Goal: Task Accomplishment & Management: Manage account settings

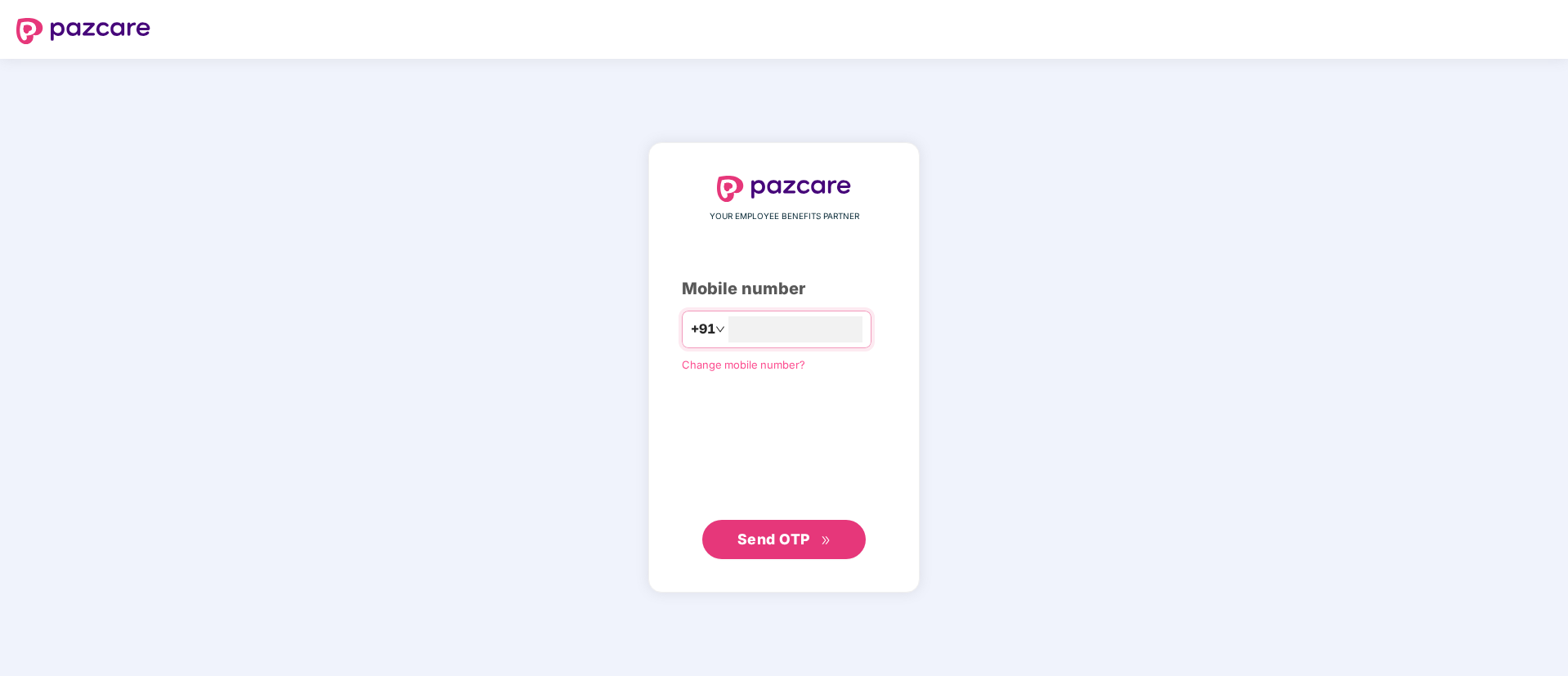
type input "**********"
click at [770, 527] on span "Send OTP" at bounding box center [784, 539] width 94 height 23
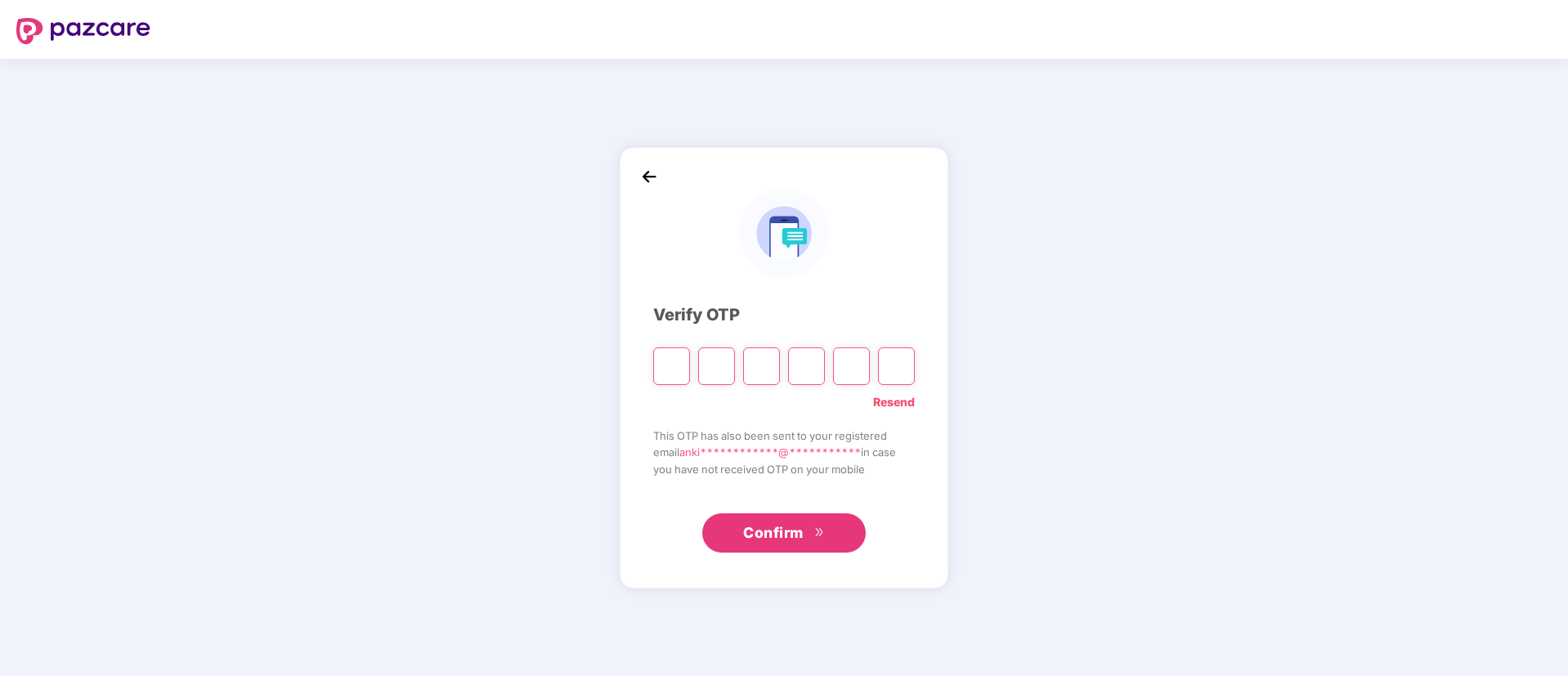
type input "*"
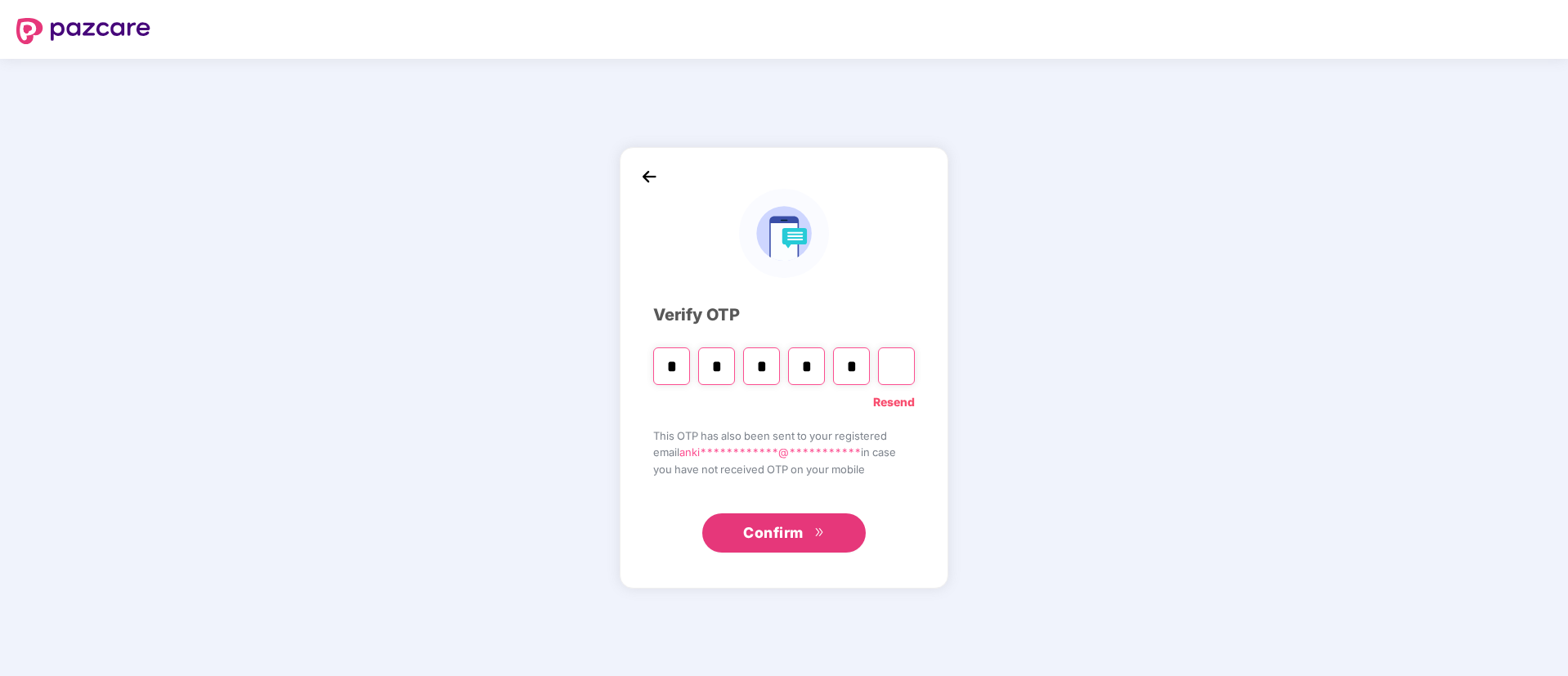
type input "*"
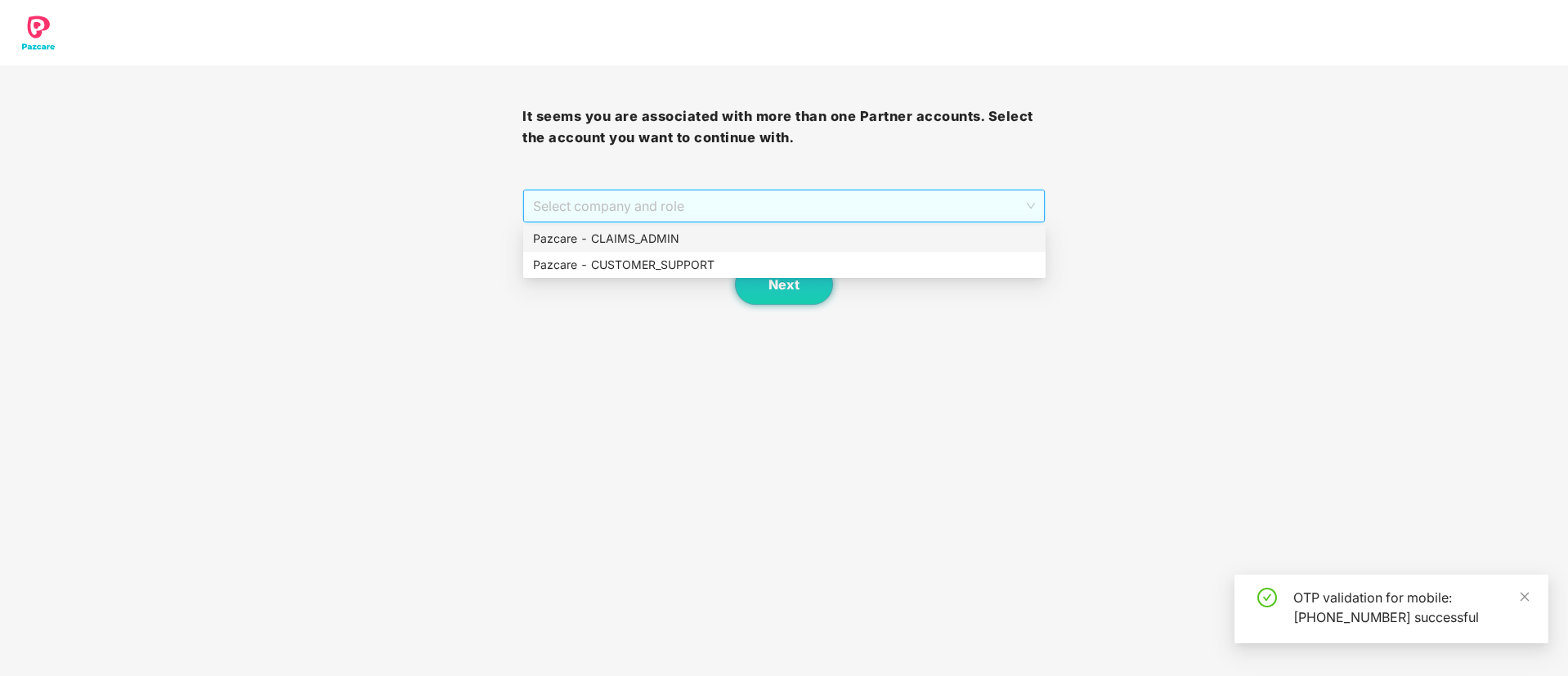
click at [688, 193] on span "Select company and role" at bounding box center [784, 206] width 501 height 31
click at [669, 268] on div "Pazcare - CUSTOMER_SUPPORT" at bounding box center [784, 264] width 502 height 18
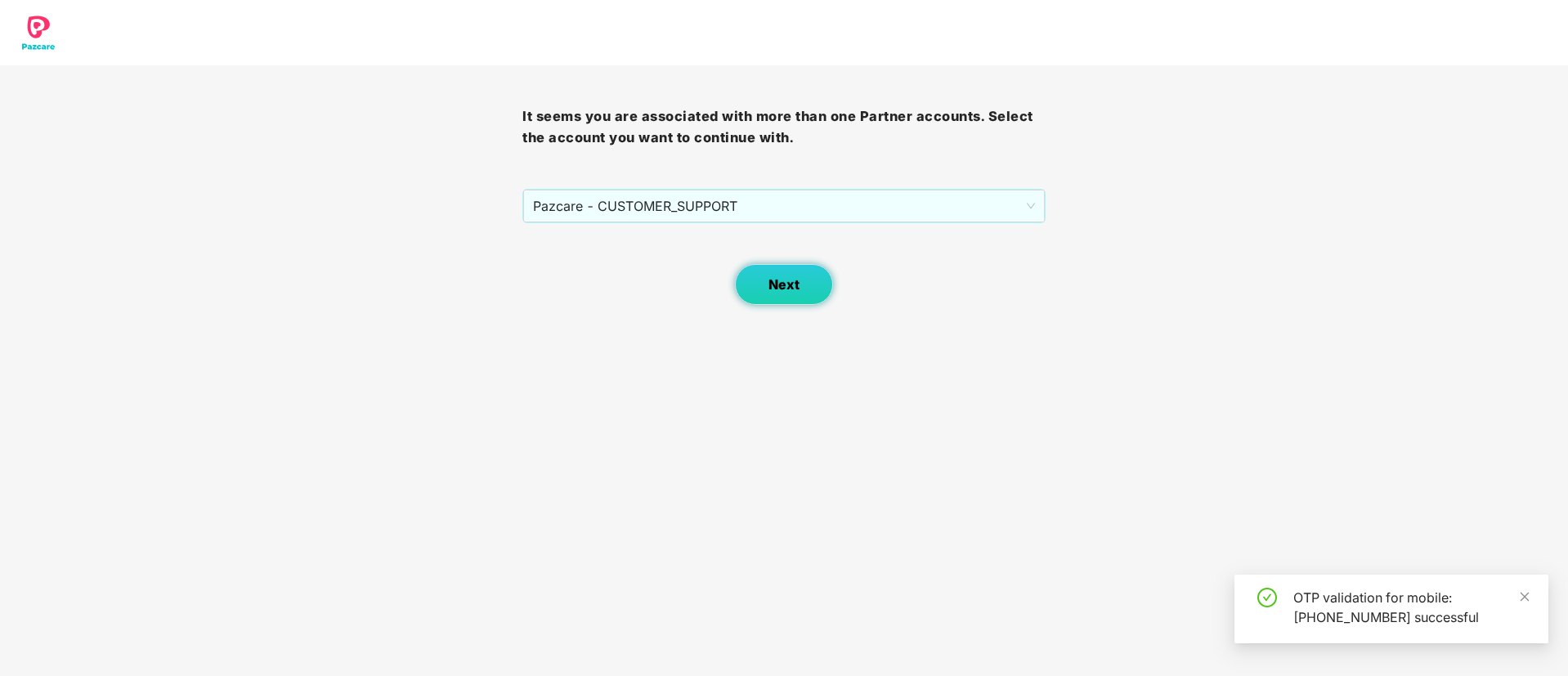
click at [791, 301] on button "Next" at bounding box center [783, 285] width 98 height 41
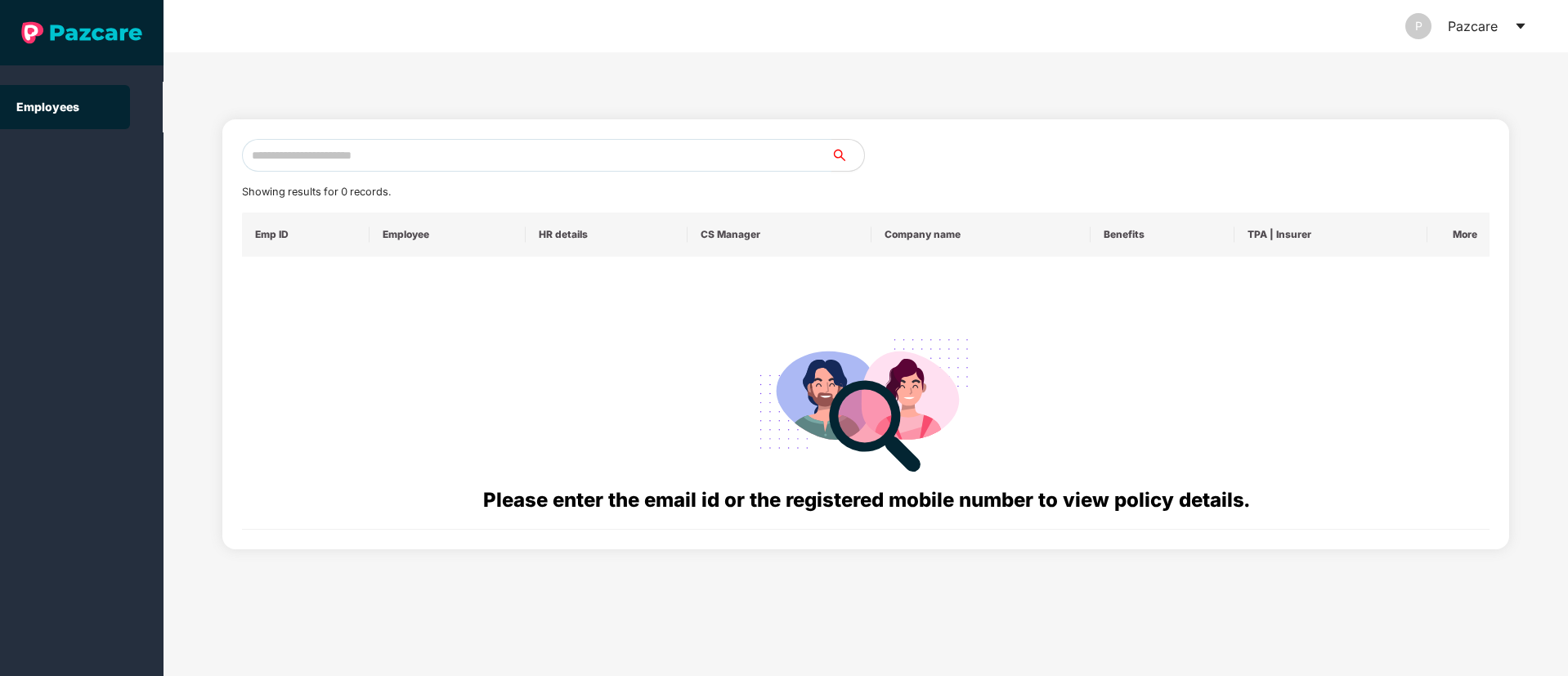
click at [379, 157] on input "text" at bounding box center [536, 155] width 590 height 33
paste input "**********"
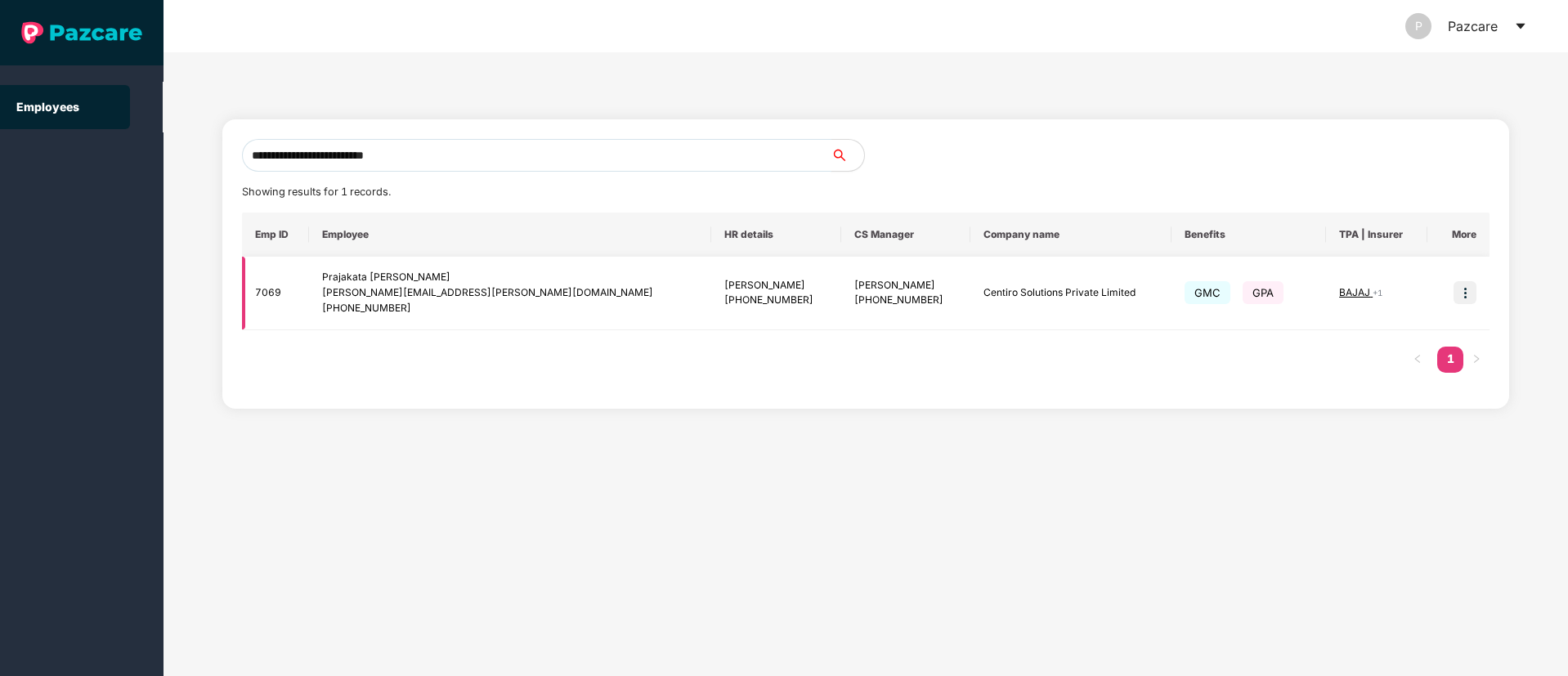
type input "**********"
click at [1462, 293] on img at bounding box center [1465, 292] width 23 height 23
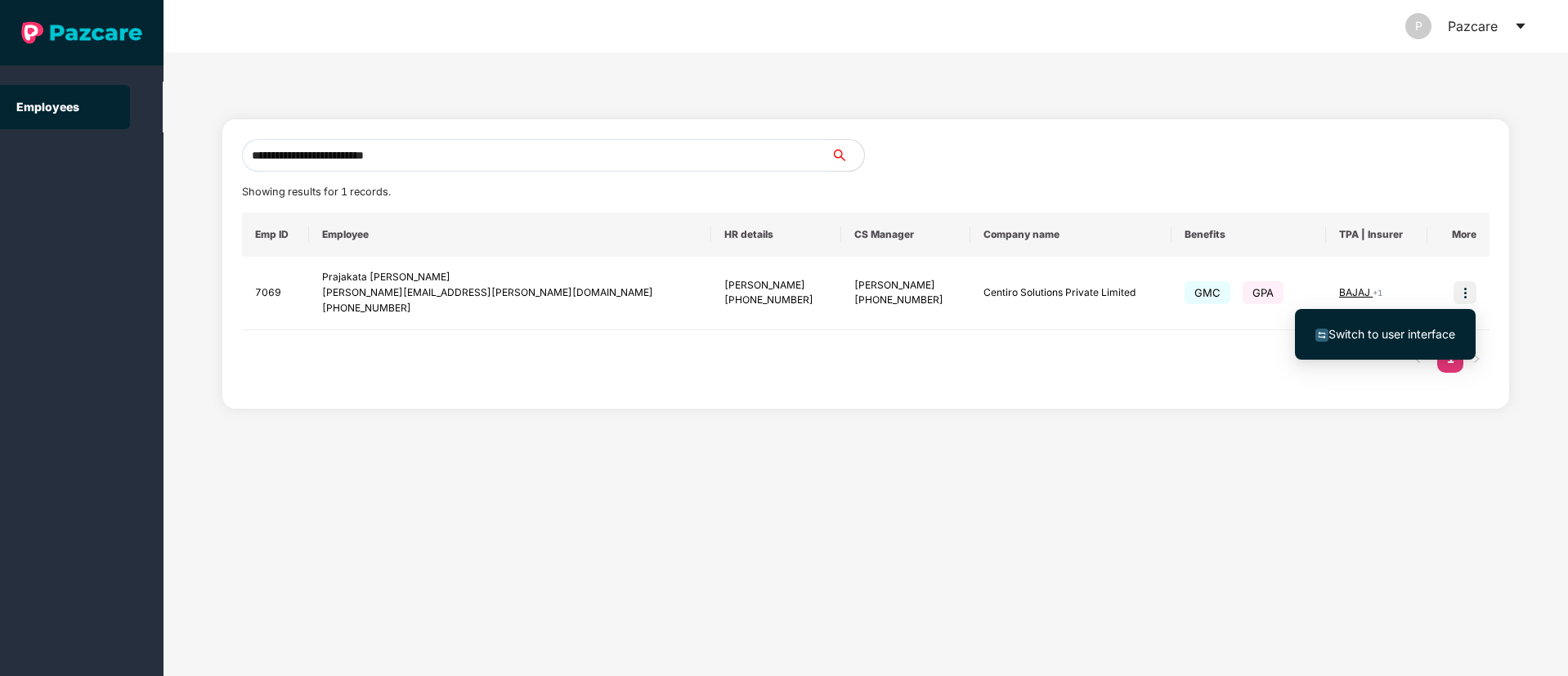
click at [1352, 332] on span "Switch to user interface" at bounding box center [1391, 334] width 126 height 14
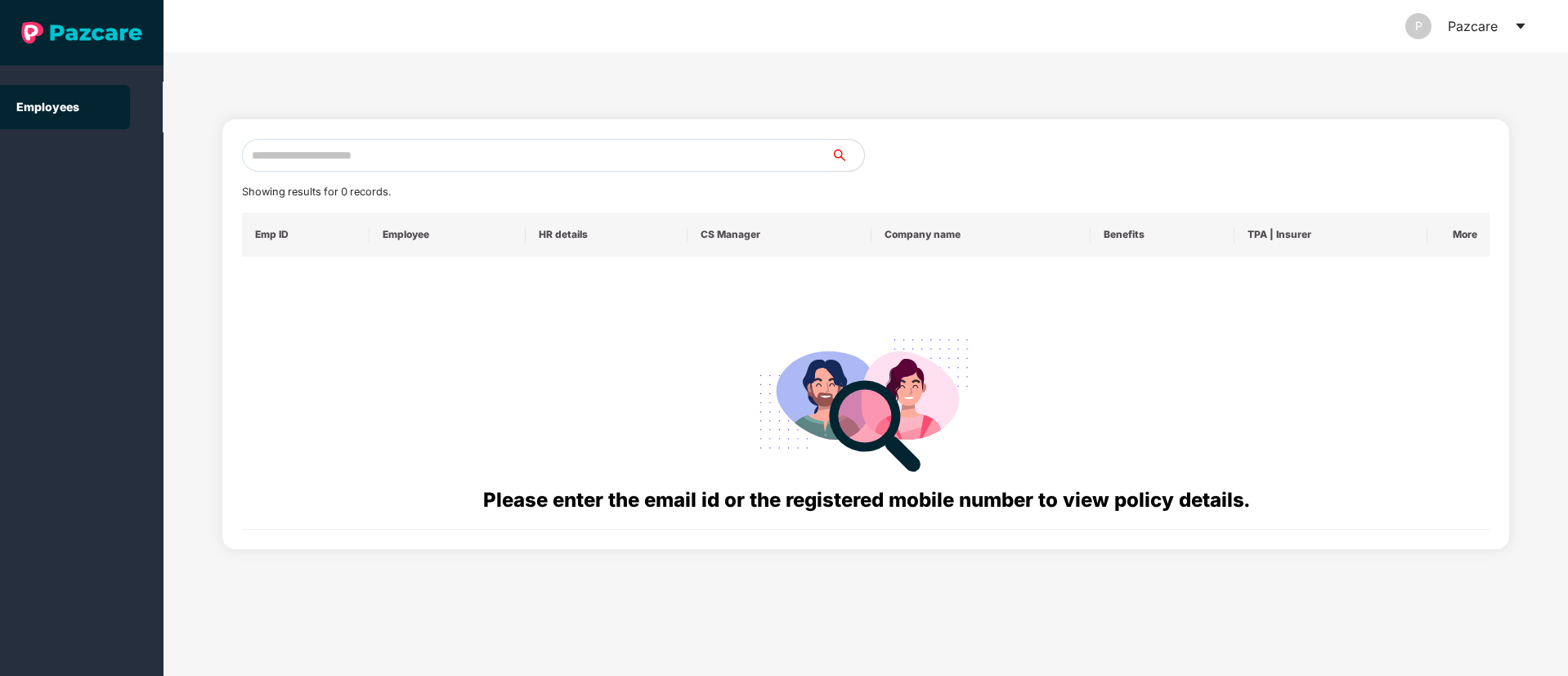
click at [1520, 26] on icon "caret-down" at bounding box center [1519, 26] width 9 height 6
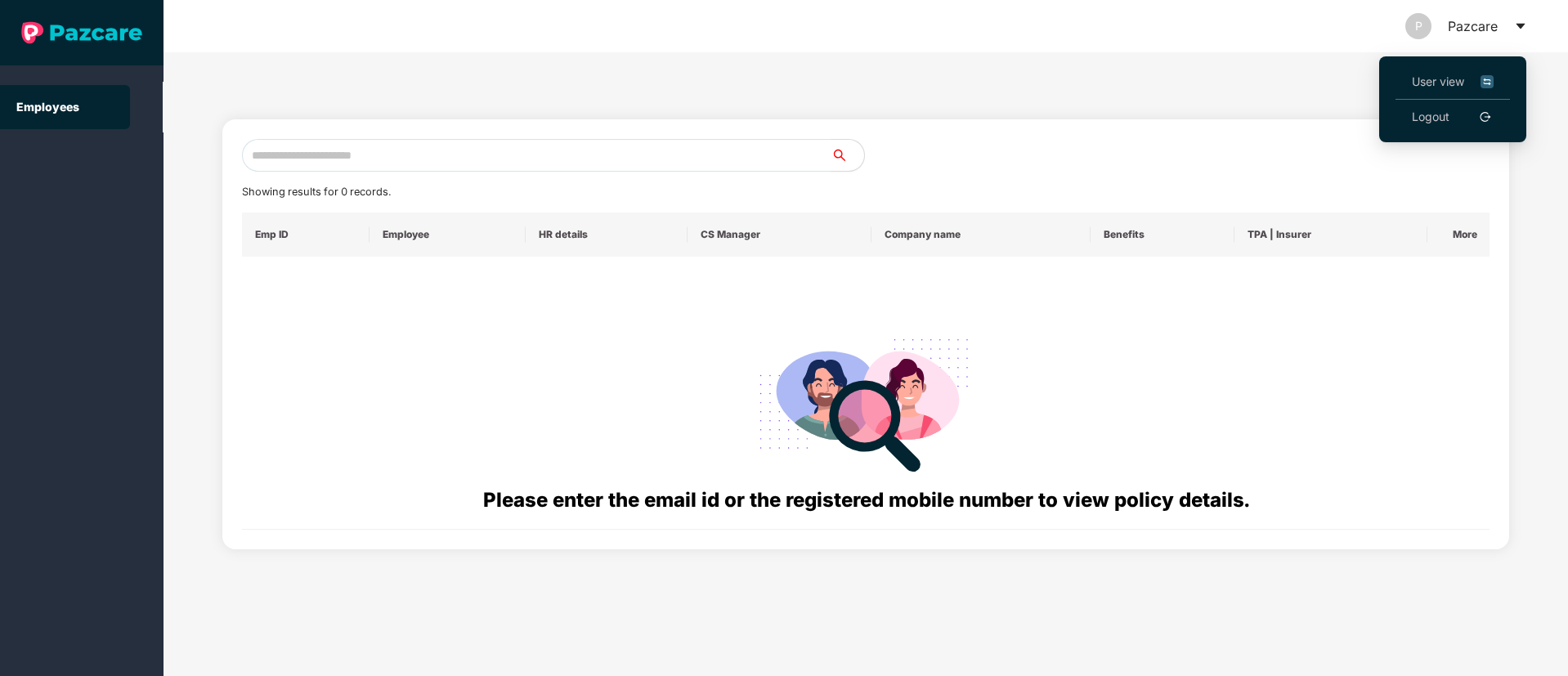
click at [1420, 73] on span "User view" at bounding box center [1452, 82] width 82 height 18
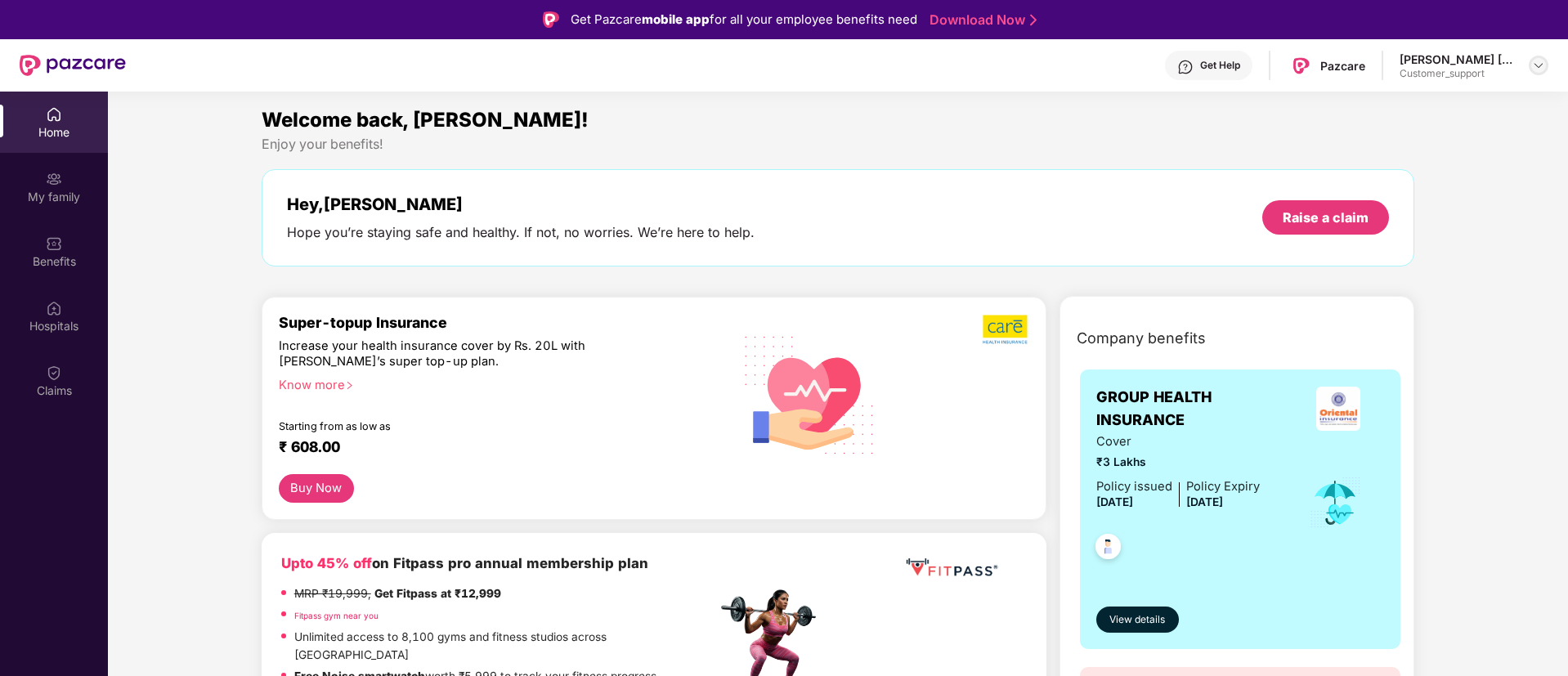
click at [1540, 65] on img at bounding box center [1538, 65] width 13 height 13
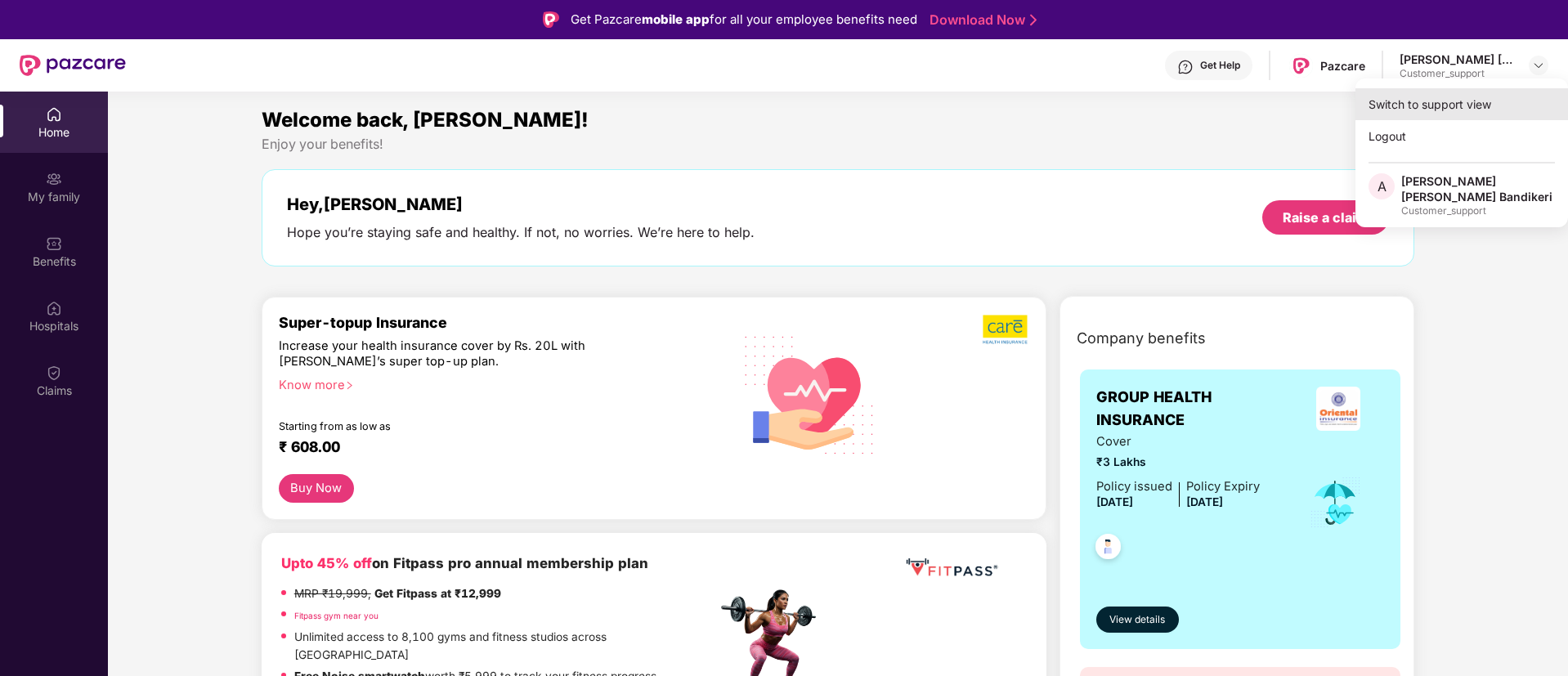
click at [1410, 118] on div "Switch to support view" at bounding box center [1461, 104] width 213 height 32
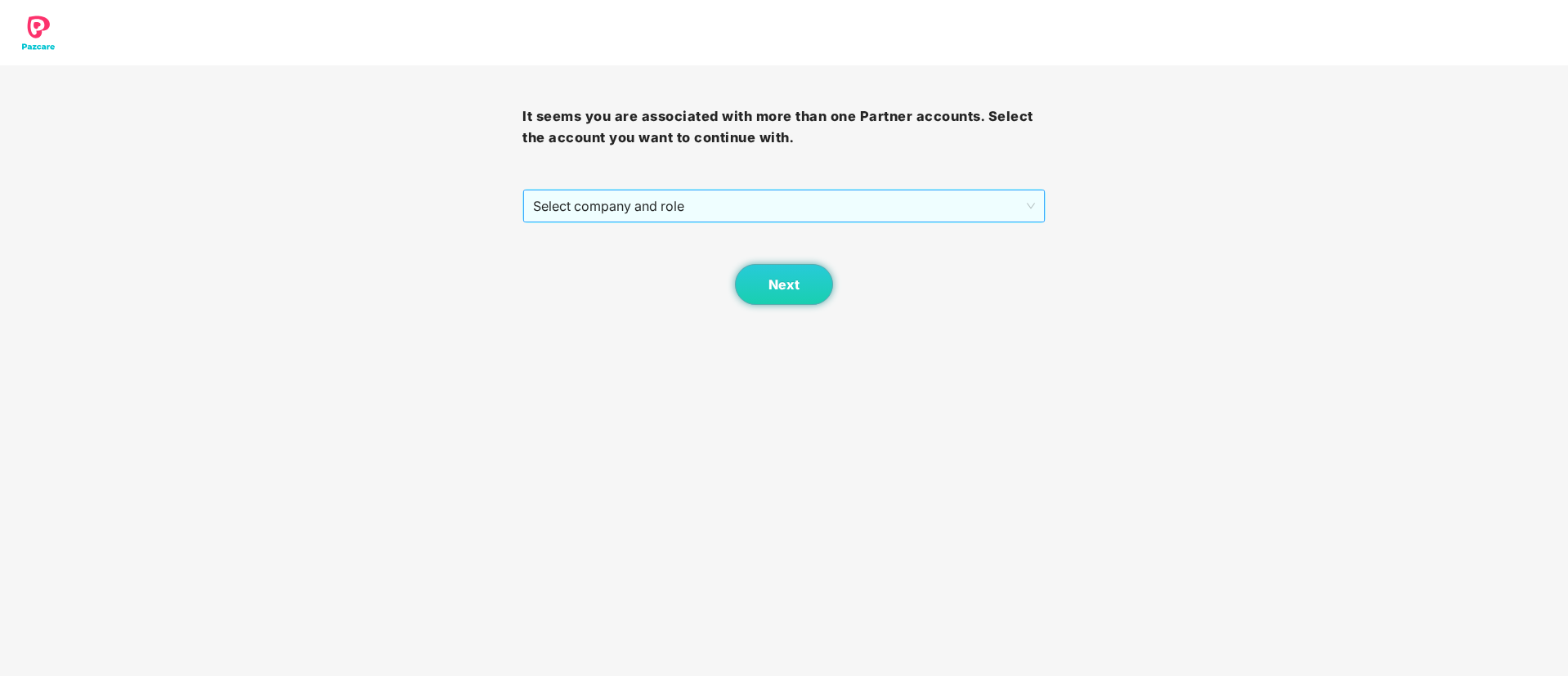
click at [843, 217] on span "Select company and role" at bounding box center [784, 206] width 501 height 31
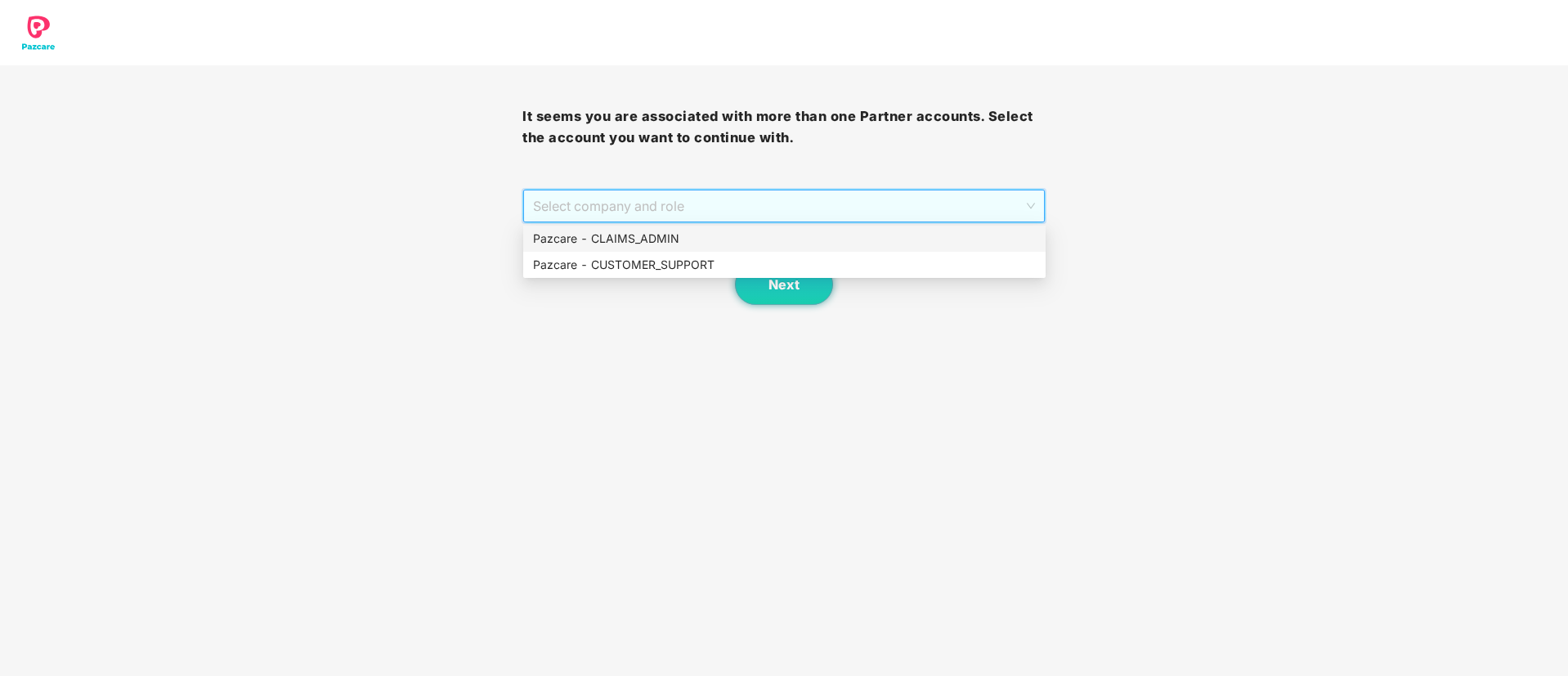
click at [636, 239] on div "Pazcare - CLAIMS_ADMIN" at bounding box center [784, 238] width 502 height 18
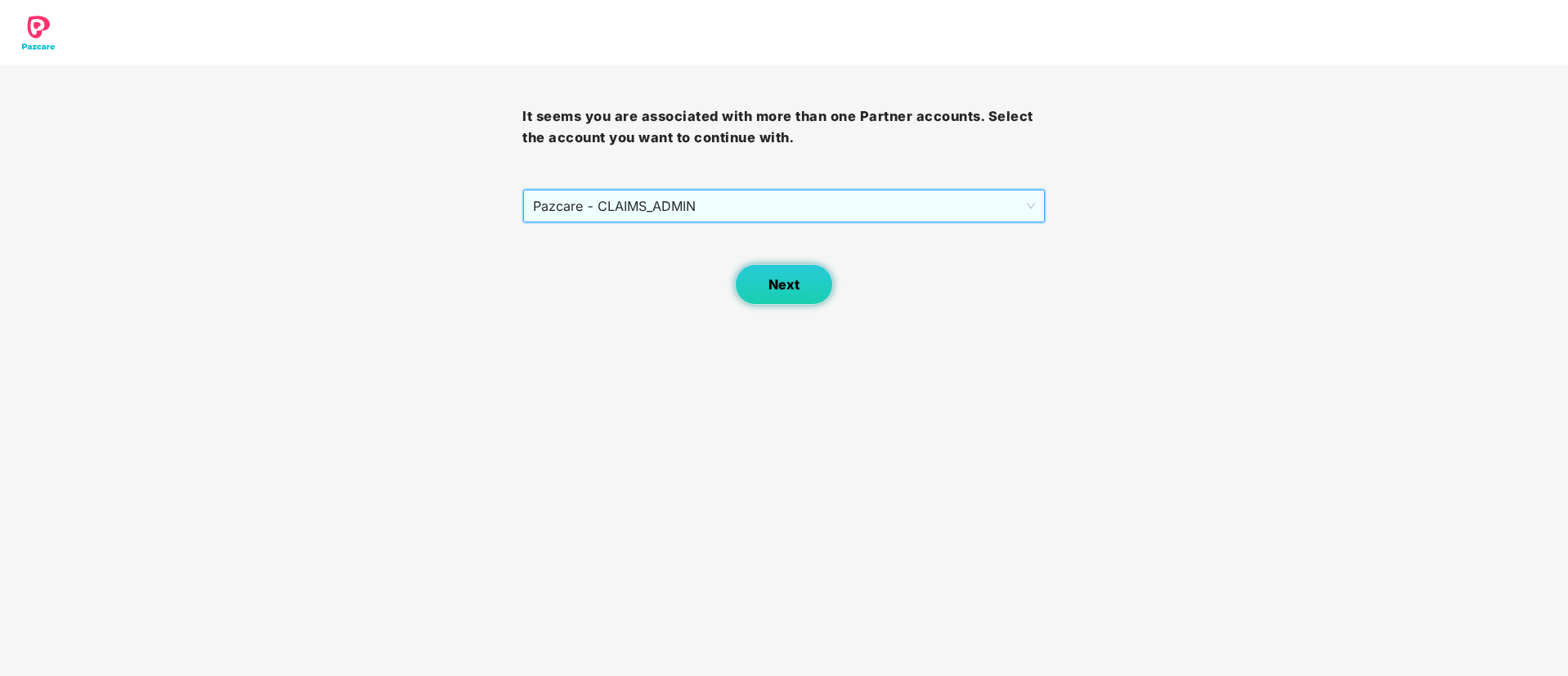
click at [768, 275] on button "Next" at bounding box center [783, 285] width 98 height 41
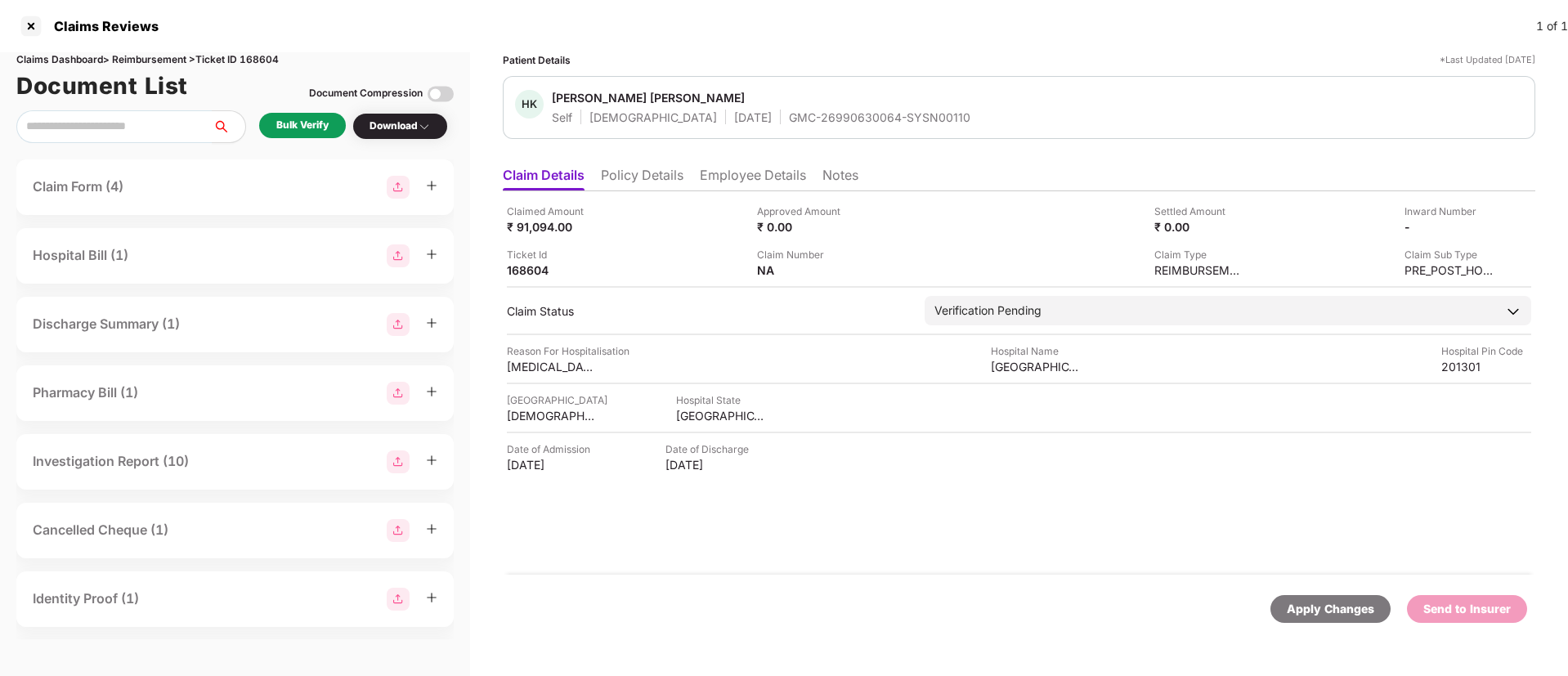
click at [672, 205] on div "Claimed Amount ₹ 91,094.00" at bounding box center [626, 220] width 238 height 31
click at [664, 173] on li "Policy Details" at bounding box center [641, 179] width 83 height 23
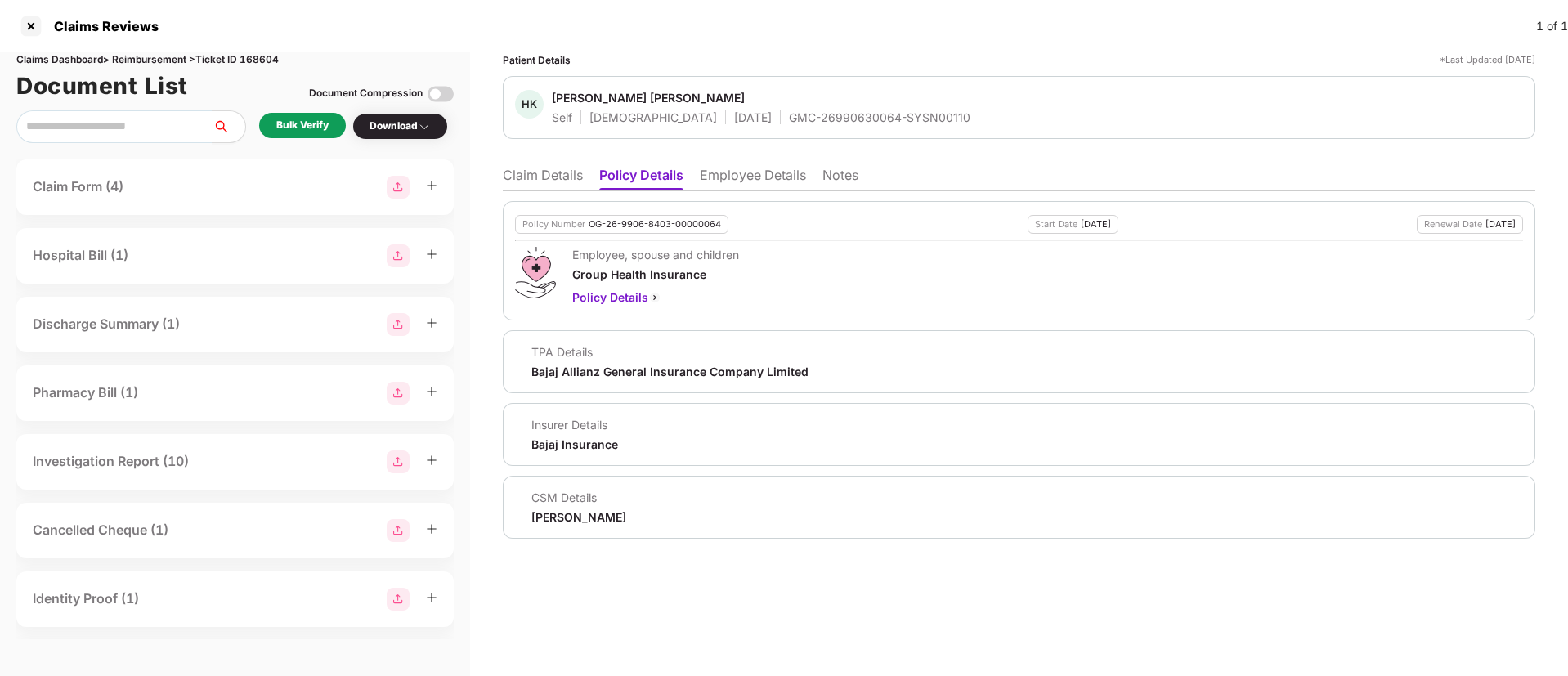
click at [723, 181] on li "Employee Details" at bounding box center [752, 179] width 106 height 23
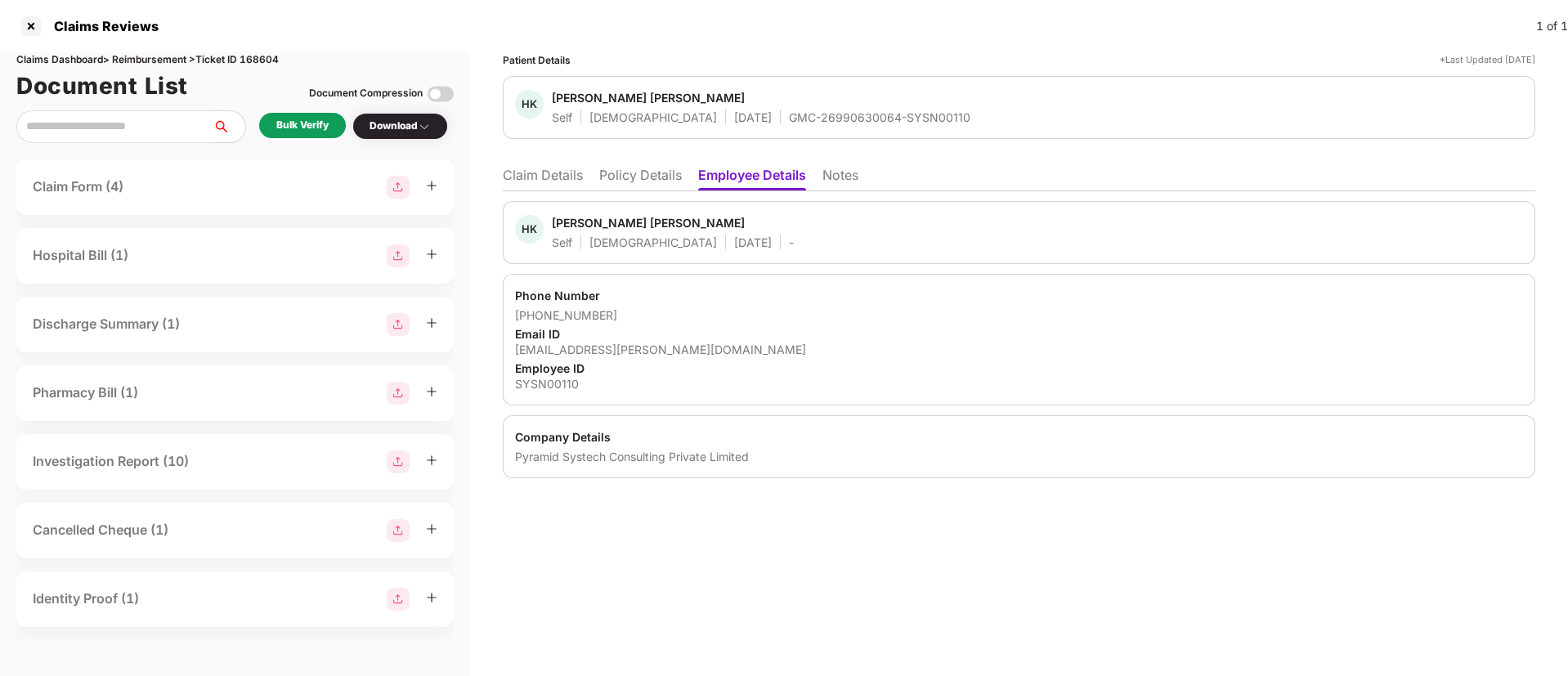
click at [607, 182] on li "Policy Details" at bounding box center [640, 179] width 83 height 23
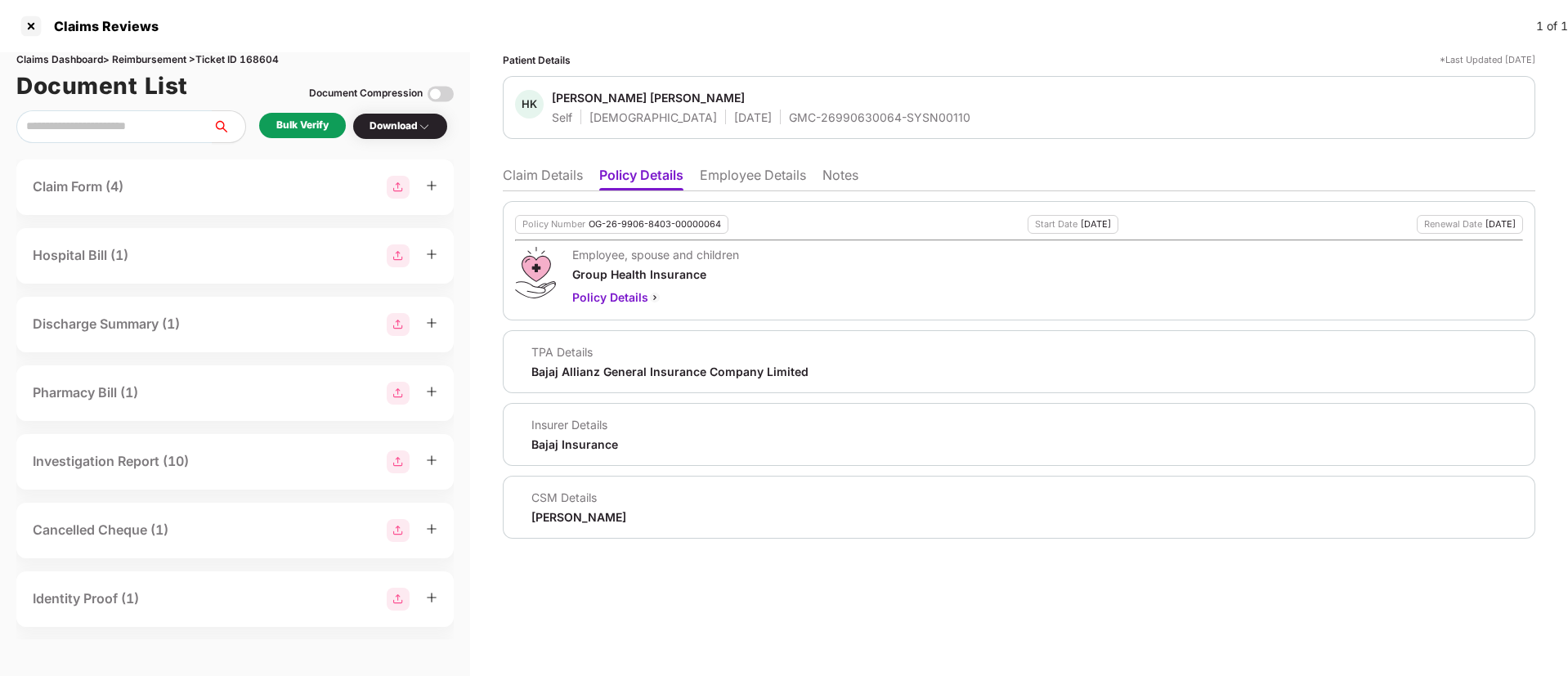
click at [544, 178] on li "Claim Details" at bounding box center [542, 179] width 80 height 23
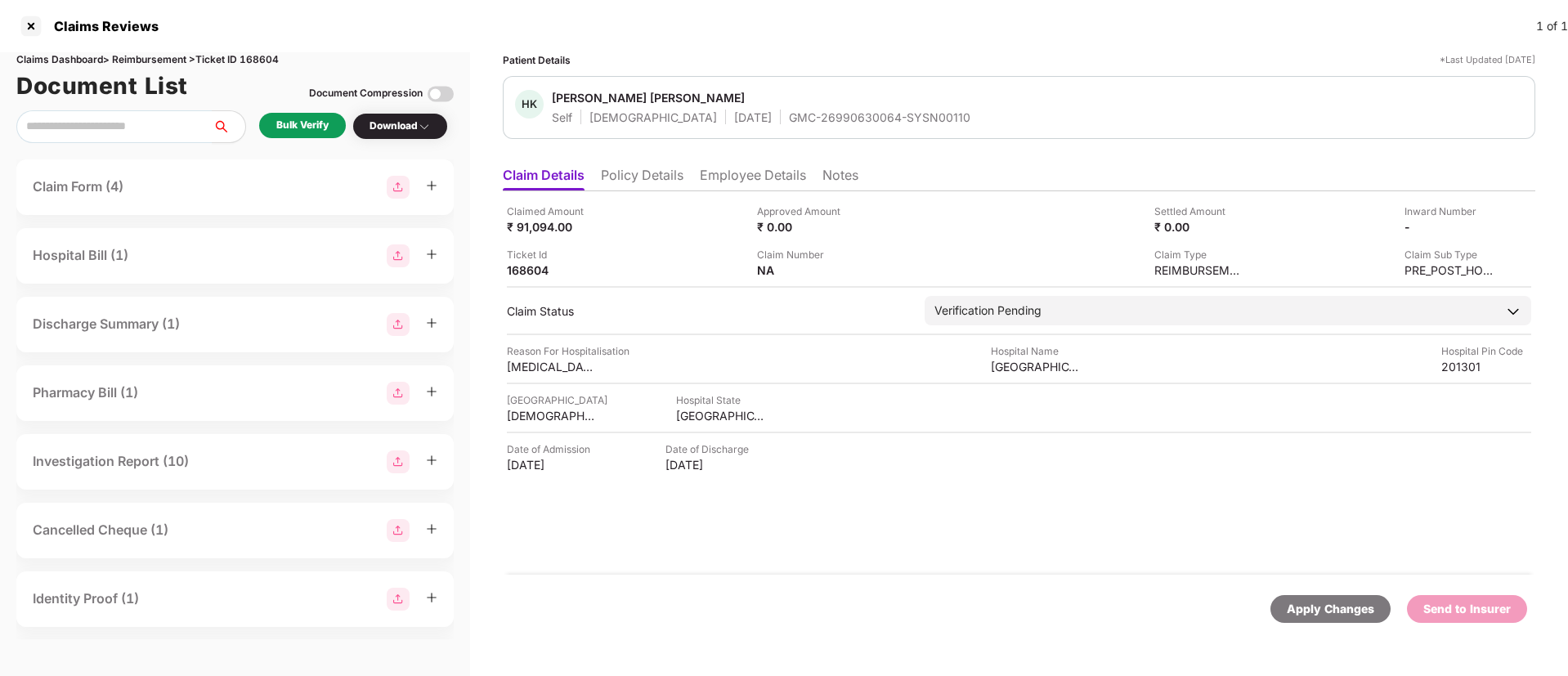
click at [307, 126] on div "Bulk Verify" at bounding box center [302, 125] width 52 height 16
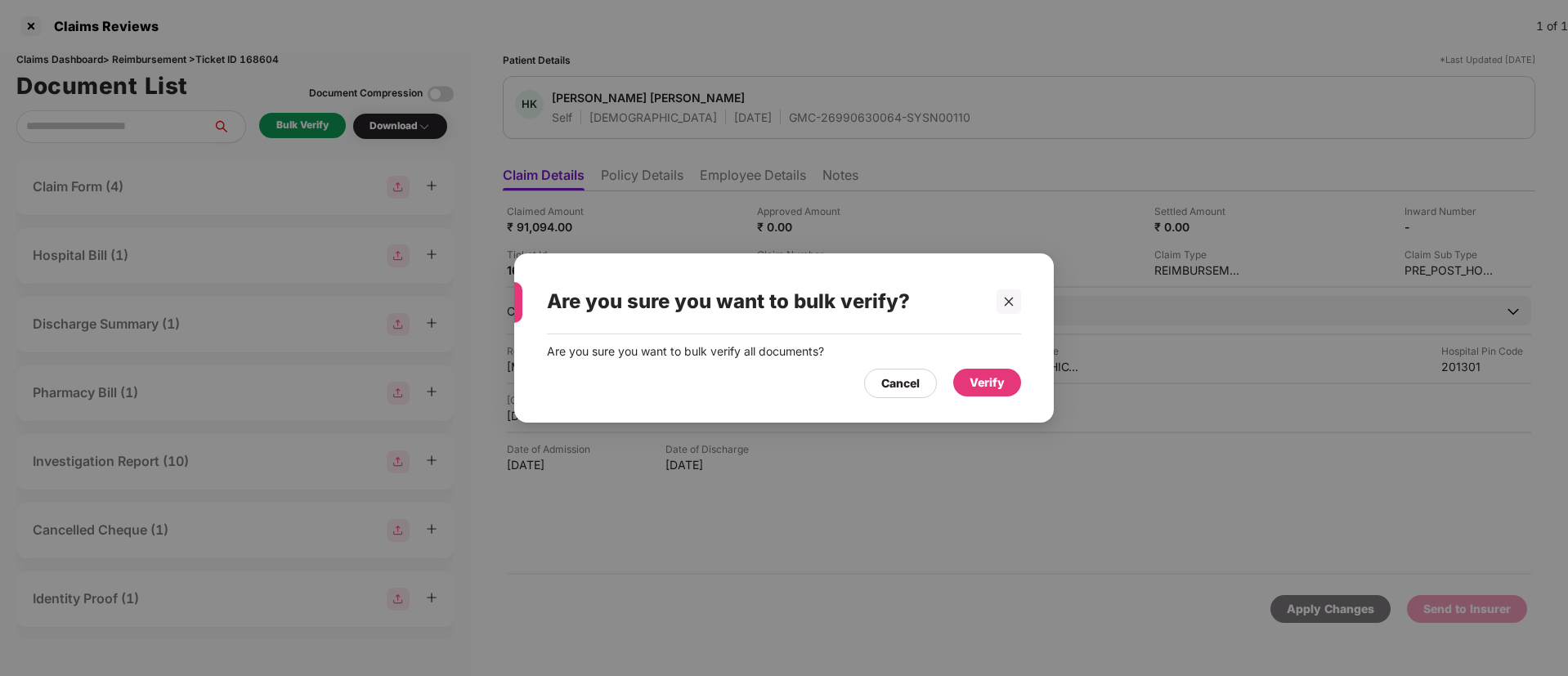
click at [1001, 383] on div "Verify" at bounding box center [987, 383] width 35 height 18
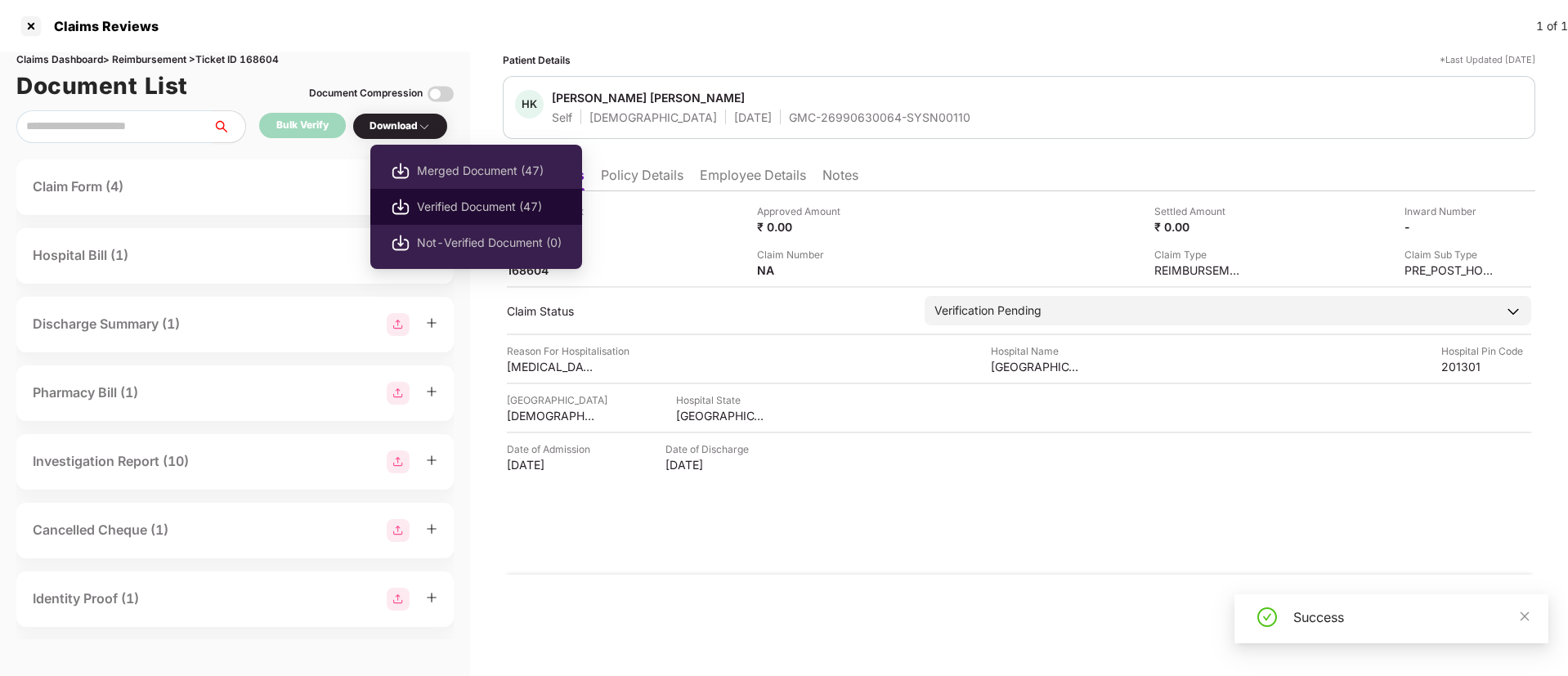
click at [441, 205] on span "Verified Document (47)" at bounding box center [489, 207] width 145 height 18
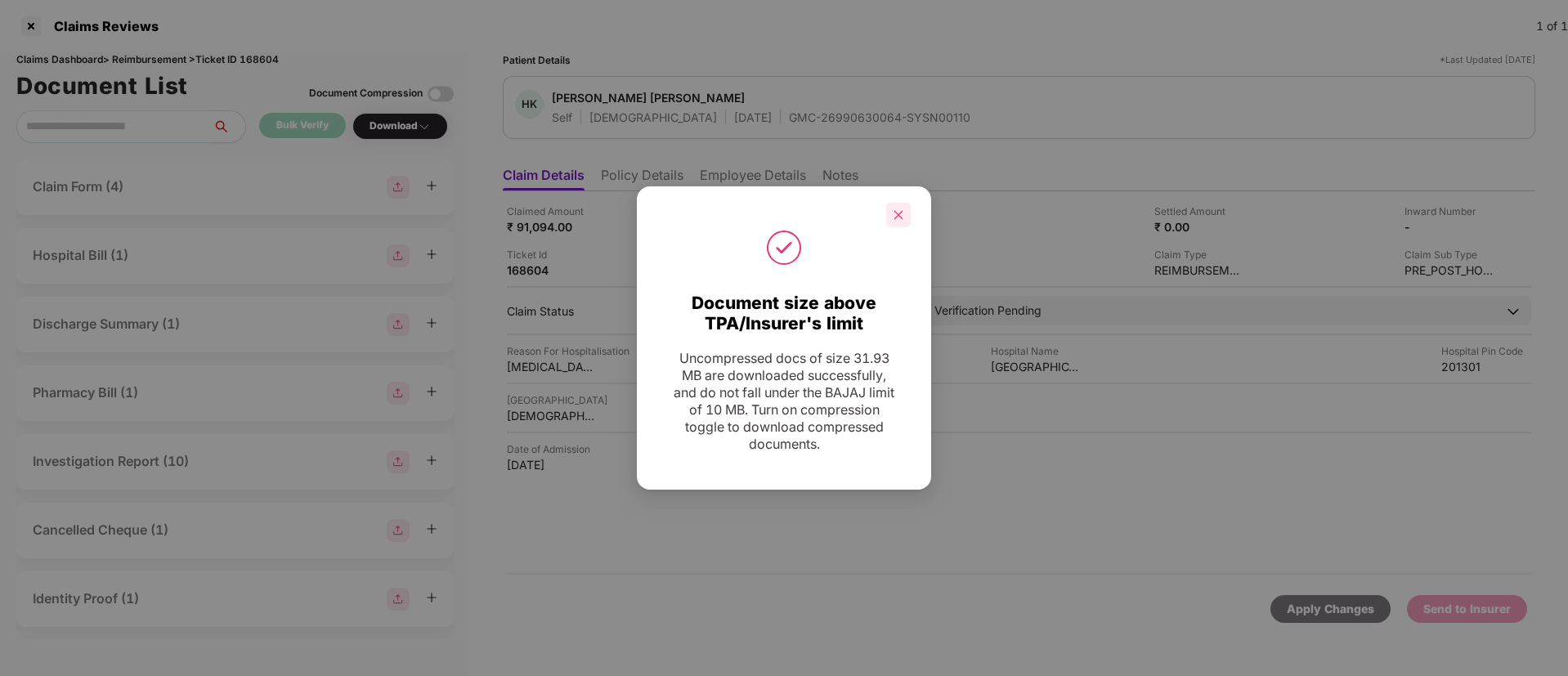
click at [900, 214] on icon "close" at bounding box center [899, 215] width 12 height 12
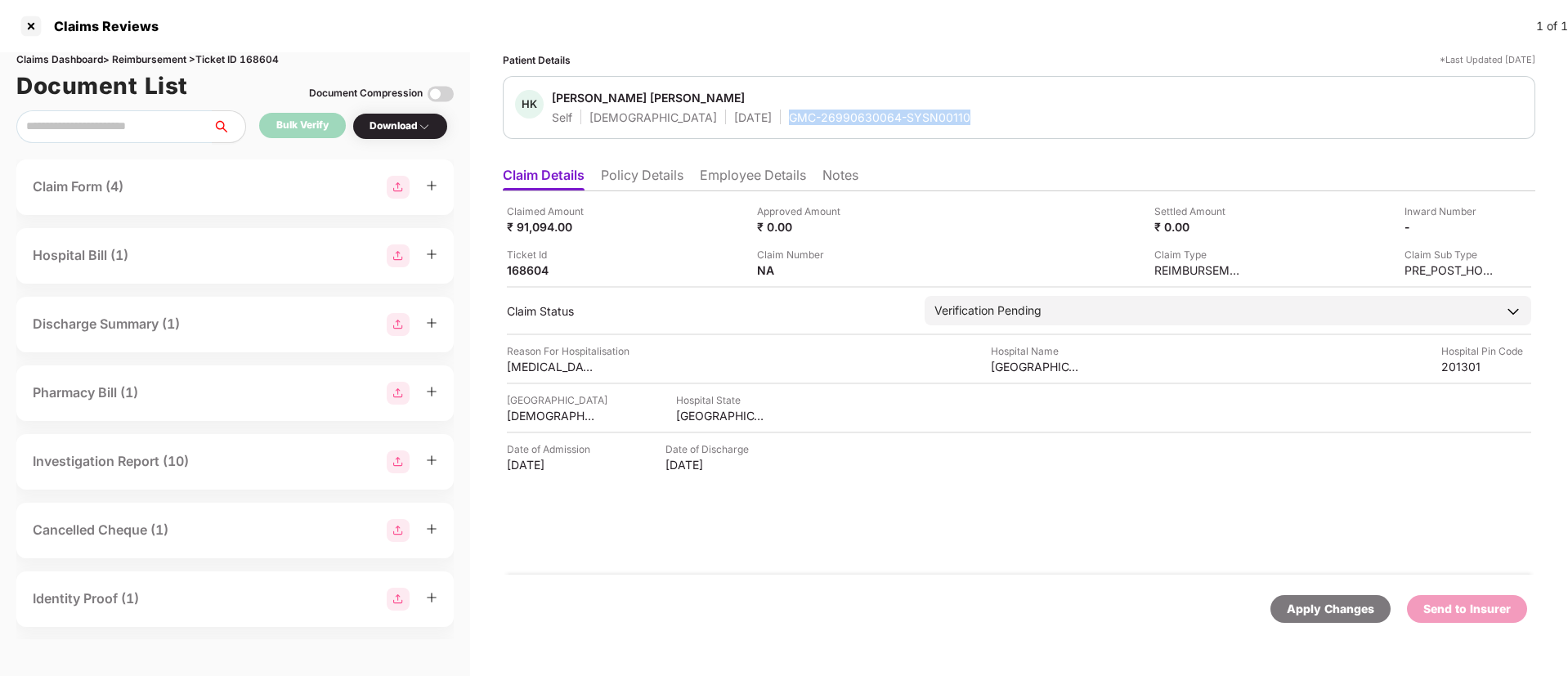
drag, startPoint x: 720, startPoint y: 116, endPoint x: 895, endPoint y: 114, distance: 175.0
click at [895, 114] on div "GMC-26990630064-SYSN00110" at bounding box center [879, 118] width 182 height 16
copy div "GMC-26990630064-SYSN00110"
drag, startPoint x: 652, startPoint y: 175, endPoint x: 677, endPoint y: 191, distance: 29.7
click at [655, 175] on li "Policy Details" at bounding box center [641, 179] width 83 height 23
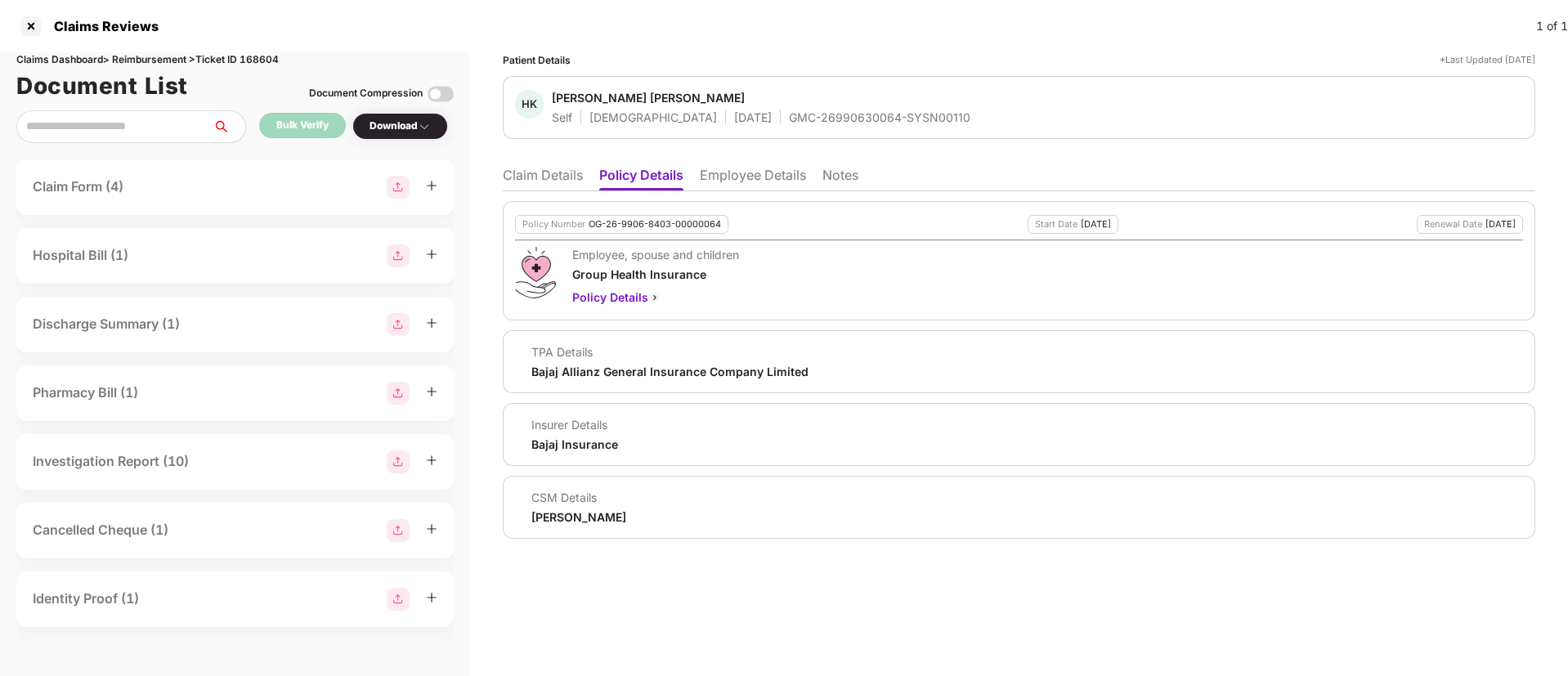
drag, startPoint x: 545, startPoint y: 169, endPoint x: 563, endPoint y: 178, distance: 20.1
click at [563, 178] on li "Claim Details" at bounding box center [542, 179] width 80 height 23
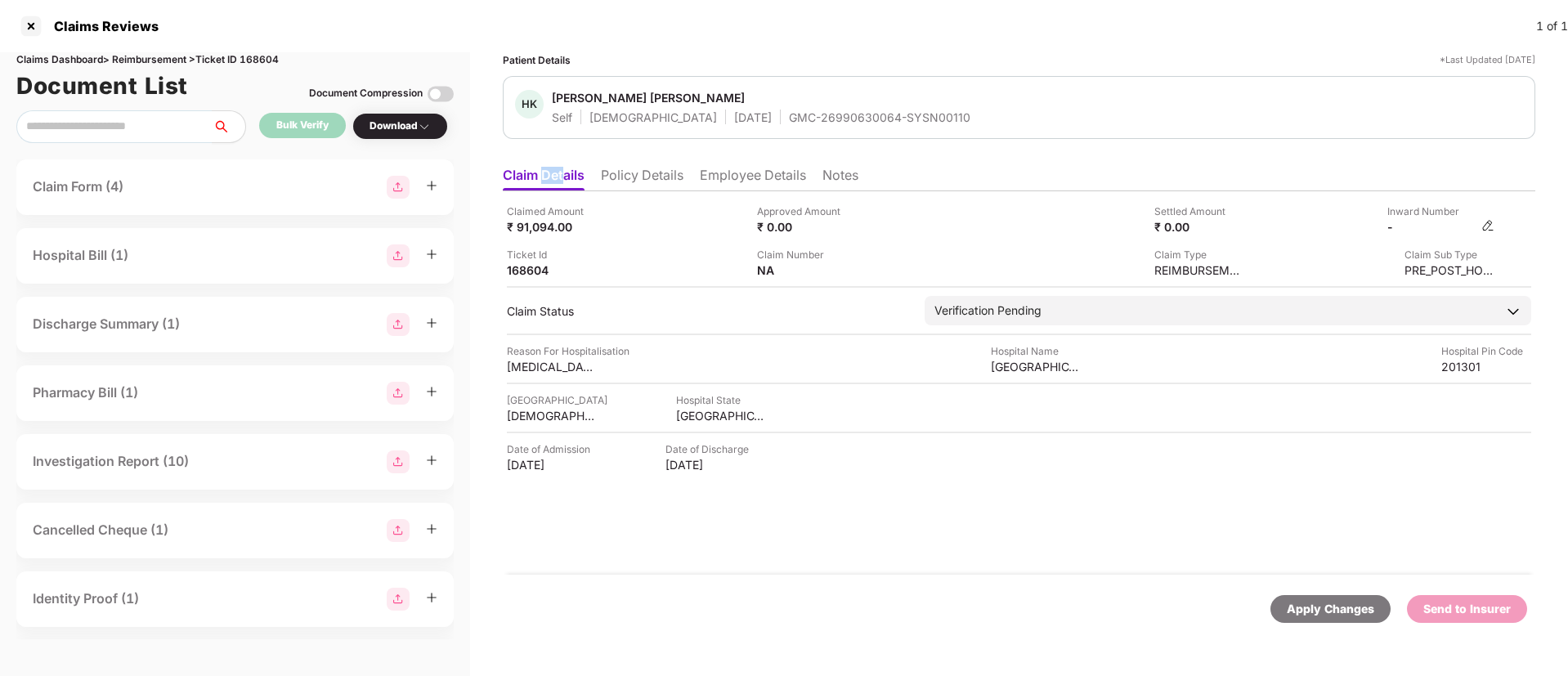
click at [1487, 220] on img at bounding box center [1487, 224] width 13 height 13
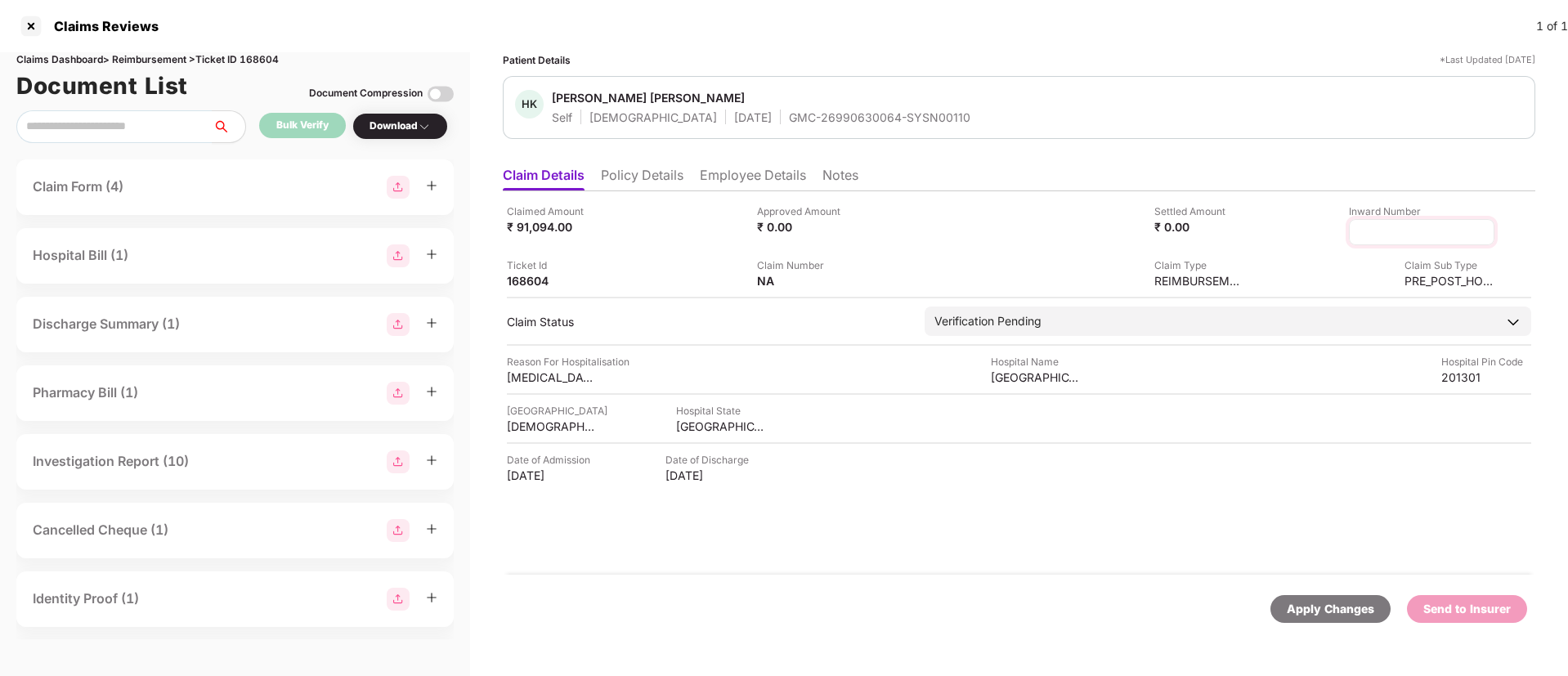
type input "**********"
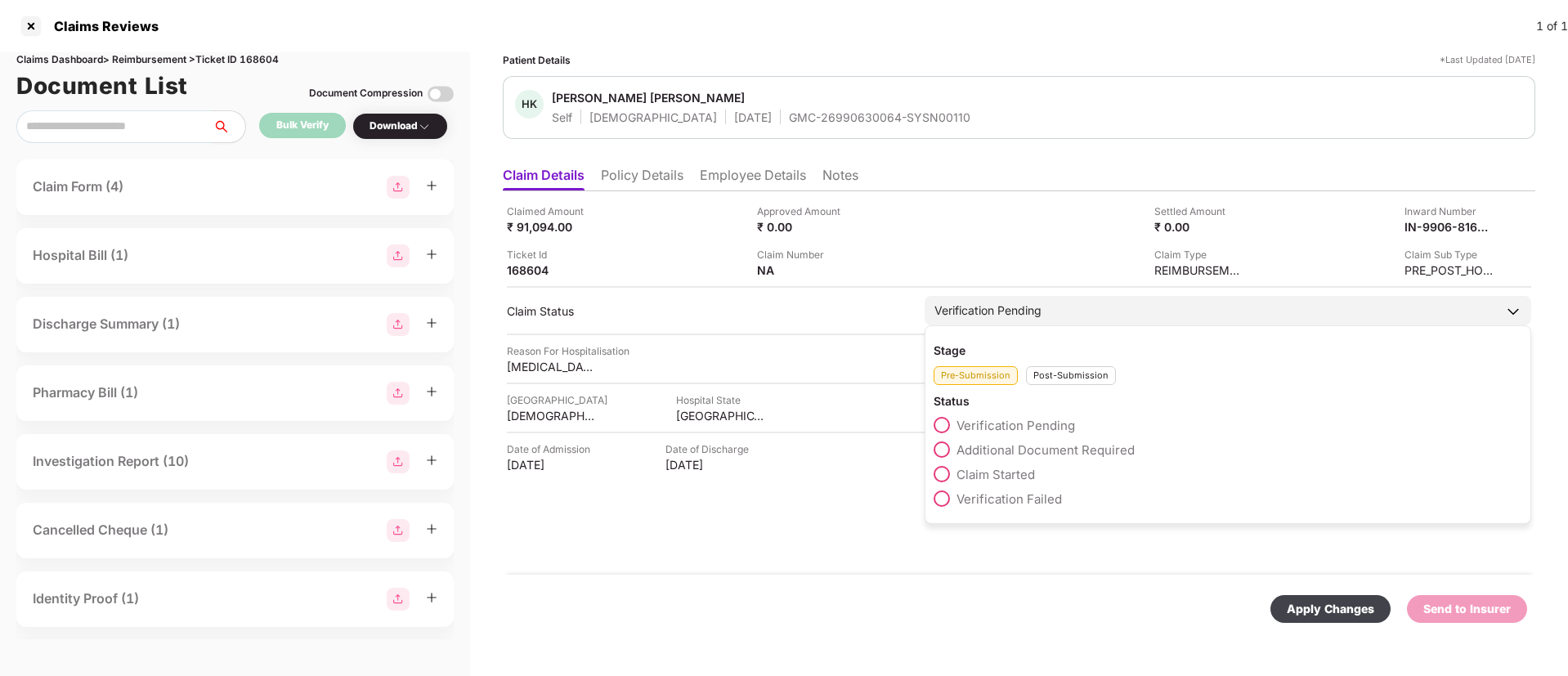
click at [1046, 385] on div "Stage Pre-Submission Post-Submission Status Verification Pending Additional Doc…" at bounding box center [1228, 424] width 606 height 198
click at [1053, 376] on div "Post-Submission" at bounding box center [1071, 375] width 90 height 18
click at [944, 451] on span at bounding box center [941, 449] width 17 height 17
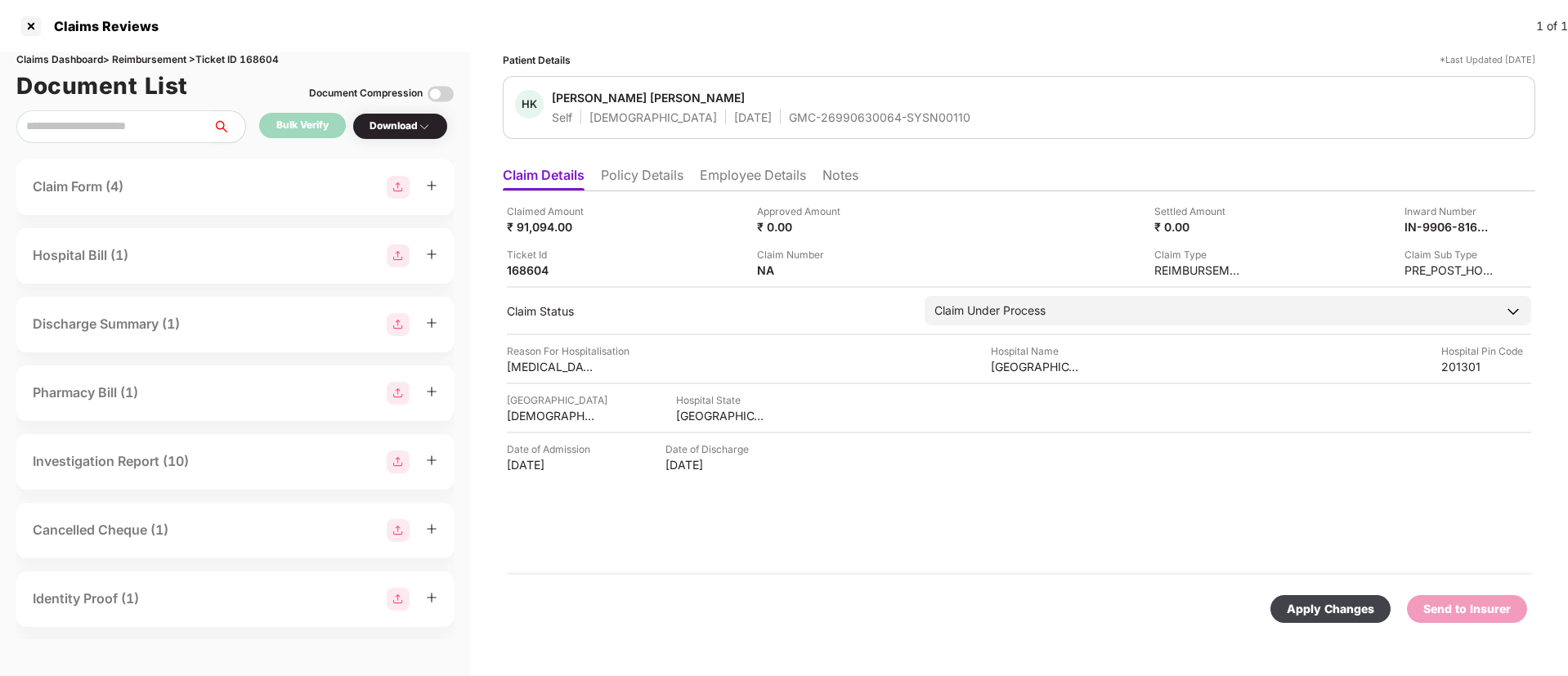
click at [1343, 609] on div "Apply Changes" at bounding box center [1330, 609] width 87 height 18
click at [631, 182] on li "Policy Details" at bounding box center [641, 179] width 83 height 23
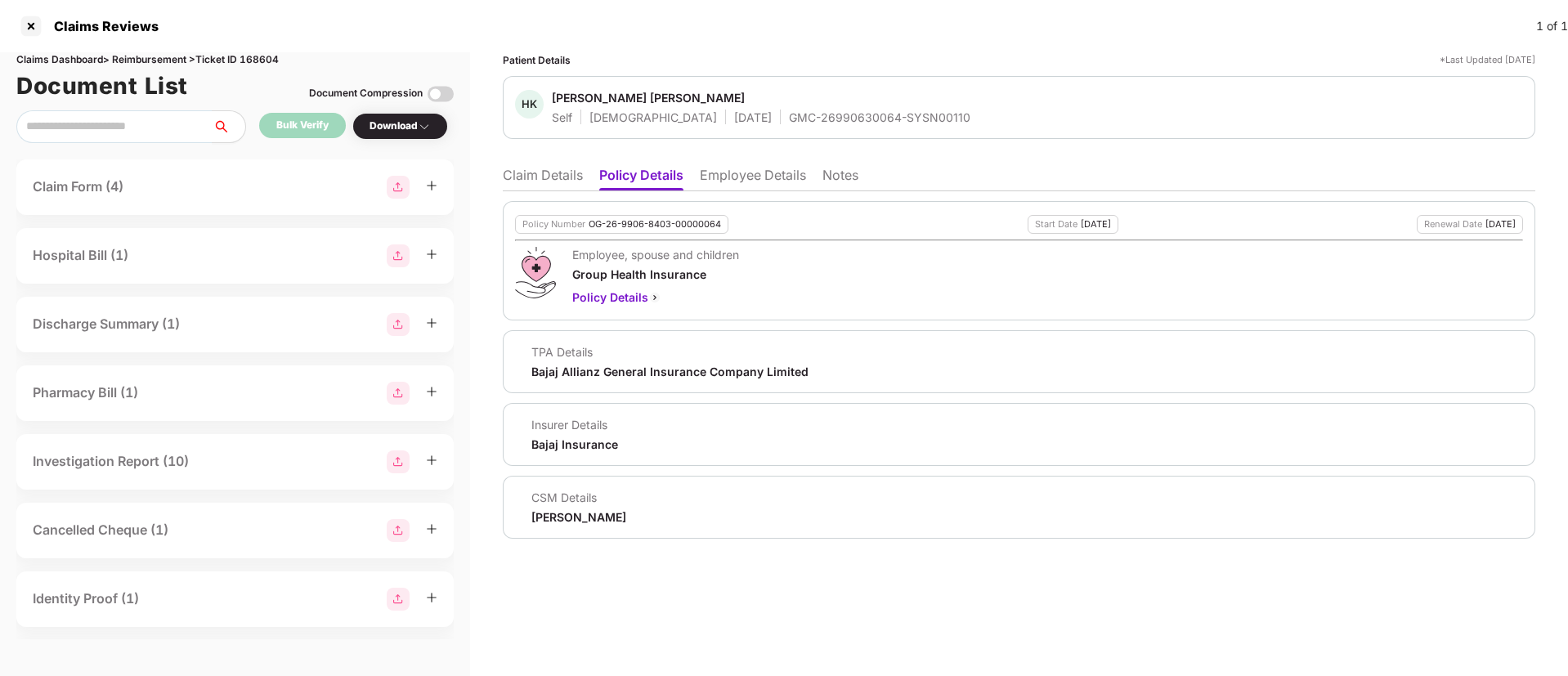
click at [559, 164] on ul "Claim Details Policy Details Employee Details Notes" at bounding box center [1018, 175] width 1033 height 33
click at [561, 174] on li "Claim Details" at bounding box center [542, 179] width 80 height 23
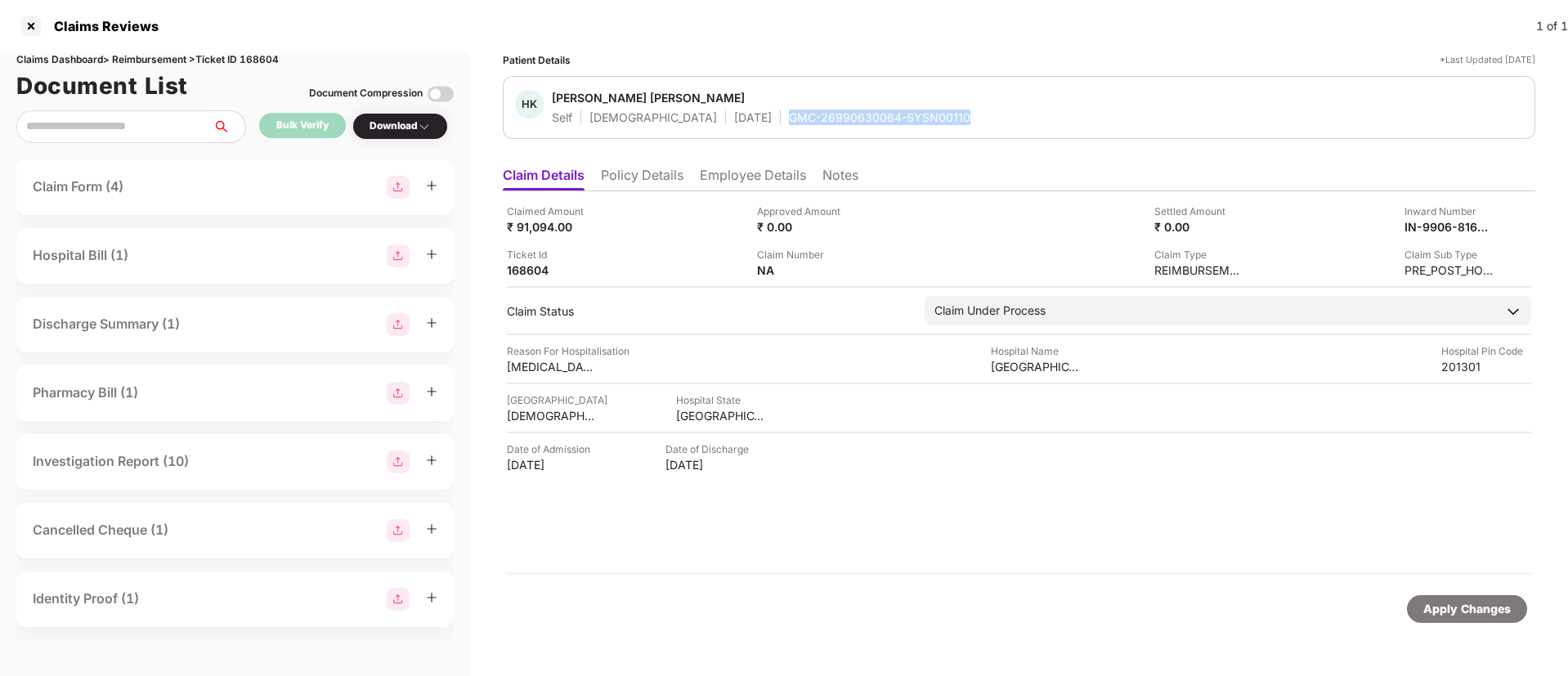
drag, startPoint x: 723, startPoint y: 119, endPoint x: 897, endPoint y: 119, distance: 174.0
click at [897, 119] on div "HK Harsh Kumar Satyarthy Self Male 07 Mar 1994 GMC-26990630064-SYSN00110" at bounding box center [1018, 108] width 1007 height 35
copy div "GMC-26990630064-SYSN00110"
click at [1428, 221] on div "IN-9906-8165400" at bounding box center [1432, 226] width 90 height 16
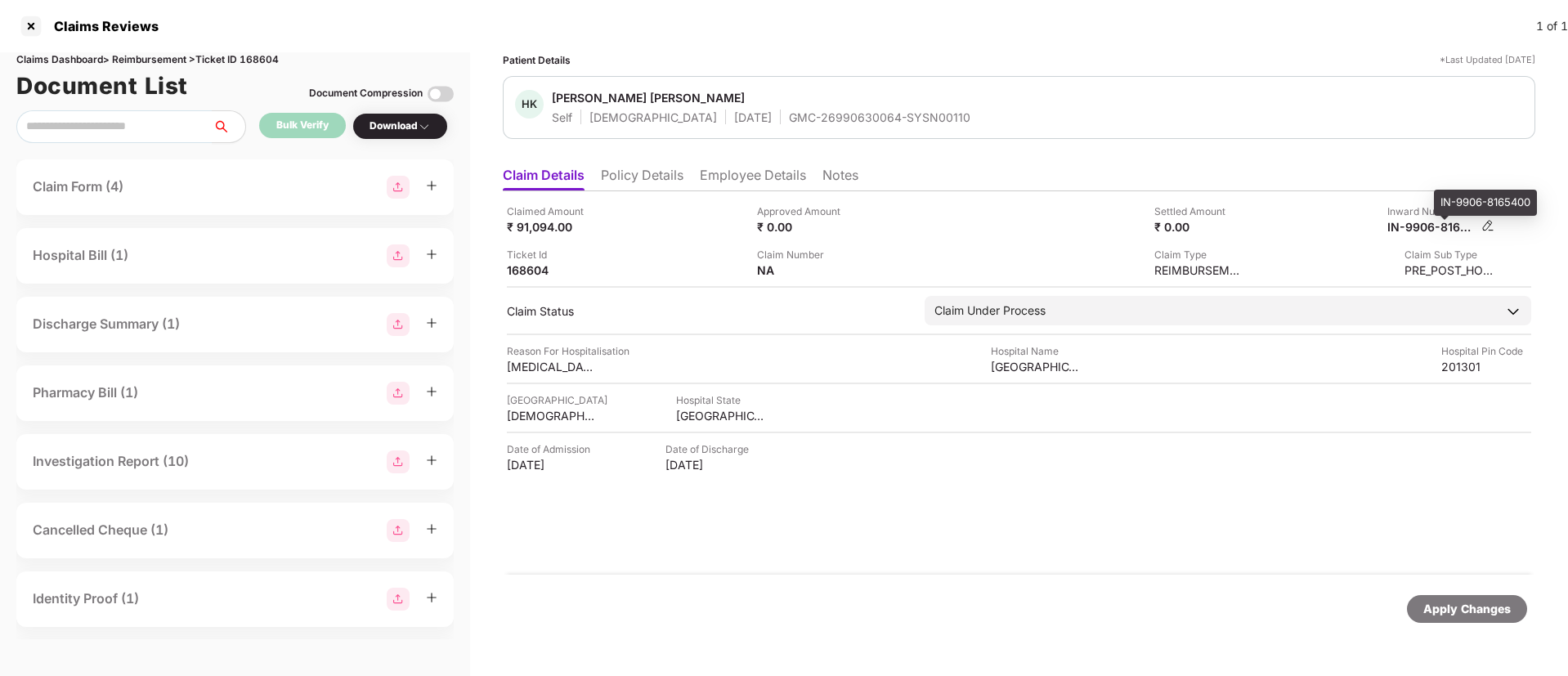
click at [1428, 220] on div "IN-9906-8165400" at bounding box center [1432, 226] width 90 height 16
copy div
drag, startPoint x: 719, startPoint y: 116, endPoint x: 937, endPoint y: 110, distance: 218.1
click at [937, 110] on div "HK Harsh Kumar Satyarthy Self Male 07 Mar 1994 GMC-26990630064-SYSN00110" at bounding box center [1018, 108] width 1007 height 35
copy div "GMC-26990630064-SYSN00110"
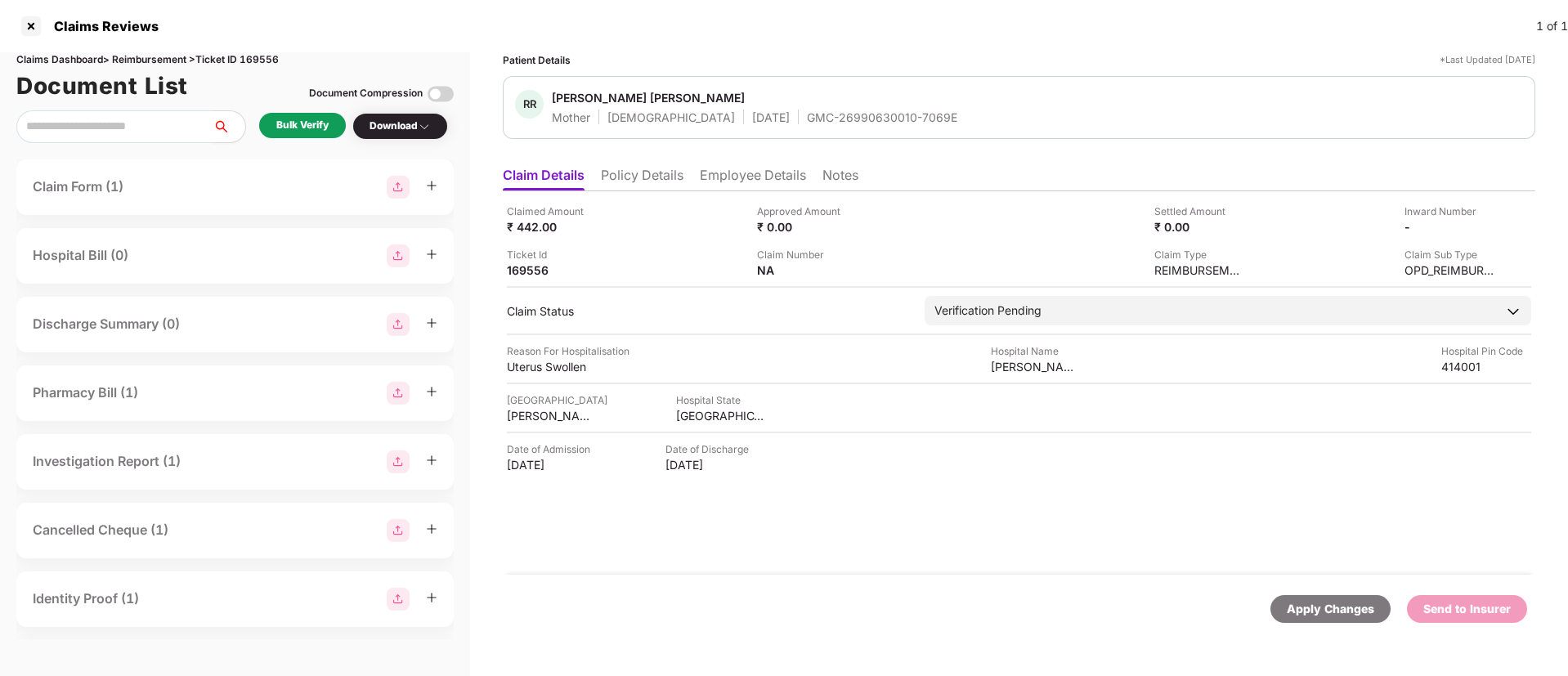
click at [620, 174] on li "Policy Details" at bounding box center [641, 179] width 83 height 23
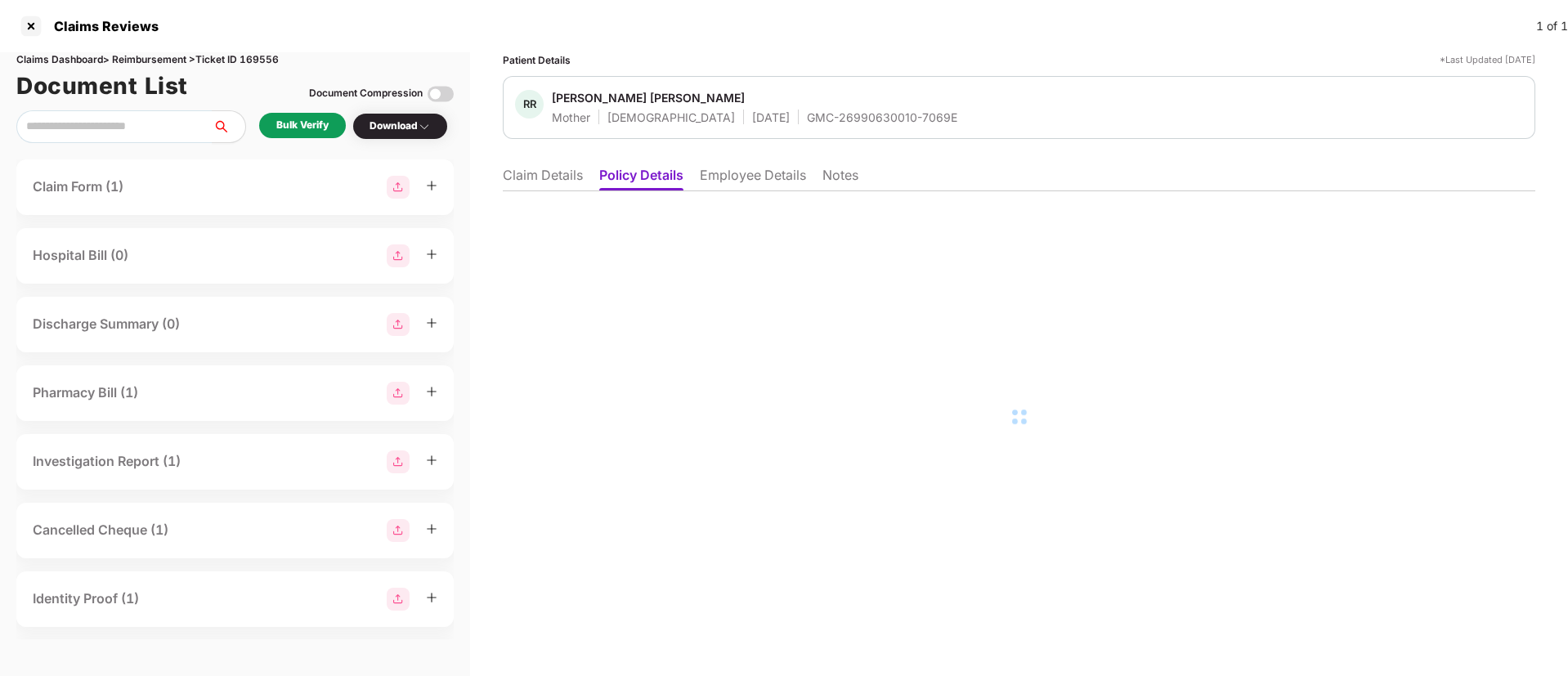
click at [731, 173] on li "Employee Details" at bounding box center [752, 179] width 106 height 23
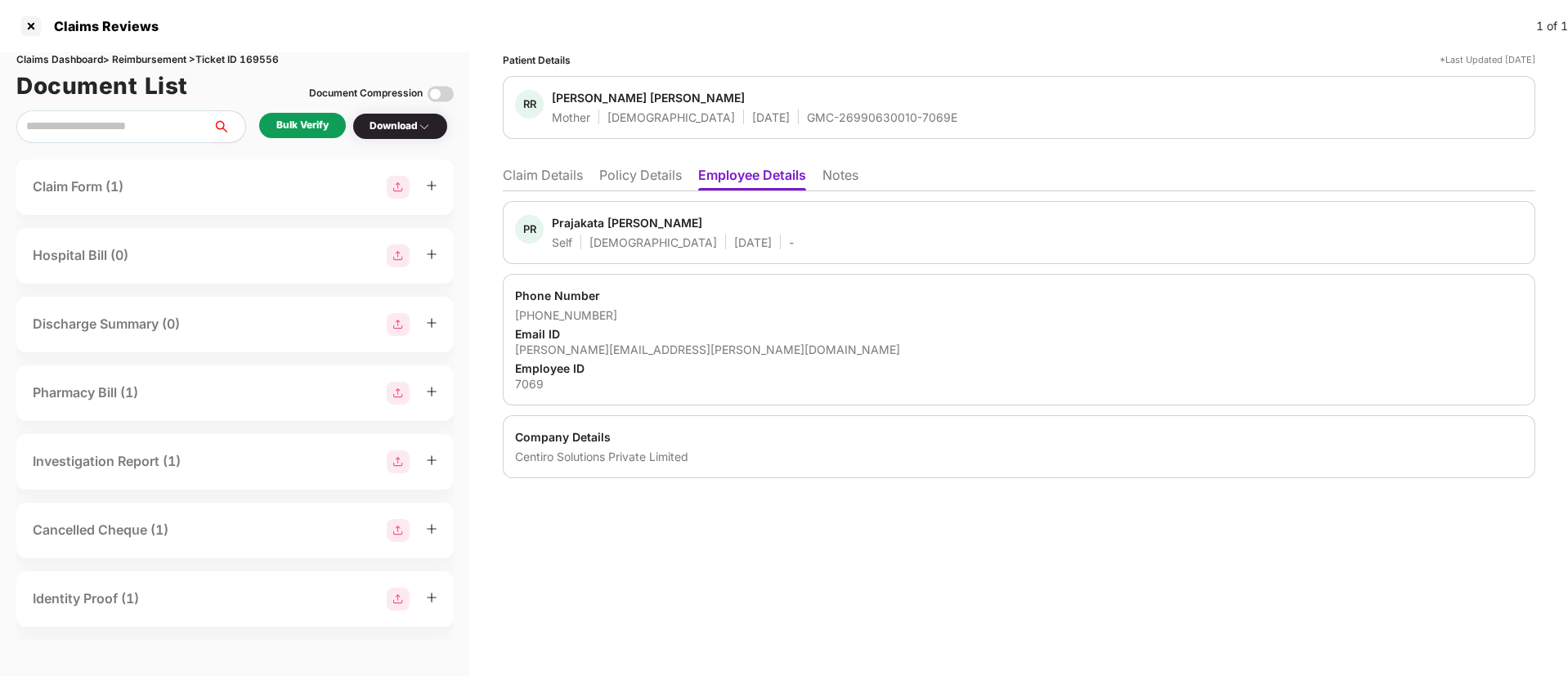
click at [582, 343] on div "prajakta.thorat@centiro.com" at bounding box center [1018, 350] width 1007 height 16
click at [582, 344] on div "prajakta.thorat@centiro.com" at bounding box center [1018, 350] width 1007 height 16
copy div "prajakta.thorat@centiro.com"
click at [560, 168] on li "Claim Details" at bounding box center [542, 179] width 80 height 23
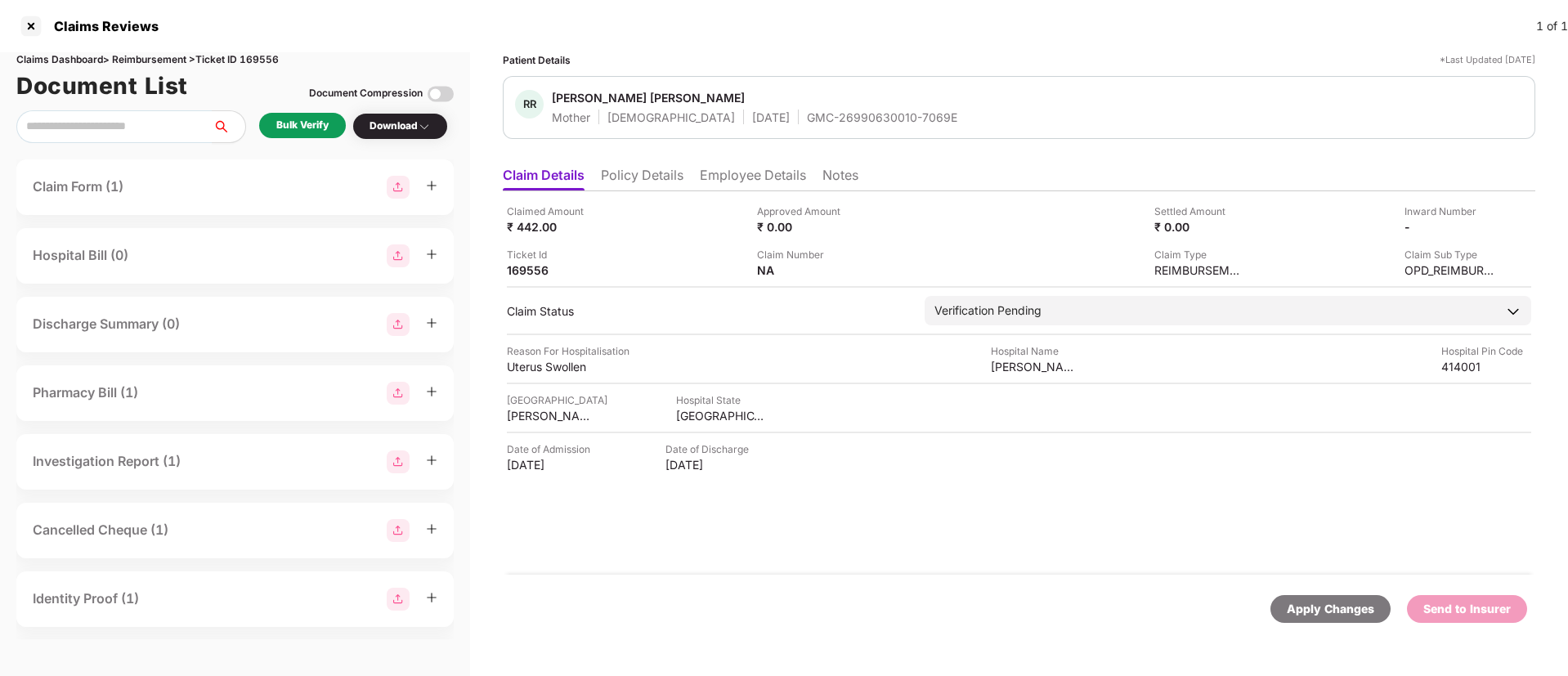
click at [286, 126] on div "Bulk Verify" at bounding box center [302, 125] width 52 height 16
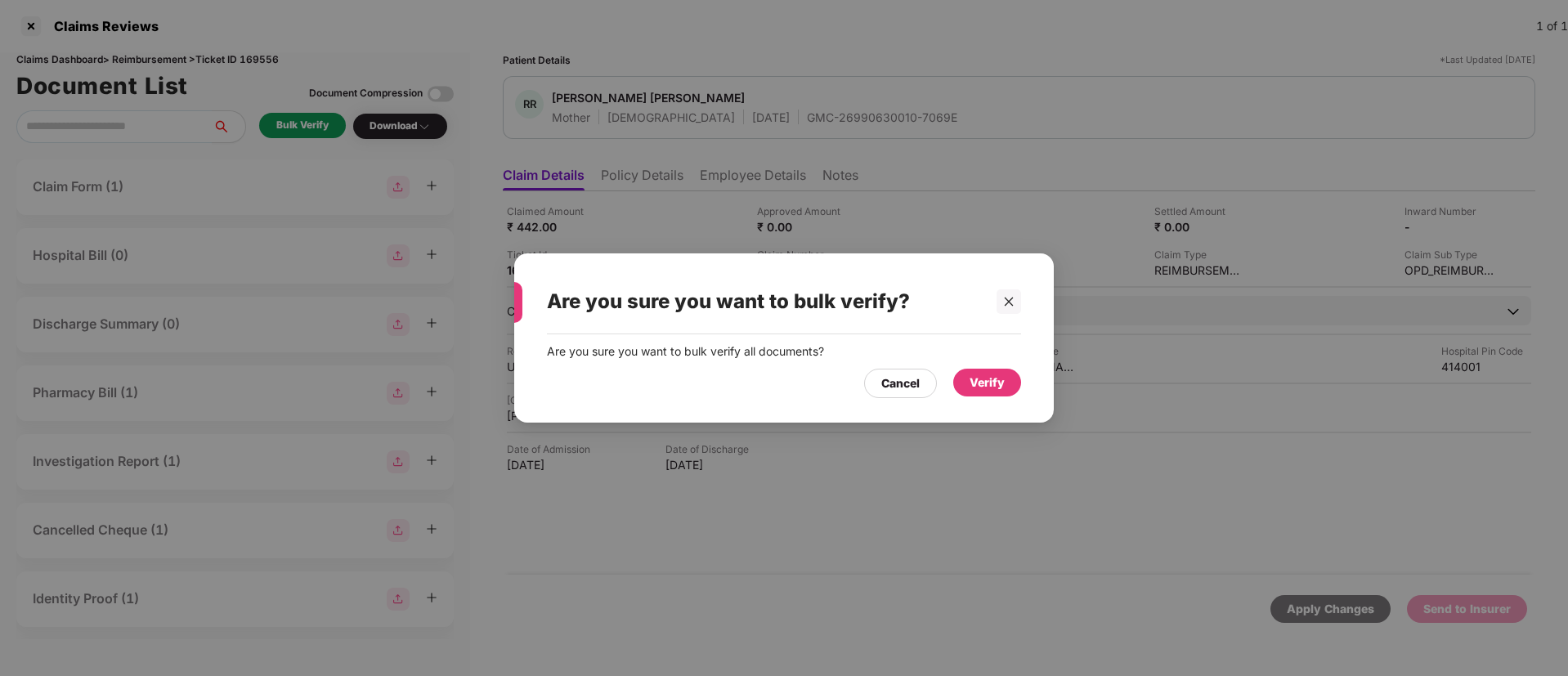
click at [1003, 375] on div "Verify" at bounding box center [987, 383] width 35 height 18
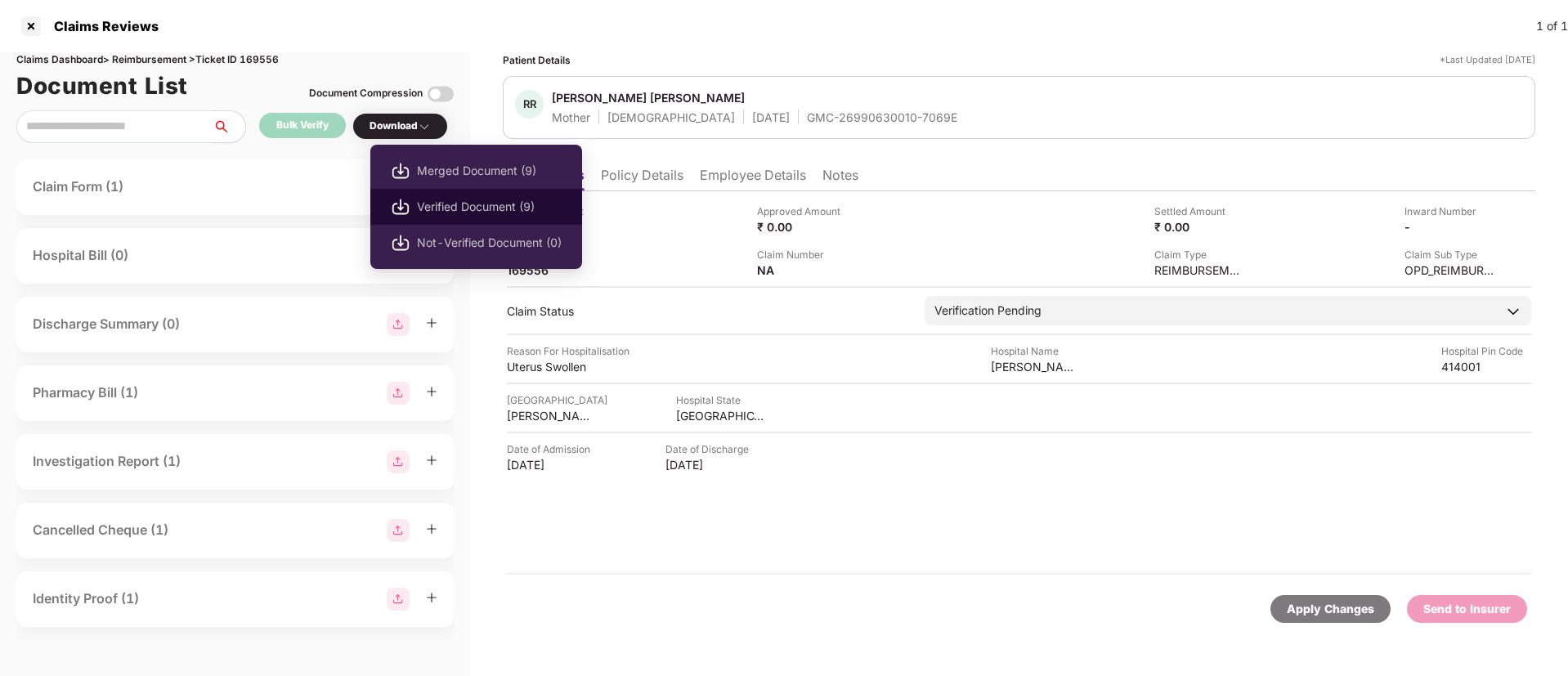
click at [456, 207] on span "Verified Document (9)" at bounding box center [489, 207] width 145 height 18
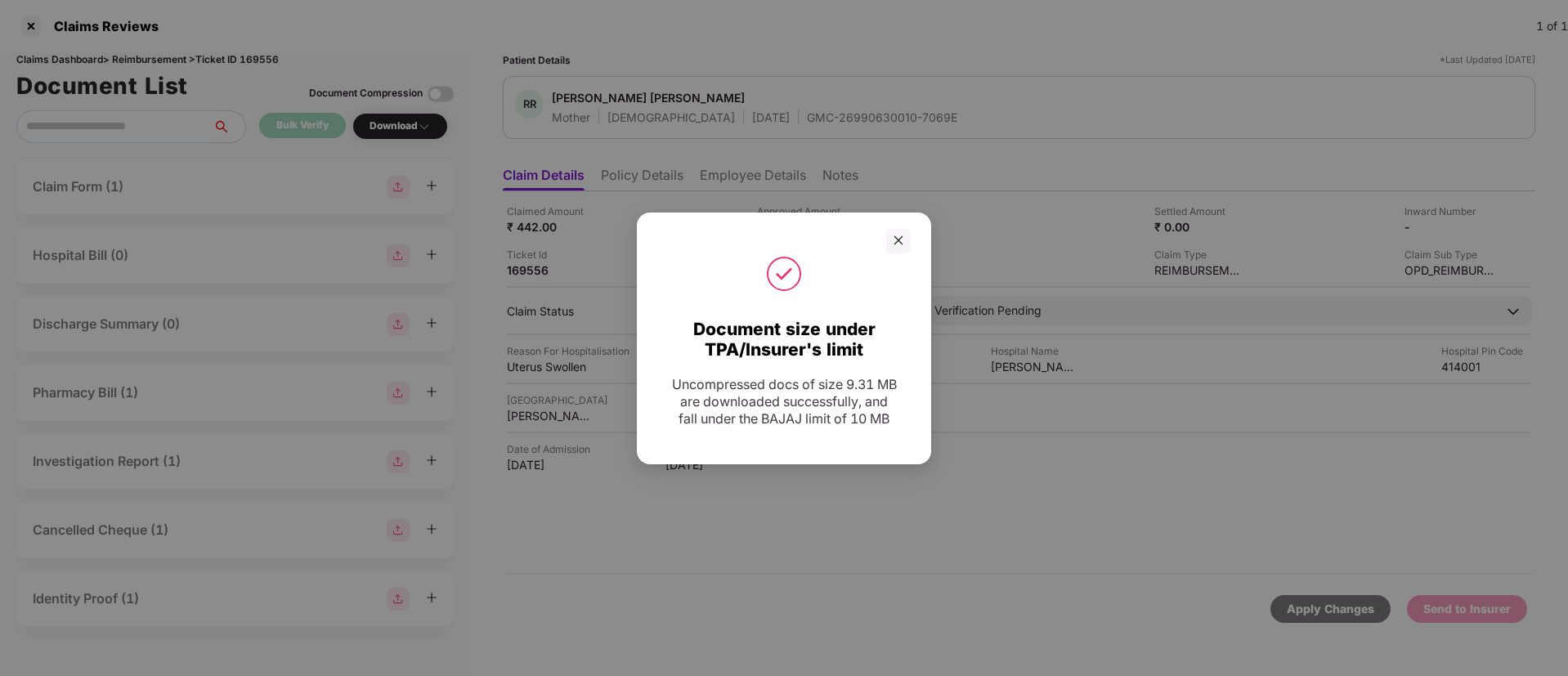
drag, startPoint x: 900, startPoint y: 234, endPoint x: 919, endPoint y: 224, distance: 21.5
click at [900, 233] on div at bounding box center [898, 241] width 24 height 24
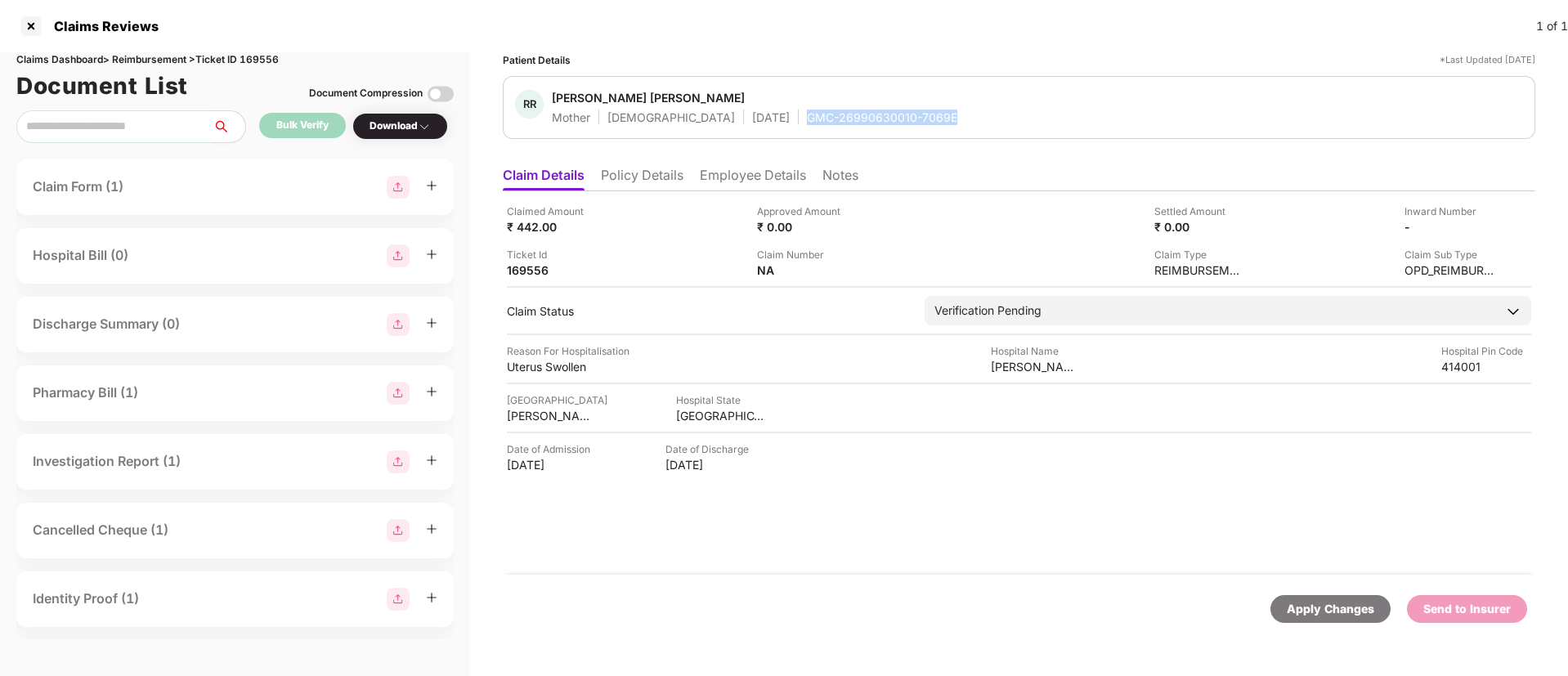
drag, startPoint x: 735, startPoint y: 120, endPoint x: 919, endPoint y: 114, distance: 184.1
click at [919, 114] on div "RR Ratnamala Ramchandra Thorat Mother Female 11 Apr 1977 GMC-26990630010-7069E" at bounding box center [1018, 108] width 1007 height 35
copy div "GMC-26990630010-7069E"
click at [750, 172] on li "Employee Details" at bounding box center [752, 179] width 106 height 23
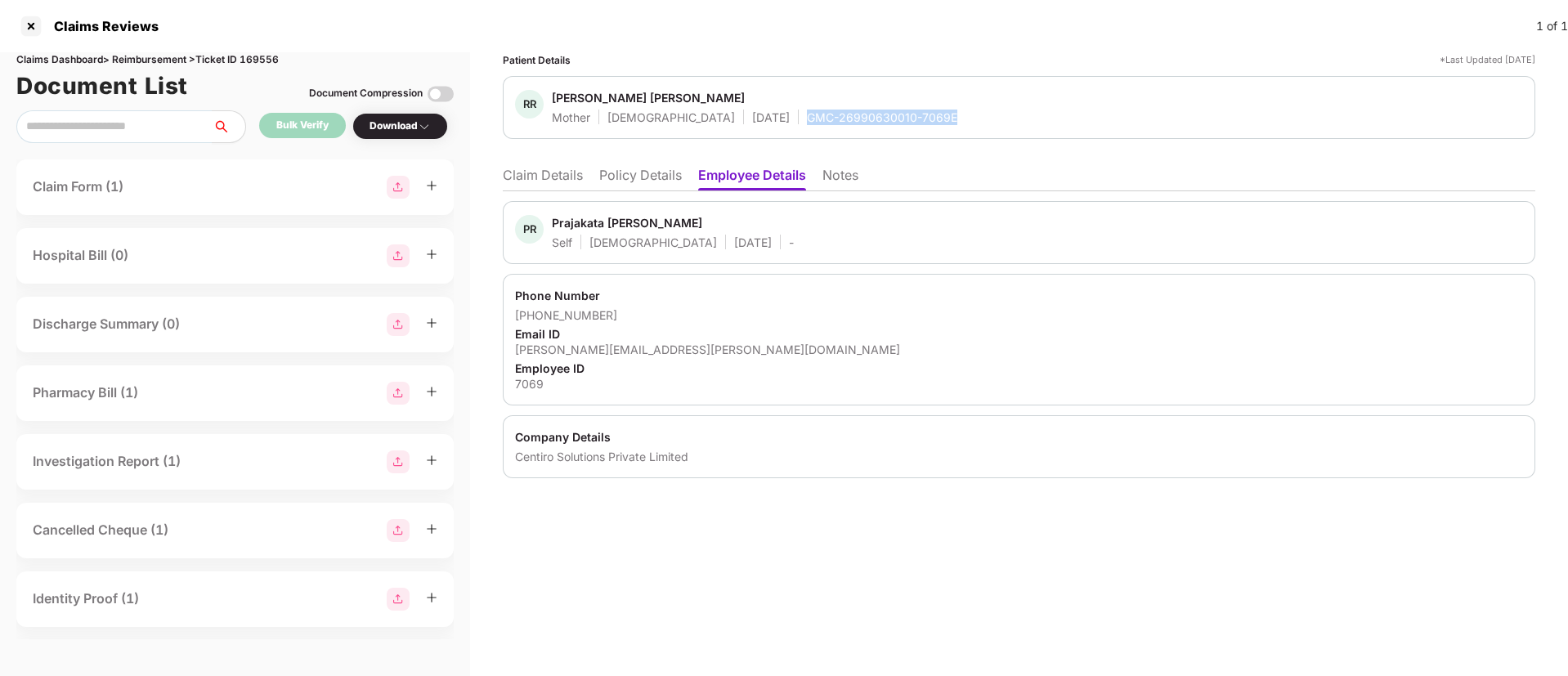
drag, startPoint x: 739, startPoint y: 121, endPoint x: 891, endPoint y: 111, distance: 152.3
click at [891, 111] on div "RR Ratnamala Ramchandra Thorat Mother Female 11 Apr 1977 GMC-26990630010-7069E" at bounding box center [1018, 108] width 1007 height 35
copy div "GMC-26990630010-7069E"
click at [533, 167] on li "Claim Details" at bounding box center [542, 179] width 80 height 23
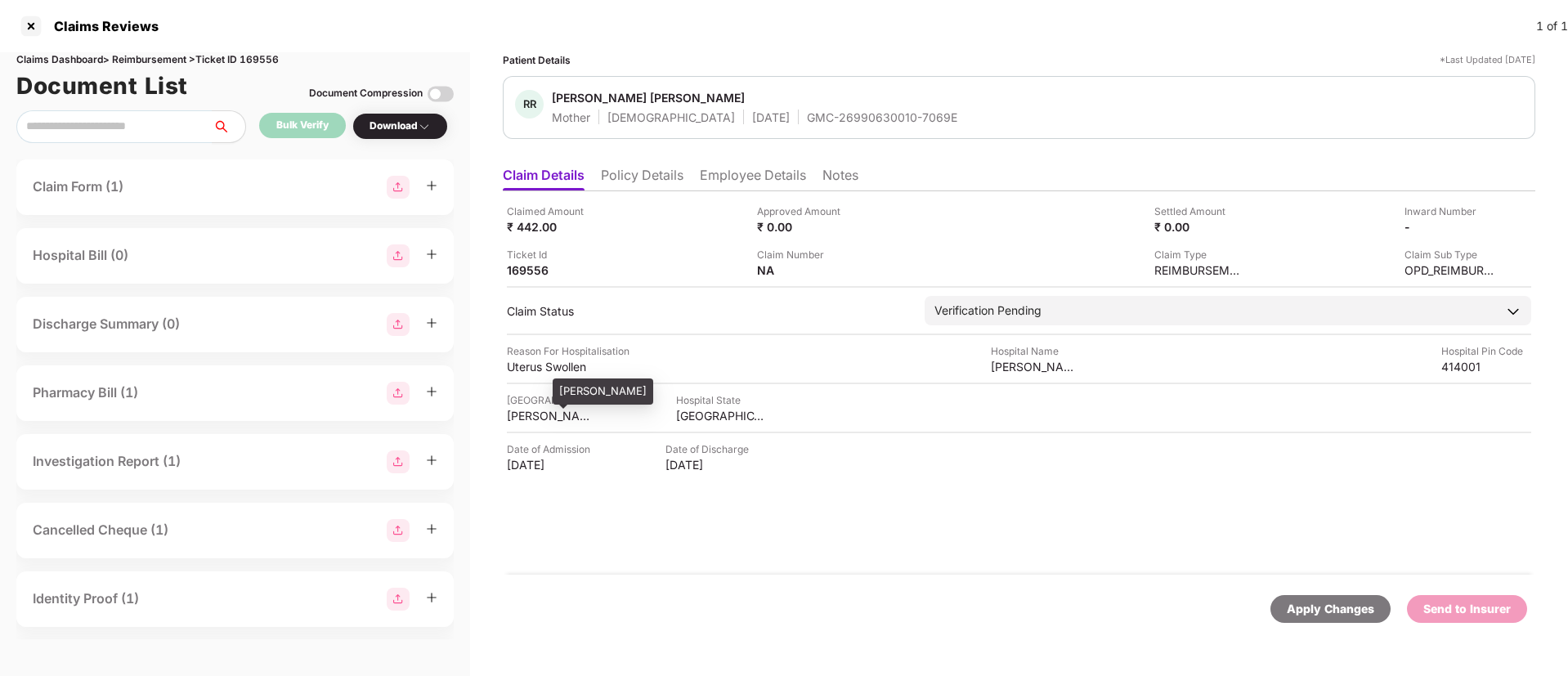
click at [570, 420] on div "AHMED NAGAR" at bounding box center [552, 416] width 90 height 16
copy div "AHMED NAGAR"
click at [1027, 375] on div "Claimed Amount ₹ 442.00 Approved Amount ₹ 0.00 Settled Amount ₹ 0.00 Inward Num…" at bounding box center [1018, 383] width 1033 height 384
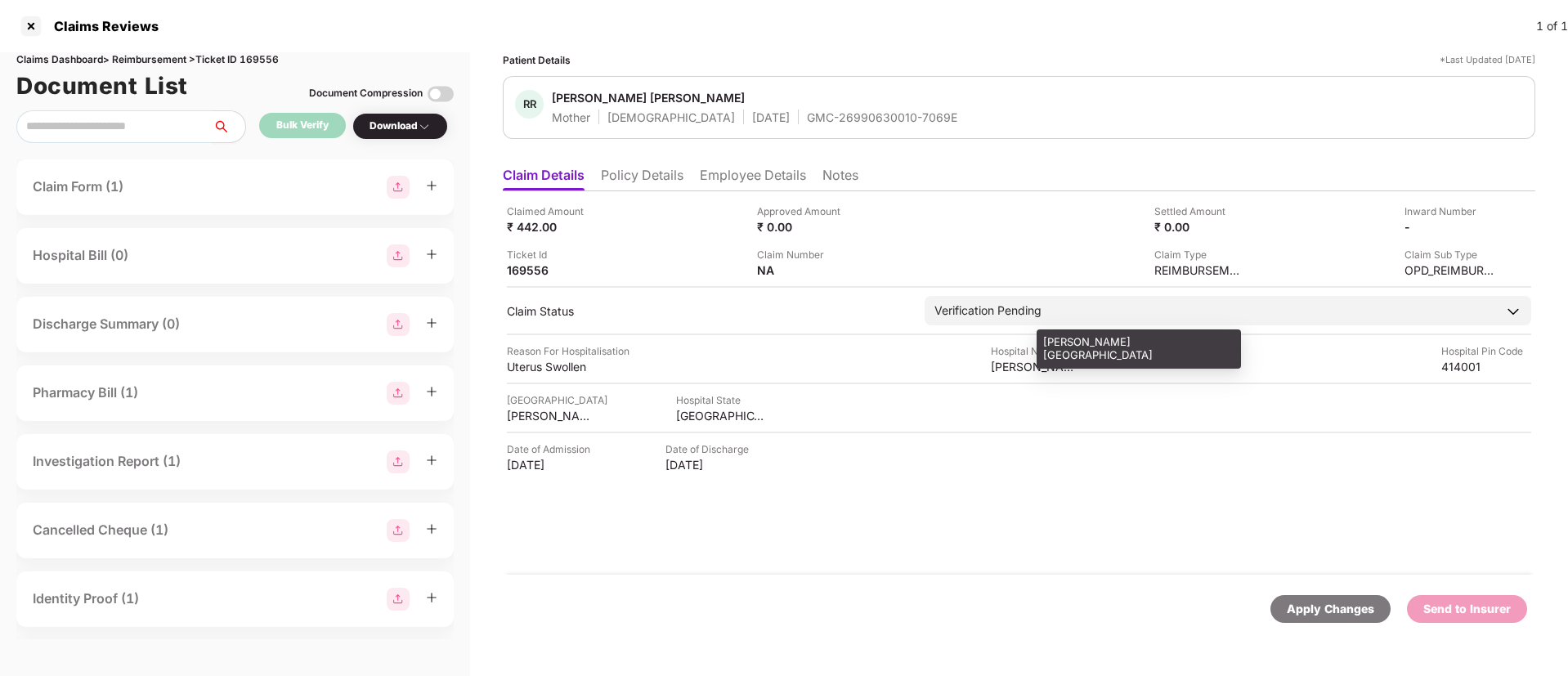
click at [1031, 362] on div "Narsale Hospital" at bounding box center [1036, 366] width 90 height 16
copy div "Narsale Hospital"
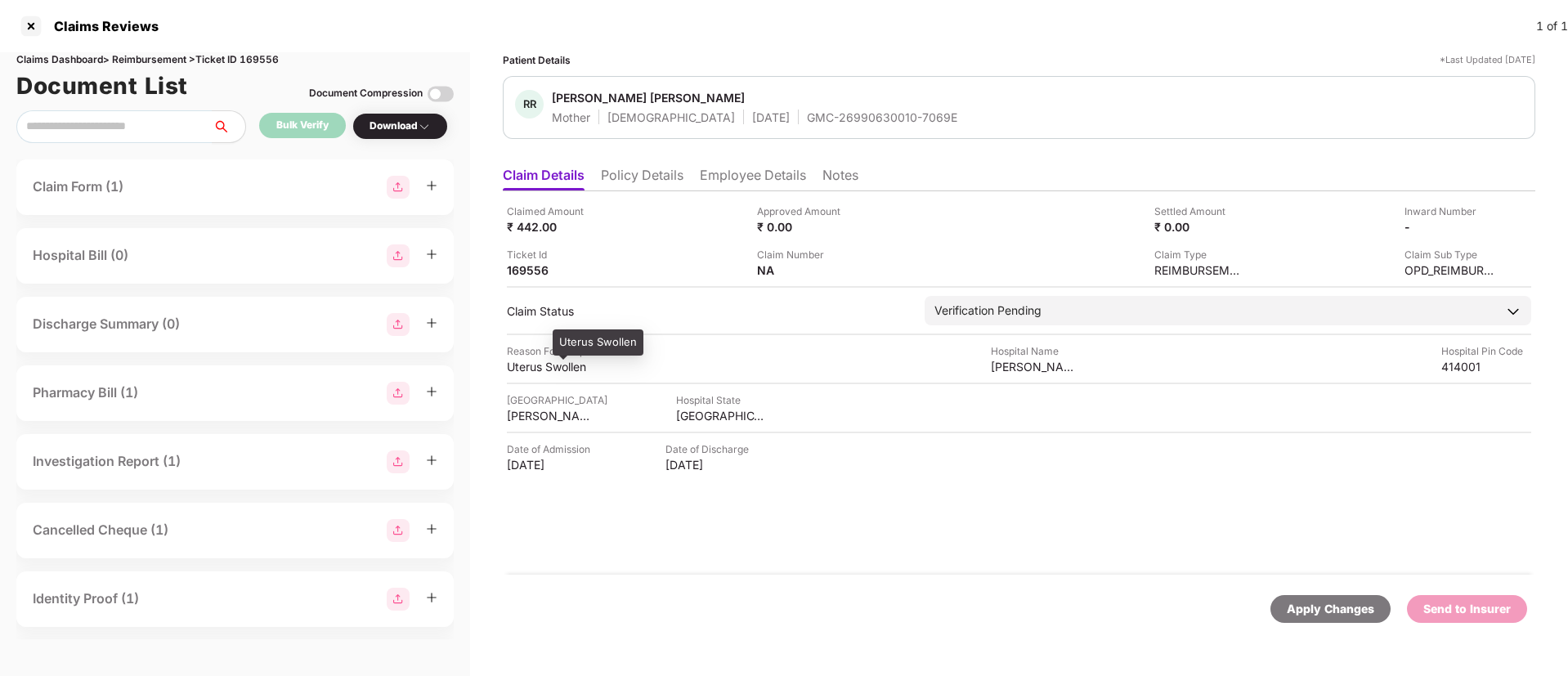
click at [536, 363] on div "Uterus Swollen" at bounding box center [552, 366] width 90 height 16
copy div "Uterus Swollen"
click at [756, 176] on li "Employee Details" at bounding box center [752, 179] width 106 height 23
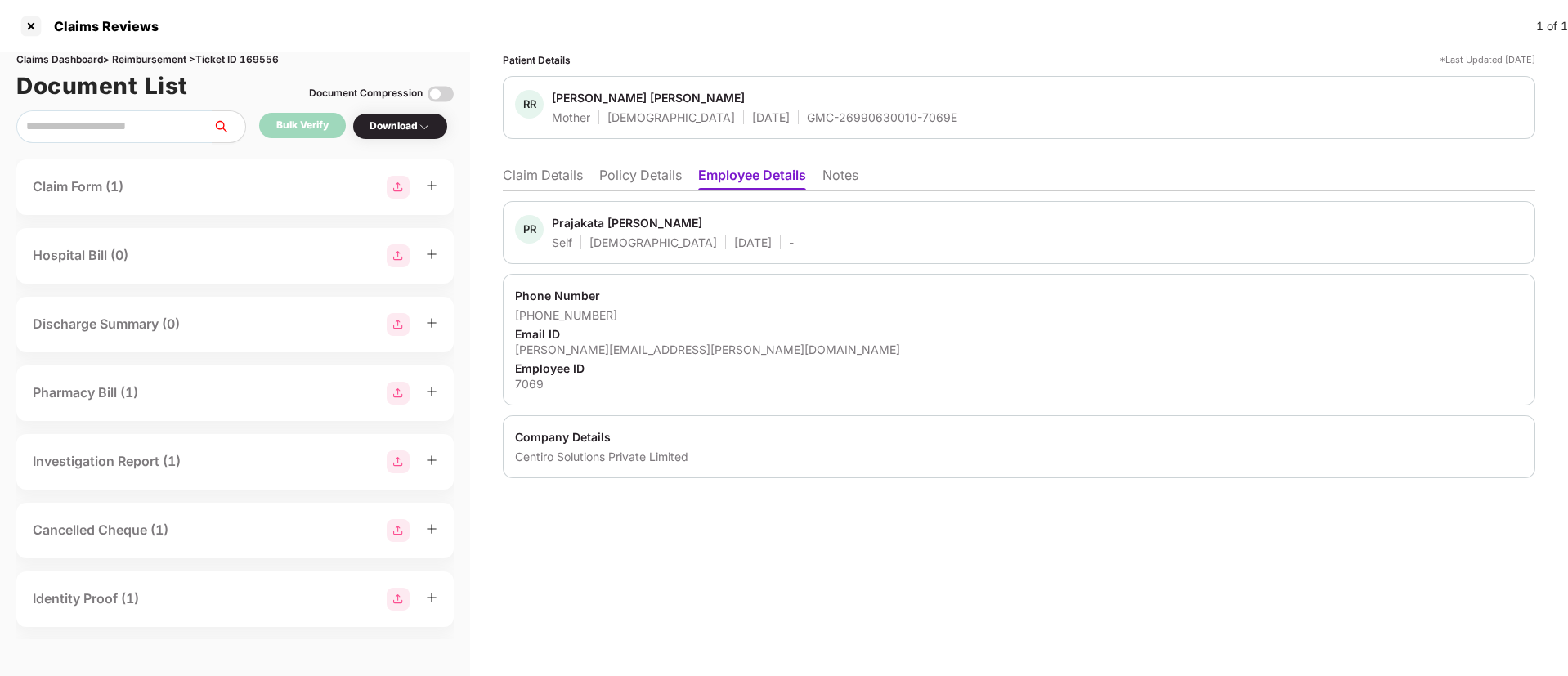
click at [580, 355] on div "prajakta.thorat@centiro.com" at bounding box center [1018, 350] width 1007 height 16
copy div "prajakta.thorat@centiro.com"
drag, startPoint x: 536, startPoint y: 312, endPoint x: 607, endPoint y: 313, distance: 71.0
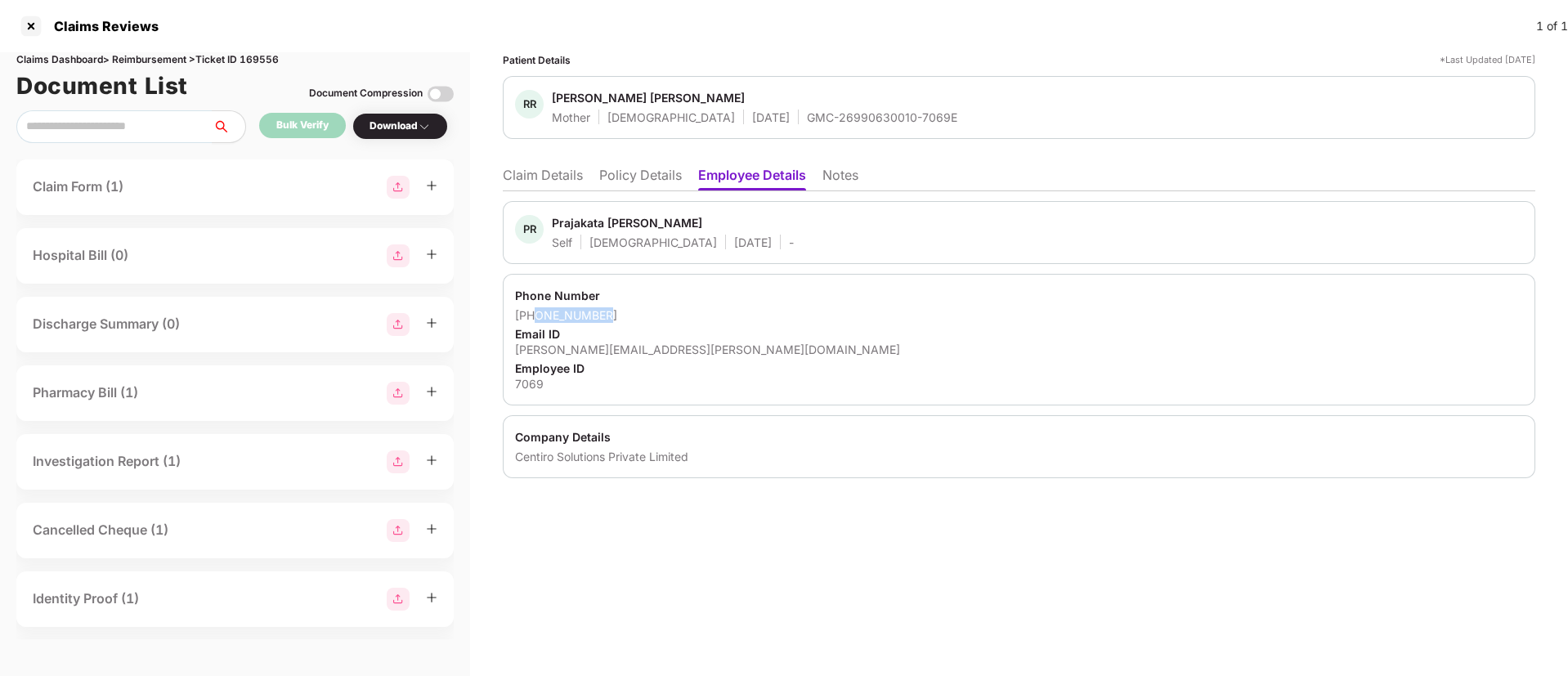
click at [607, 313] on div "+919028570972" at bounding box center [1018, 315] width 1007 height 16
copy div "9028570972"
click at [538, 183] on li "Claim Details" at bounding box center [542, 179] width 80 height 23
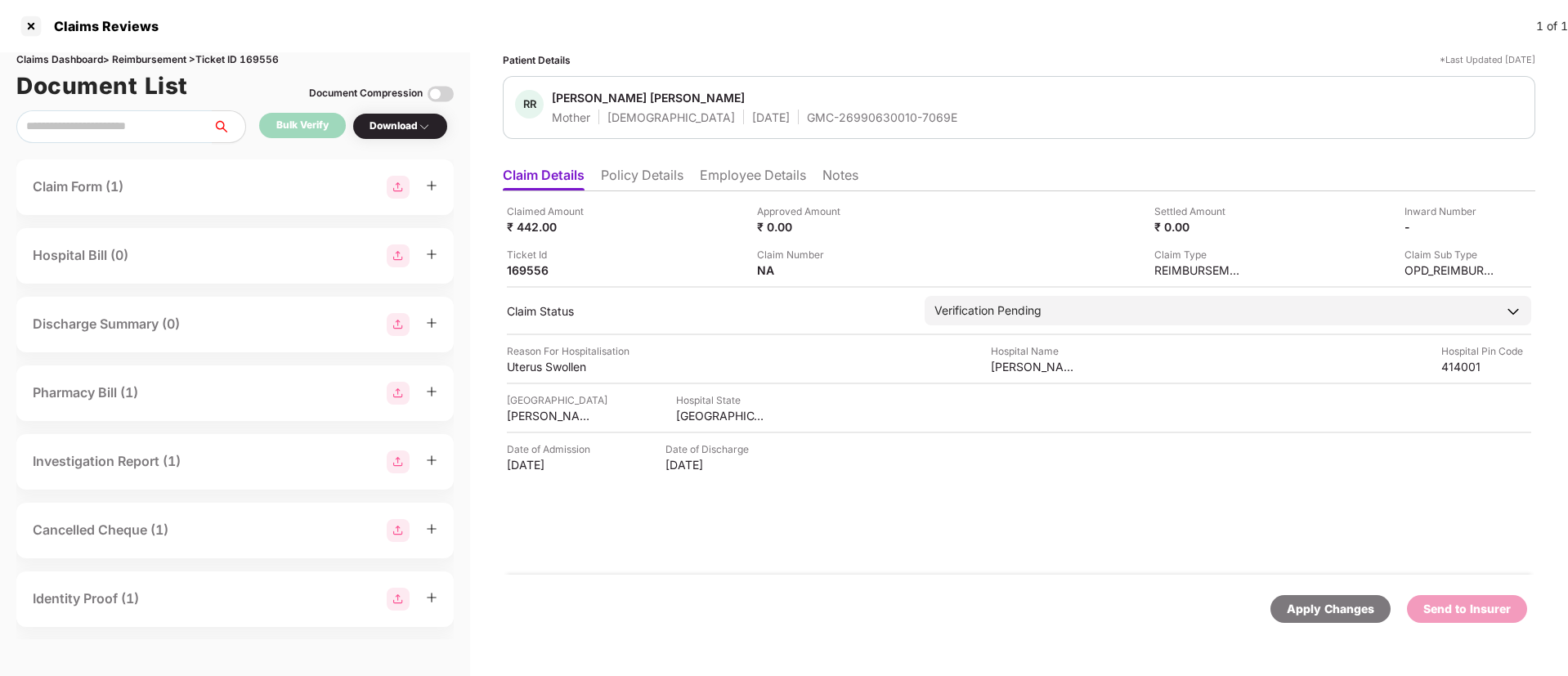
click at [866, 271] on div "Claim Number NA" at bounding box center [875, 262] width 238 height 31
click at [856, 268] on img at bounding box center [857, 268] width 13 height 13
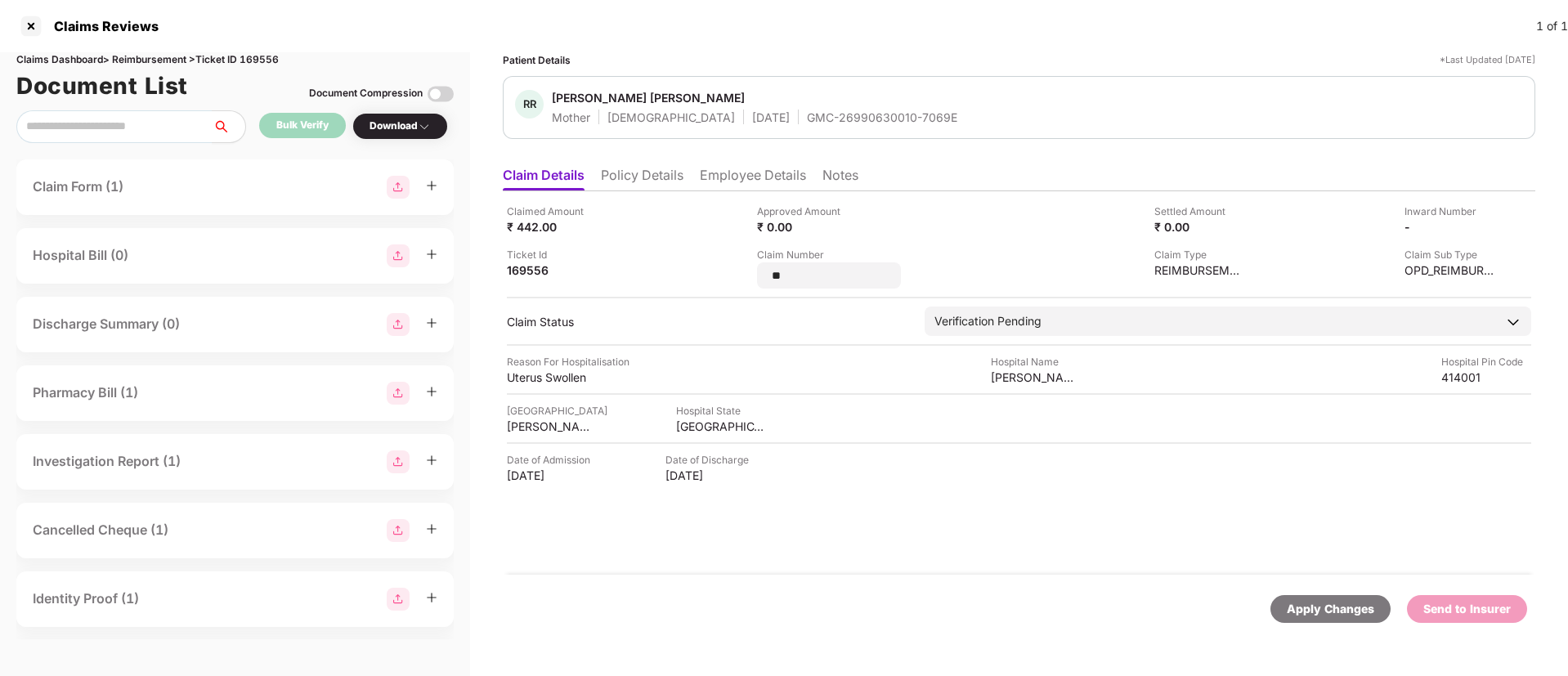
type input "*"
type input "**********"
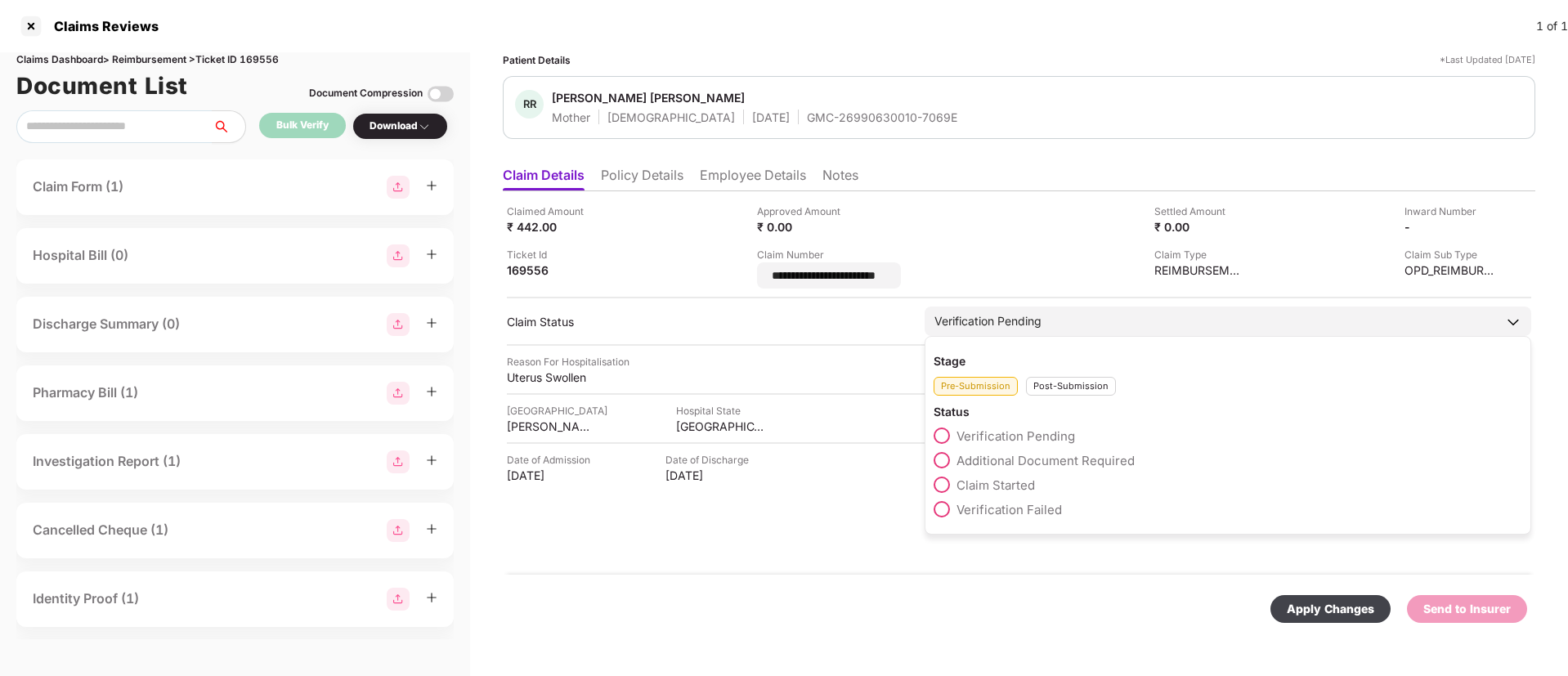
click at [1075, 386] on div "Stage Pre-Submission Post-Submission Status Verification Pending Additional Doc…" at bounding box center [1228, 435] width 606 height 198
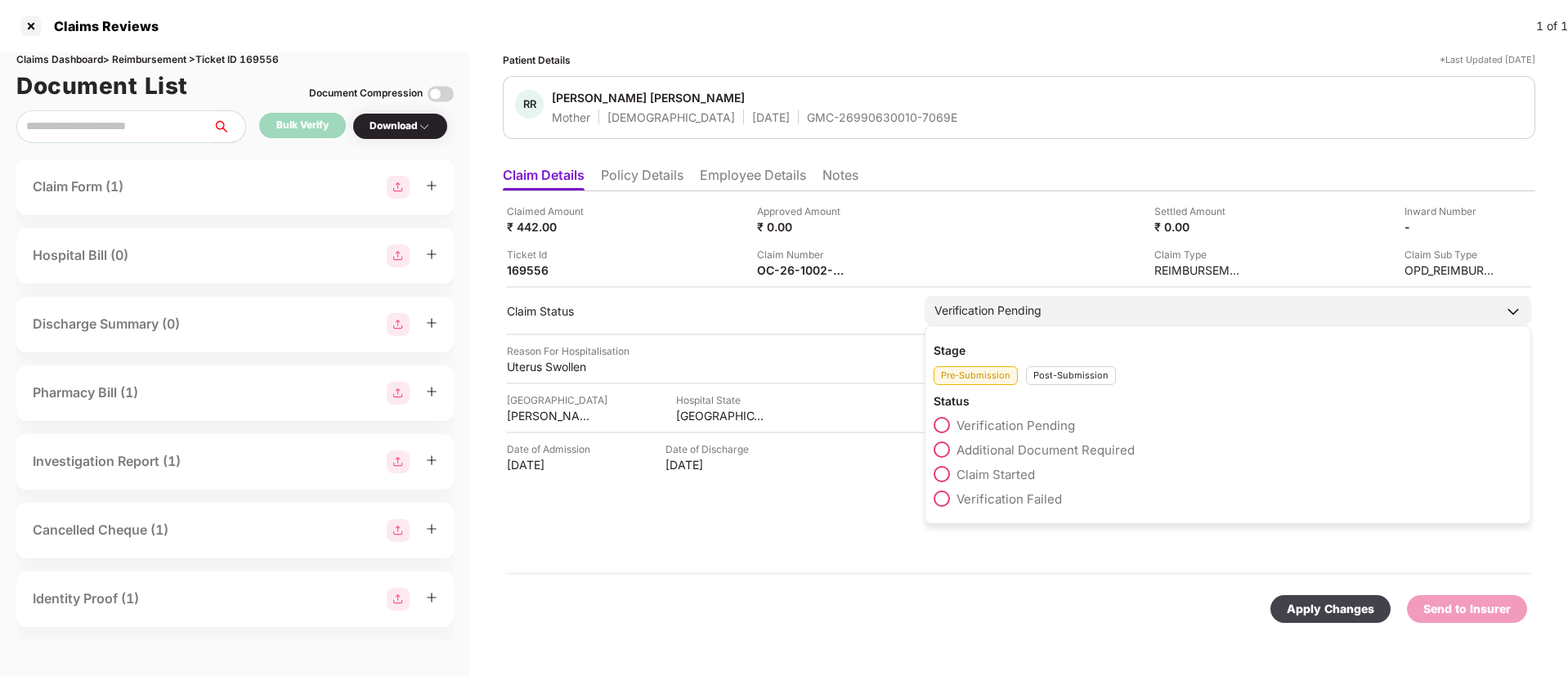
click at [1051, 372] on div "Post-Submission" at bounding box center [1071, 375] width 90 height 18
drag, startPoint x: 940, startPoint y: 449, endPoint x: 1149, endPoint y: 506, distance: 216.6
click at [942, 450] on span at bounding box center [941, 449] width 17 height 17
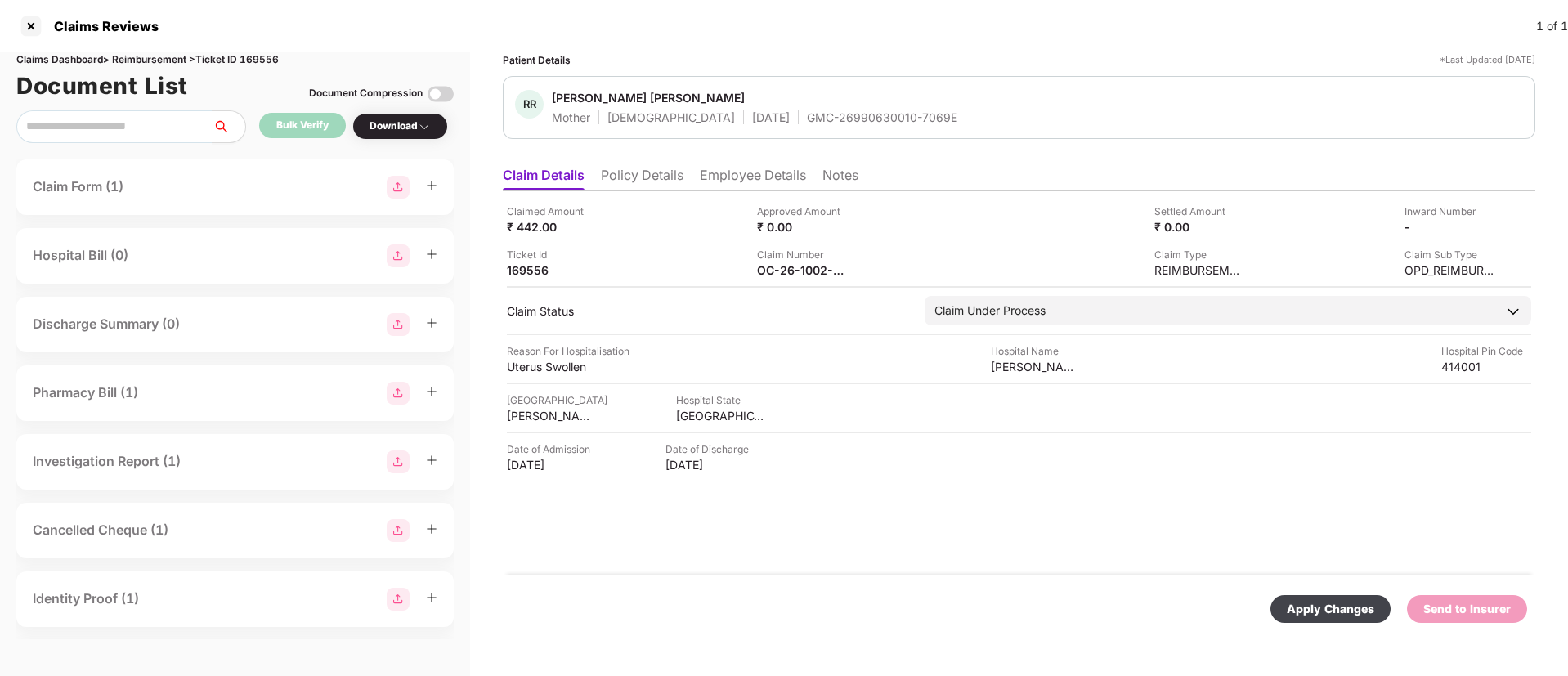
drag, startPoint x: 1327, startPoint y: 605, endPoint x: 1298, endPoint y: 611, distance: 29.6
click at [1330, 606] on div "Apply Changes" at bounding box center [1330, 609] width 87 height 18
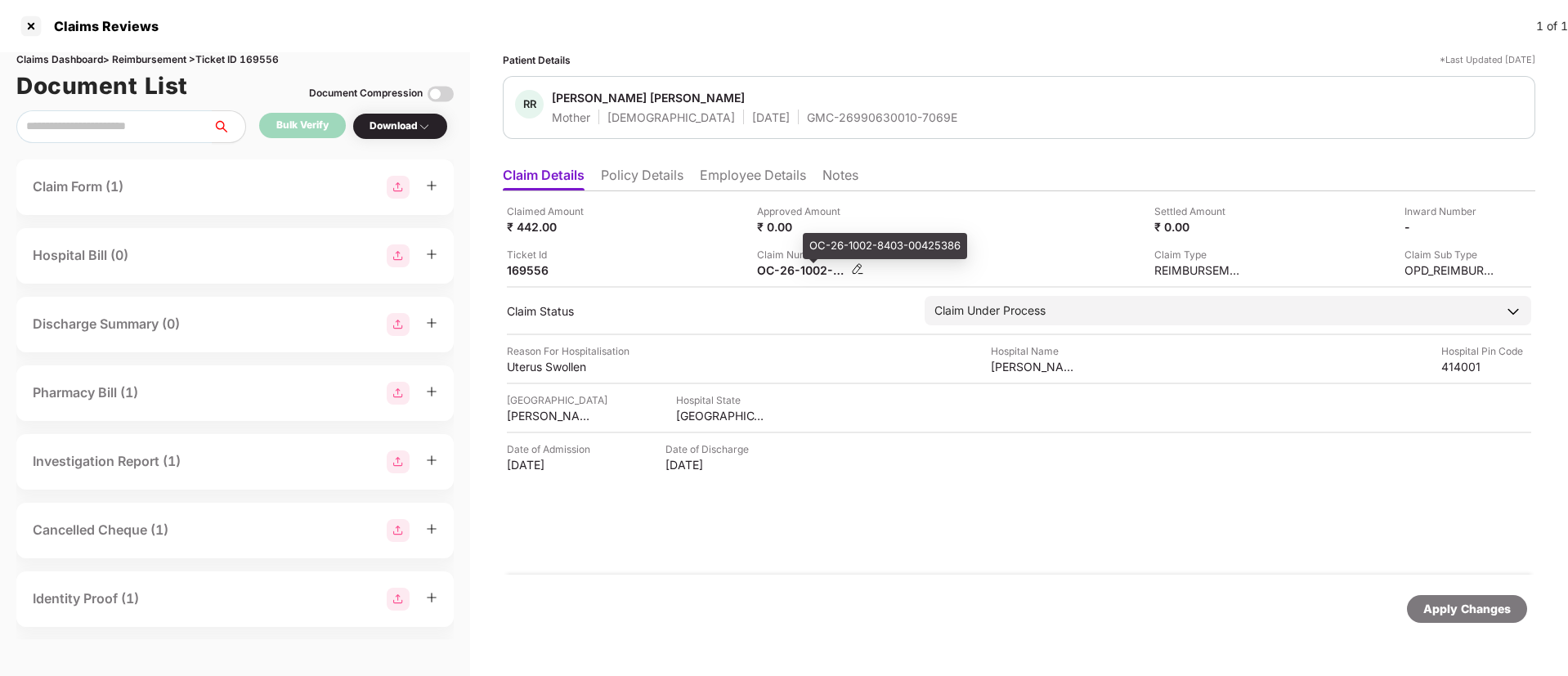
click at [792, 275] on div "OC-26-1002-8403-00425386" at bounding box center [801, 270] width 90 height 16
click at [794, 274] on div "OC-26-1002-8403-00425386" at bounding box center [801, 270] width 90 height 16
copy div
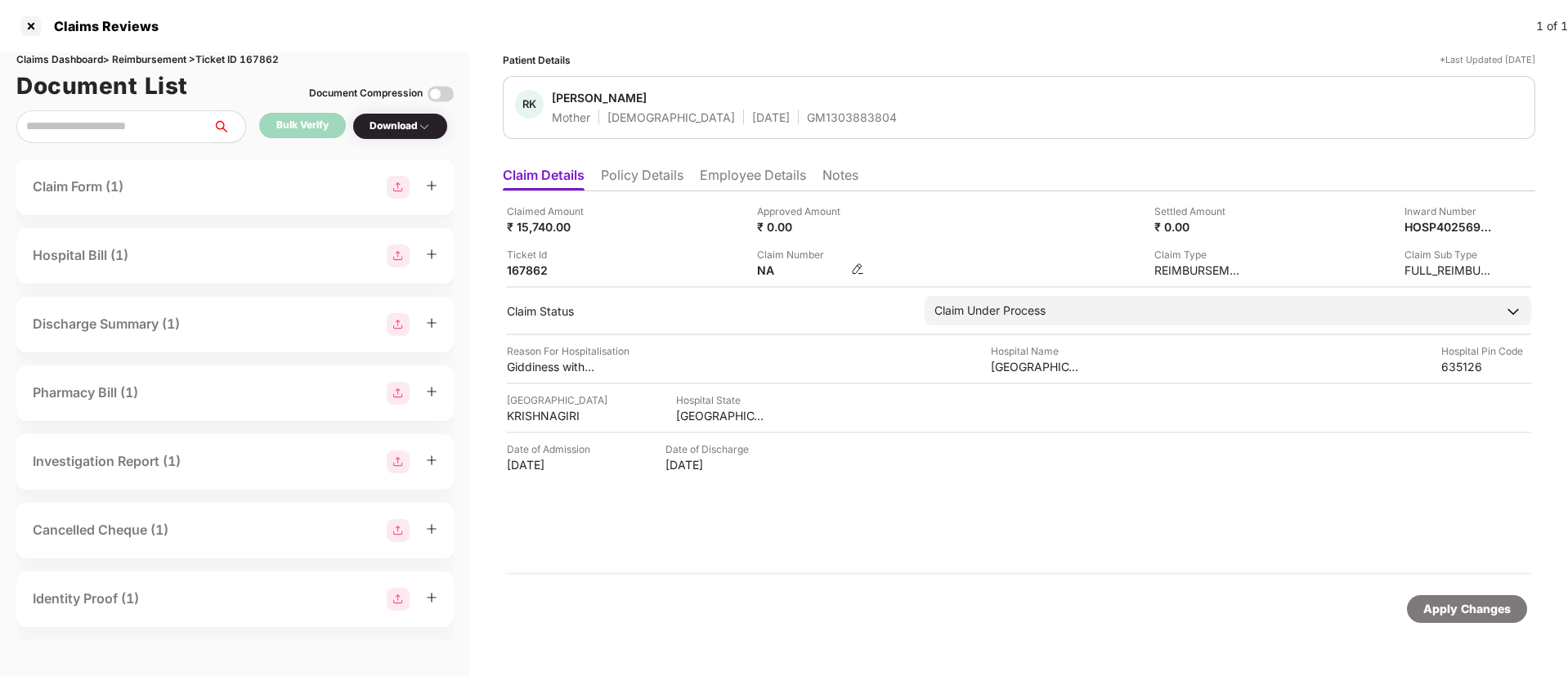
click at [857, 269] on img at bounding box center [857, 268] width 13 height 13
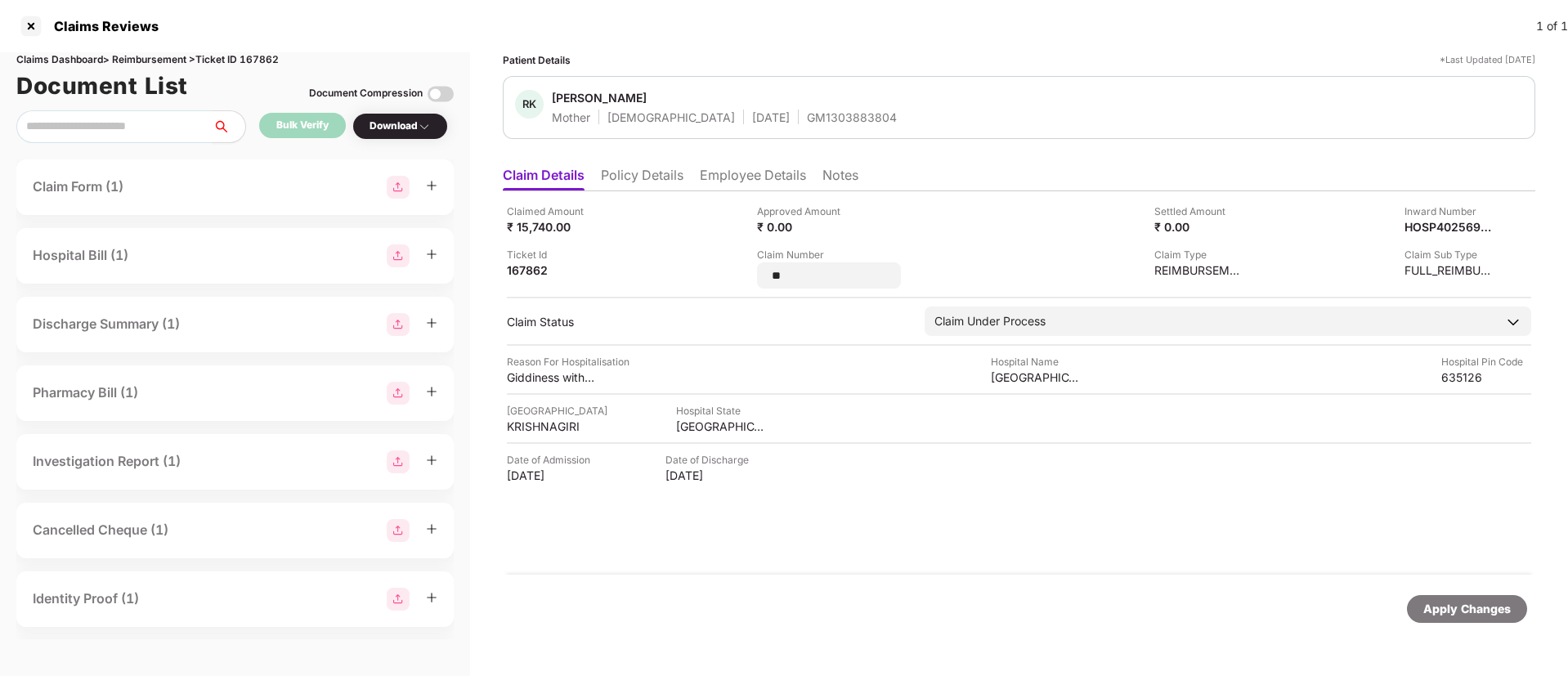
type input "*"
type input "********"
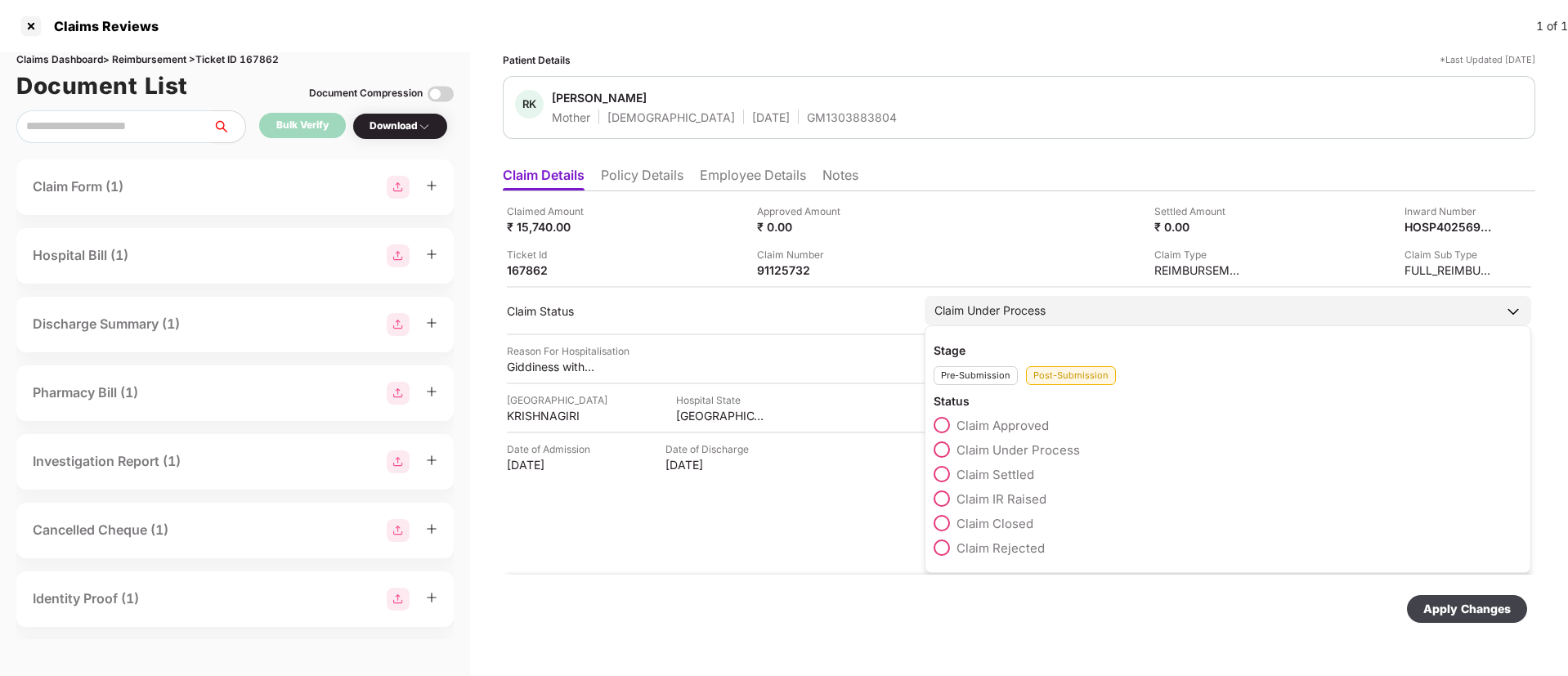
click at [949, 422] on span at bounding box center [941, 424] width 17 height 17
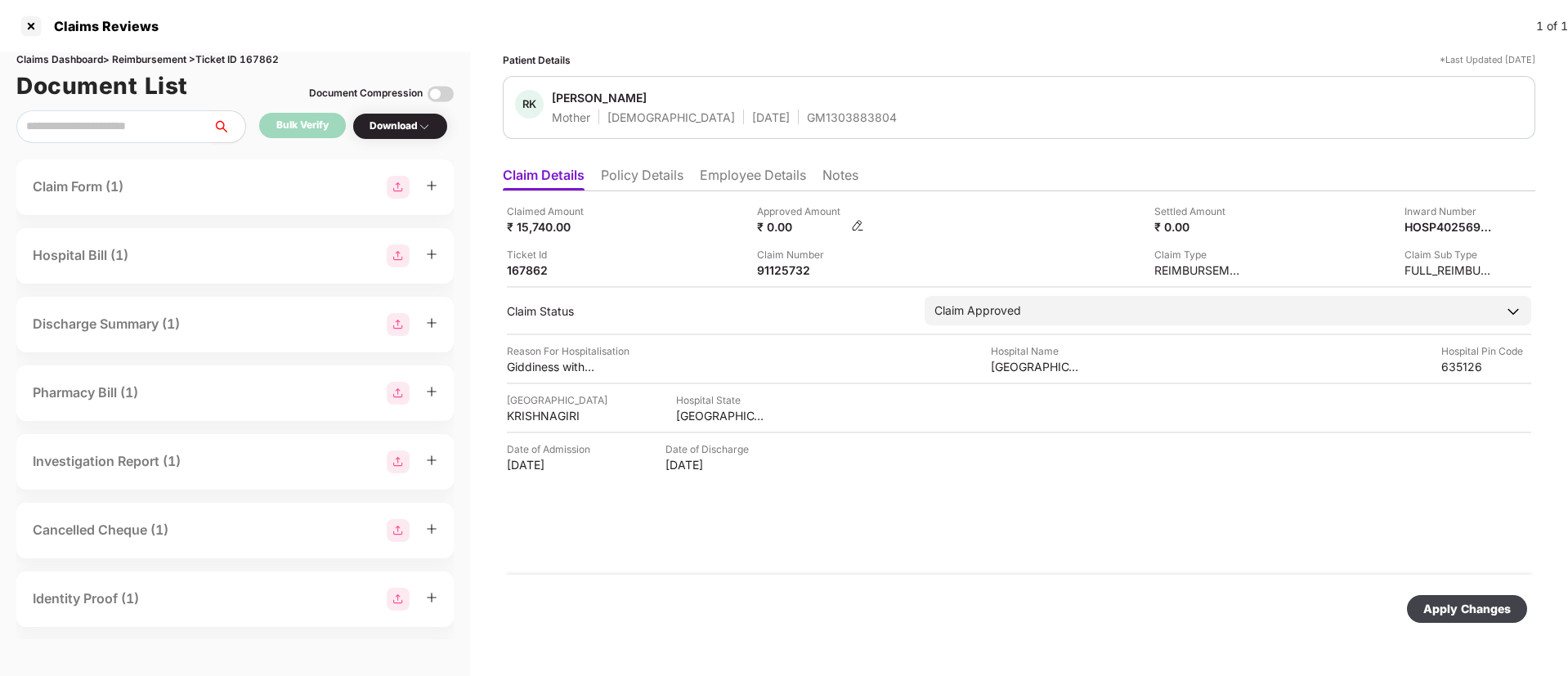
click at [860, 222] on img at bounding box center [857, 224] width 13 height 13
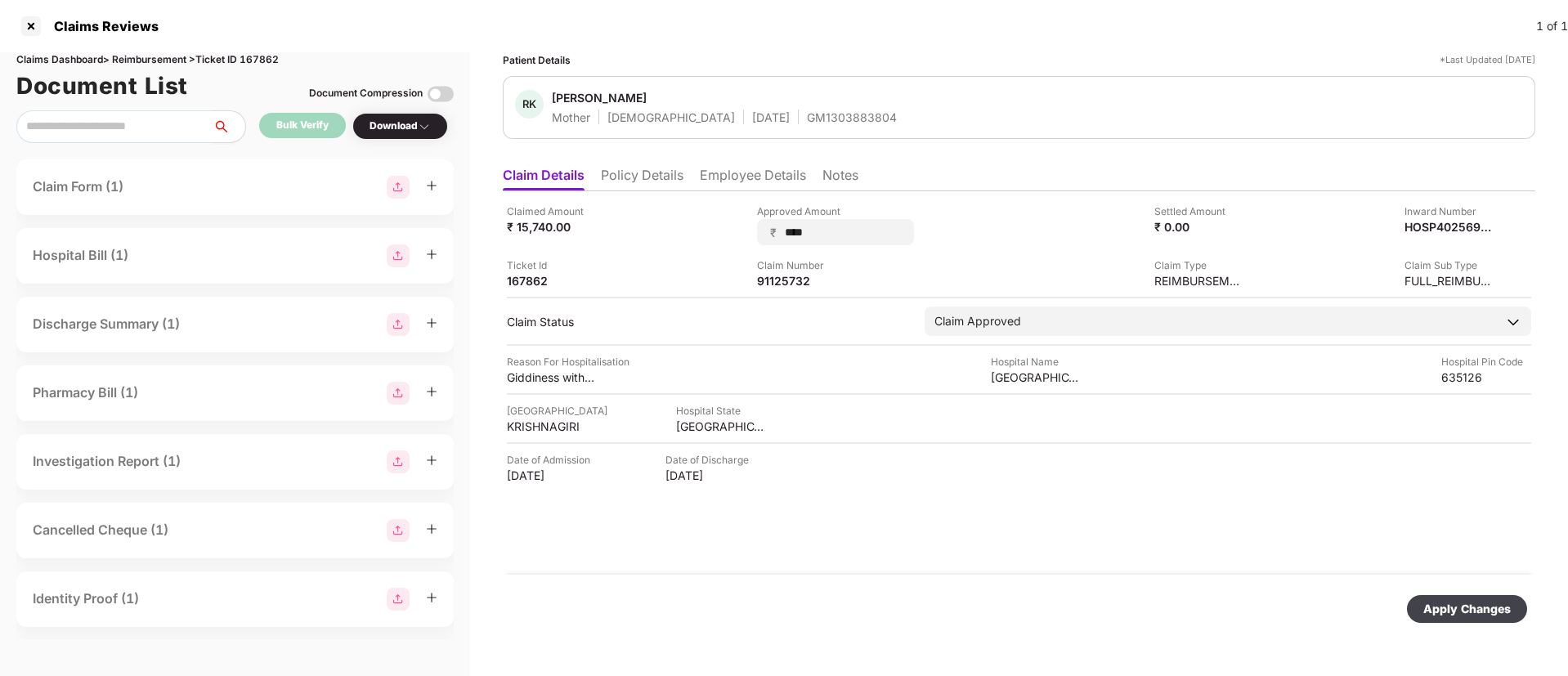
type input "*****"
click at [1443, 604] on div "Apply Changes" at bounding box center [1467, 609] width 87 height 18
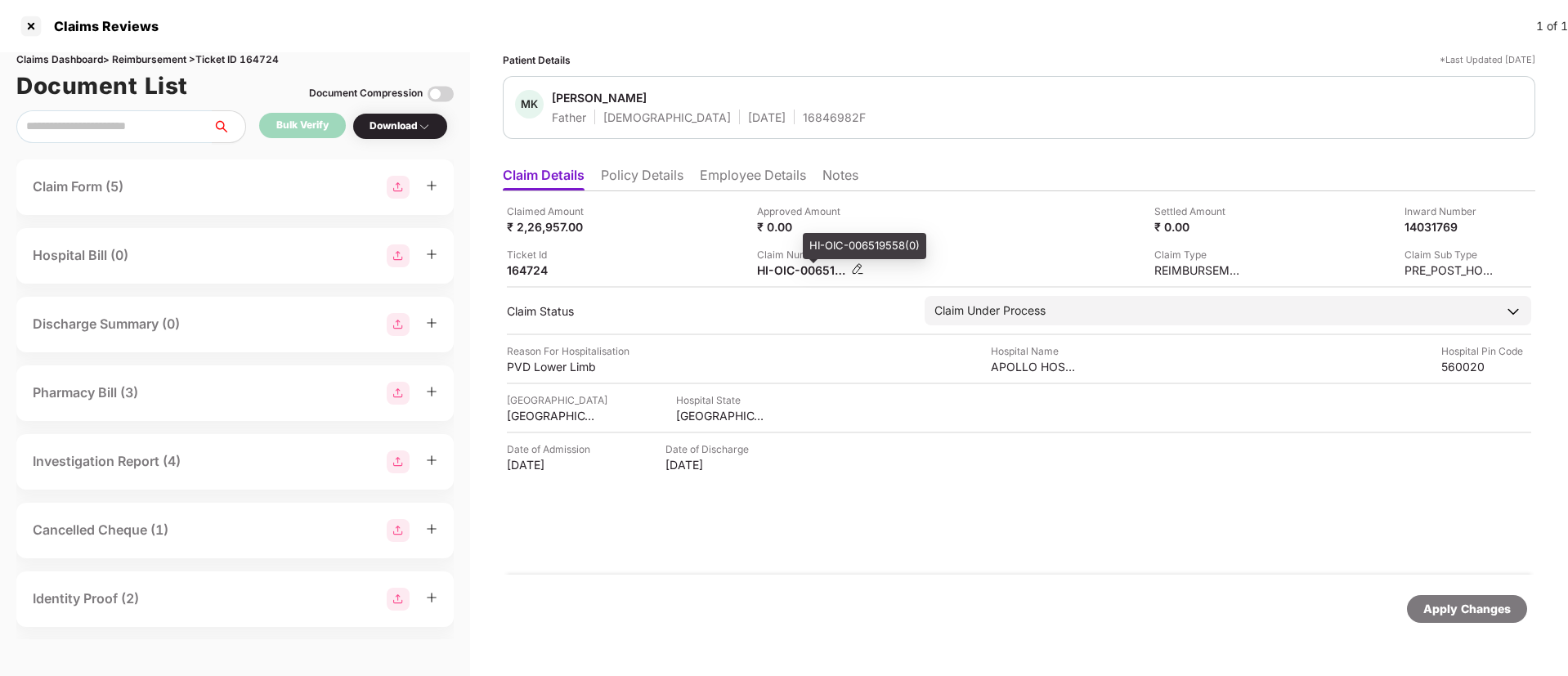
click at [785, 266] on div "HI-OIC-006519558(0)" at bounding box center [801, 270] width 90 height 16
copy div
click at [638, 256] on div "Ticket Id 164724" at bounding box center [626, 262] width 238 height 31
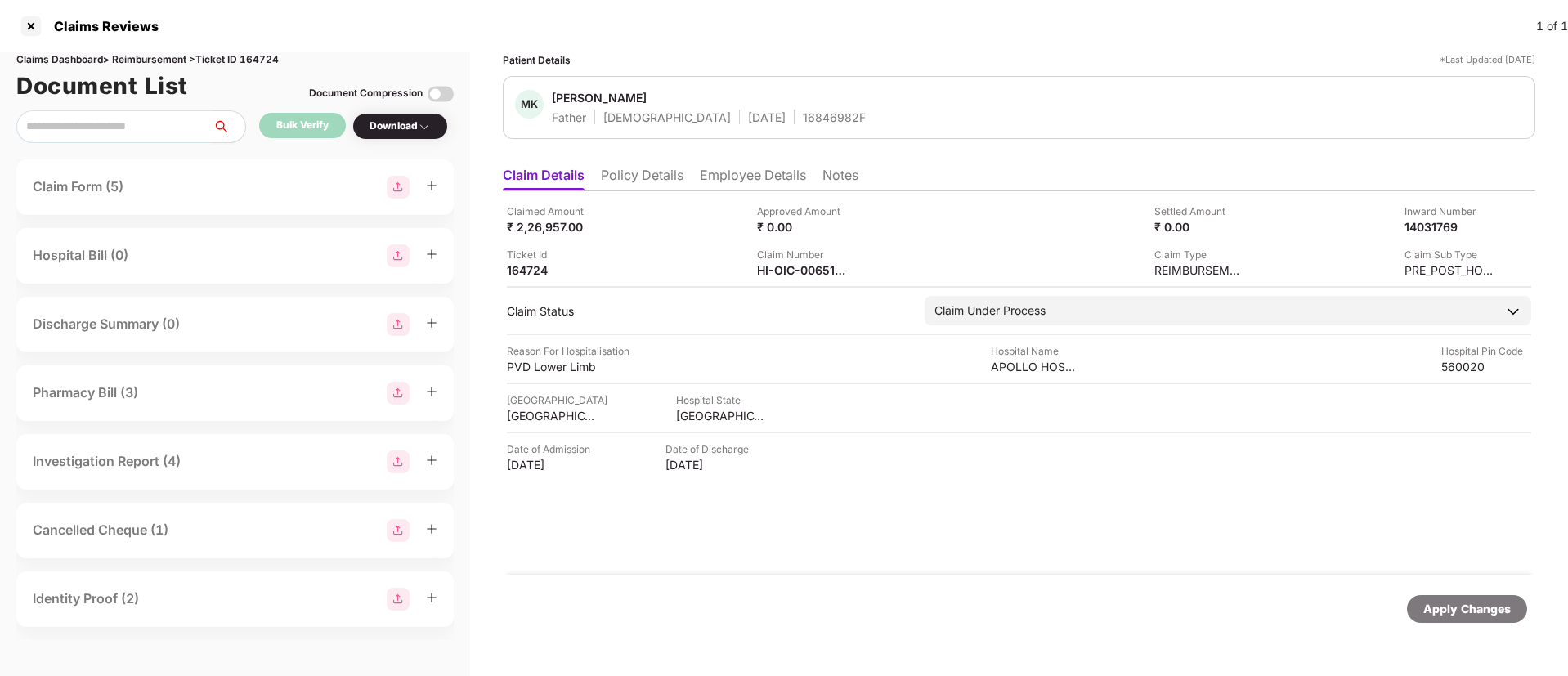
click at [653, 173] on li "Policy Details" at bounding box center [641, 179] width 83 height 23
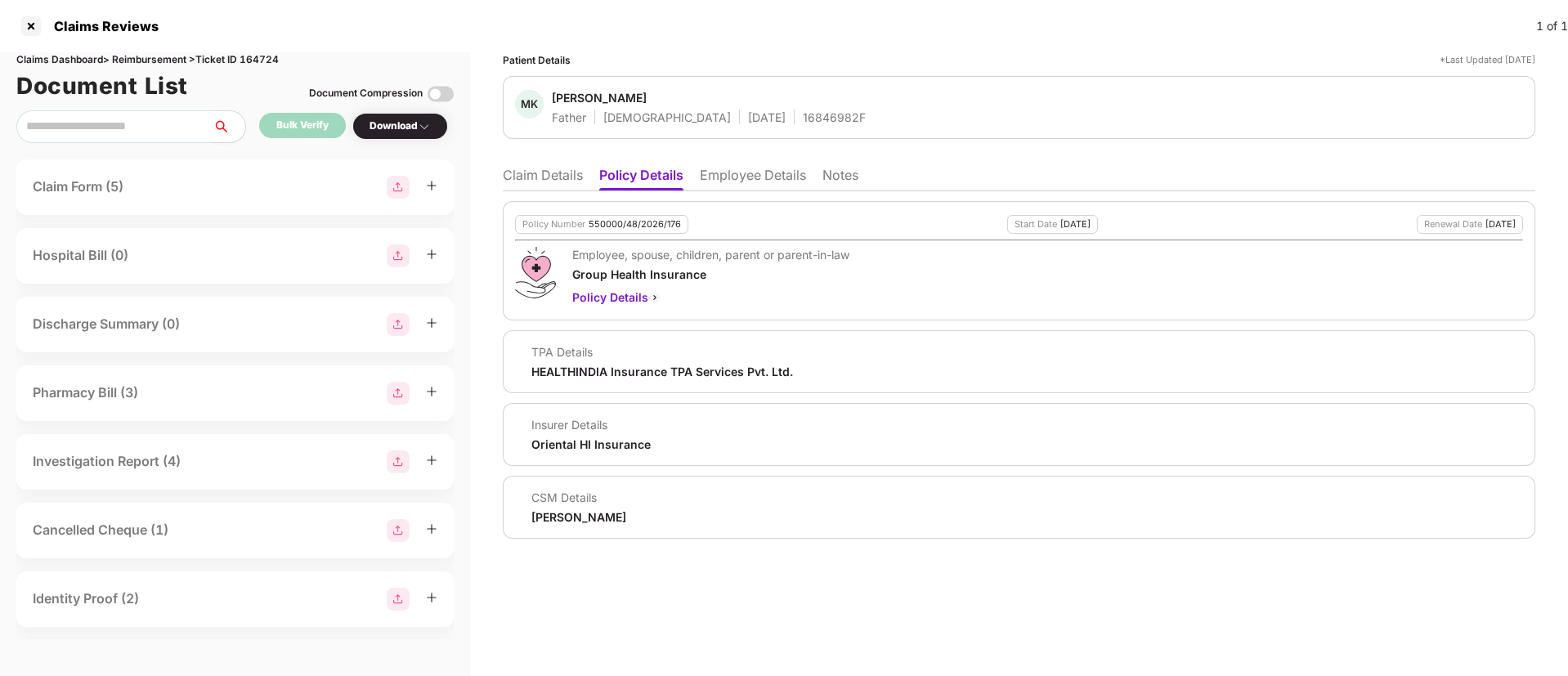
click at [528, 170] on li "Claim Details" at bounding box center [542, 179] width 80 height 23
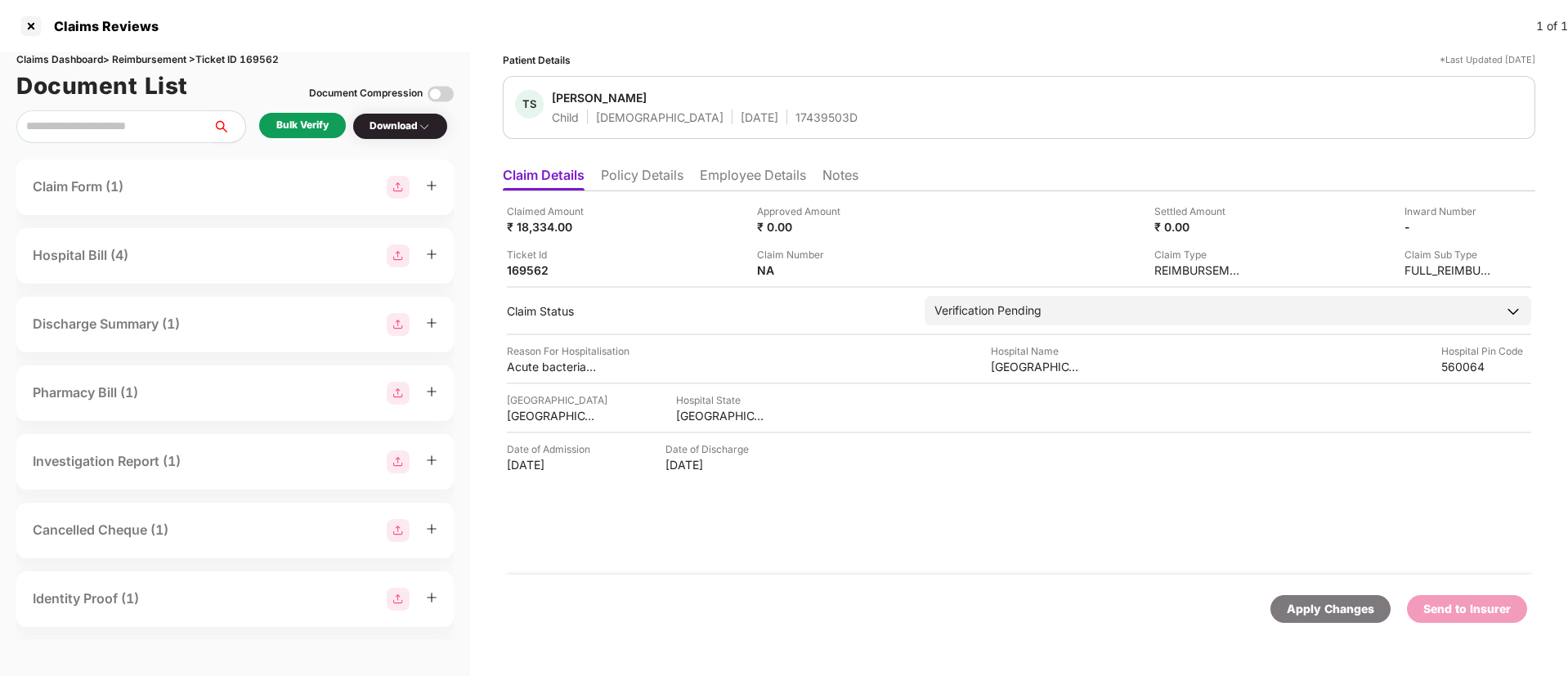
click at [641, 167] on li "Policy Details" at bounding box center [641, 179] width 83 height 23
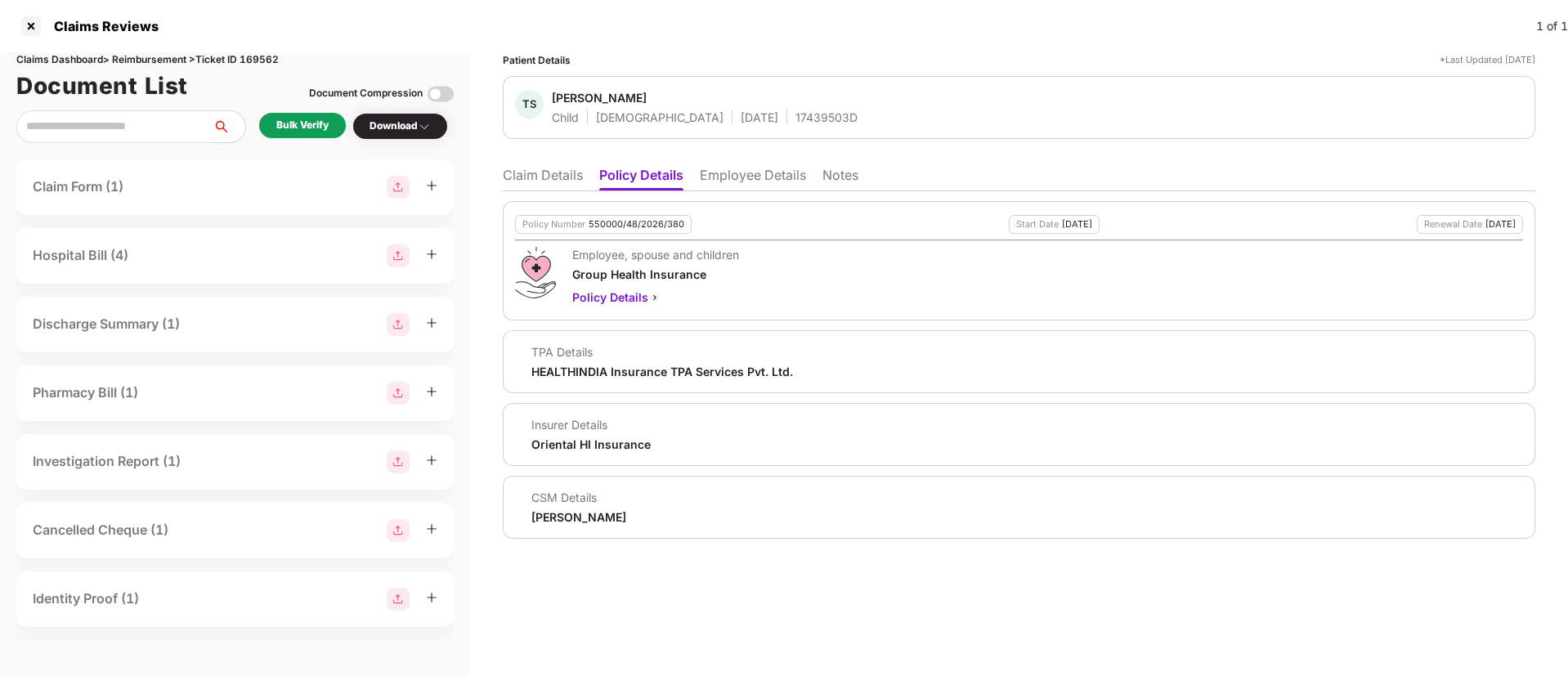
click at [766, 173] on li "Employee Details" at bounding box center [752, 179] width 106 height 23
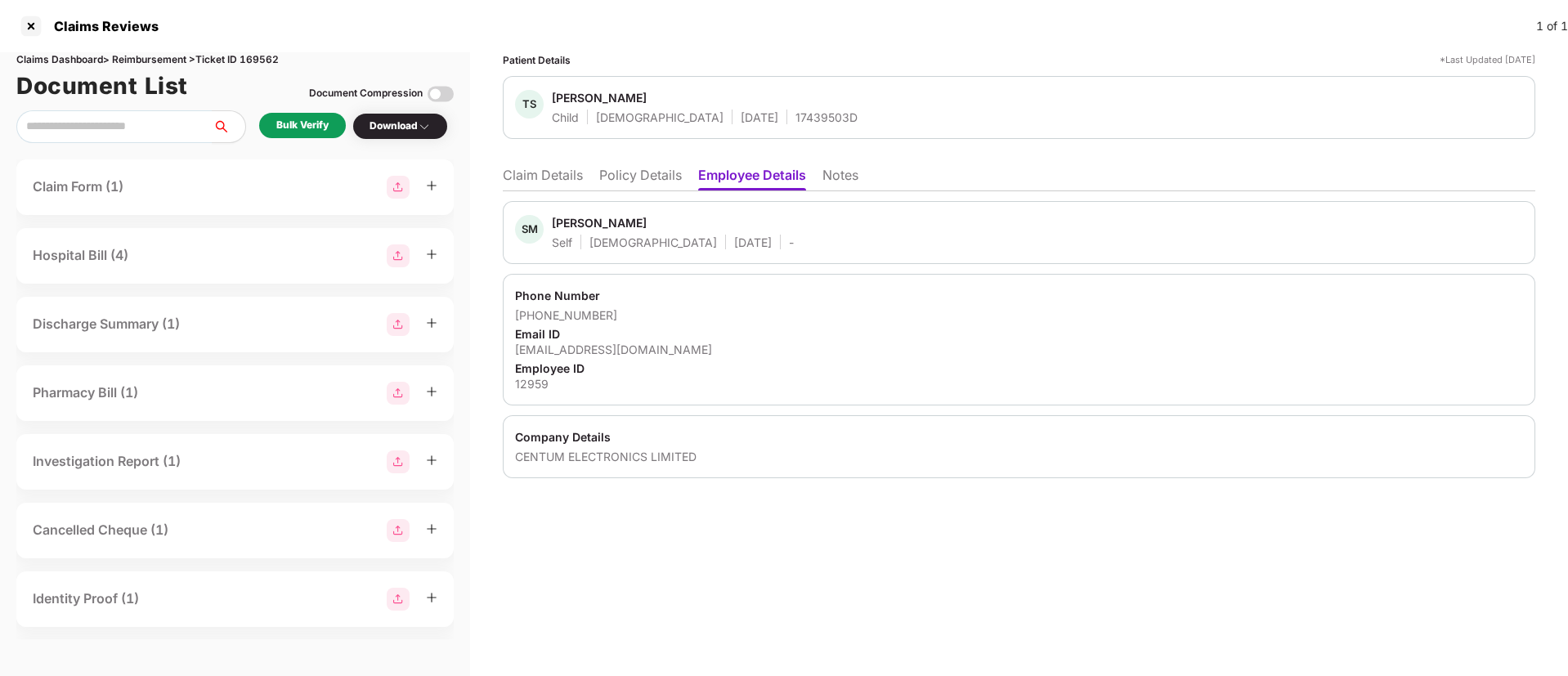
click at [653, 187] on li "Policy Details" at bounding box center [640, 179] width 83 height 23
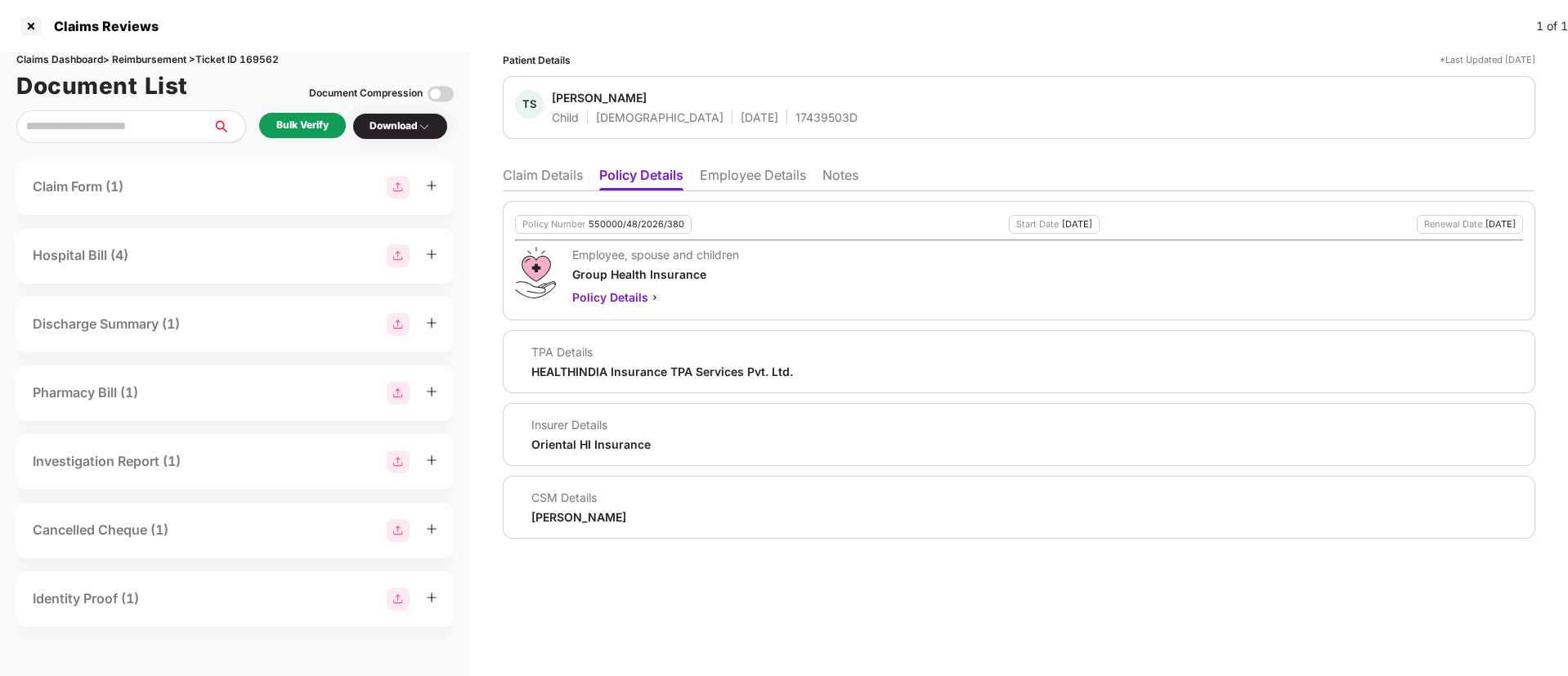
click at [752, 182] on li "Employee Details" at bounding box center [752, 179] width 106 height 23
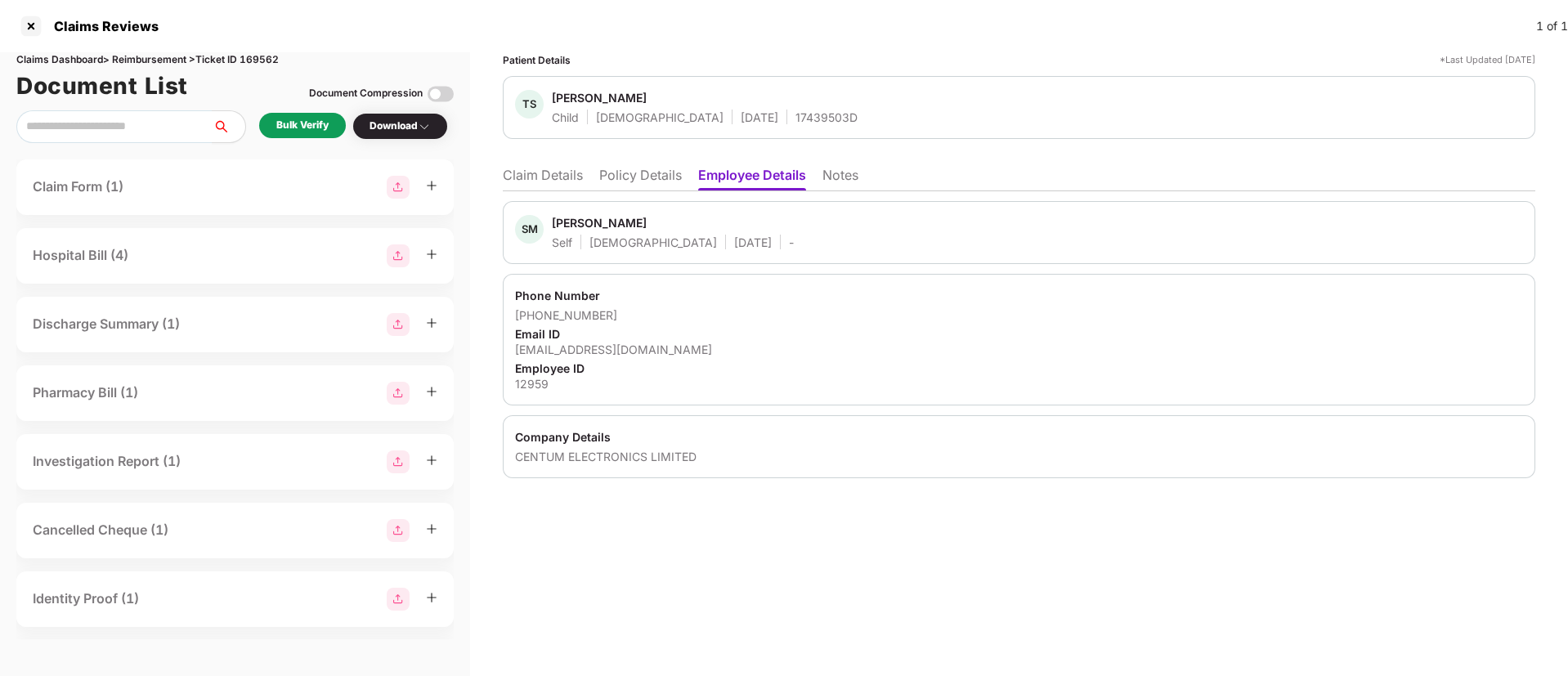
click at [631, 177] on li "Policy Details" at bounding box center [640, 179] width 83 height 23
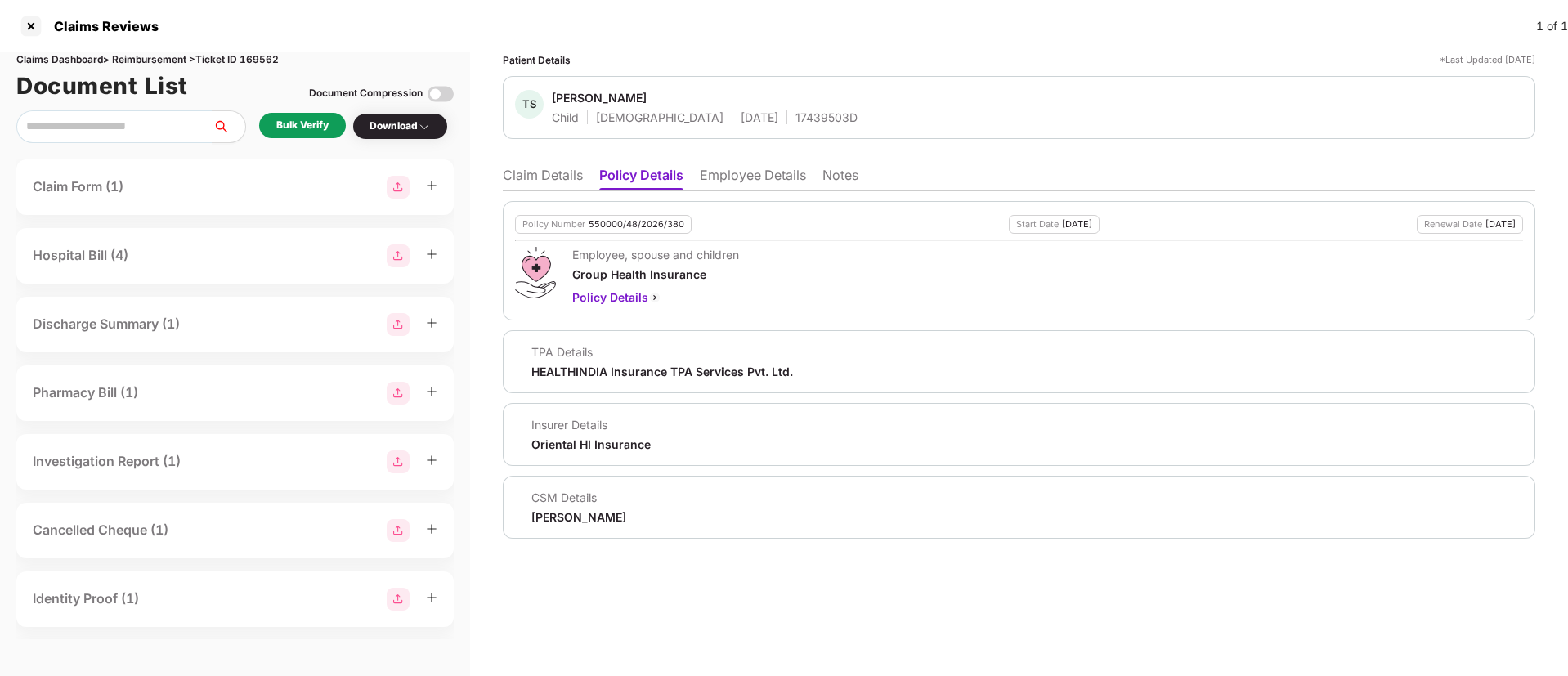
click at [764, 173] on li "Employee Details" at bounding box center [752, 179] width 106 height 23
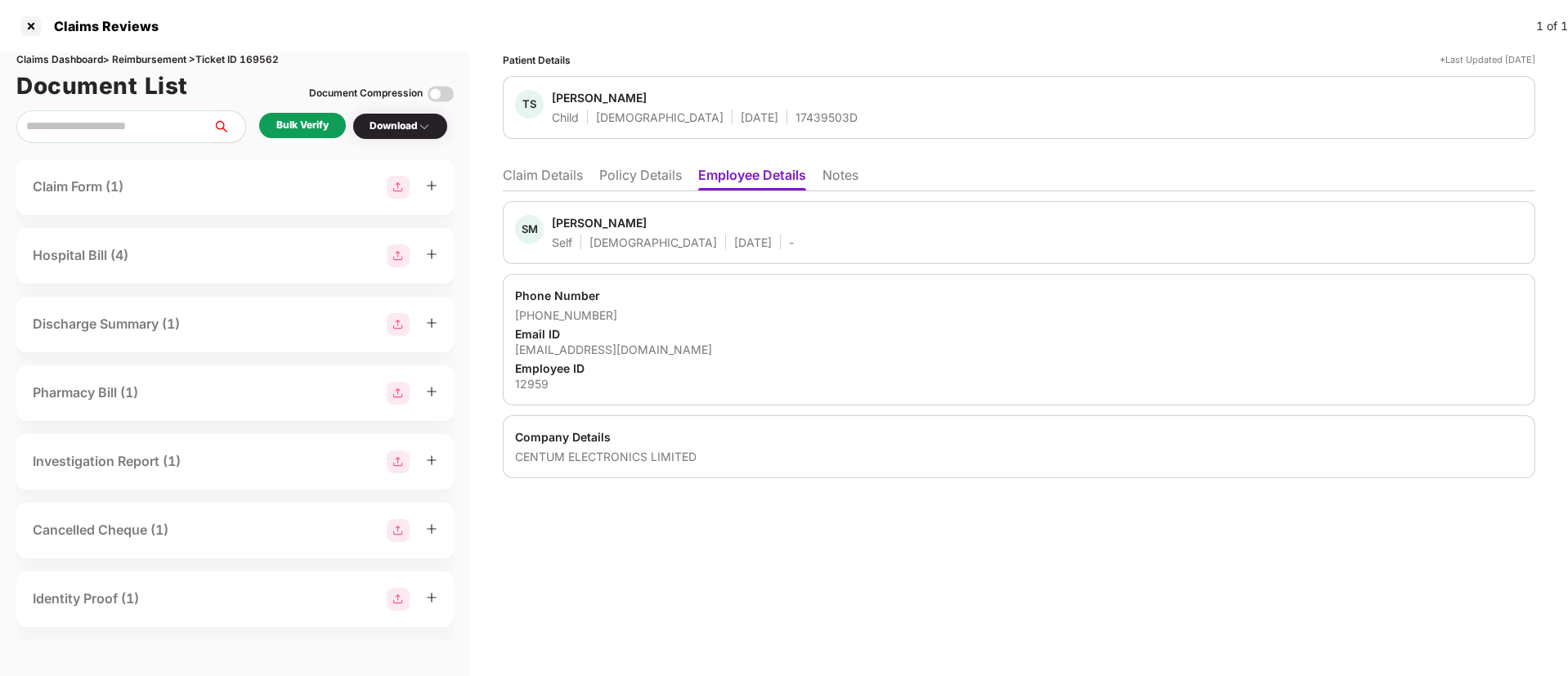
click at [647, 189] on li "Policy Details" at bounding box center [640, 179] width 83 height 23
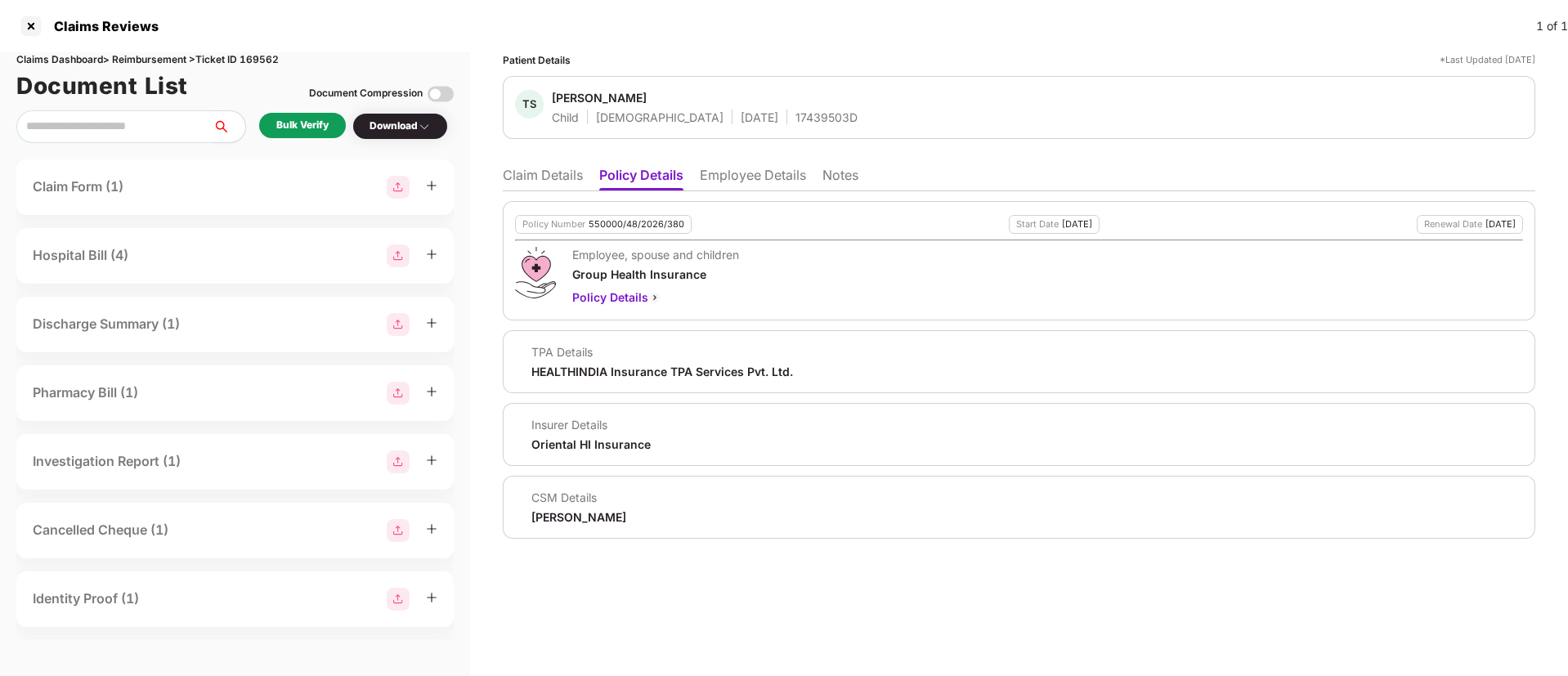
click at [552, 185] on li "Claim Details" at bounding box center [542, 179] width 80 height 23
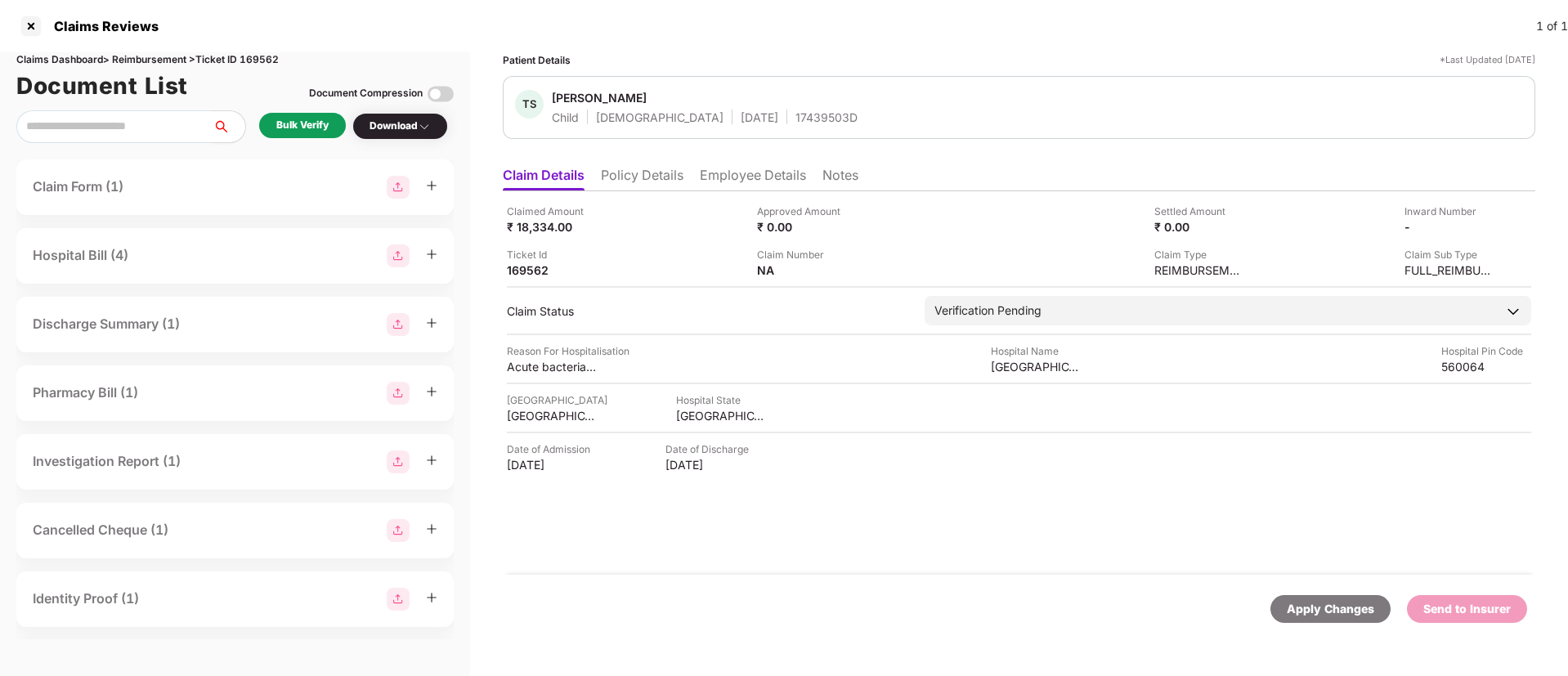
click at [313, 133] on div "Bulk Verify" at bounding box center [302, 125] width 86 height 25
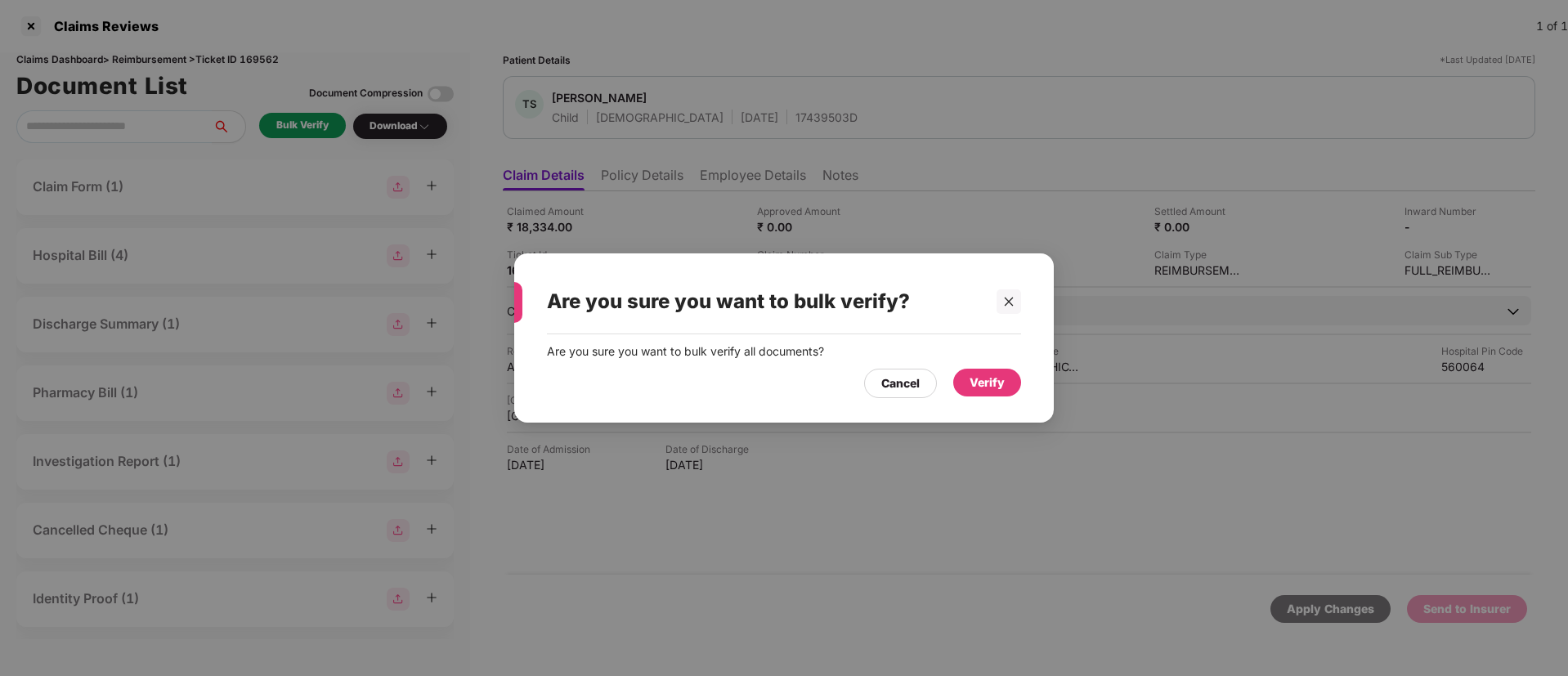
click at [992, 455] on div "Are you sure you want to bulk verify? Are you sure you want to bulk verify all …" at bounding box center [784, 338] width 1568 height 676
click at [884, 389] on div "Cancel" at bounding box center [901, 383] width 39 height 18
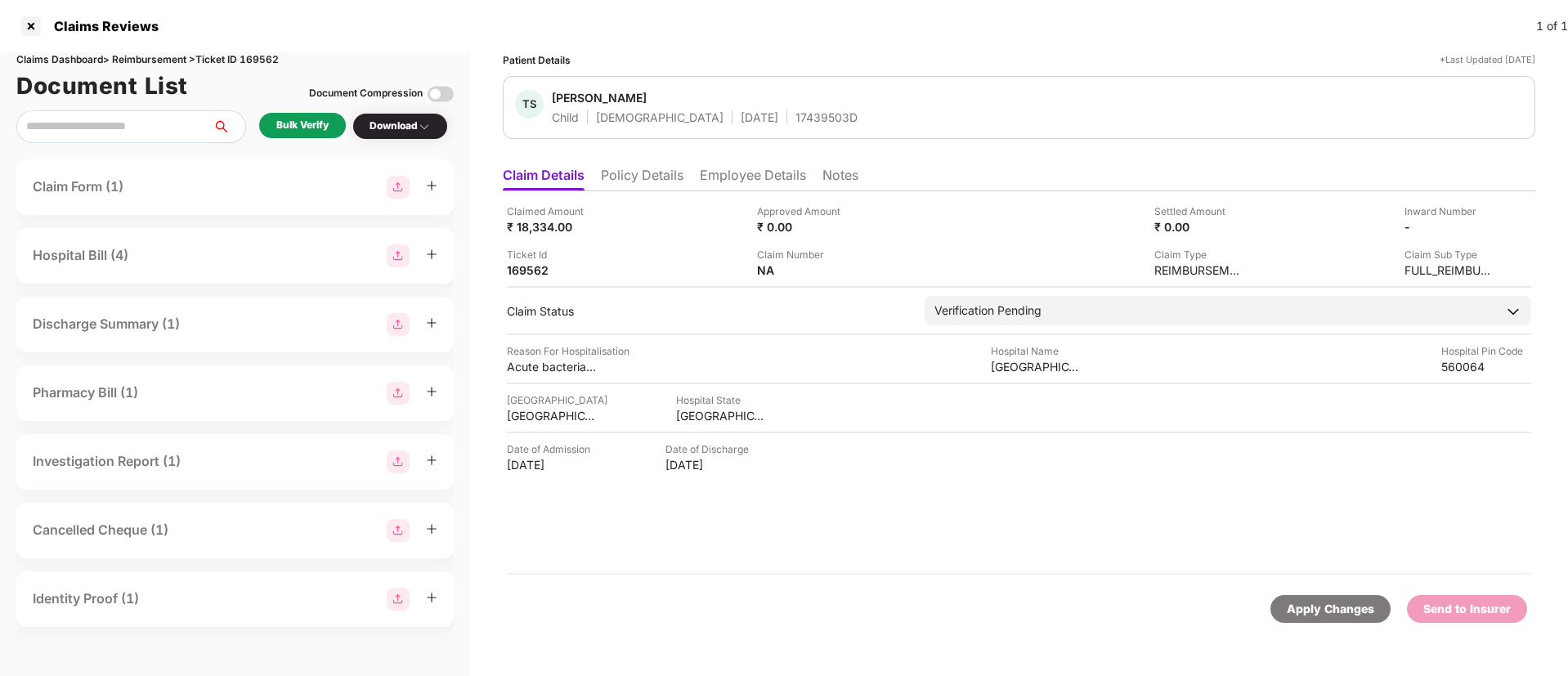
click at [632, 177] on li "Policy Details" at bounding box center [641, 179] width 83 height 23
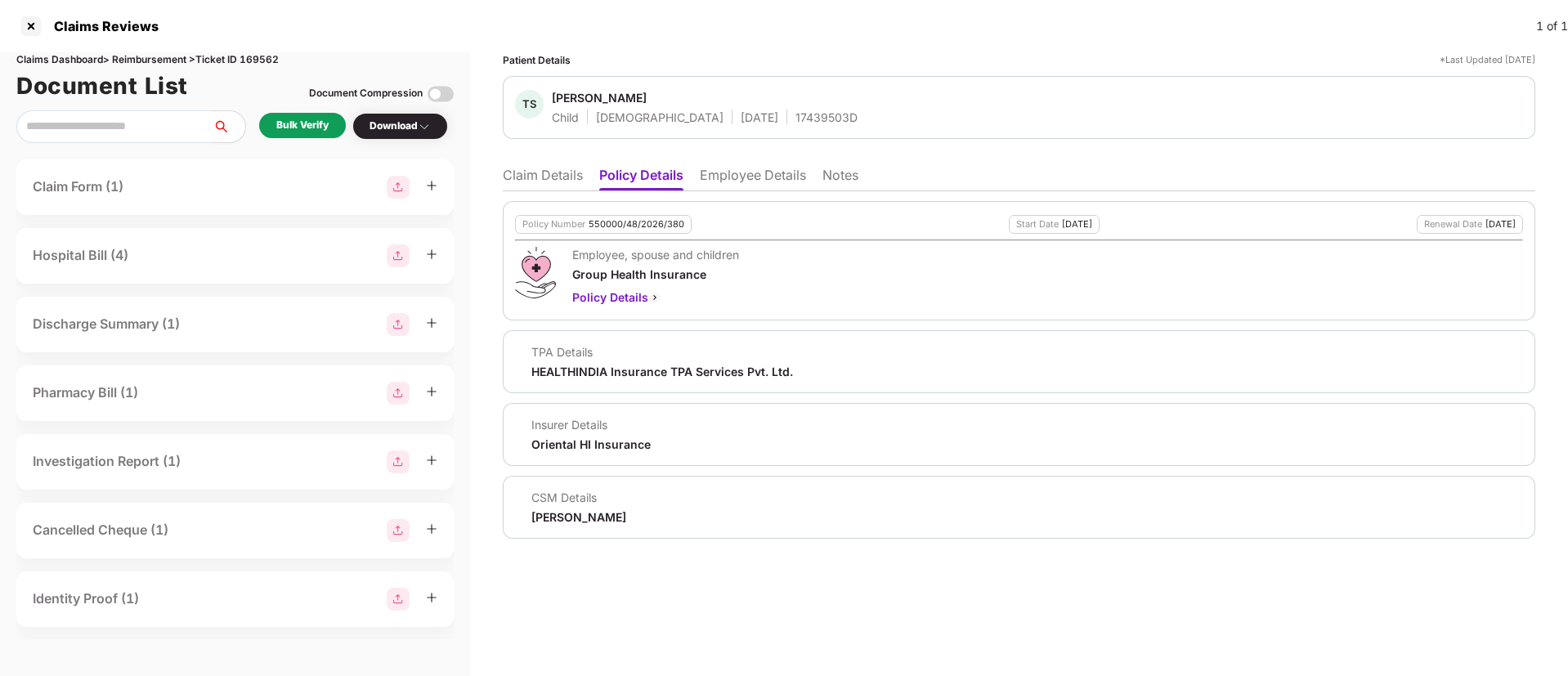
click at [545, 167] on li "Claim Details" at bounding box center [542, 179] width 80 height 23
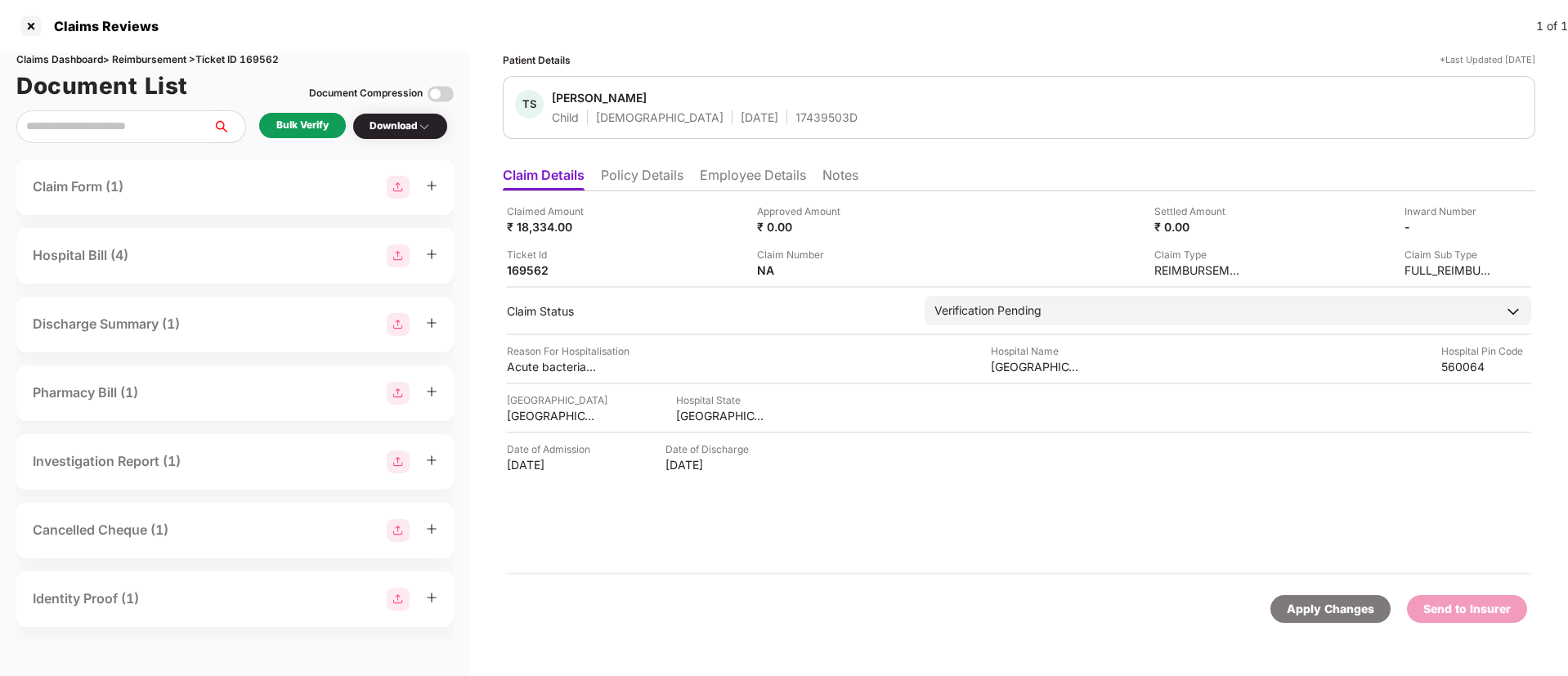
click at [294, 131] on div "Bulk Verify" at bounding box center [302, 125] width 52 height 16
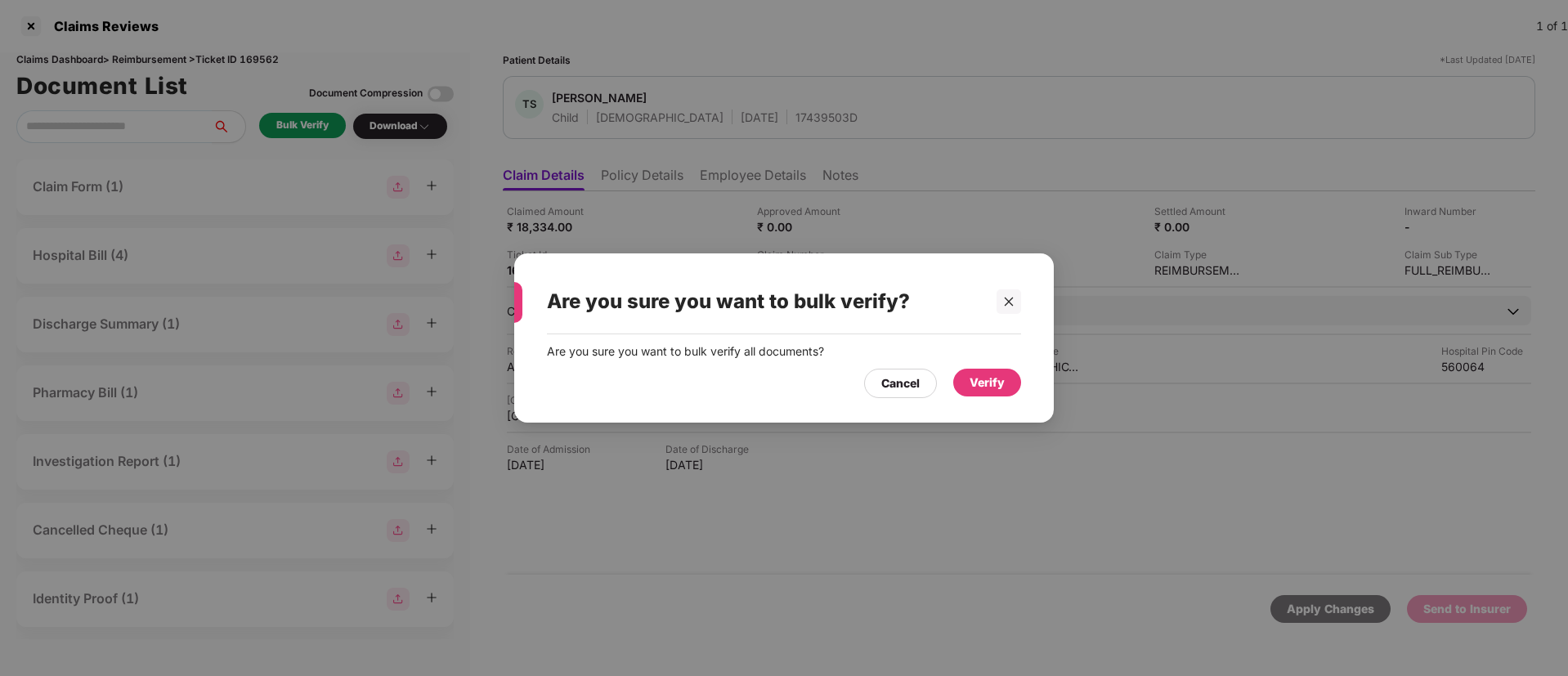
click at [987, 394] on div "Verify" at bounding box center [987, 382] width 68 height 28
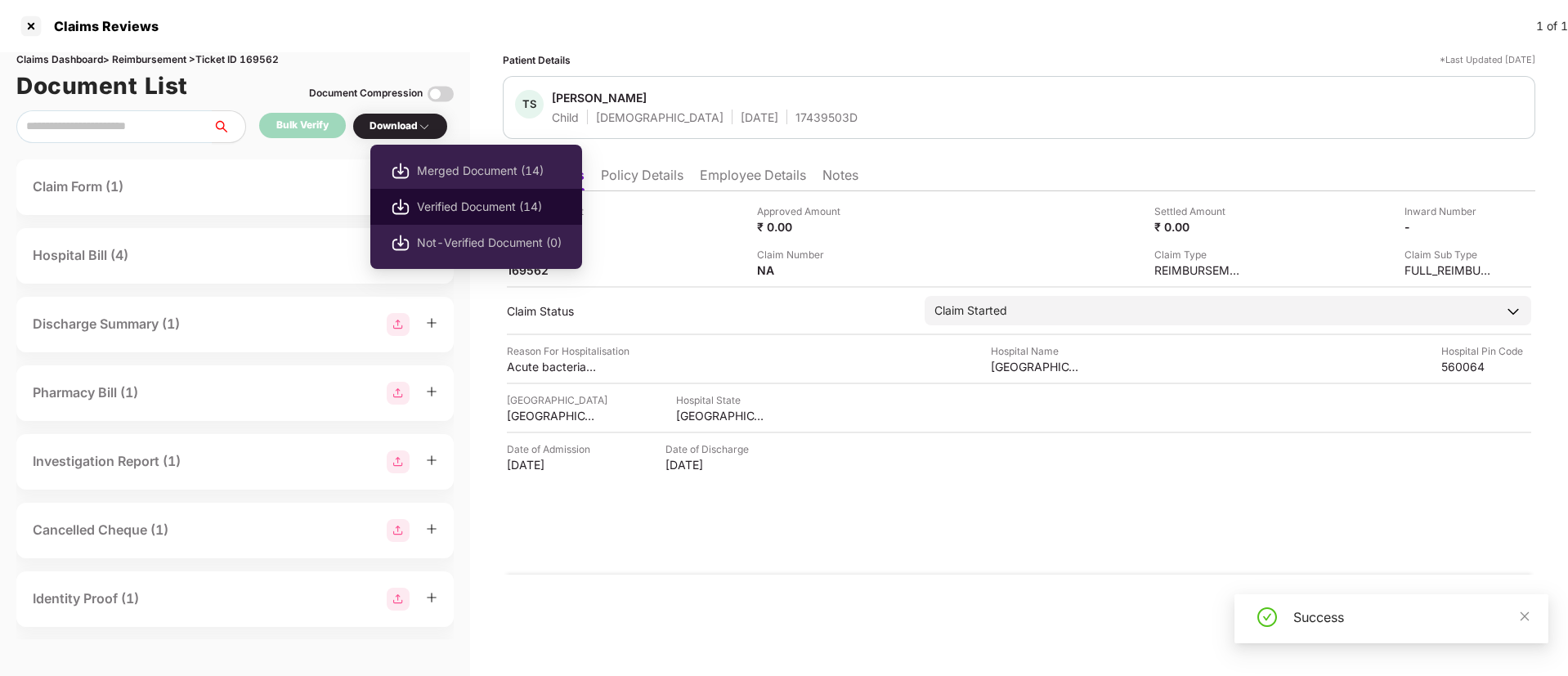
click at [457, 220] on li "Verified Document (14)" at bounding box center [476, 206] width 212 height 36
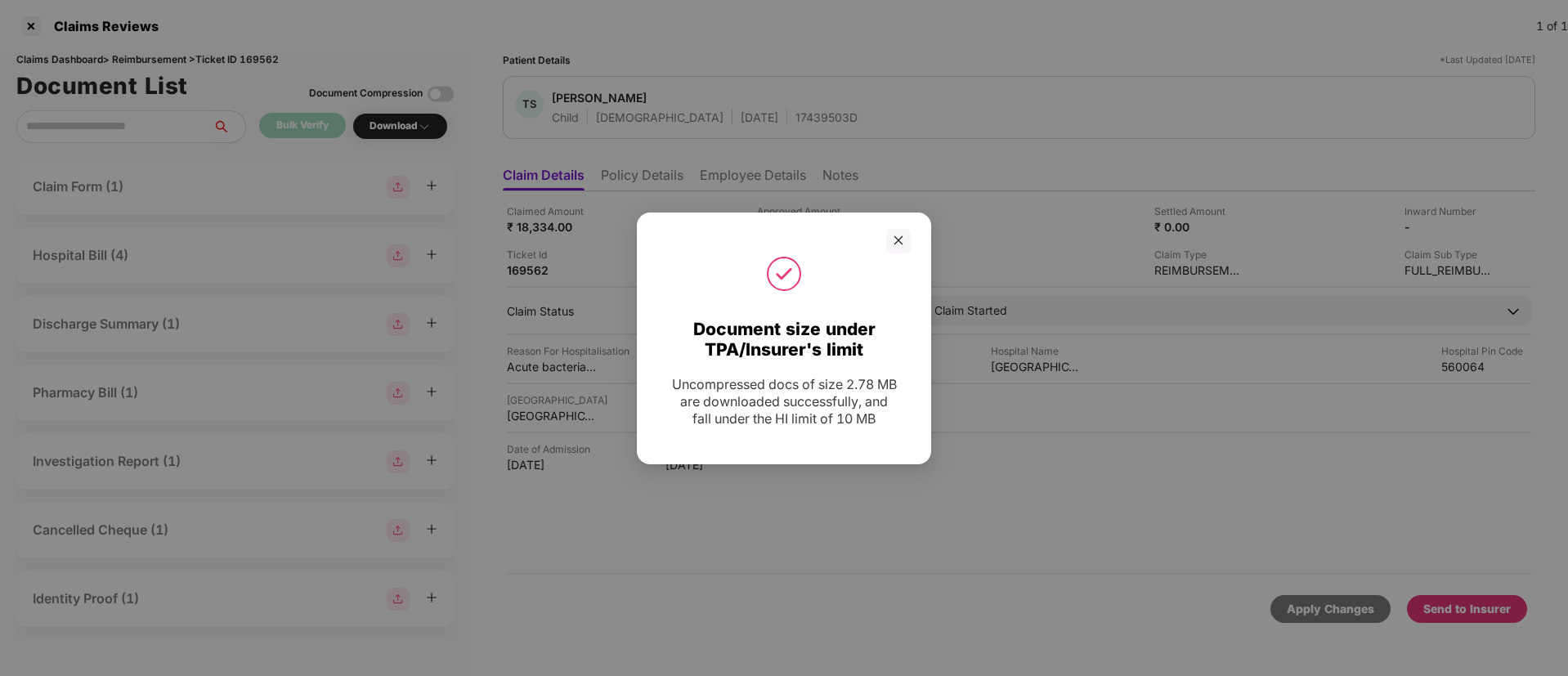
drag, startPoint x: 902, startPoint y: 234, endPoint x: 1056, endPoint y: 389, distance: 218.5
click at [913, 248] on div at bounding box center [783, 241] width 294 height 24
click at [900, 245] on icon "close" at bounding box center [899, 240] width 12 height 12
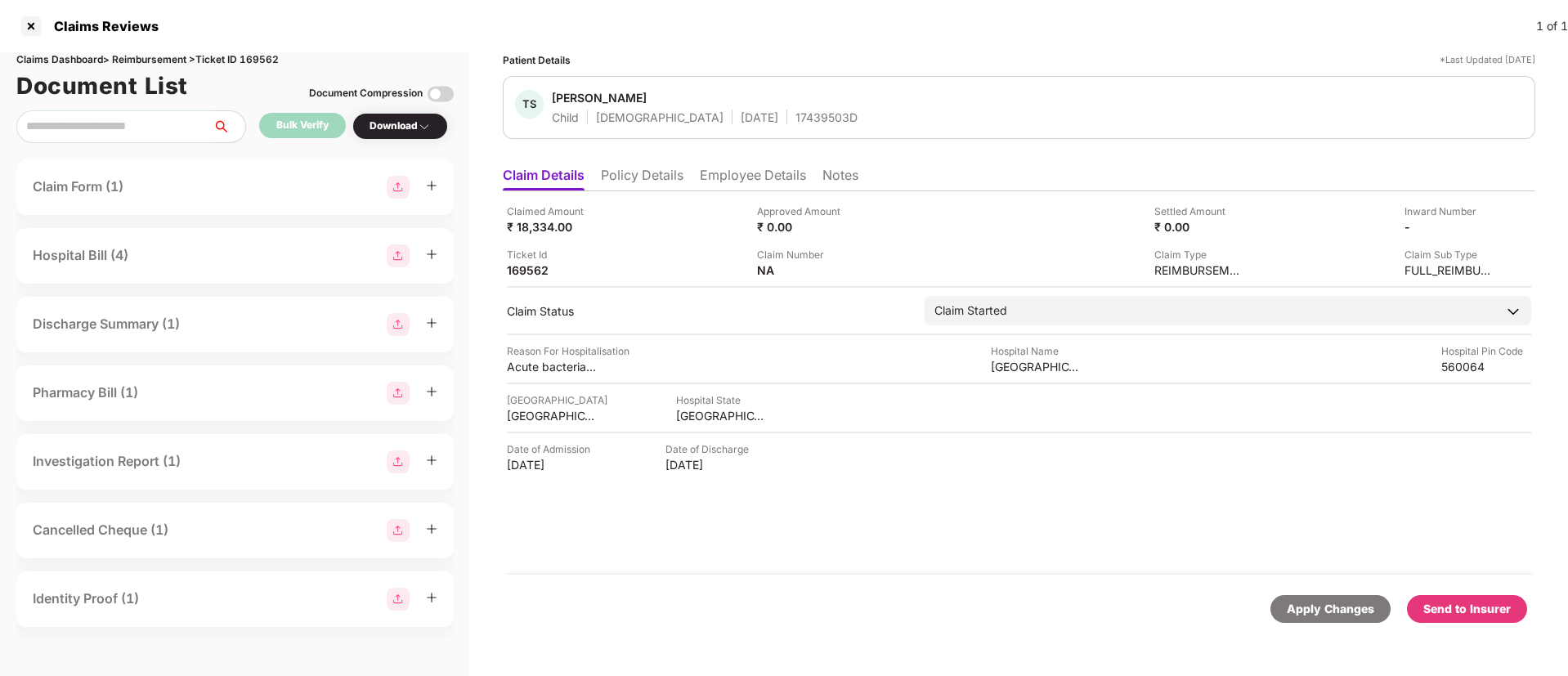
drag, startPoint x: 1483, startPoint y: 600, endPoint x: 1048, endPoint y: 592, distance: 435.1
click at [1483, 603] on div "Send to Insurer" at bounding box center [1467, 609] width 87 height 18
click at [649, 167] on li "Policy Details" at bounding box center [641, 179] width 83 height 23
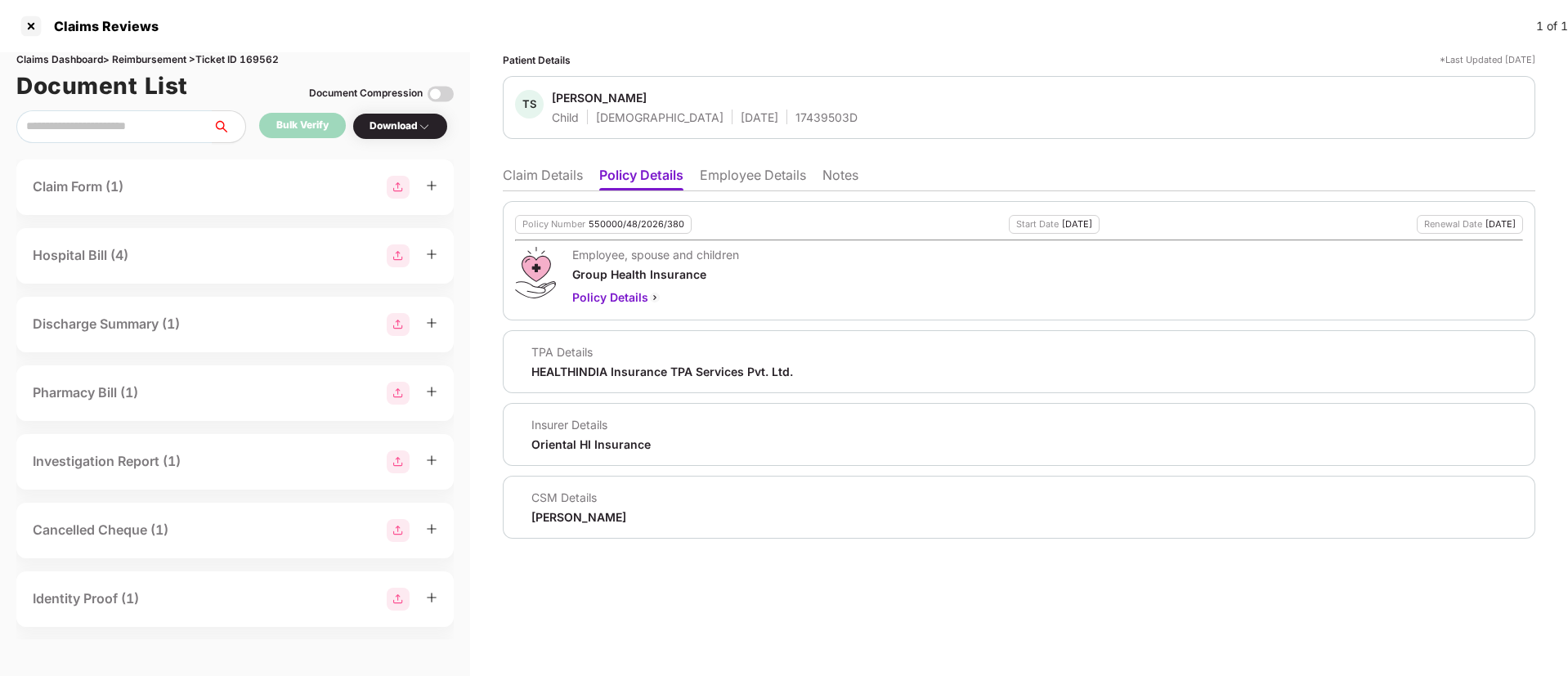
click at [569, 183] on li "Claim Details" at bounding box center [542, 179] width 80 height 23
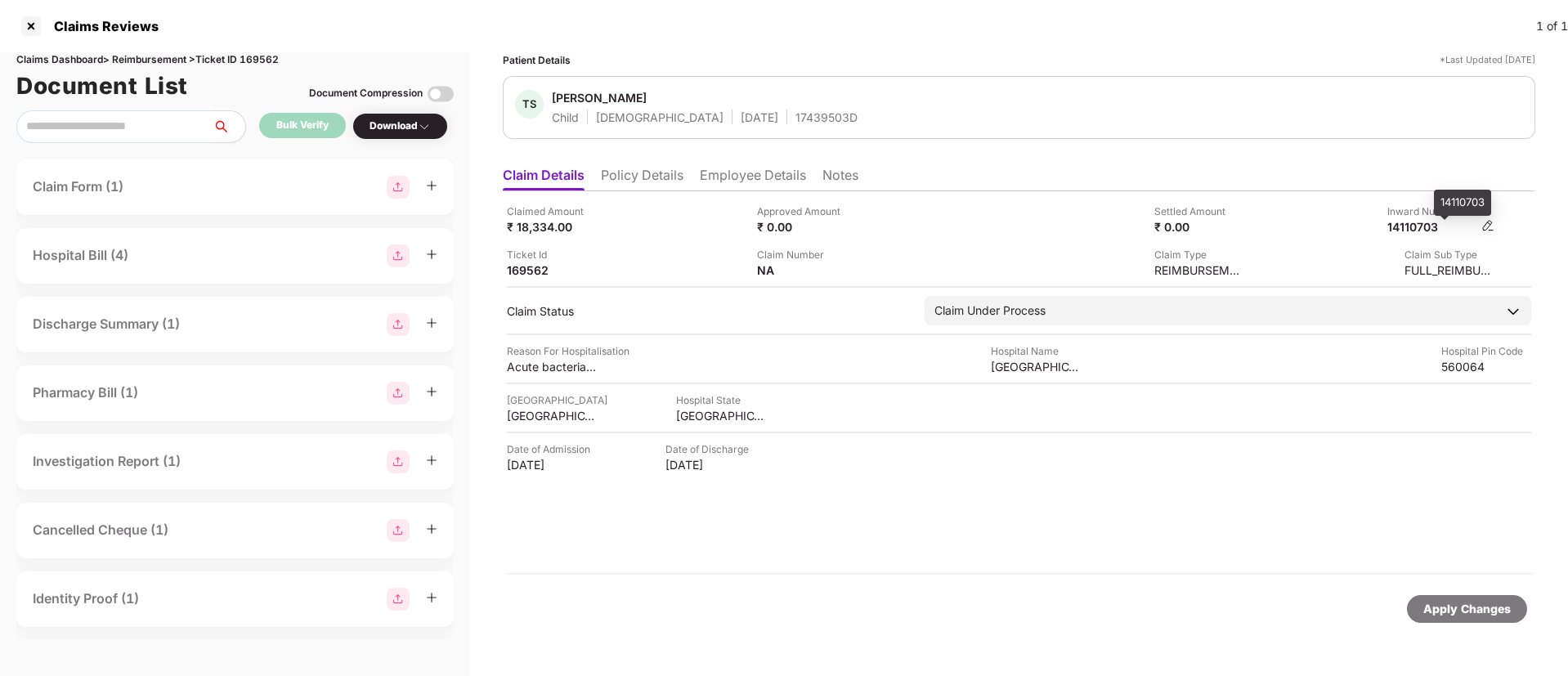
click at [1414, 226] on div "14110703" at bounding box center [1432, 226] width 90 height 16
copy div "14110703"
click at [796, 114] on div "17439503D" at bounding box center [827, 118] width 62 height 16
click at [796, 113] on div "17439503D" at bounding box center [827, 118] width 62 height 16
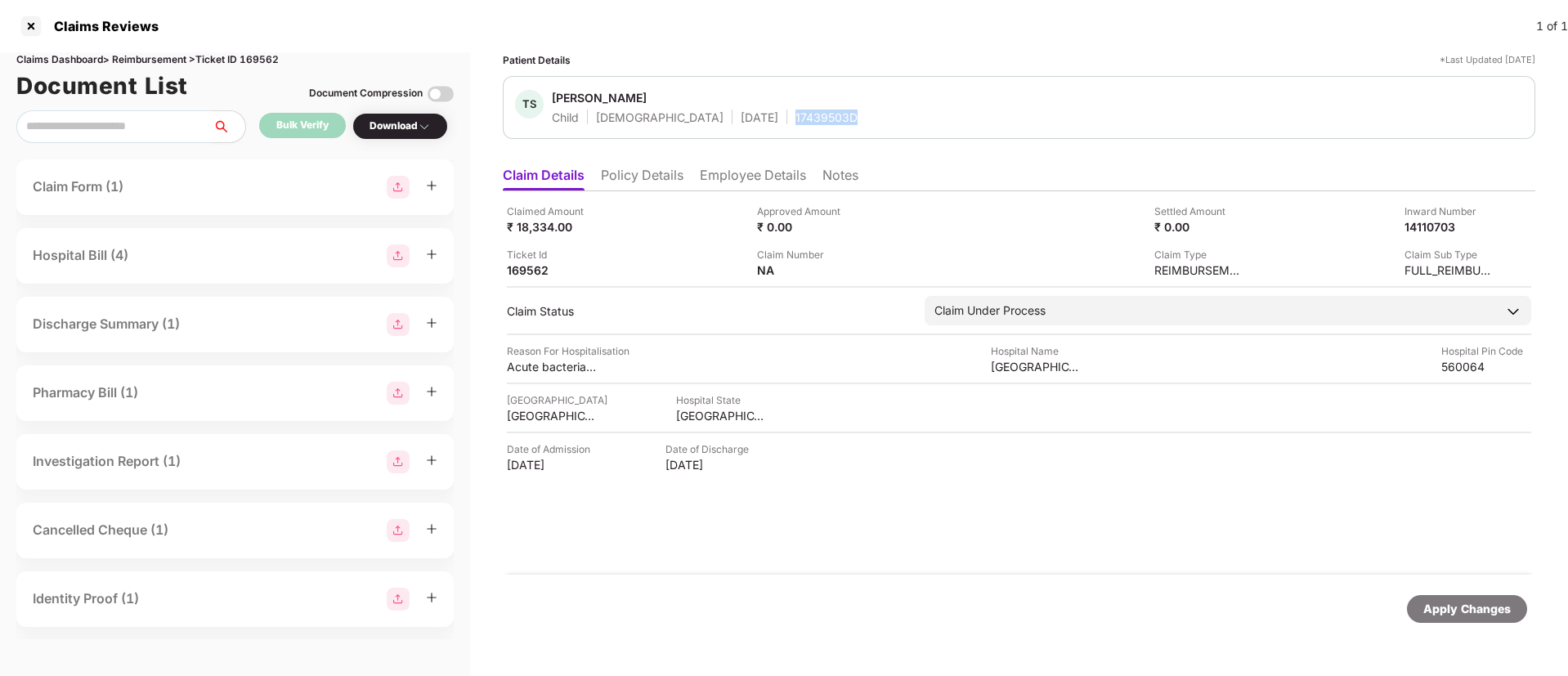
copy div "17439503D"
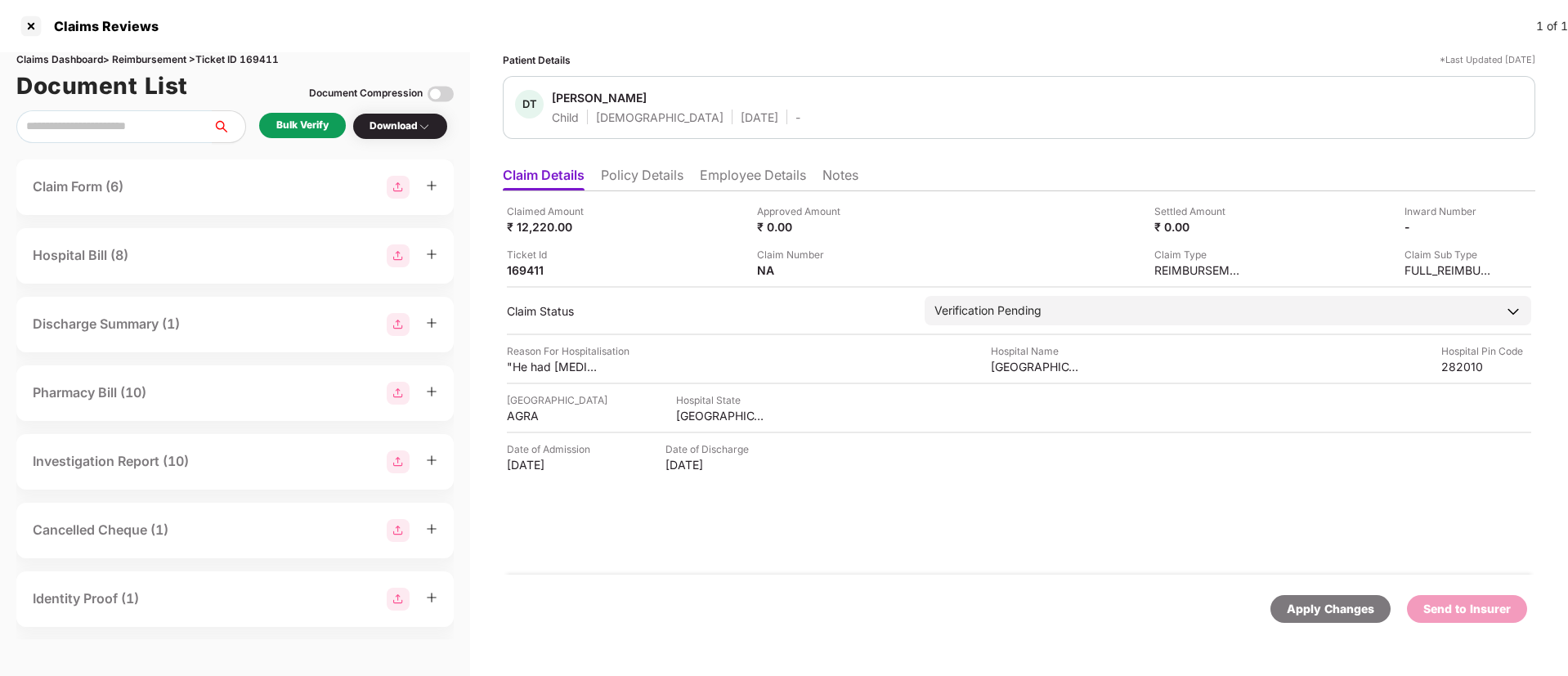
click at [642, 191] on div "Claimed Amount ₹ 12,220.00 Approved Amount ₹ 0.00 Settled Amount ₹ 0.00 Inward …" at bounding box center [1018, 383] width 1033 height 384
click at [652, 167] on li "Policy Details" at bounding box center [641, 179] width 83 height 23
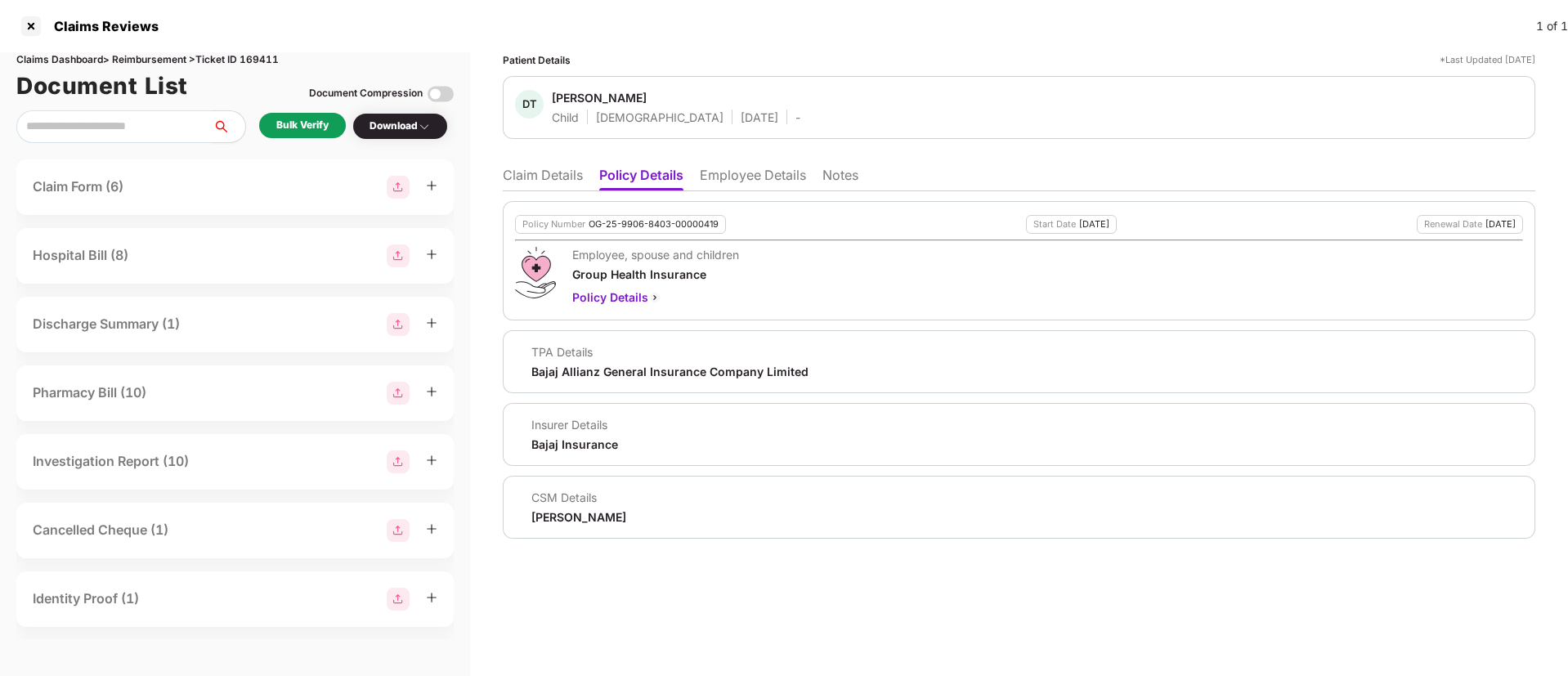
click at [747, 172] on li "Employee Details" at bounding box center [752, 179] width 106 height 23
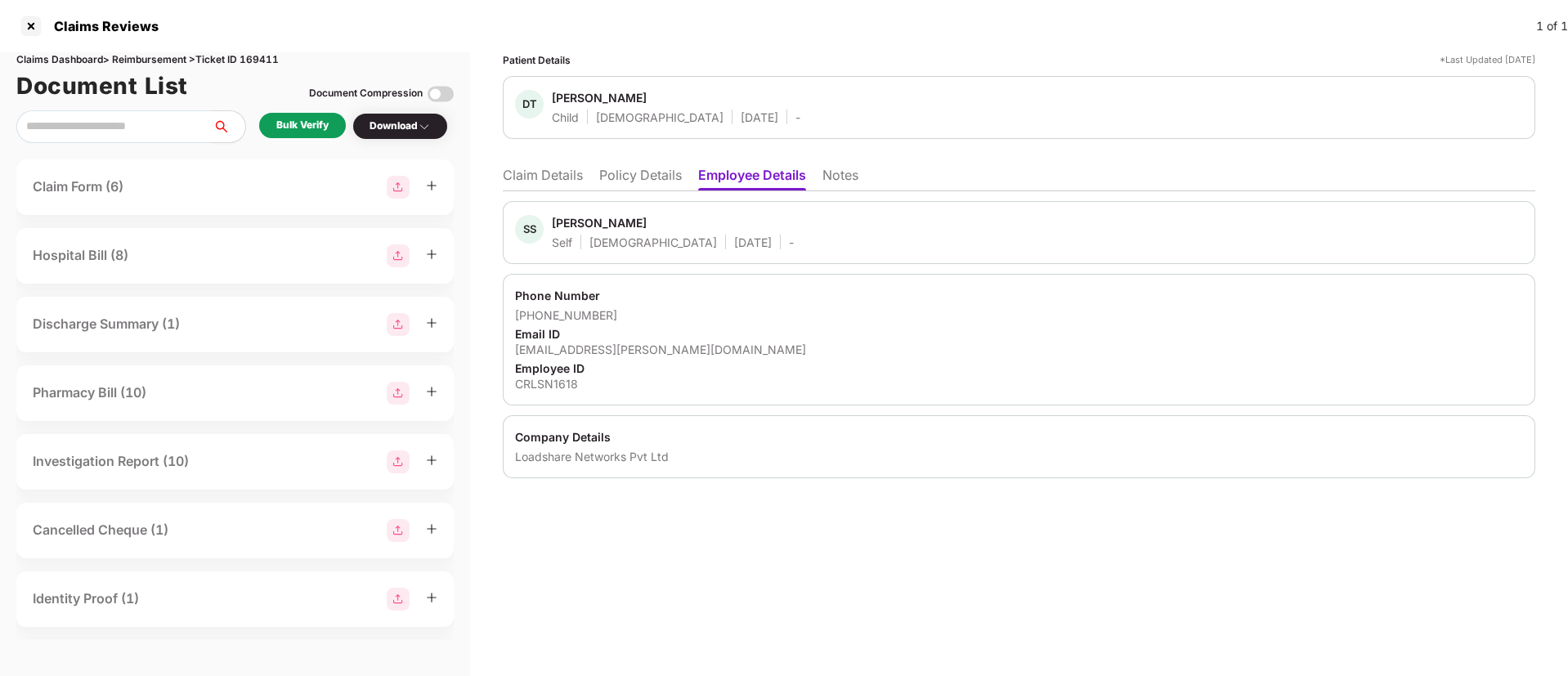
click at [636, 184] on li "Policy Details" at bounding box center [640, 179] width 83 height 23
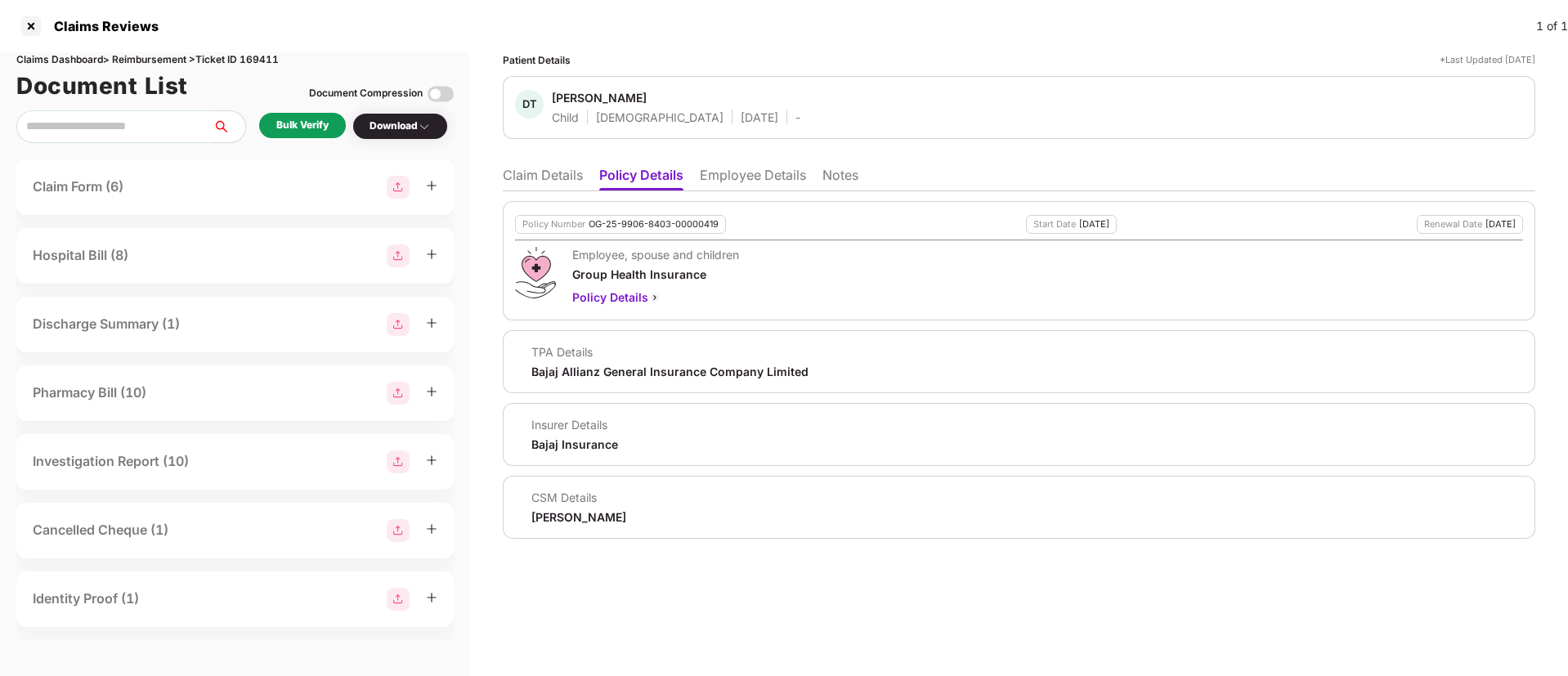
click at [560, 173] on li "Claim Details" at bounding box center [542, 179] width 80 height 23
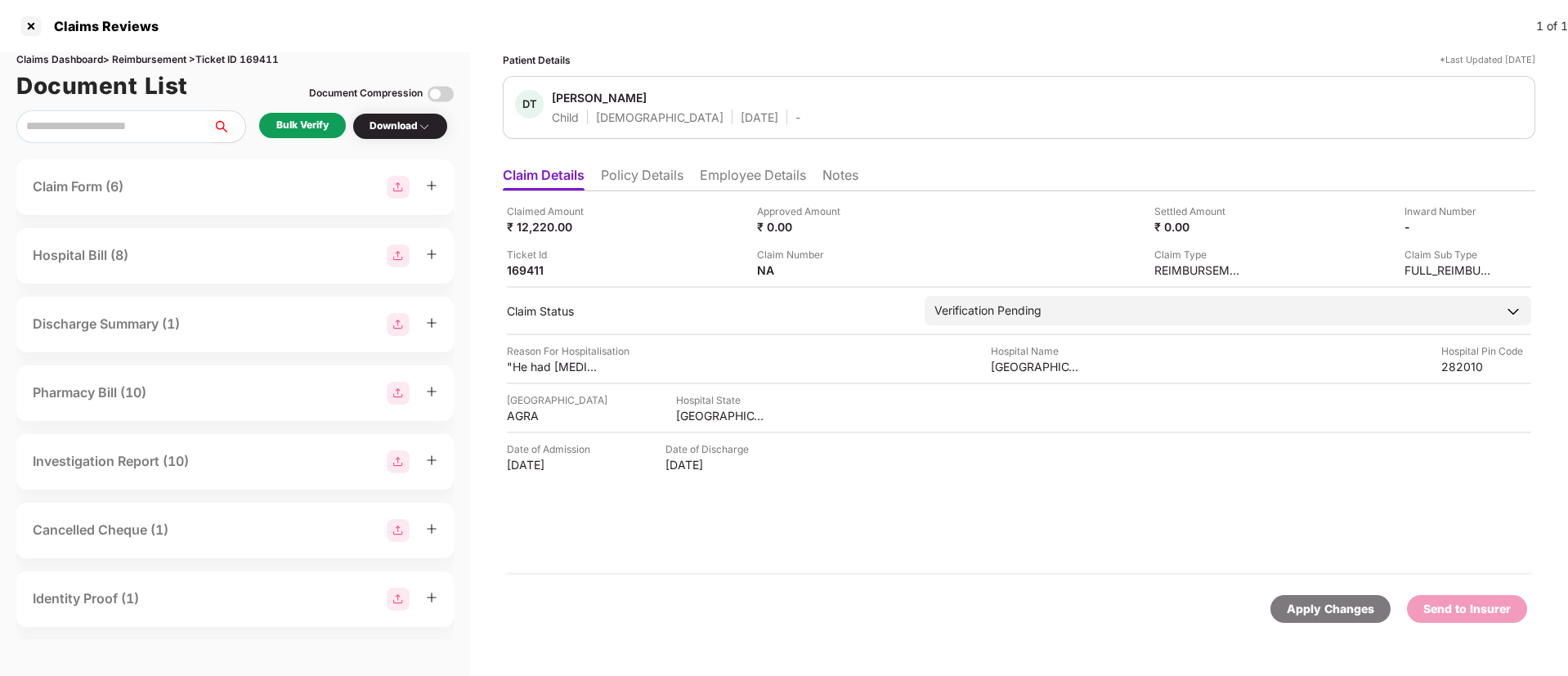
click at [636, 171] on li "Policy Details" at bounding box center [641, 179] width 83 height 23
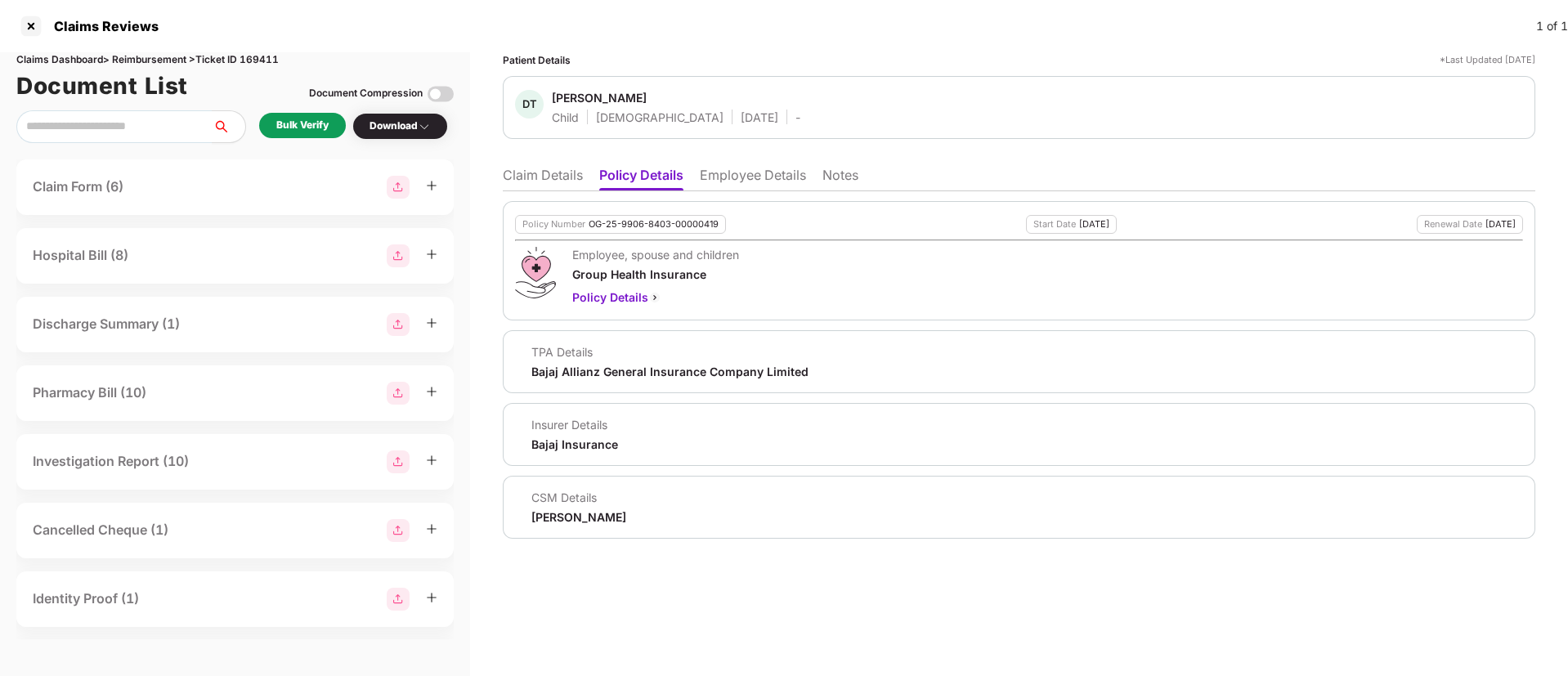
click at [769, 178] on li "Employee Details" at bounding box center [752, 179] width 106 height 23
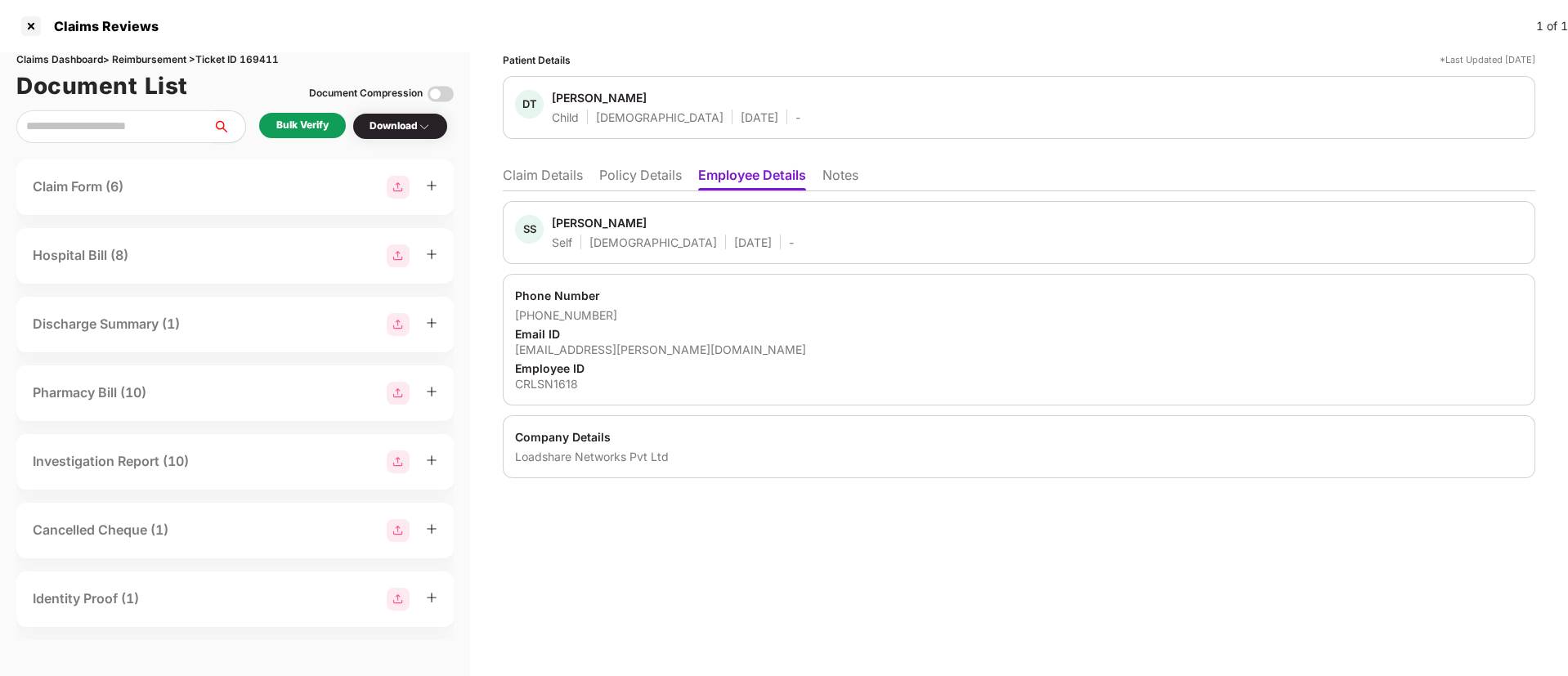
click at [603, 353] on div "[EMAIL_ADDRESS][PERSON_NAME][DOMAIN_NAME]" at bounding box center [1018, 350] width 1007 height 16
copy div "[EMAIL_ADDRESS][PERSON_NAME][DOMAIN_NAME]"
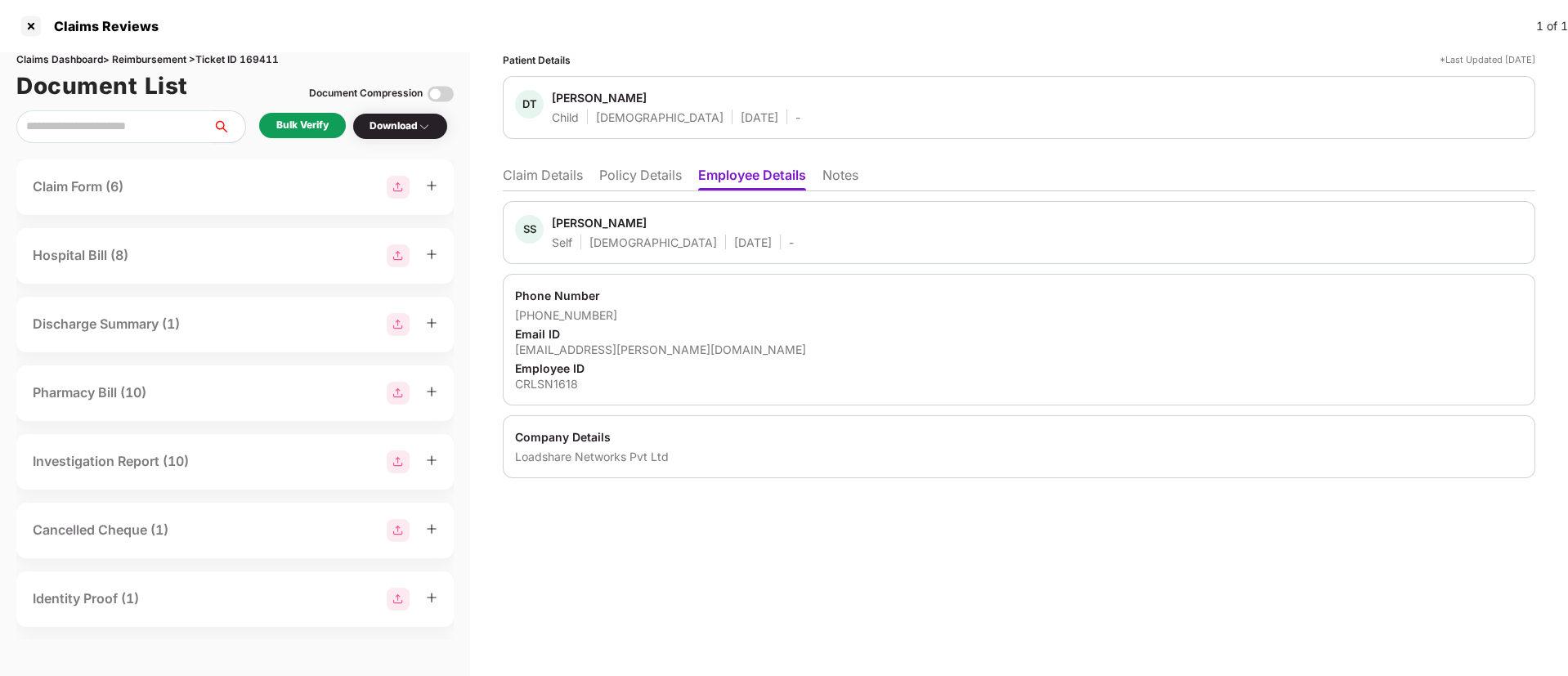
click at [792, 265] on div "SS Satish Singh Sikarvar Self Male 01 Jan 1996 - Phone Number +918279831254 Ema…" at bounding box center [1018, 339] width 1033 height 277
click at [621, 188] on li "Policy Details" at bounding box center [640, 179] width 83 height 23
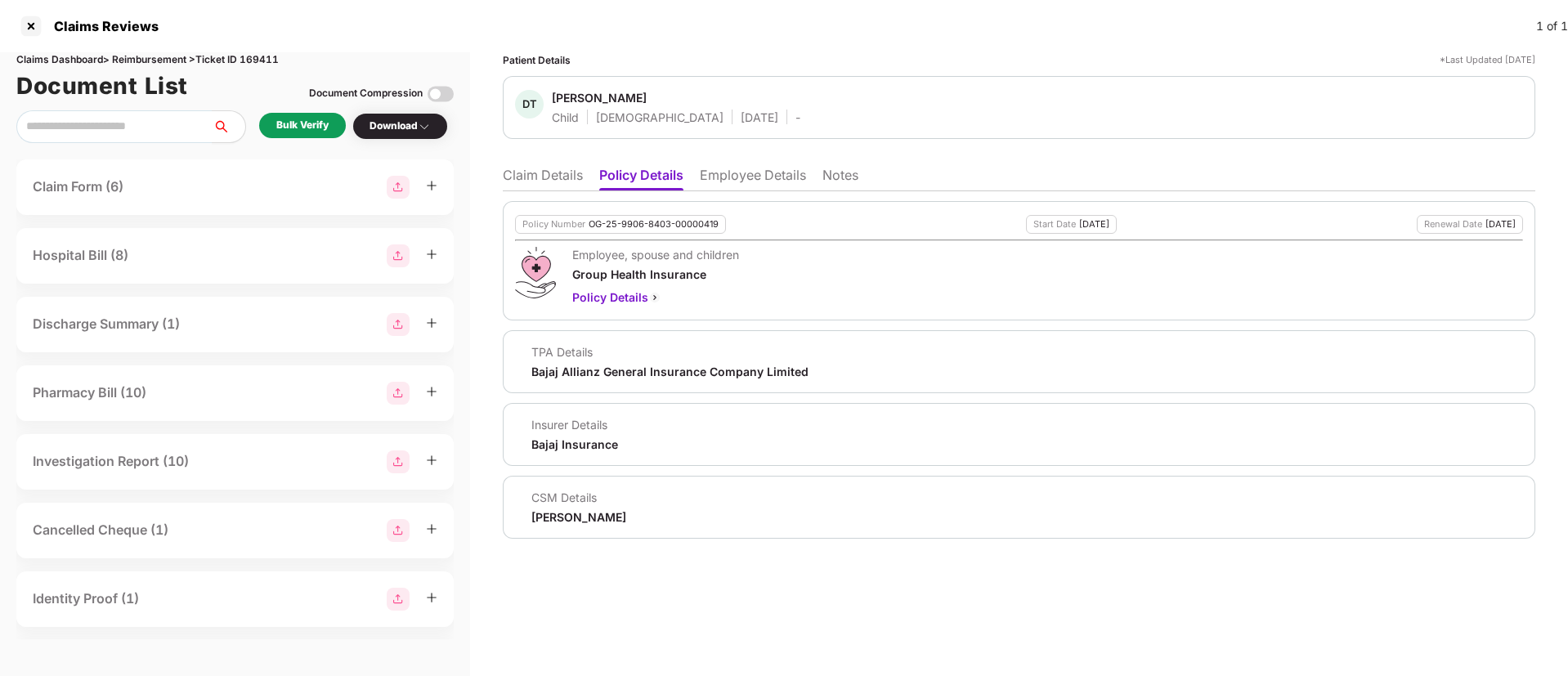
click at [544, 178] on li "Claim Details" at bounding box center [542, 179] width 80 height 23
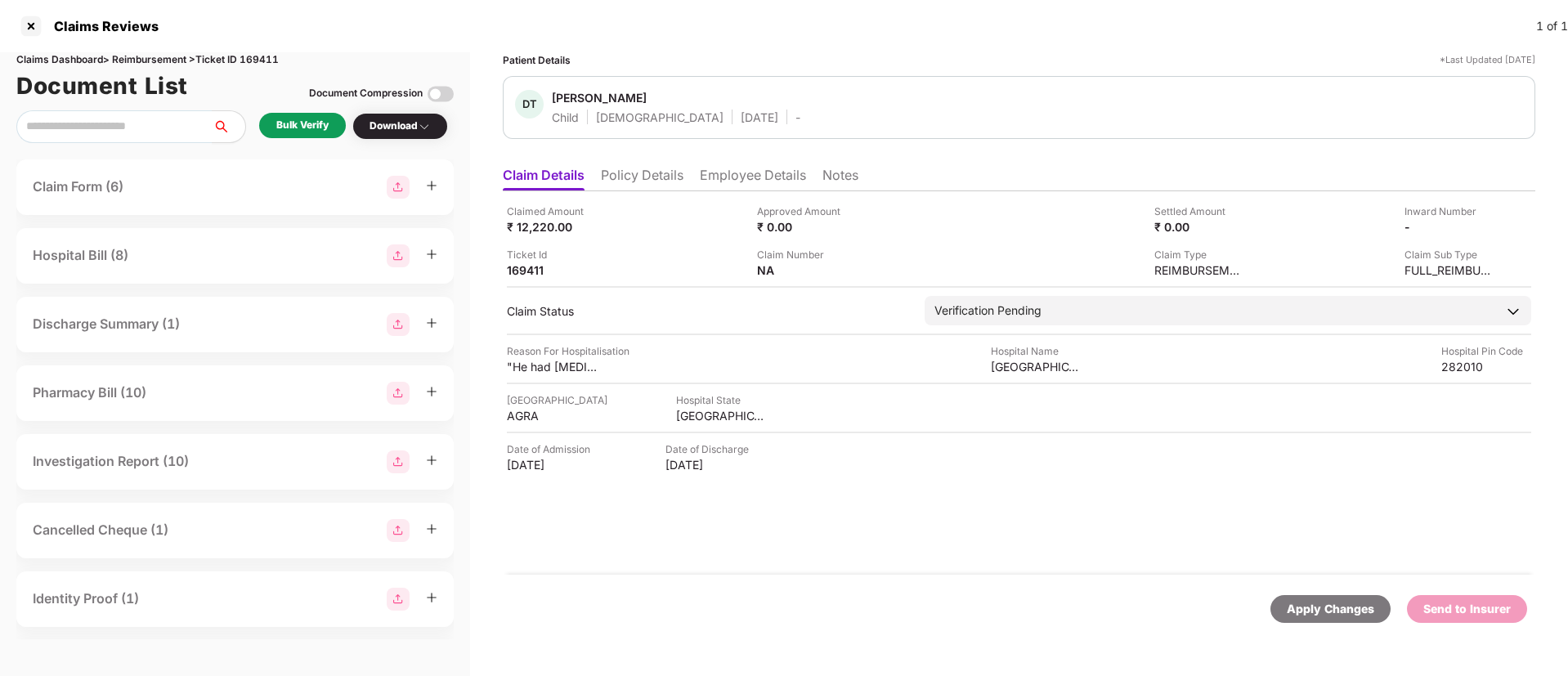
click at [256, 119] on div "Bulk Verify Download" at bounding box center [235, 127] width 437 height 33
click at [279, 118] on div "Bulk Verify" at bounding box center [302, 125] width 52 height 16
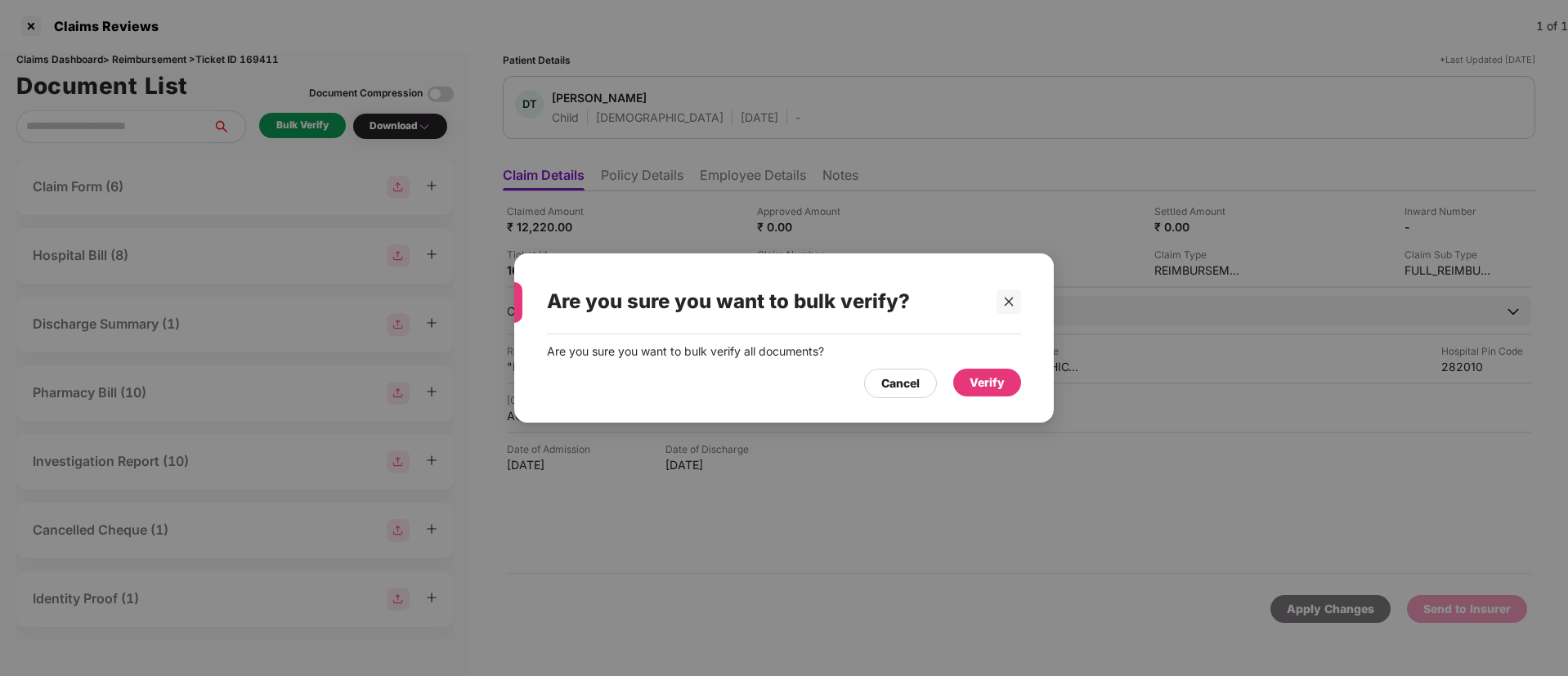
drag, startPoint x: 983, startPoint y: 381, endPoint x: 988, endPoint y: 425, distance: 44.3
click at [985, 382] on div "Verify" at bounding box center [987, 383] width 35 height 18
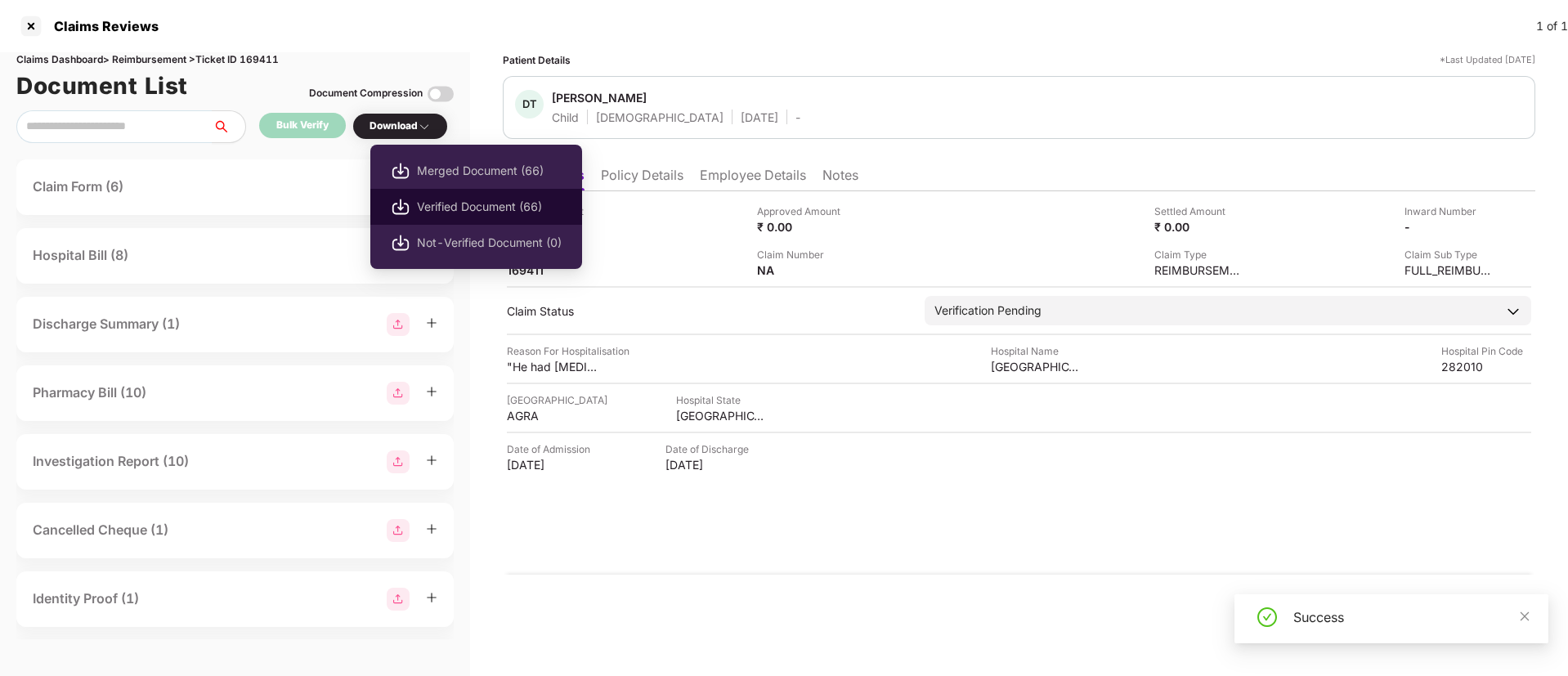
click at [452, 219] on li "Verified Document (66)" at bounding box center [476, 206] width 212 height 36
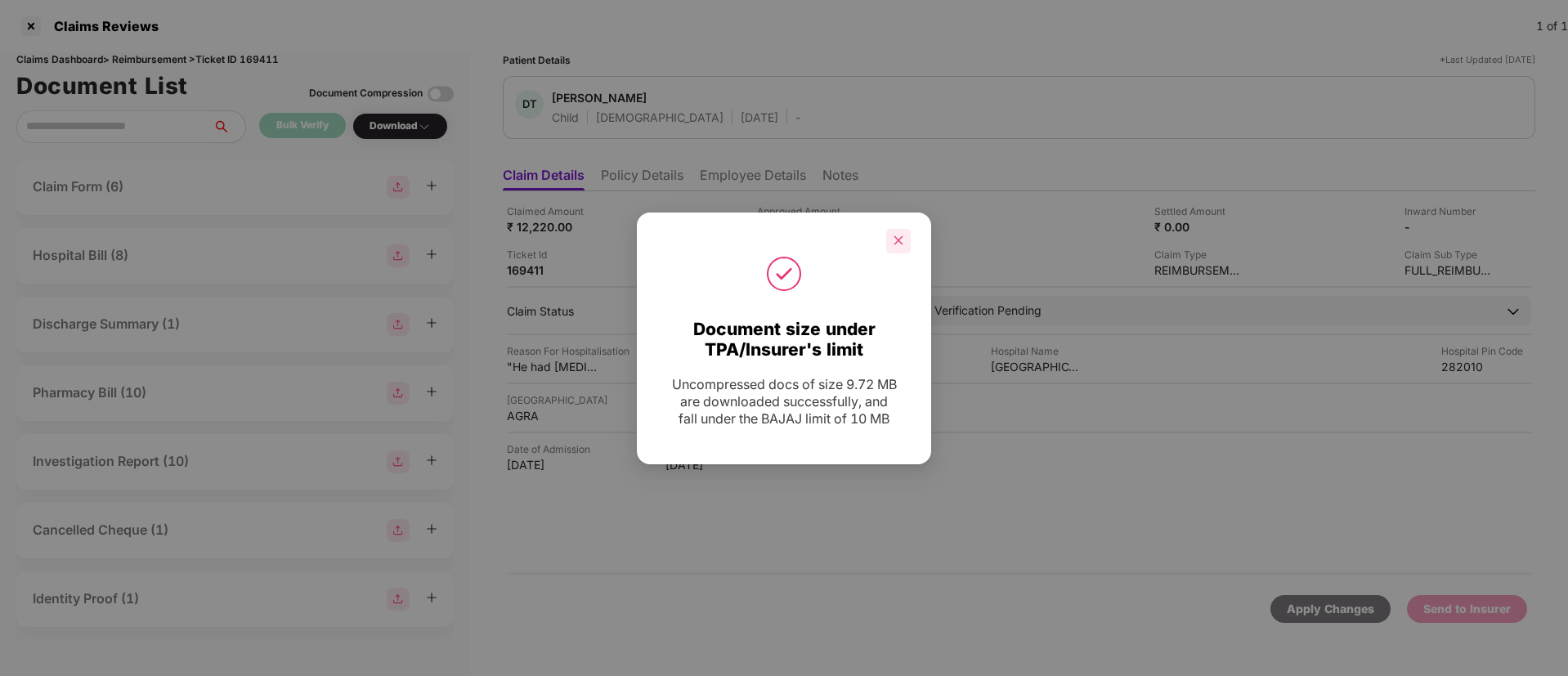
click at [895, 243] on icon "close" at bounding box center [899, 240] width 12 height 12
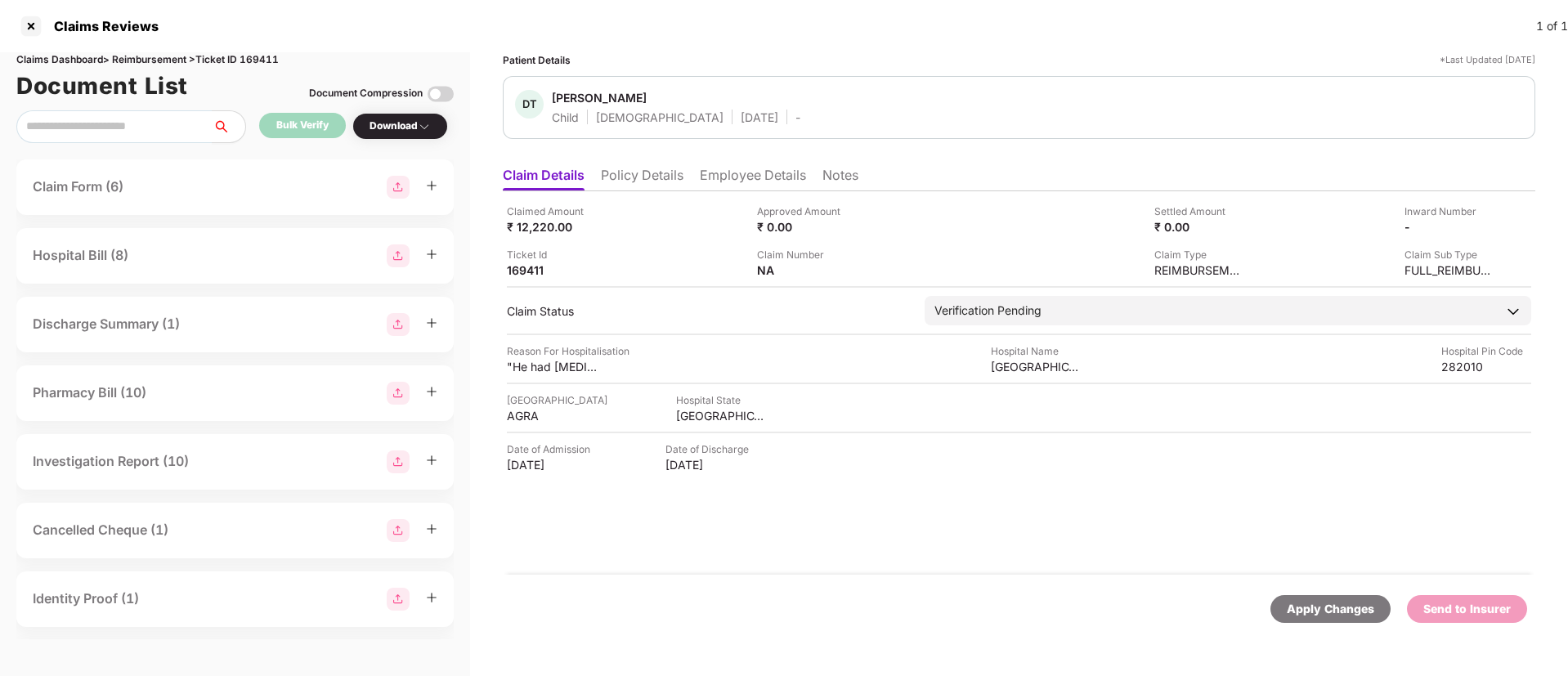
click at [656, 179] on li "Policy Details" at bounding box center [641, 179] width 83 height 23
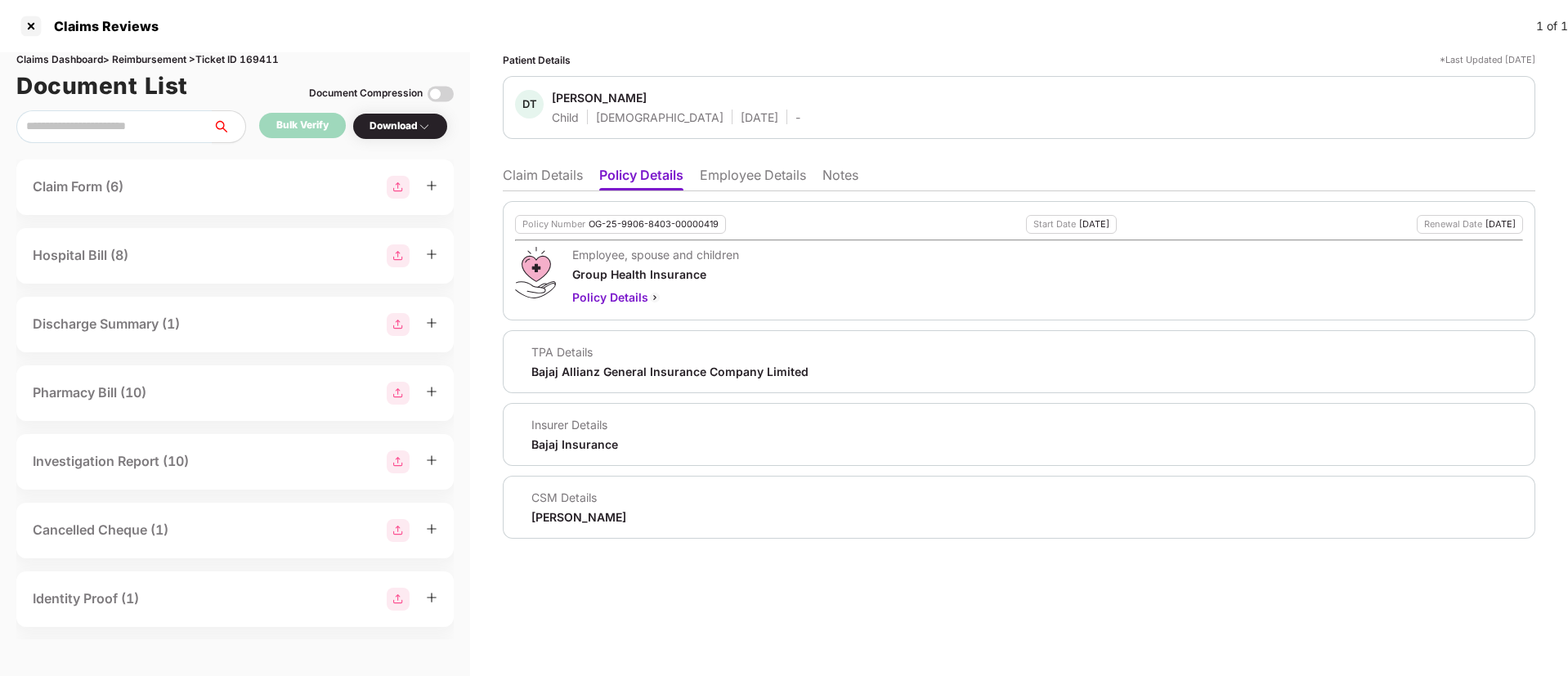
click at [570, 182] on li "Claim Details" at bounding box center [542, 179] width 80 height 23
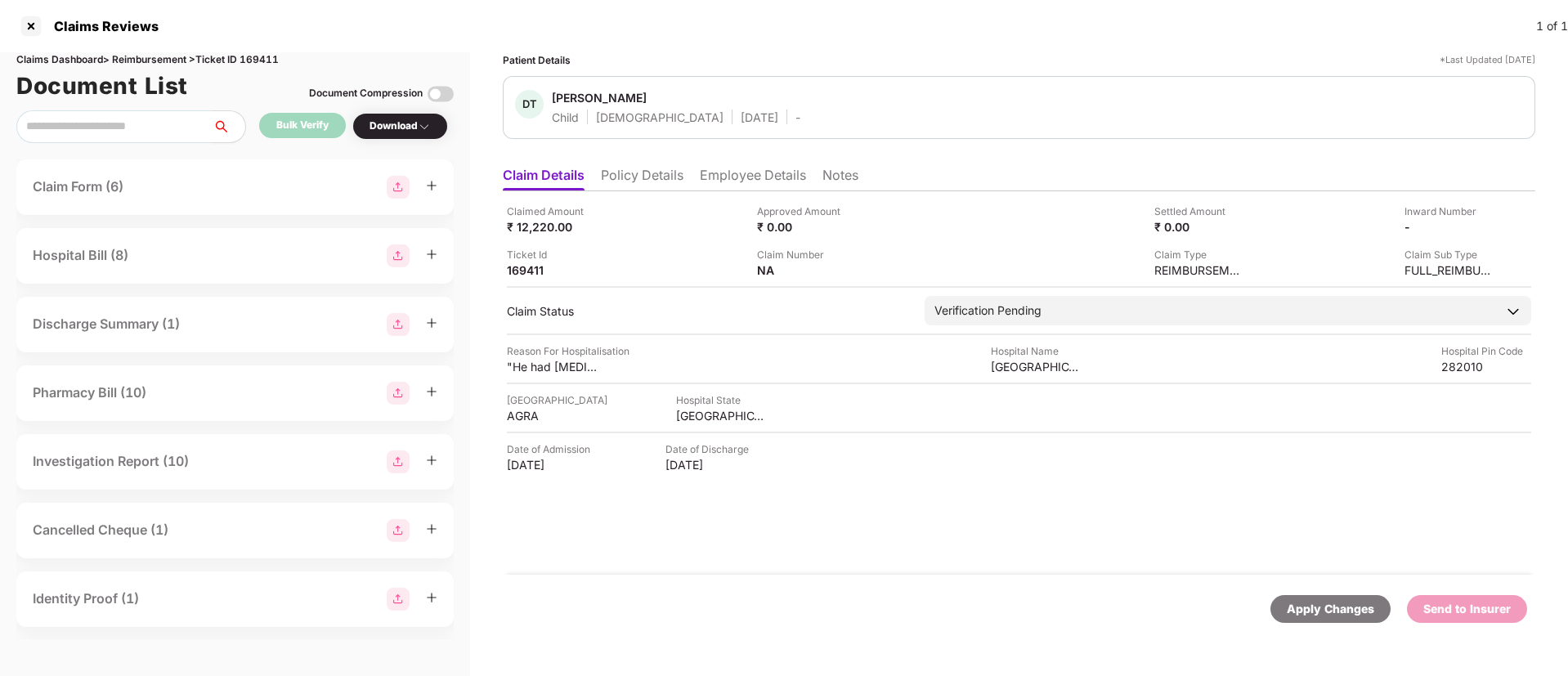
click at [594, 171] on ul "Claim Details Policy Details Employee Details Notes" at bounding box center [1018, 175] width 1033 height 33
click at [602, 177] on li "Policy Details" at bounding box center [641, 179] width 83 height 23
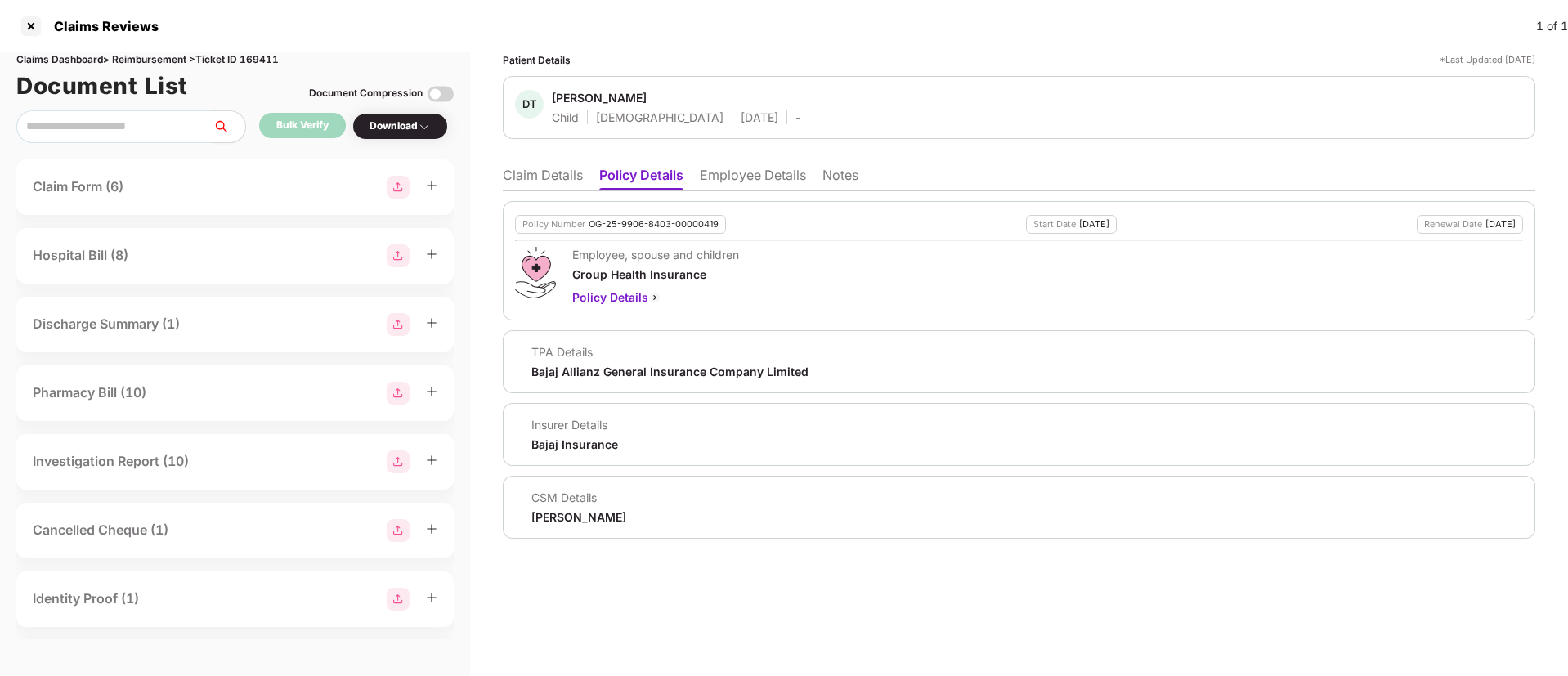
click at [544, 188] on li "Claim Details" at bounding box center [542, 179] width 80 height 23
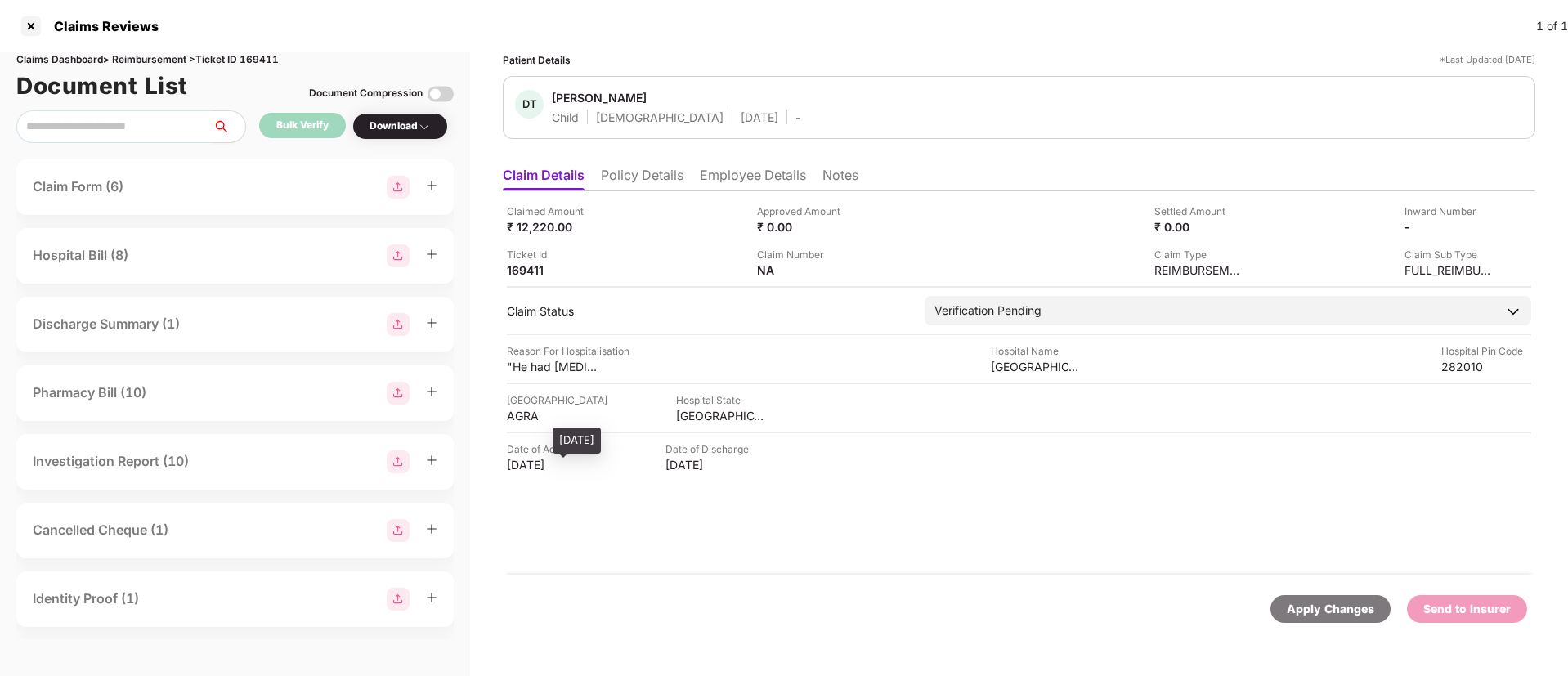
drag, startPoint x: 501, startPoint y: 464, endPoint x: 571, endPoint y: 465, distance: 70.0
click at [571, 465] on div "Patient Details *Last Updated 30 Aug 2025 DT Divyansh thakur Child Male 14 Mar …" at bounding box center [1019, 364] width 1098 height 624
copy div "29 Jul 2025"
click at [648, 173] on li "Policy Details" at bounding box center [641, 179] width 83 height 23
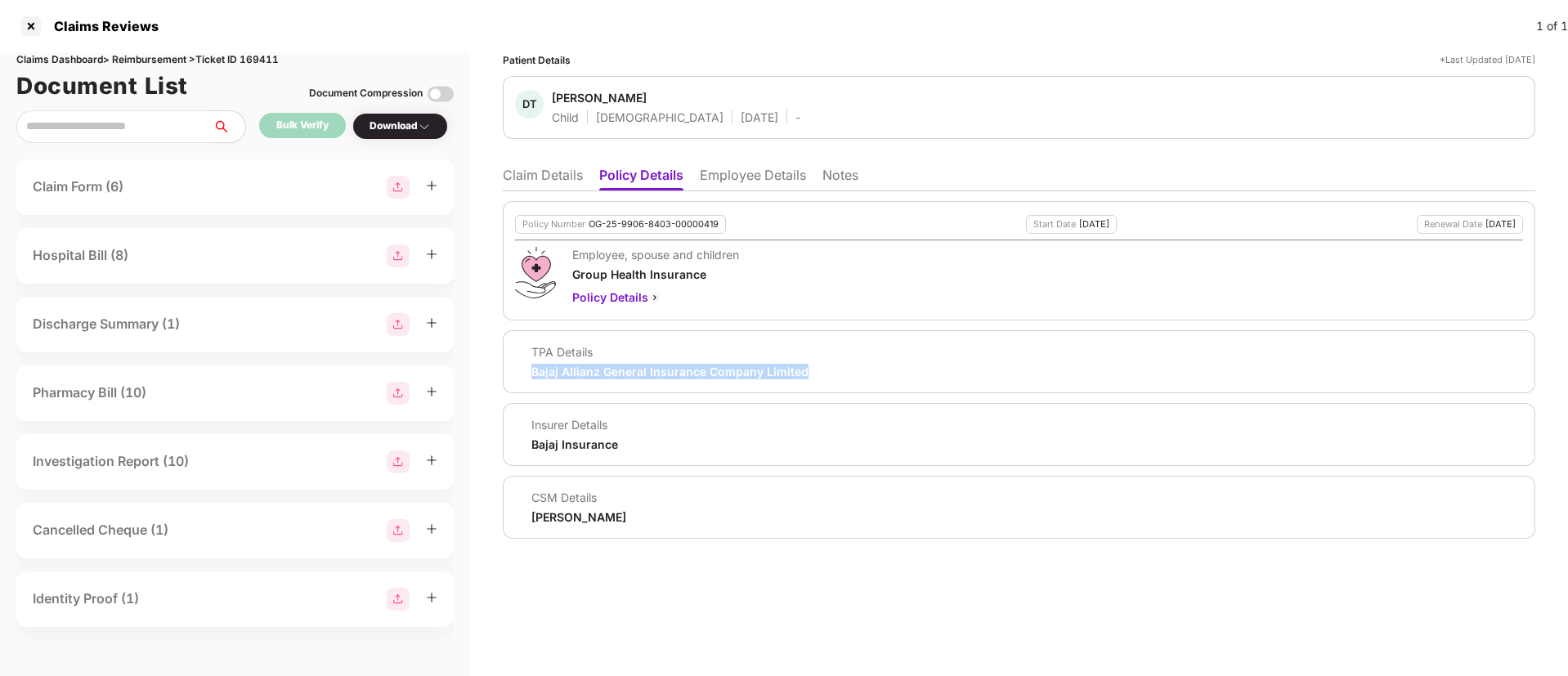
drag, startPoint x: 688, startPoint y: 354, endPoint x: 811, endPoint y: 377, distance: 125.1
click at [811, 377] on div "TPA Details Bajaj Allianz General Insurance Company Limited" at bounding box center [1018, 361] width 1007 height 35
copy div "Bajaj Allianz General Insurance Company Limited"
click at [758, 184] on li "Employee Details" at bounding box center [752, 179] width 106 height 23
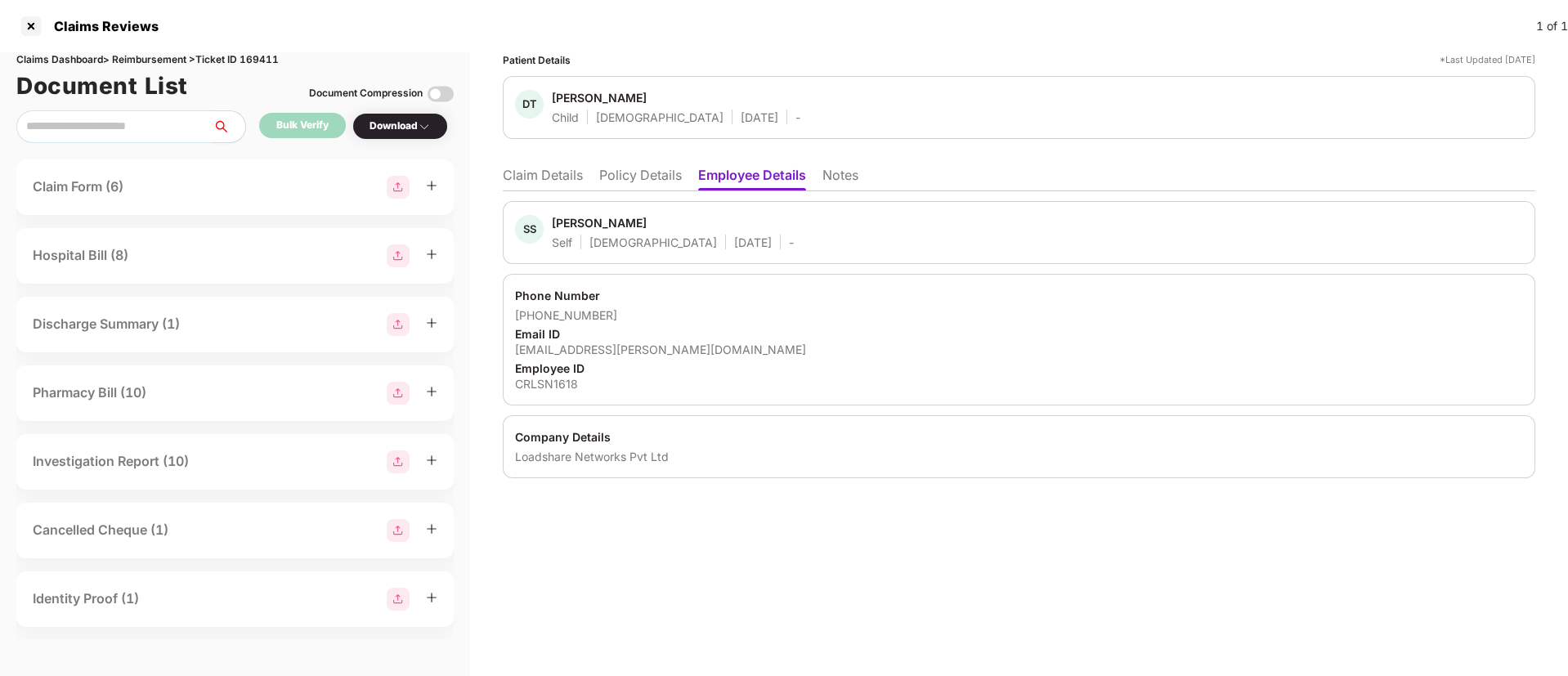
click at [538, 175] on li "Claim Details" at bounding box center [542, 179] width 80 height 23
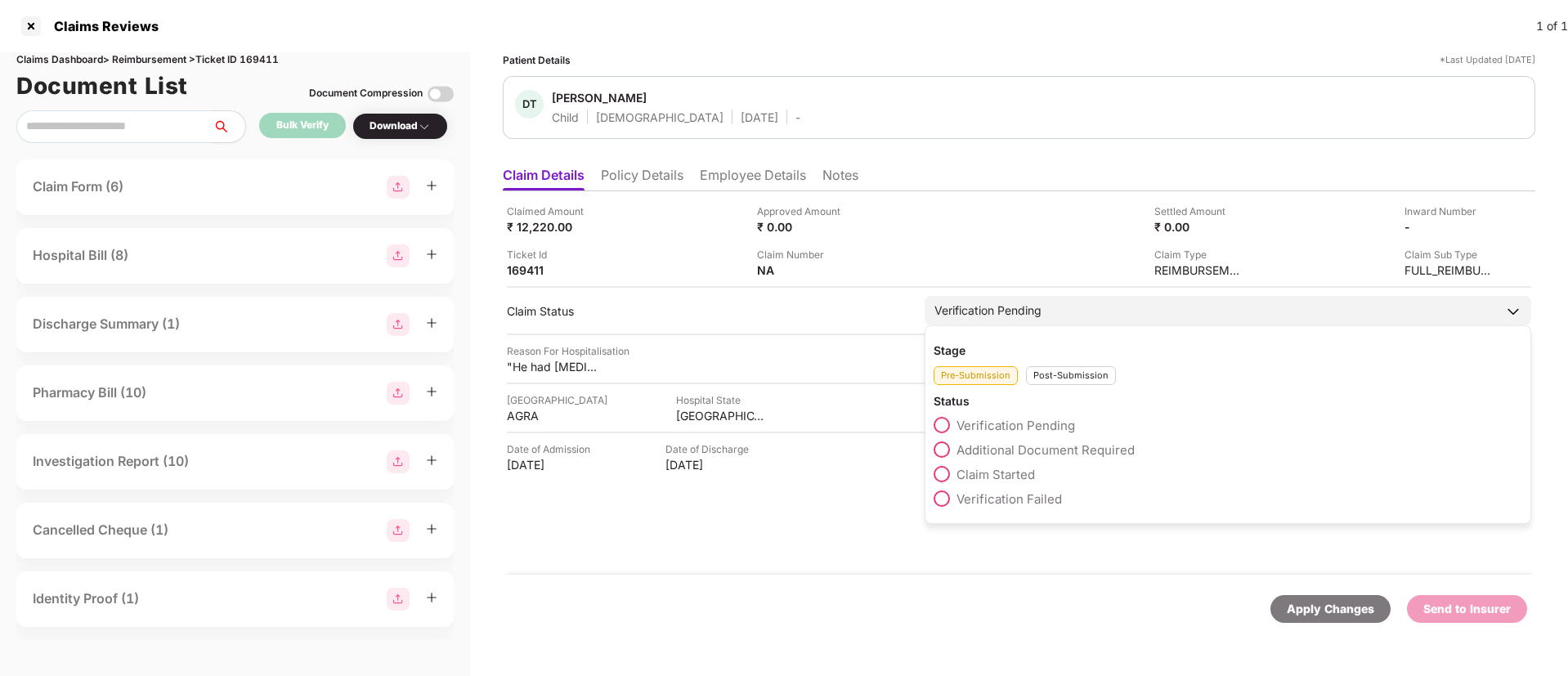
click at [945, 453] on span at bounding box center [941, 449] width 17 height 17
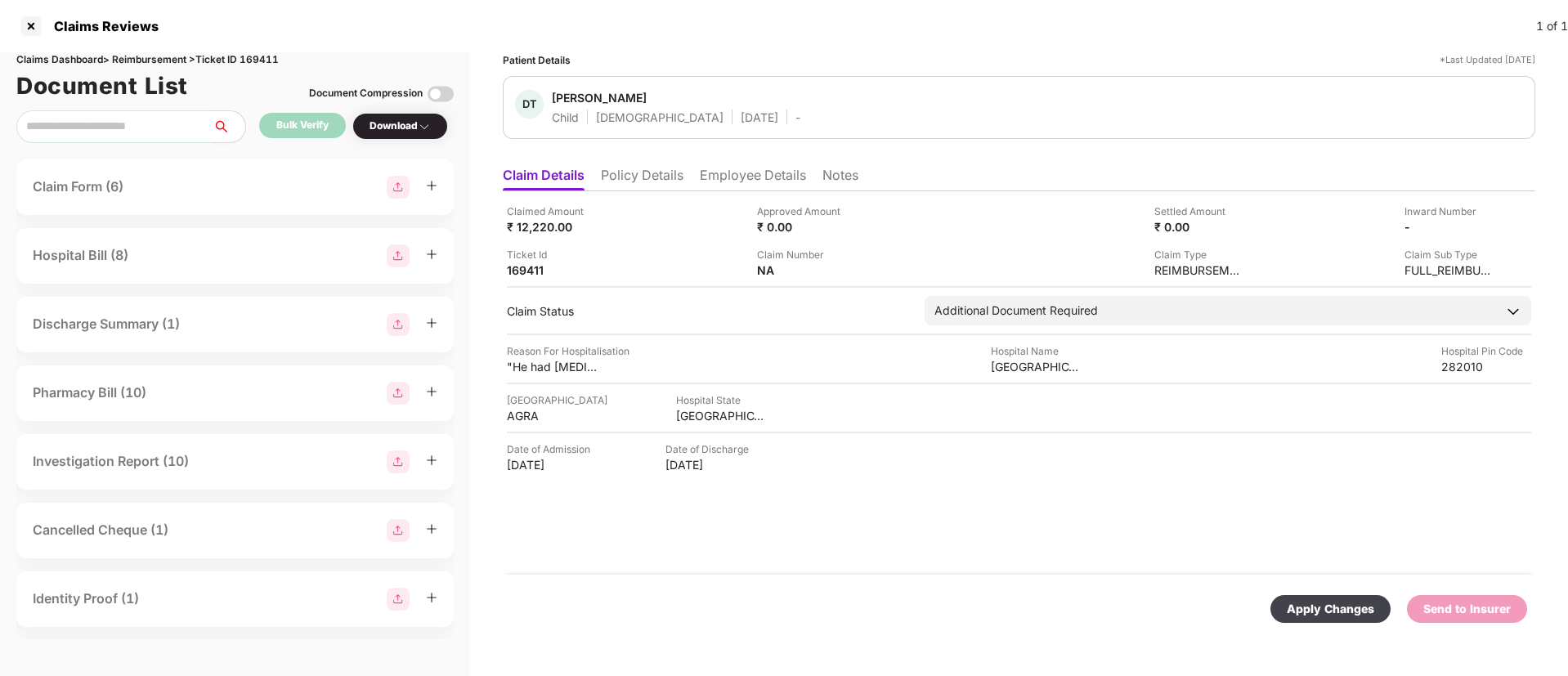
click at [1353, 601] on div "Apply Changes" at bounding box center [1330, 609] width 87 height 18
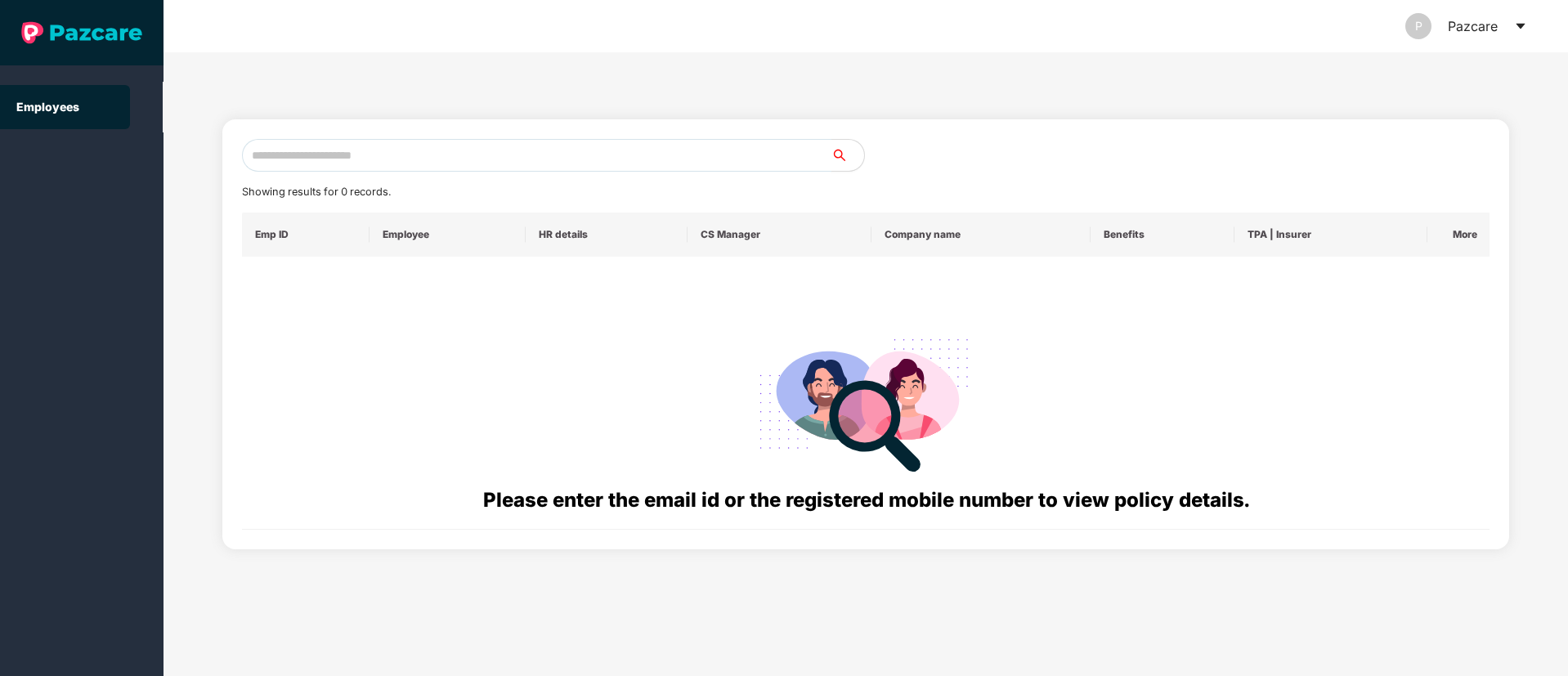
click at [379, 166] on input "text" at bounding box center [536, 155] width 590 height 33
paste input "**********"
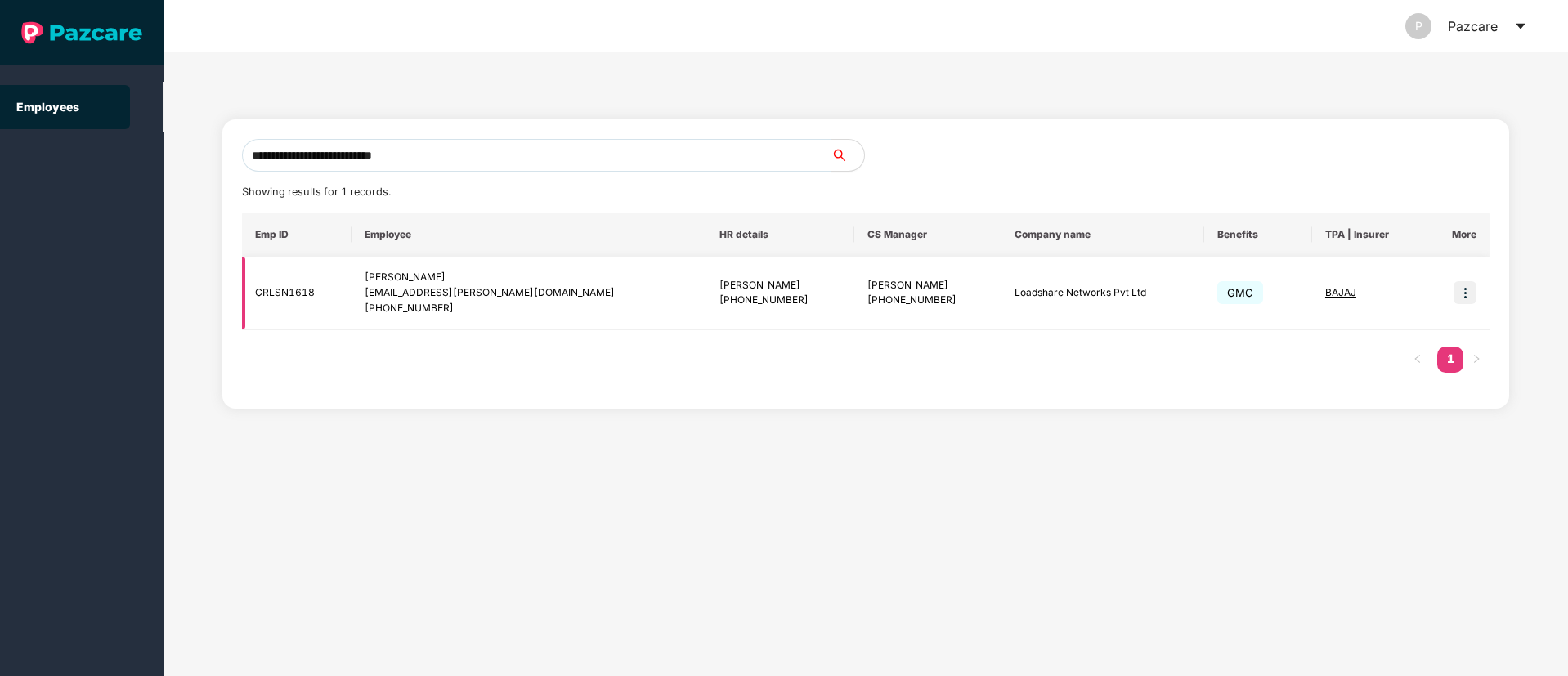
type input "**********"
click at [1473, 294] on img at bounding box center [1465, 292] width 23 height 23
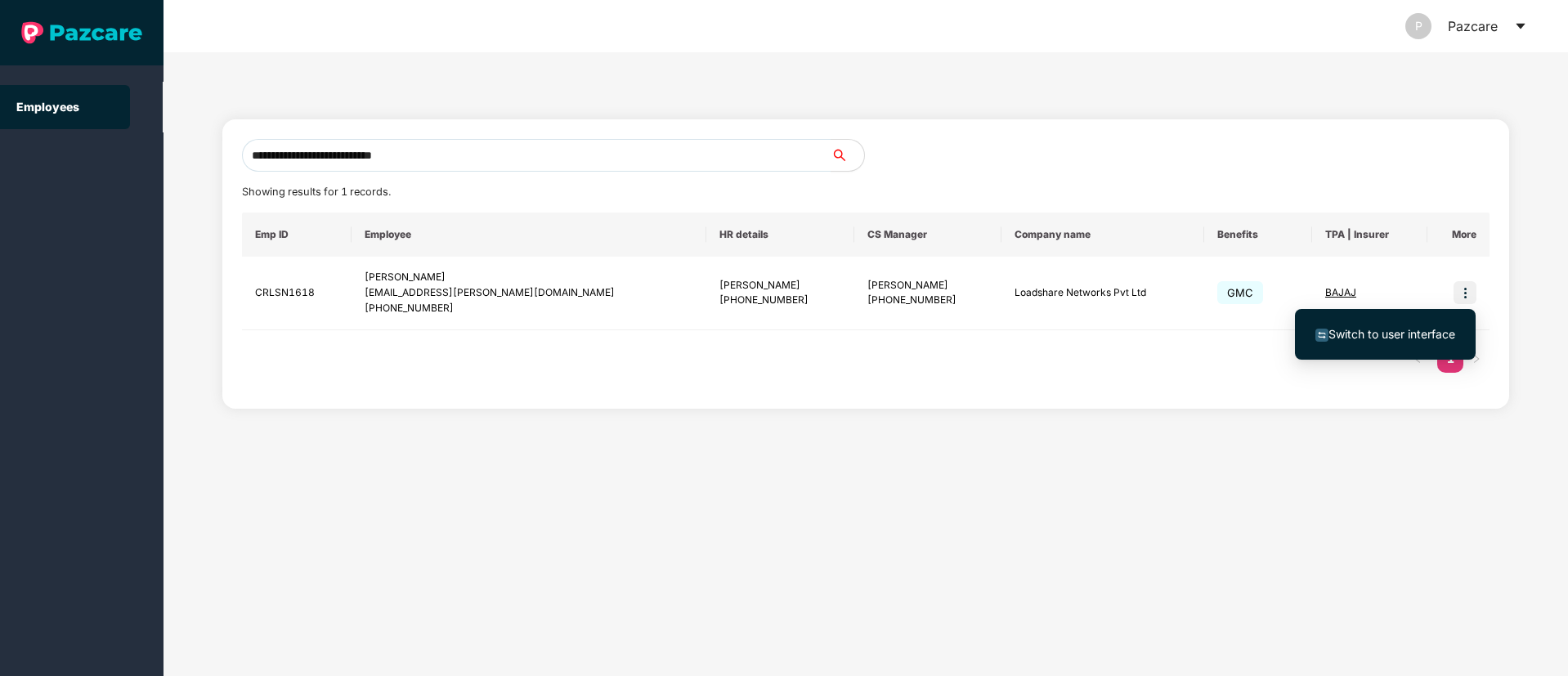
click at [1337, 344] on li "Switch to user interface" at bounding box center [1385, 333] width 181 height 34
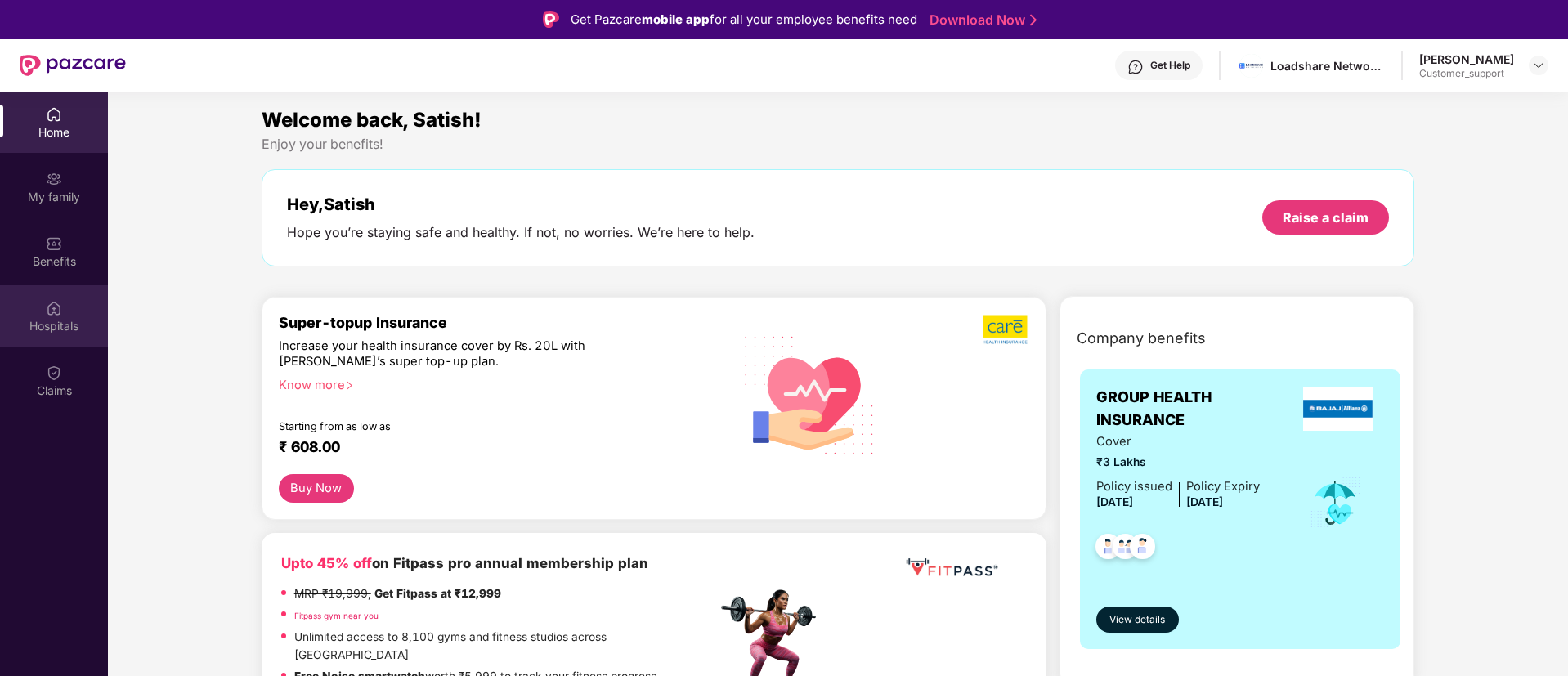
click at [33, 287] on div "Hospitals" at bounding box center [53, 316] width 108 height 61
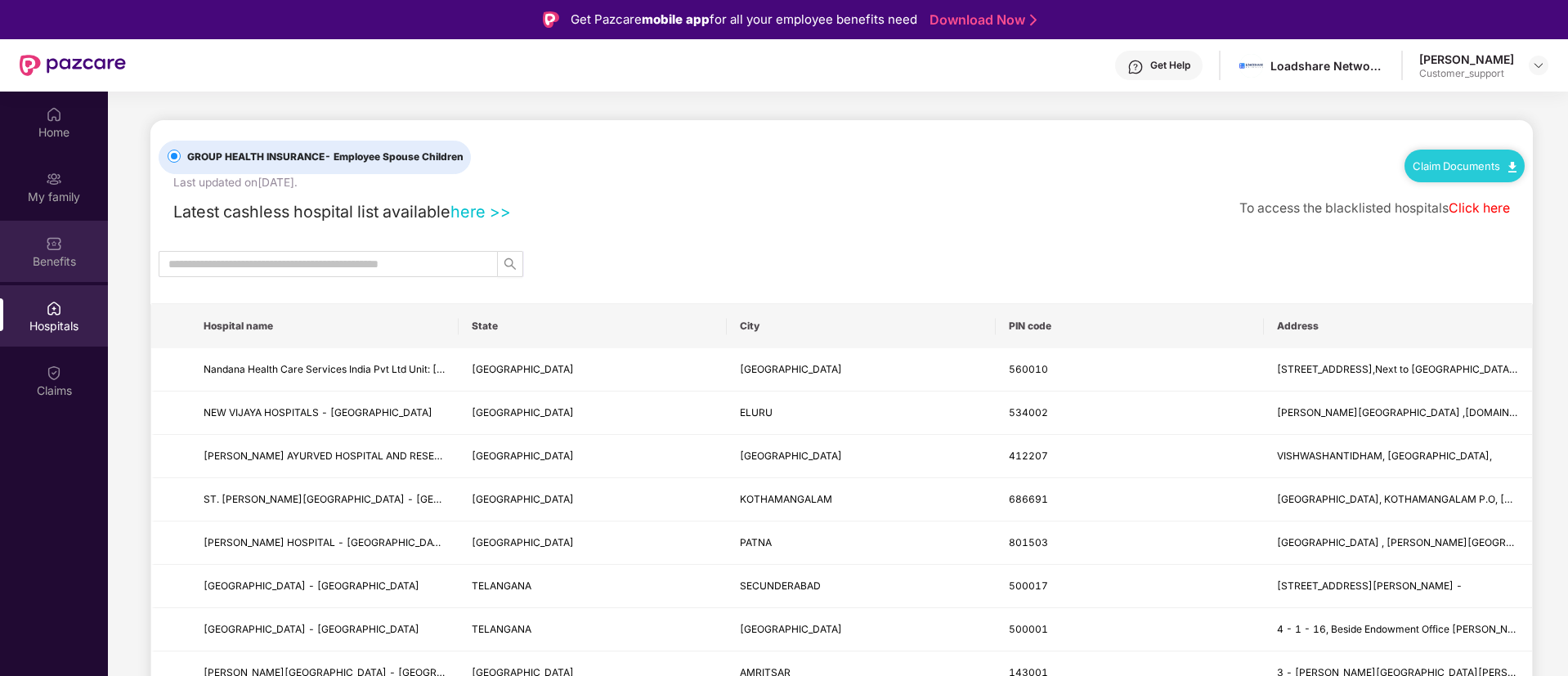
click at [39, 265] on div "Benefits" at bounding box center [53, 261] width 108 height 17
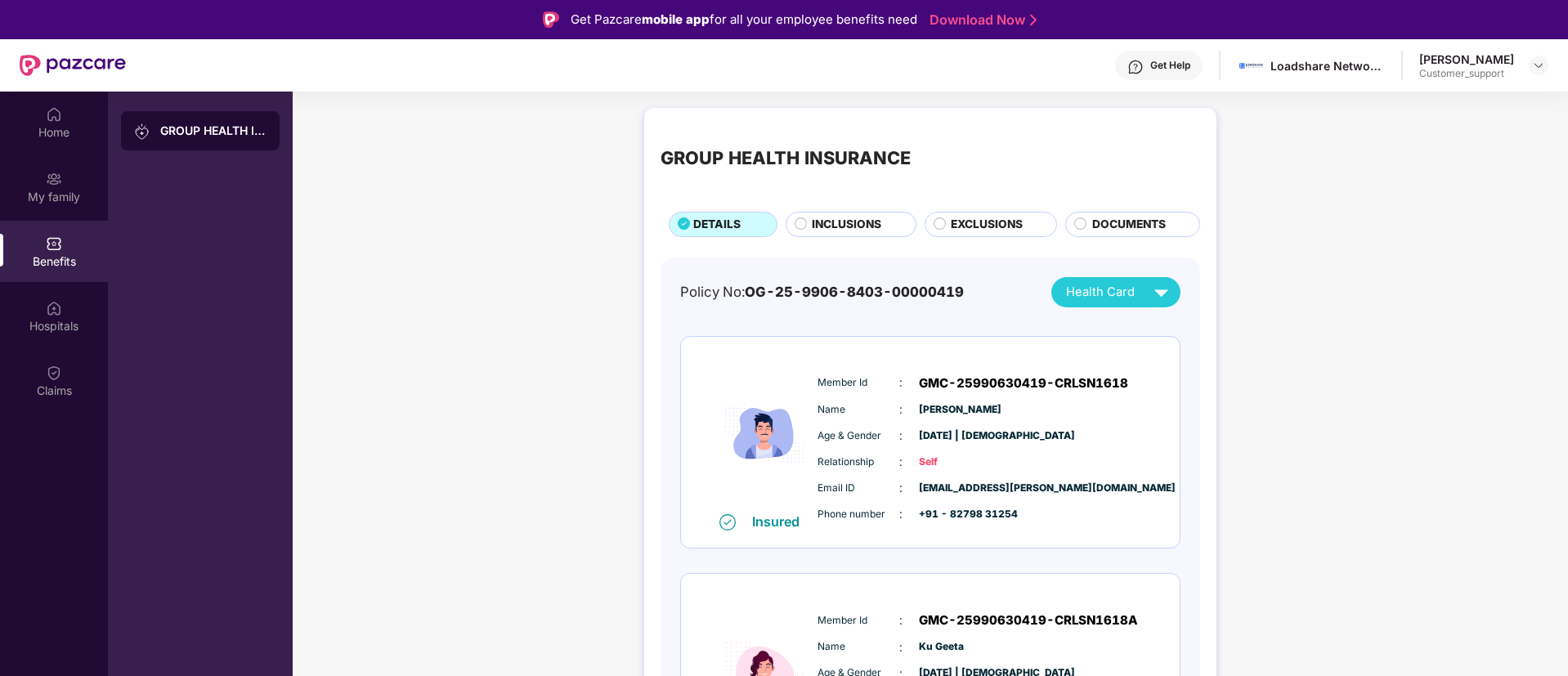
click at [1150, 69] on div "Get Help" at bounding box center [1170, 65] width 40 height 13
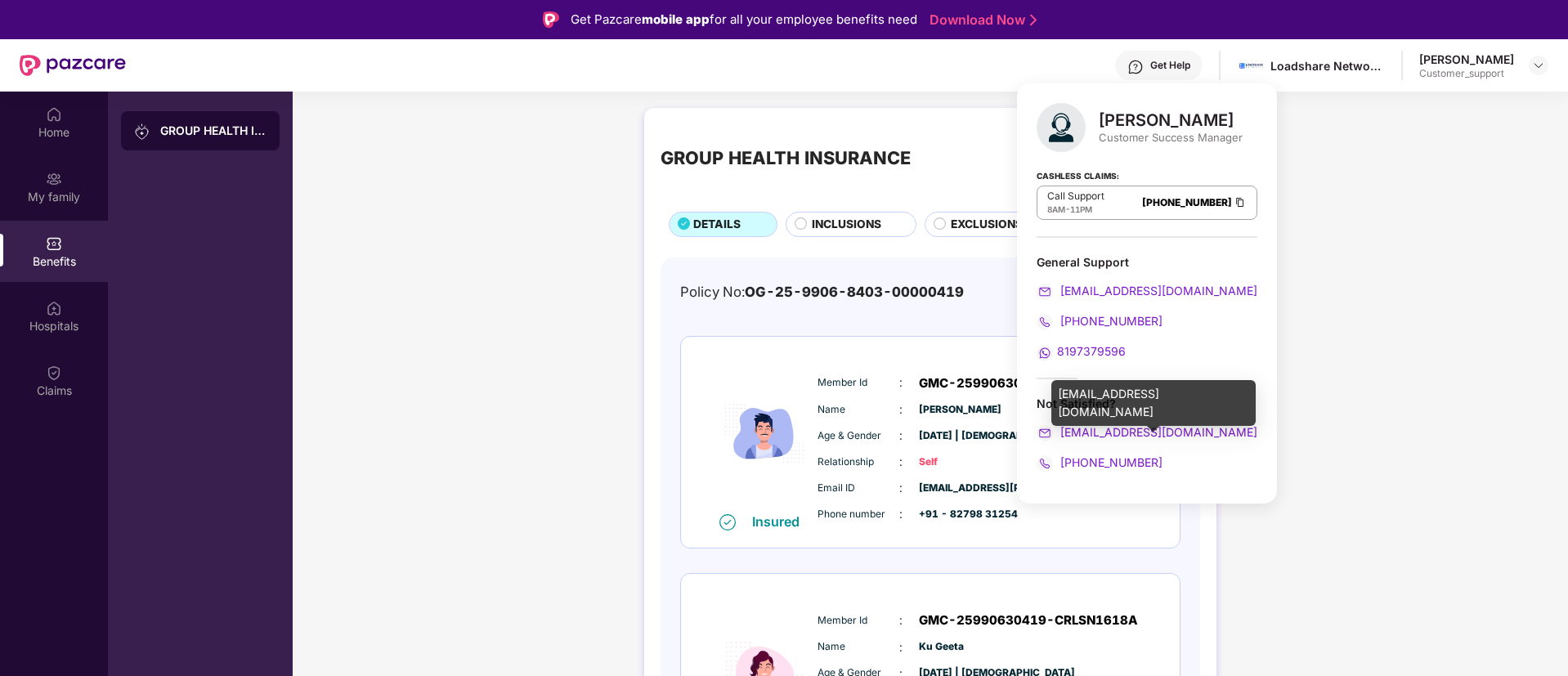
click at [1131, 394] on div "[EMAIL_ADDRESS][DOMAIN_NAME]" at bounding box center [1153, 402] width 204 height 46
click at [1131, 394] on div "marrisha.gupta@pazcare.com" at bounding box center [1153, 402] width 204 height 46
copy div "marrisha.gupta@pazcare.com"
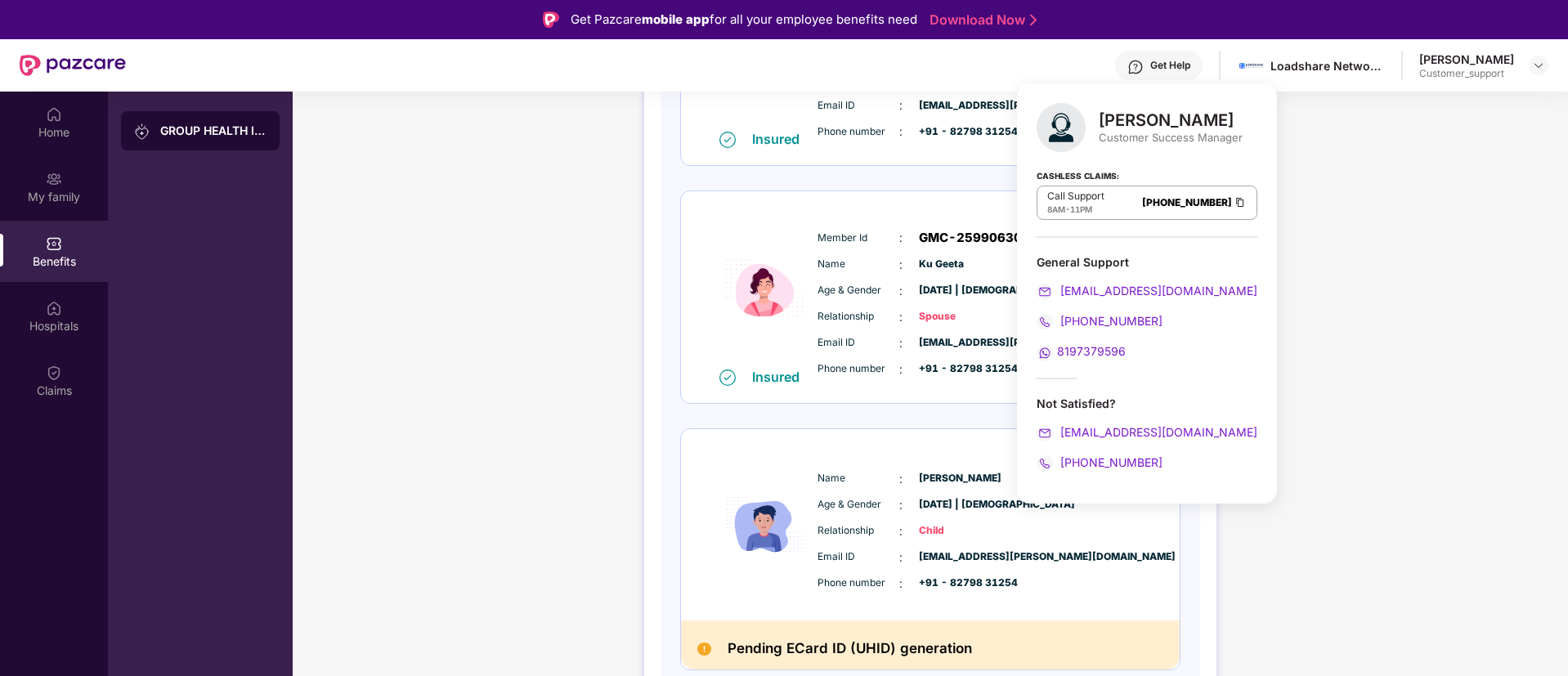
scroll to position [387, 0]
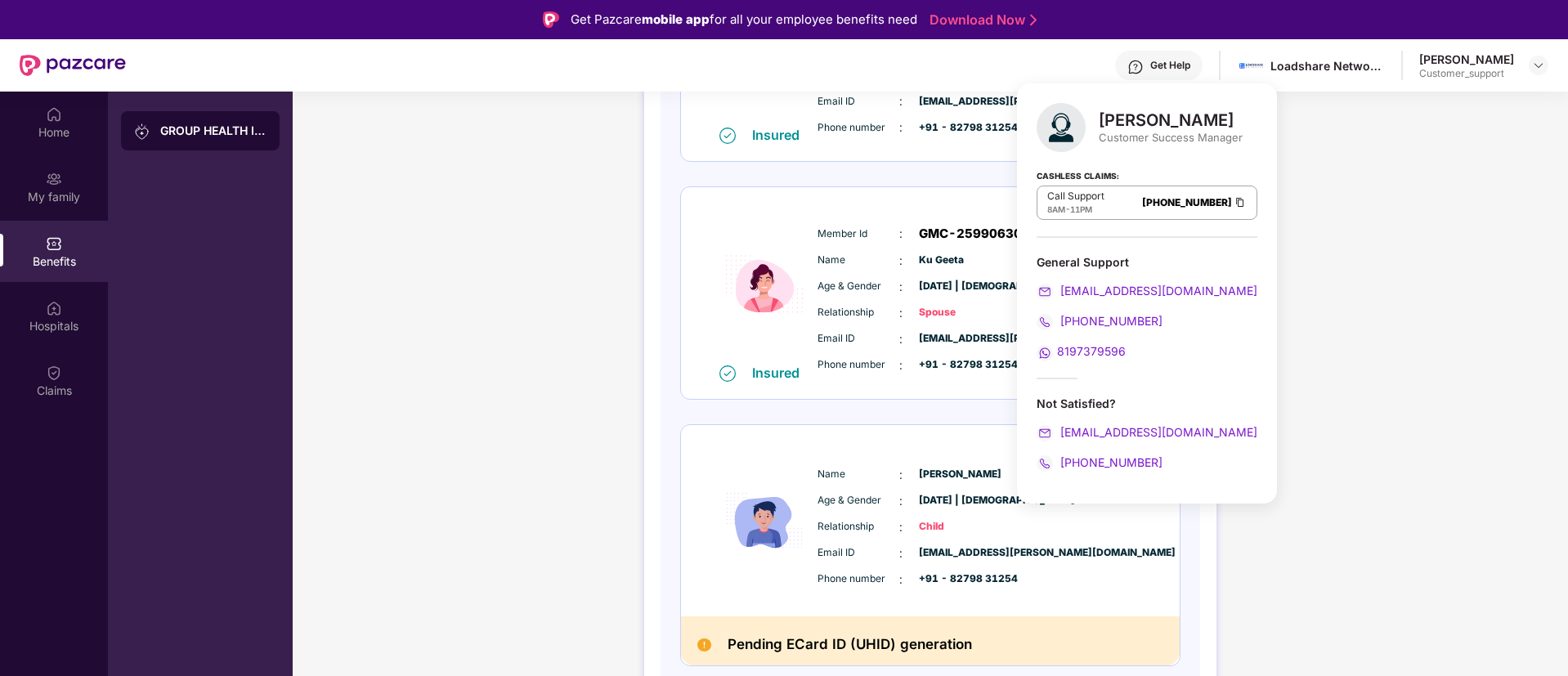
click at [1415, 394] on div "GROUP HEALTH INSURANCE DETAILS INCLUSIONS EXCLUSIONS DOCUMENTS Policy No: OG-25…" at bounding box center [930, 240] width 1276 height 1054
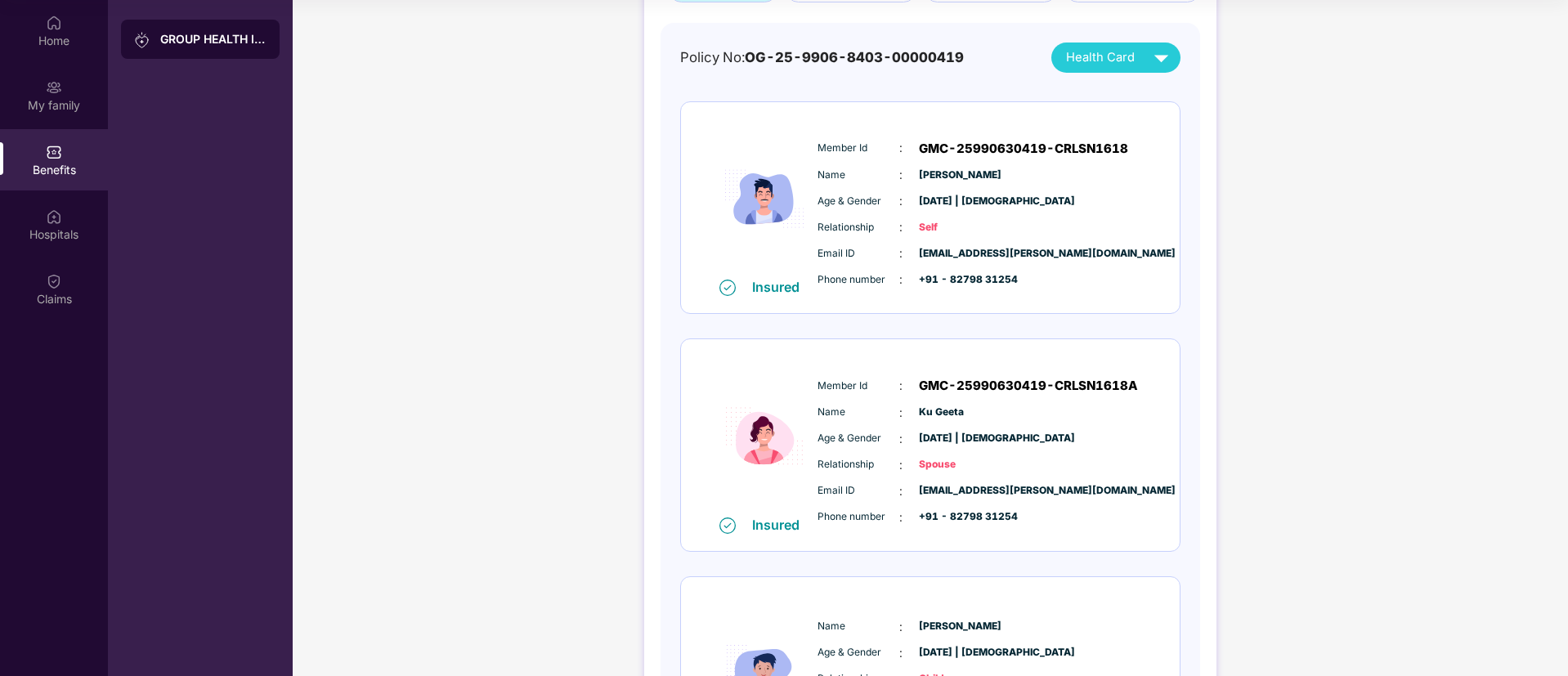
scroll to position [142, 0]
click at [50, 251] on div "Hospitals" at bounding box center [53, 223] width 108 height 61
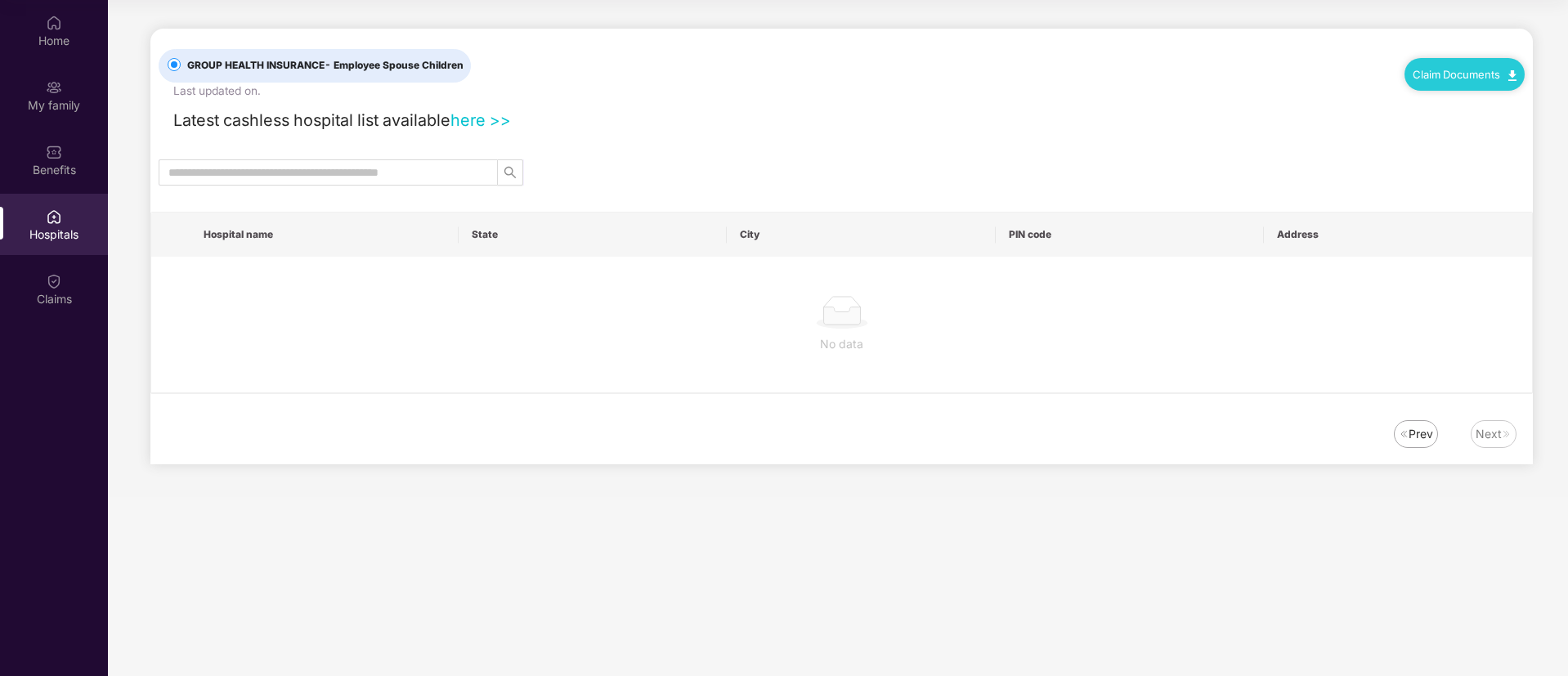
scroll to position [0, 0]
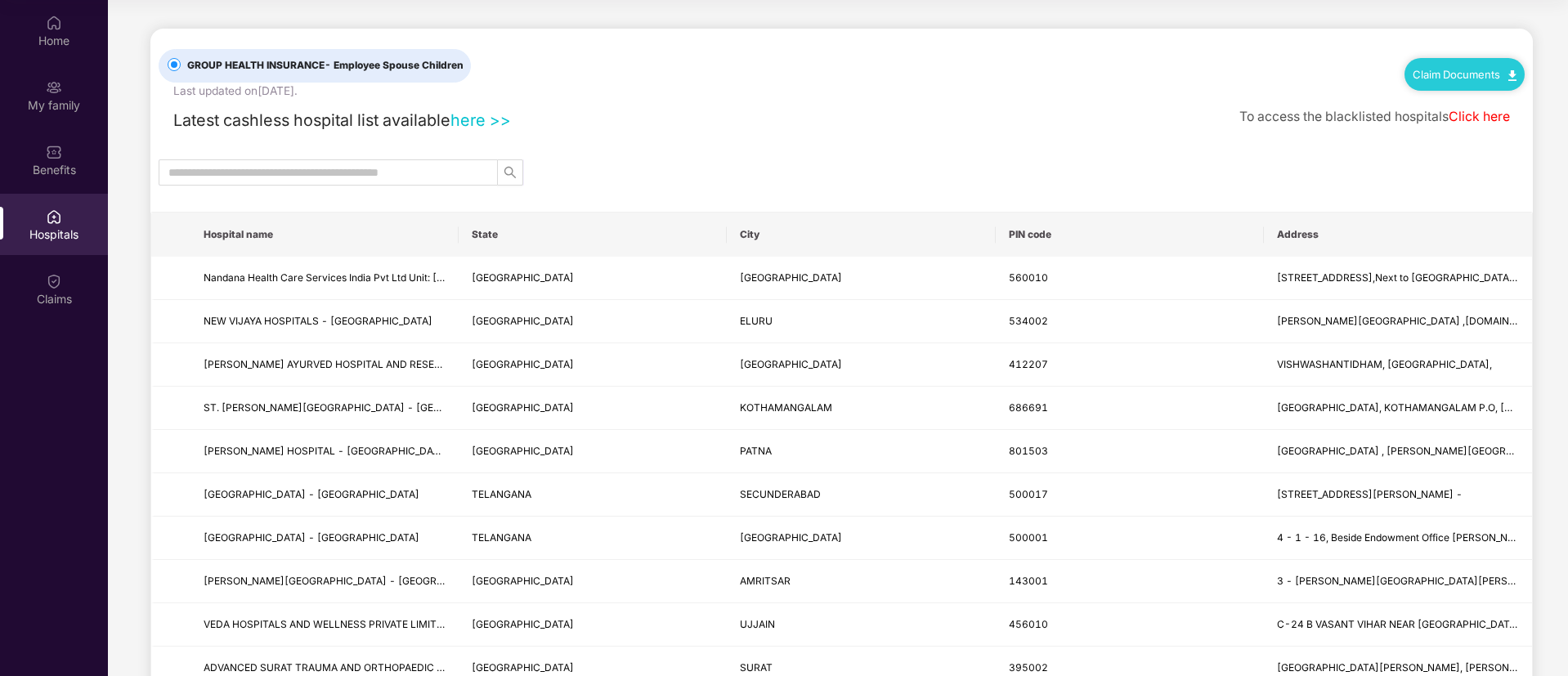
click at [1446, 80] on link "Claim Documents" at bounding box center [1464, 74] width 104 height 13
click at [1442, 94] on link "Claim Form" at bounding box center [1469, 103] width 106 height 35
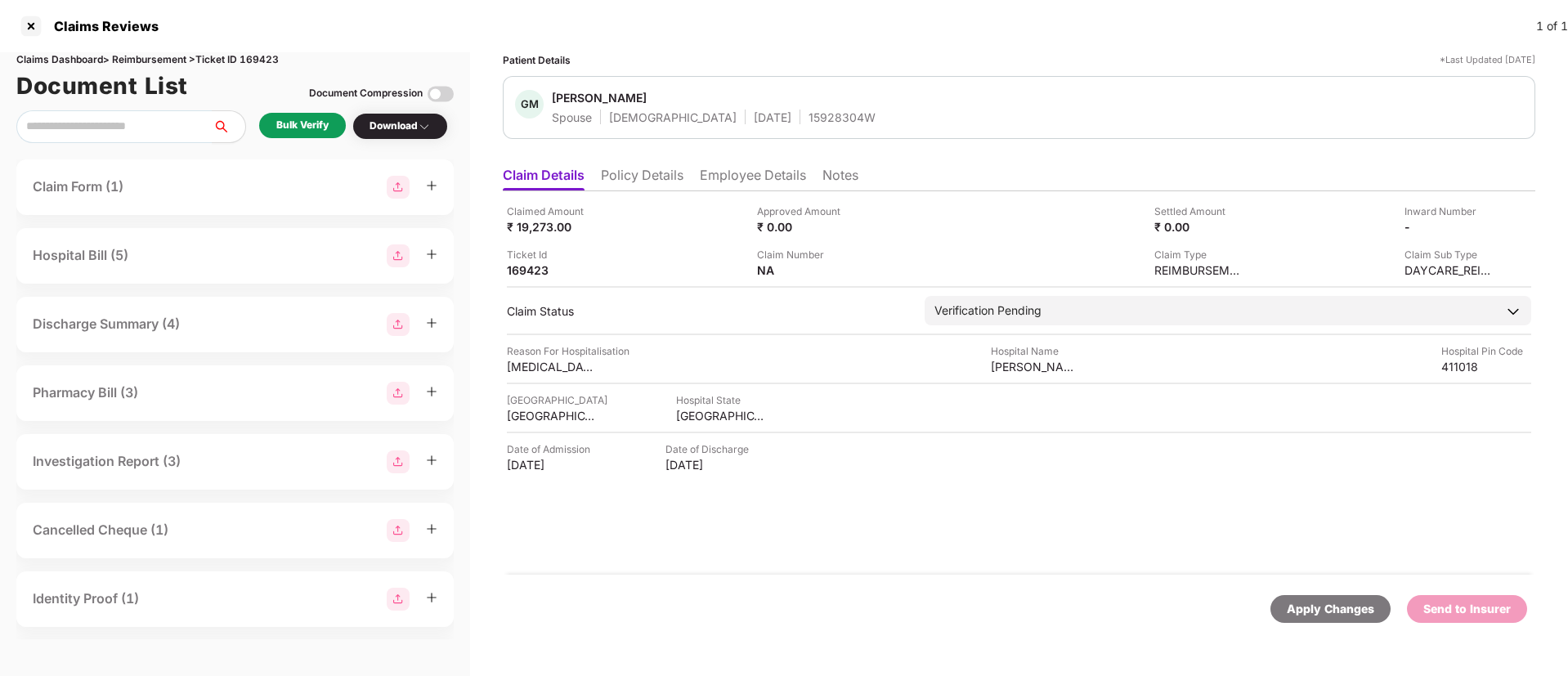
click at [646, 184] on li "Policy Details" at bounding box center [641, 179] width 83 height 23
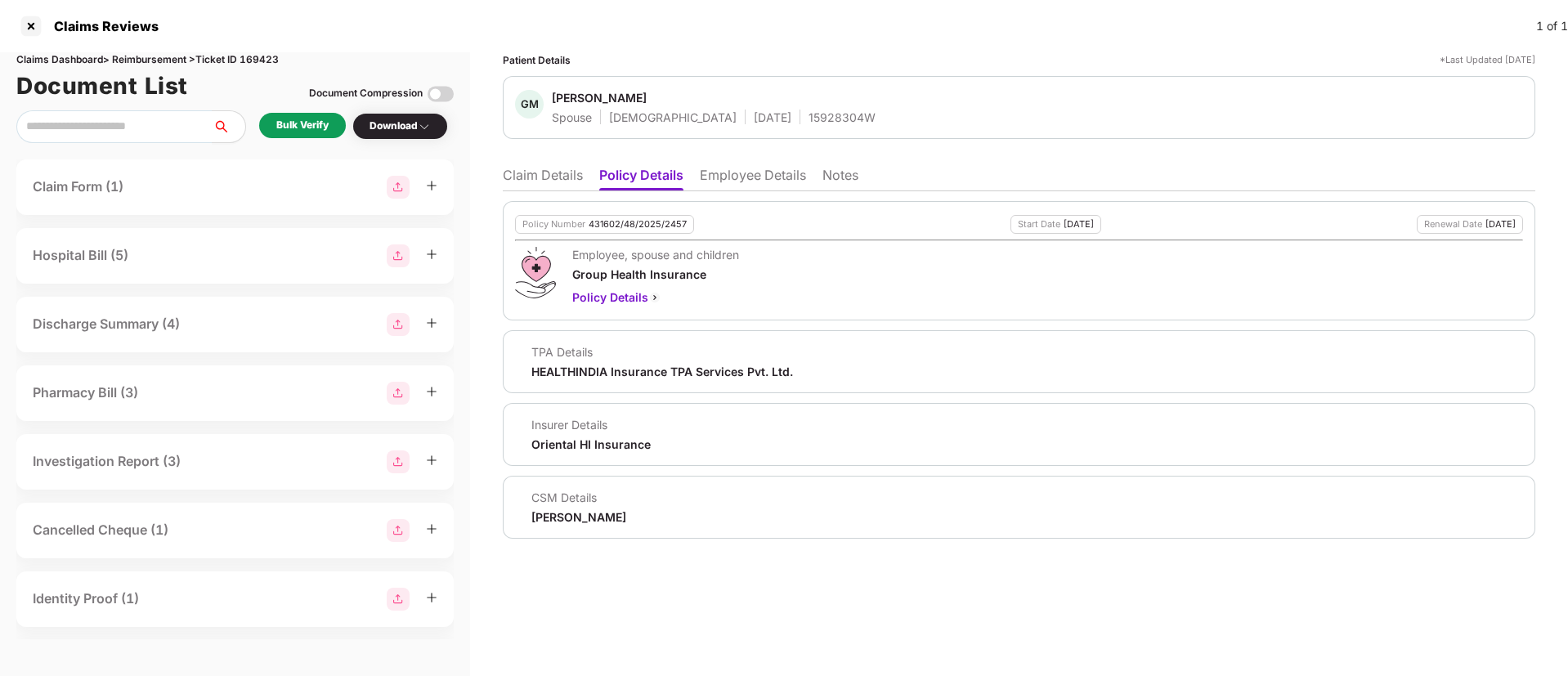
click at [714, 184] on li "Employee Details" at bounding box center [752, 179] width 106 height 23
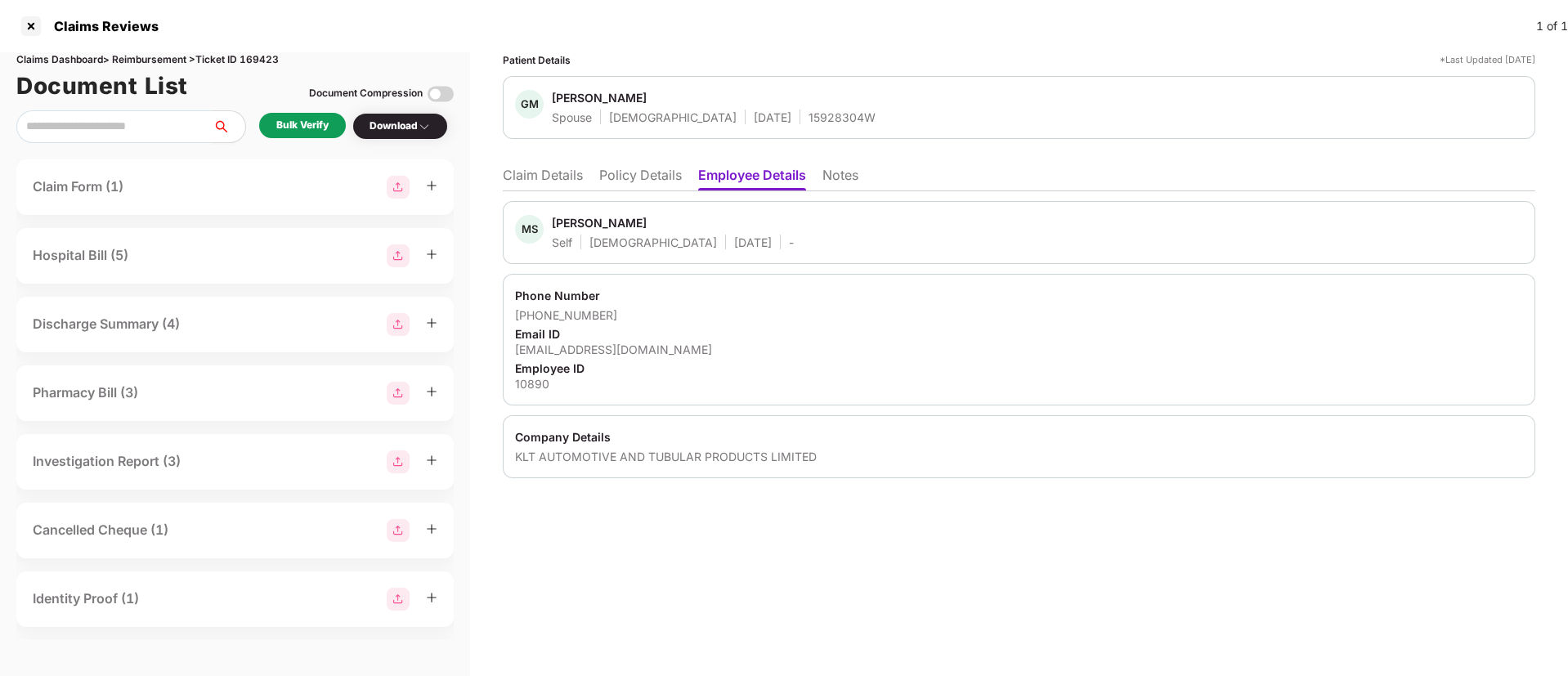
click at [651, 183] on li "Policy Details" at bounding box center [640, 179] width 83 height 23
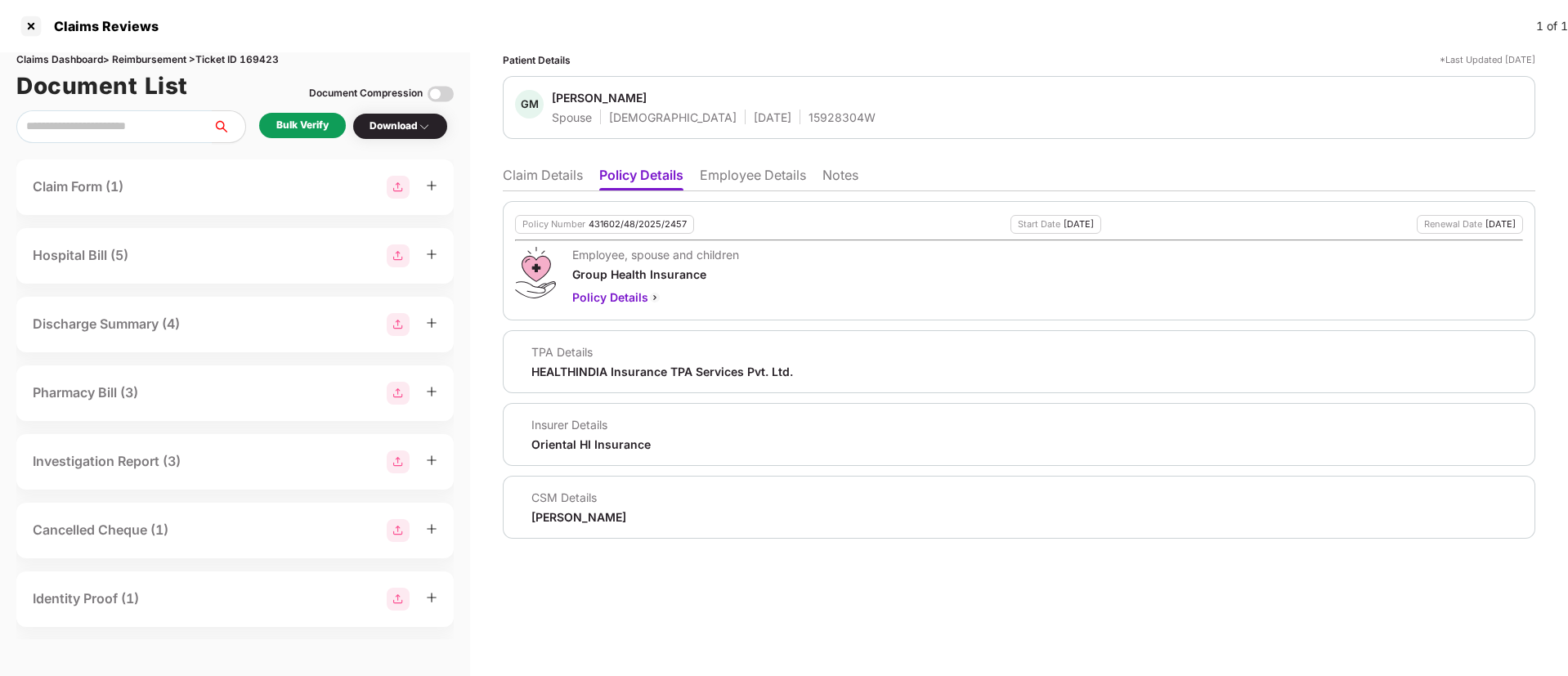
drag, startPoint x: 724, startPoint y: 177, endPoint x: 730, endPoint y: 199, distance: 22.8
click at [724, 176] on li "Employee Details" at bounding box center [752, 179] width 106 height 23
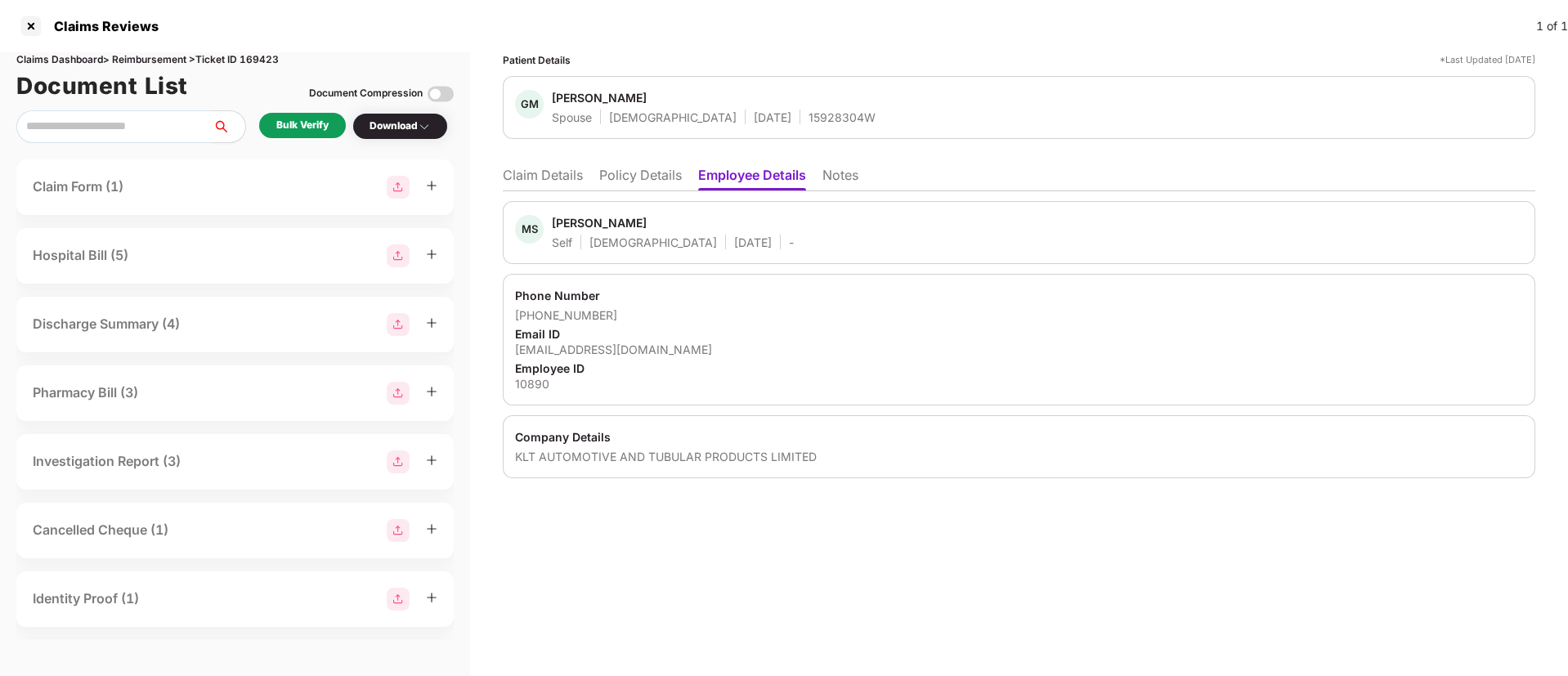
drag, startPoint x: 632, startPoint y: 181, endPoint x: 636, endPoint y: 194, distance: 13.6
click at [632, 182] on li "Policy Details" at bounding box center [640, 179] width 83 height 23
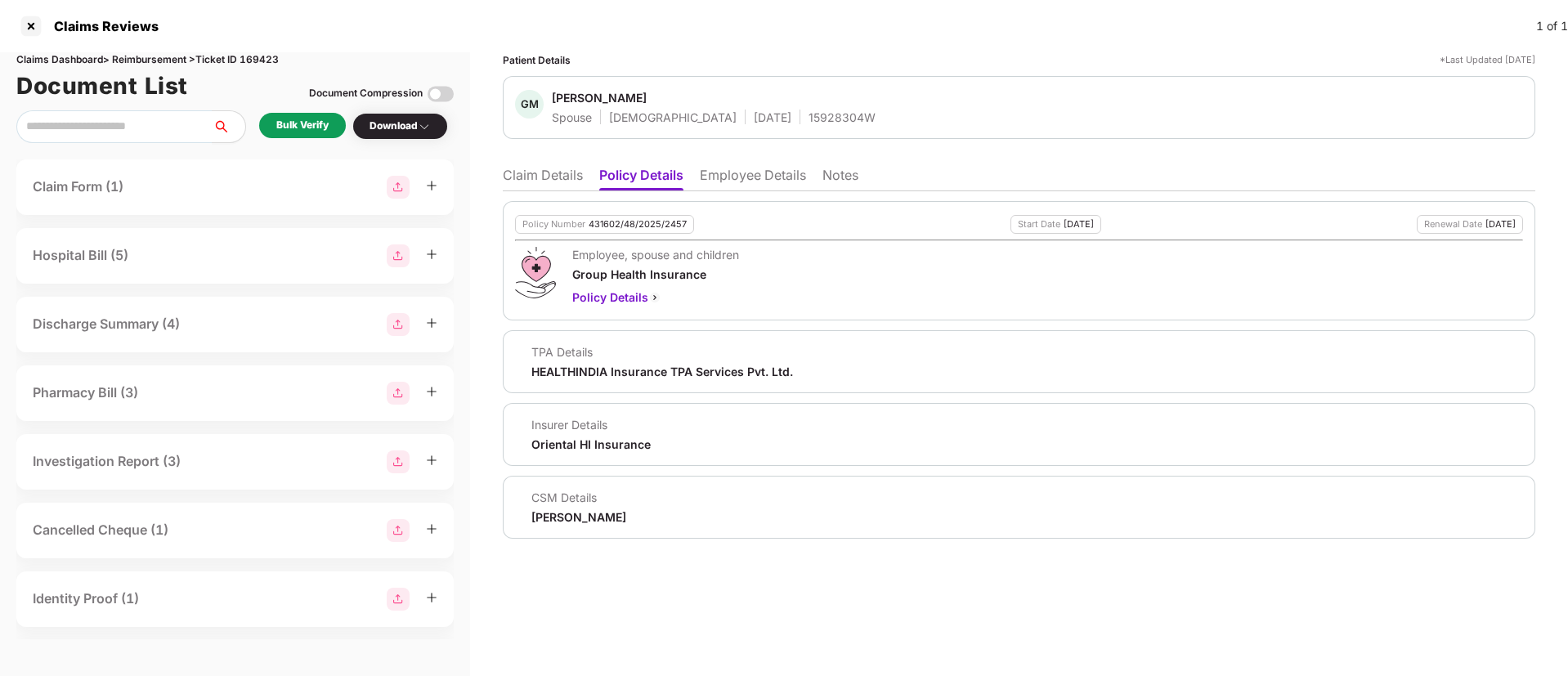
click at [529, 167] on li "Claim Details" at bounding box center [542, 179] width 80 height 23
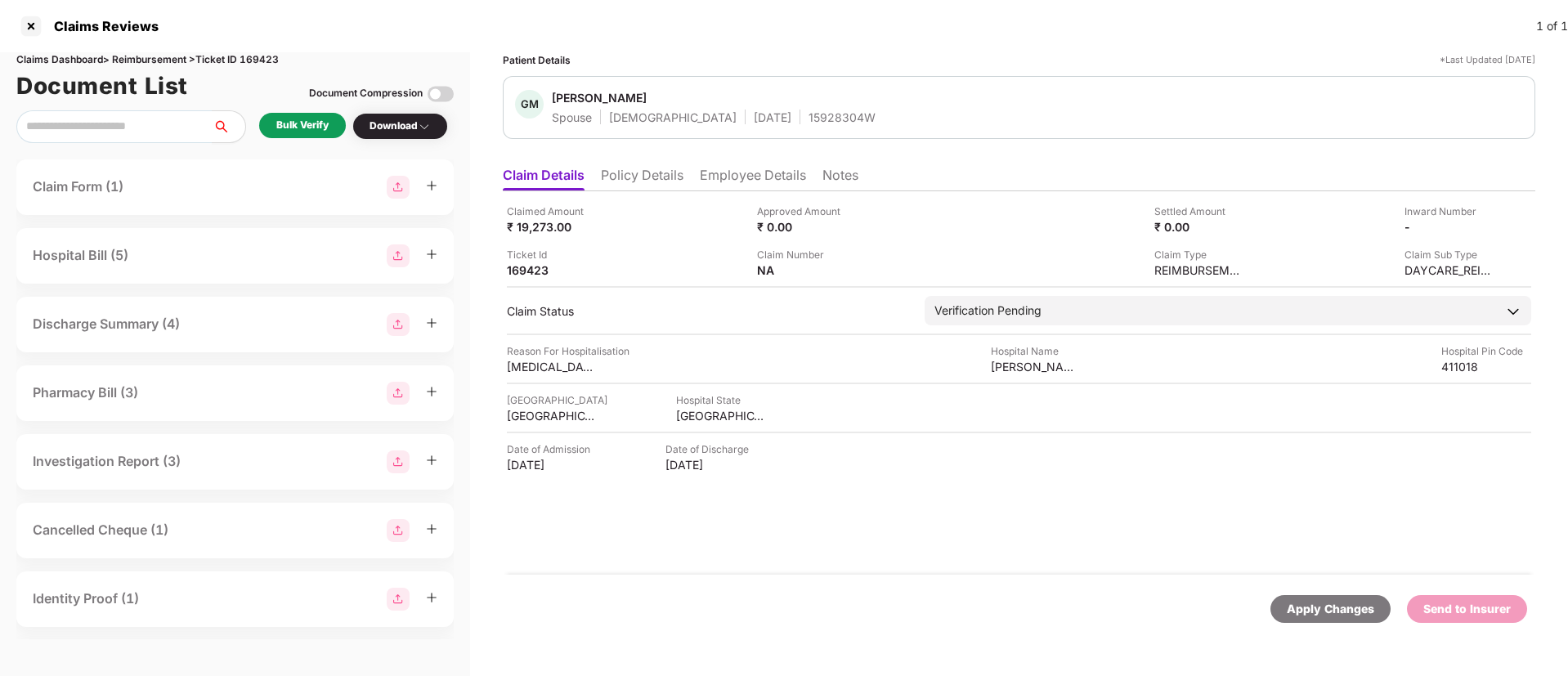
click at [333, 137] on div "Bulk Verify" at bounding box center [302, 125] width 86 height 25
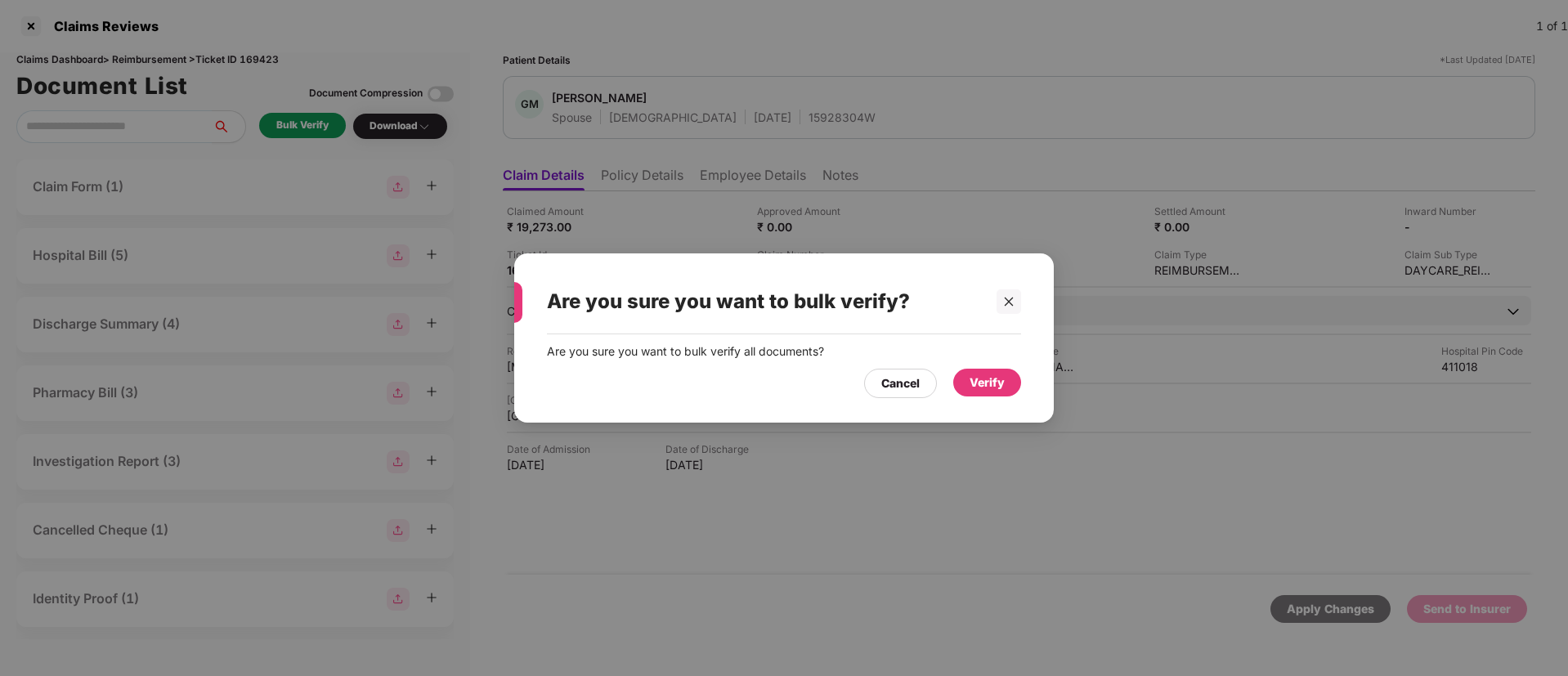
click at [961, 381] on div "Verify" at bounding box center [987, 382] width 68 height 28
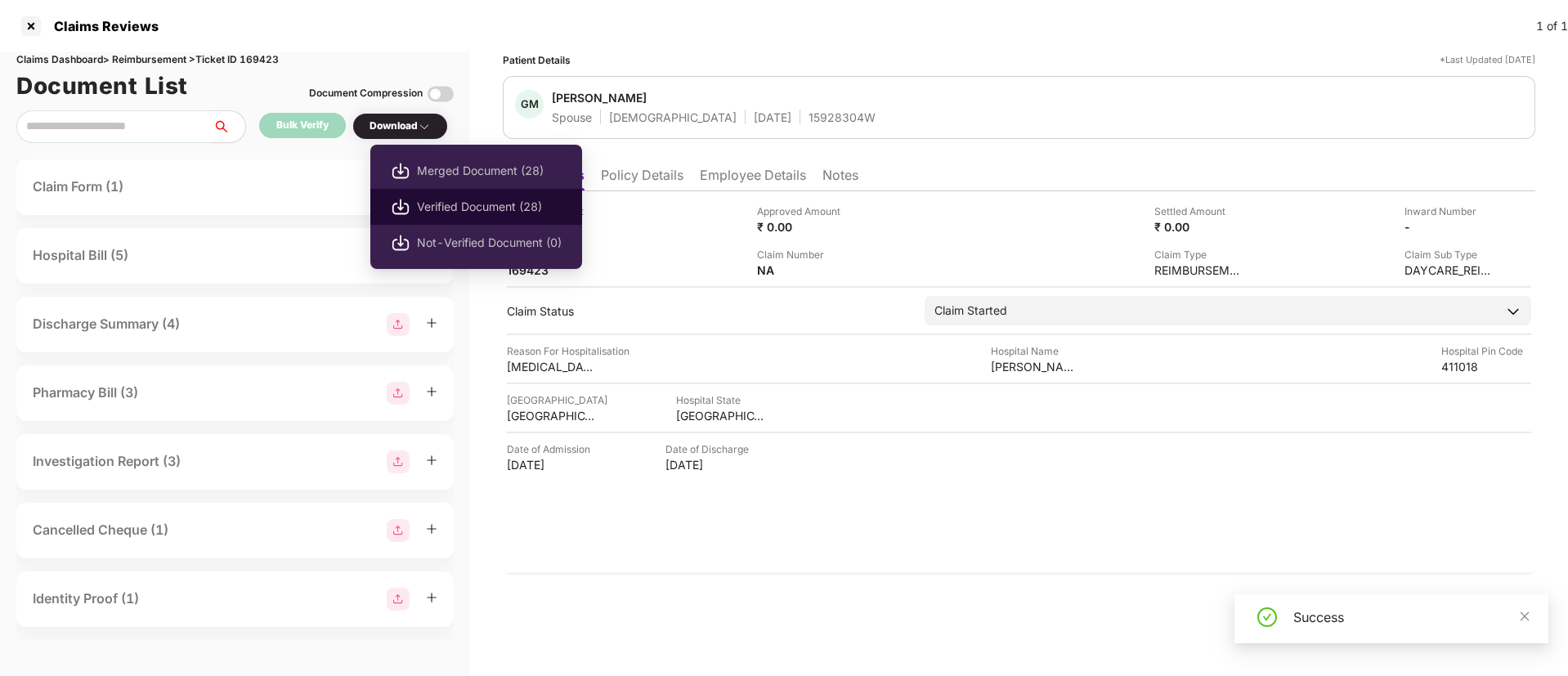
click at [457, 208] on span "Verified Document (28)" at bounding box center [489, 207] width 145 height 18
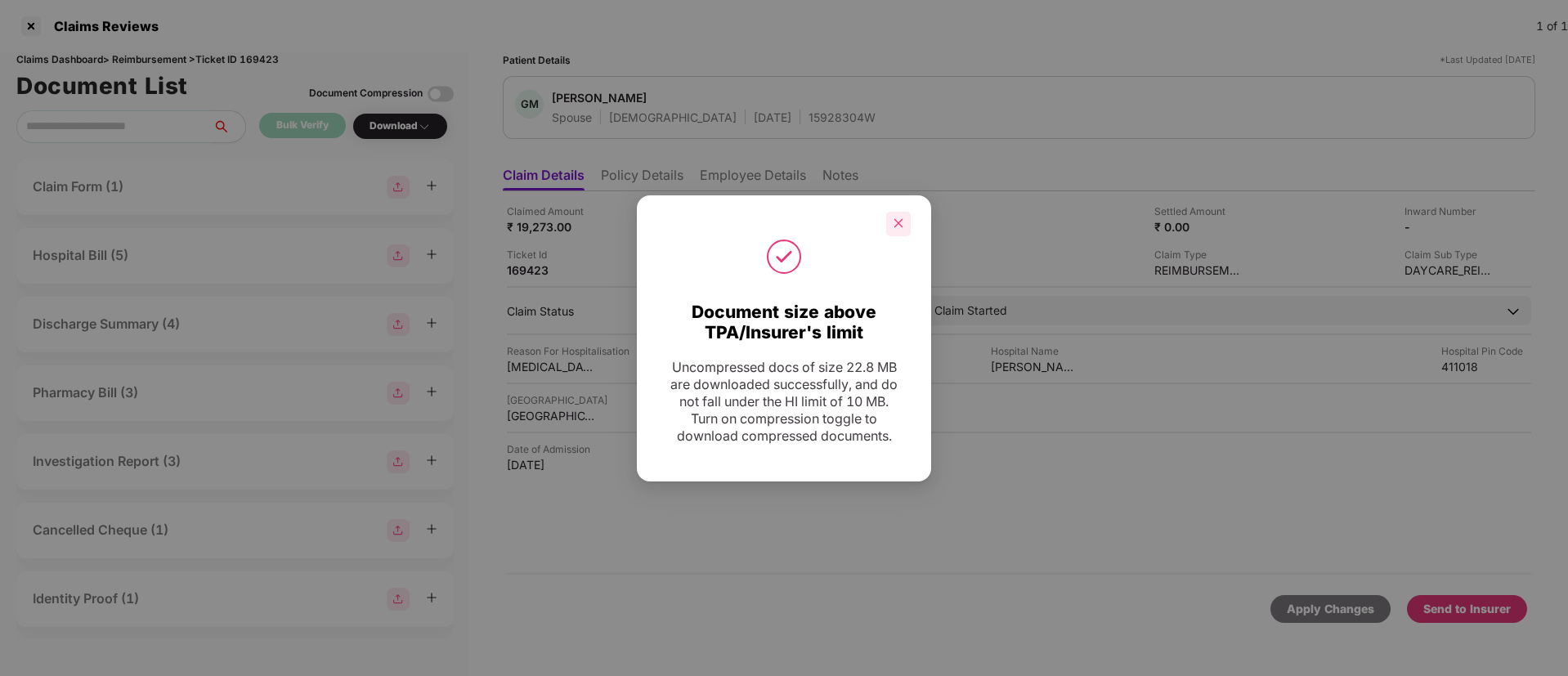
click at [898, 226] on icon "close" at bounding box center [899, 223] width 12 height 12
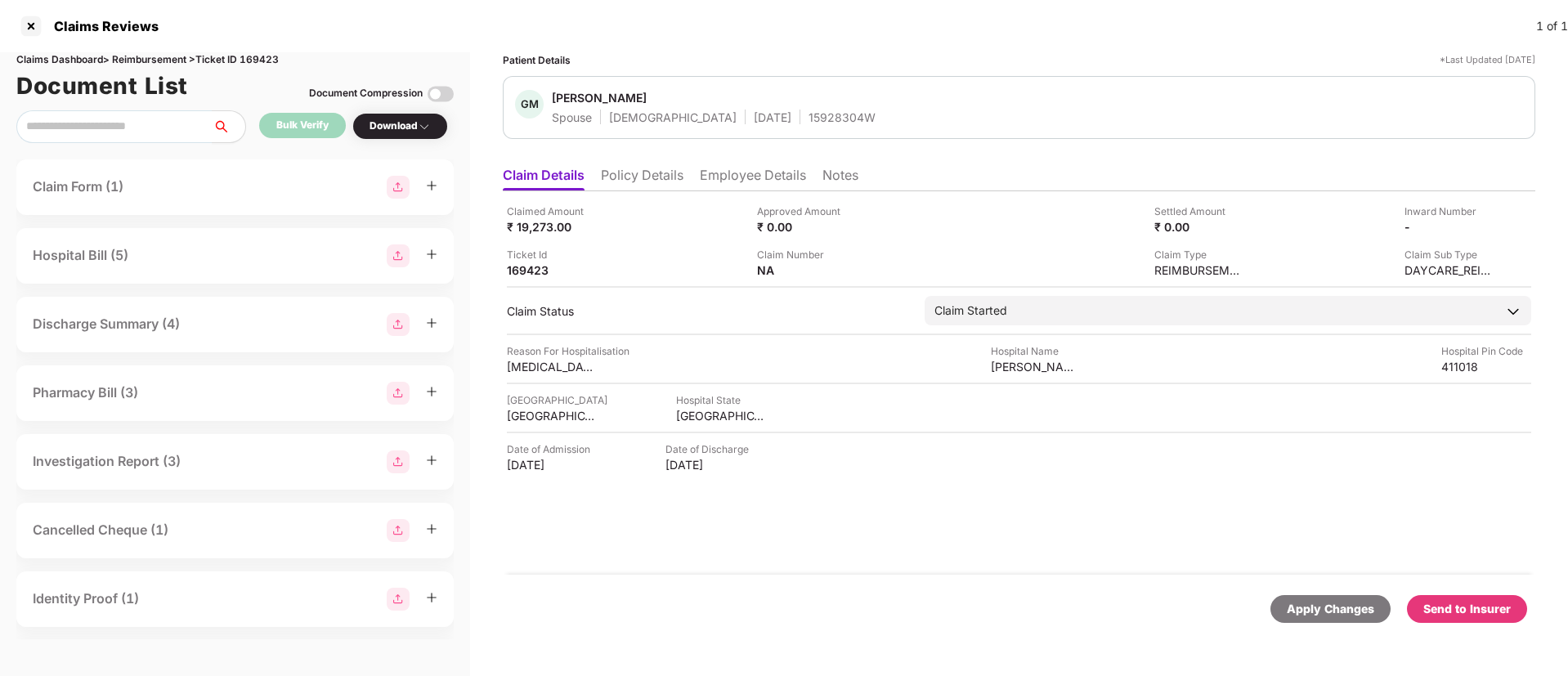
click at [1444, 610] on div "Send to Insurer" at bounding box center [1467, 609] width 87 height 18
drag, startPoint x: 639, startPoint y: 176, endPoint x: 659, endPoint y: 199, distance: 30.5
click at [647, 185] on li "Policy Details" at bounding box center [641, 179] width 83 height 23
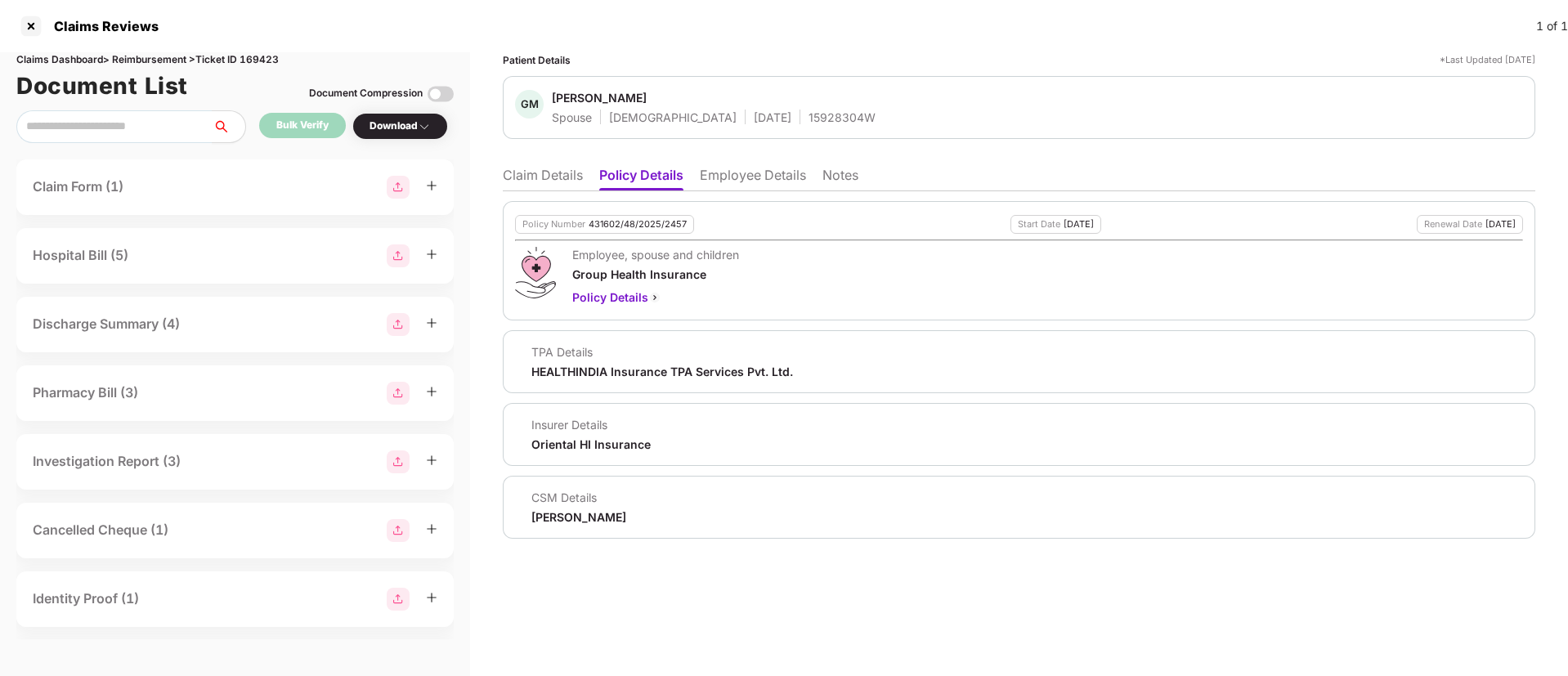
click at [536, 183] on li "Claim Details" at bounding box center [542, 179] width 80 height 23
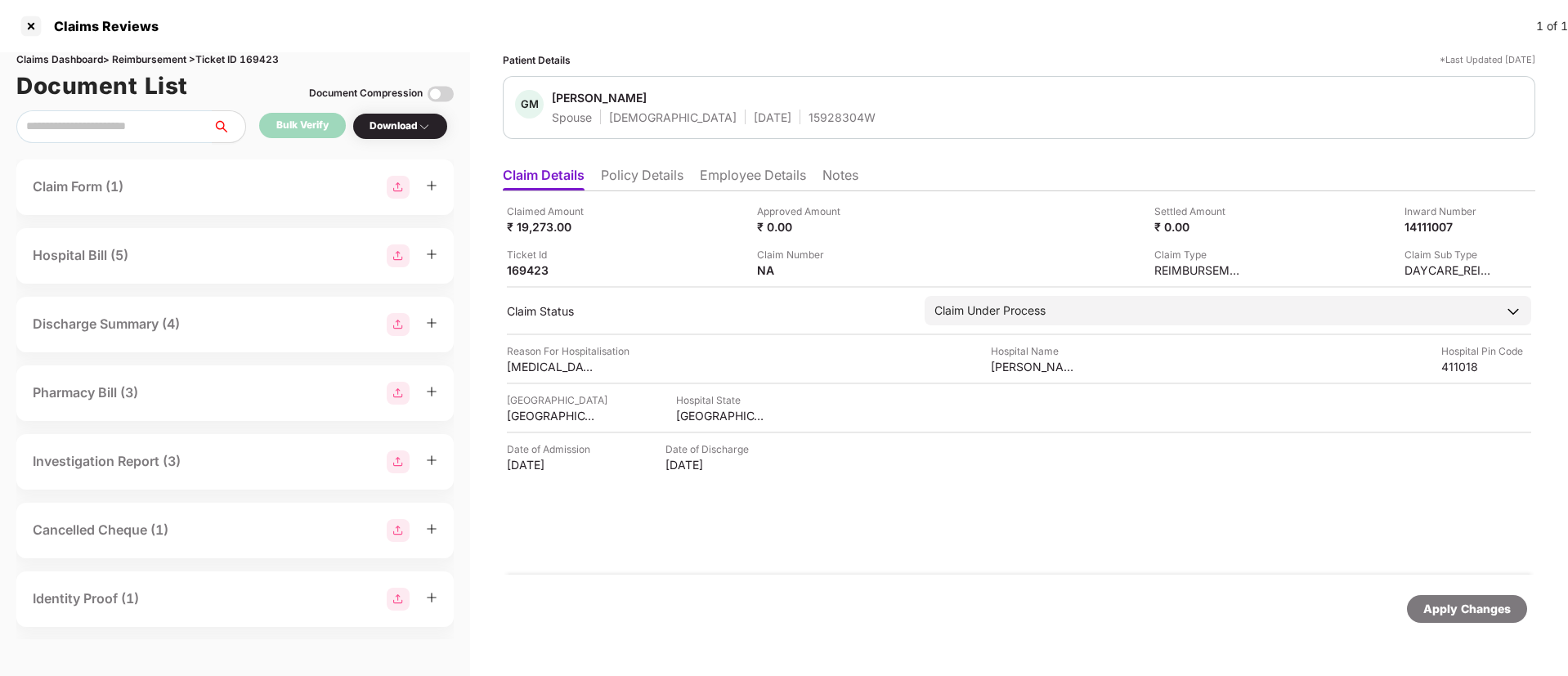
drag, startPoint x: 639, startPoint y: 176, endPoint x: 647, endPoint y: 198, distance: 23.4
click at [639, 178] on li "Policy Details" at bounding box center [641, 179] width 83 height 23
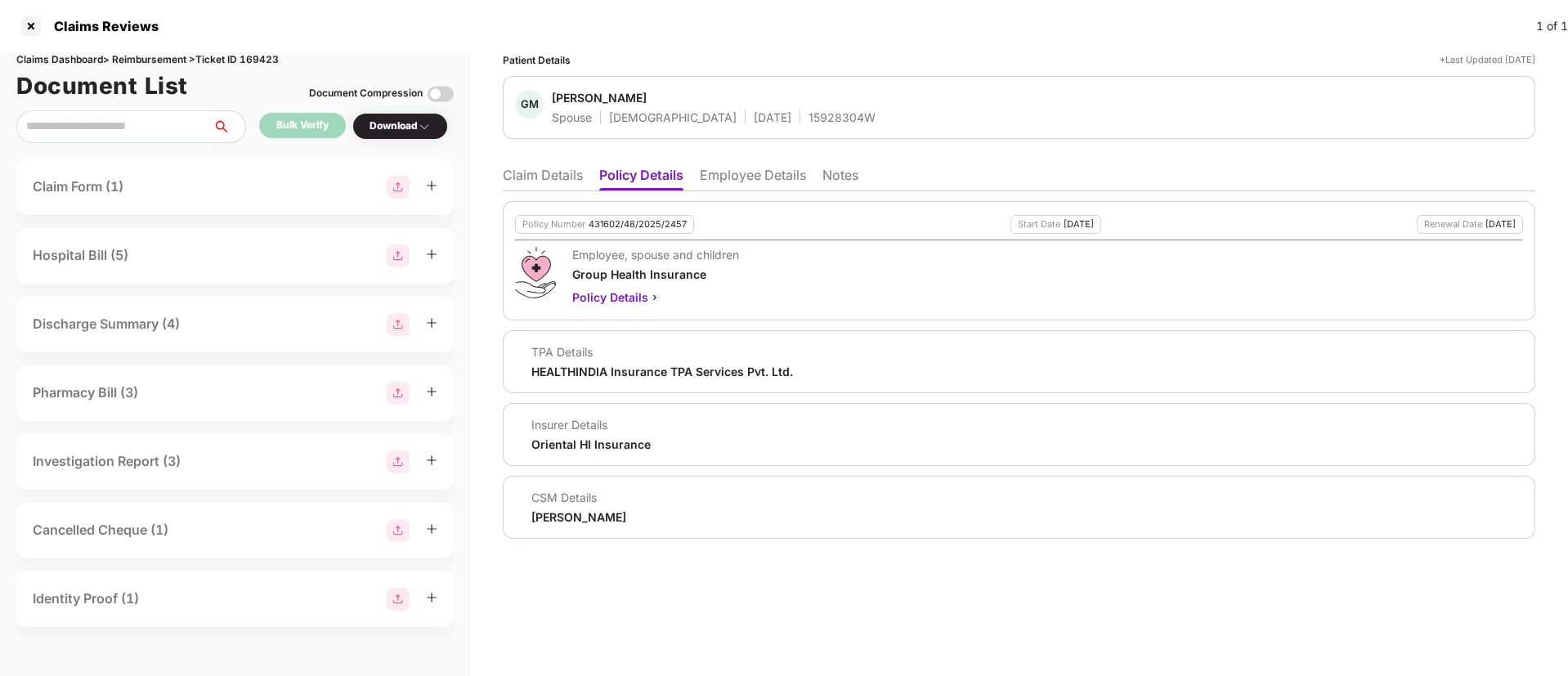
click at [549, 175] on li "Claim Details" at bounding box center [542, 179] width 80 height 23
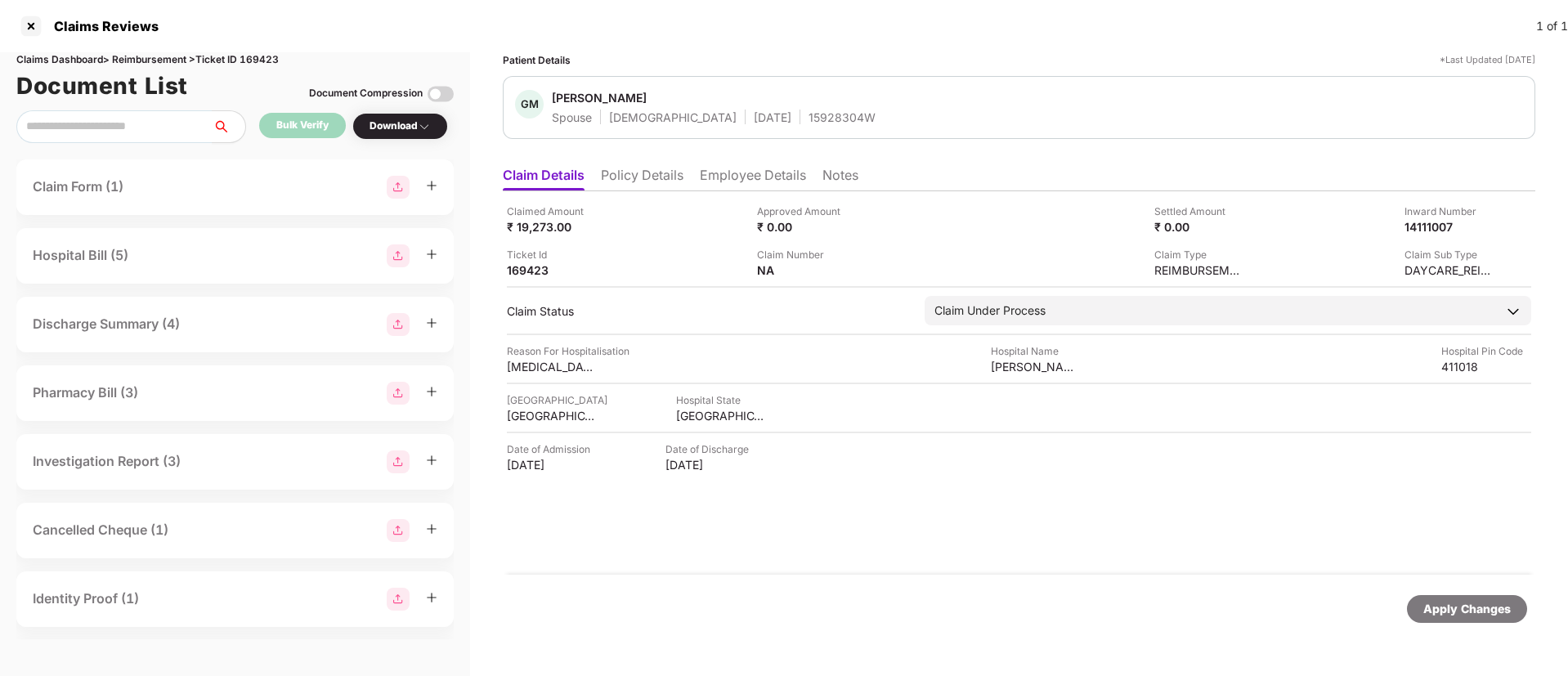
click at [641, 182] on li "Policy Details" at bounding box center [641, 179] width 83 height 23
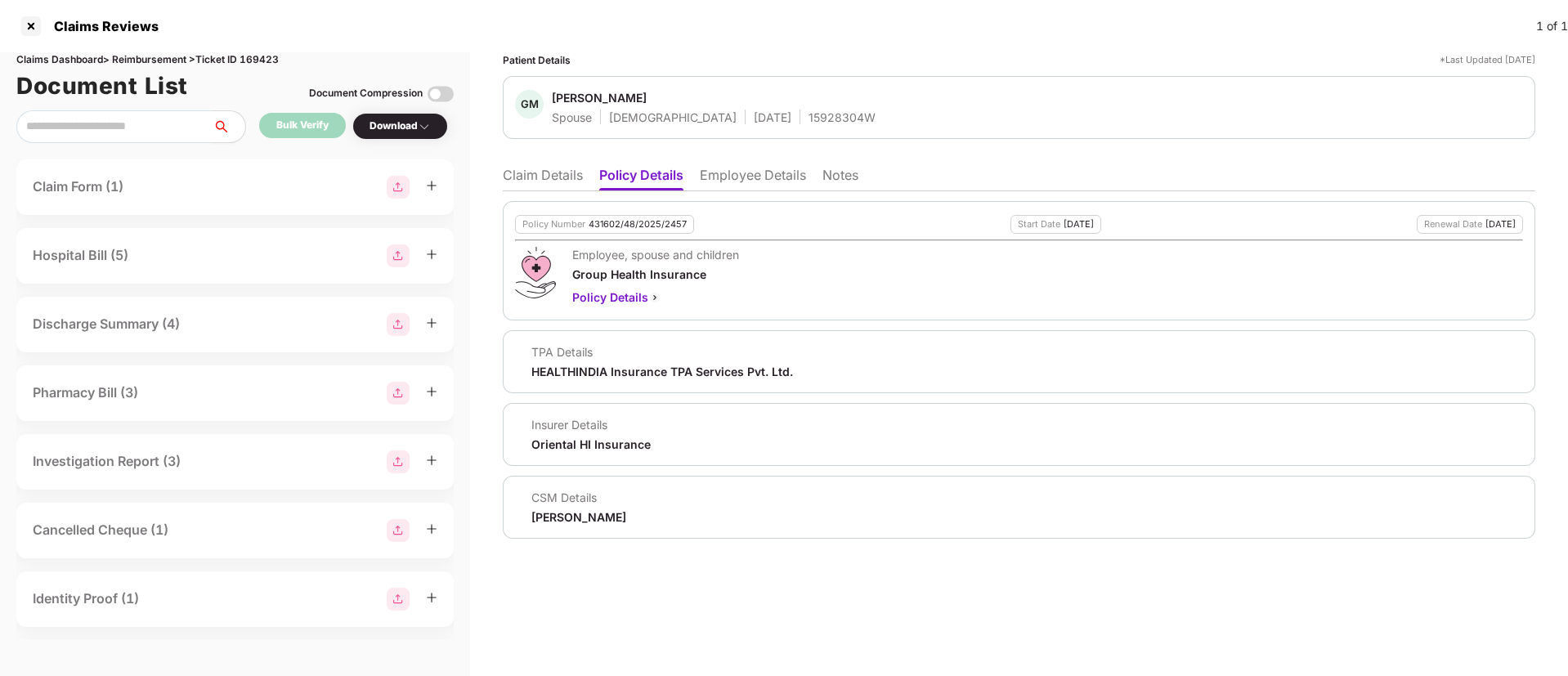
click at [533, 172] on li "Claim Details" at bounding box center [542, 179] width 80 height 23
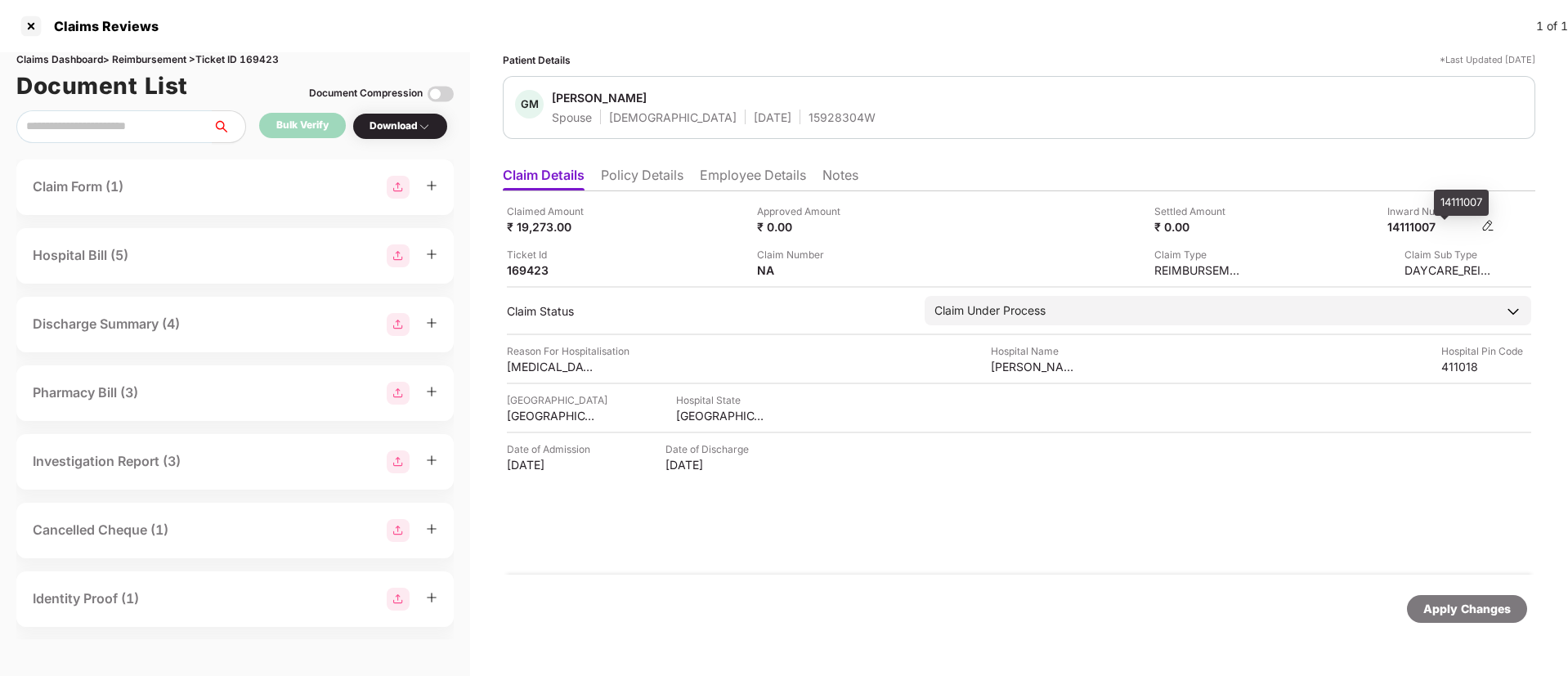
click at [1402, 227] on div "14111007" at bounding box center [1432, 226] width 90 height 16
copy div "14111007"
click at [774, 104] on span "Geeta Munna Sharma" at bounding box center [713, 100] width 324 height 19
click at [808, 118] on div "15928304W" at bounding box center [841, 118] width 67 height 16
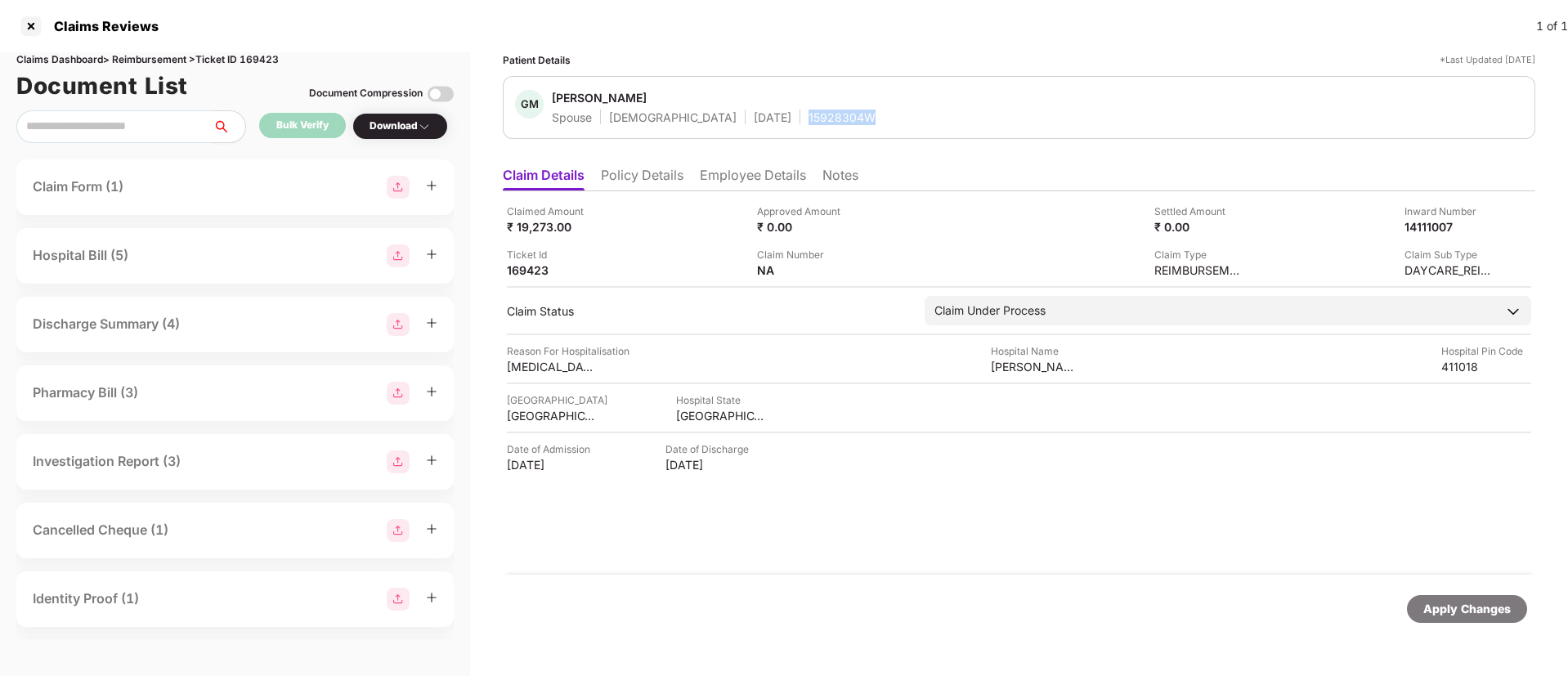
click at [808, 118] on div "15928304W" at bounding box center [841, 118] width 67 height 16
copy div "15928304W"
click at [672, 189] on li "Policy Details" at bounding box center [641, 179] width 83 height 23
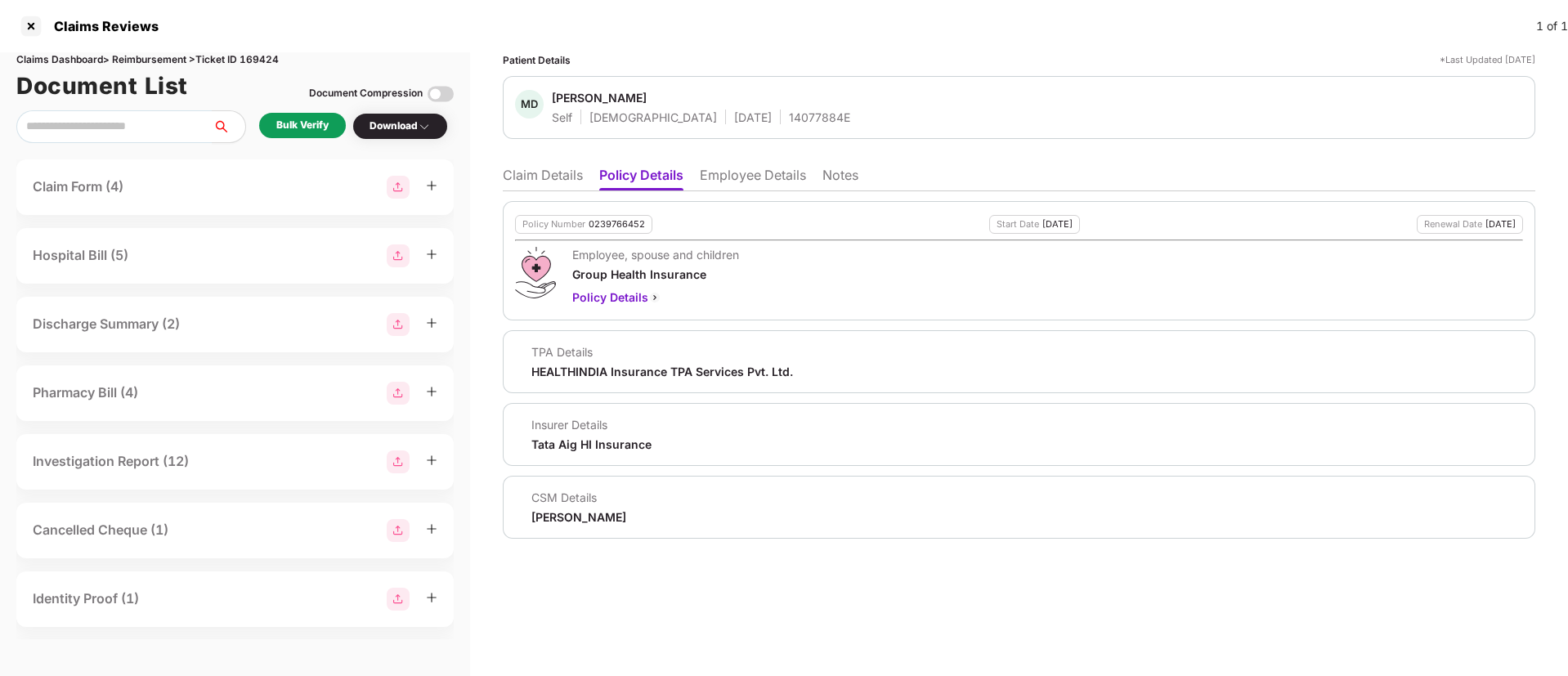
click at [782, 189] on li "Employee Details" at bounding box center [752, 179] width 106 height 23
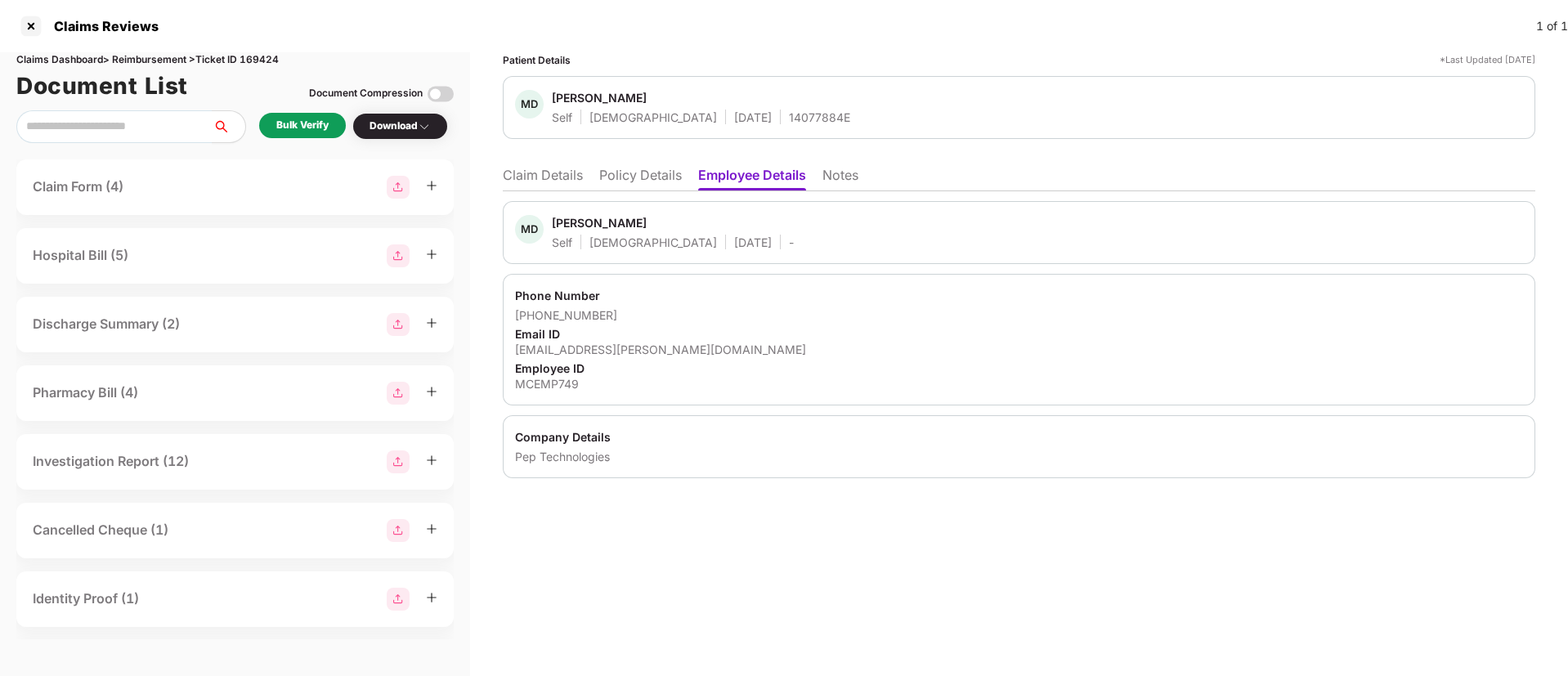
click at [605, 157] on div "Patient Details *Last Updated [DATE] MD [PERSON_NAME] Self [DEMOGRAPHIC_DATA] […" at bounding box center [1018, 265] width 1033 height 425
click at [619, 178] on li "Policy Details" at bounding box center [640, 179] width 83 height 23
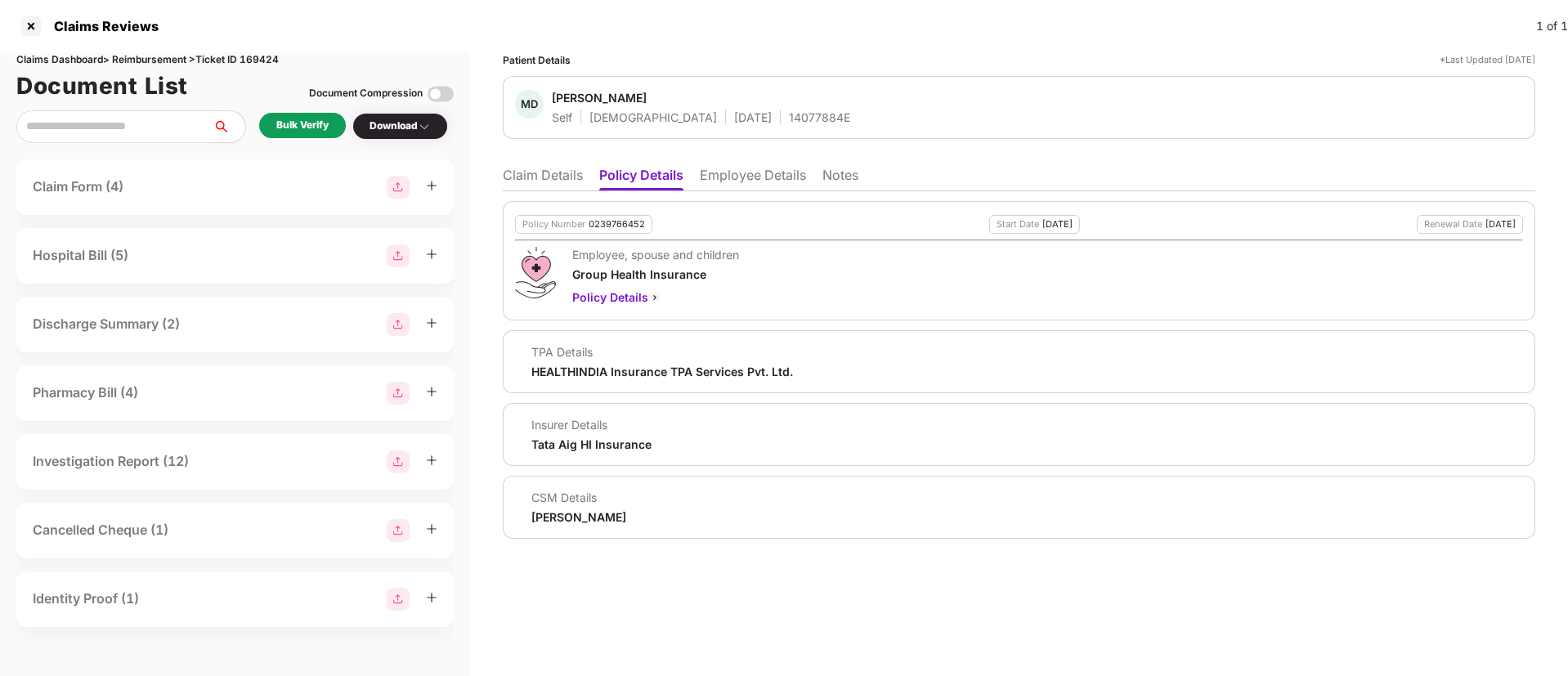
click at [547, 179] on li "Claim Details" at bounding box center [542, 179] width 80 height 23
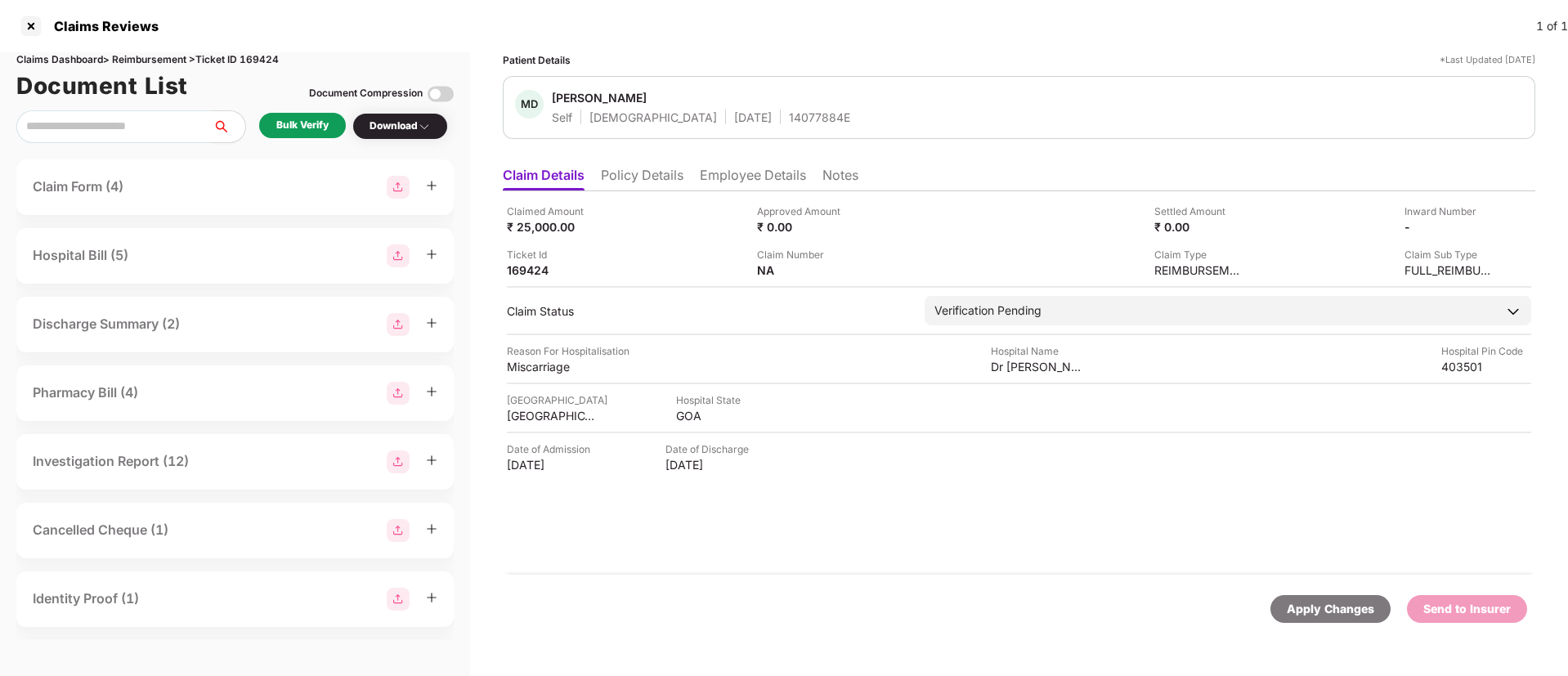
click at [316, 118] on div "Bulk Verify" at bounding box center [302, 125] width 52 height 16
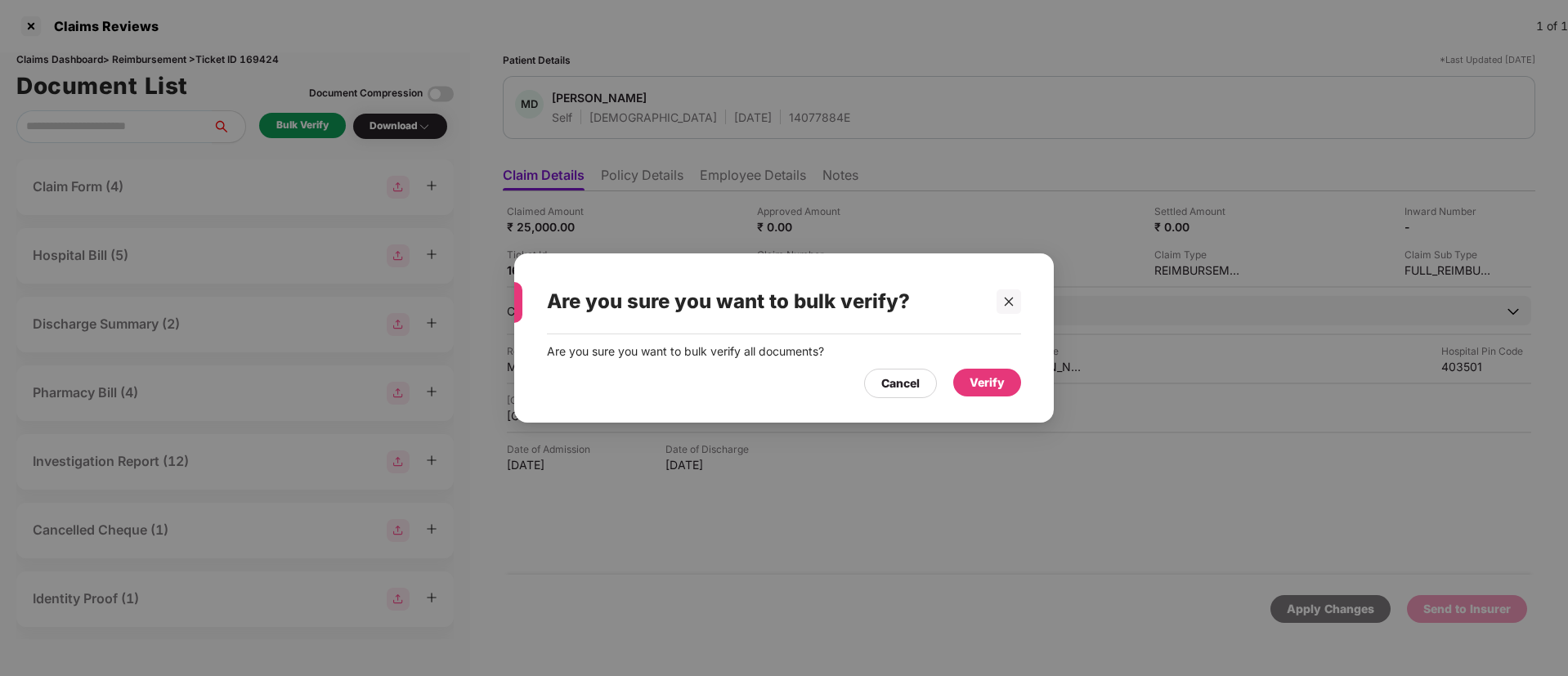
click at [962, 374] on div "Verify" at bounding box center [987, 382] width 68 height 28
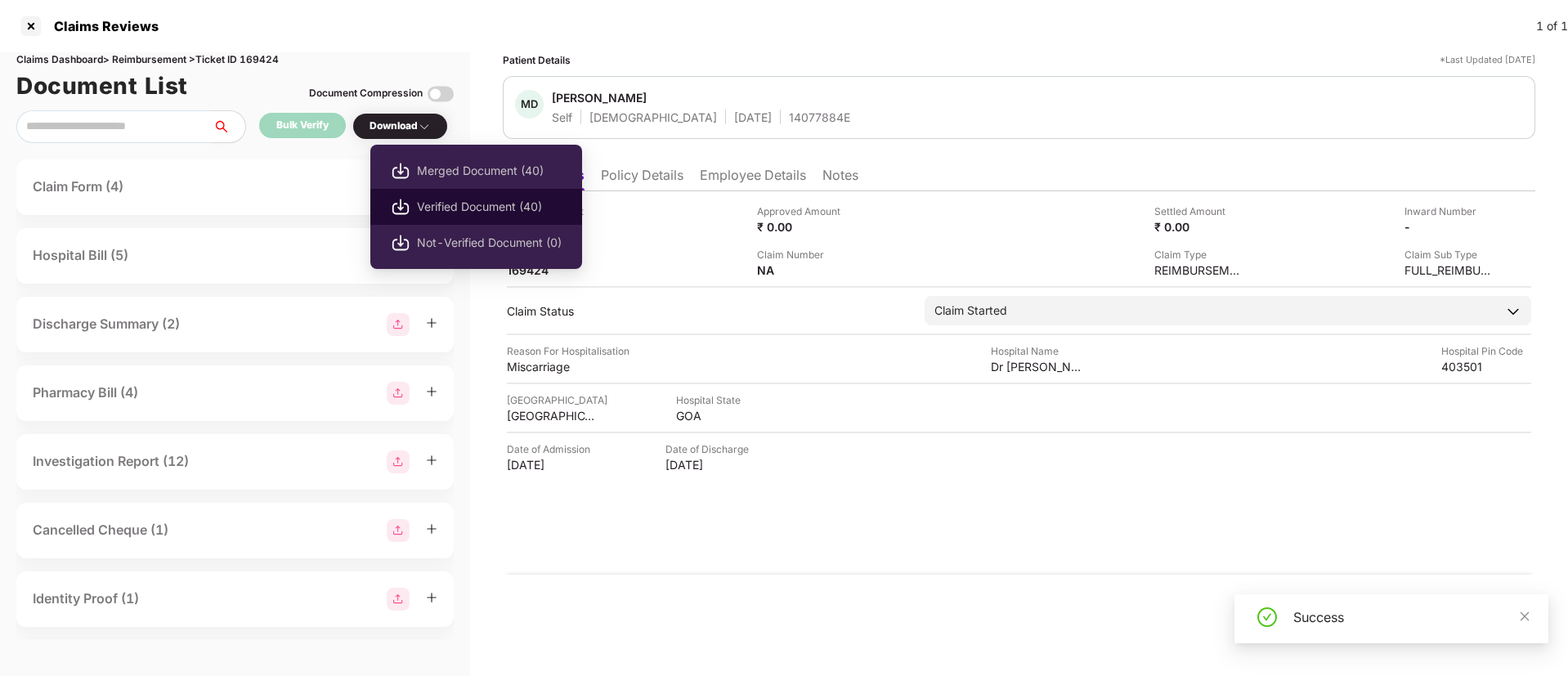
click at [455, 198] on span "Verified Document (40)" at bounding box center [489, 207] width 145 height 18
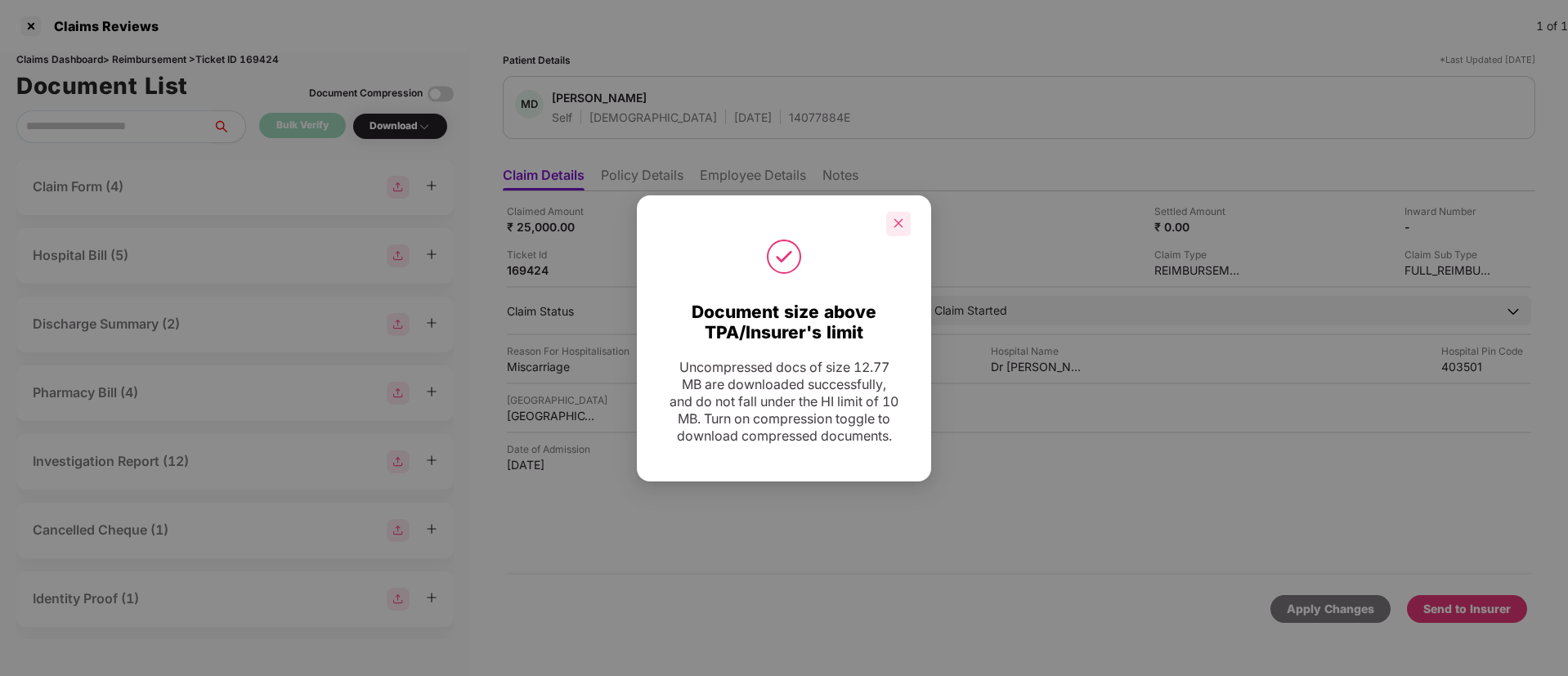
click at [900, 219] on icon "close" at bounding box center [899, 222] width 9 height 9
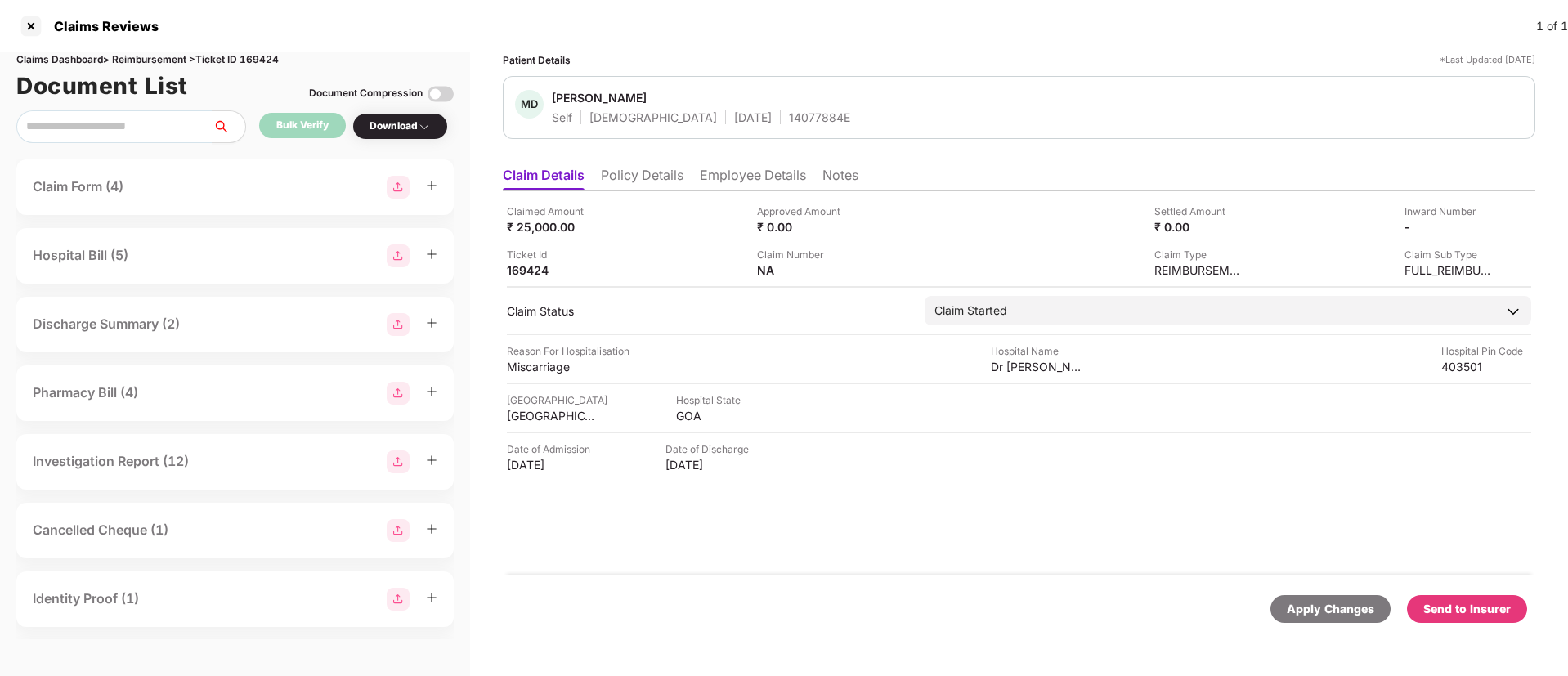
click at [1454, 607] on div "Send to Insurer" at bounding box center [1467, 609] width 87 height 18
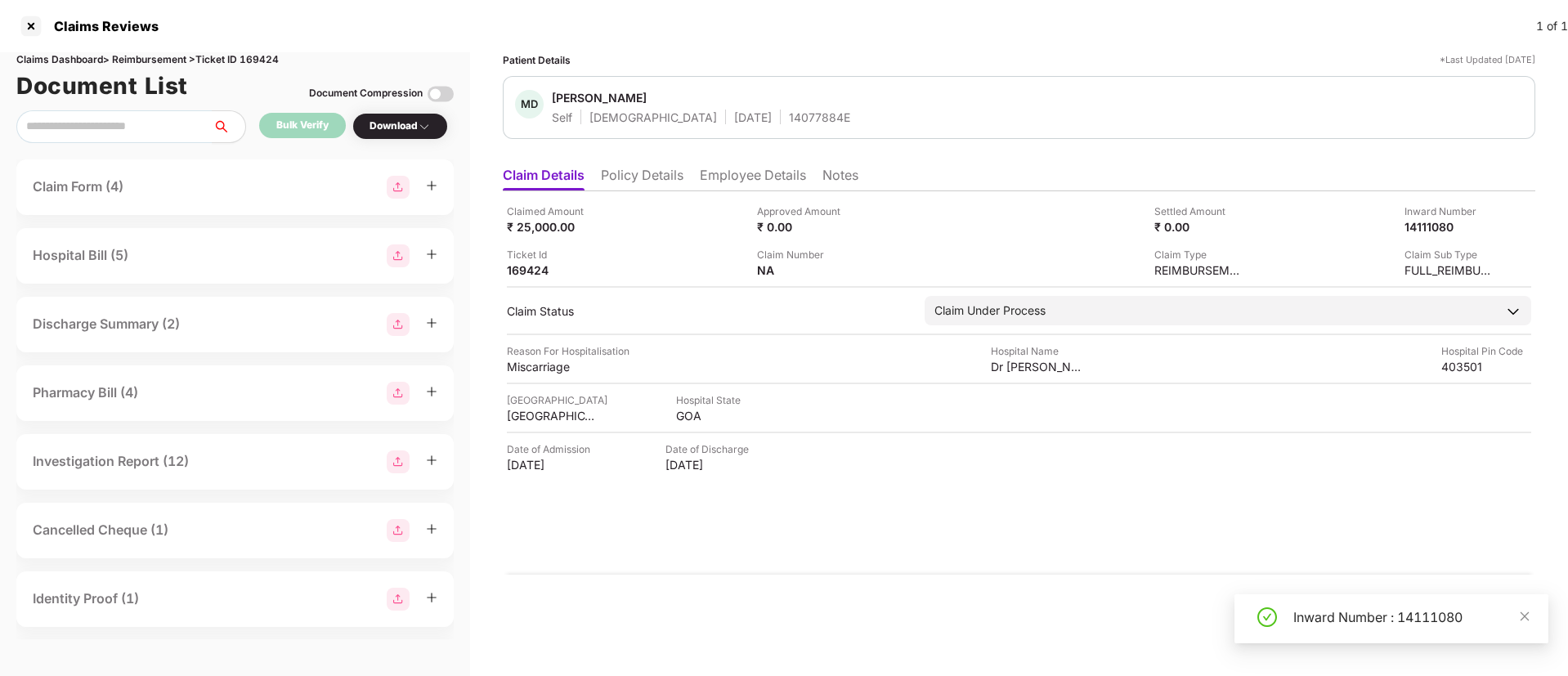
click at [654, 174] on li "Policy Details" at bounding box center [641, 179] width 83 height 23
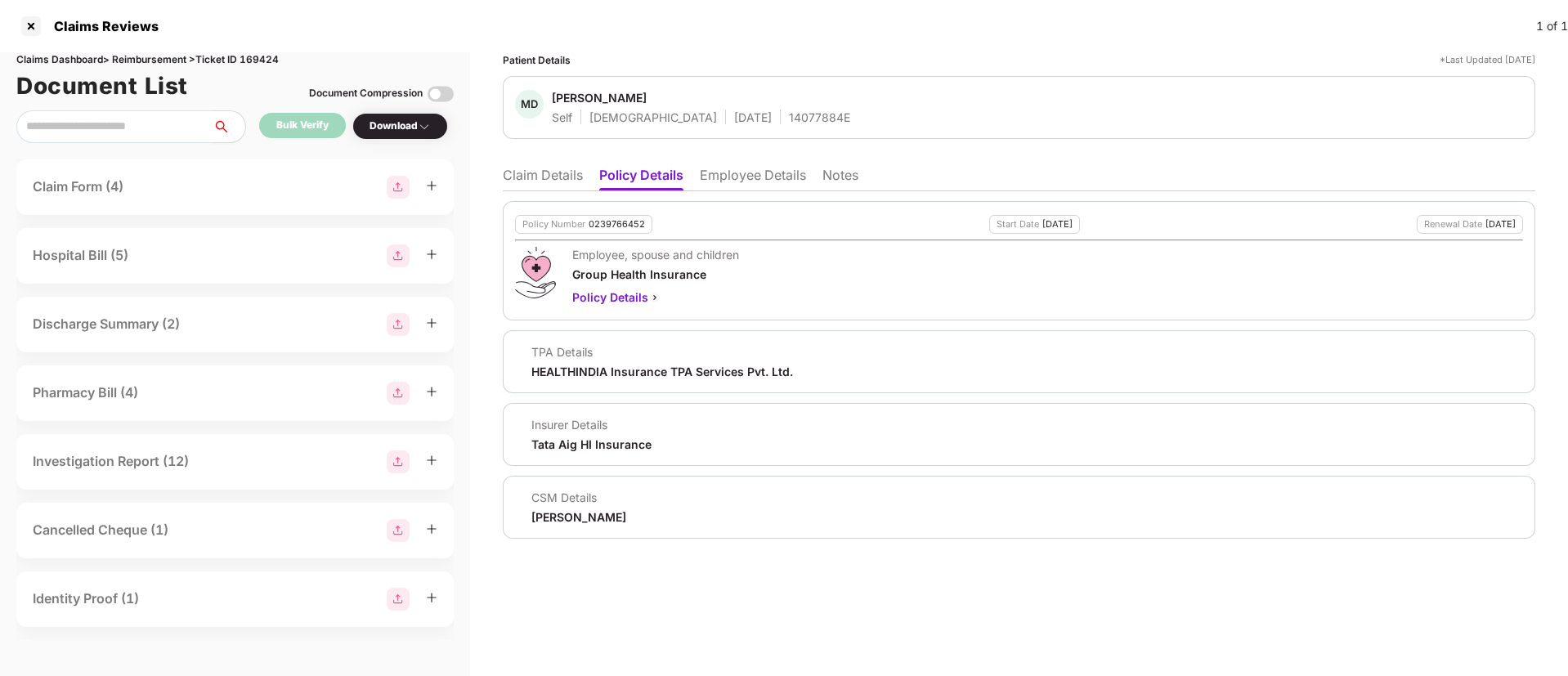
click at [532, 169] on li "Claim Details" at bounding box center [542, 179] width 80 height 23
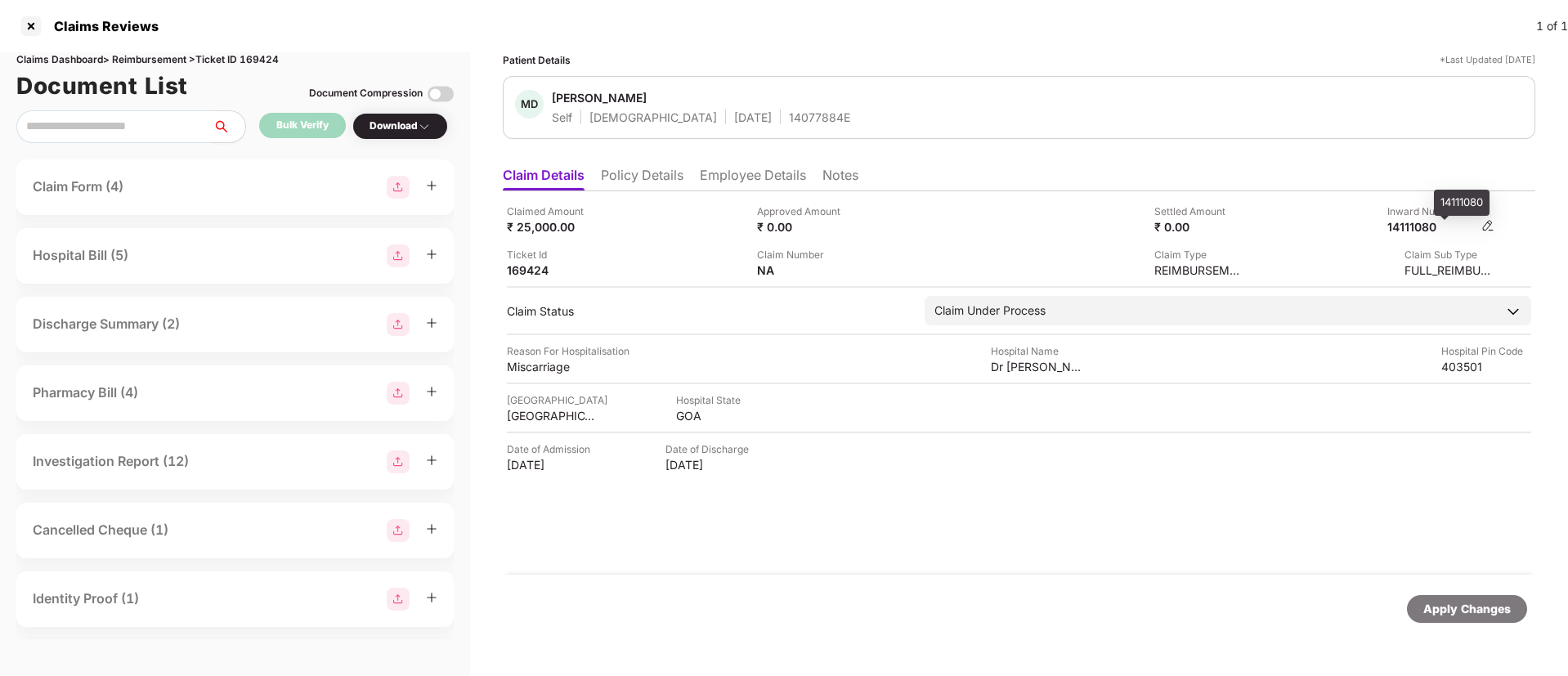
click at [1428, 231] on div "14111080" at bounding box center [1432, 226] width 90 height 16
copy div "14111080"
click at [789, 117] on div "14077884E" at bounding box center [819, 118] width 61 height 16
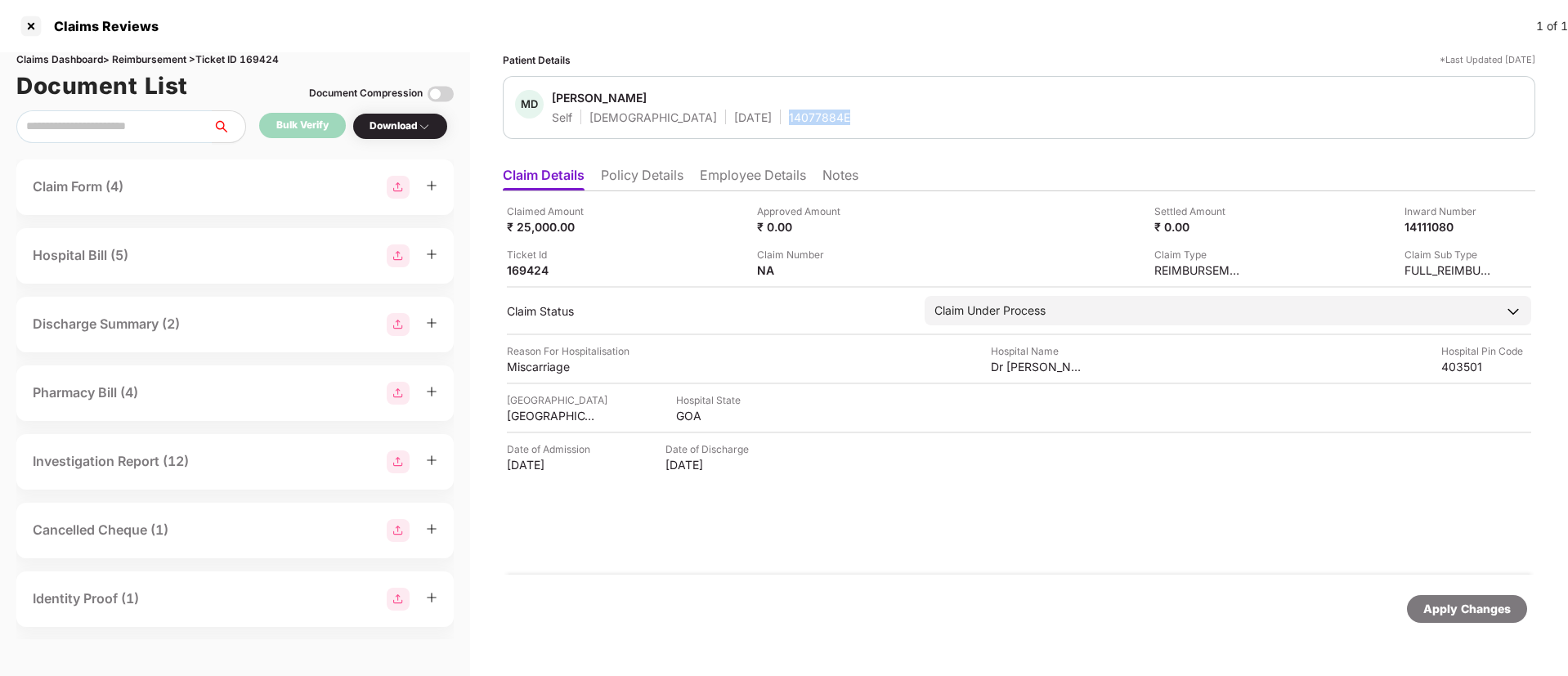
copy div "14077884E"
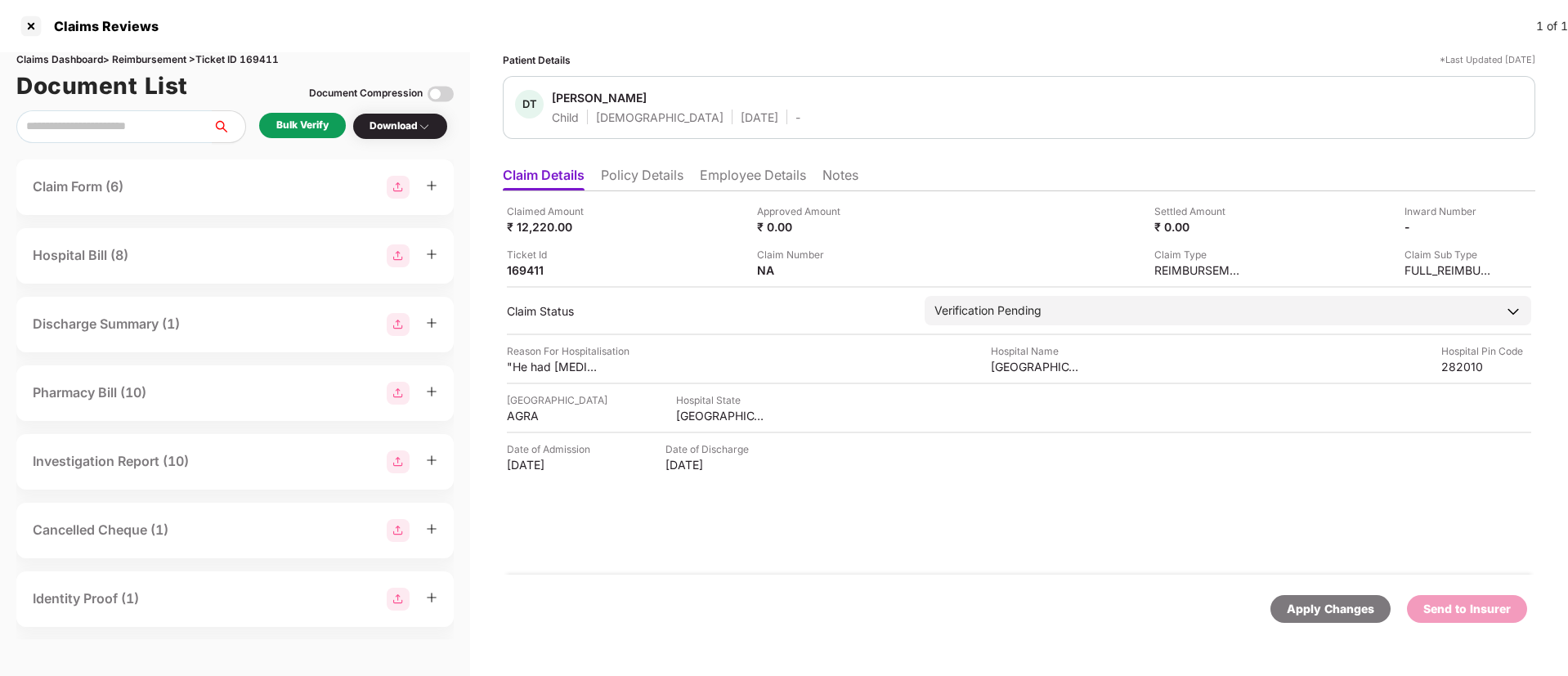
click at [323, 121] on div "Bulk Verify" at bounding box center [302, 125] width 52 height 16
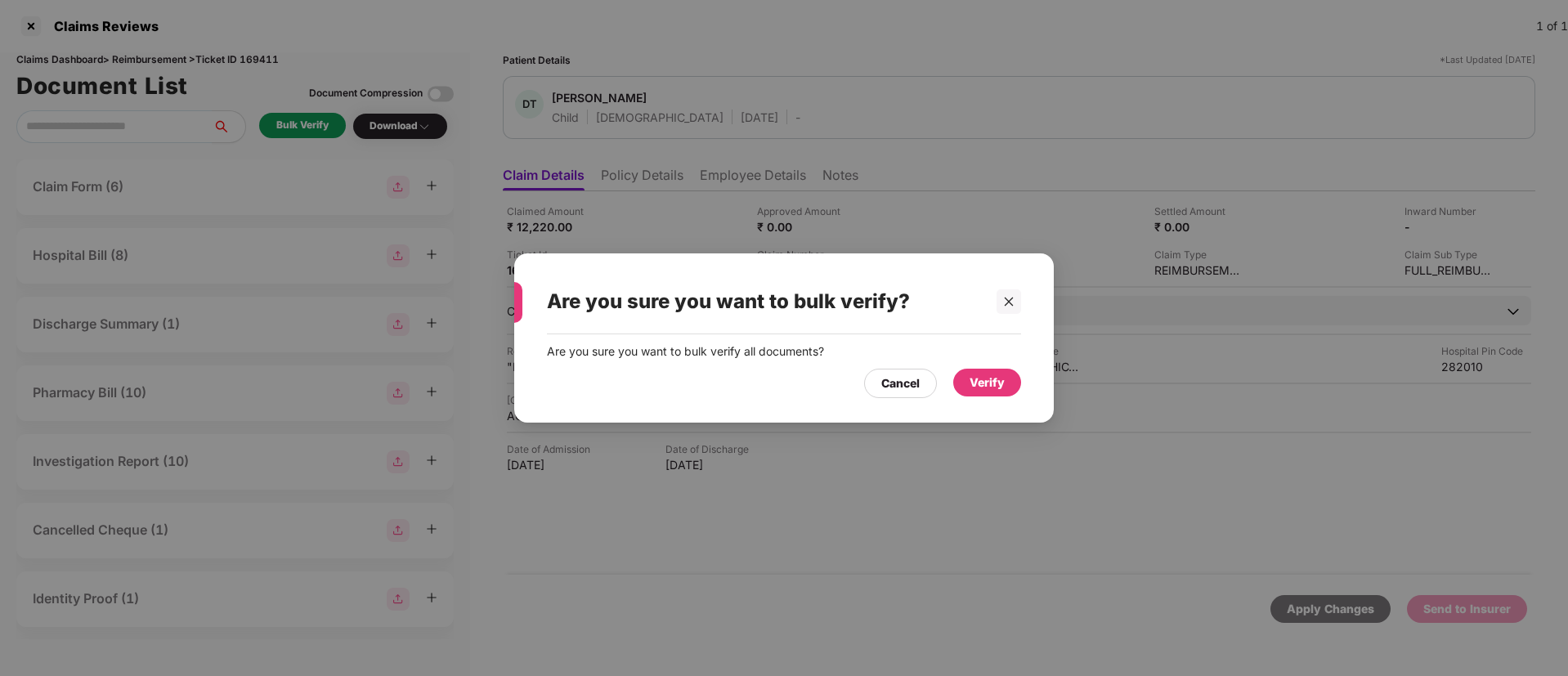
click at [972, 380] on div "Verify" at bounding box center [987, 383] width 35 height 18
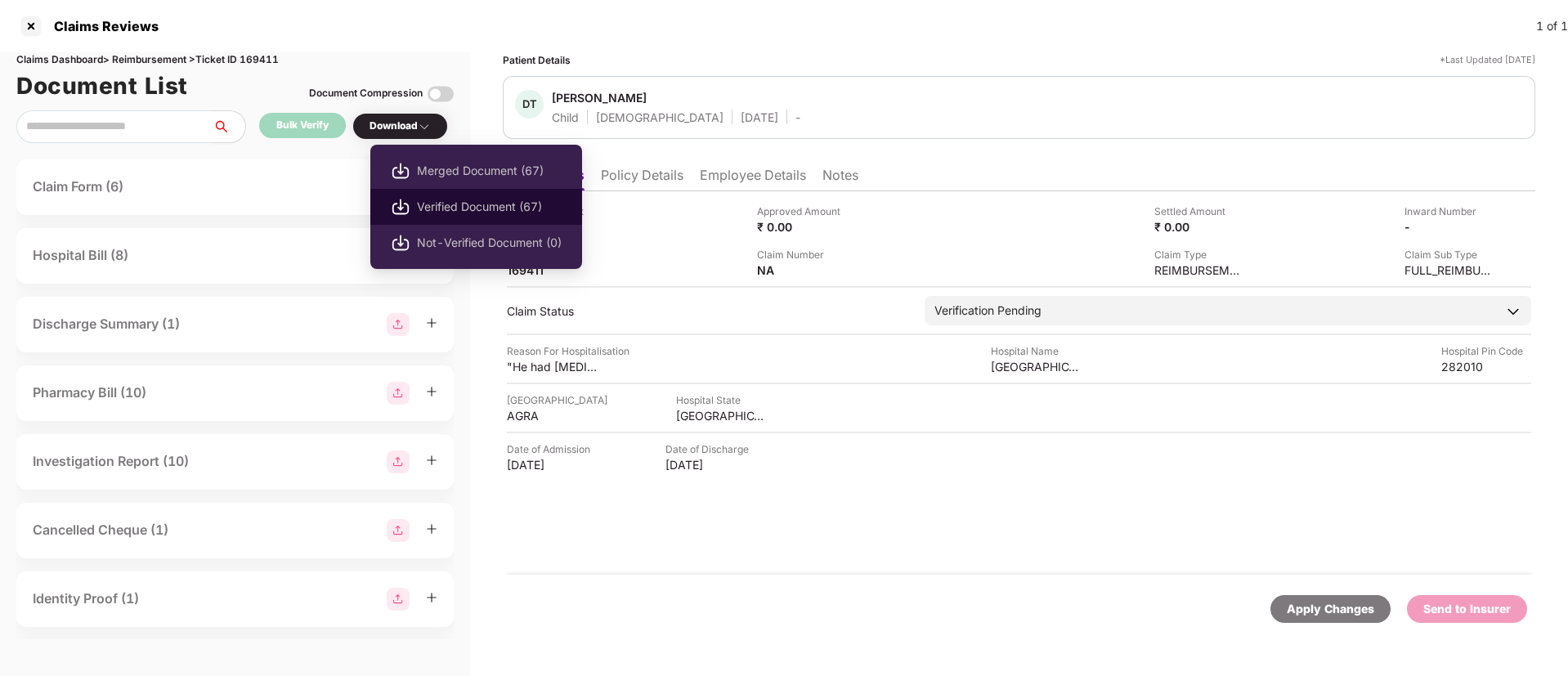
click at [459, 207] on span "Verified Document (67)" at bounding box center [489, 207] width 145 height 18
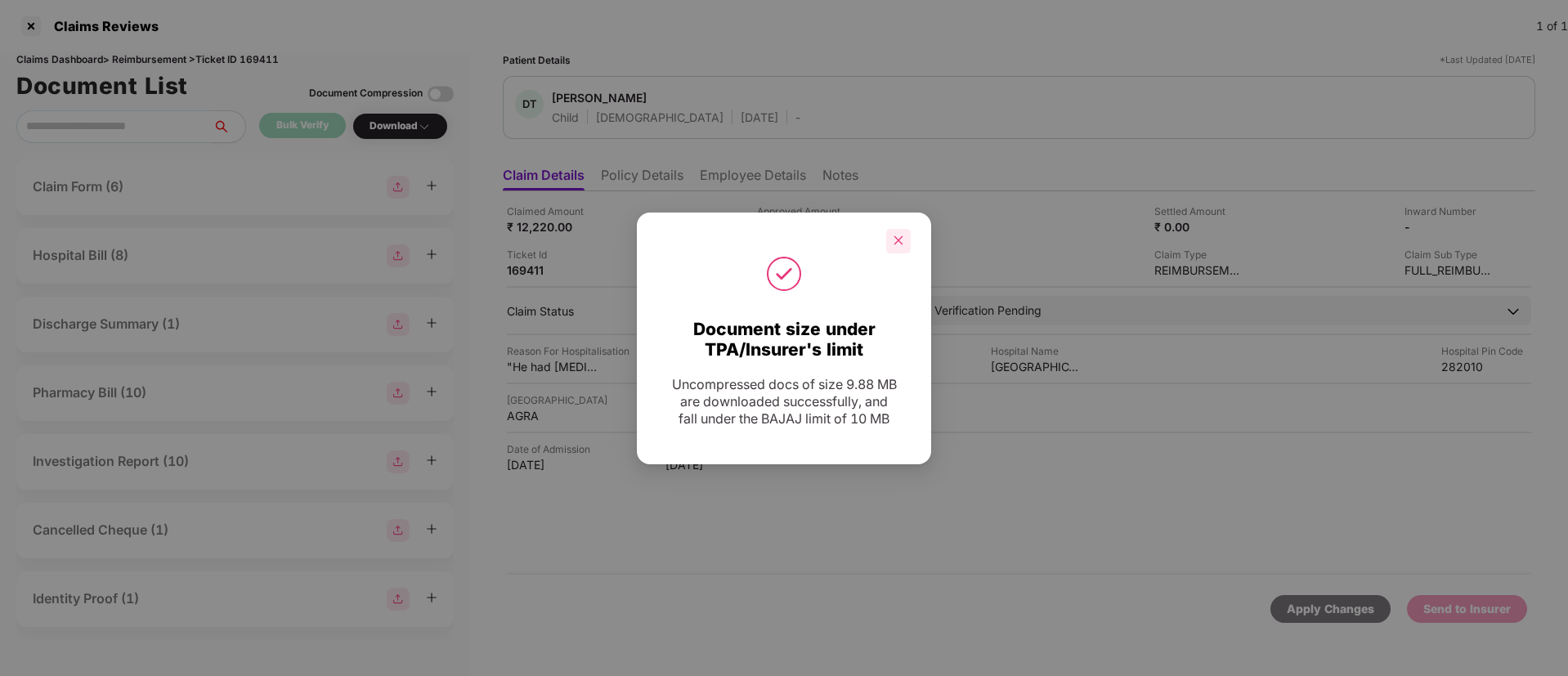
click at [899, 229] on div at bounding box center [898, 241] width 24 height 24
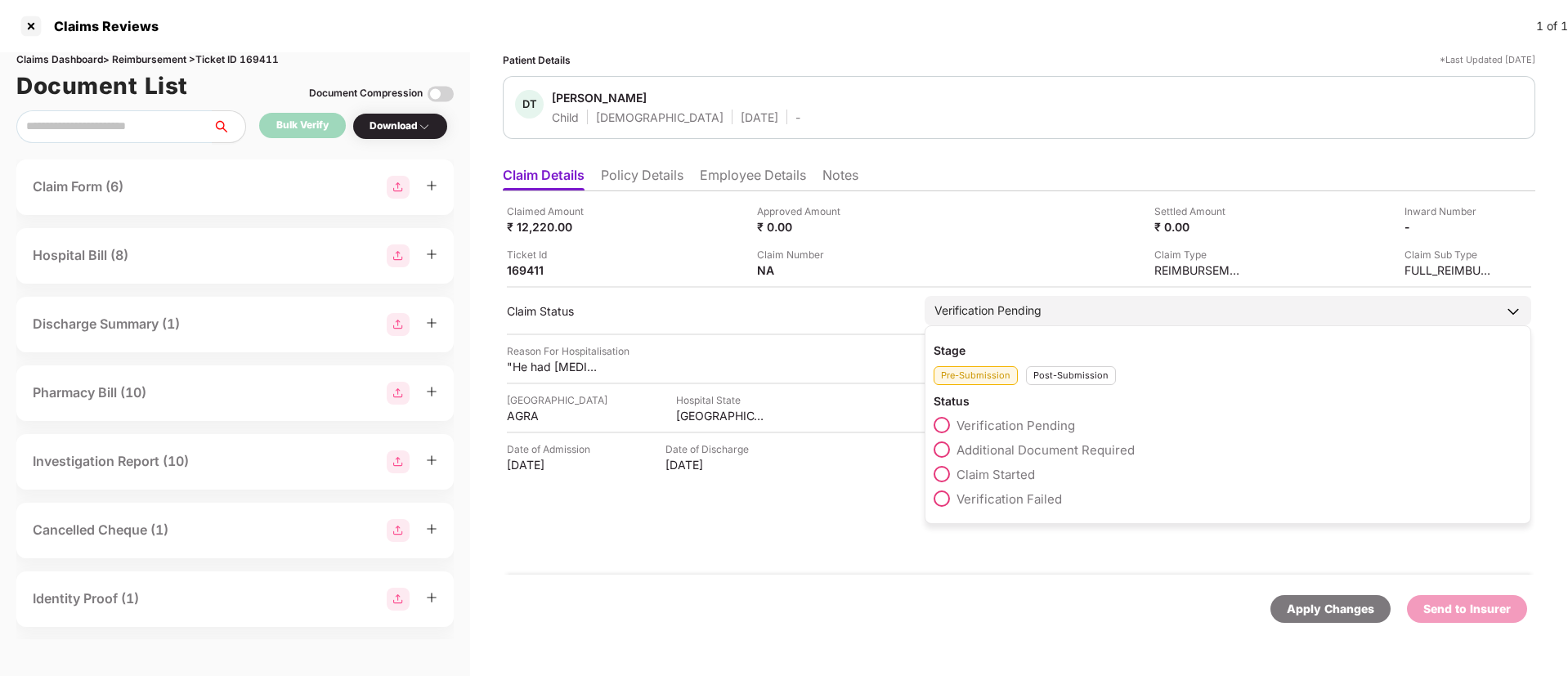
click at [941, 451] on span at bounding box center [941, 449] width 17 height 17
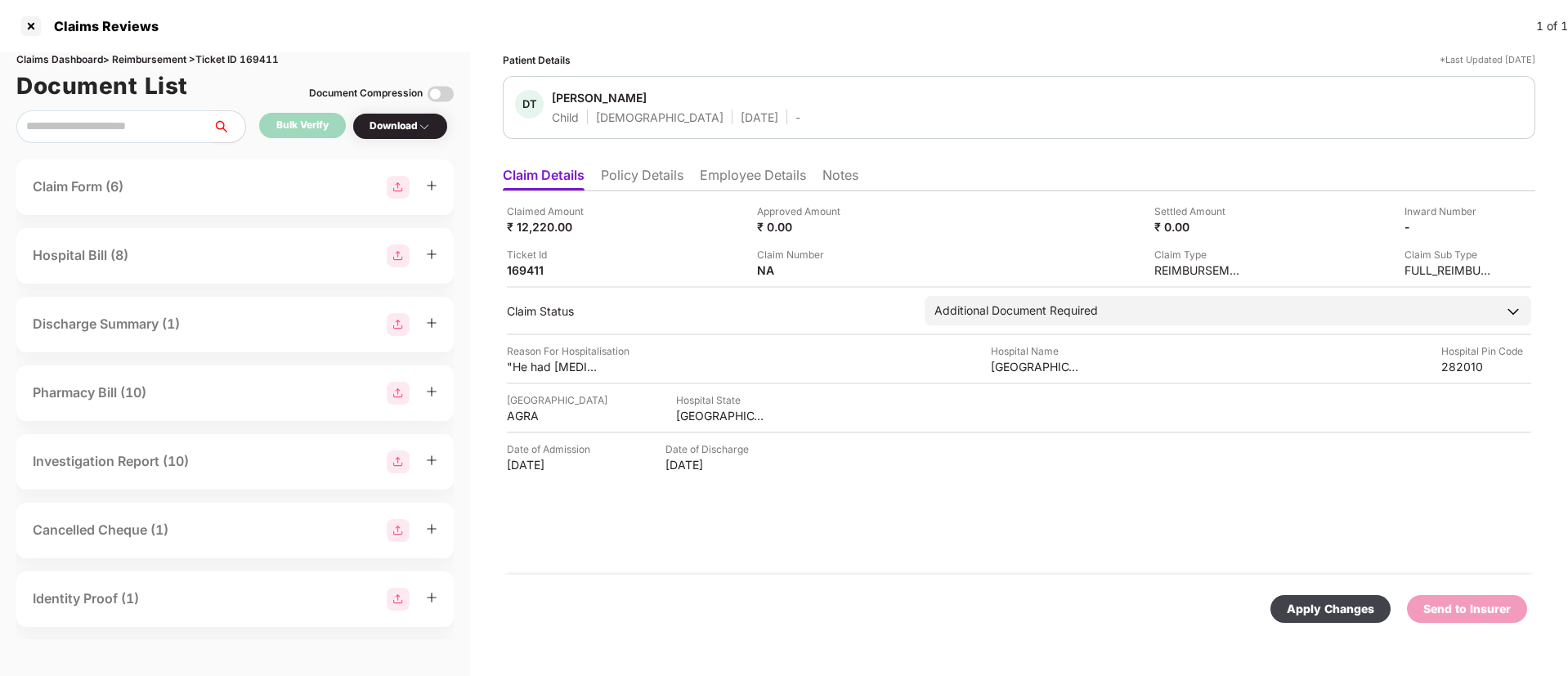
click at [1338, 610] on div "Apply Changes" at bounding box center [1330, 609] width 87 height 18
click at [687, 174] on ul "Claim Details Policy Details Employee Details Notes" at bounding box center [1018, 175] width 1033 height 33
click at [676, 179] on li "Policy Details" at bounding box center [641, 179] width 83 height 23
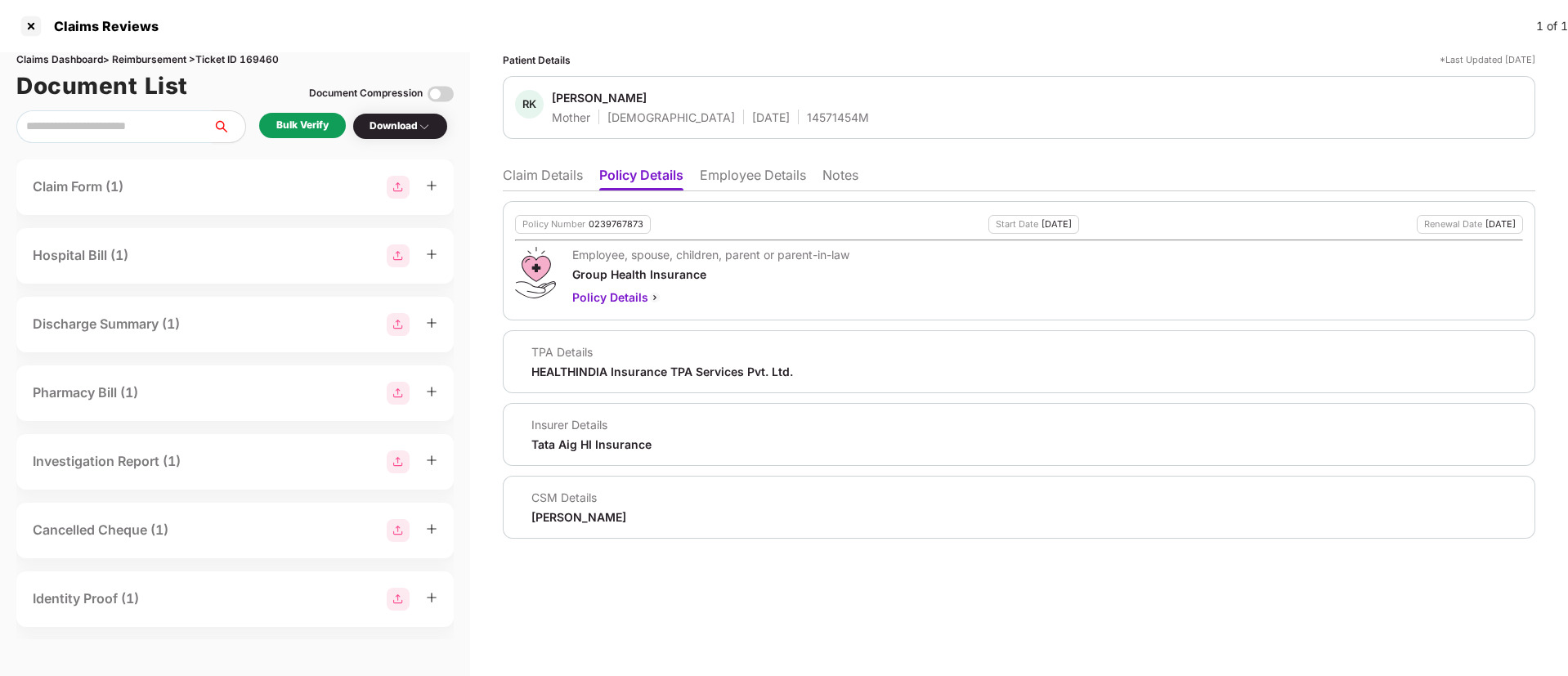
drag, startPoint x: 491, startPoint y: 186, endPoint x: 533, endPoint y: 186, distance: 42.0
click at [533, 186] on div "Patient Details *Last Updated 30 Aug 2025 RK Rajwant Kaur Mother Female 01 Jan …" at bounding box center [1019, 364] width 1098 height 624
click at [596, 186] on ul "Claim Details Policy Details Employee Details Notes" at bounding box center [1018, 175] width 1033 height 33
click at [520, 178] on li "Claim Details" at bounding box center [542, 179] width 80 height 23
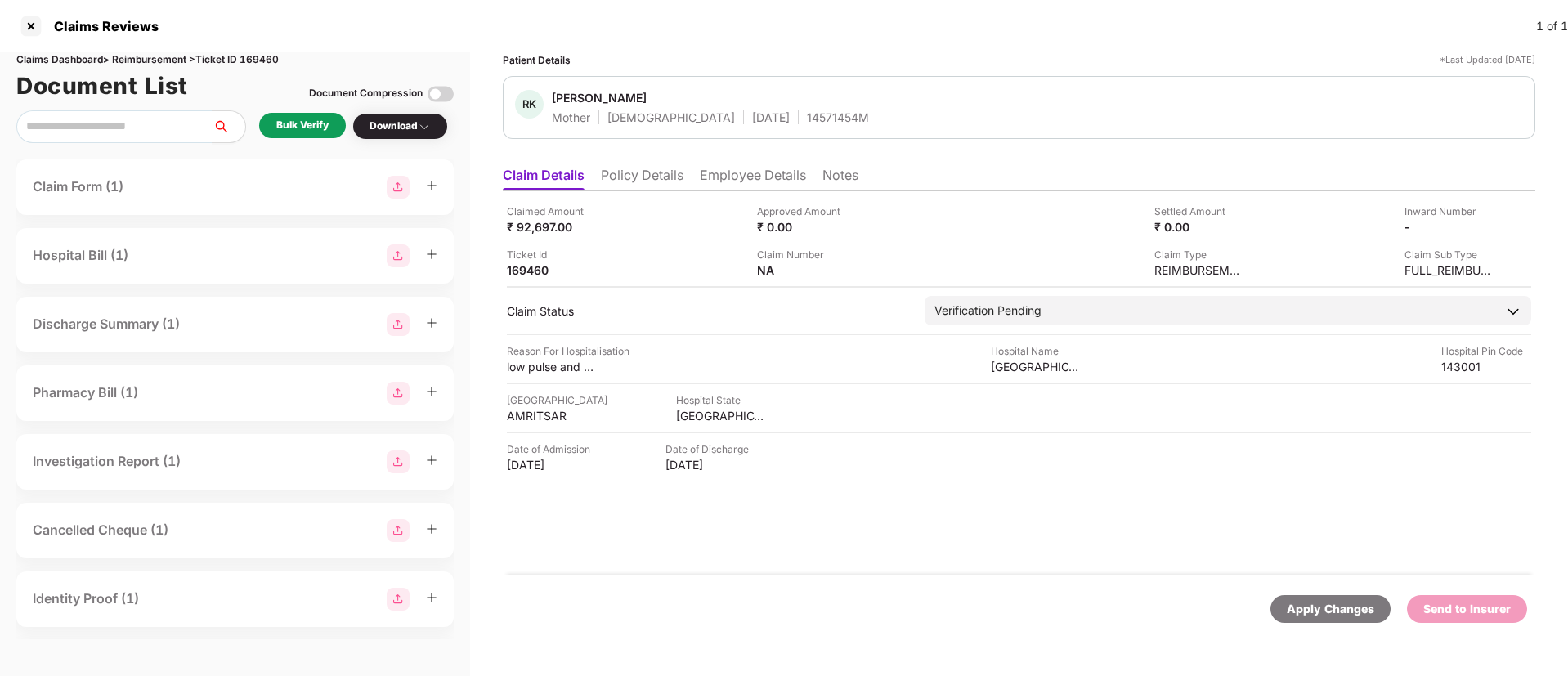
click at [739, 186] on li "Employee Details" at bounding box center [752, 179] width 106 height 23
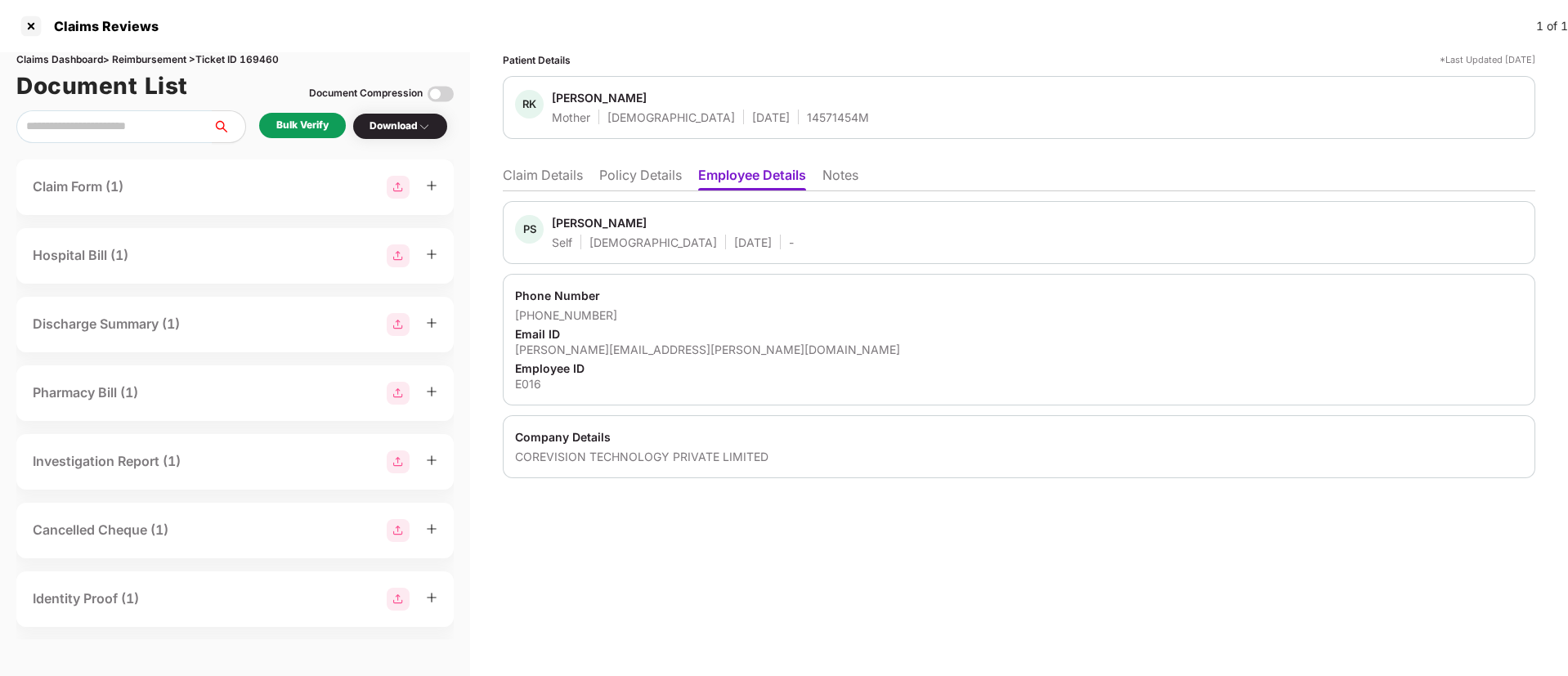
click at [541, 182] on li "Claim Details" at bounding box center [542, 179] width 80 height 23
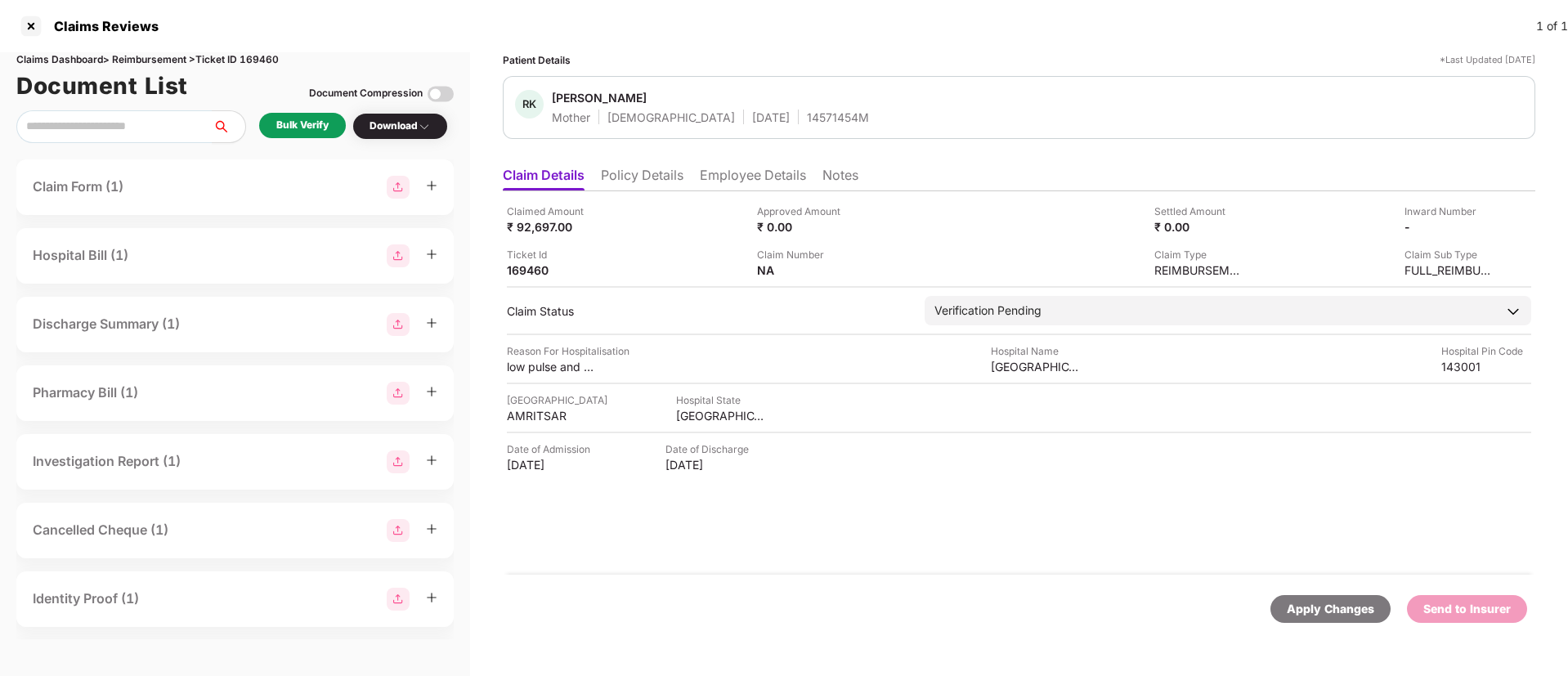
click at [307, 129] on div "Bulk Verify" at bounding box center [302, 125] width 52 height 16
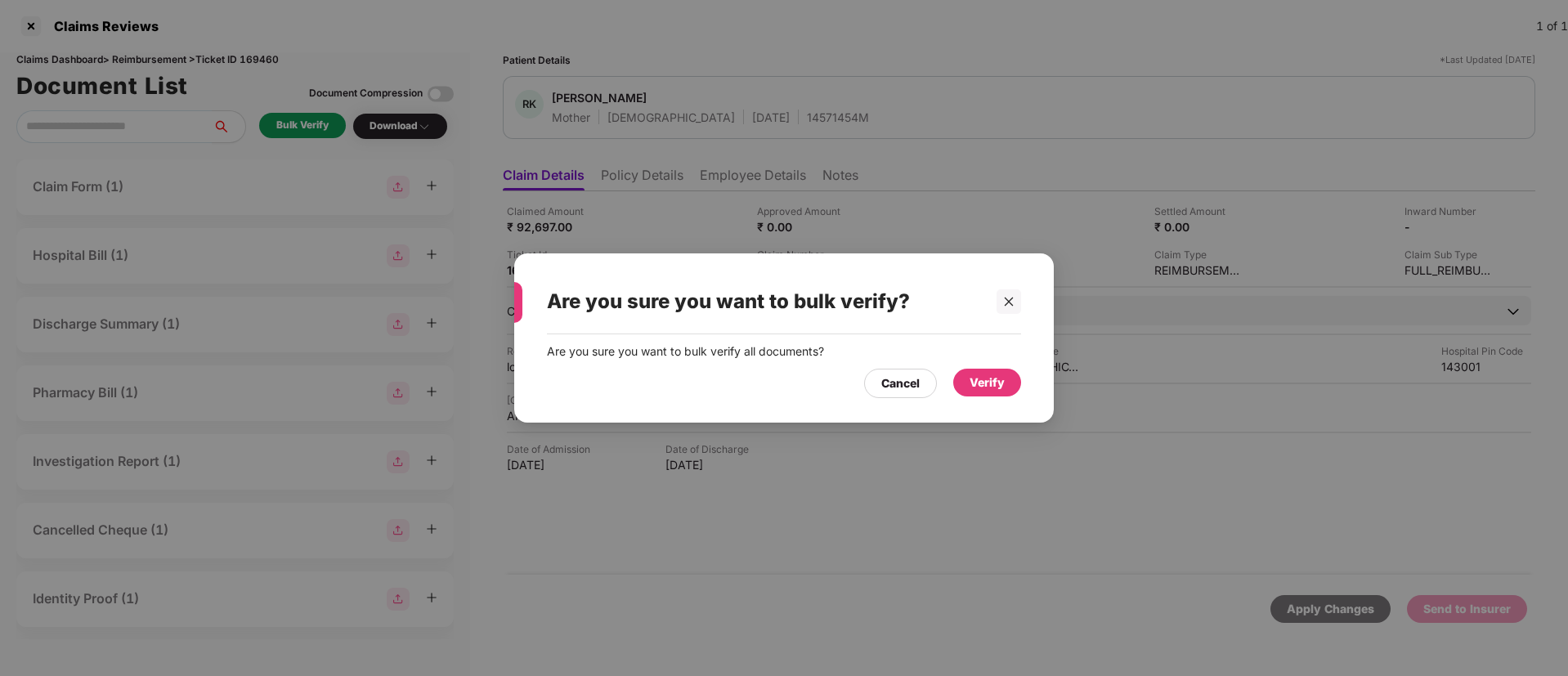
drag, startPoint x: 987, startPoint y: 362, endPoint x: 987, endPoint y: 384, distance: 22.0
click at [987, 363] on div "Cancel Verify" at bounding box center [784, 379] width 474 height 38
click at [987, 389] on div "Verify" at bounding box center [987, 383] width 35 height 18
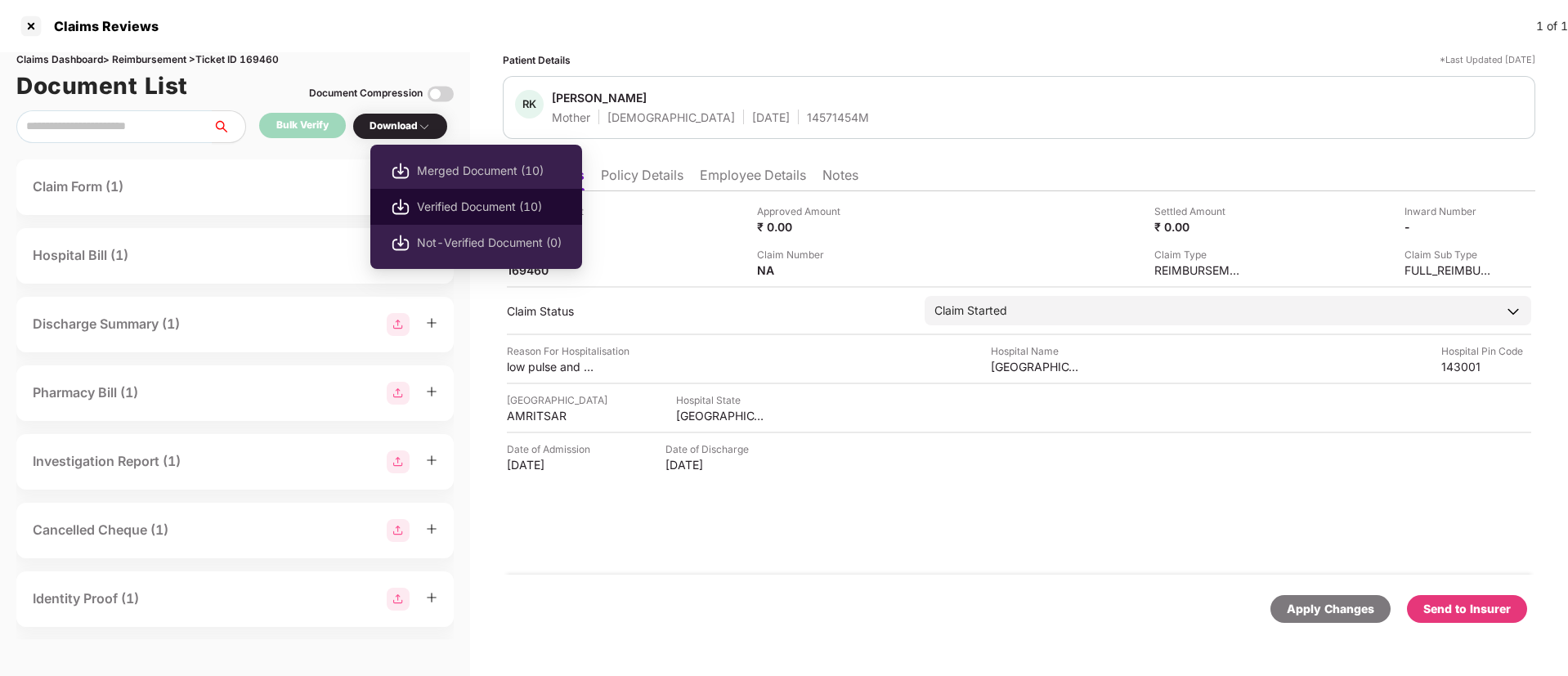
click at [466, 213] on span "Verified Document (10)" at bounding box center [489, 207] width 145 height 18
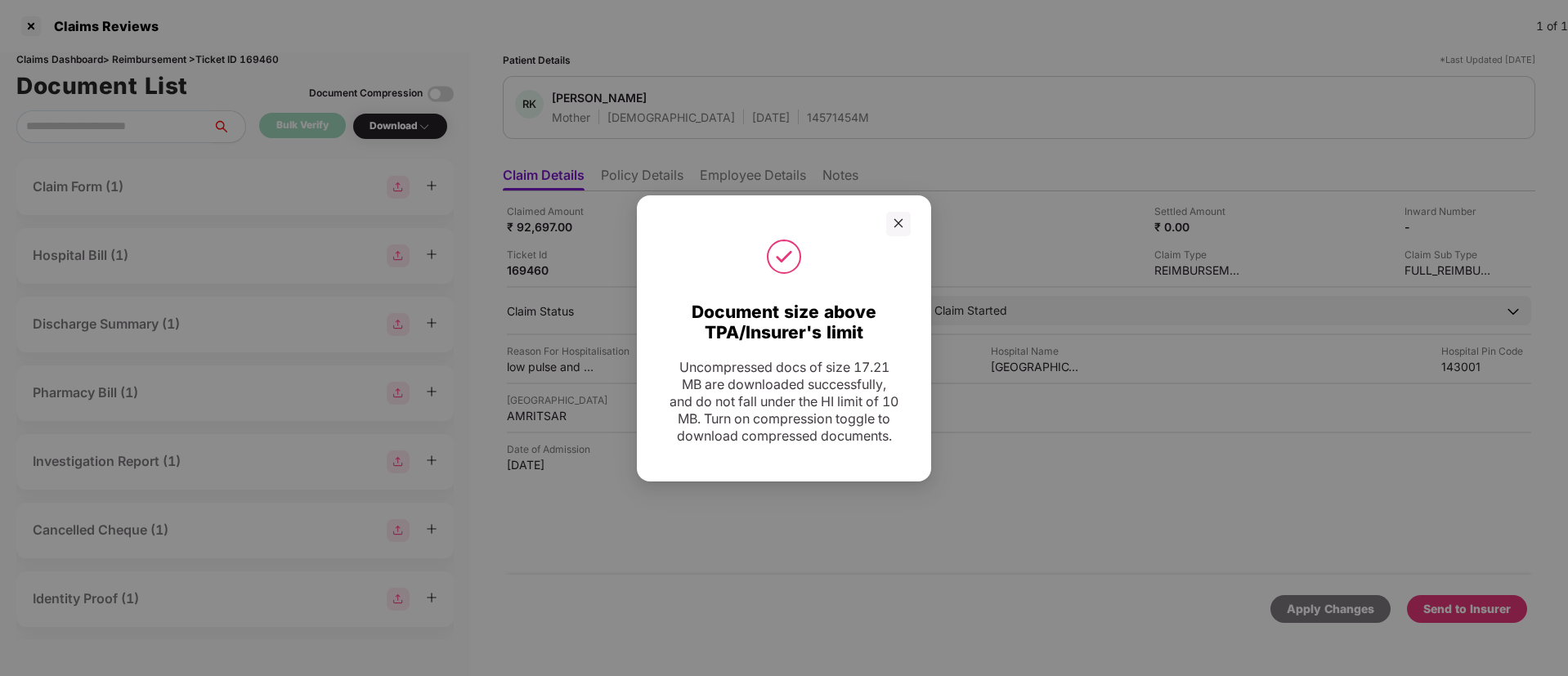
drag, startPoint x: 998, startPoint y: 31, endPoint x: 981, endPoint y: 101, distance: 72.0
click at [998, 32] on div "Document size above TPA/Insurer's limit Uncompressed docs of size 17.21 MB are …" at bounding box center [784, 338] width 1568 height 676
click at [902, 218] on icon "close" at bounding box center [899, 223] width 12 height 12
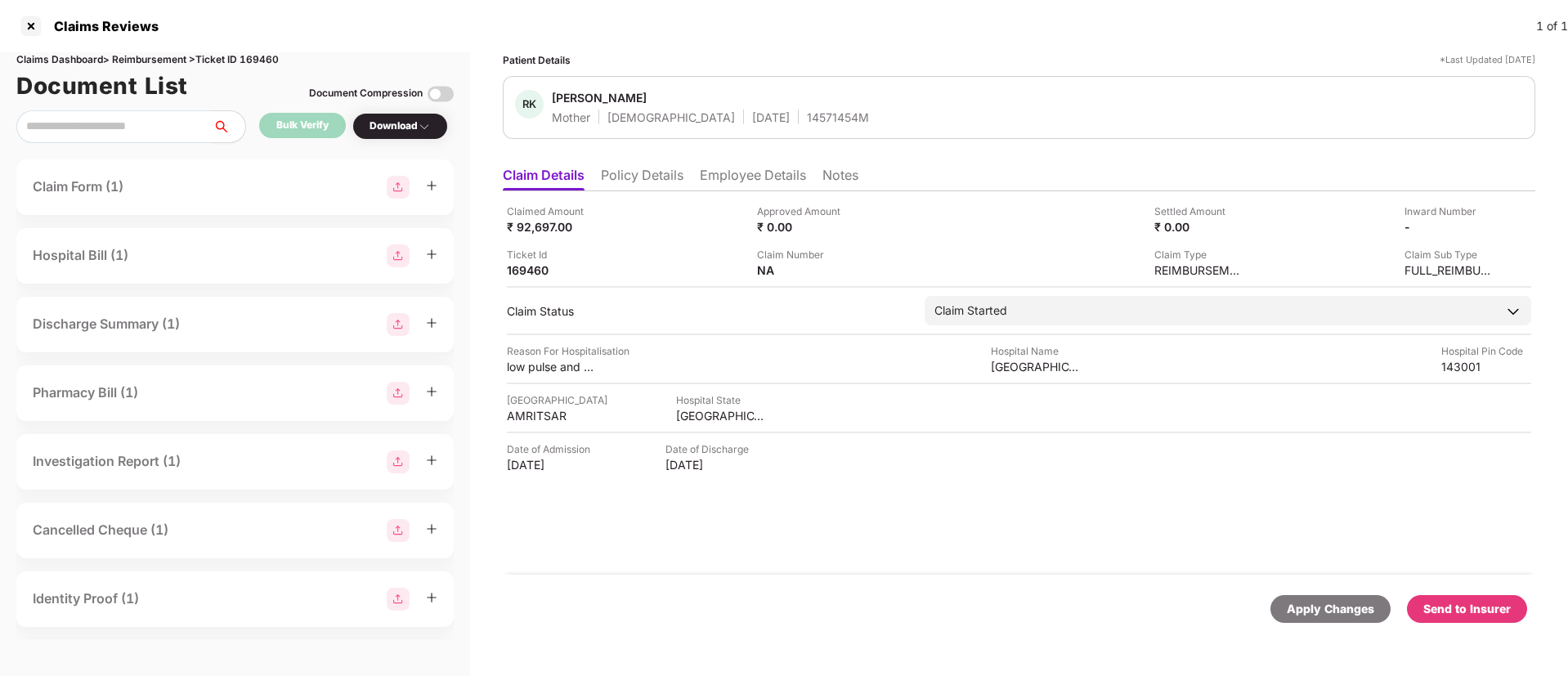
click at [1453, 598] on div "Send to Insurer" at bounding box center [1467, 609] width 120 height 28
click at [639, 178] on li "Policy Details" at bounding box center [641, 179] width 83 height 23
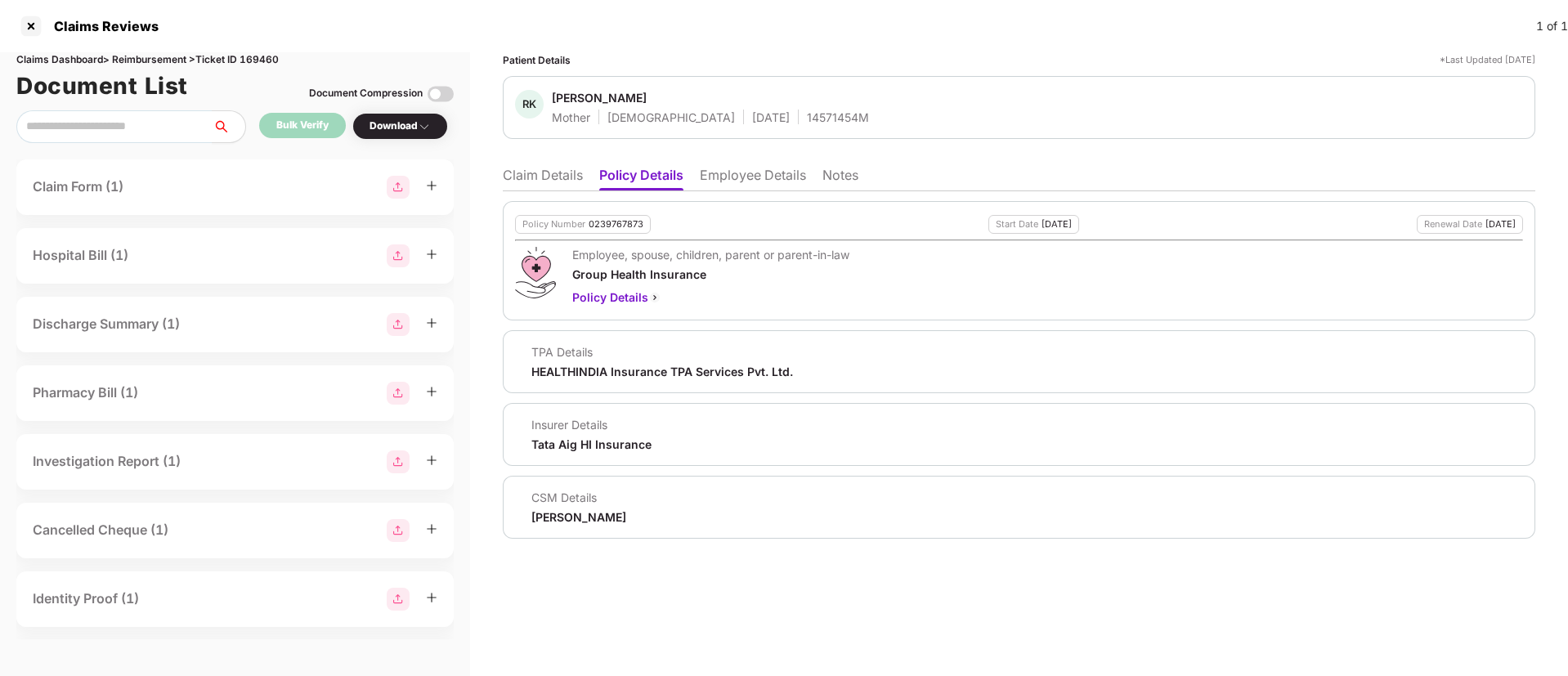
click at [540, 172] on li "Claim Details" at bounding box center [542, 179] width 80 height 23
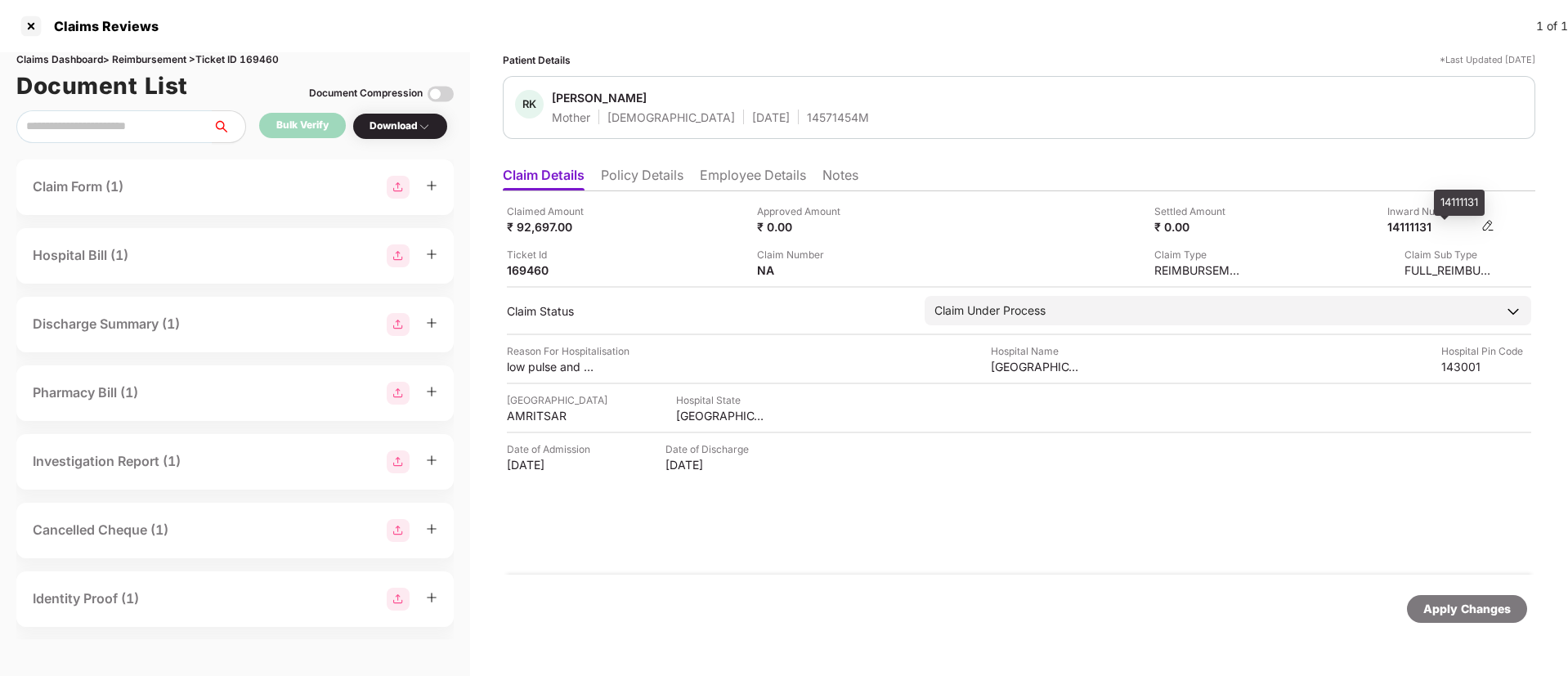
click at [1414, 219] on div "14111131" at bounding box center [1432, 226] width 90 height 16
copy div "14111131"
click at [806, 111] on div "14571454M" at bounding box center [837, 118] width 62 height 16
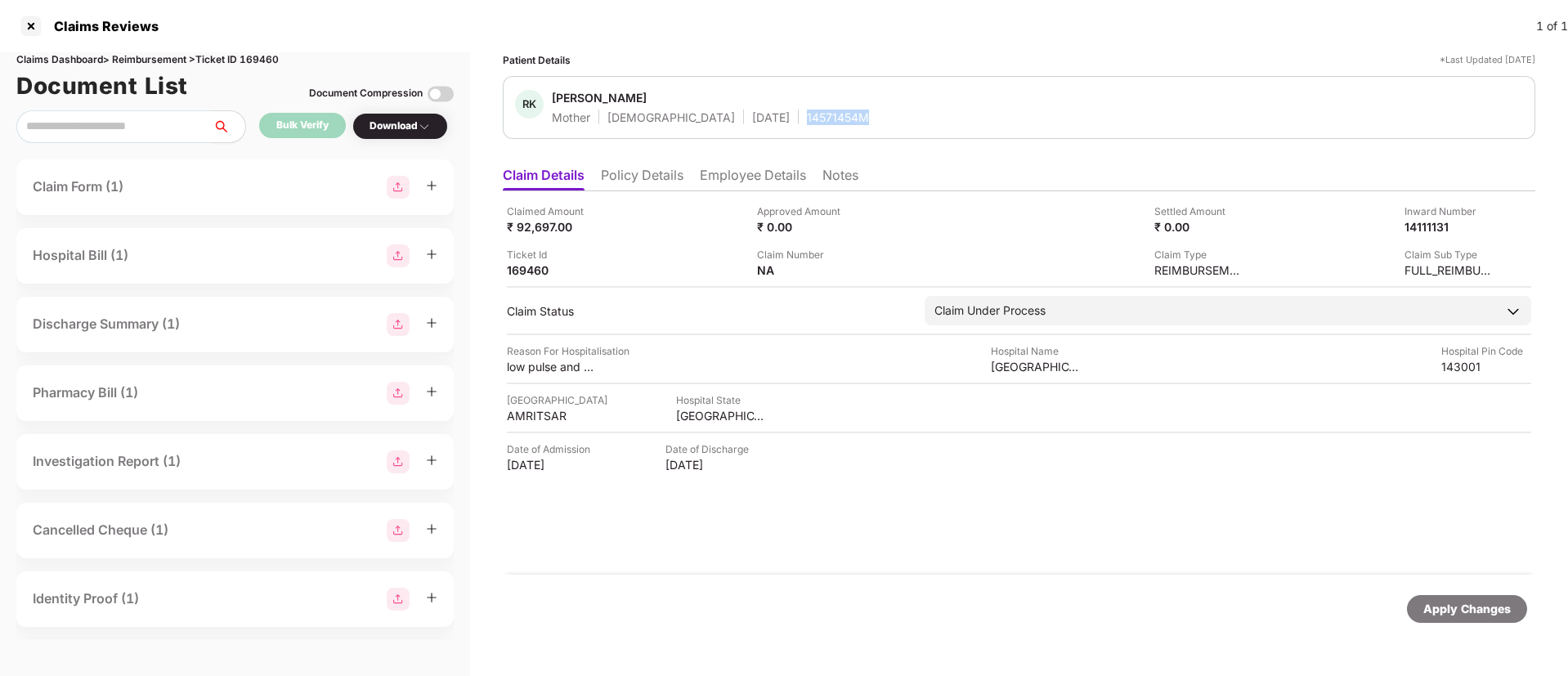
copy div "14571454M"
click at [622, 174] on li "Policy Details" at bounding box center [641, 179] width 83 height 23
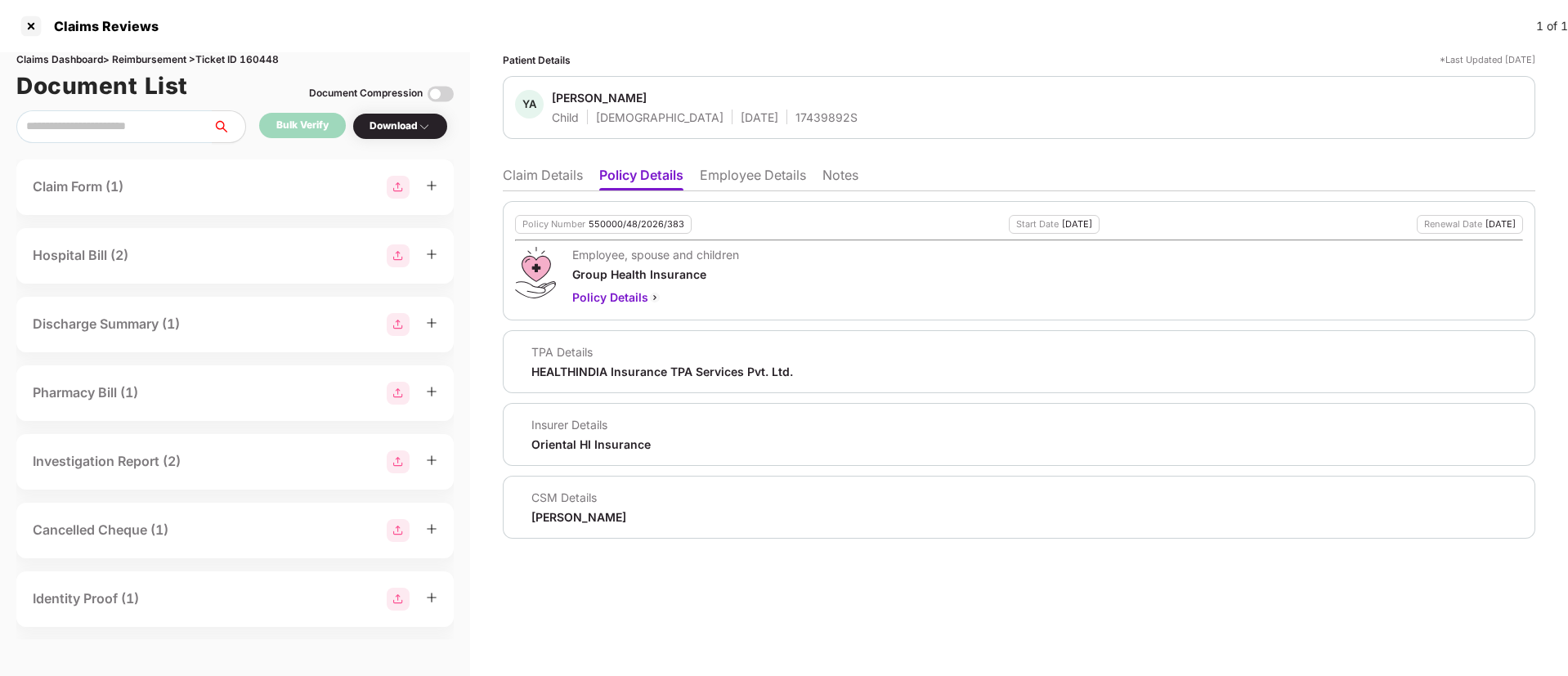
click at [741, 178] on li "Employee Details" at bounding box center [752, 179] width 106 height 23
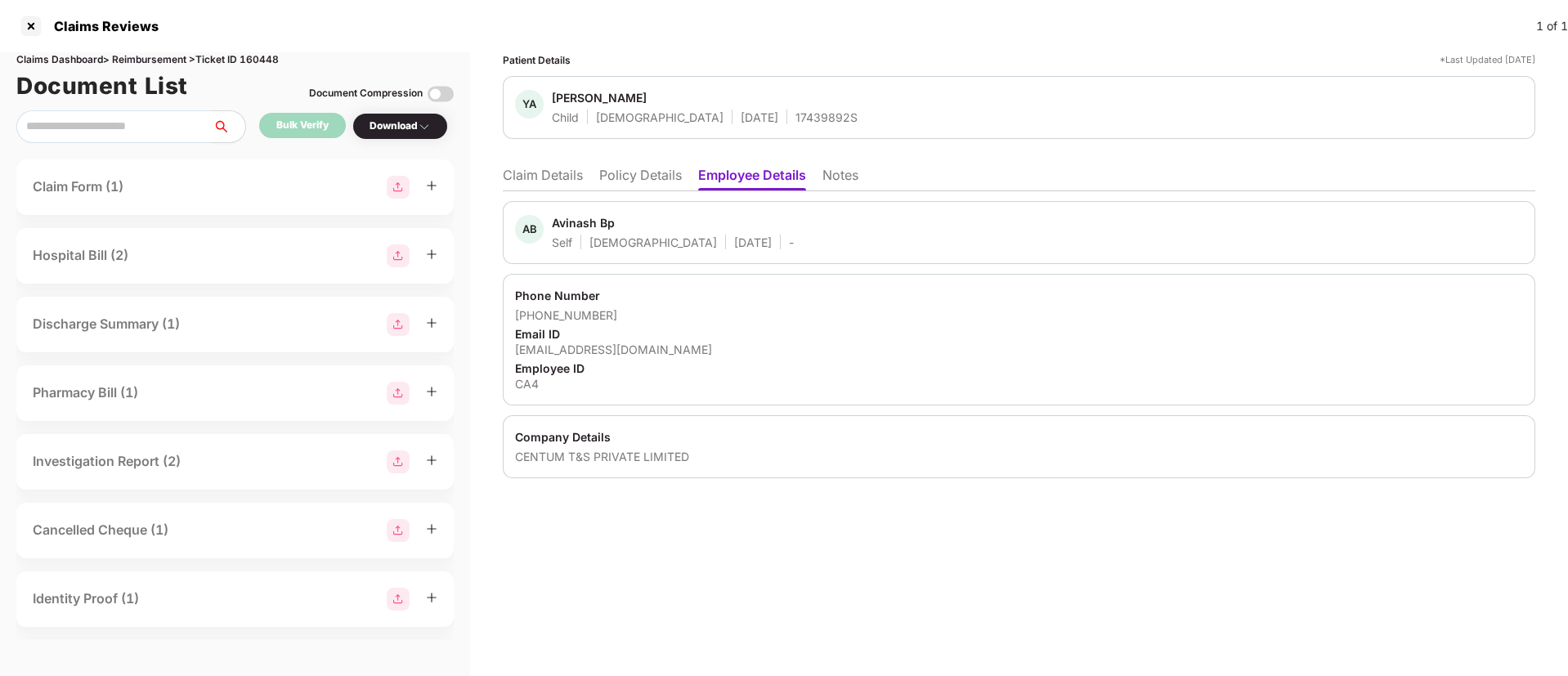
click at [642, 178] on li "Policy Details" at bounding box center [640, 179] width 83 height 23
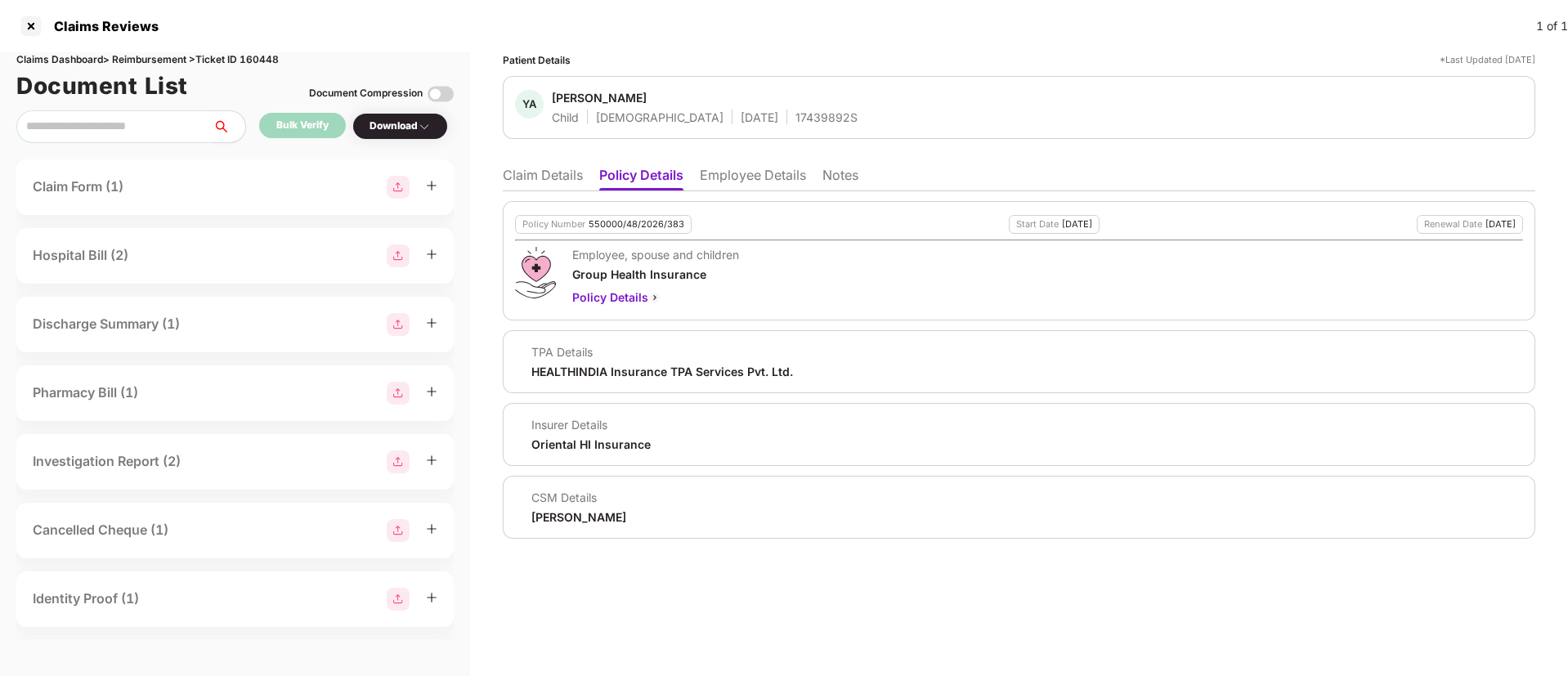
click at [554, 178] on li "Claim Details" at bounding box center [542, 179] width 80 height 23
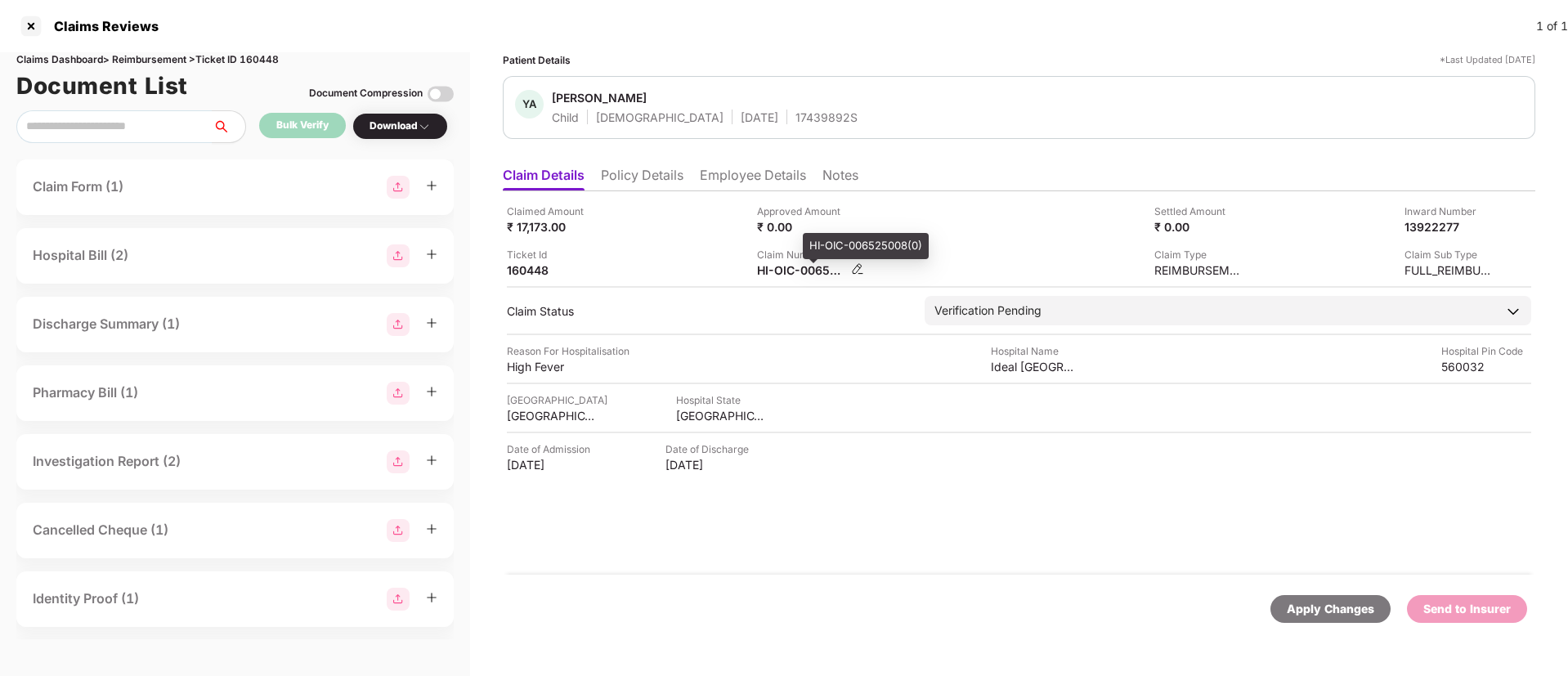
click at [783, 275] on div "HI-OIC-006525008(0)" at bounding box center [801, 270] width 90 height 16
copy div
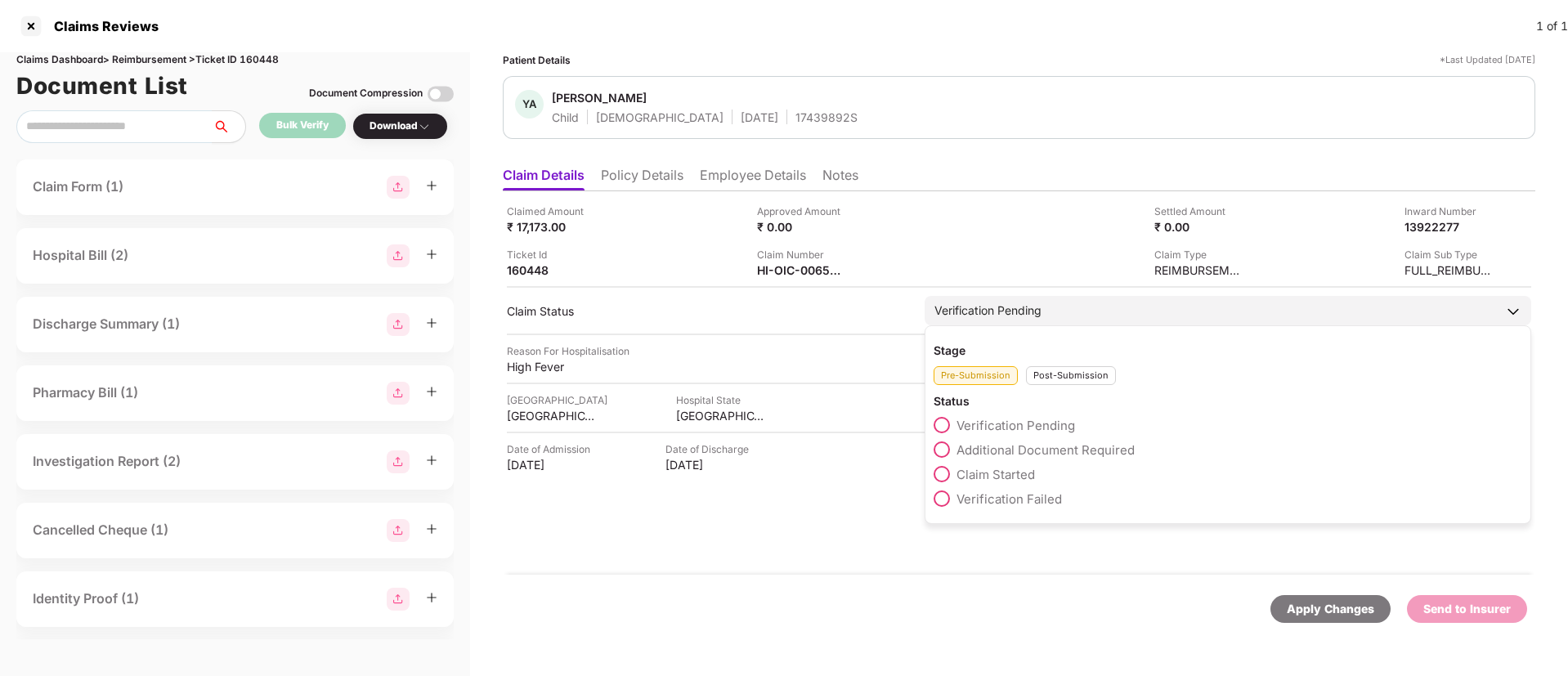
click at [1074, 376] on div "Post-Submission" at bounding box center [1071, 375] width 90 height 18
click at [938, 451] on span at bounding box center [941, 449] width 17 height 17
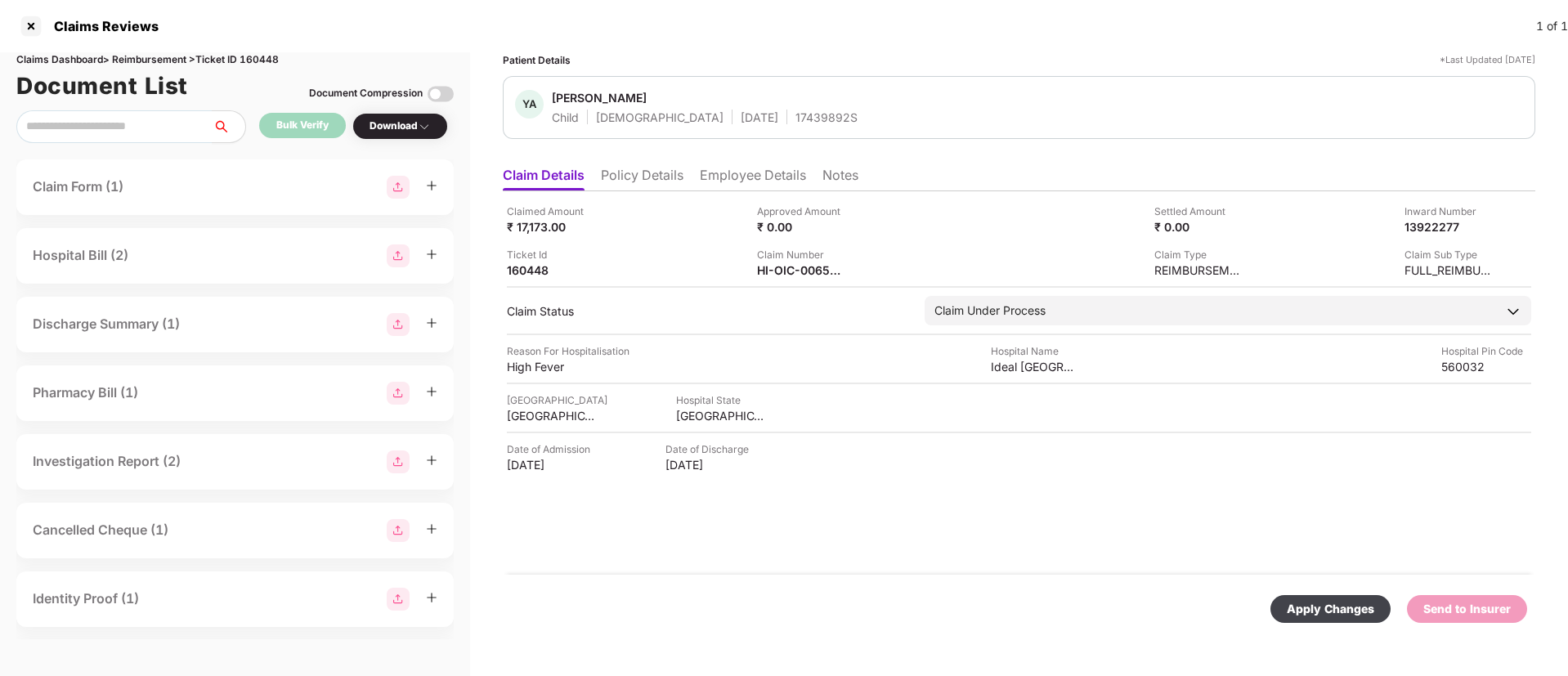
click at [1294, 613] on div "Apply Changes" at bounding box center [1330, 609] width 87 height 18
click at [649, 180] on li "Policy Details" at bounding box center [641, 179] width 83 height 23
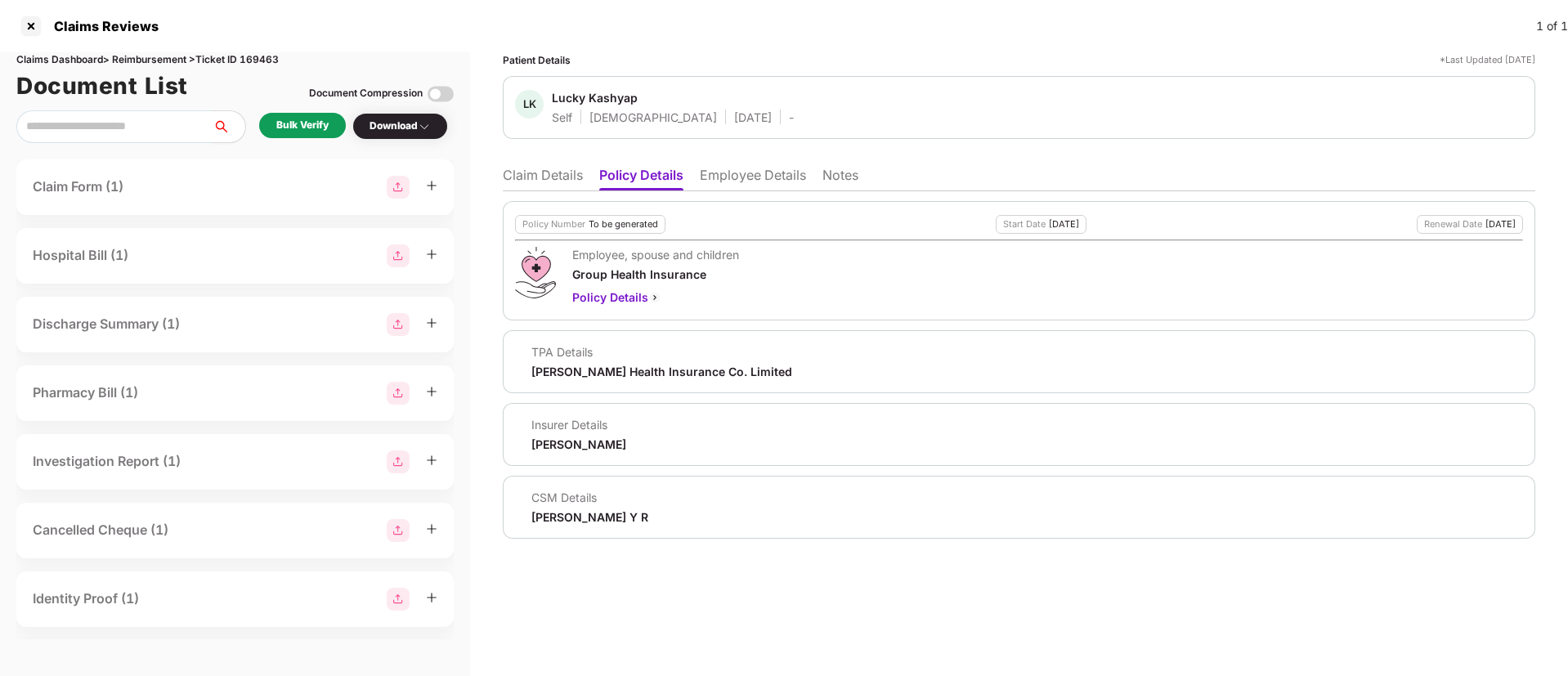
click at [714, 172] on li "Employee Details" at bounding box center [752, 179] width 106 height 23
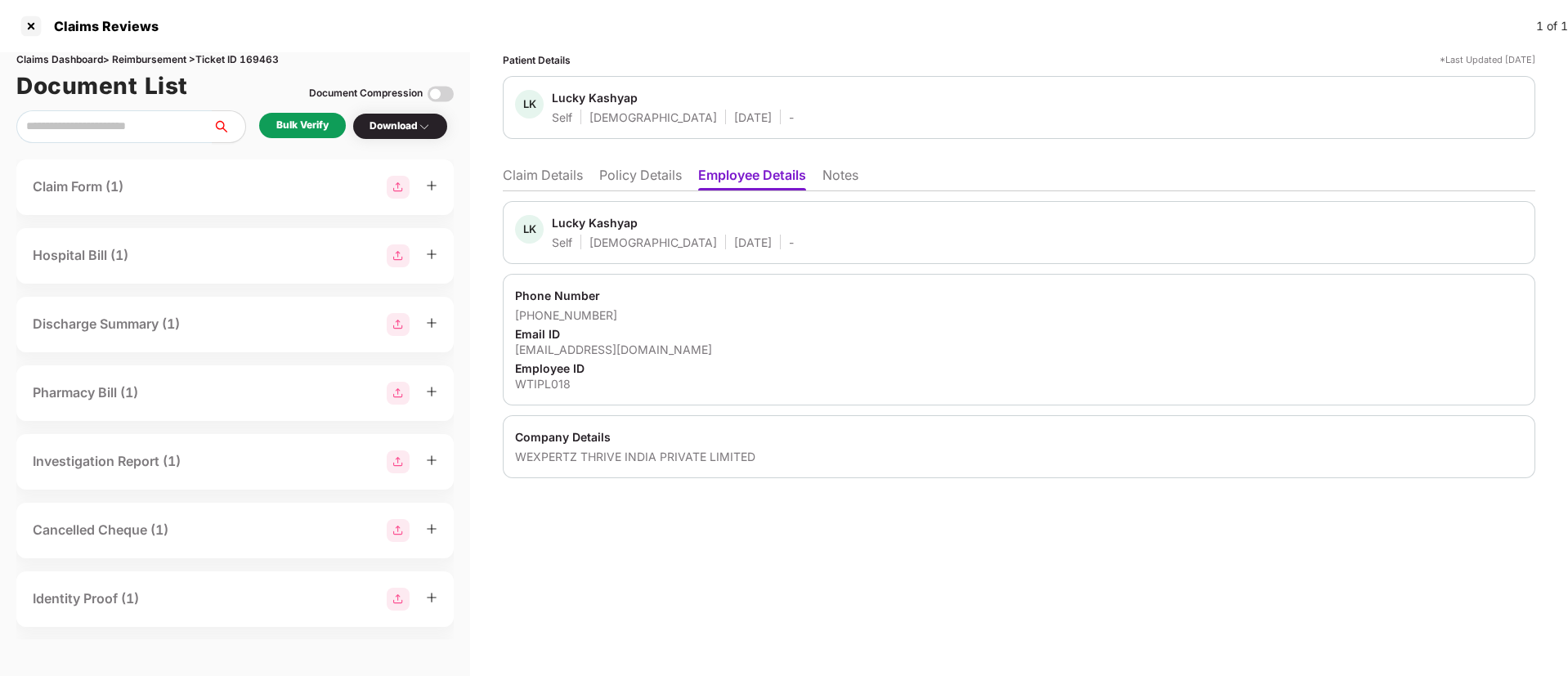
click at [654, 176] on li "Policy Details" at bounding box center [640, 179] width 83 height 23
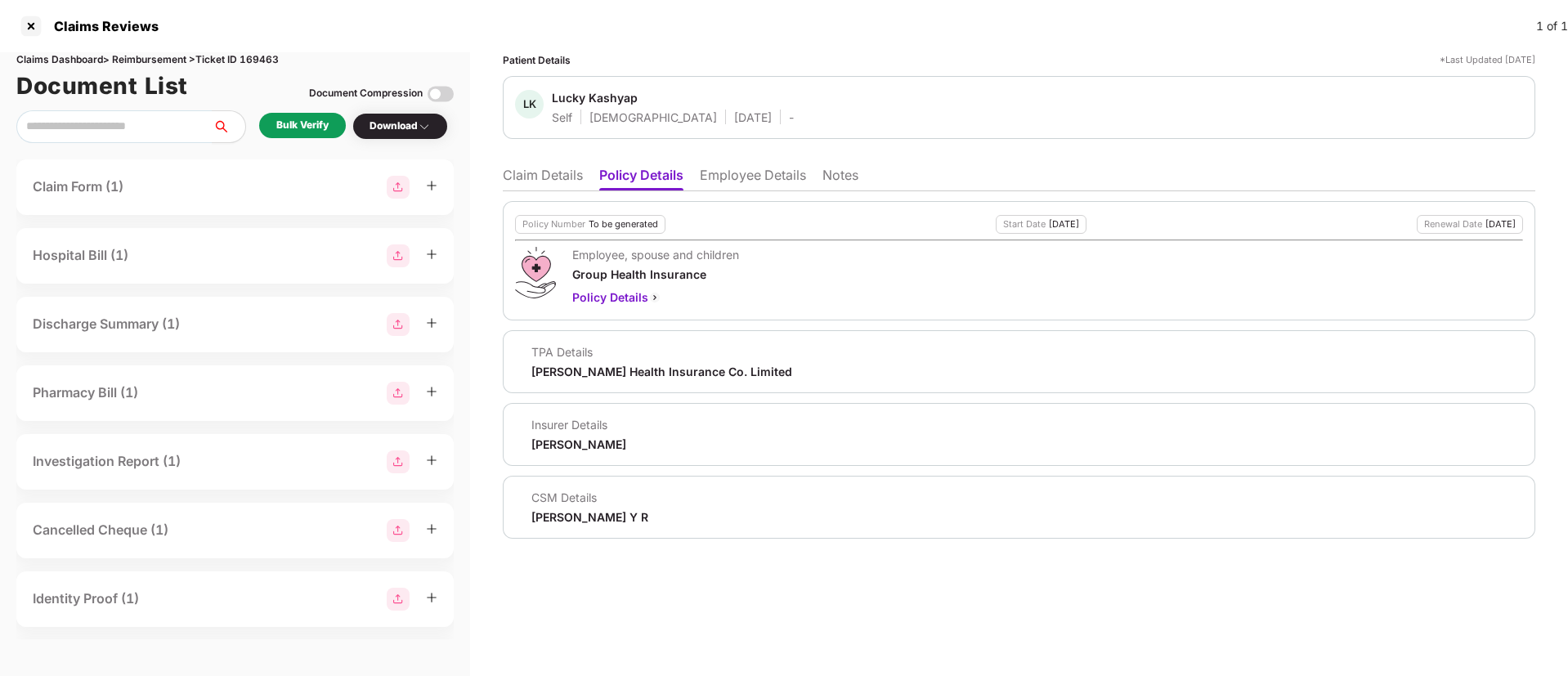
click at [775, 176] on li "Employee Details" at bounding box center [752, 179] width 106 height 23
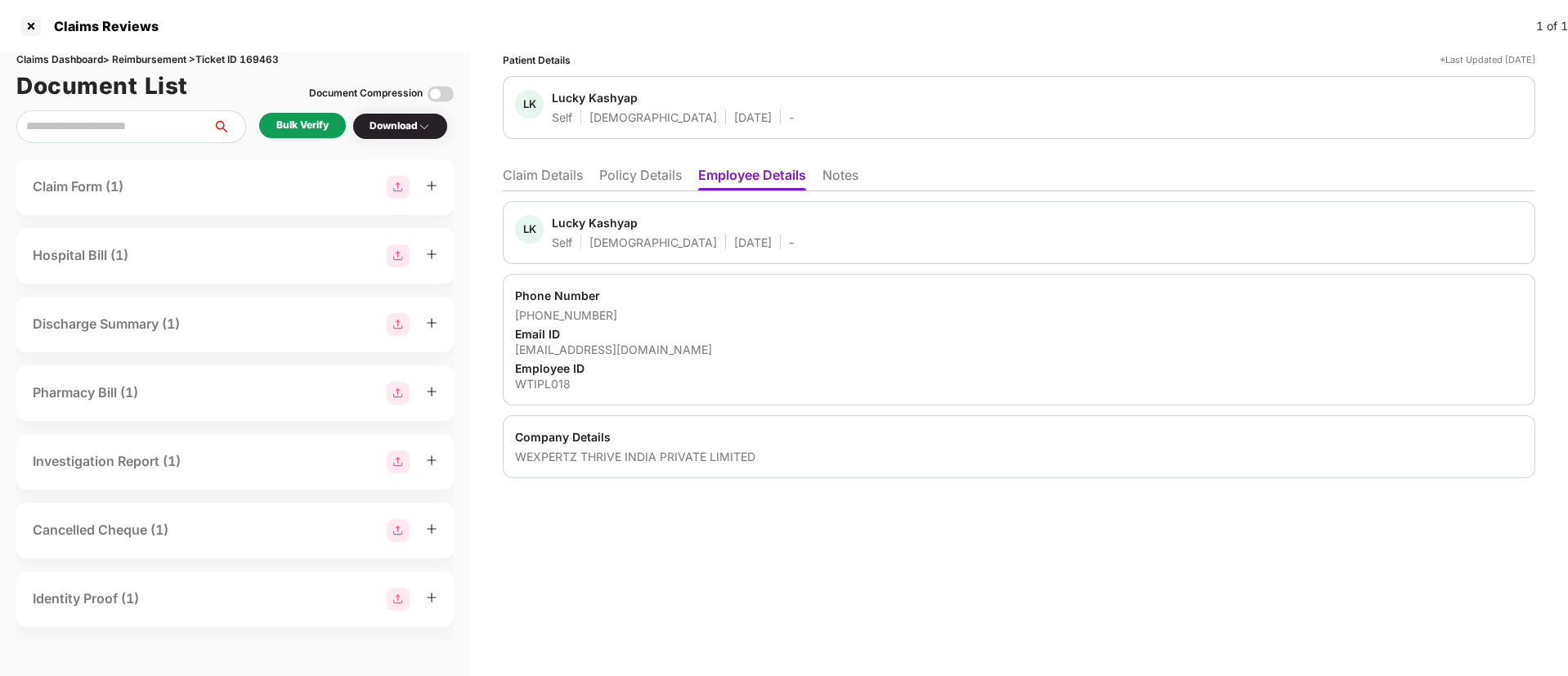
click at [639, 180] on li "Policy Details" at bounding box center [640, 179] width 83 height 23
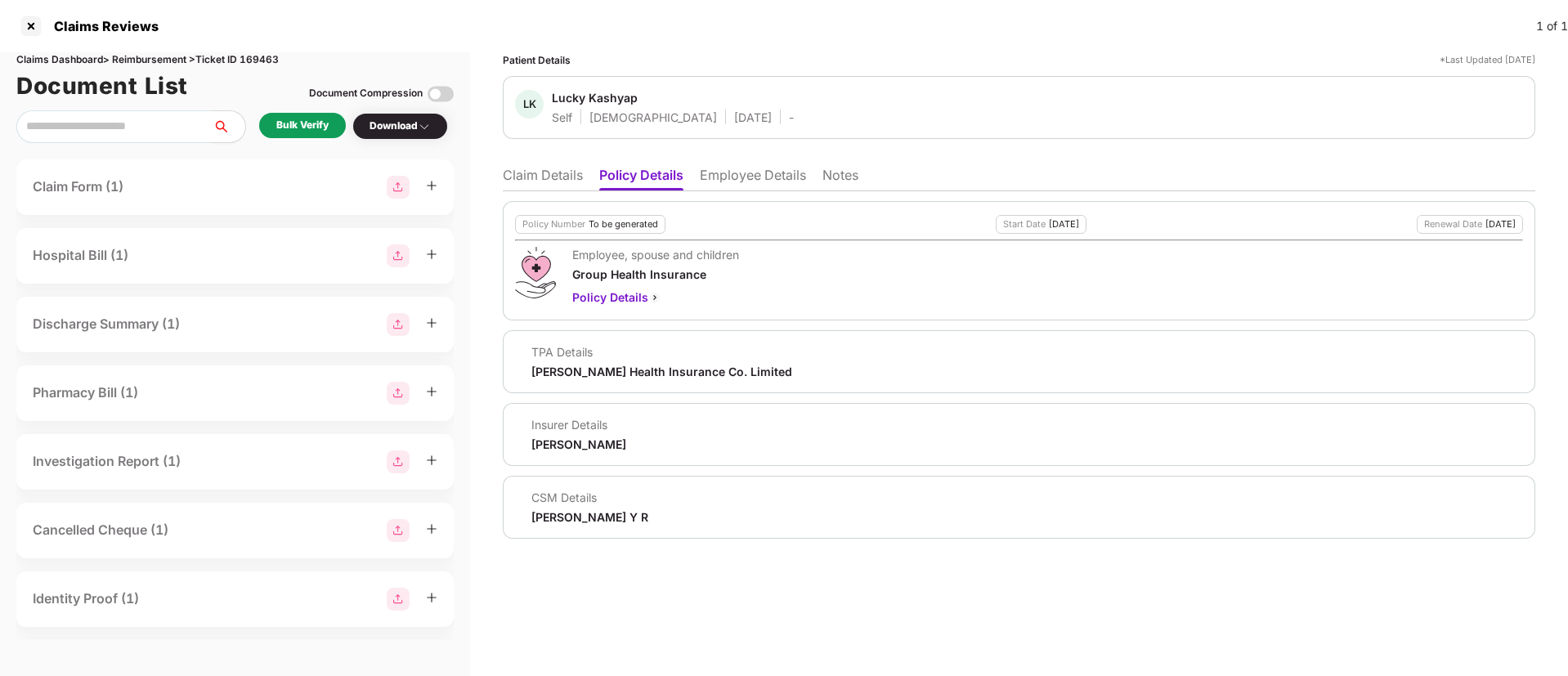
drag, startPoint x: 532, startPoint y: 179, endPoint x: 538, endPoint y: 185, distance: 8.5
click at [538, 185] on li "Claim Details" at bounding box center [542, 179] width 80 height 23
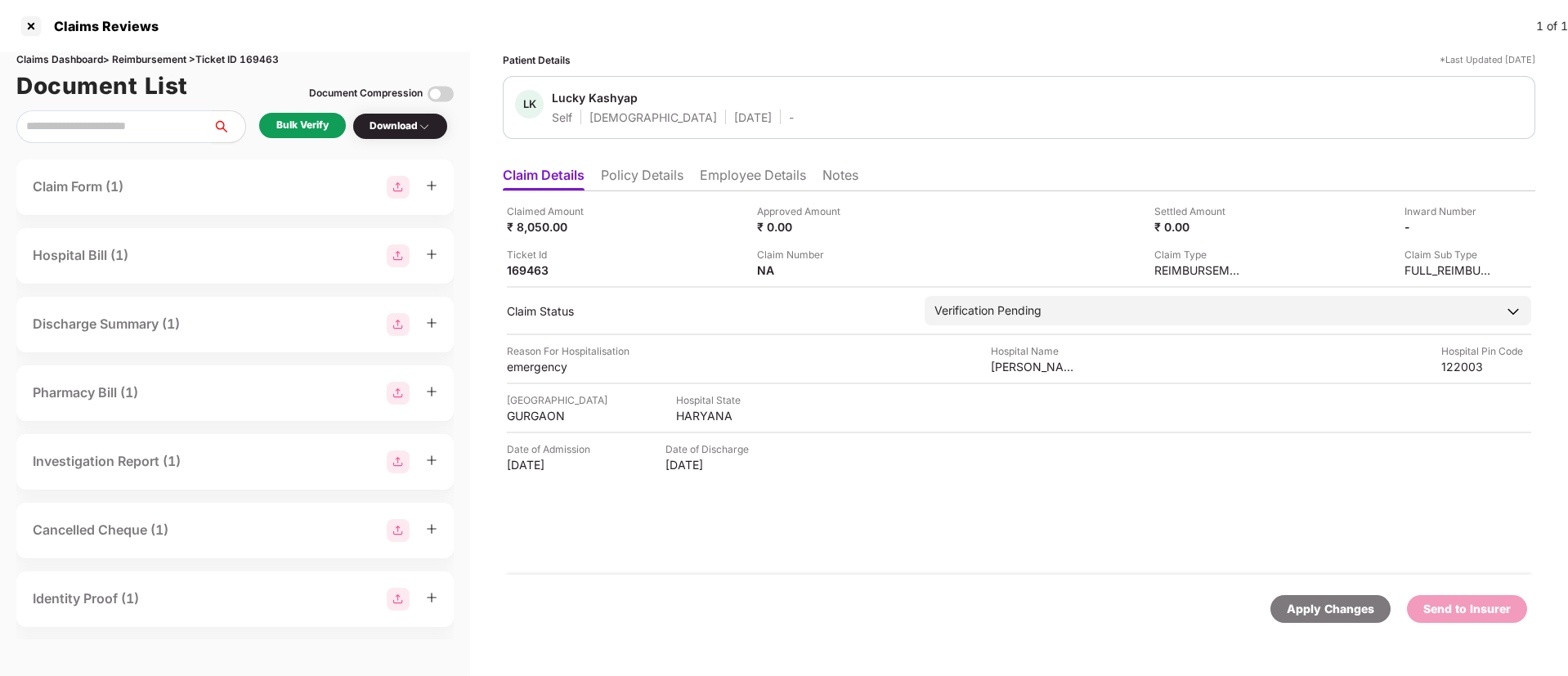
click at [654, 245] on div "Claimed Amount ₹ 8,050.00 Approved Amount ₹ 0.00 Settled Amount ₹ 0.00 Inward N…" at bounding box center [1019, 241] width 1024 height 75
click at [658, 176] on li "Policy Details" at bounding box center [641, 179] width 83 height 23
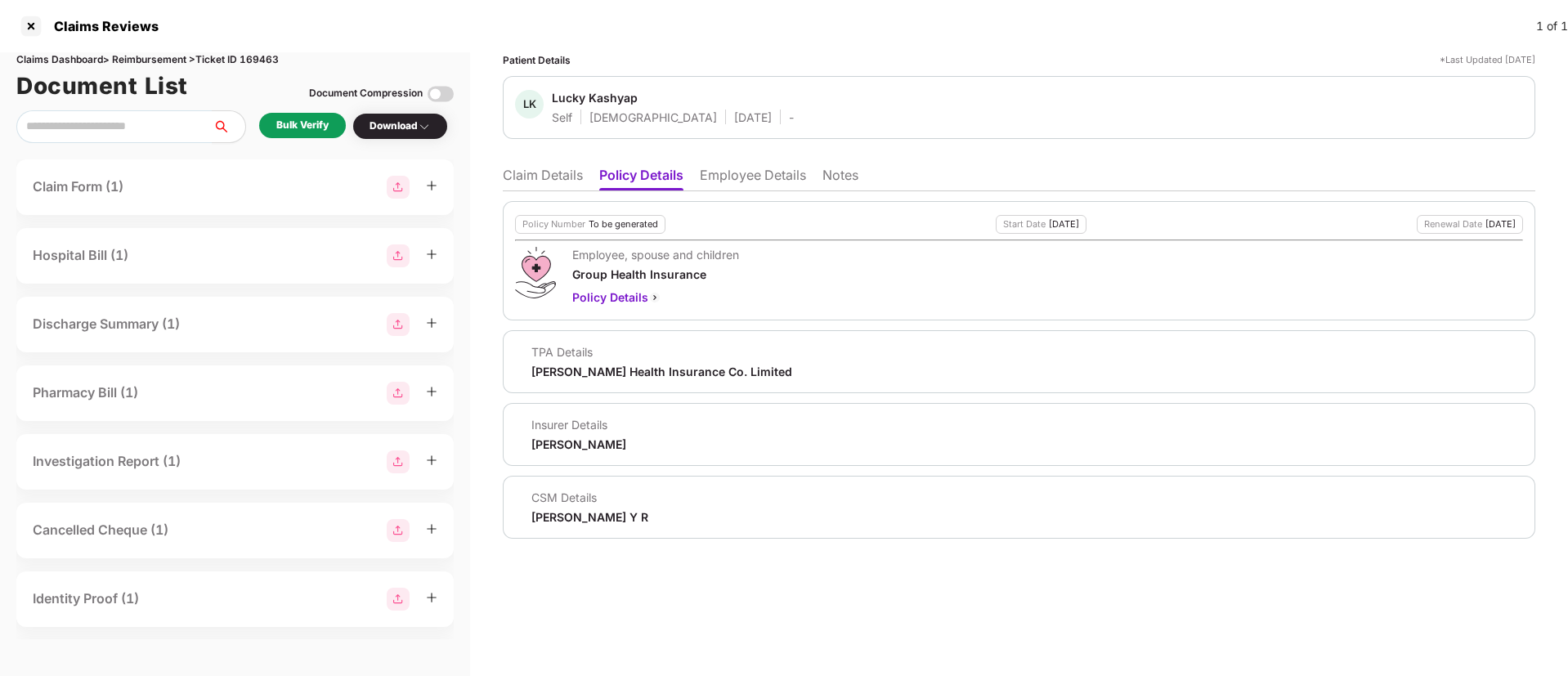
click at [527, 171] on li "Claim Details" at bounding box center [542, 179] width 80 height 23
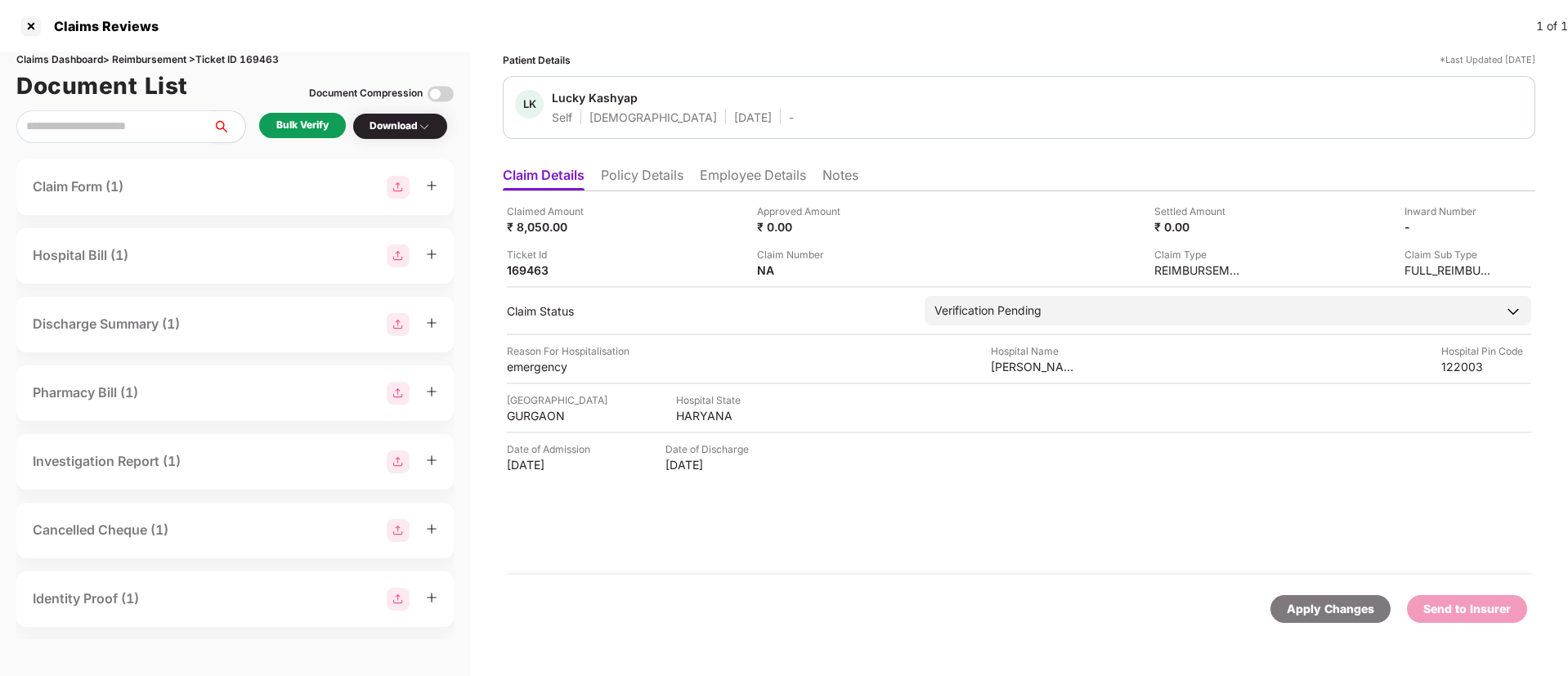
click at [665, 182] on li "Policy Details" at bounding box center [641, 179] width 83 height 23
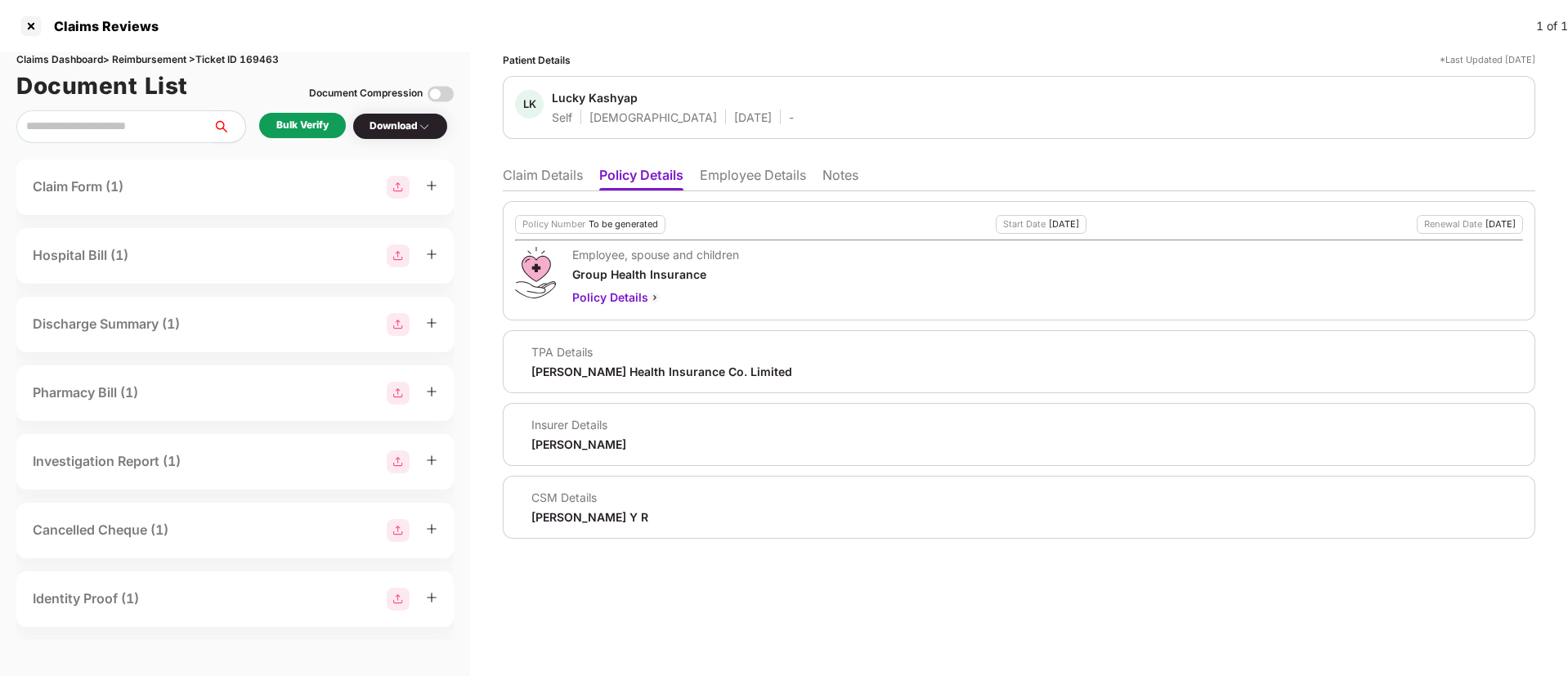
click at [528, 169] on li "Claim Details" at bounding box center [542, 179] width 80 height 23
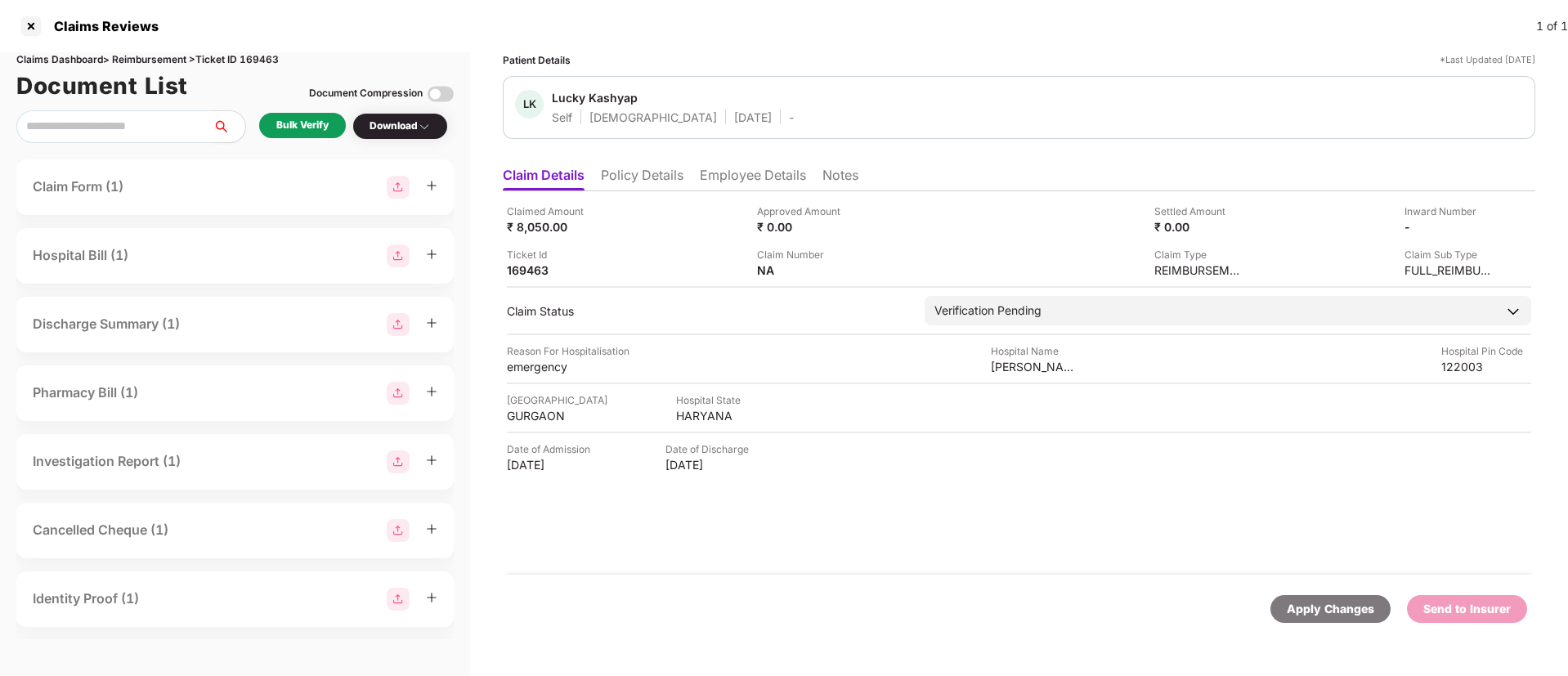
click at [662, 188] on li "Policy Details" at bounding box center [641, 179] width 83 height 23
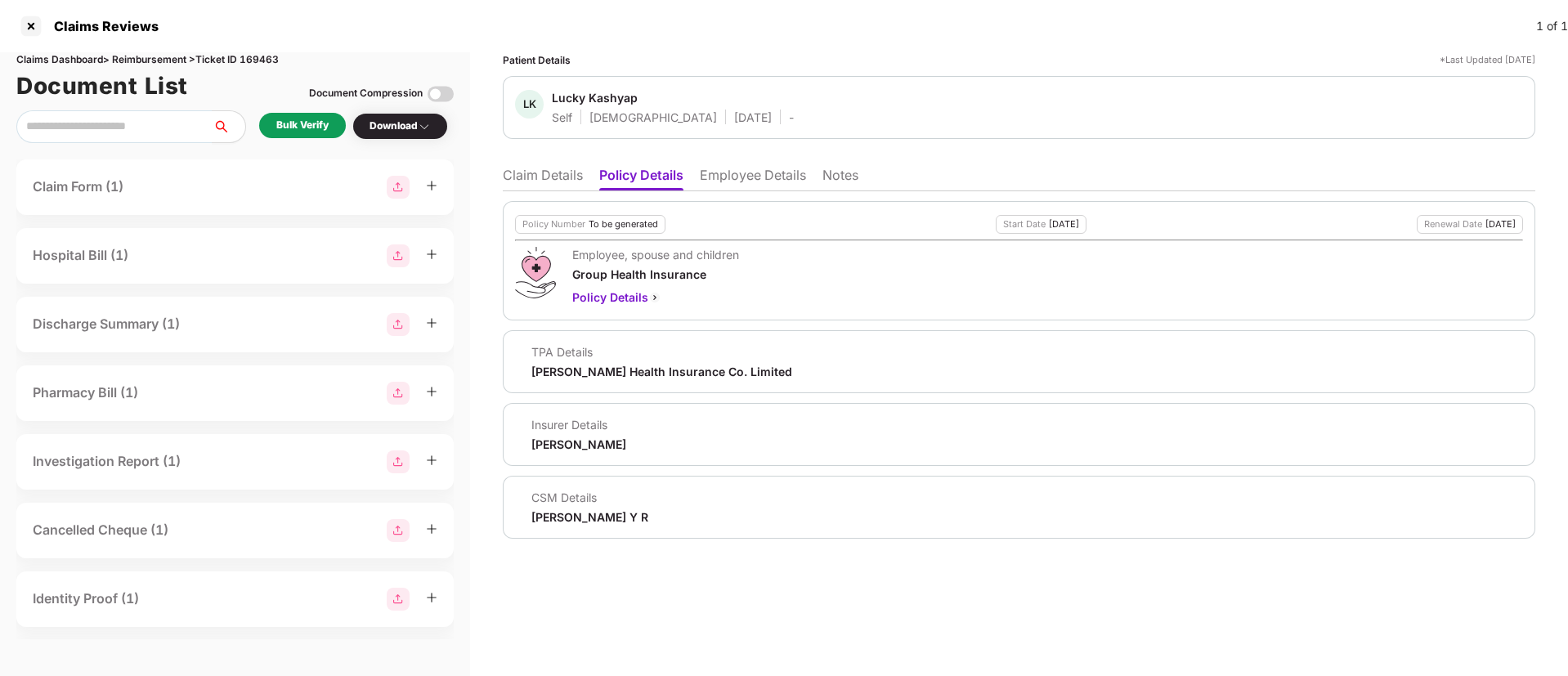
click at [541, 178] on li "Claim Details" at bounding box center [542, 179] width 80 height 23
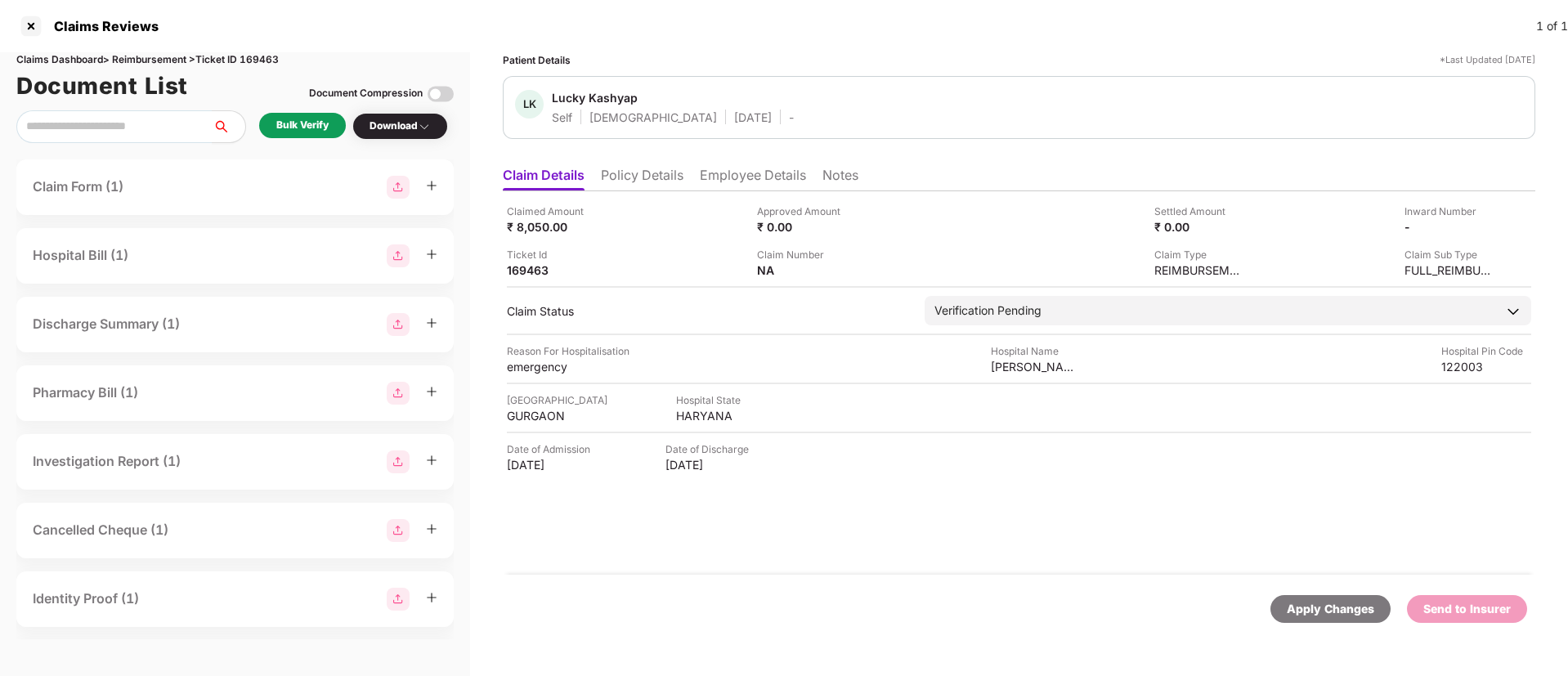
click at [301, 135] on div "Bulk Verify" at bounding box center [302, 125] width 86 height 25
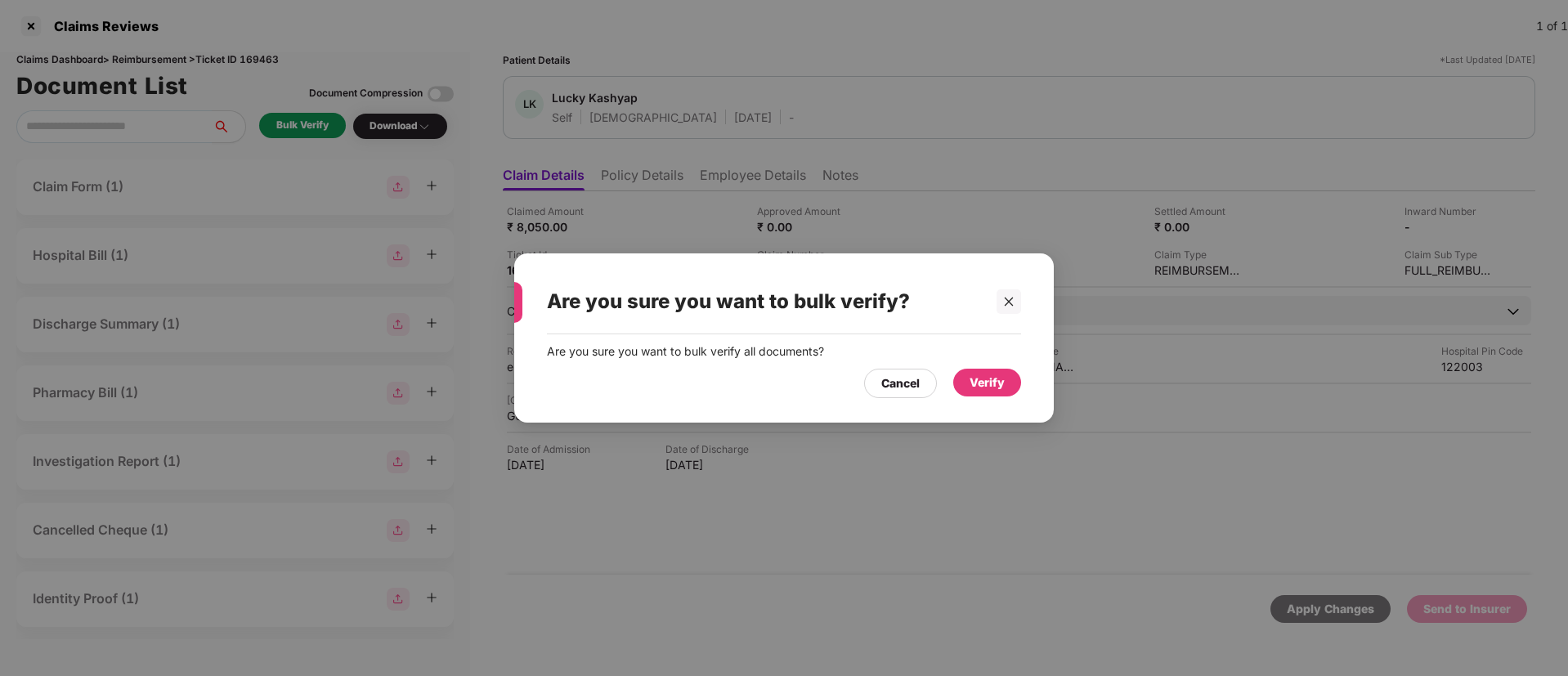
click at [994, 389] on div "Verify" at bounding box center [987, 383] width 35 height 18
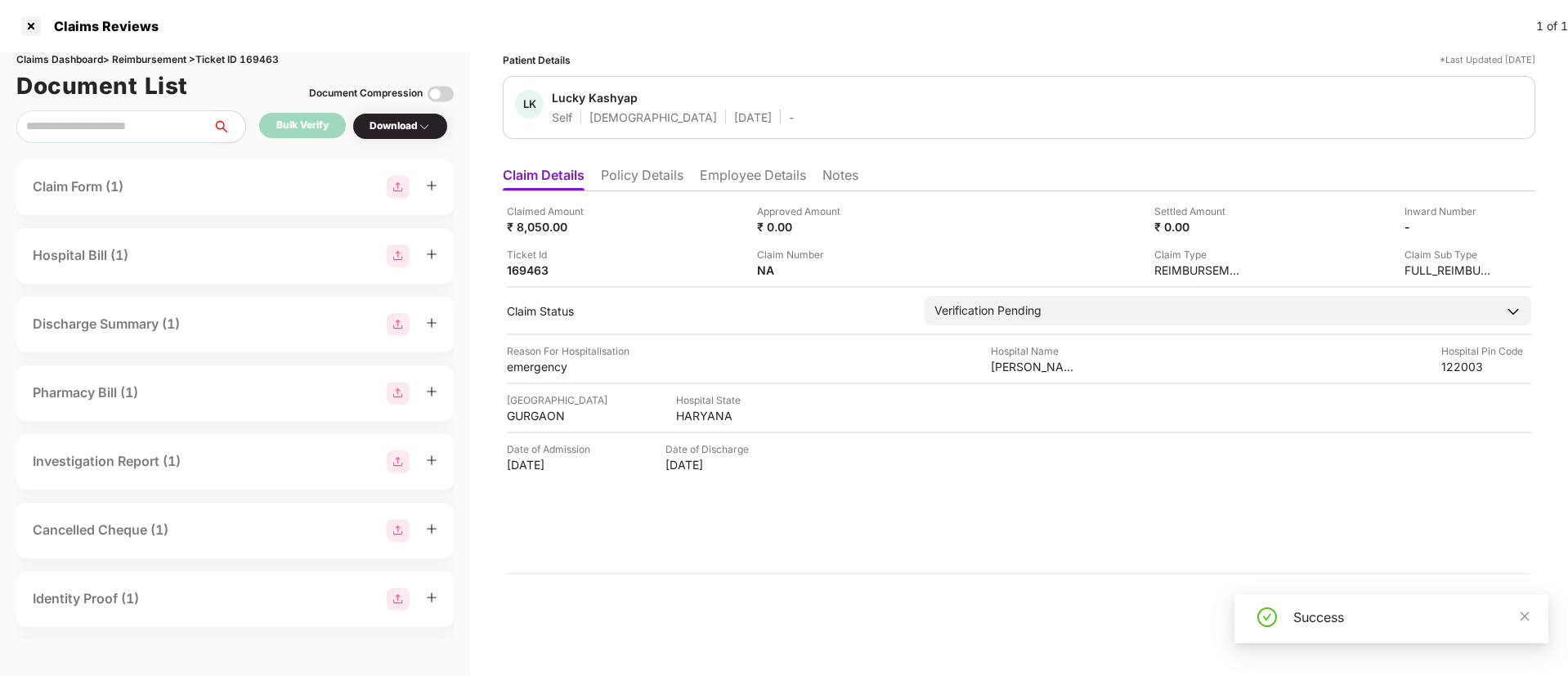
click at [767, 181] on li "Employee Details" at bounding box center [752, 179] width 106 height 23
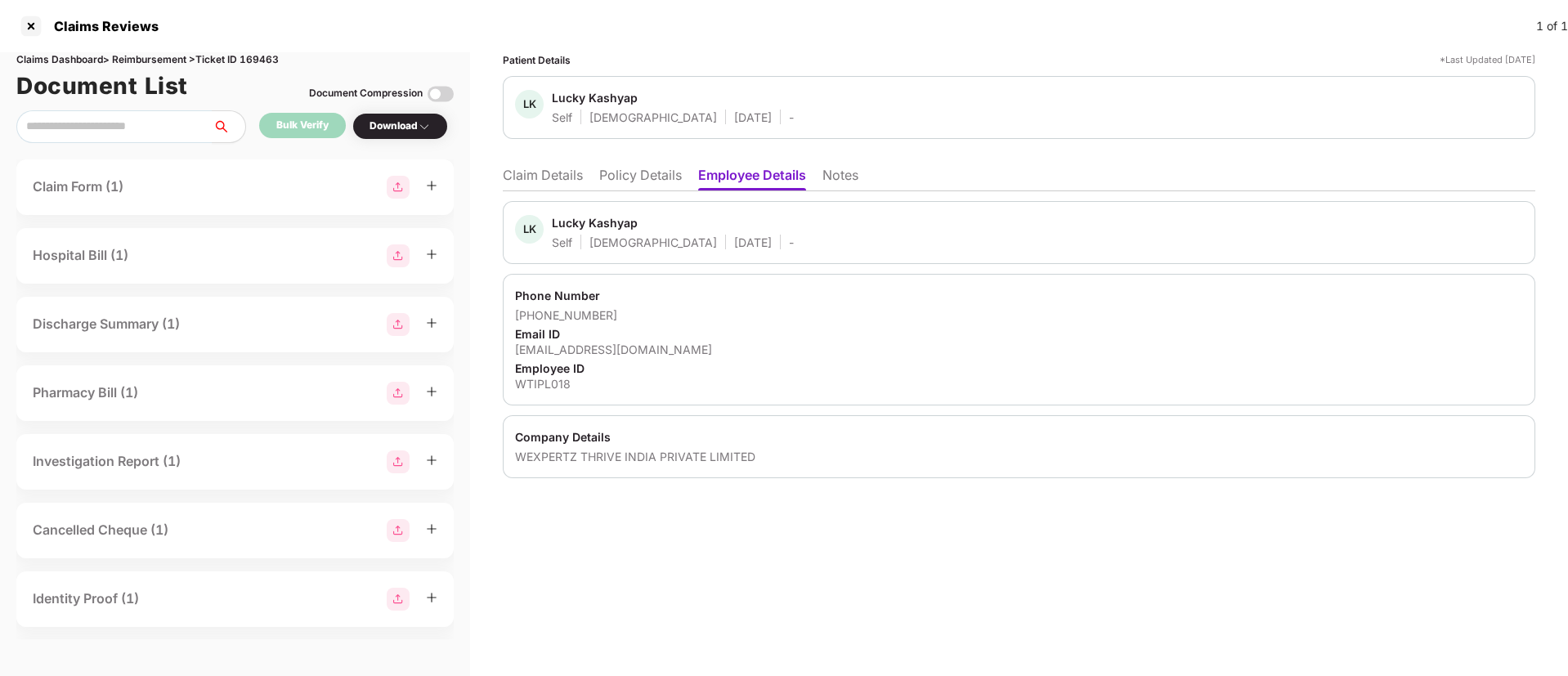
click at [627, 337] on div "Email ID" at bounding box center [1018, 334] width 1007 height 16
click at [616, 359] on div "Phone Number +918859610710 Email ID lucky.kashyap@wexpertz.com Employee ID WTIP…" at bounding box center [1018, 339] width 1033 height 131
click at [618, 343] on div "lucky.kashyap@wexpertz.com" at bounding box center [1018, 350] width 1007 height 16
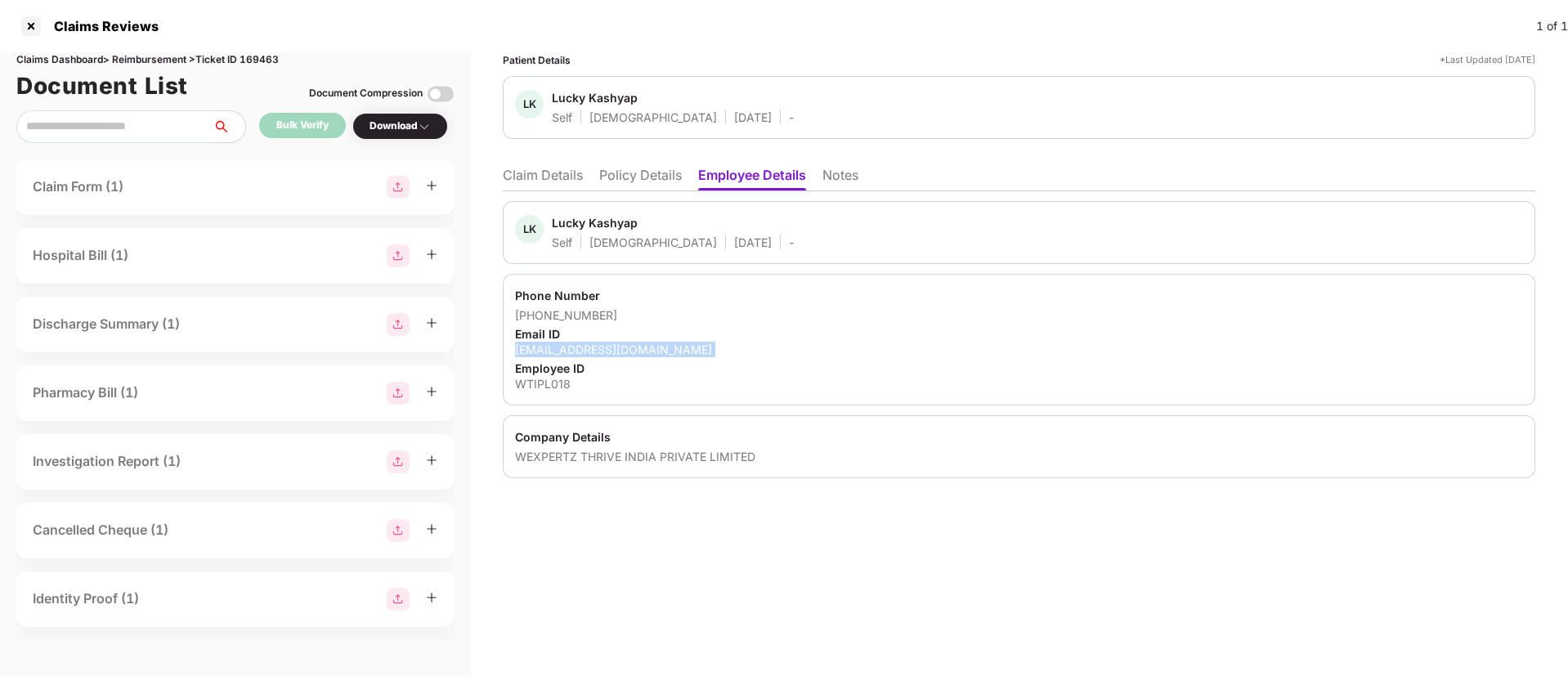
copy div "lucky.kashyap@wexpertz.com"
drag, startPoint x: 781, startPoint y: 335, endPoint x: 766, endPoint y: 340, distance: 15.8
click at [781, 338] on div "Email ID" at bounding box center [1018, 334] width 1007 height 16
drag, startPoint x: 633, startPoint y: 188, endPoint x: 562, endPoint y: 193, distance: 71.2
click at [634, 186] on li "Policy Details" at bounding box center [640, 179] width 83 height 23
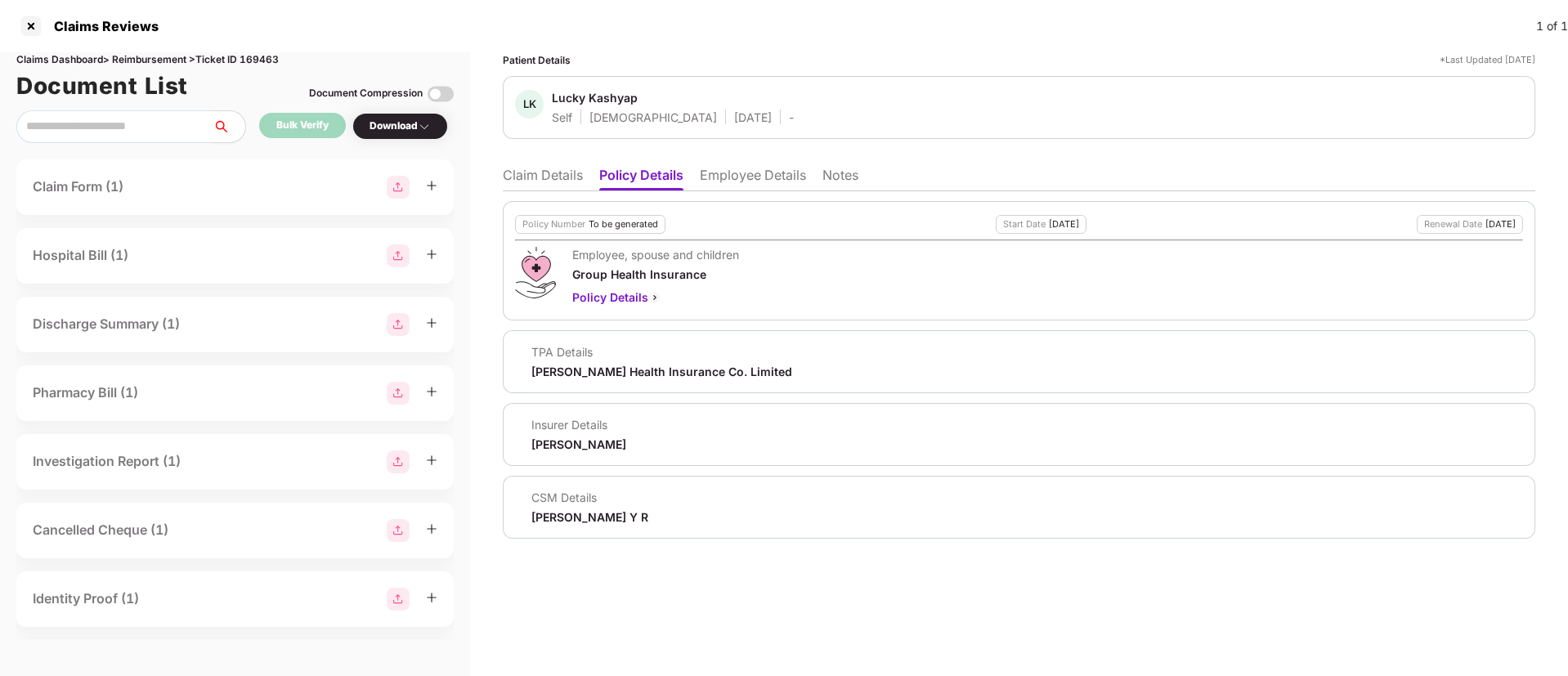
click at [766, 168] on li "Employee Details" at bounding box center [752, 179] width 106 height 23
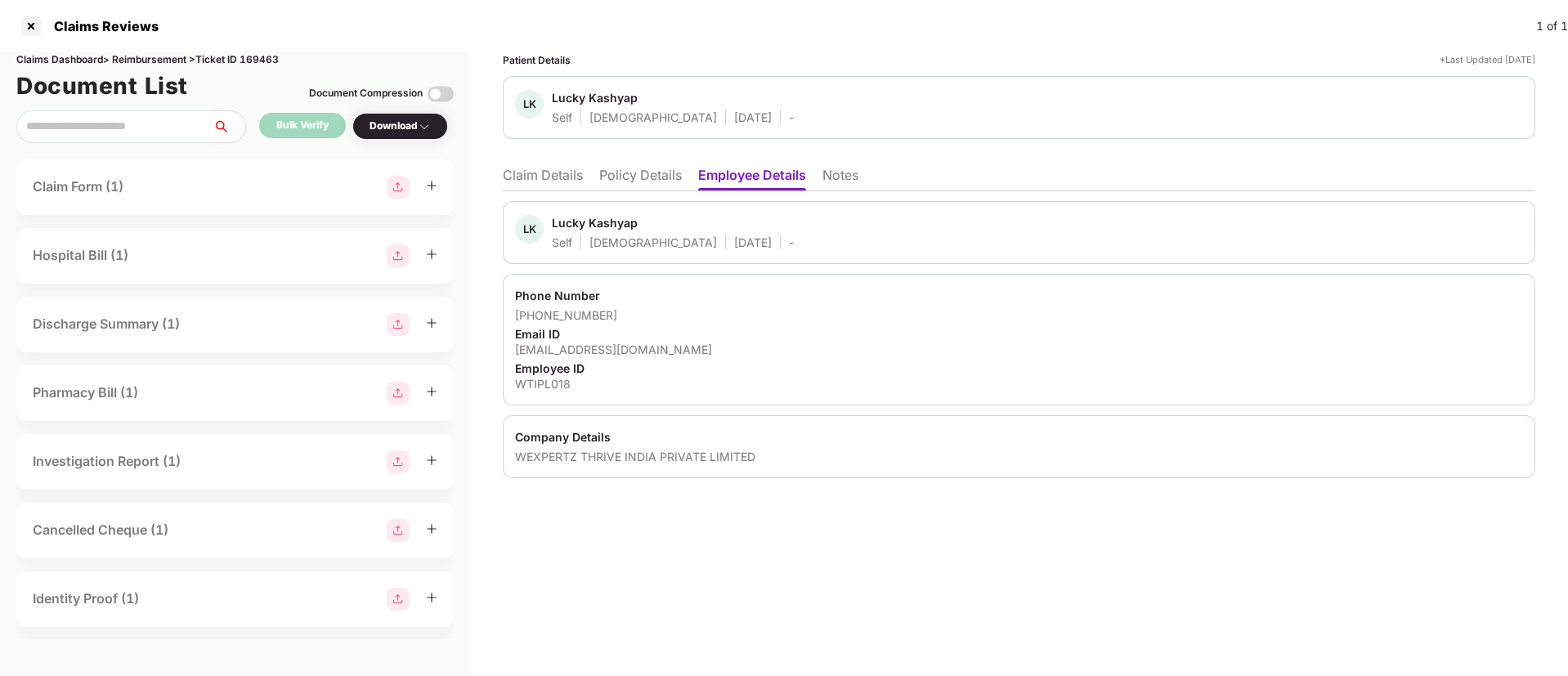
click at [641, 173] on li "Policy Details" at bounding box center [640, 179] width 83 height 23
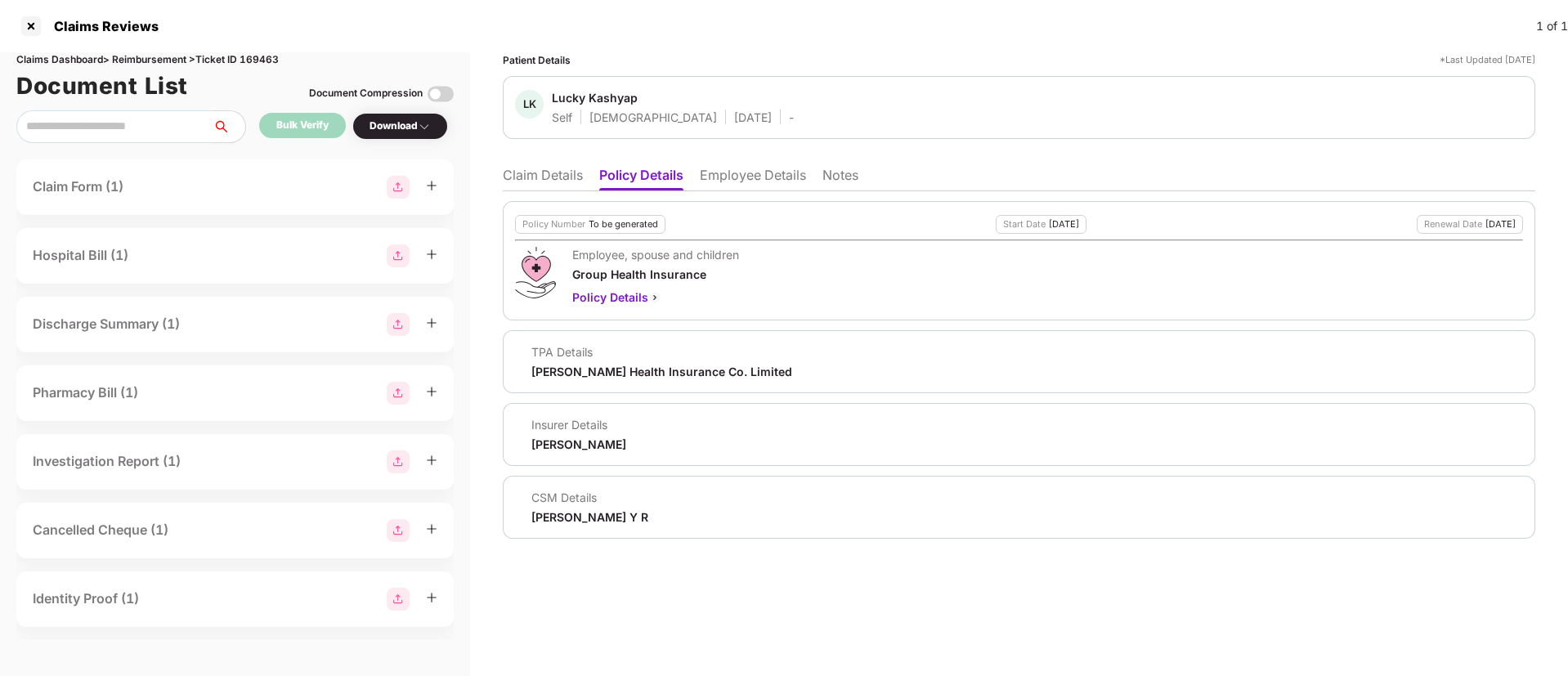
click at [526, 175] on li "Claim Details" at bounding box center [542, 179] width 80 height 23
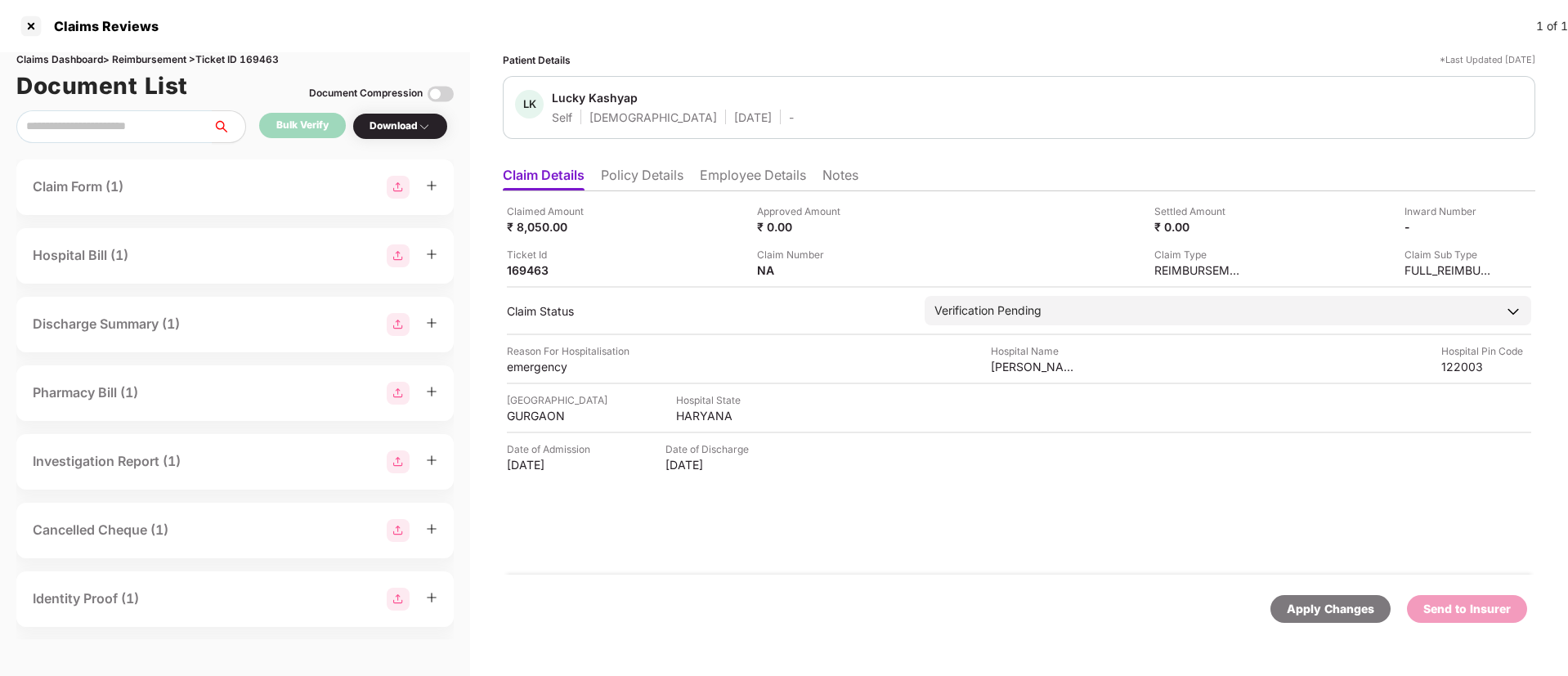
drag, startPoint x: 505, startPoint y: 464, endPoint x: 600, endPoint y: 469, distance: 95.1
click at [600, 469] on div "Claimed Amount ₹ 8,050.00 Approved Amount ₹ 0.00 Settled Amount ₹ 0.00 Inward N…" at bounding box center [1018, 383] width 1033 height 384
copy div "20 Jul 2025"
click at [667, 173] on li "Policy Details" at bounding box center [641, 179] width 83 height 23
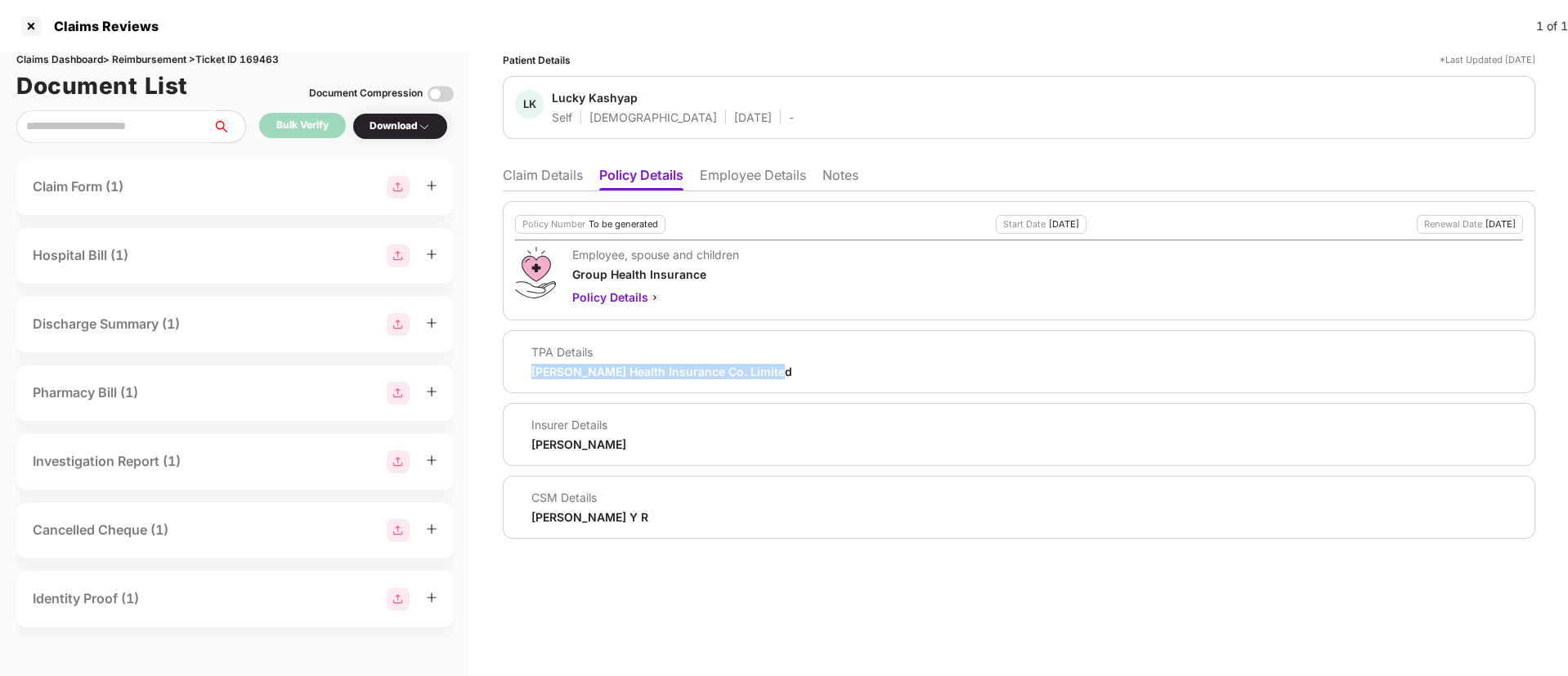
drag, startPoint x: 674, startPoint y: 374, endPoint x: 787, endPoint y: 374, distance: 113.0
click at [787, 374] on div "TPA Details Aditya Birla Health Insurance Co. Limited" at bounding box center [1018, 361] width 1007 height 35
copy div "Aditya Birla Health Insurance Co. Limited"
click at [770, 173] on li "Employee Details" at bounding box center [752, 179] width 106 height 23
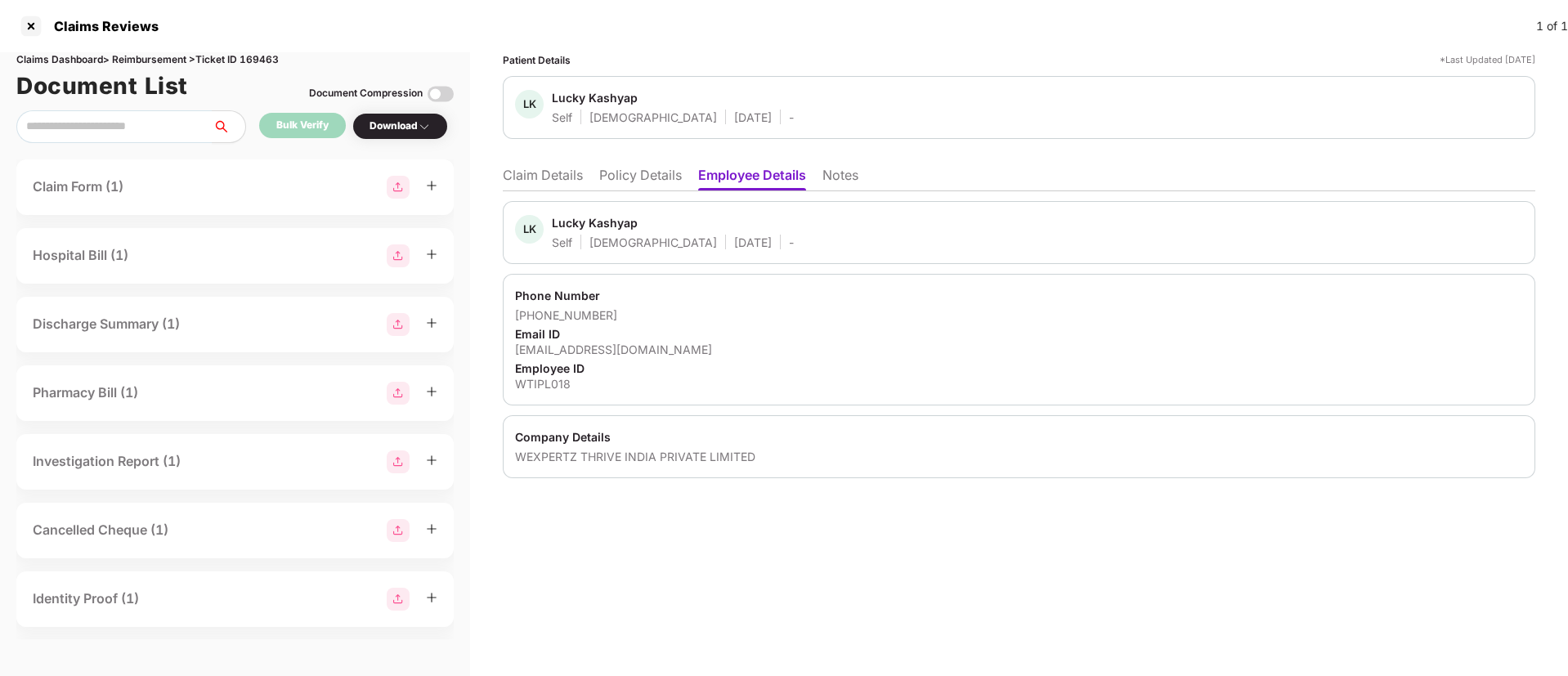
click at [529, 177] on li "Claim Details" at bounding box center [542, 179] width 80 height 23
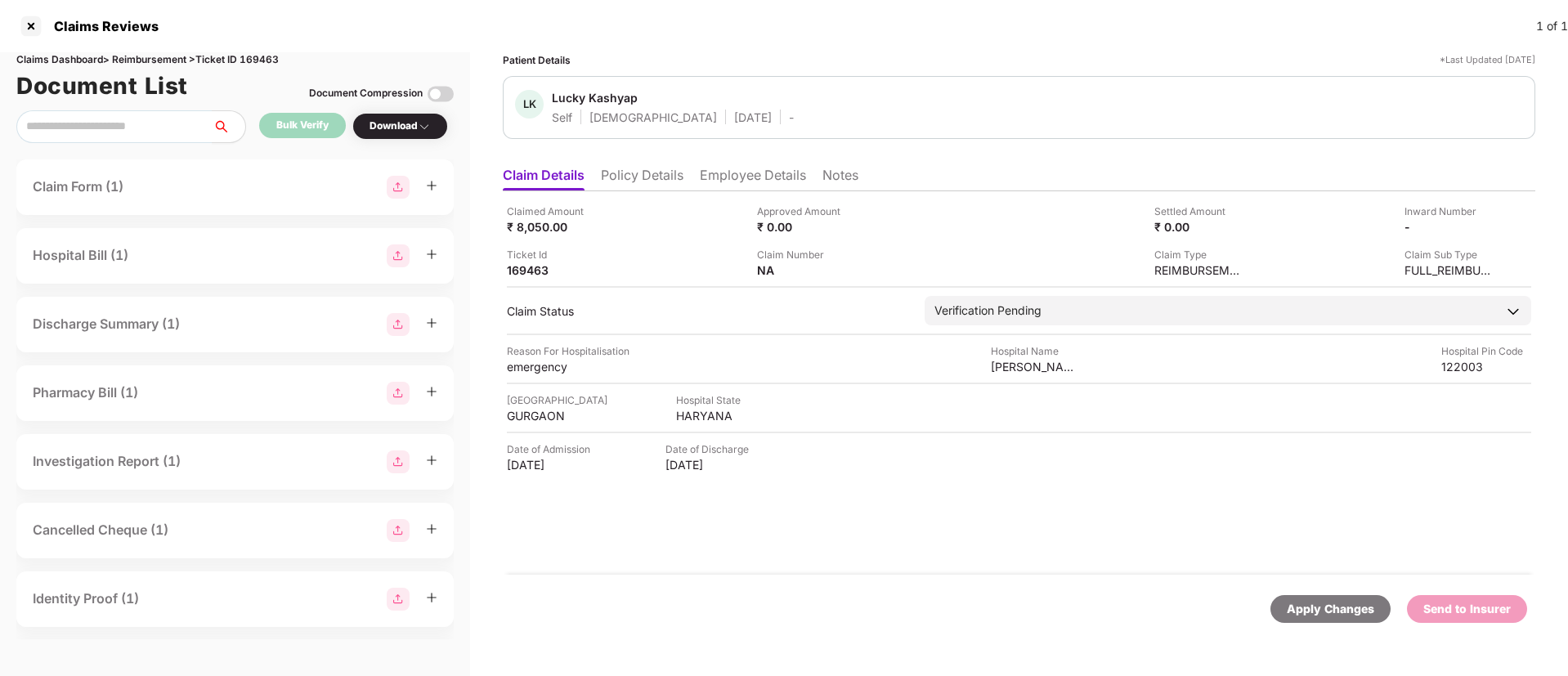
click at [663, 164] on ul "Claim Details Policy Details Employee Details Notes" at bounding box center [1018, 175] width 1033 height 33
click at [658, 179] on li "Policy Details" at bounding box center [641, 179] width 83 height 23
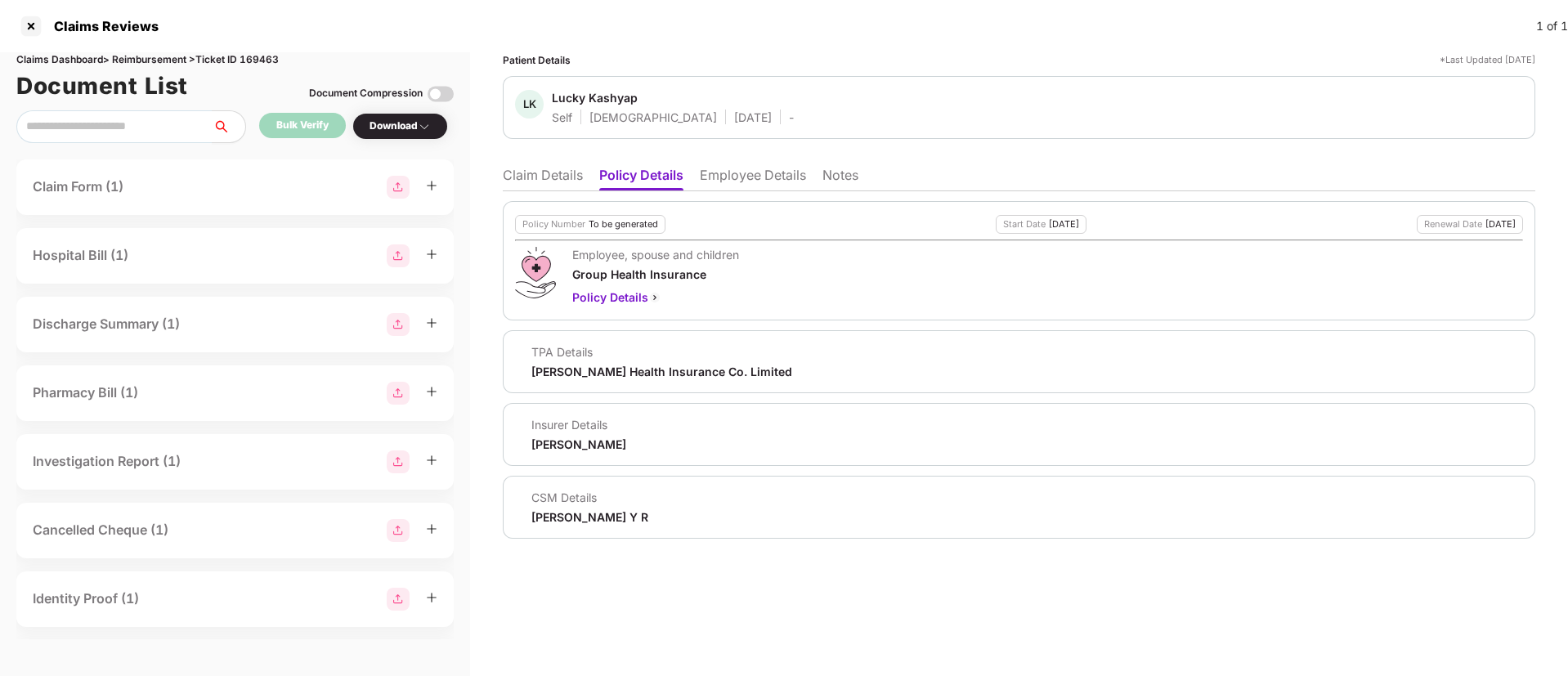
click at [534, 182] on li "Claim Details" at bounding box center [542, 179] width 80 height 23
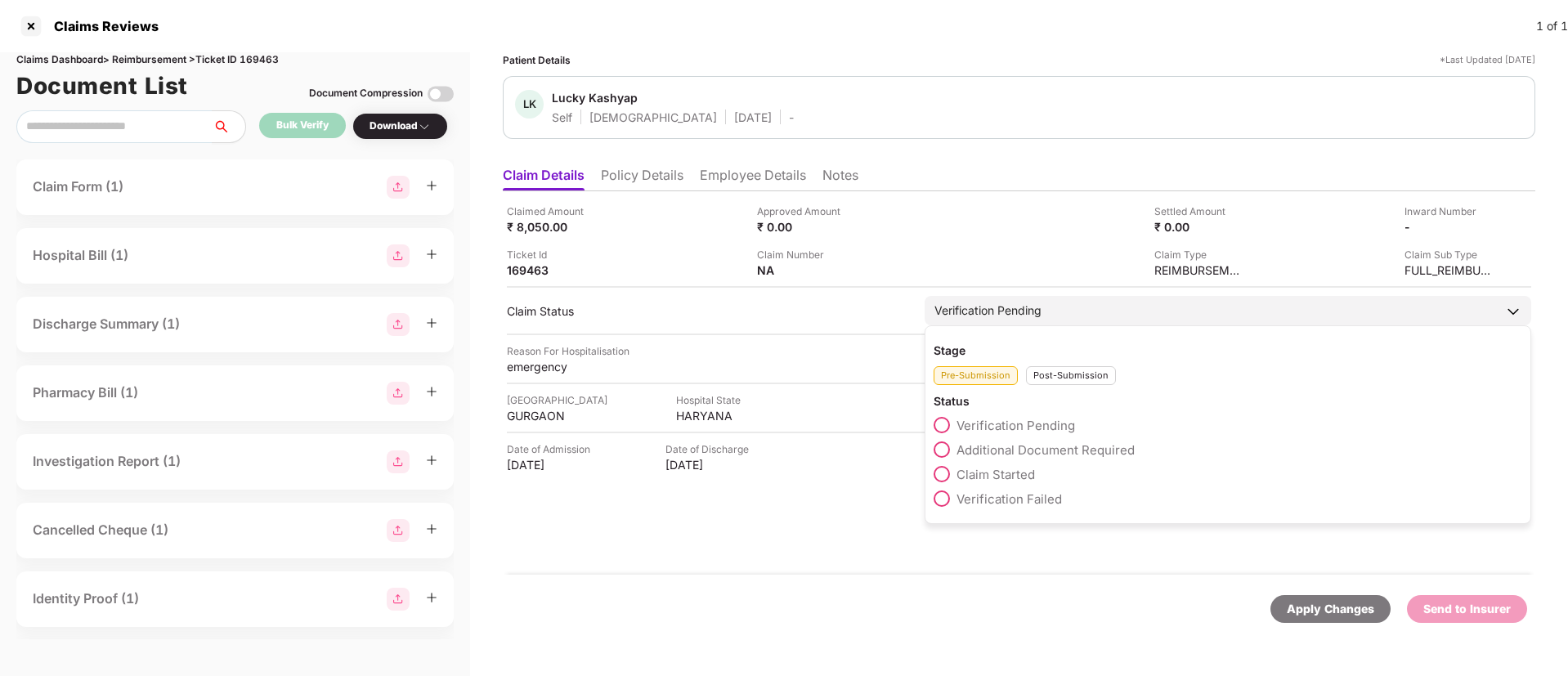
click at [937, 470] on span at bounding box center [941, 474] width 17 height 17
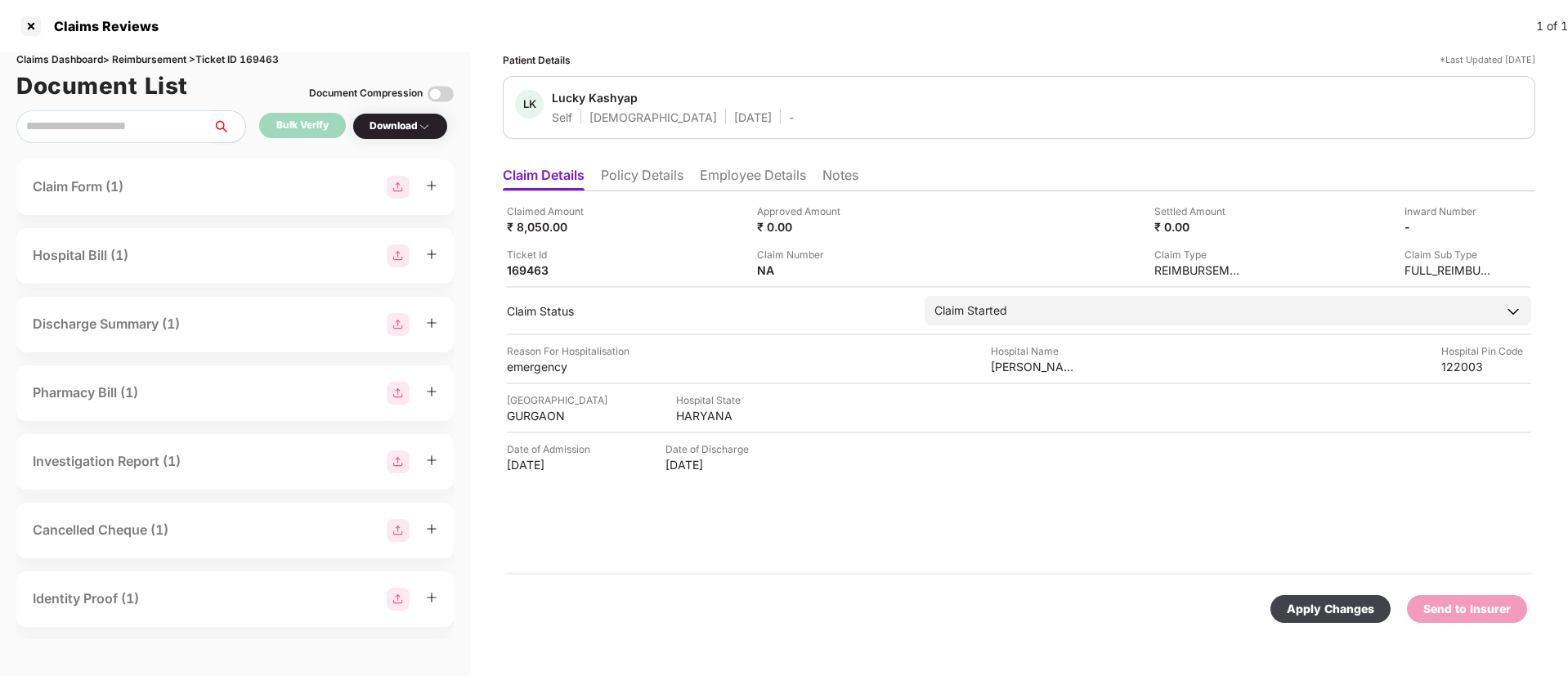
click at [1312, 602] on div "Apply Changes" at bounding box center [1330, 609] width 87 height 18
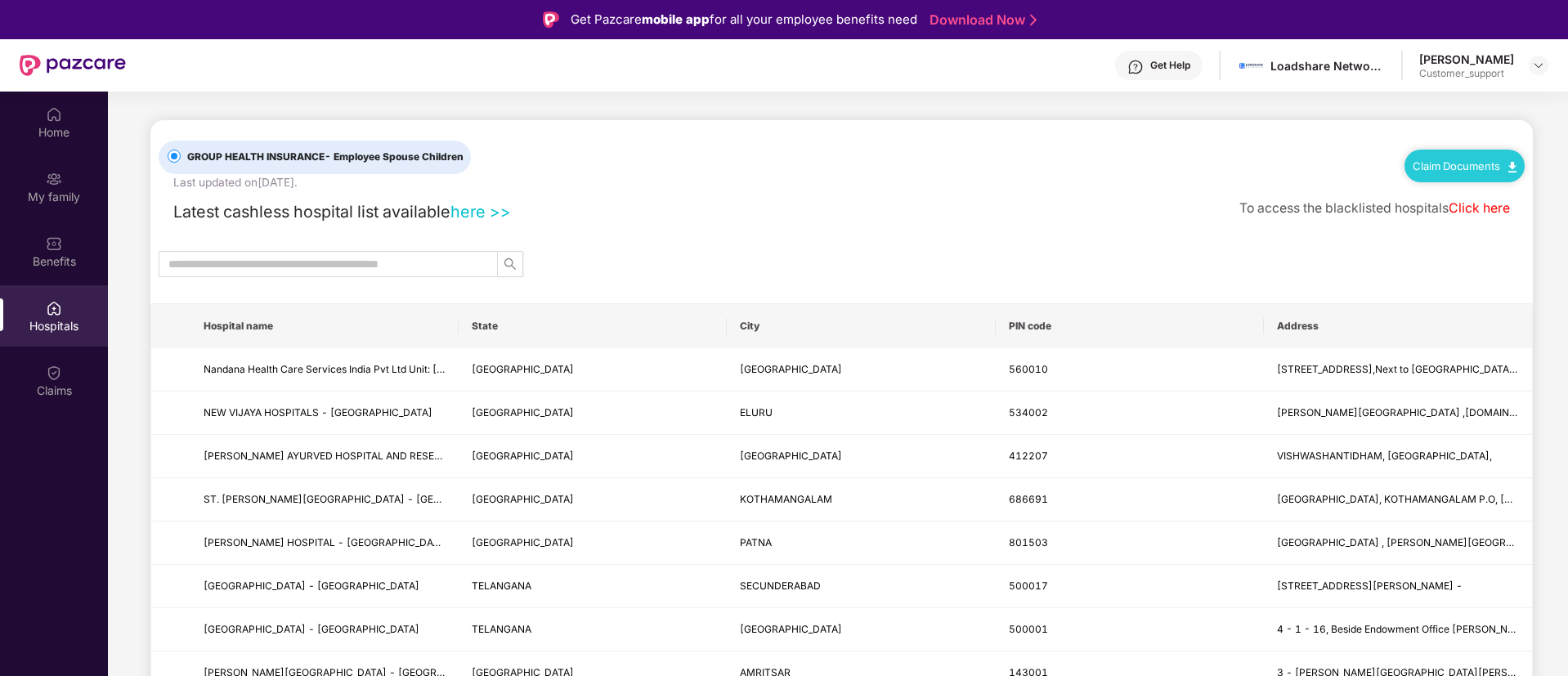
scroll to position [91, 0]
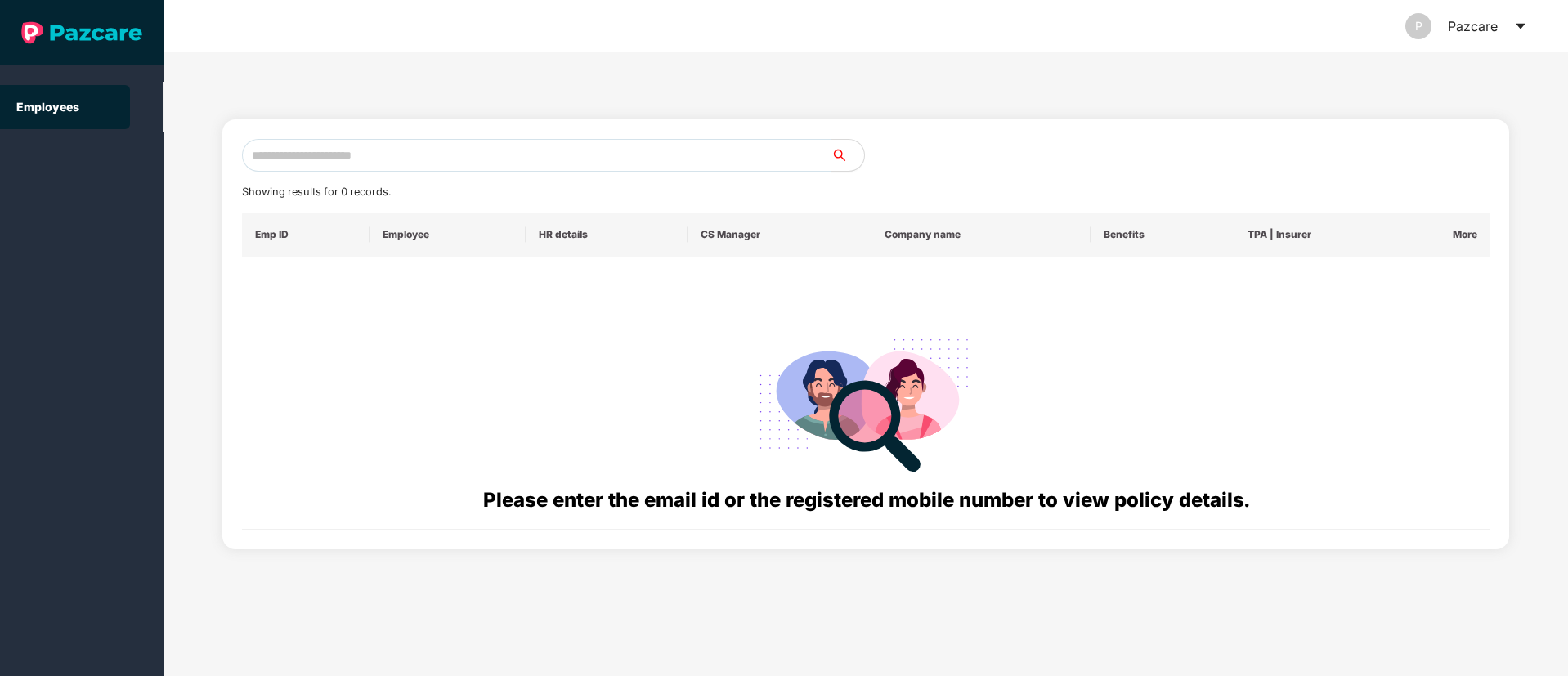
click at [324, 139] on input "text" at bounding box center [536, 155] width 590 height 33
paste input "**********"
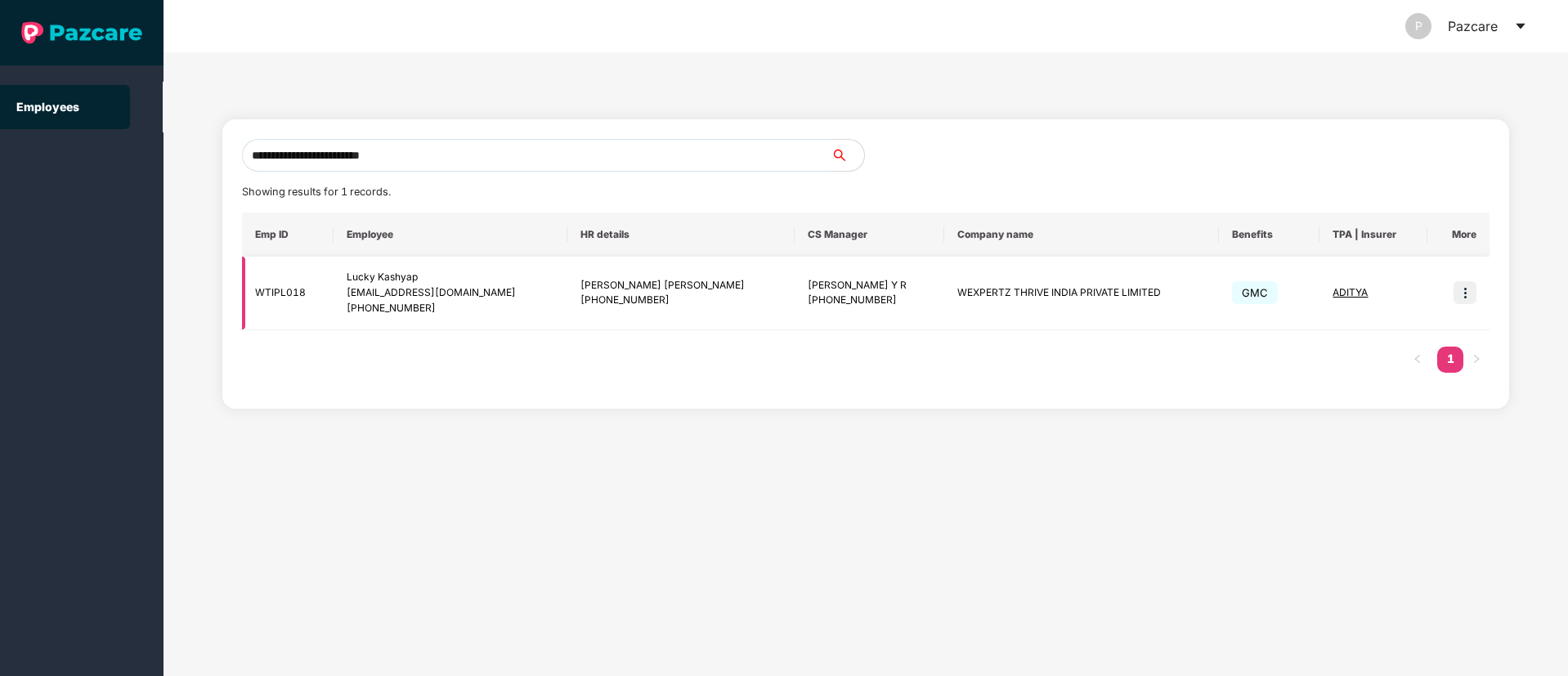
type input "**********"
click at [1466, 287] on img at bounding box center [1465, 292] width 23 height 23
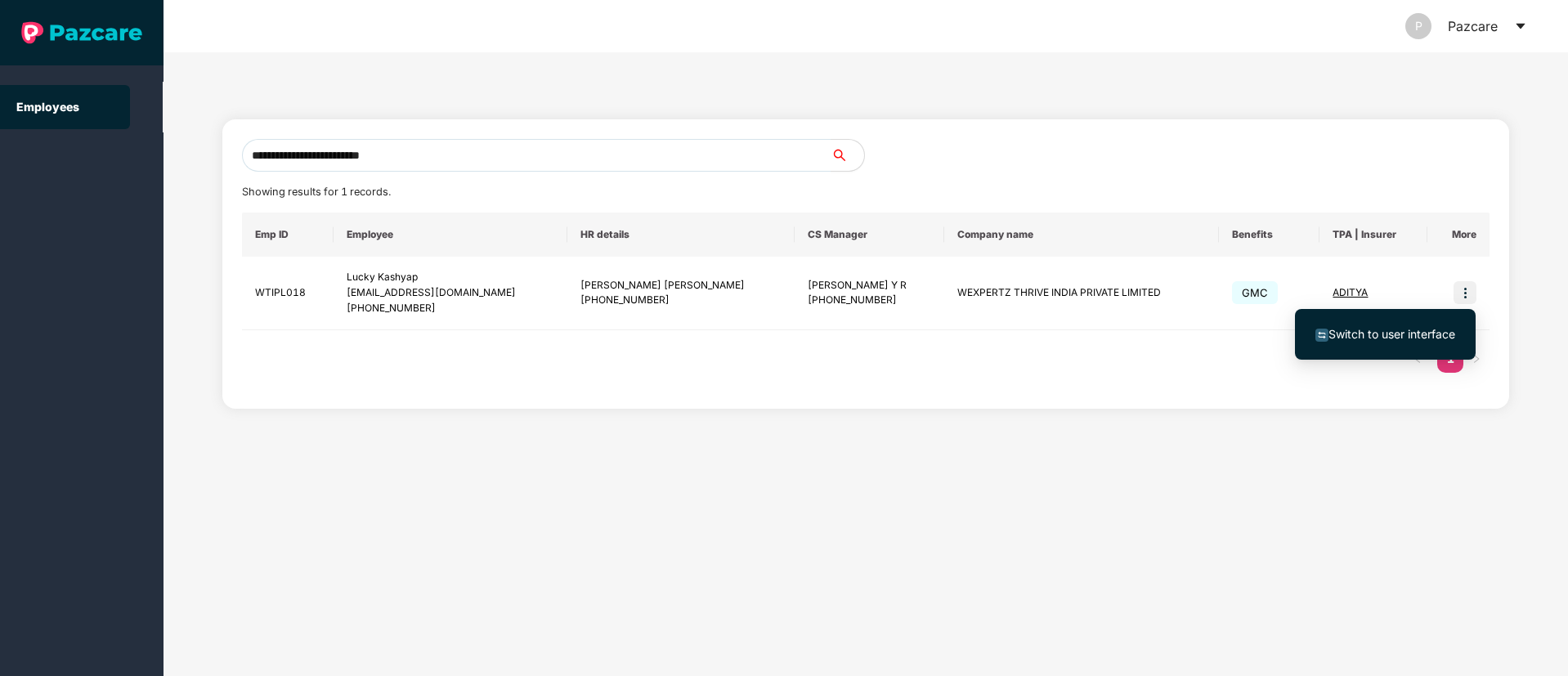
click at [1384, 327] on span "Switch to user interface" at bounding box center [1391, 334] width 126 height 14
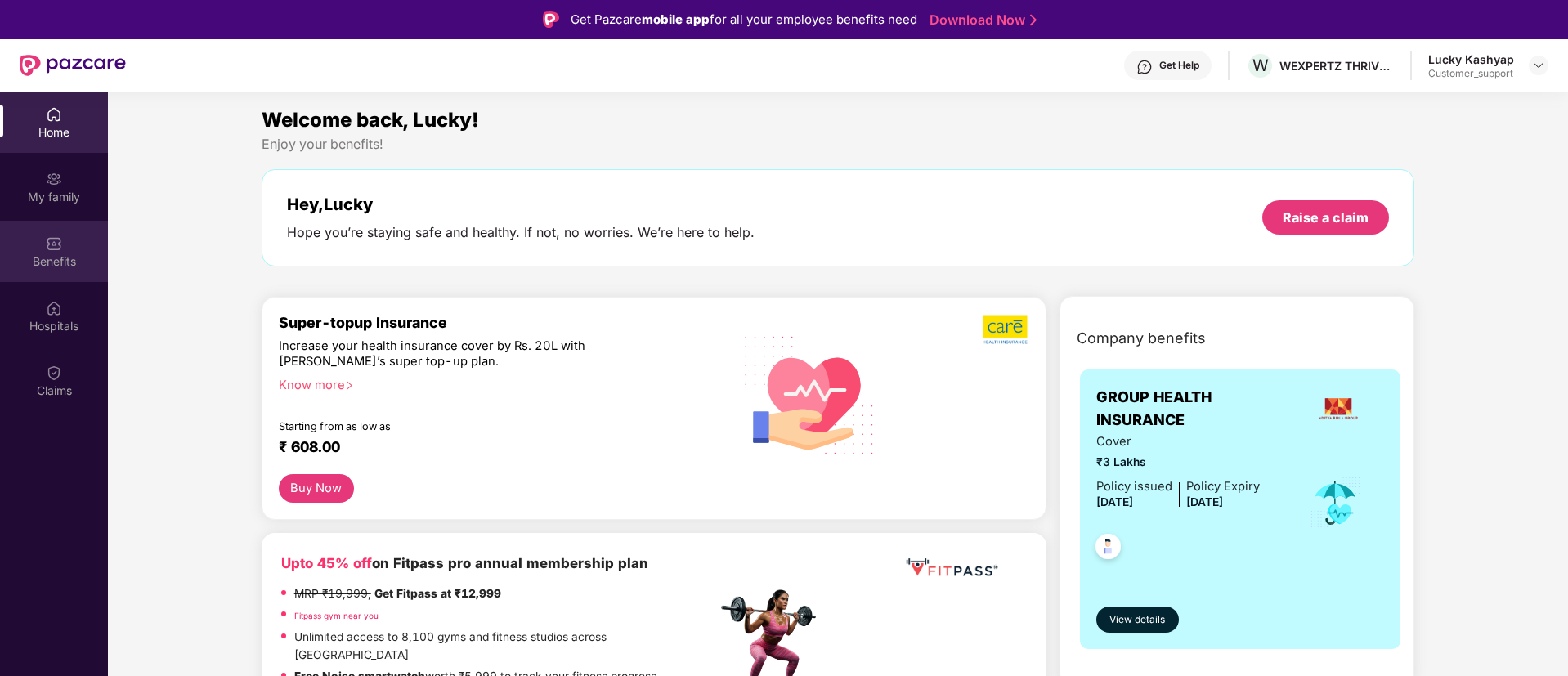
click at [64, 254] on div "Benefits" at bounding box center [53, 261] width 108 height 17
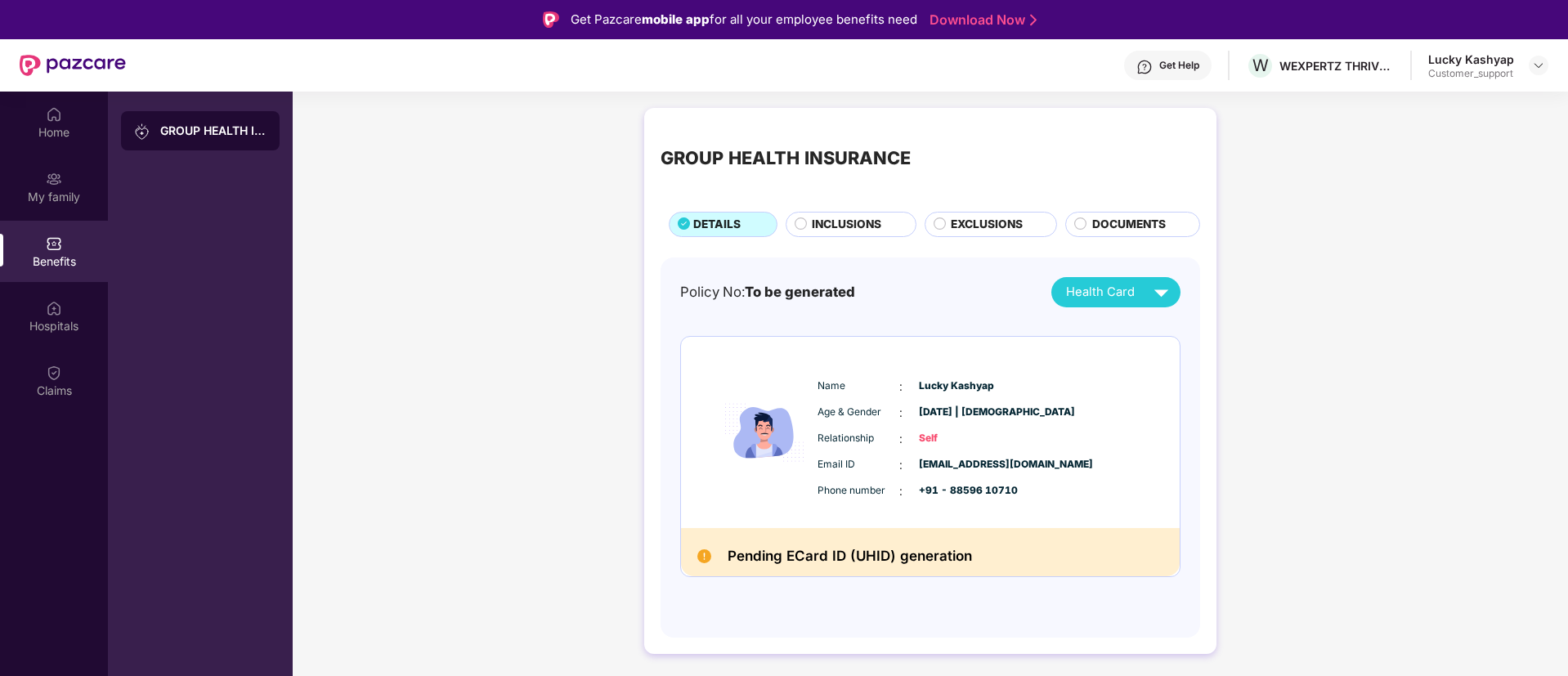
click at [1185, 64] on div "Get Help" at bounding box center [1178, 65] width 40 height 13
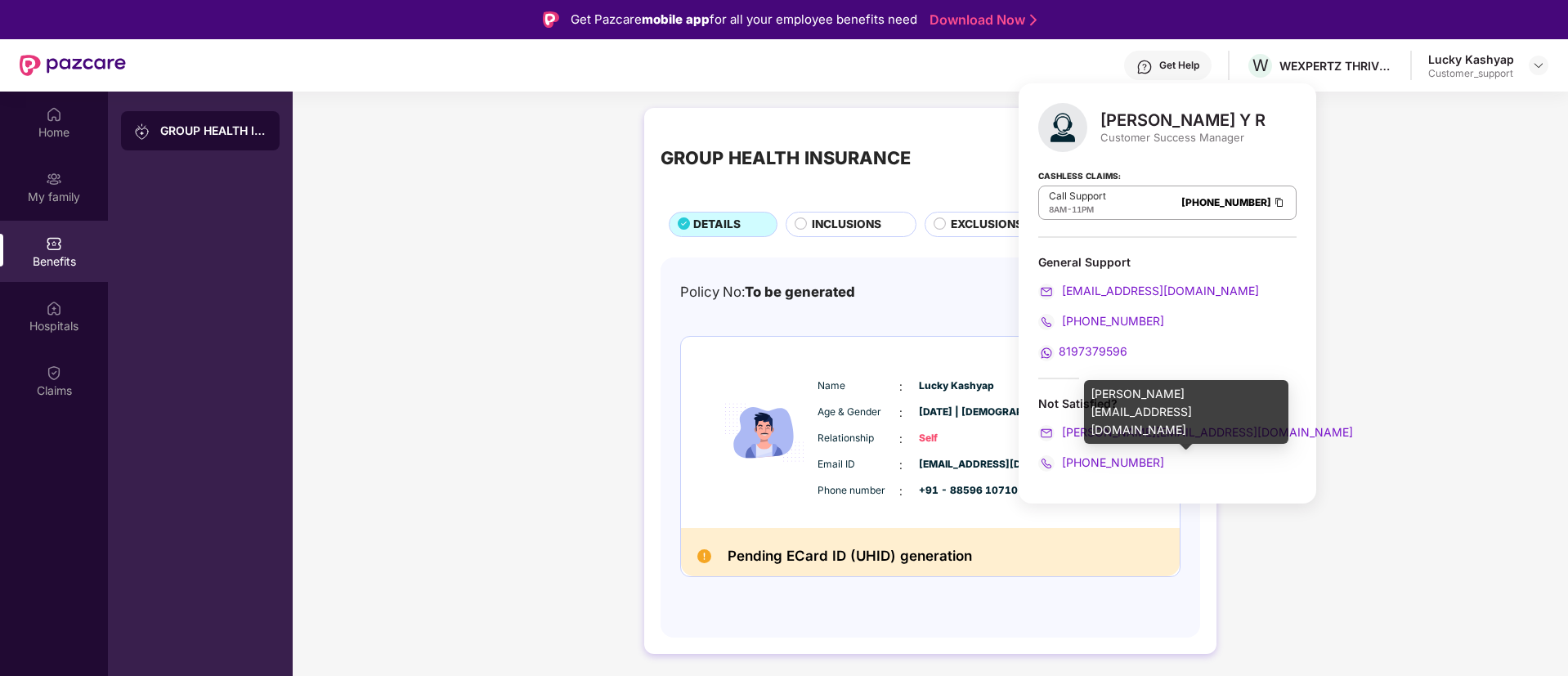
click at [1132, 395] on div "shreyas.datta@pazcare.com" at bounding box center [1186, 412] width 204 height 64
copy div "shreyas.datta@pazcare.com"
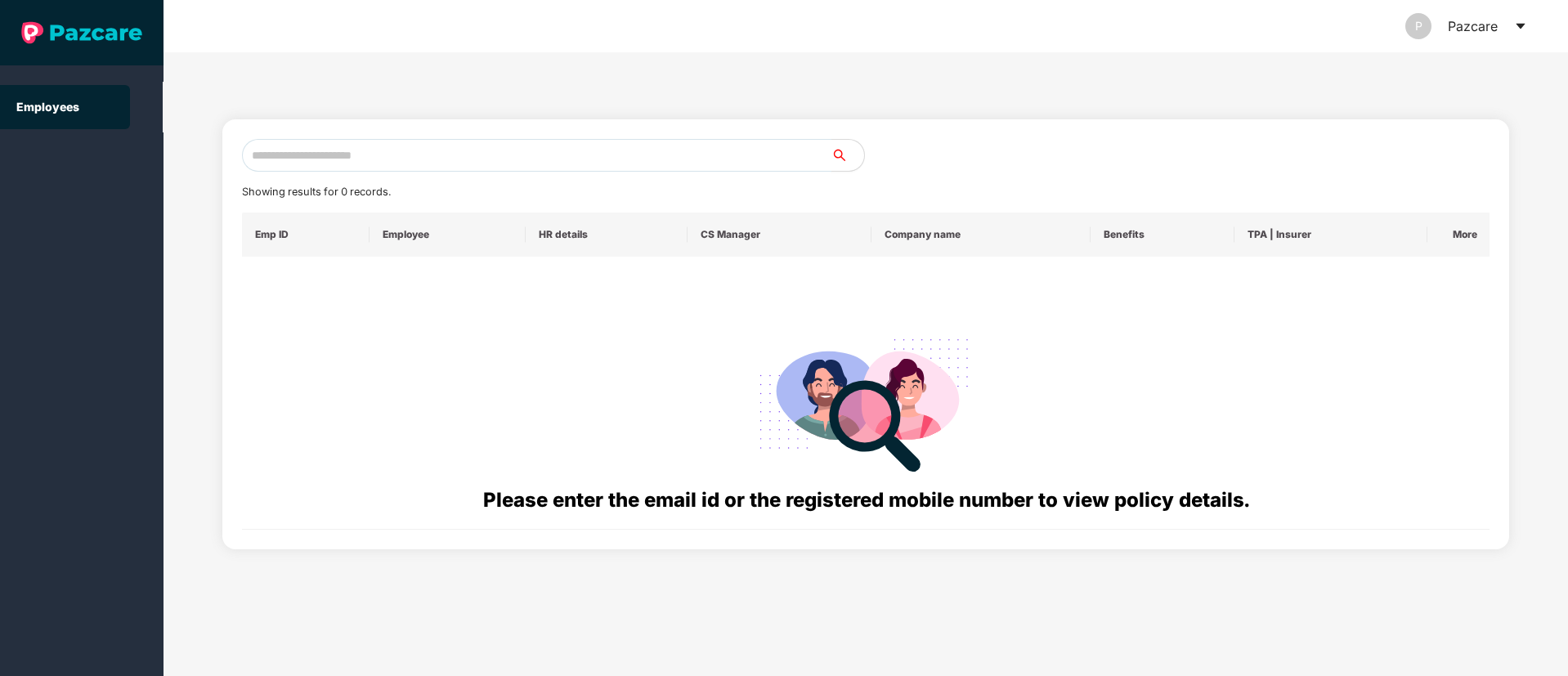
click at [302, 152] on input "text" at bounding box center [536, 155] width 590 height 33
paste input "**********"
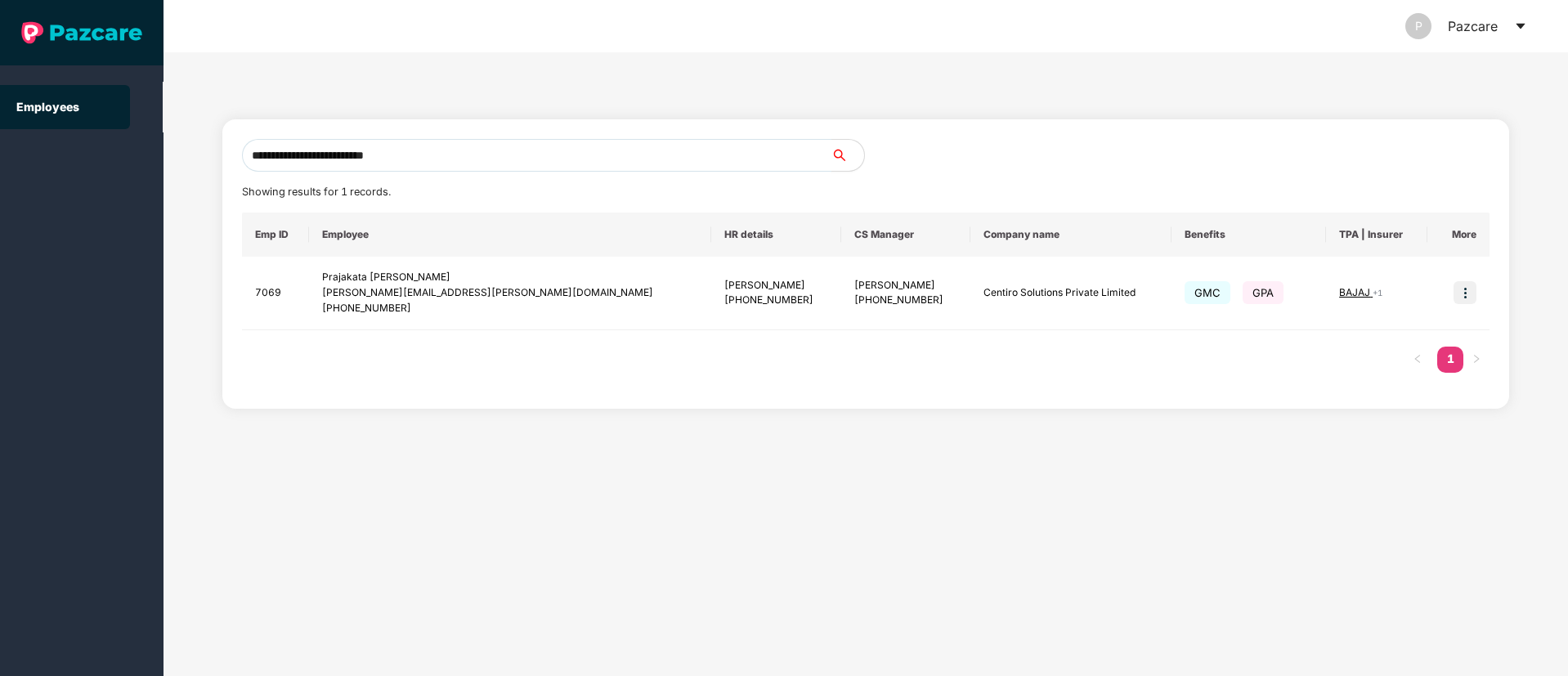
type input "**********"
click at [1467, 291] on img at bounding box center [1465, 292] width 23 height 23
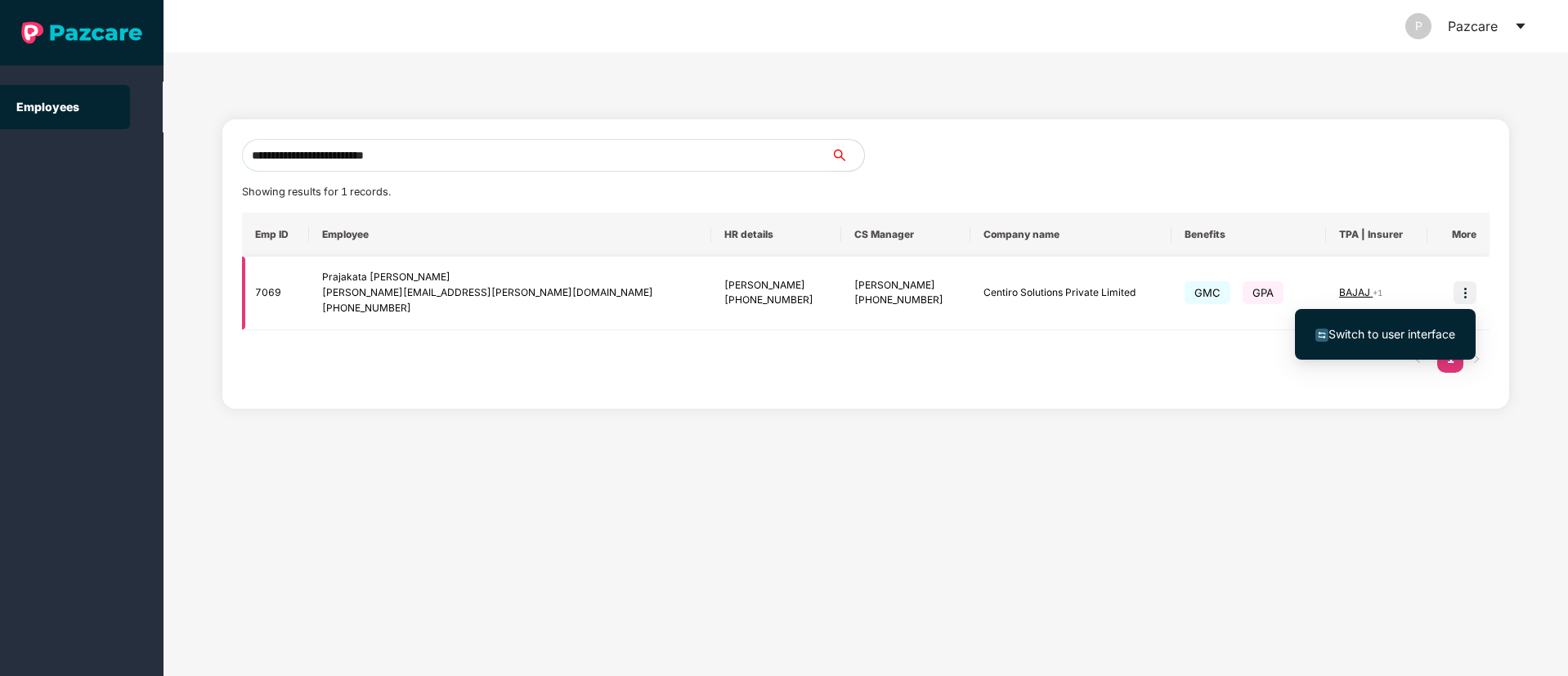
click at [1376, 340] on span "Switch to user interface" at bounding box center [1391, 334] width 126 height 14
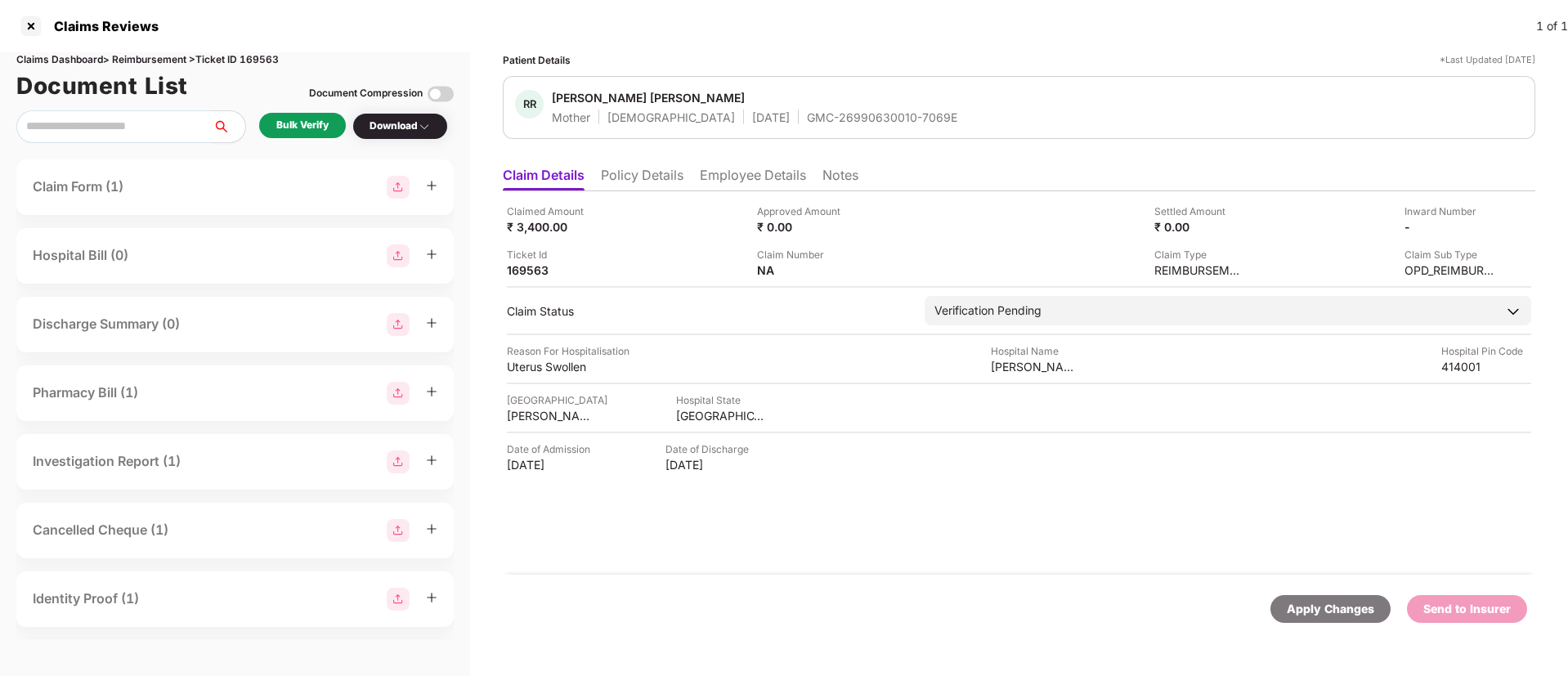
click at [665, 170] on li "Policy Details" at bounding box center [641, 179] width 83 height 23
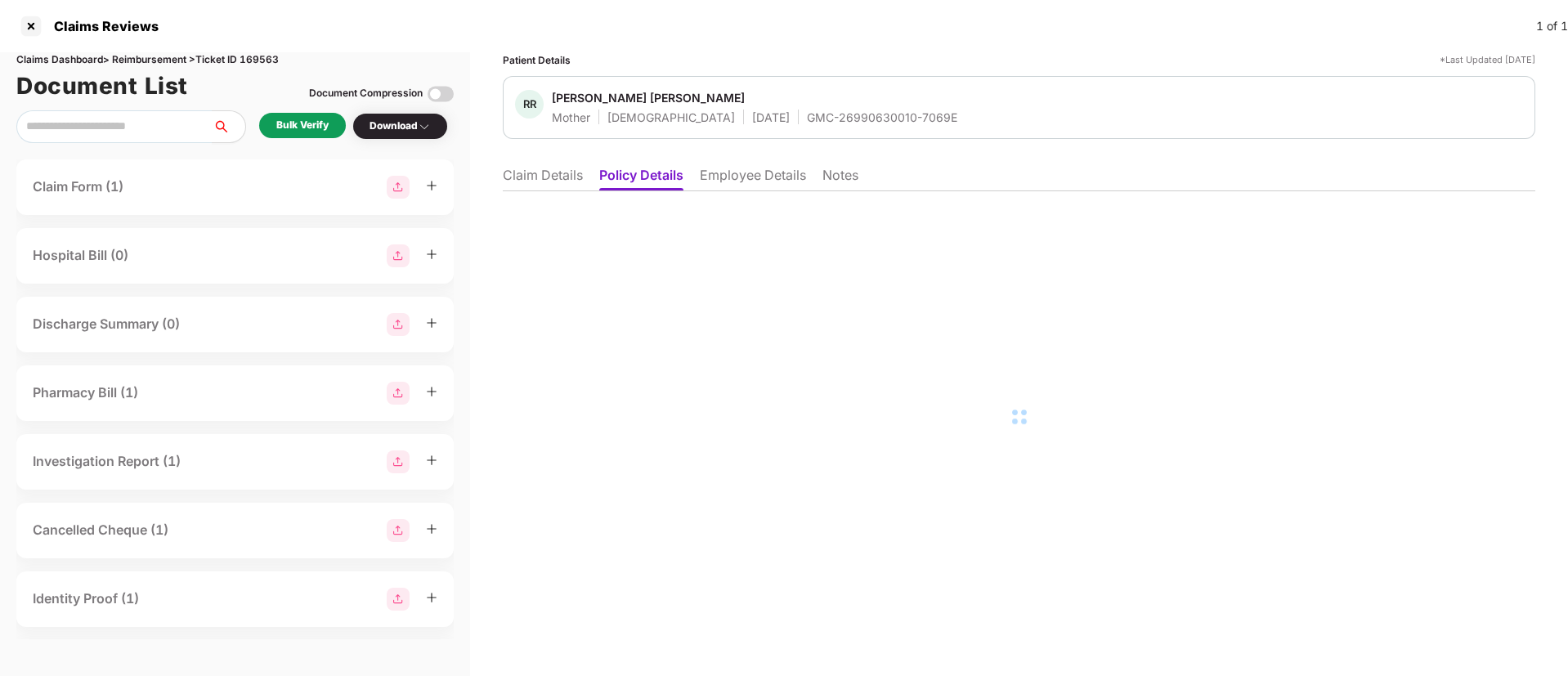
click at [772, 173] on li "Employee Details" at bounding box center [752, 179] width 106 height 23
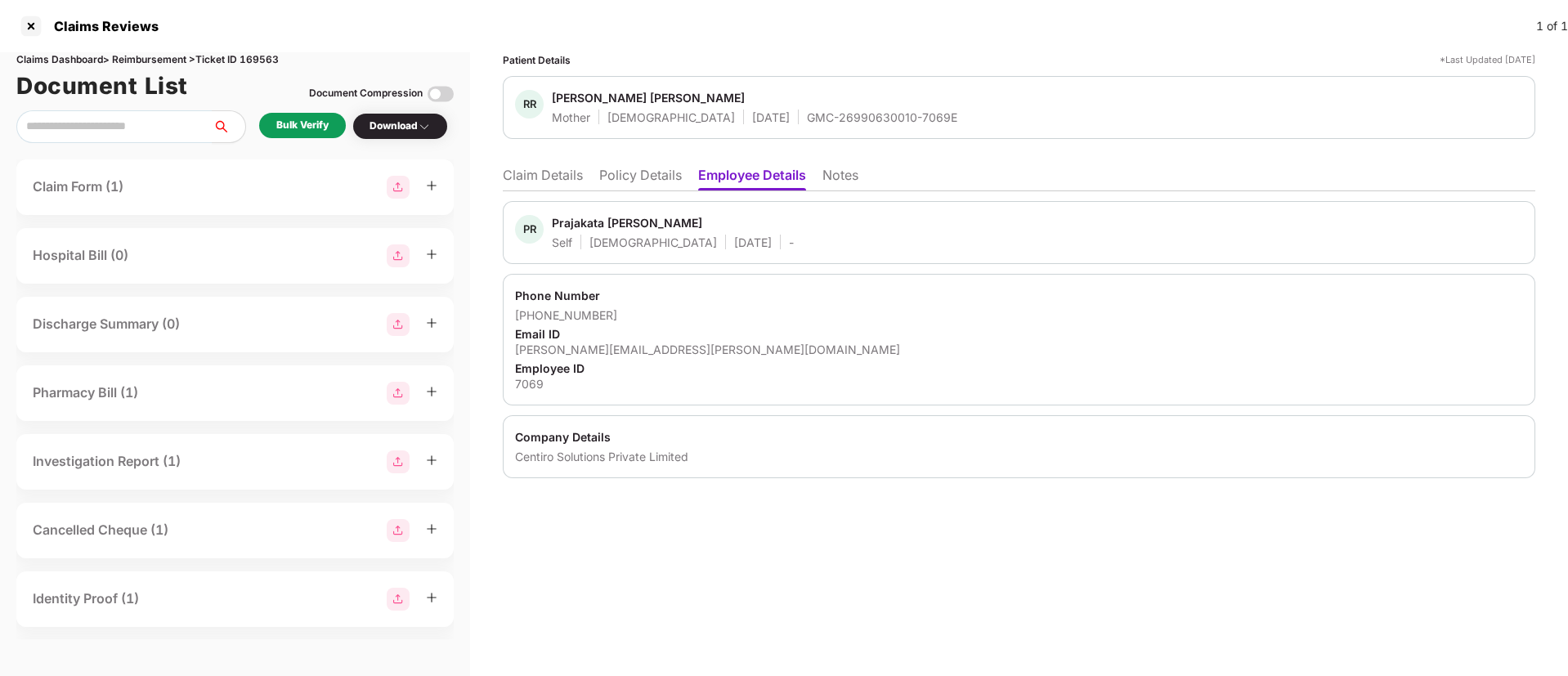
click at [598, 353] on div "[PERSON_NAME][EMAIL_ADDRESS][PERSON_NAME][DOMAIN_NAME]" at bounding box center [1018, 350] width 1007 height 16
copy div "[PERSON_NAME][EMAIL_ADDRESS][PERSON_NAME][DOMAIN_NAME]"
drag, startPoint x: 538, startPoint y: 180, endPoint x: 551, endPoint y: 186, distance: 14.3
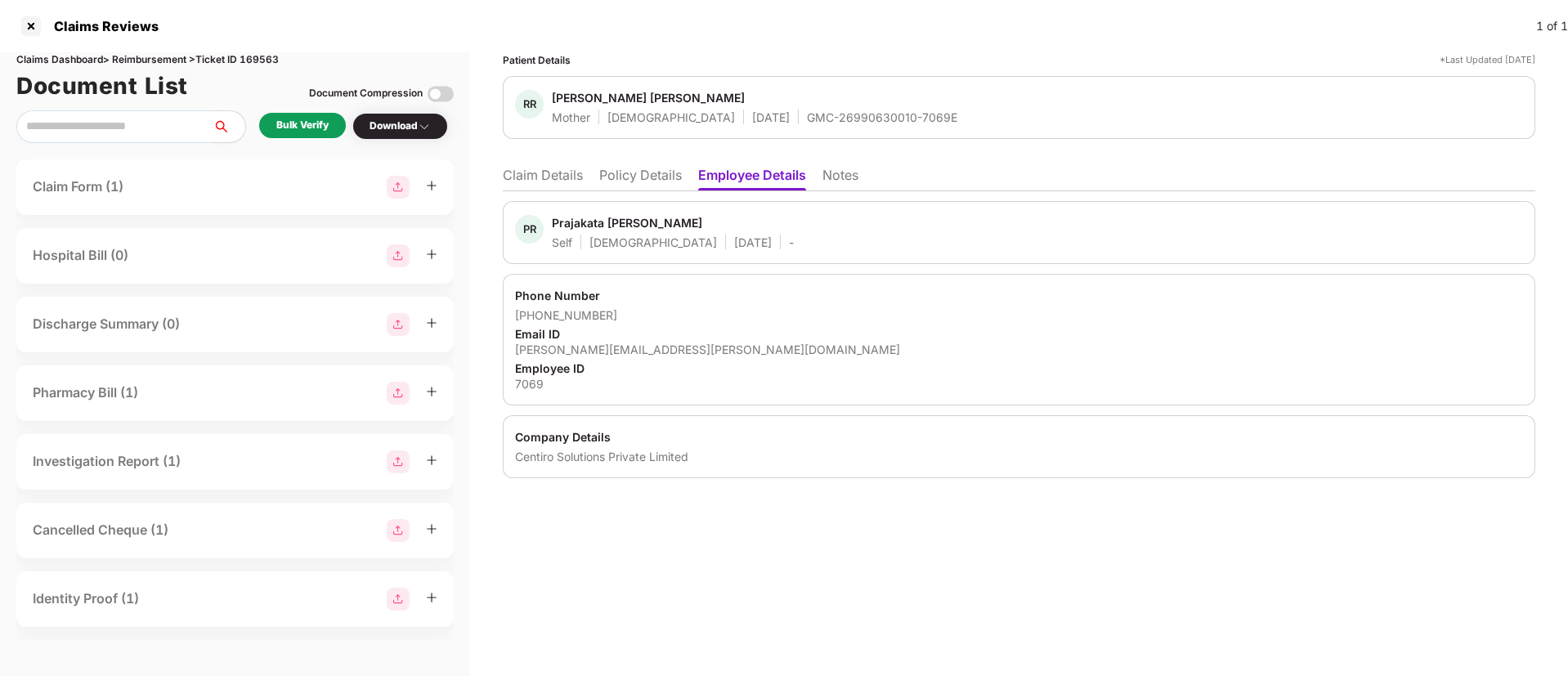
click at [541, 179] on li "Claim Details" at bounding box center [542, 179] width 80 height 23
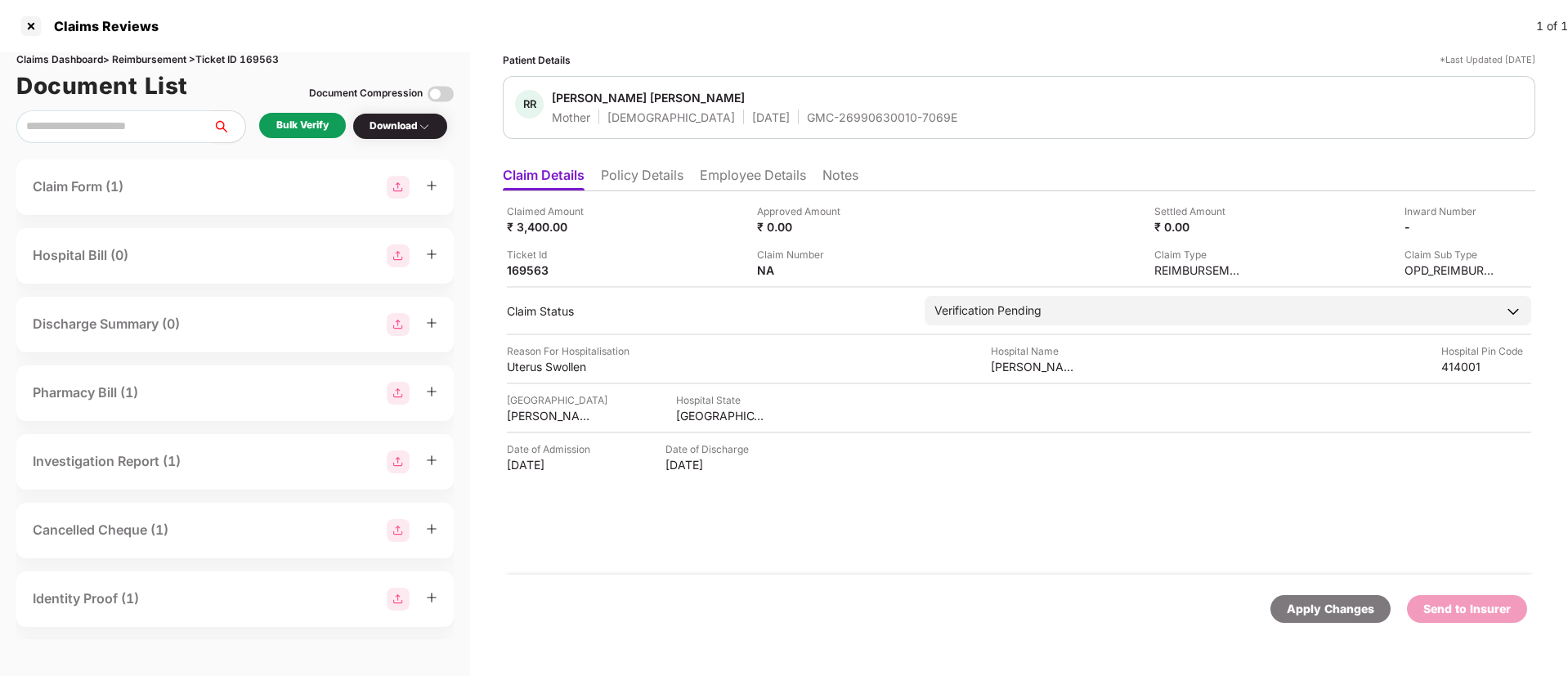
click at [291, 108] on div "Claims Dashboard > Reimbursement > Ticket ID 169563 Document List Document Comp…" at bounding box center [235, 364] width 470 height 624
click at [294, 114] on div "Bulk Verify" at bounding box center [302, 125] width 86 height 25
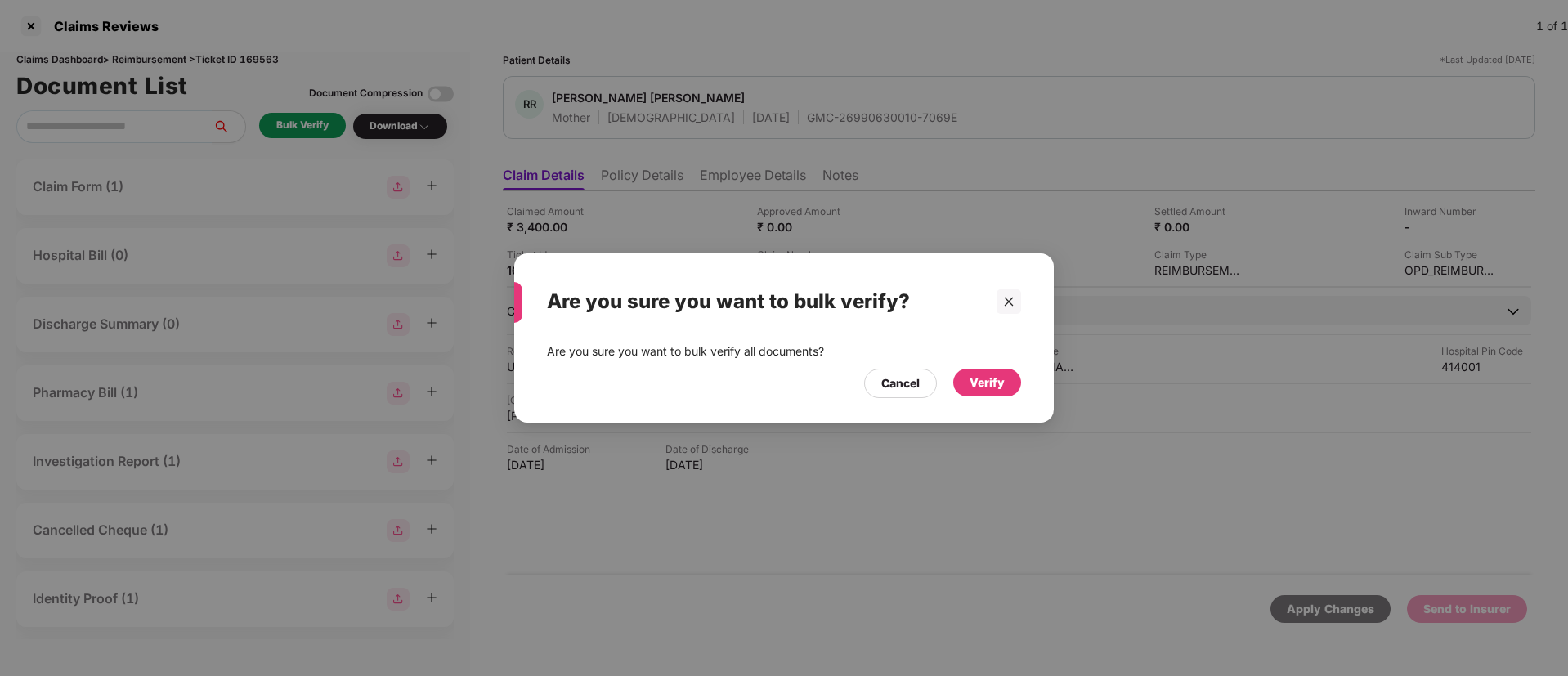
click at [982, 374] on div "Verify" at bounding box center [987, 383] width 35 height 18
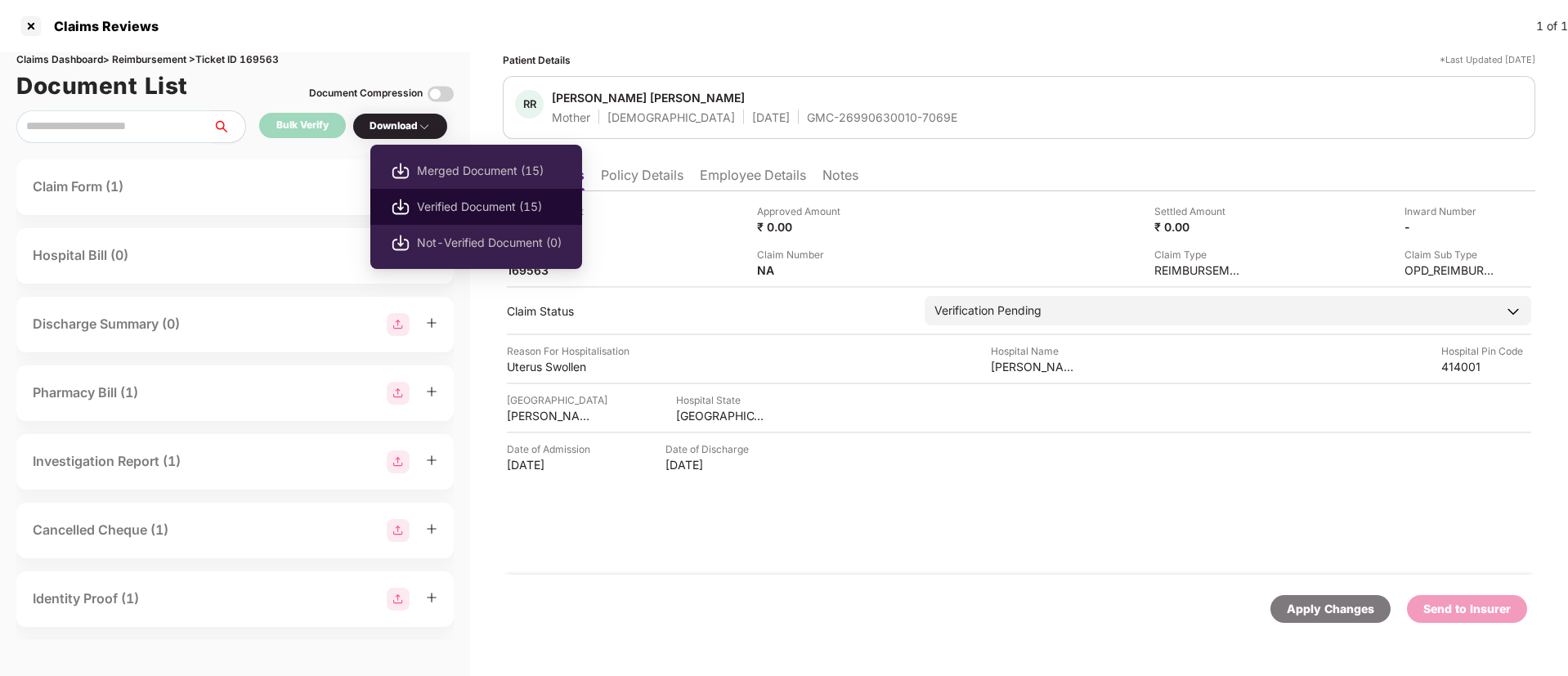
click at [425, 206] on span "Verified Document (15)" at bounding box center [489, 207] width 145 height 18
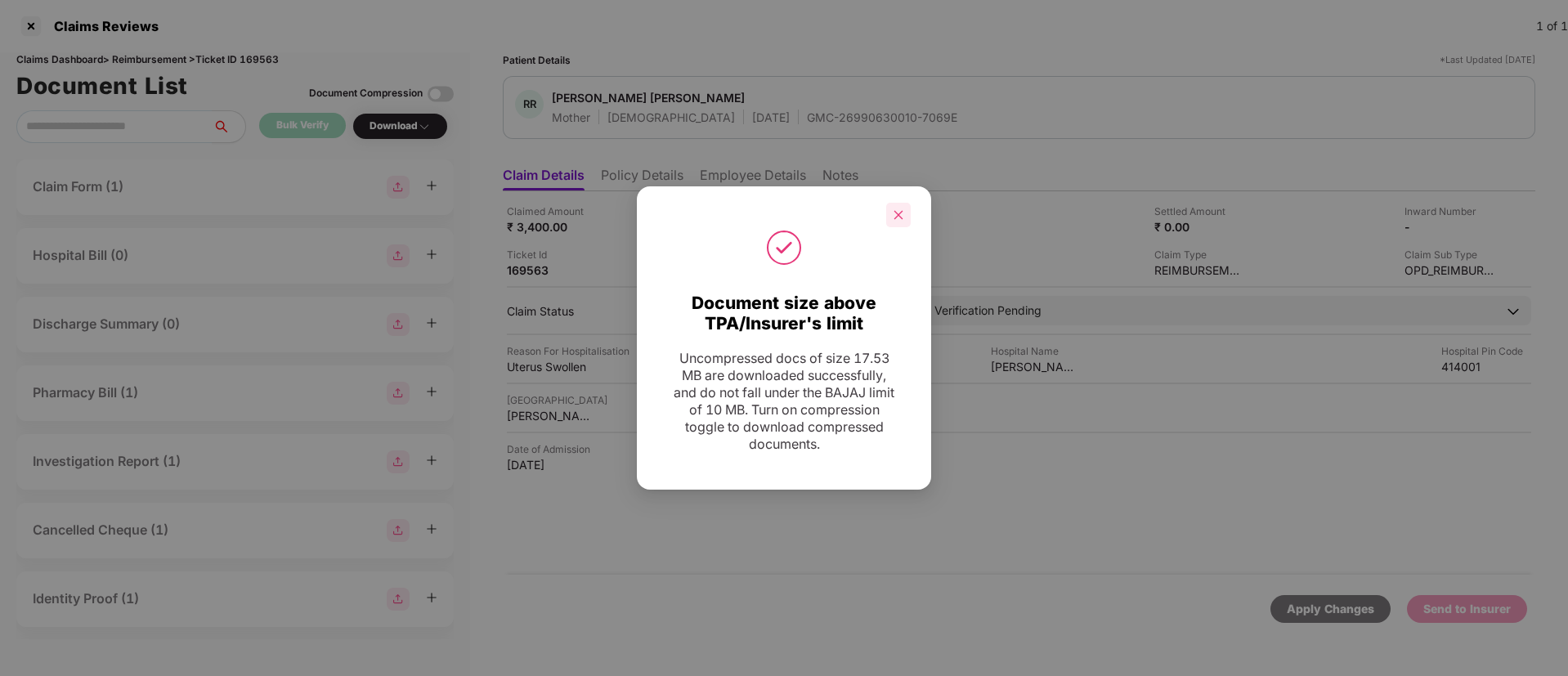
click at [894, 225] on div at bounding box center [898, 215] width 24 height 24
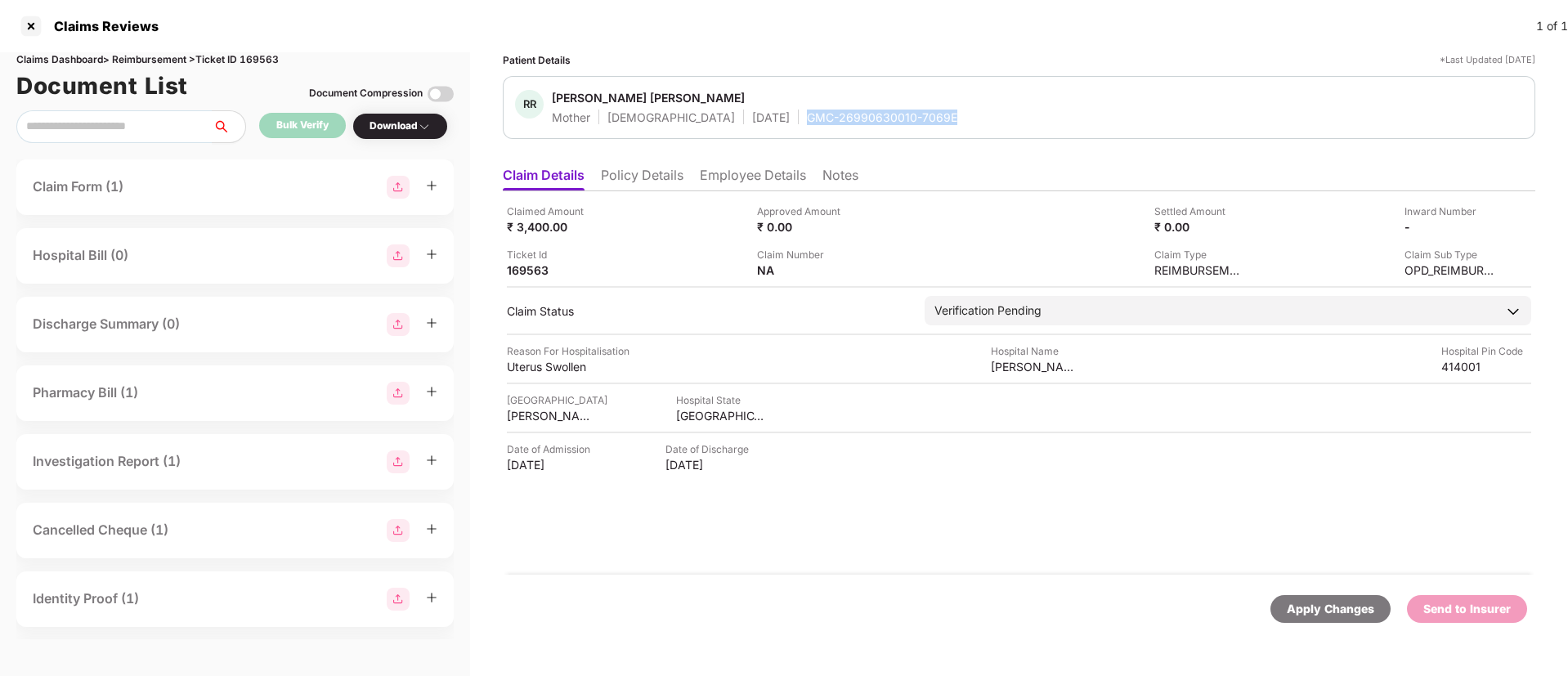
drag, startPoint x: 742, startPoint y: 119, endPoint x: 895, endPoint y: 123, distance: 153.1
click at [895, 123] on div "RR Ratnamala Ramchandra Thorat Mother Female 11 Apr 1977 GMC-26990630010-7069E" at bounding box center [1018, 108] width 1007 height 35
copy div "GMC-26990630010-7069E"
click at [906, 247] on div "Claim Number NA" at bounding box center [875, 262] width 238 height 31
drag, startPoint x: 547, startPoint y: 105, endPoint x: 739, endPoint y: 89, distance: 192.7
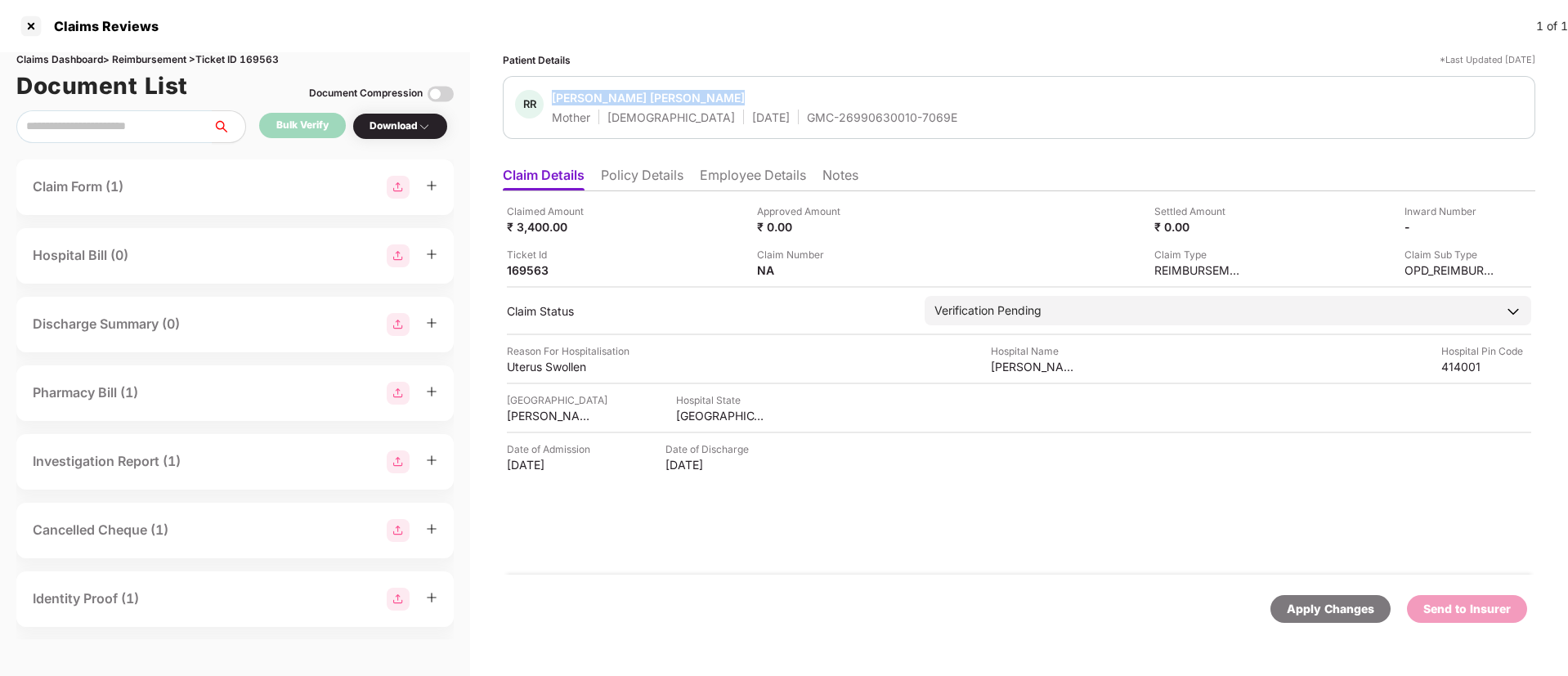
click at [739, 90] on div "RR Ratnamala Ramchandra Thorat Mother Female 11 Apr 1977 GMC-26990630010-7069E" at bounding box center [735, 108] width 442 height 35
copy div "Ratnamala Ramchandra Thorat"
click at [561, 415] on div "AHMED NAGAR" at bounding box center [552, 416] width 90 height 16
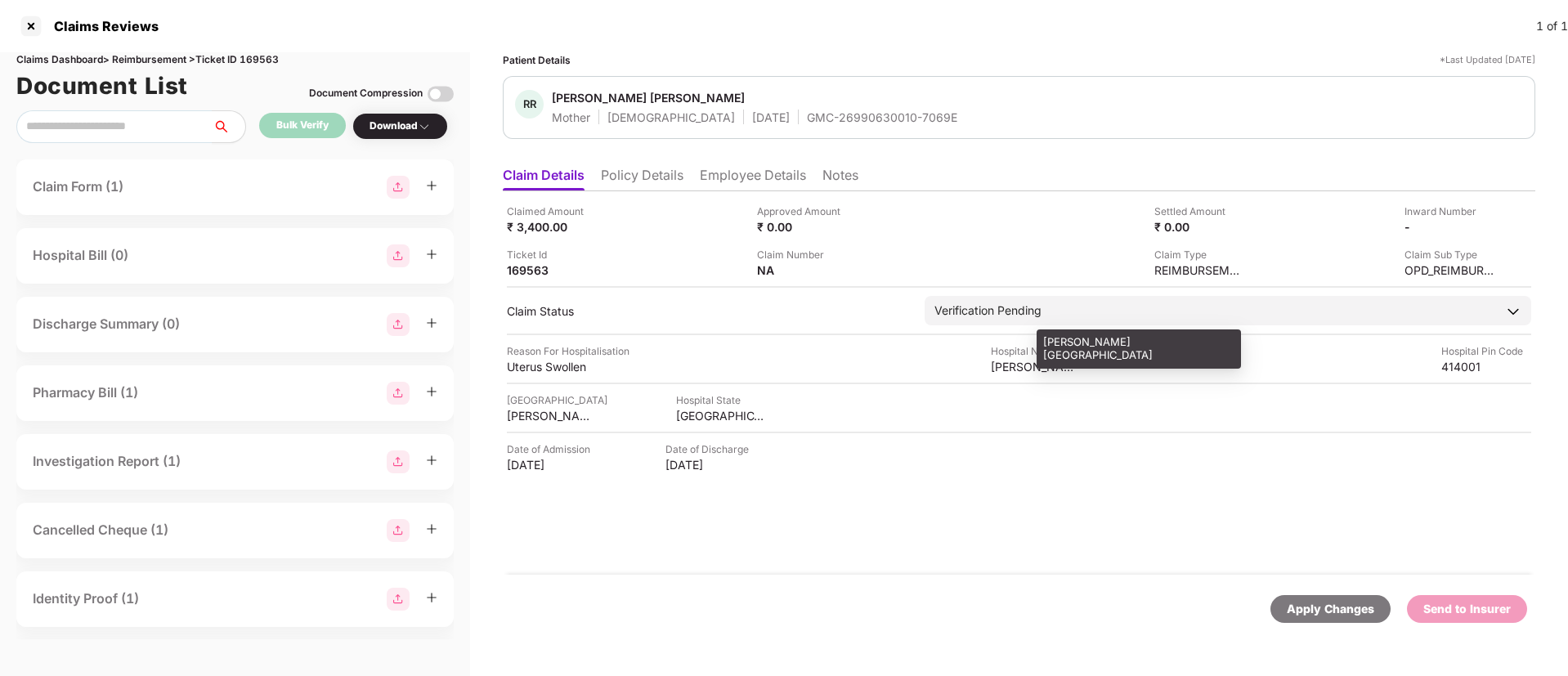
click at [1033, 368] on div "Narsale Hospital" at bounding box center [1036, 366] width 90 height 16
click at [1025, 373] on div "Narsale Hospital" at bounding box center [1036, 366] width 90 height 16
click at [1017, 371] on div "Narsale Hospital" at bounding box center [1036, 366] width 90 height 16
click at [1016, 370] on div "Narsale Hospital" at bounding box center [1036, 366] width 90 height 16
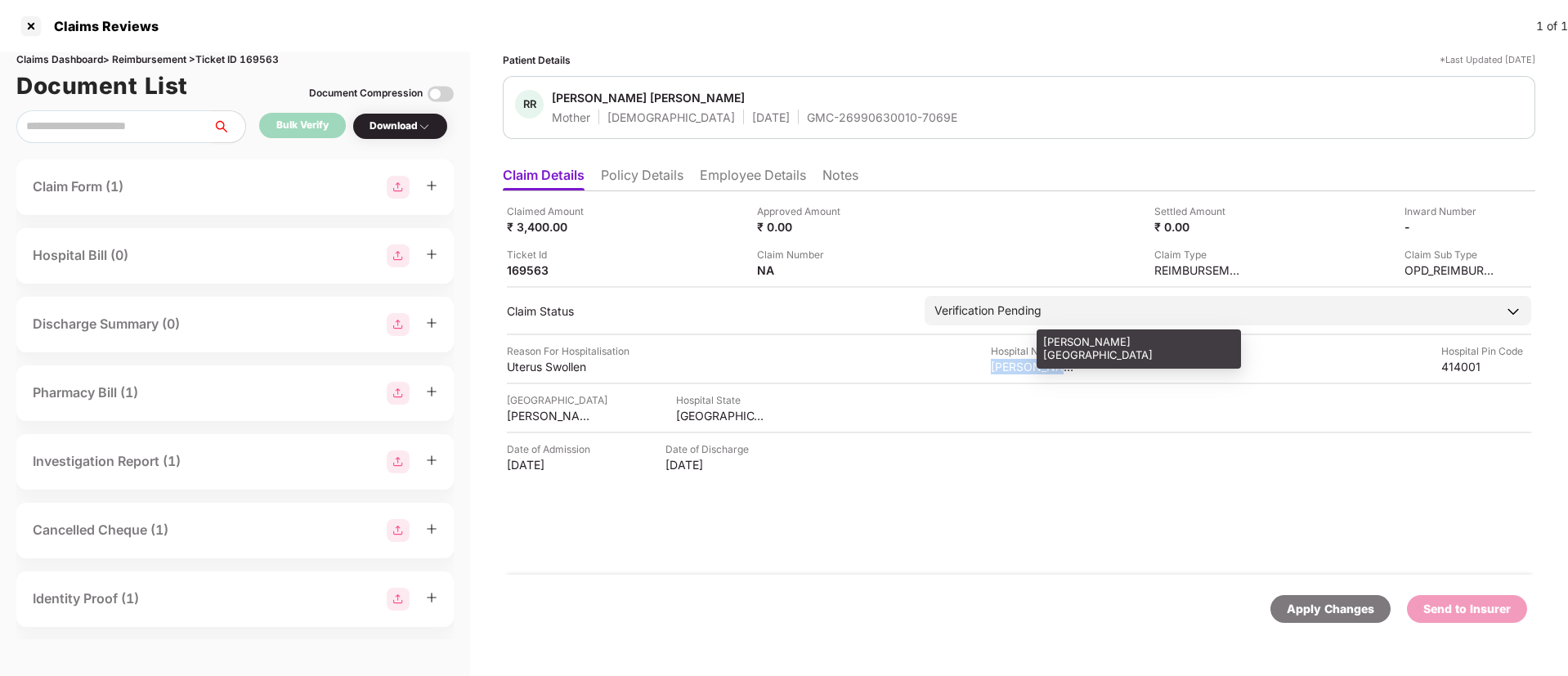
click at [1016, 370] on div "Narsale Hospital" at bounding box center [1036, 366] width 90 height 16
copy div "Narsale Hospital"
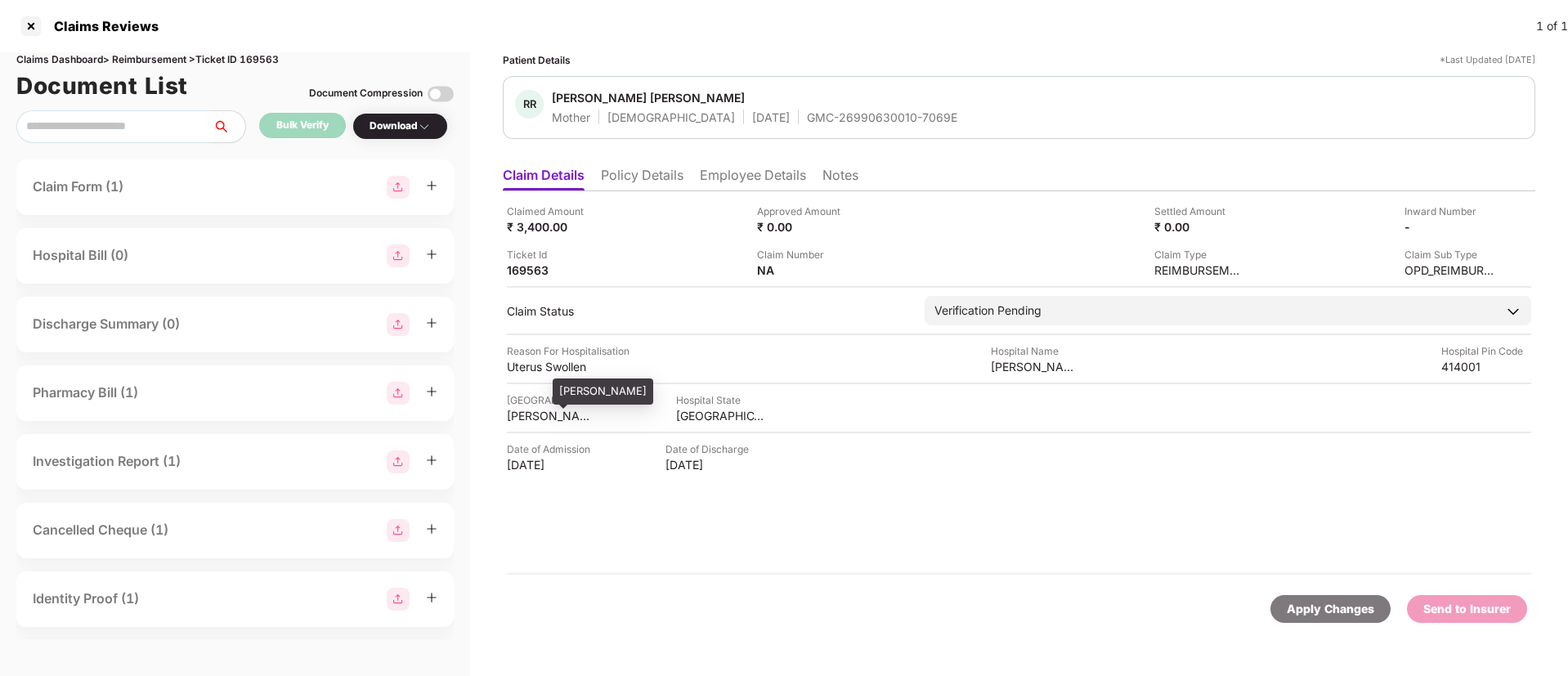
click at [542, 414] on div "AHMED NAGAR" at bounding box center [552, 416] width 90 height 16
click at [542, 413] on div "AHMED NAGAR" at bounding box center [552, 416] width 90 height 16
copy div "AHMED NAGAR"
click at [542, 368] on div "Uterus Swollen" at bounding box center [552, 366] width 90 height 16
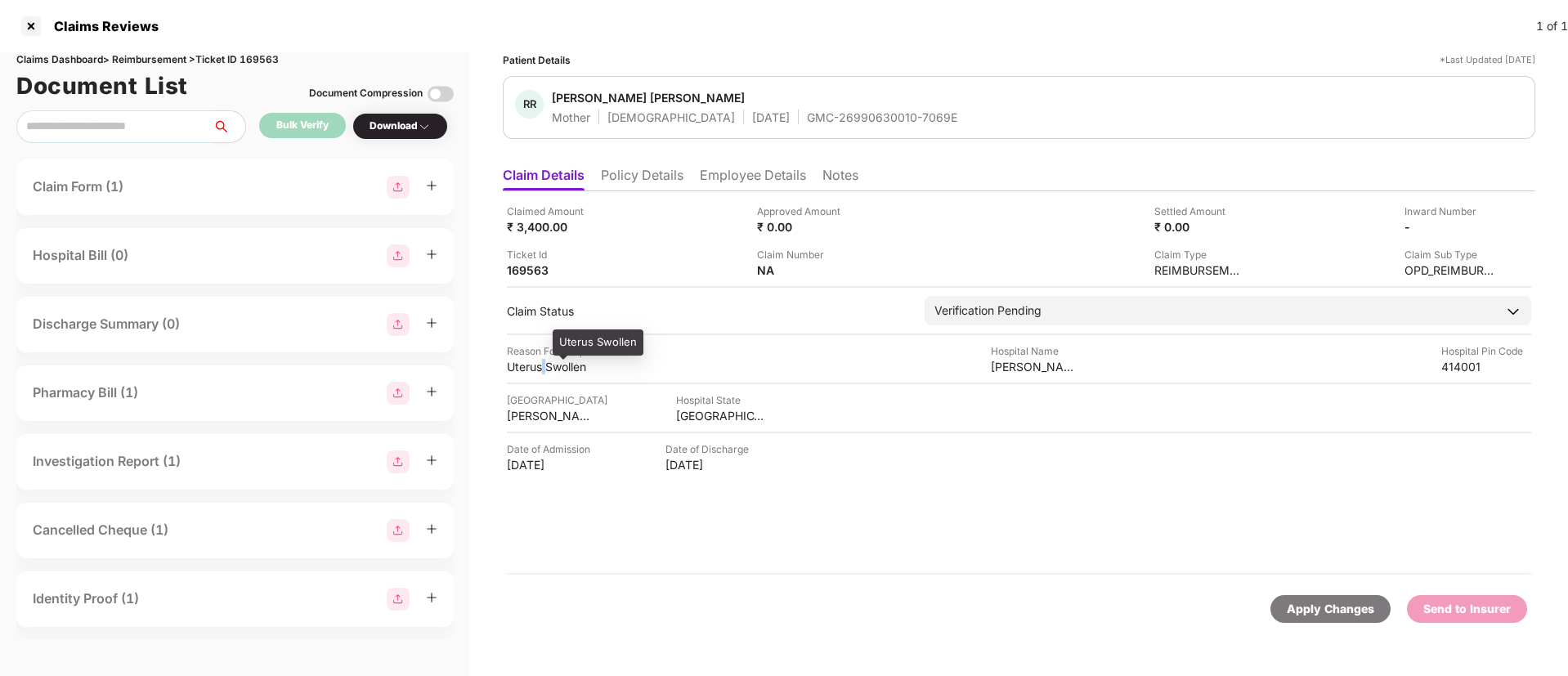
click at [542, 368] on div "Uterus Swollen" at bounding box center [552, 366] width 90 height 16
copy div "Uterus Swollen"
click at [734, 178] on li "Employee Details" at bounding box center [752, 179] width 106 height 23
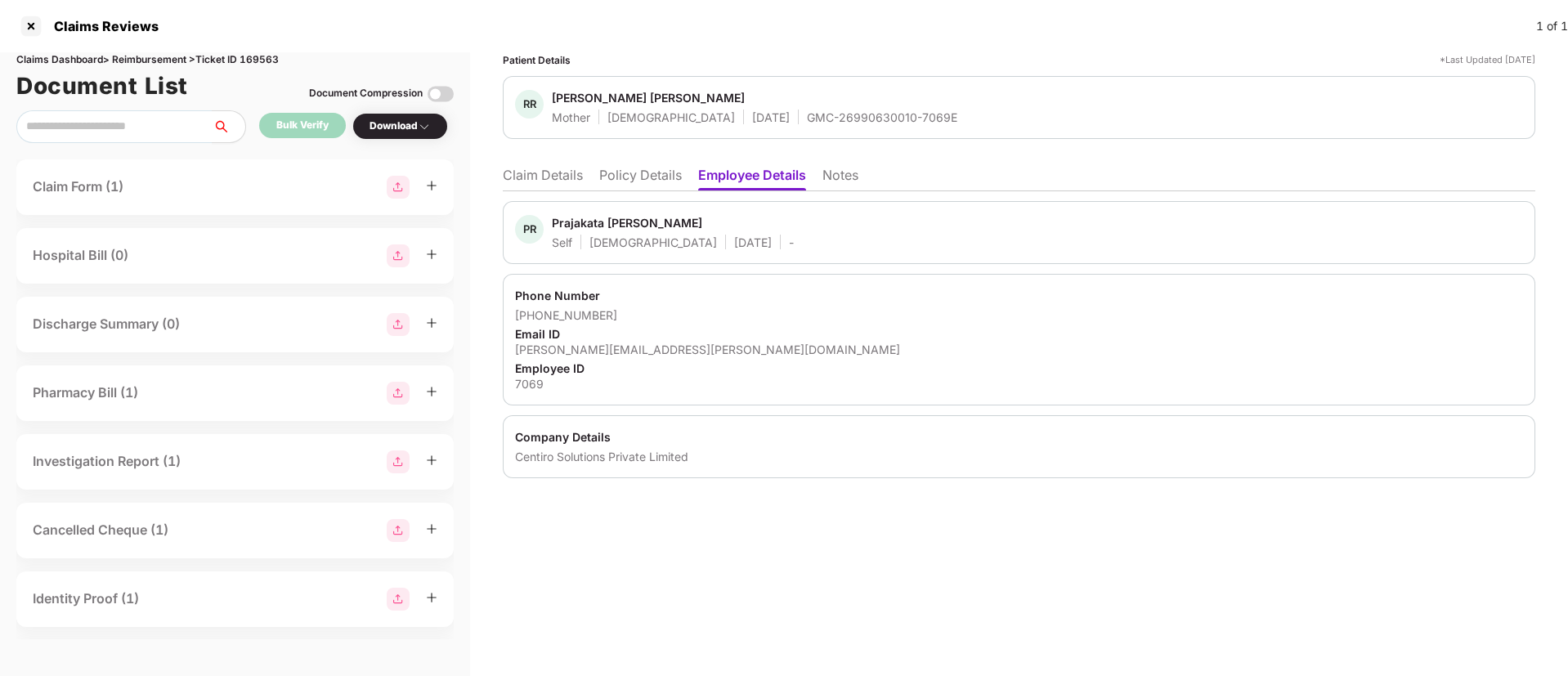
click at [597, 343] on div "prajakta.thorat@centiro.com" at bounding box center [1018, 350] width 1007 height 16
click at [597, 342] on div "prajakta.thorat@centiro.com" at bounding box center [1018, 350] width 1007 height 16
copy div "prajakta.thorat@centiro.com"
drag, startPoint x: 538, startPoint y: 317, endPoint x: 659, endPoint y: 313, distance: 121.1
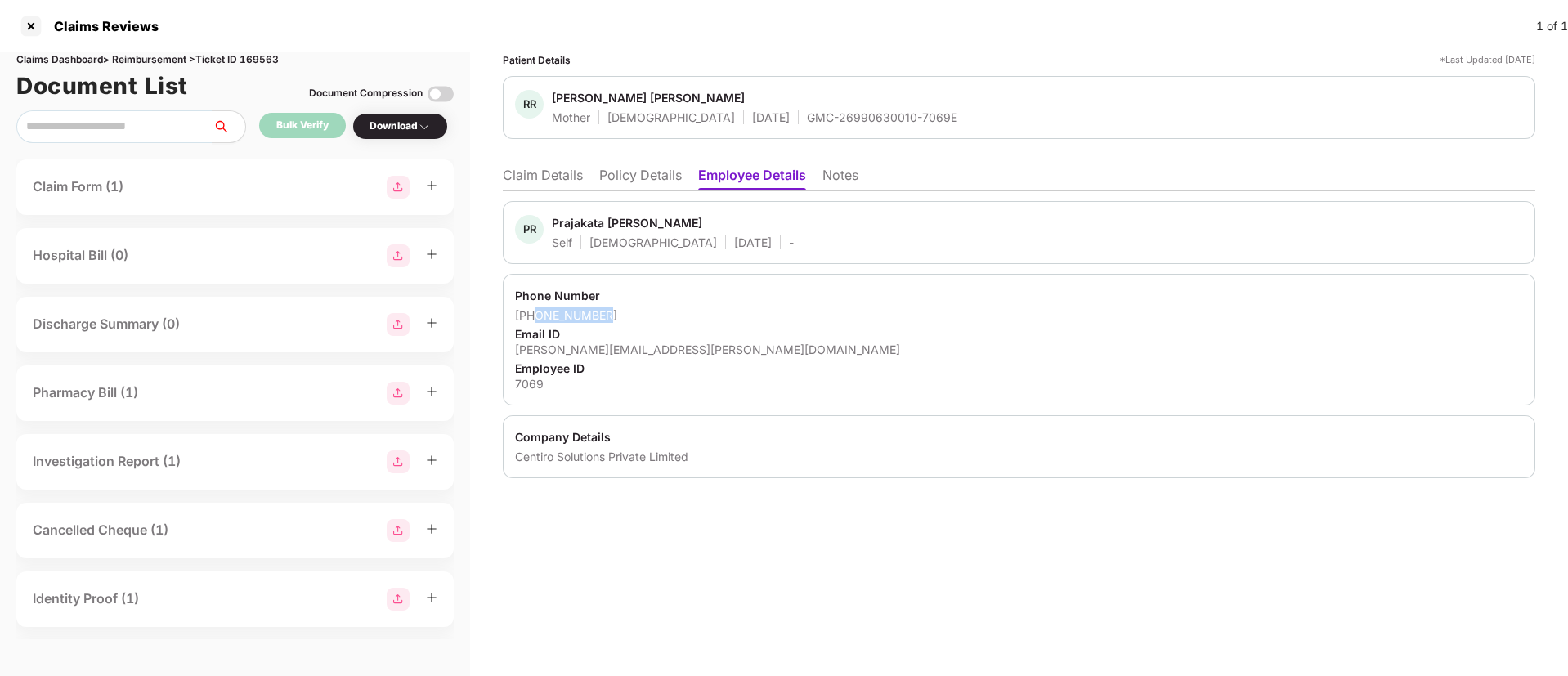
click at [657, 315] on div "+919028570972" at bounding box center [1018, 315] width 1007 height 16
copy div "9028570972"
click at [554, 183] on li "Claim Details" at bounding box center [542, 179] width 80 height 23
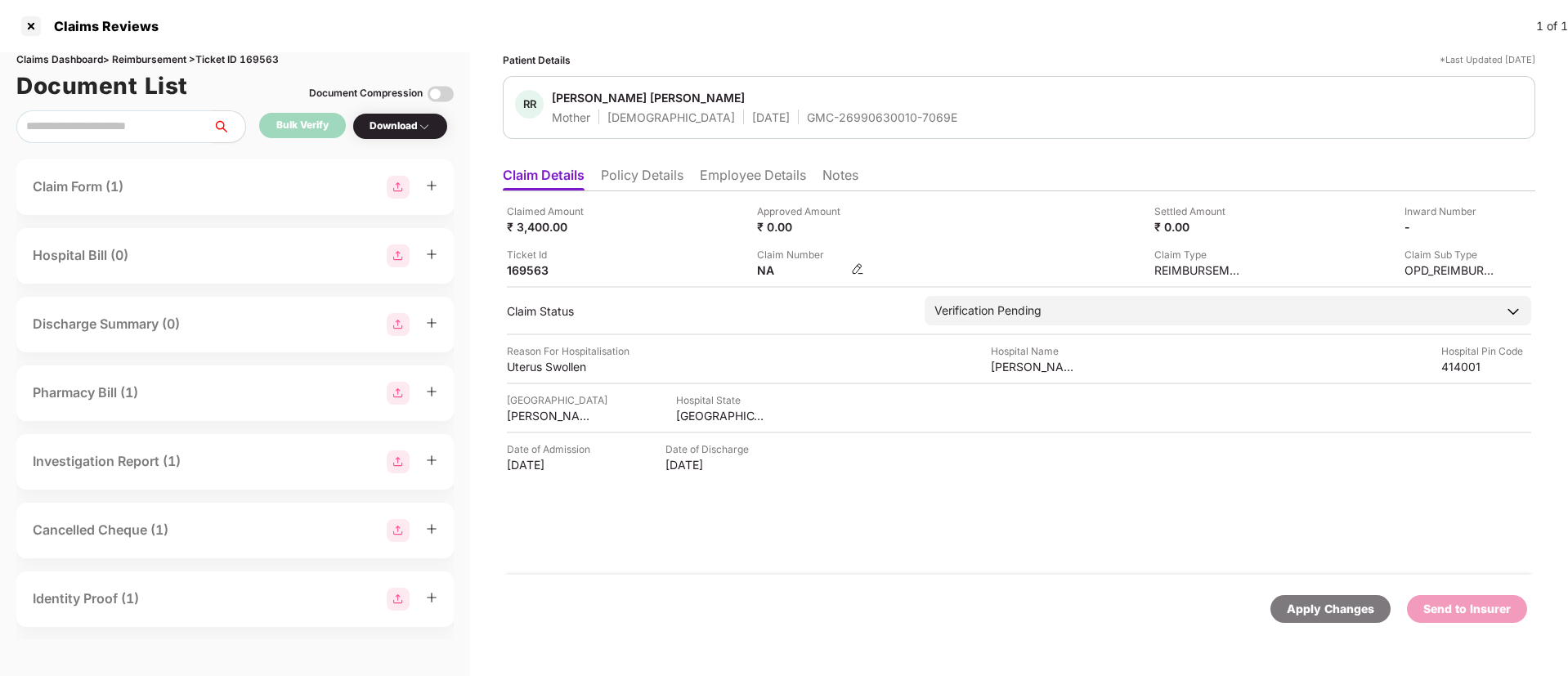
click at [858, 268] on img at bounding box center [857, 268] width 13 height 13
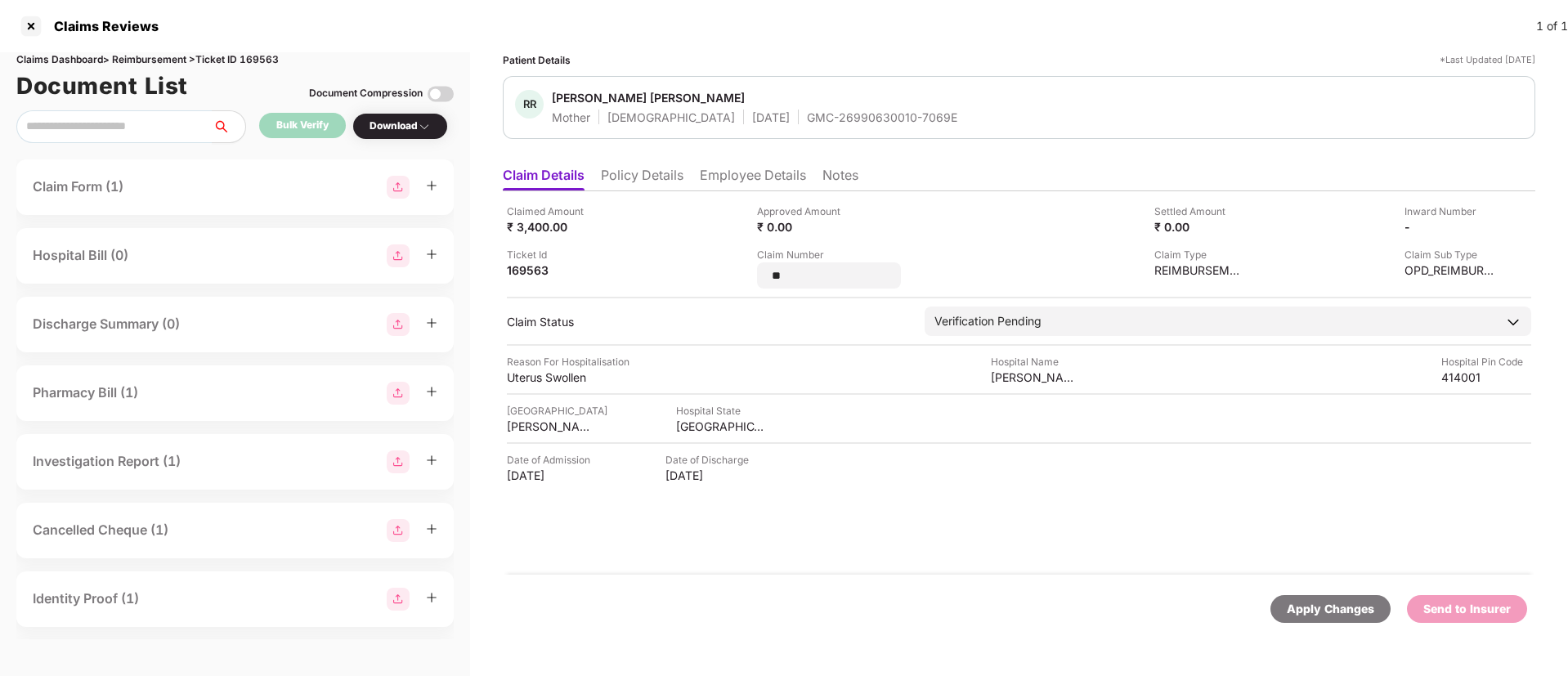
type input "*"
type input "**********"
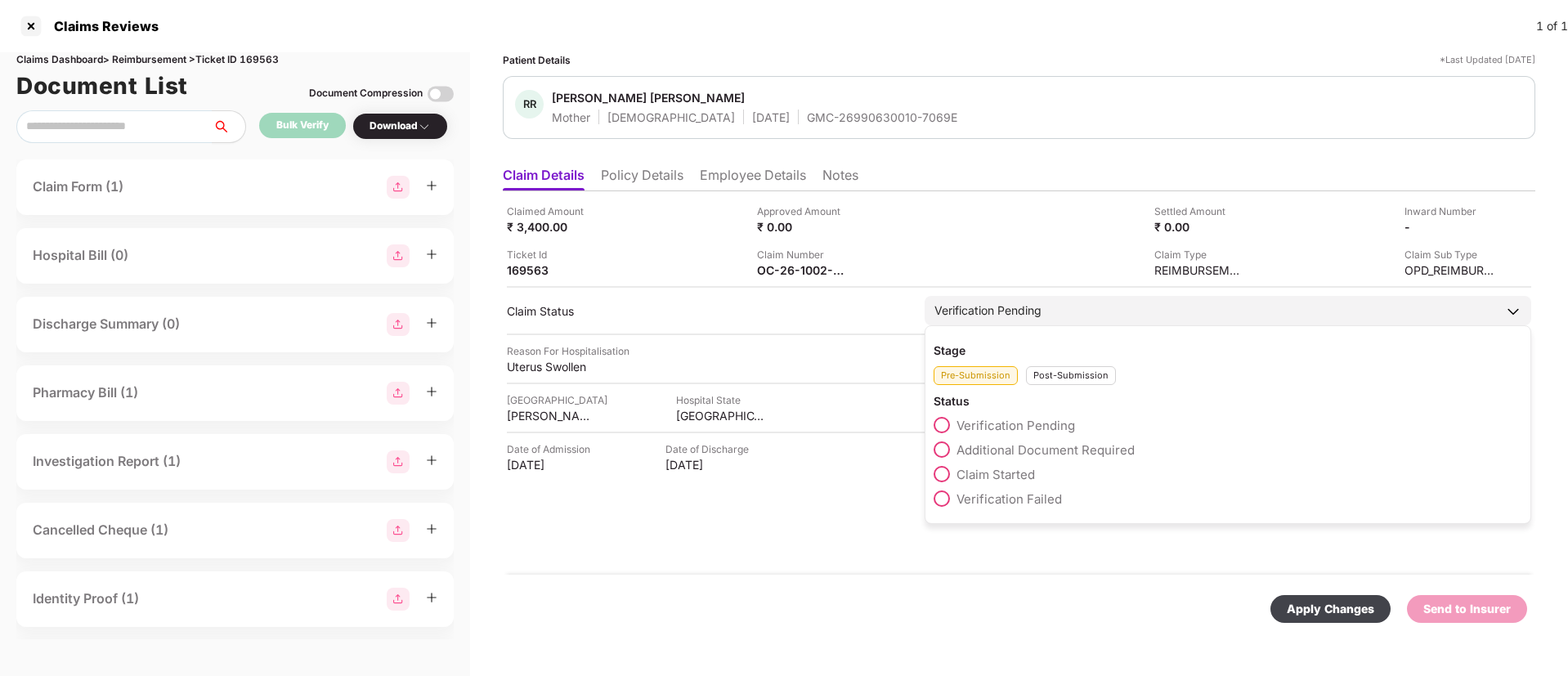
click at [1049, 384] on div "Post-Submission" at bounding box center [1071, 375] width 90 height 18
click at [946, 451] on span at bounding box center [941, 449] width 17 height 17
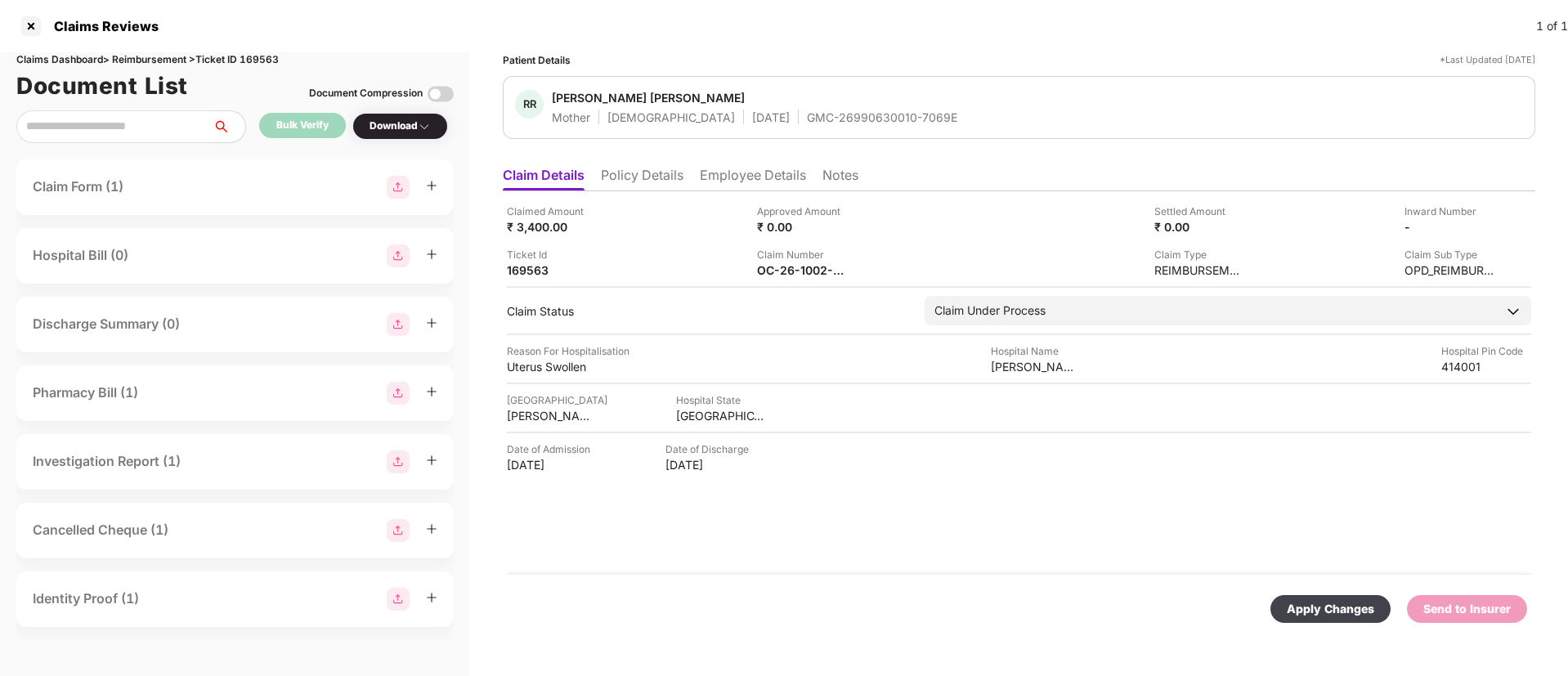
click at [1312, 600] on div "Apply Changes" at bounding box center [1330, 609] width 87 height 18
click at [726, 173] on li "Employee Details" at bounding box center [752, 179] width 106 height 23
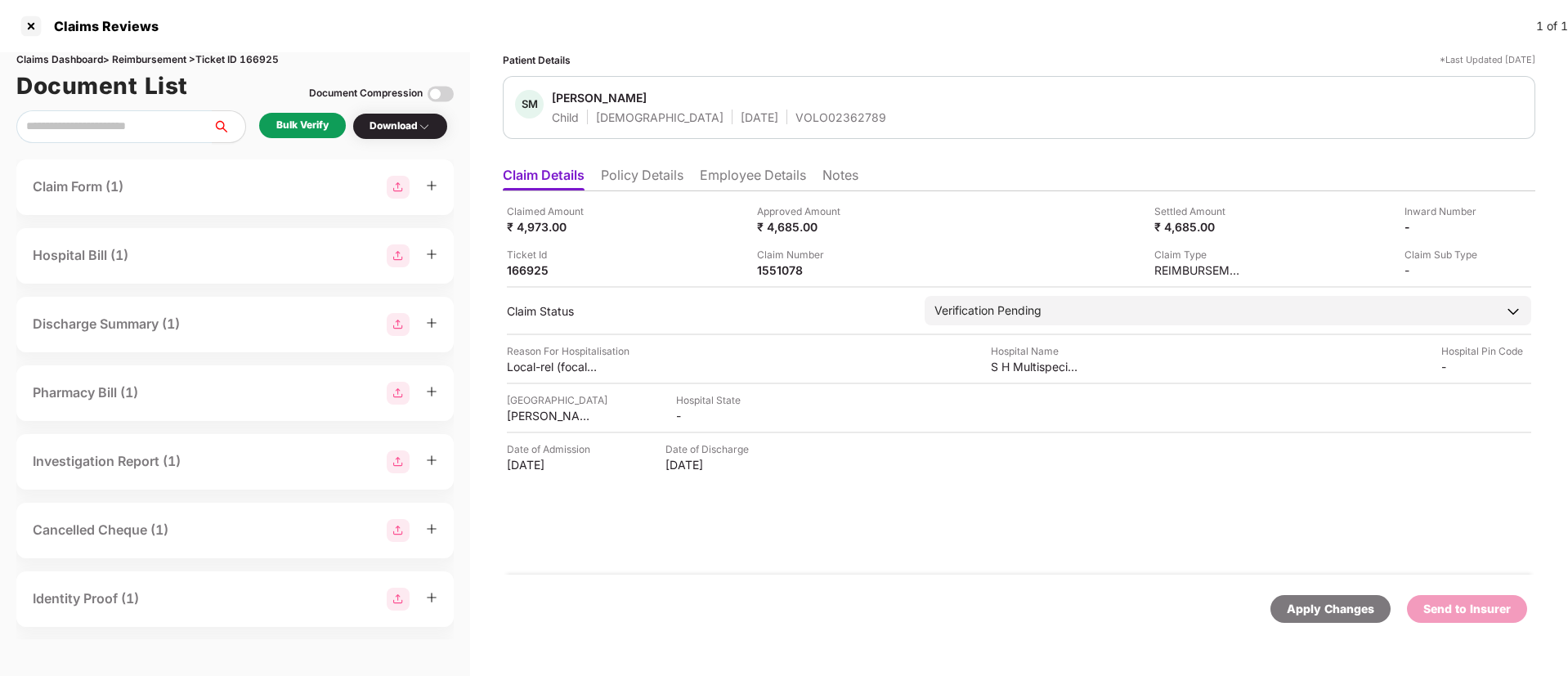
click at [735, 173] on li "Employee Details" at bounding box center [752, 179] width 106 height 23
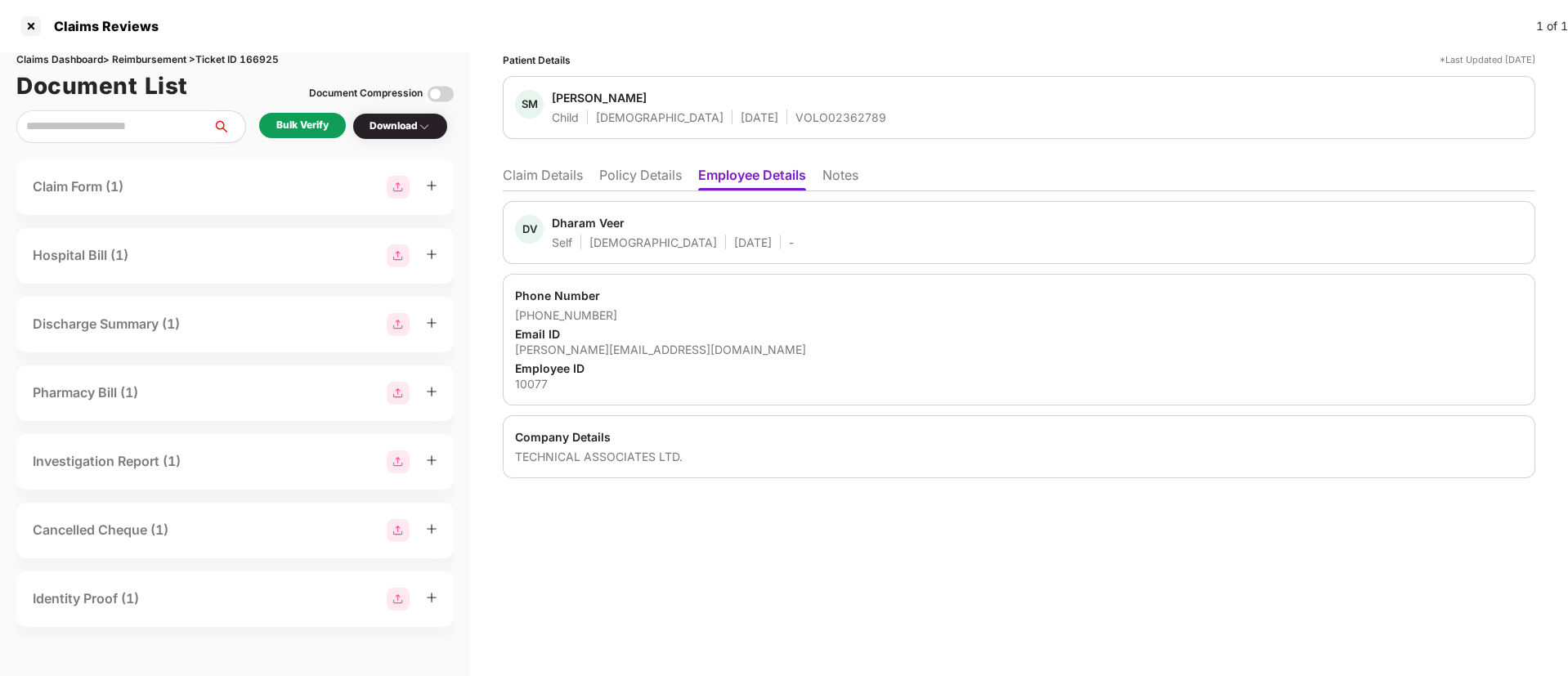
click at [635, 174] on li "Policy Details" at bounding box center [640, 179] width 83 height 23
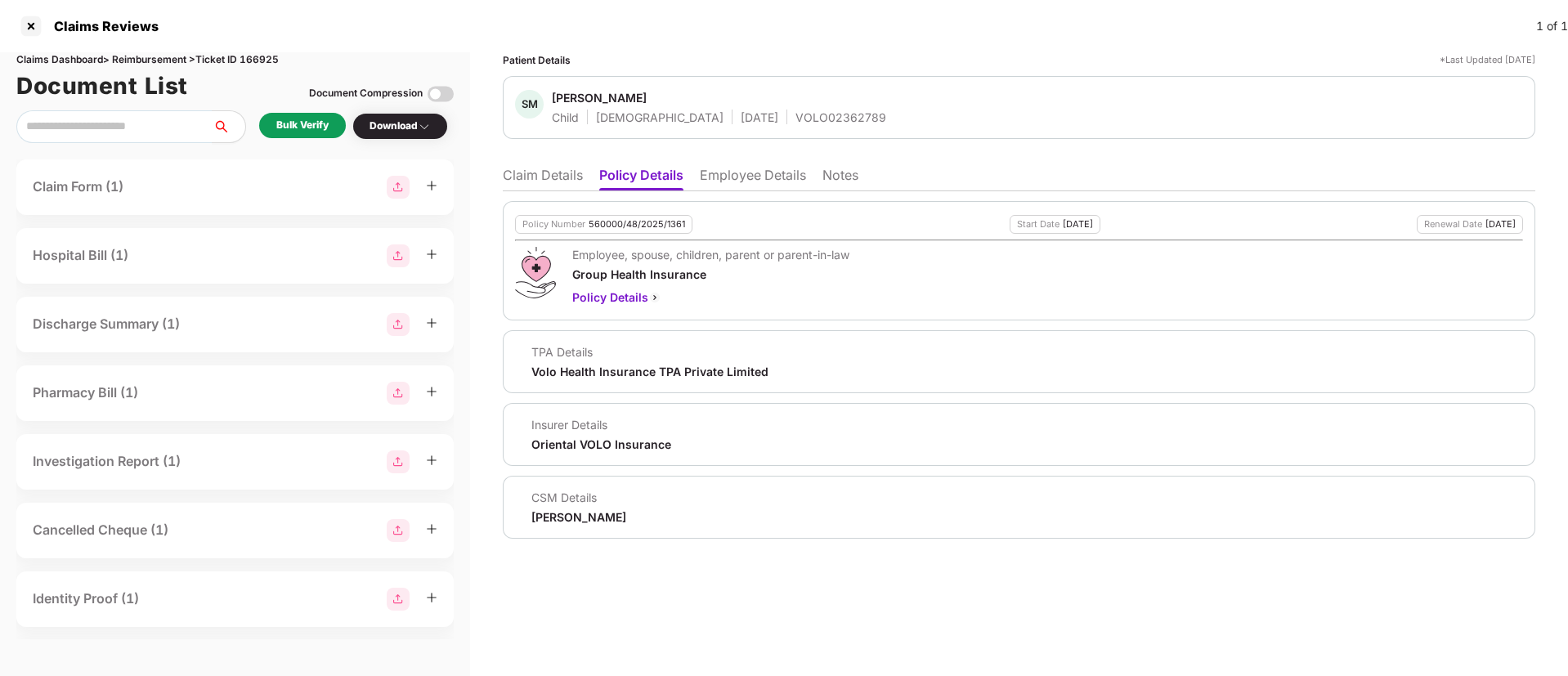
click at [523, 187] on li "Claim Details" at bounding box center [542, 179] width 80 height 23
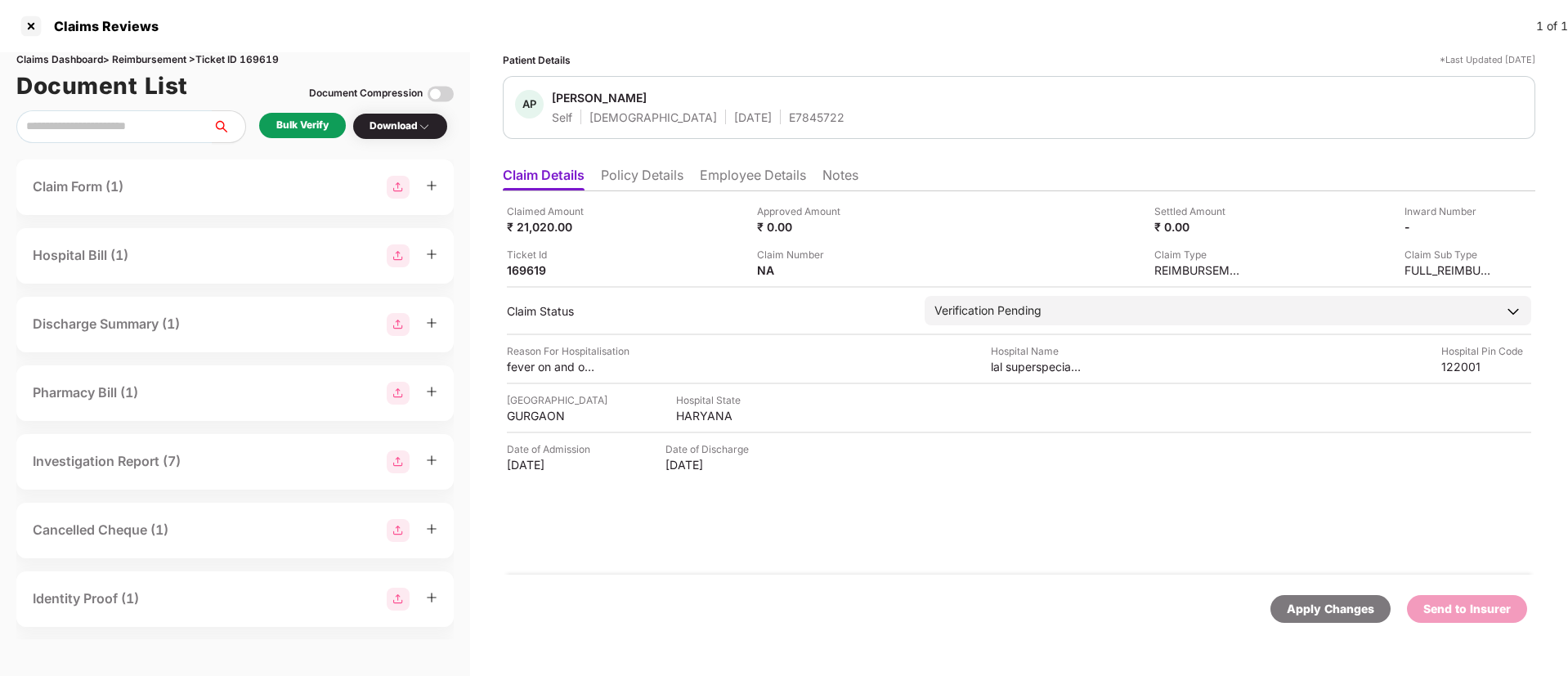
click at [639, 174] on li "Policy Details" at bounding box center [641, 179] width 83 height 23
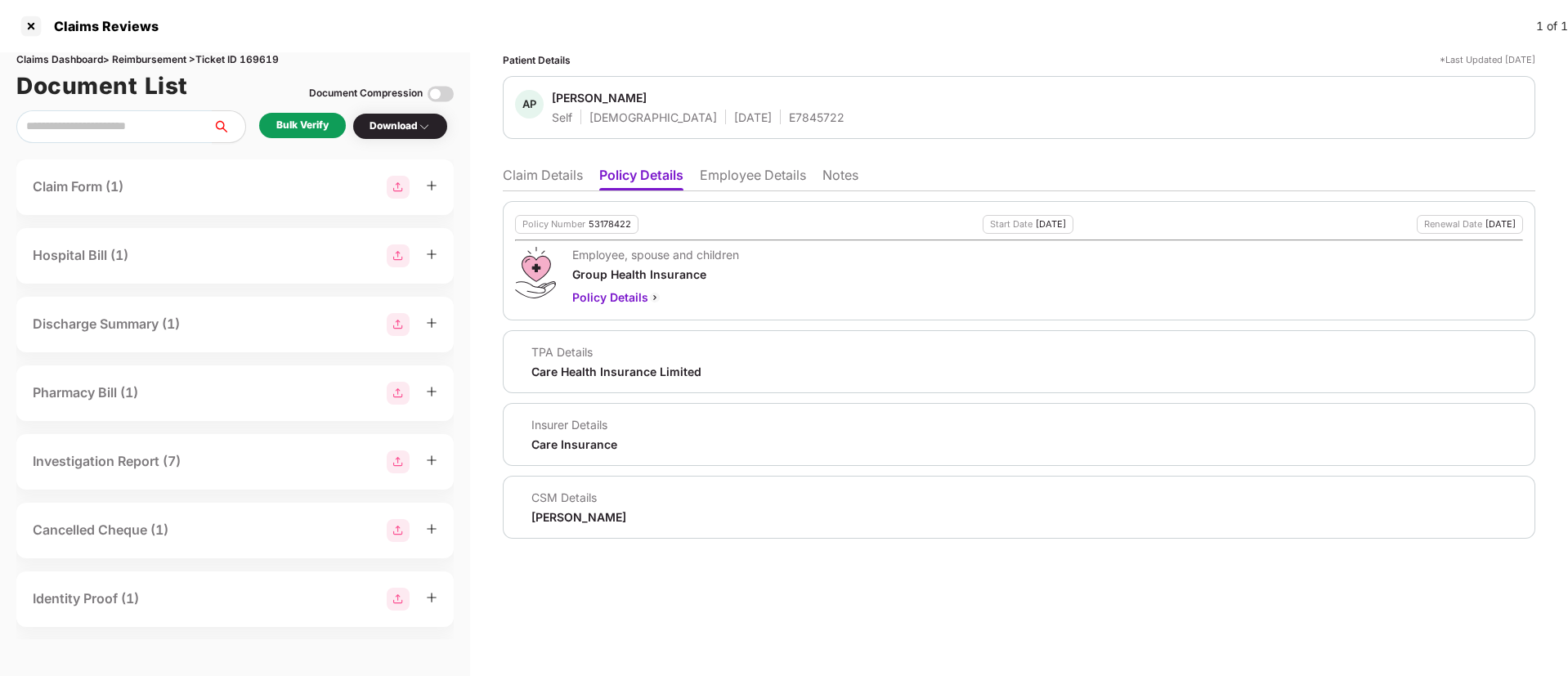
click at [755, 174] on li "Employee Details" at bounding box center [752, 179] width 106 height 23
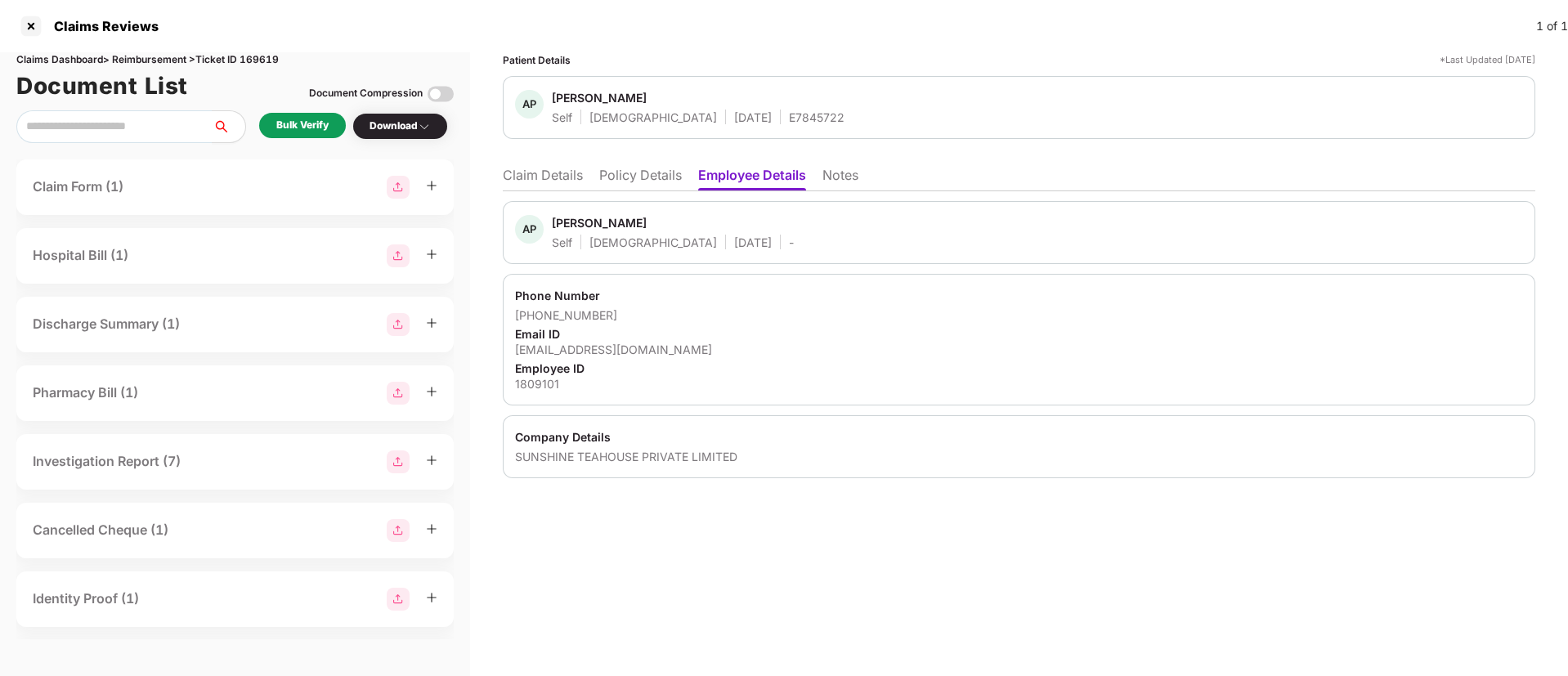
click at [643, 178] on li "Policy Details" at bounding box center [640, 179] width 83 height 23
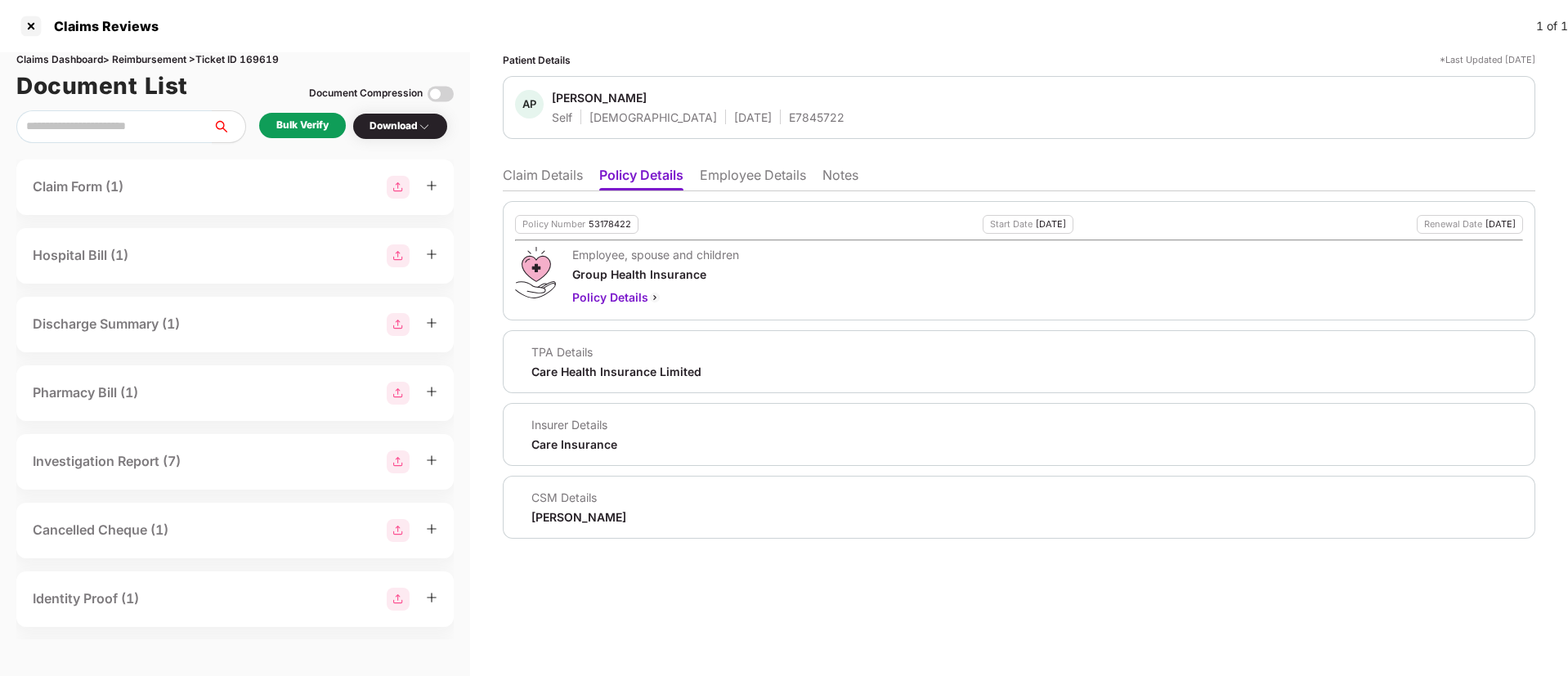
click at [531, 183] on li "Claim Details" at bounding box center [542, 179] width 80 height 23
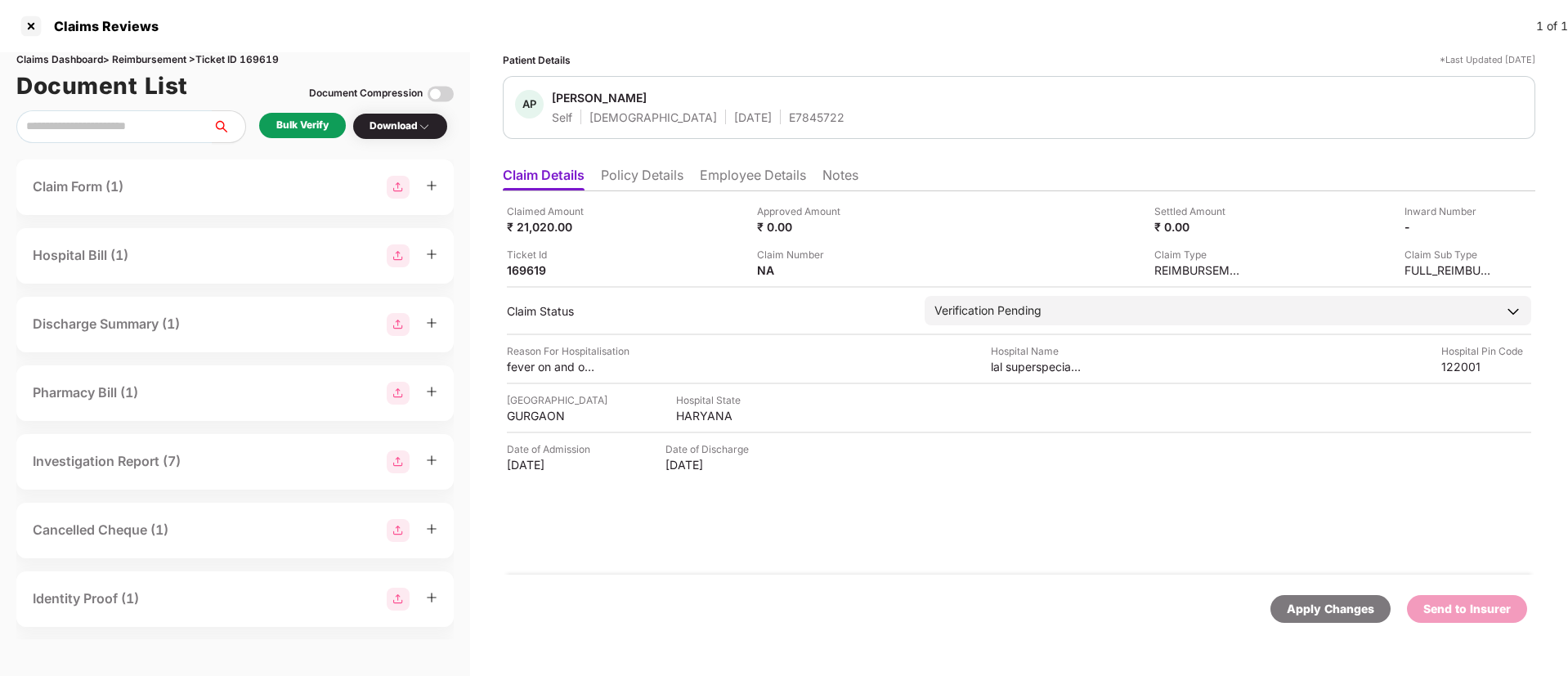
click at [283, 137] on div "Bulk Verify" at bounding box center [302, 125] width 86 height 25
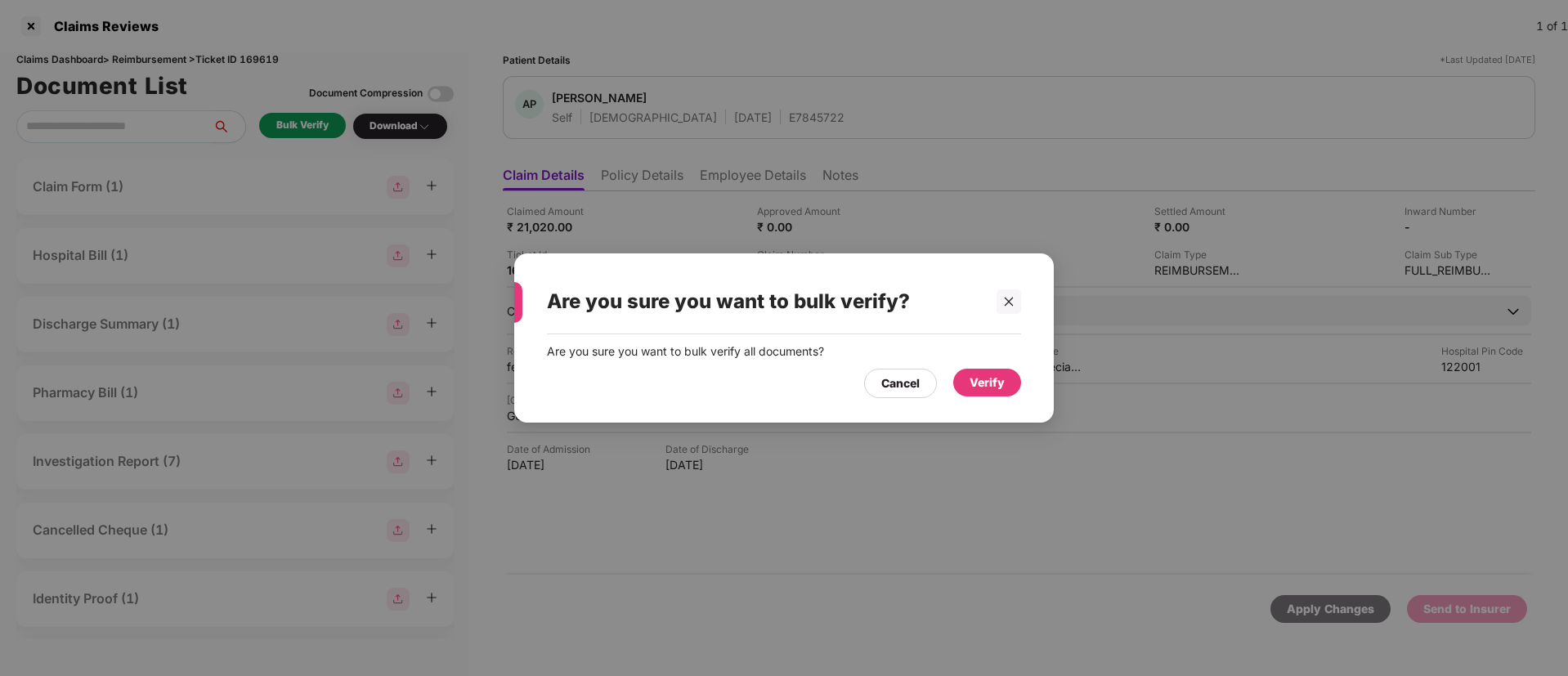
drag, startPoint x: 998, startPoint y: 375, endPoint x: 1031, endPoint y: 416, distance: 52.6
click at [998, 377] on div "Verify" at bounding box center [987, 383] width 35 height 18
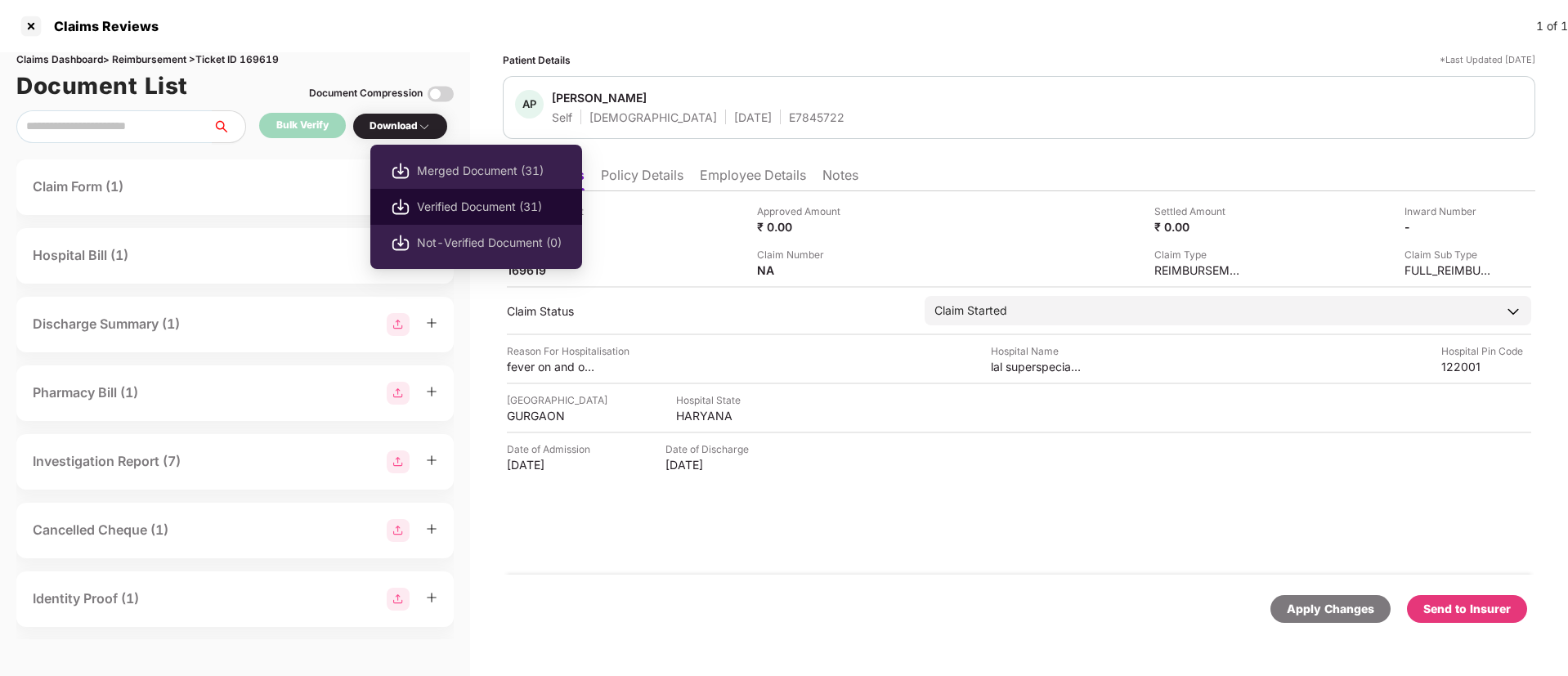
click at [439, 198] on span "Verified Document (31)" at bounding box center [489, 207] width 145 height 18
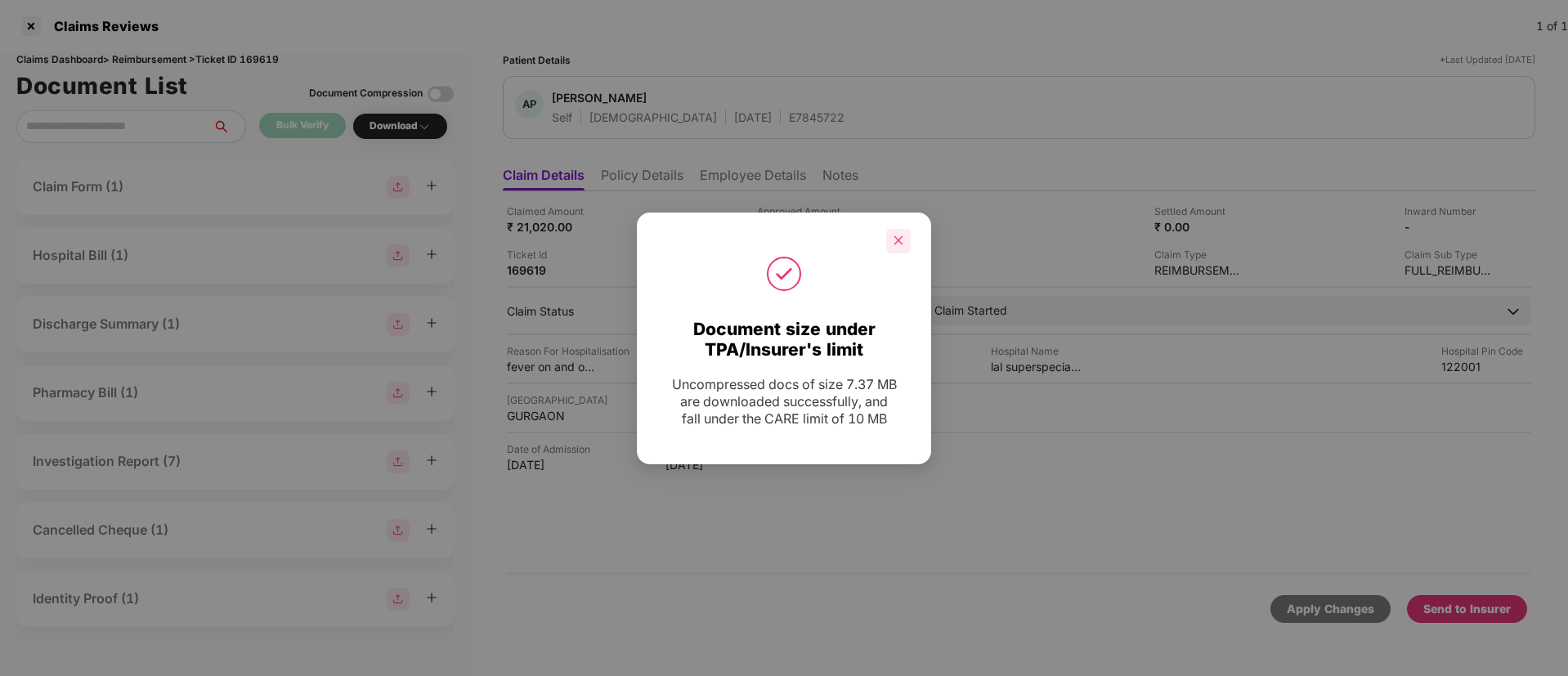
click at [892, 245] on div at bounding box center [898, 241] width 24 height 24
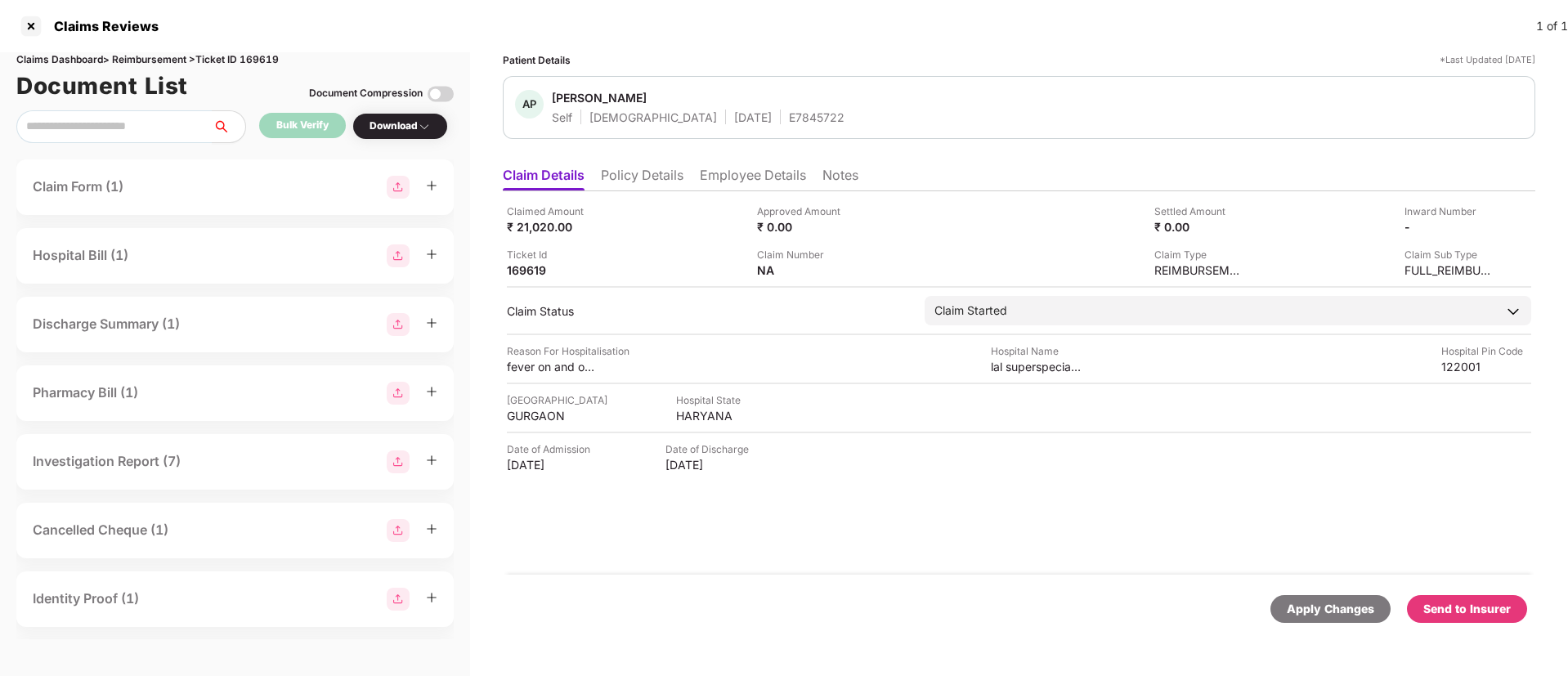
drag, startPoint x: 651, startPoint y: 183, endPoint x: 564, endPoint y: 178, distance: 87.1
click at [648, 181] on li "Policy Details" at bounding box center [641, 179] width 83 height 23
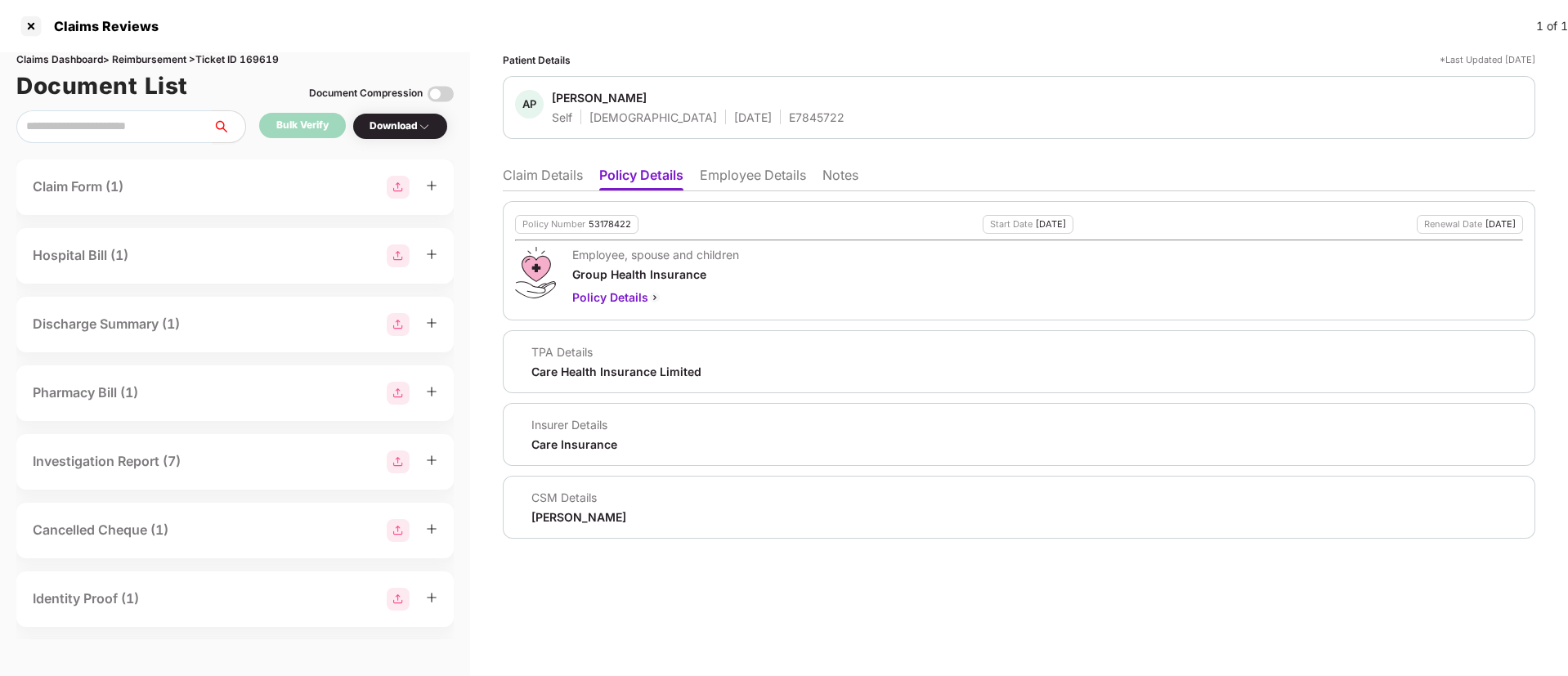
click at [824, 258] on div "Employee, spouse and children Group Health Insurance Policy Details" at bounding box center [1018, 276] width 1007 height 59
click at [565, 181] on li "Claim Details" at bounding box center [542, 179] width 80 height 23
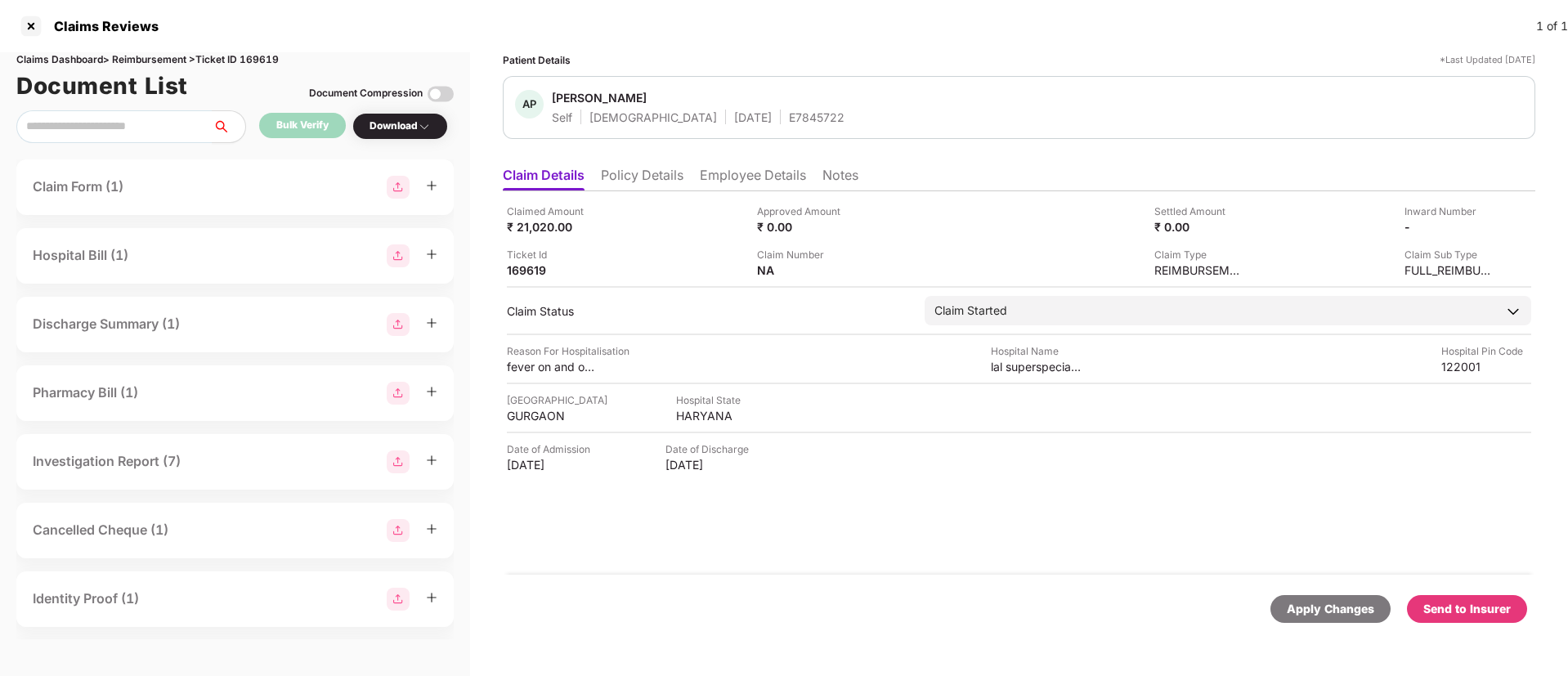
click at [646, 164] on ul "Claim Details Policy Details Employee Details Notes" at bounding box center [1018, 175] width 1033 height 33
click at [649, 178] on li "Policy Details" at bounding box center [641, 179] width 83 height 23
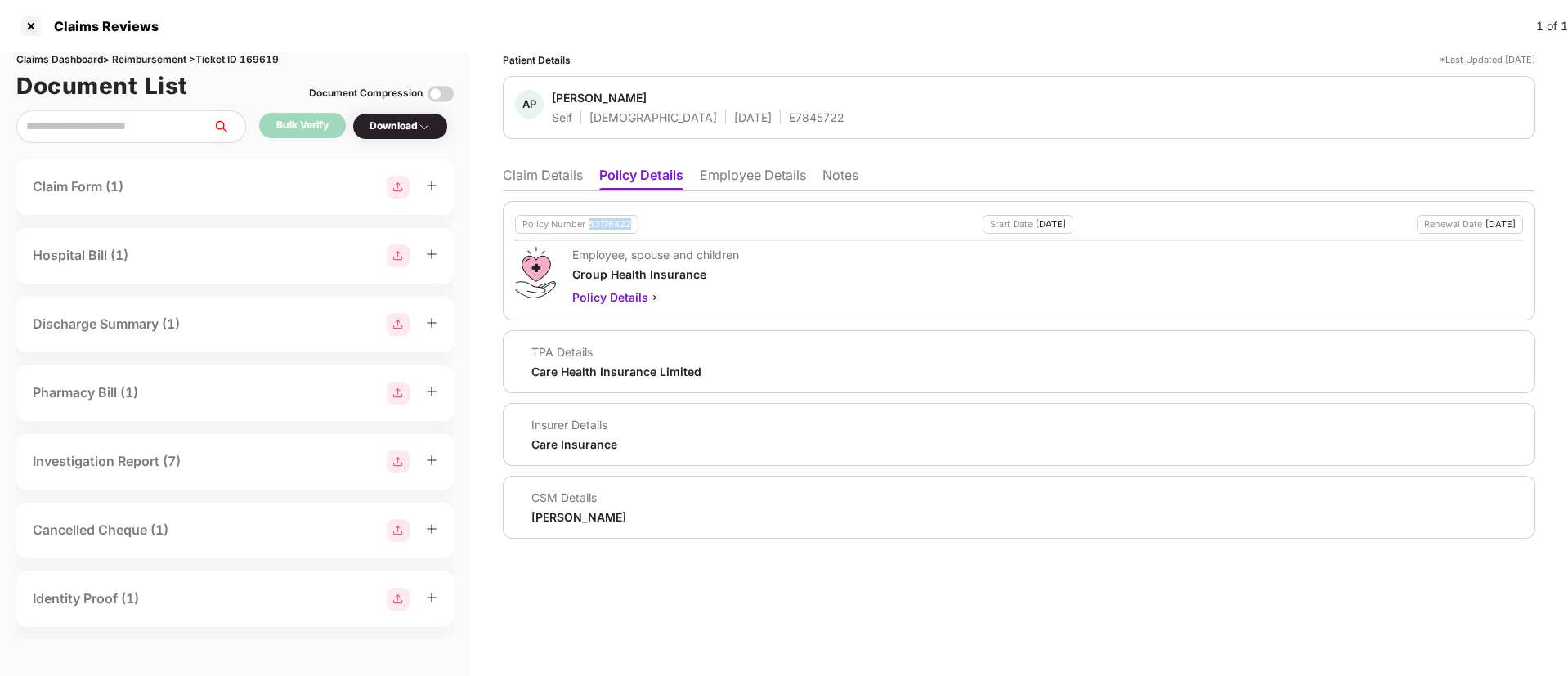
drag, startPoint x: 587, startPoint y: 221, endPoint x: 688, endPoint y: 221, distance: 101.0
click at [688, 221] on div "Policy Number 53178422 Start Date 18 May 2025 Renewal Date 17 May 2026" at bounding box center [1018, 223] width 1007 height 18
copy div "53178422"
click at [801, 372] on div "TPA Details Care Health Insurance Limited" at bounding box center [1018, 361] width 1007 height 35
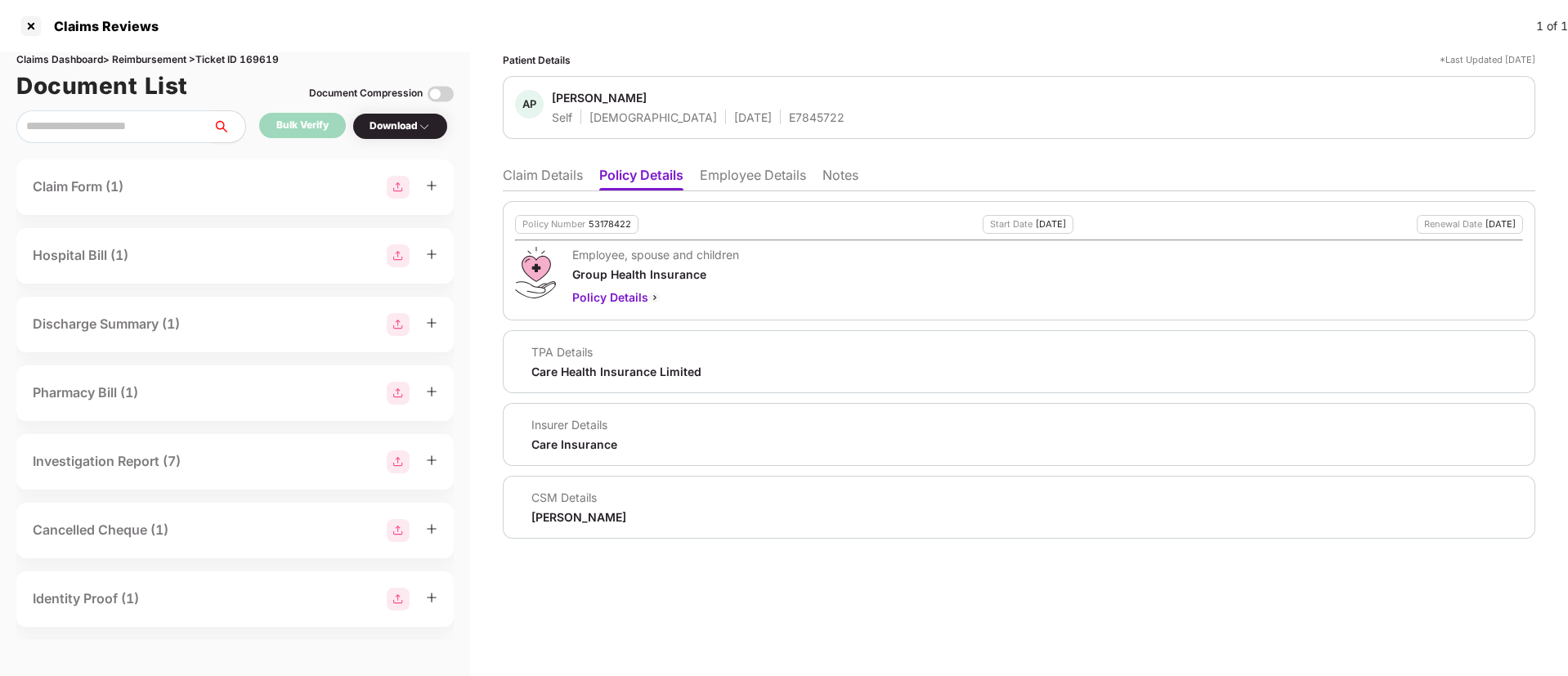
click at [522, 182] on li "Claim Details" at bounding box center [542, 179] width 80 height 23
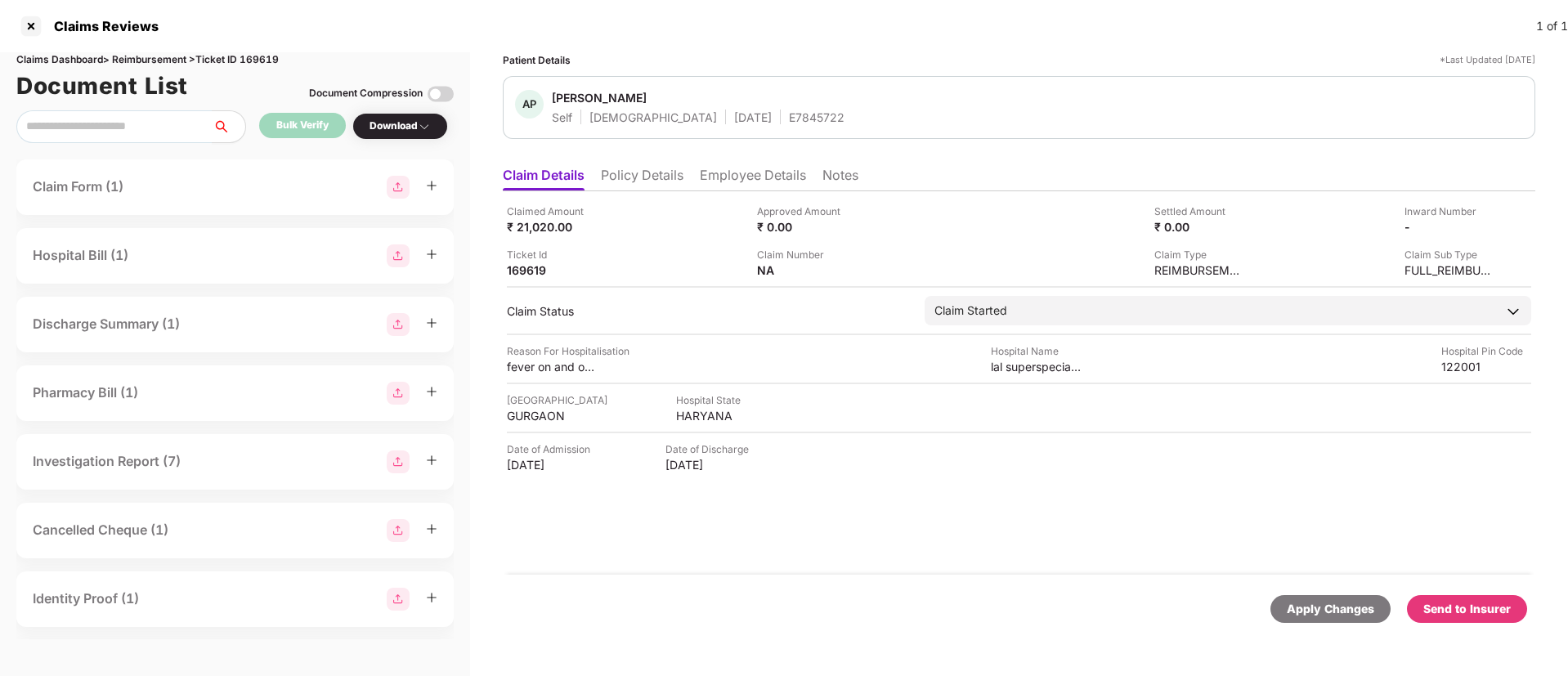
click at [647, 167] on li "Policy Details" at bounding box center [641, 179] width 83 height 23
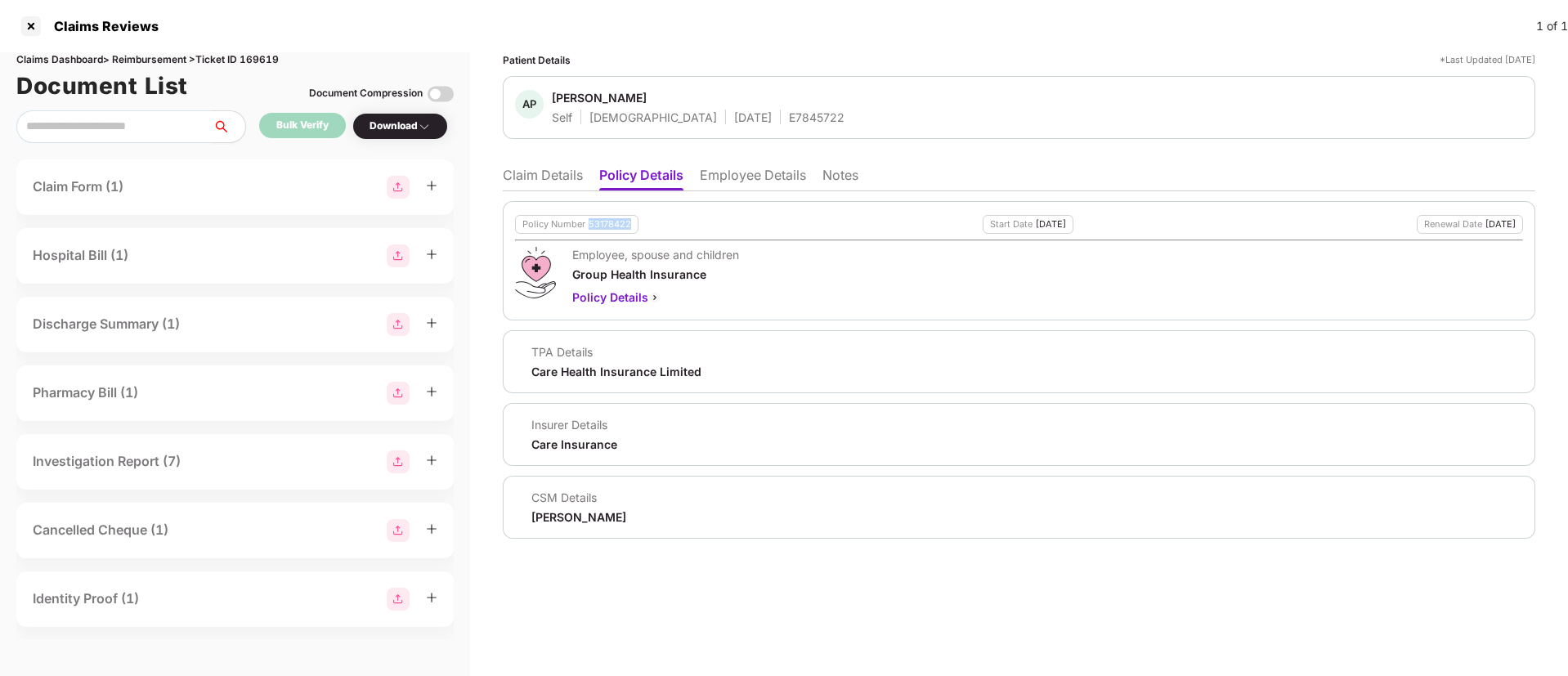
drag, startPoint x: 600, startPoint y: 219, endPoint x: 634, endPoint y: 223, distance: 34.2
click at [634, 223] on div "Policy Number 53178422" at bounding box center [576, 223] width 123 height 18
copy div "53178422"
click at [789, 123] on div "E7845722" at bounding box center [816, 118] width 55 height 16
click at [789, 122] on div "E7845722" at bounding box center [816, 118] width 55 height 16
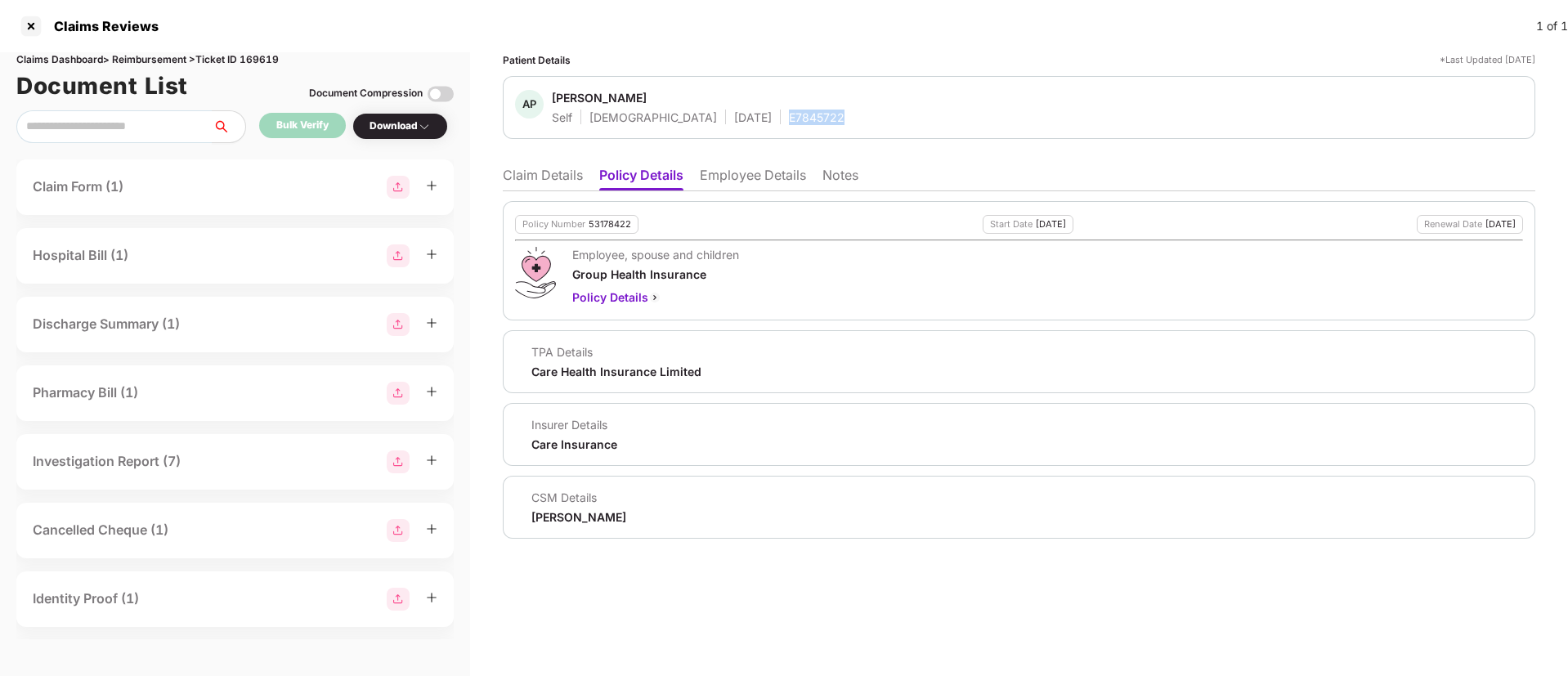
copy div "E7845722"
click at [534, 170] on li "Claim Details" at bounding box center [542, 179] width 80 height 23
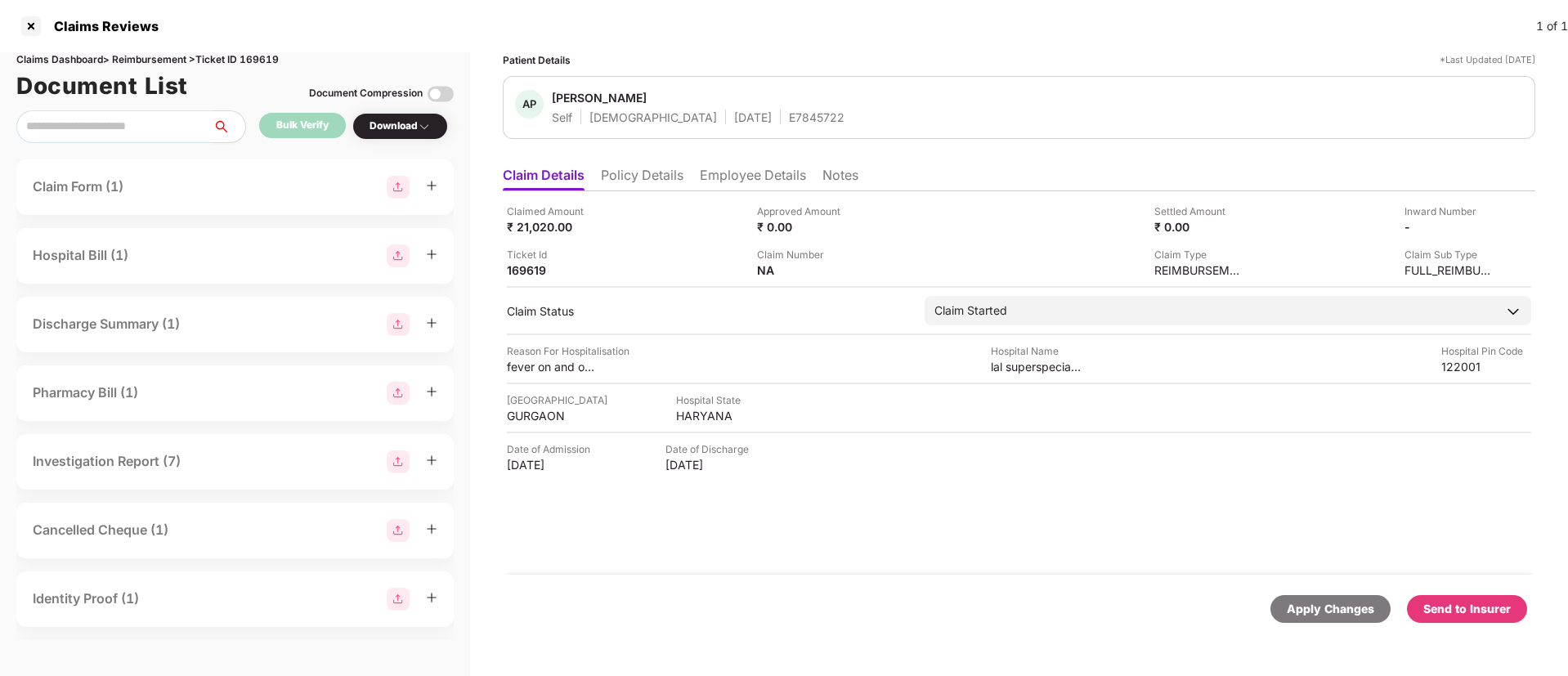
click at [665, 178] on li "Policy Details" at bounding box center [641, 179] width 83 height 23
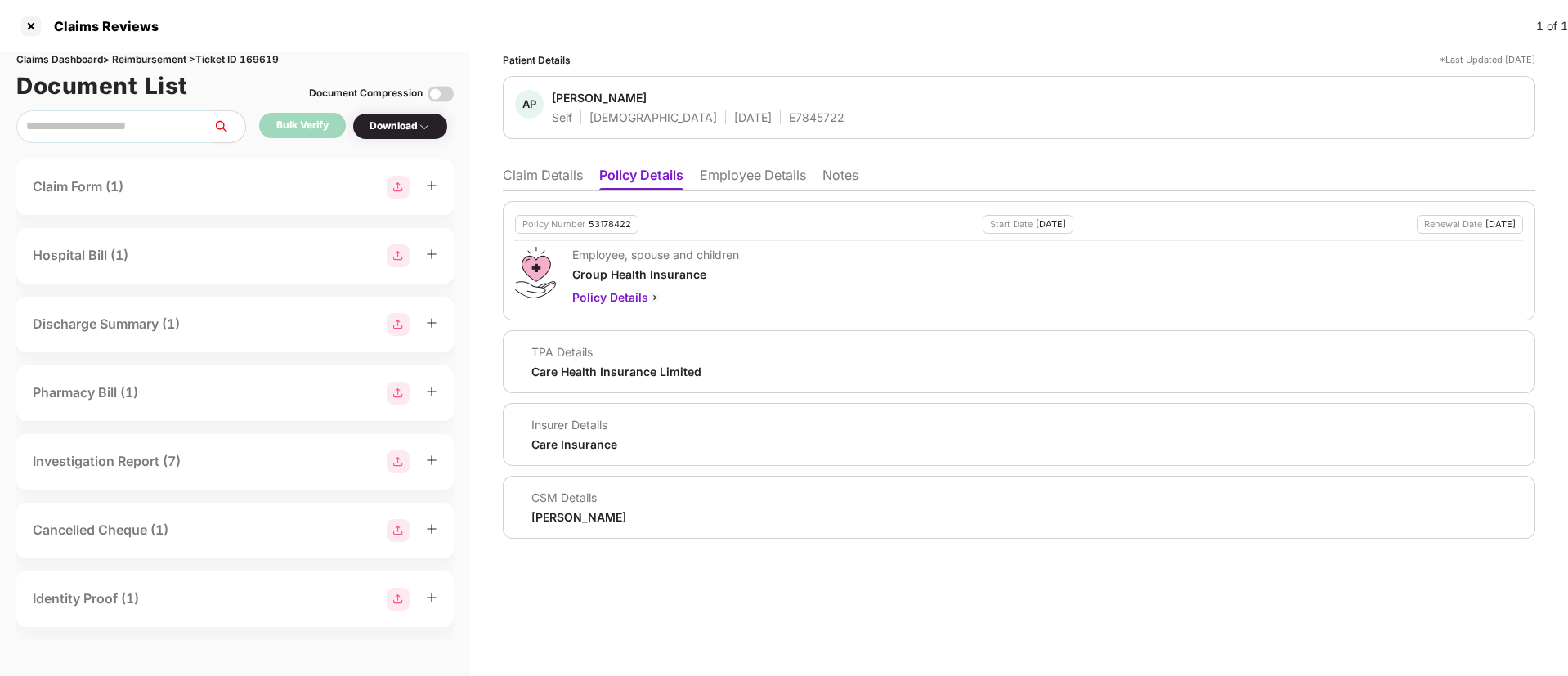
click at [541, 167] on li "Claim Details" at bounding box center [542, 179] width 80 height 23
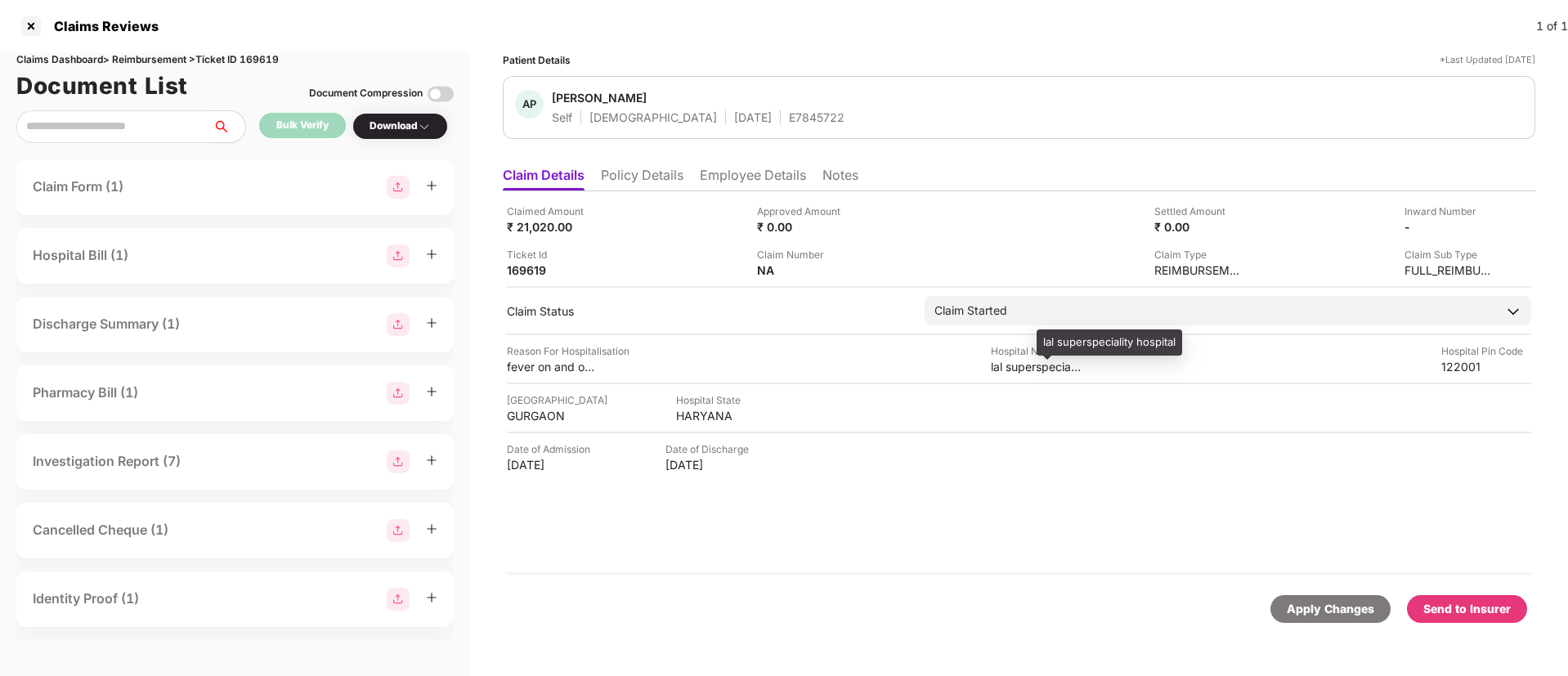
click at [1041, 361] on div "lal superspeciality hospital" at bounding box center [1036, 366] width 90 height 16
click at [1043, 359] on div "lal superspeciality hospital" at bounding box center [1036, 366] width 90 height 16
copy div "lal superspeciality hospital"
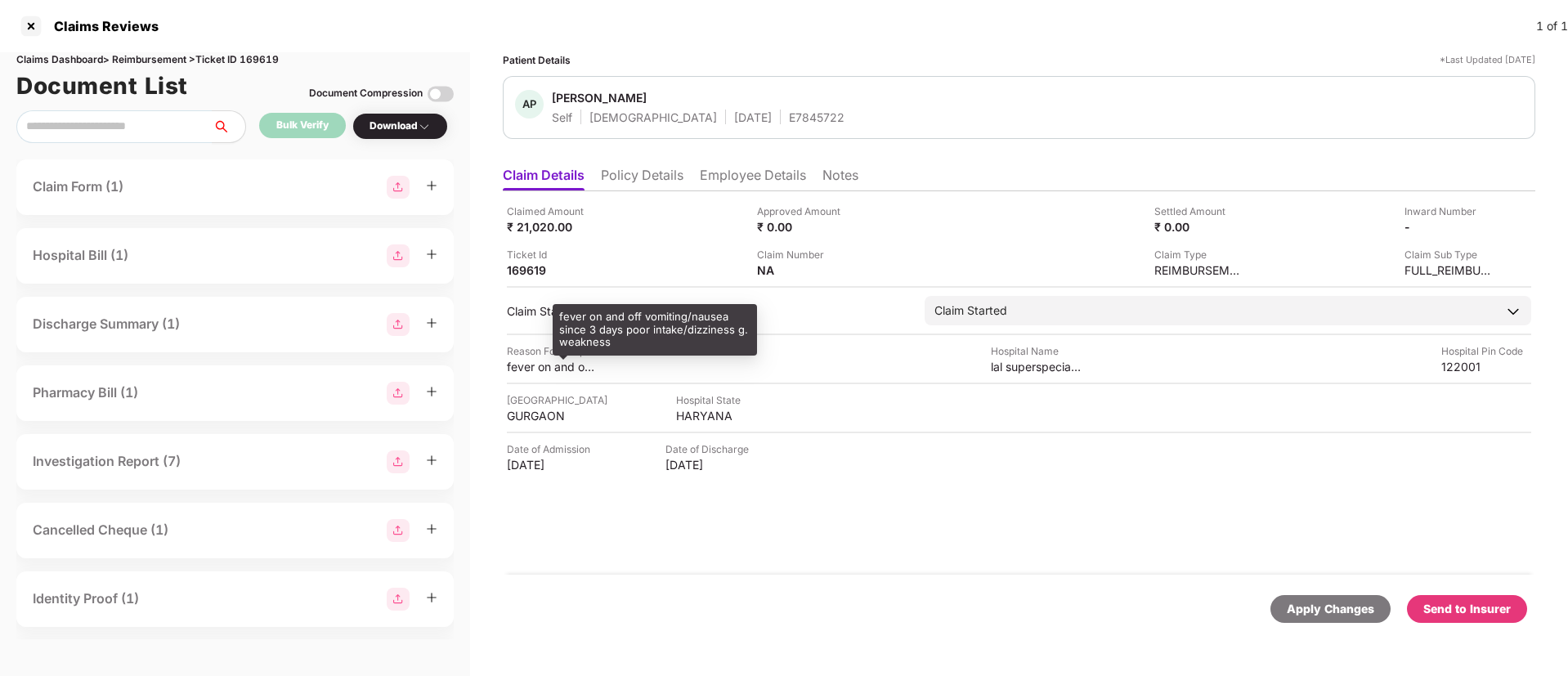
click at [535, 368] on div "fever on and off vomiting/nausea since 3 days poor intake/dizziness g. weakness" at bounding box center [552, 366] width 90 height 16
copy div "fever on and off vomiting/nausea since 3 days poor intake/dizziness g. weakness"
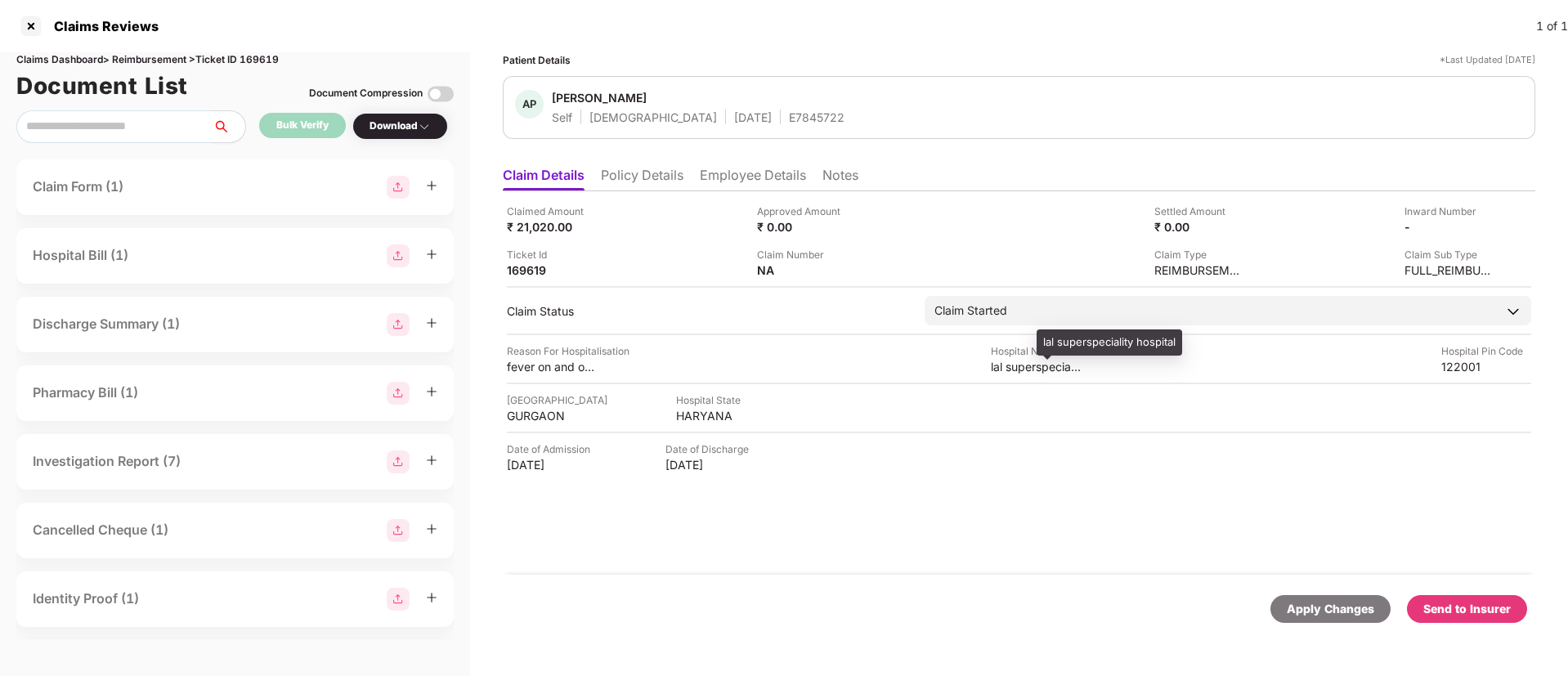
click at [1023, 361] on div "lal superspeciality hospital" at bounding box center [1036, 366] width 90 height 16
copy div "lal superspeciality hospital"
drag, startPoint x: 514, startPoint y: 231, endPoint x: 603, endPoint y: 237, distance: 89.2
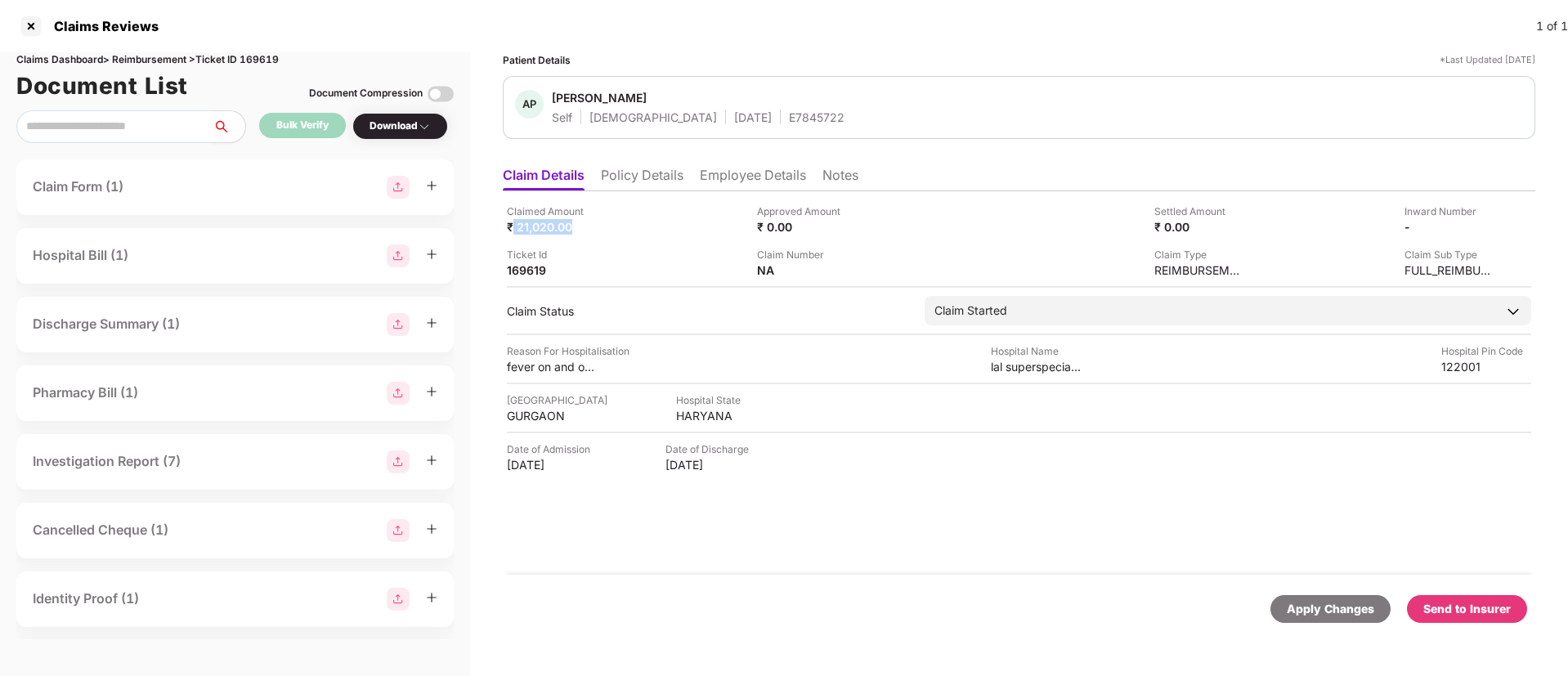
click at [603, 237] on div "Claimed Amount ₹ 21,020.00 Approved Amount ₹ 0.00 Settled Amount ₹ 0.00 Inward …" at bounding box center [1019, 241] width 1024 height 75
copy div "21,020.00"
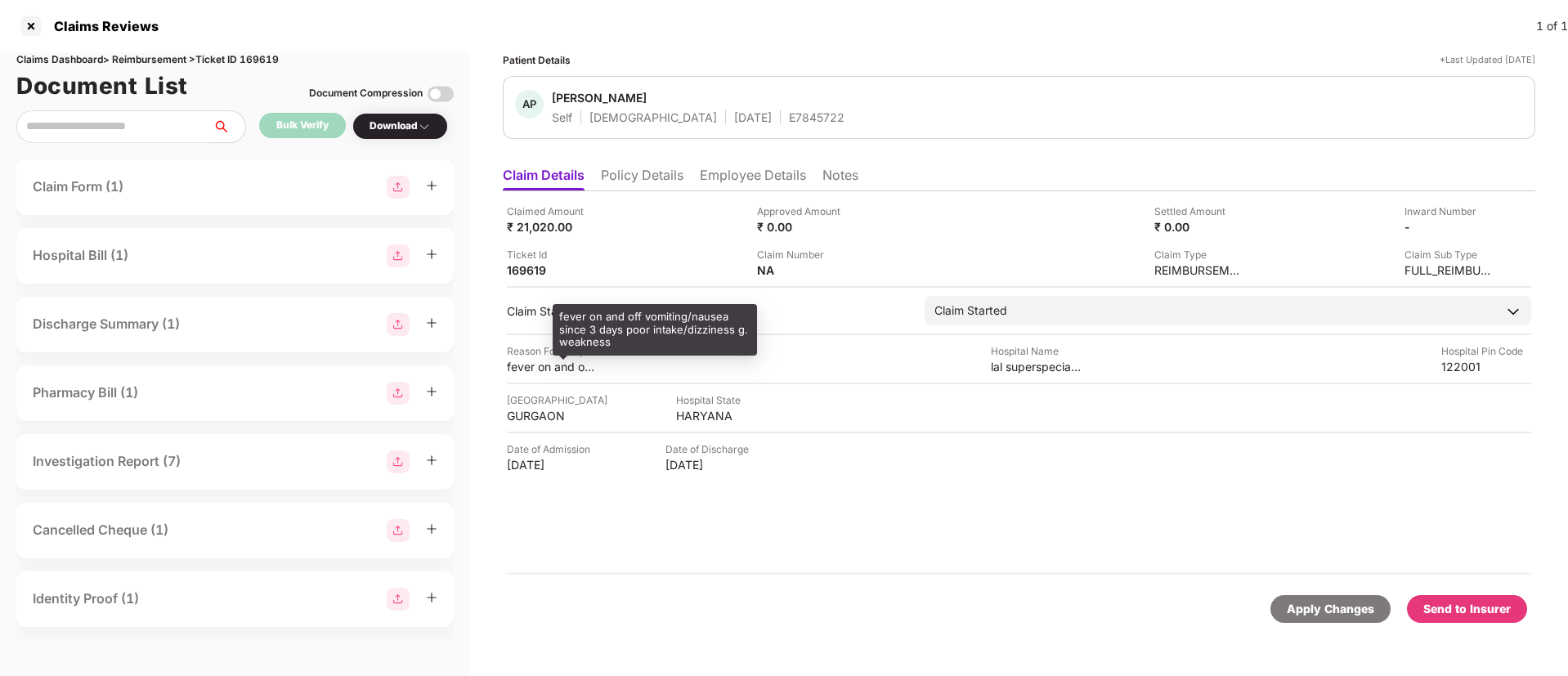
click at [526, 368] on div "fever on and off vomiting/nausea since 3 days poor intake/dizziness g. weakness" at bounding box center [552, 366] width 90 height 16
copy div "fever on and off vomiting/nausea since 3 days poor intake/dizziness g. weakness"
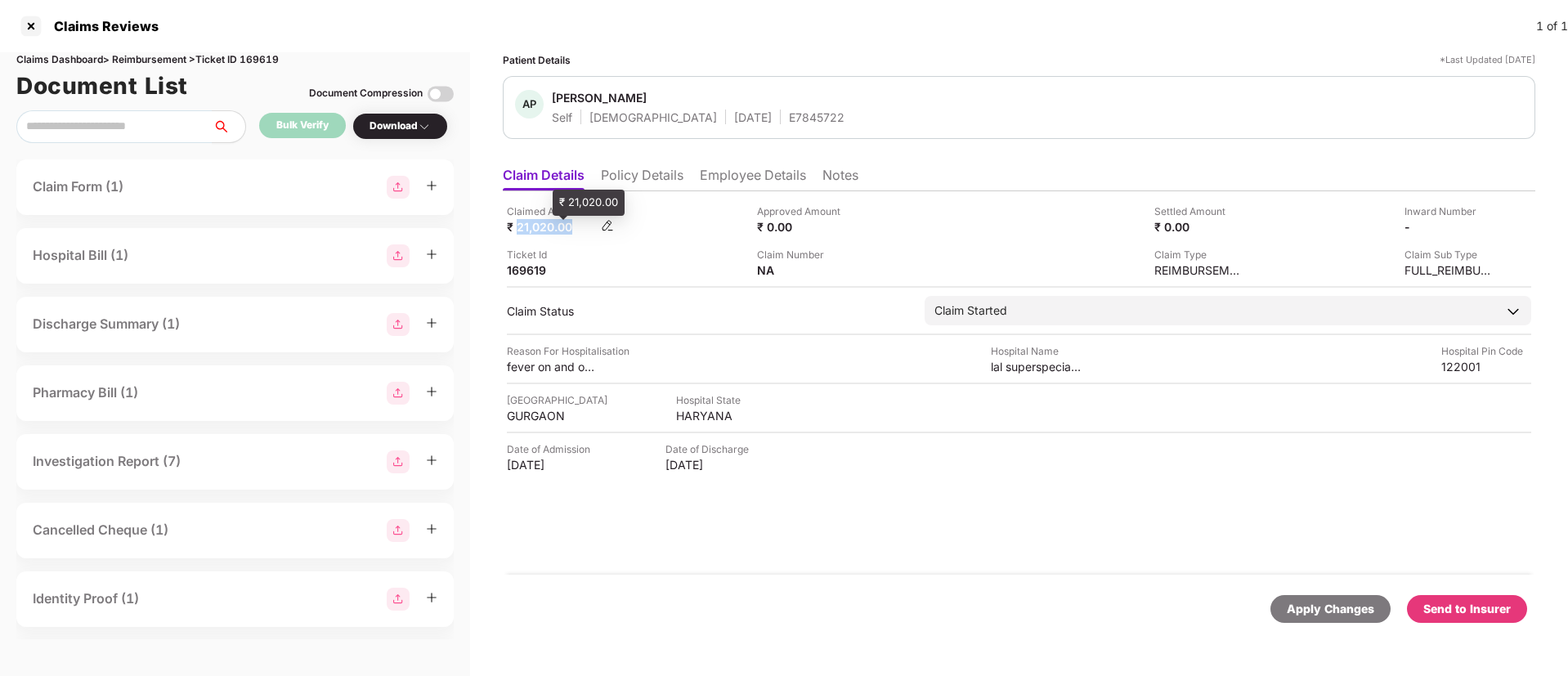
drag, startPoint x: 521, startPoint y: 223, endPoint x: 580, endPoint y: 233, distance: 59.8
click at [580, 233] on div "₹ 21,020.00" at bounding box center [552, 226] width 90 height 16
copy div "21,020.00"
drag, startPoint x: 734, startPoint y: 165, endPoint x: 740, endPoint y: 197, distance: 32.6
click at [737, 167] on li "Employee Details" at bounding box center [752, 179] width 106 height 23
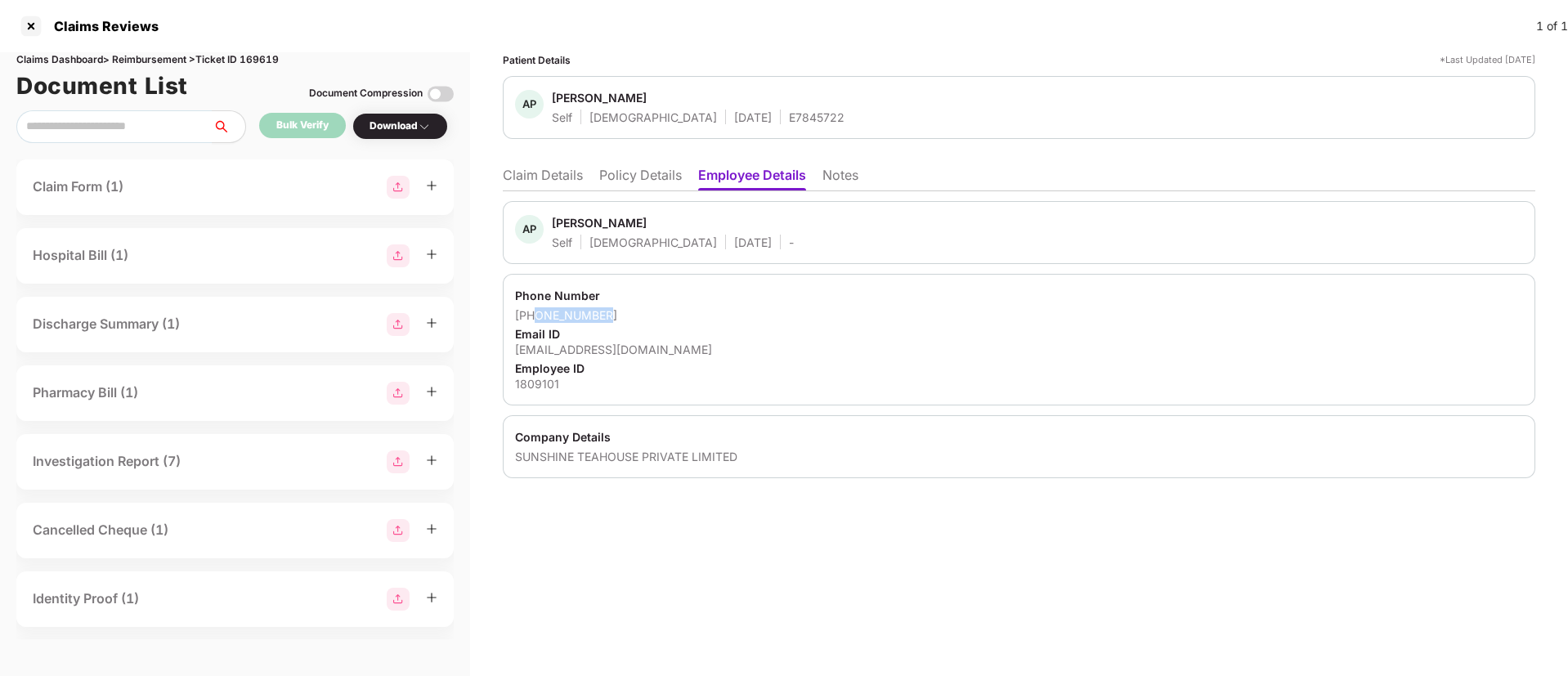
drag, startPoint x: 533, startPoint y: 312, endPoint x: 647, endPoint y: 312, distance: 114.0
click at [647, 312] on div "+917065664091" at bounding box center [1018, 315] width 1007 height 16
drag, startPoint x: 650, startPoint y: 177, endPoint x: 657, endPoint y: 181, distance: 8.1
click at [657, 181] on li "Policy Details" at bounding box center [640, 179] width 83 height 23
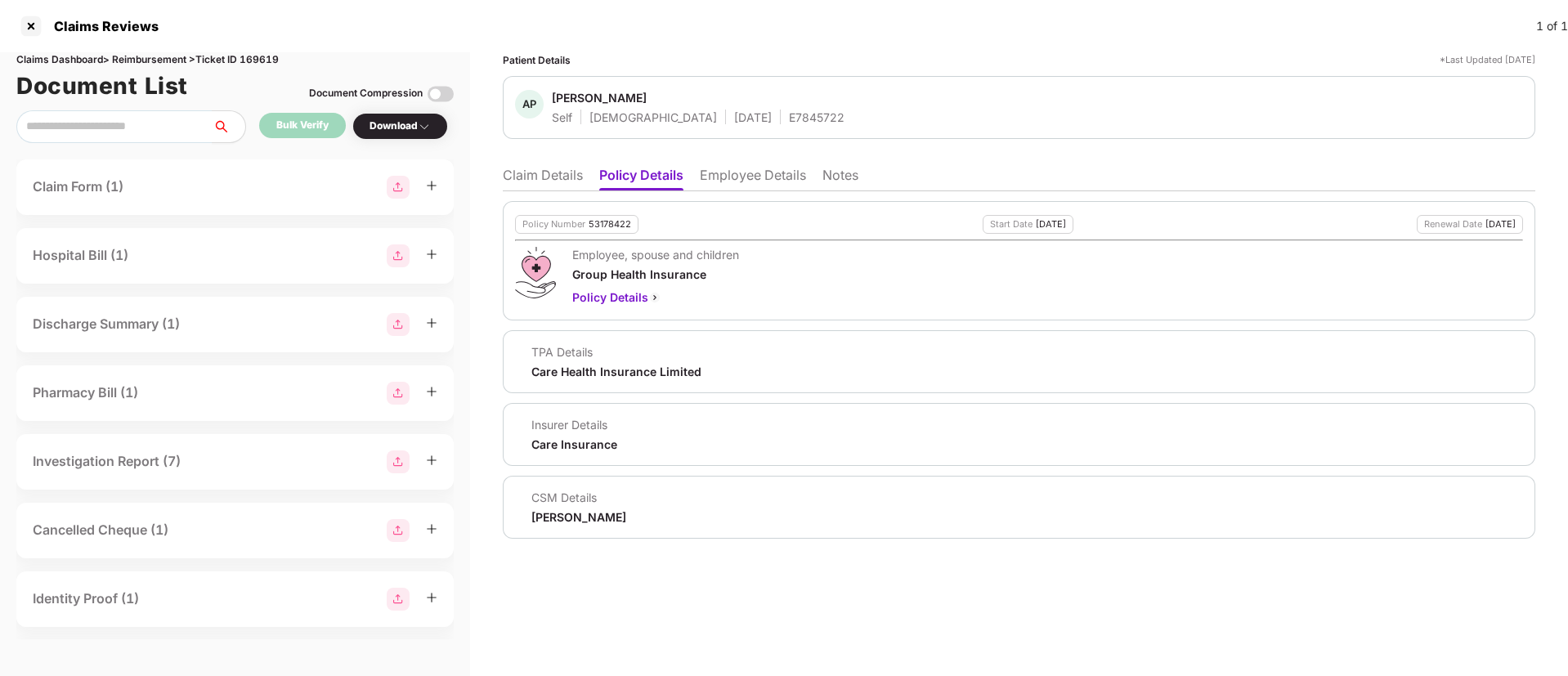
click at [536, 167] on li "Claim Details" at bounding box center [542, 179] width 80 height 23
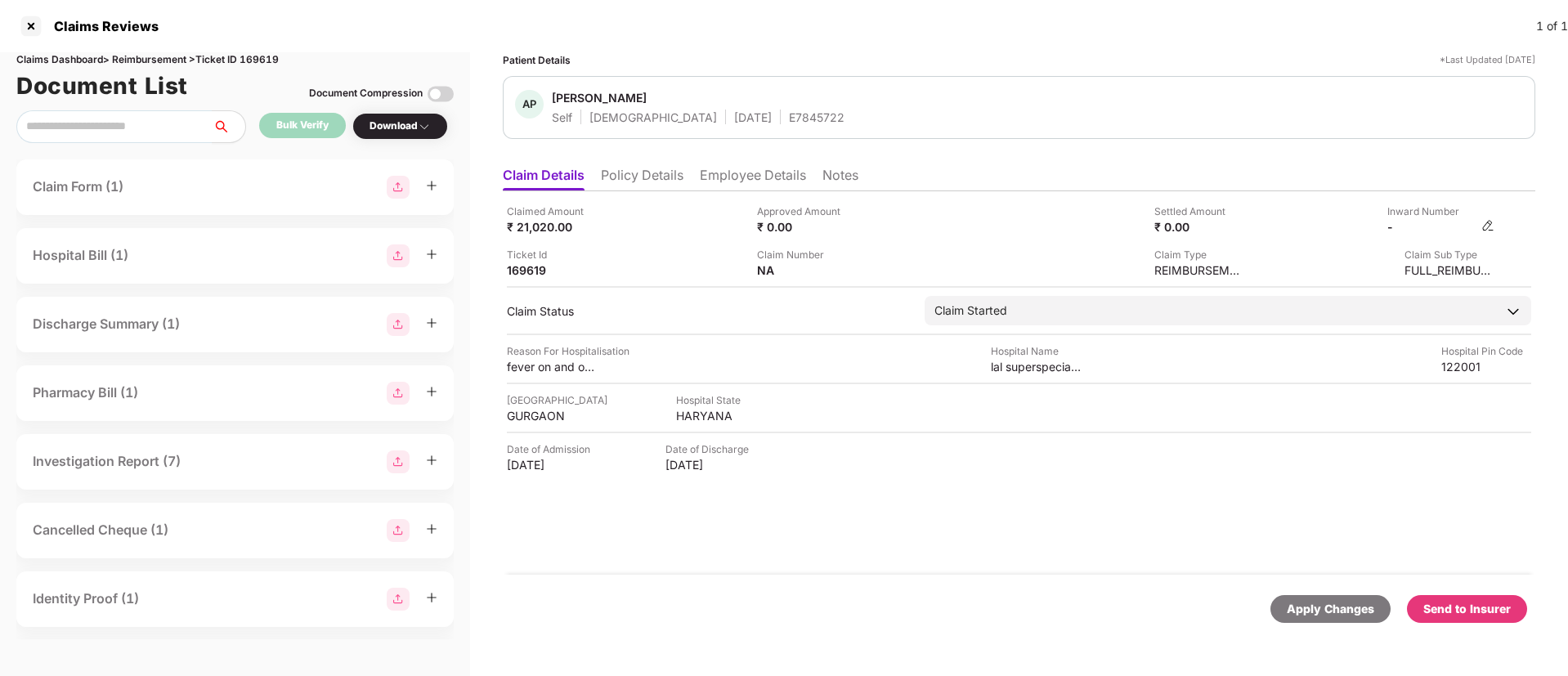
click at [1489, 223] on img at bounding box center [1487, 224] width 13 height 13
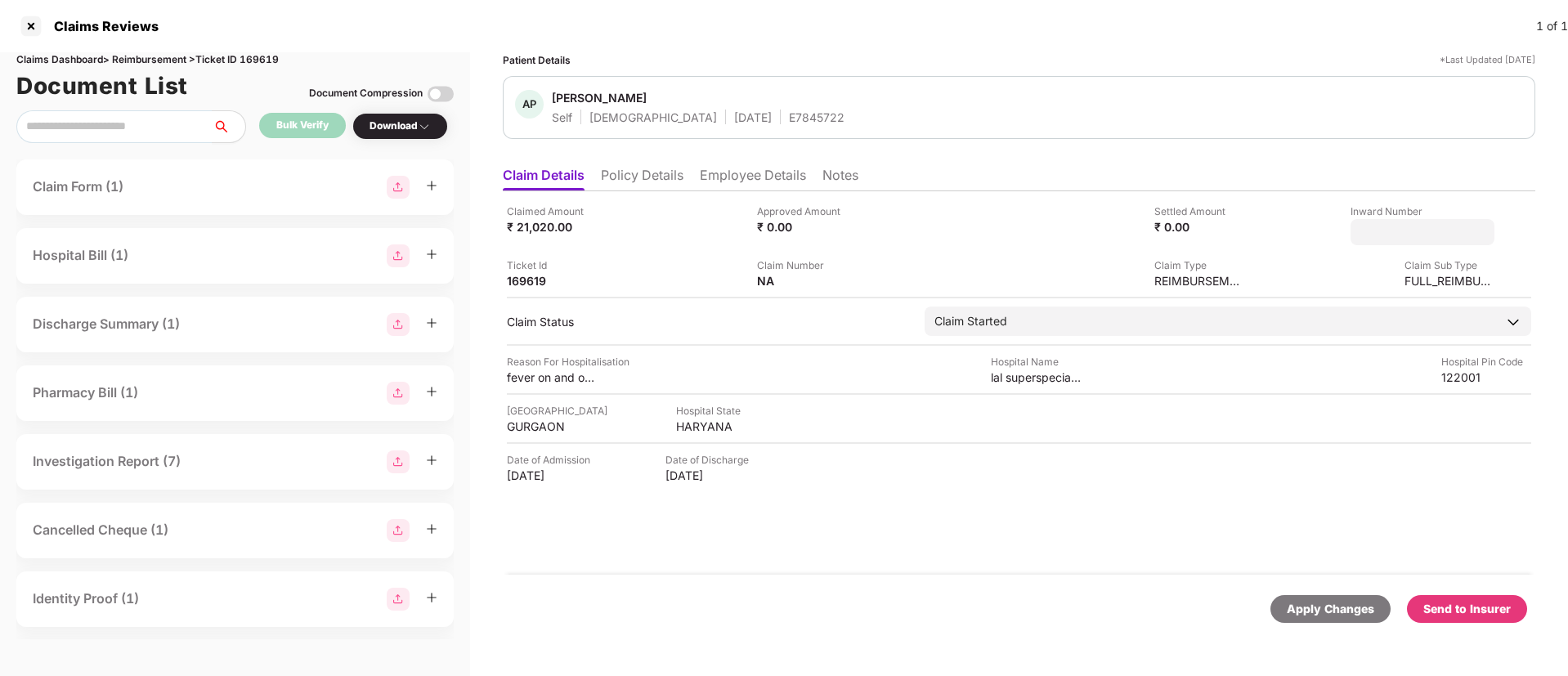
type input "**********"
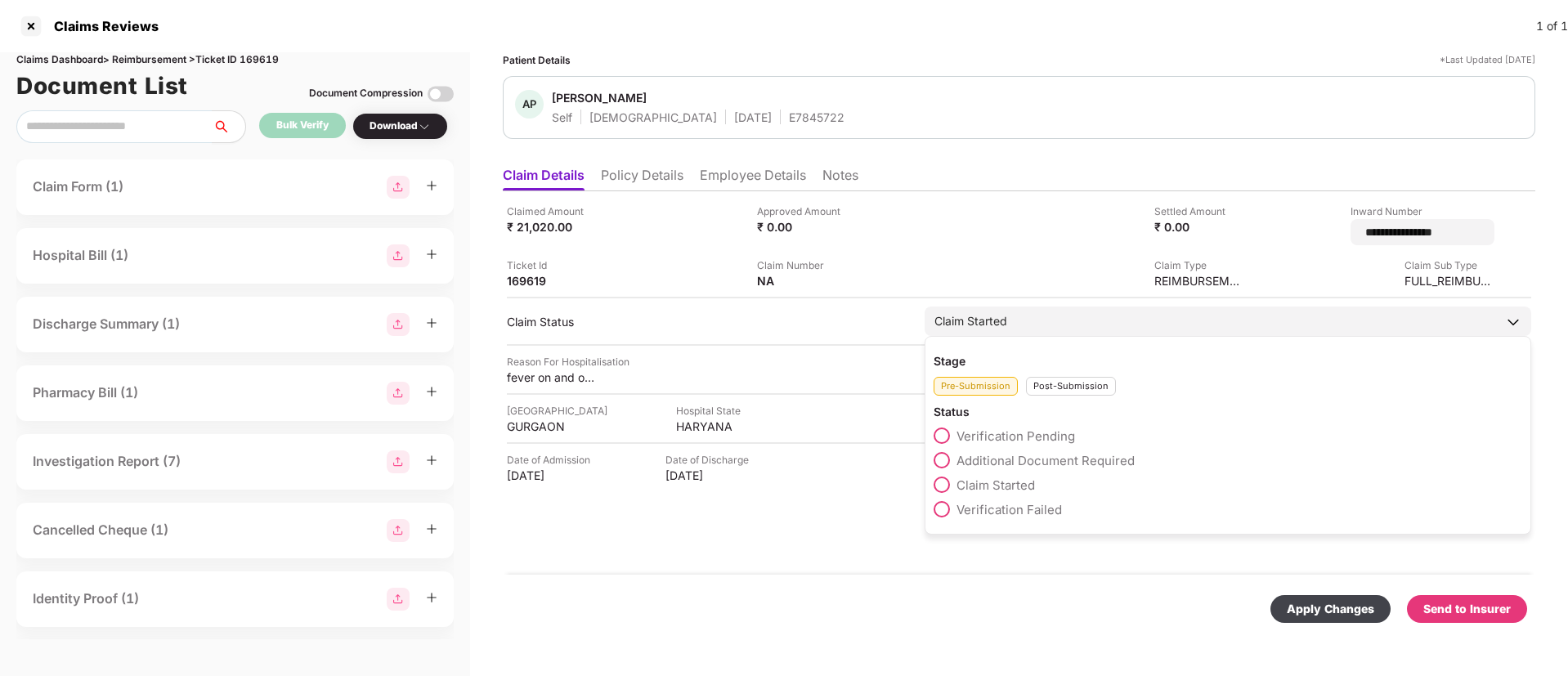
click at [1070, 384] on div "Post-Submission" at bounding box center [1071, 386] width 90 height 18
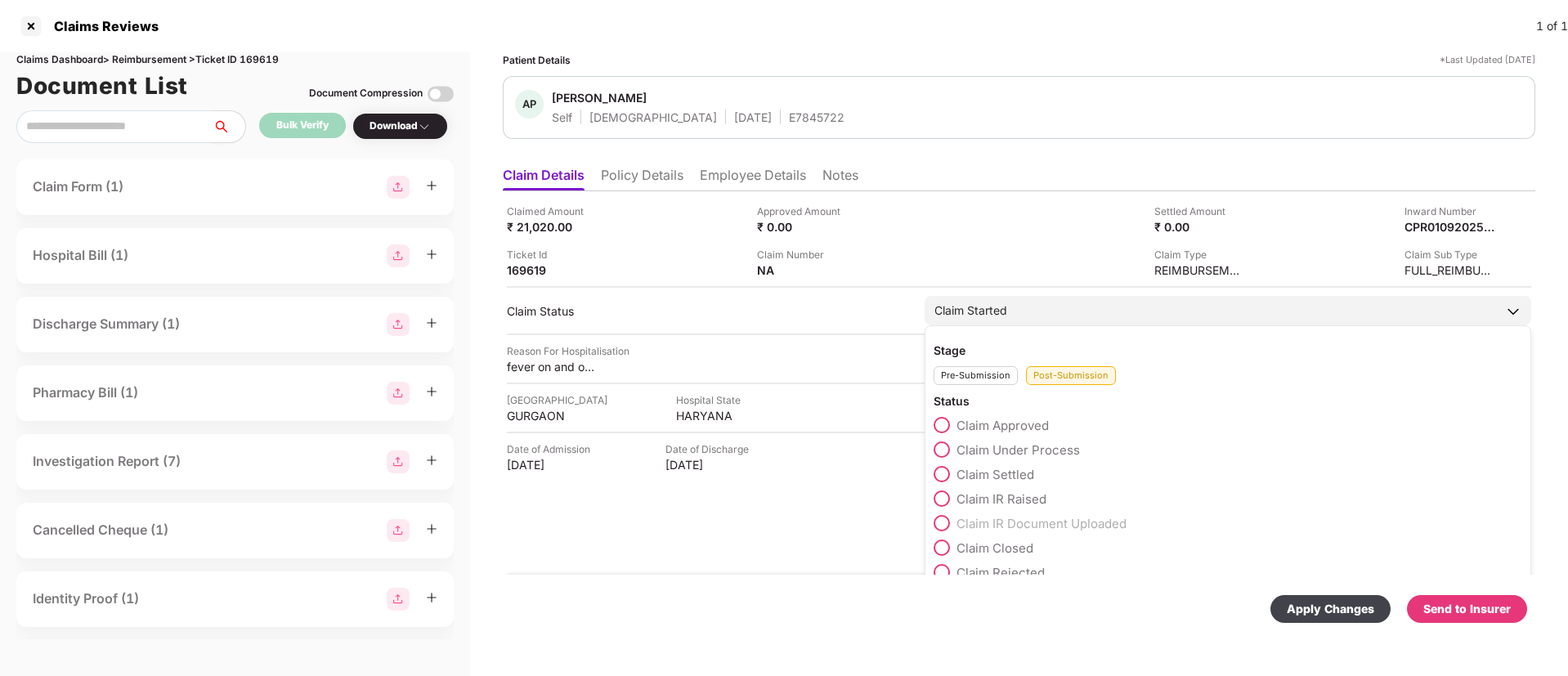
click at [950, 449] on span at bounding box center [941, 449] width 17 height 17
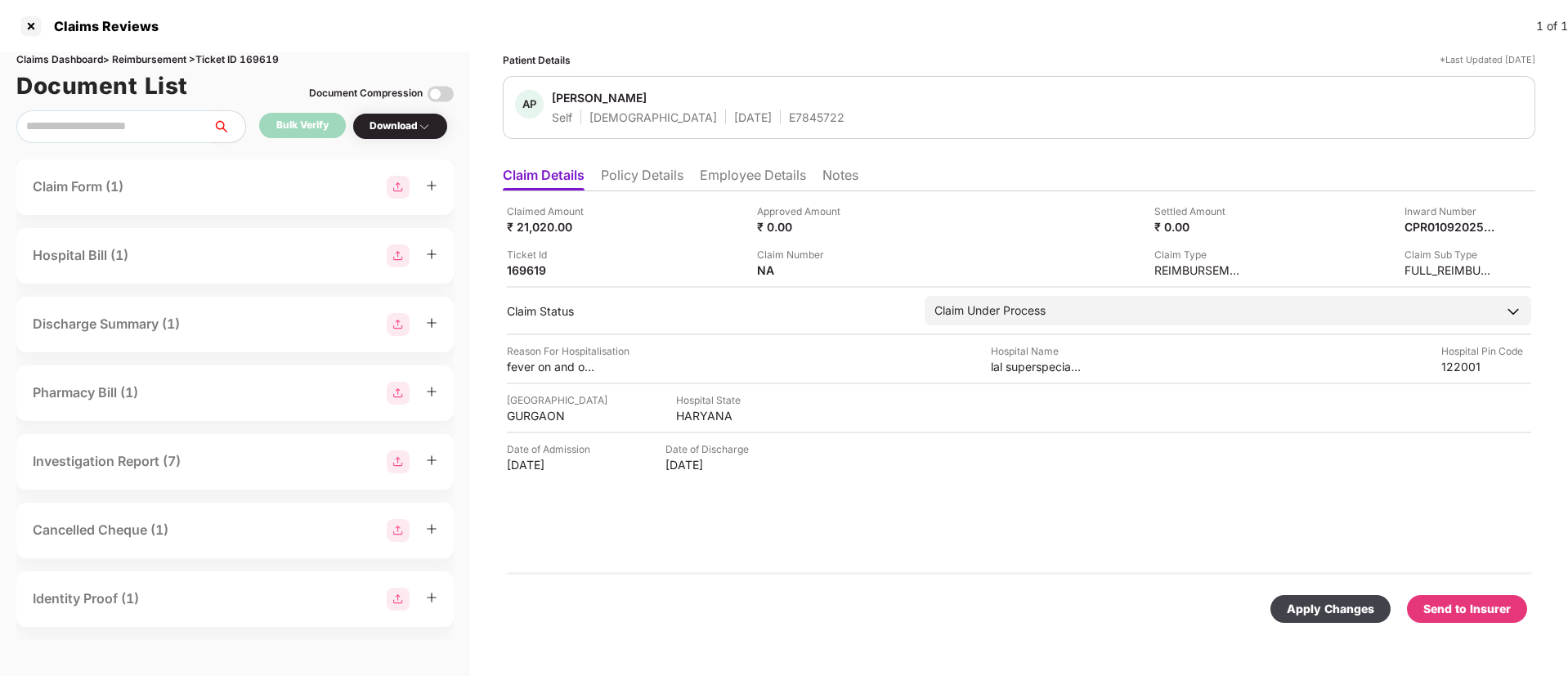
click at [1296, 605] on div "Apply Changes" at bounding box center [1330, 609] width 87 height 18
click at [639, 173] on li "Policy Details" at bounding box center [641, 179] width 83 height 23
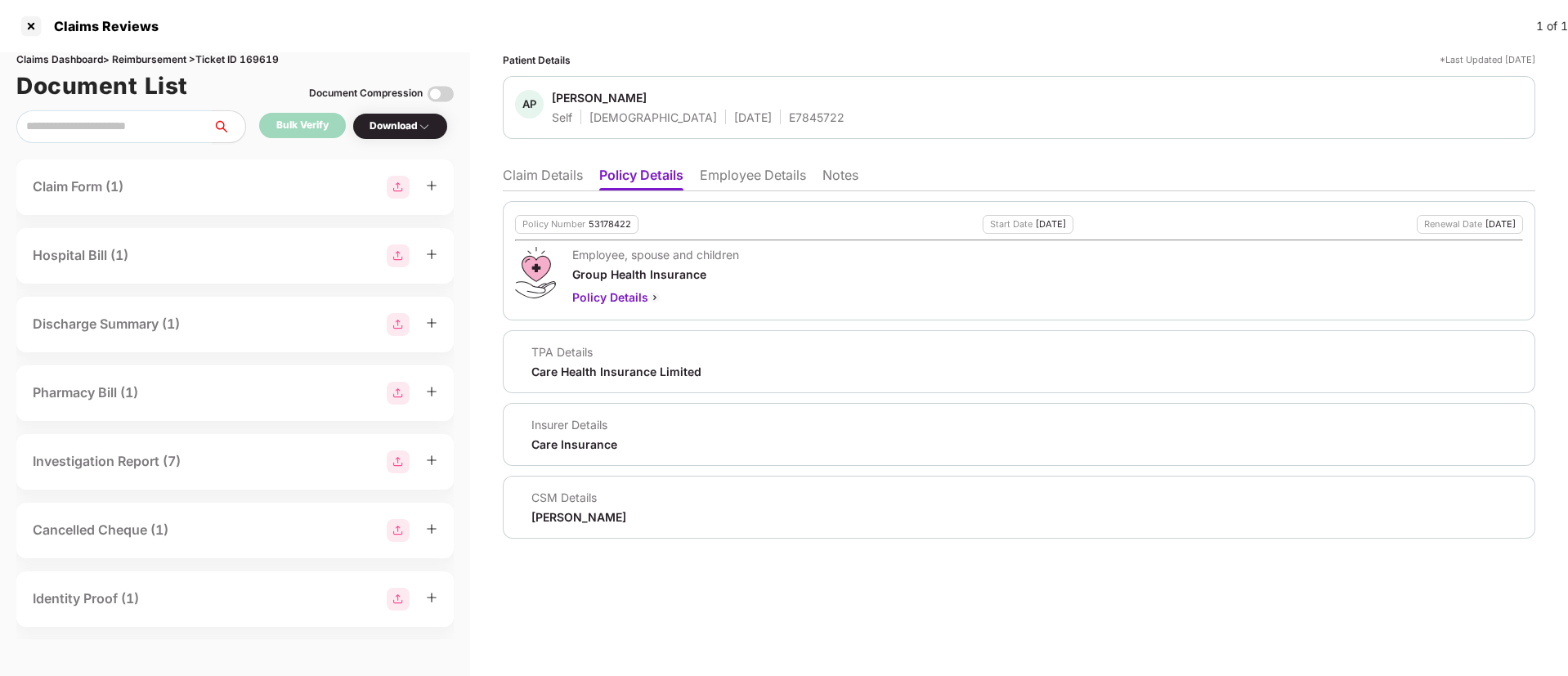
click at [528, 181] on li "Claim Details" at bounding box center [542, 179] width 80 height 23
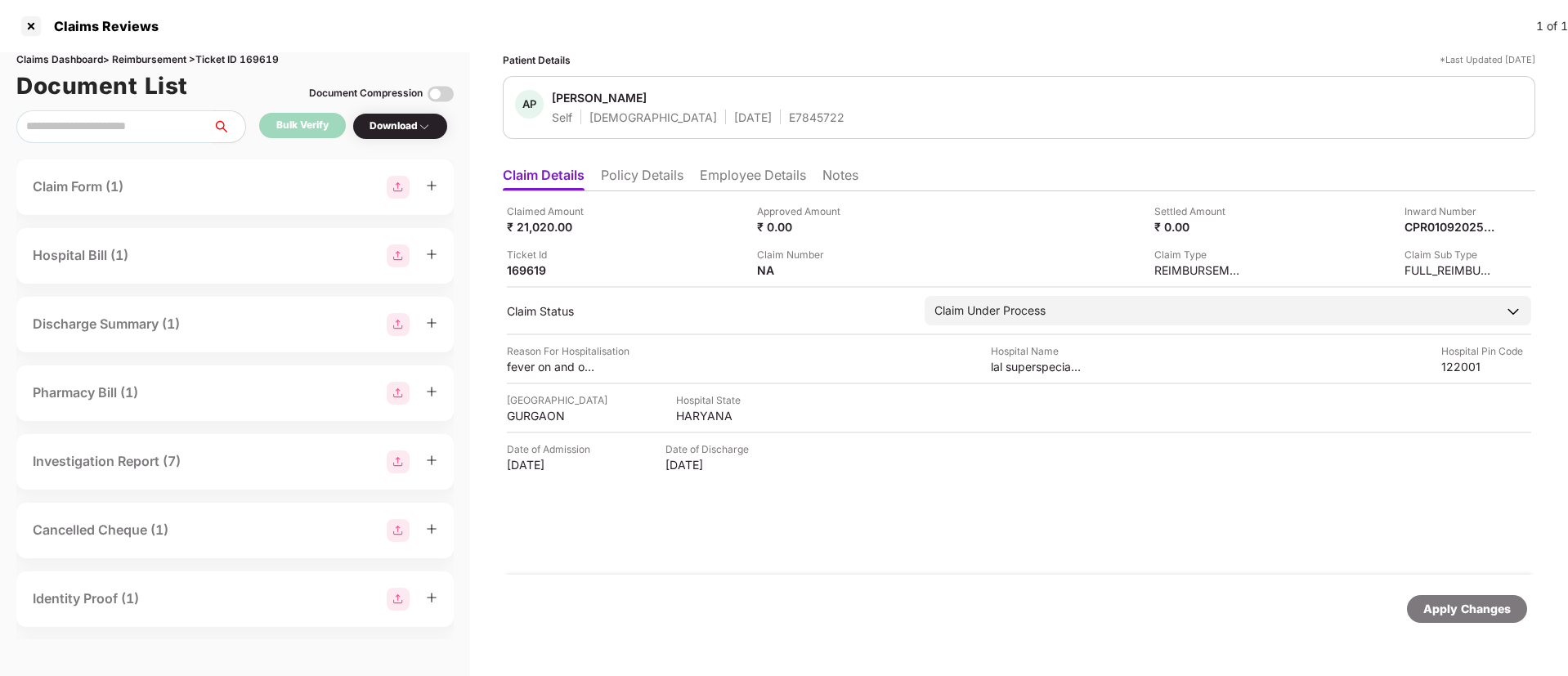
click at [646, 168] on li "Policy Details" at bounding box center [641, 179] width 83 height 23
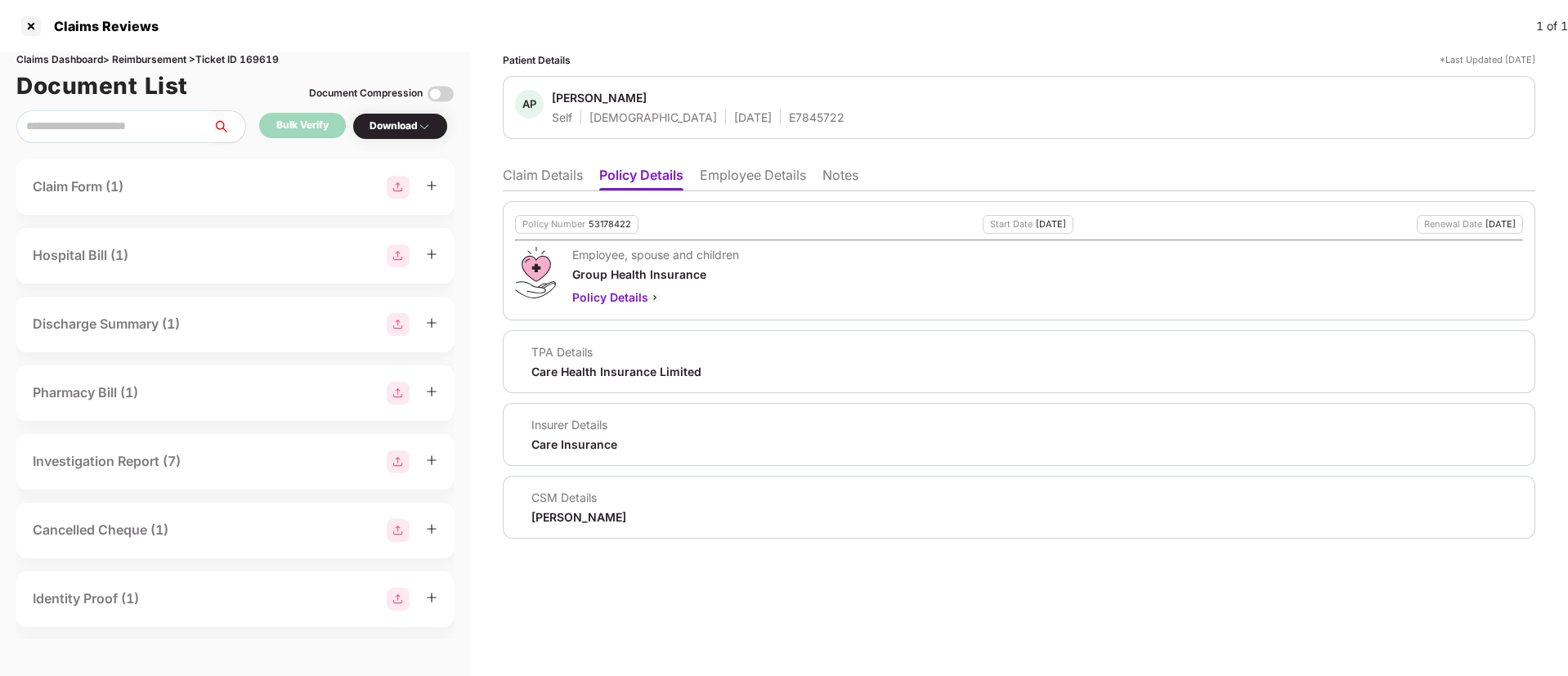
click at [538, 180] on li "Claim Details" at bounding box center [542, 179] width 80 height 23
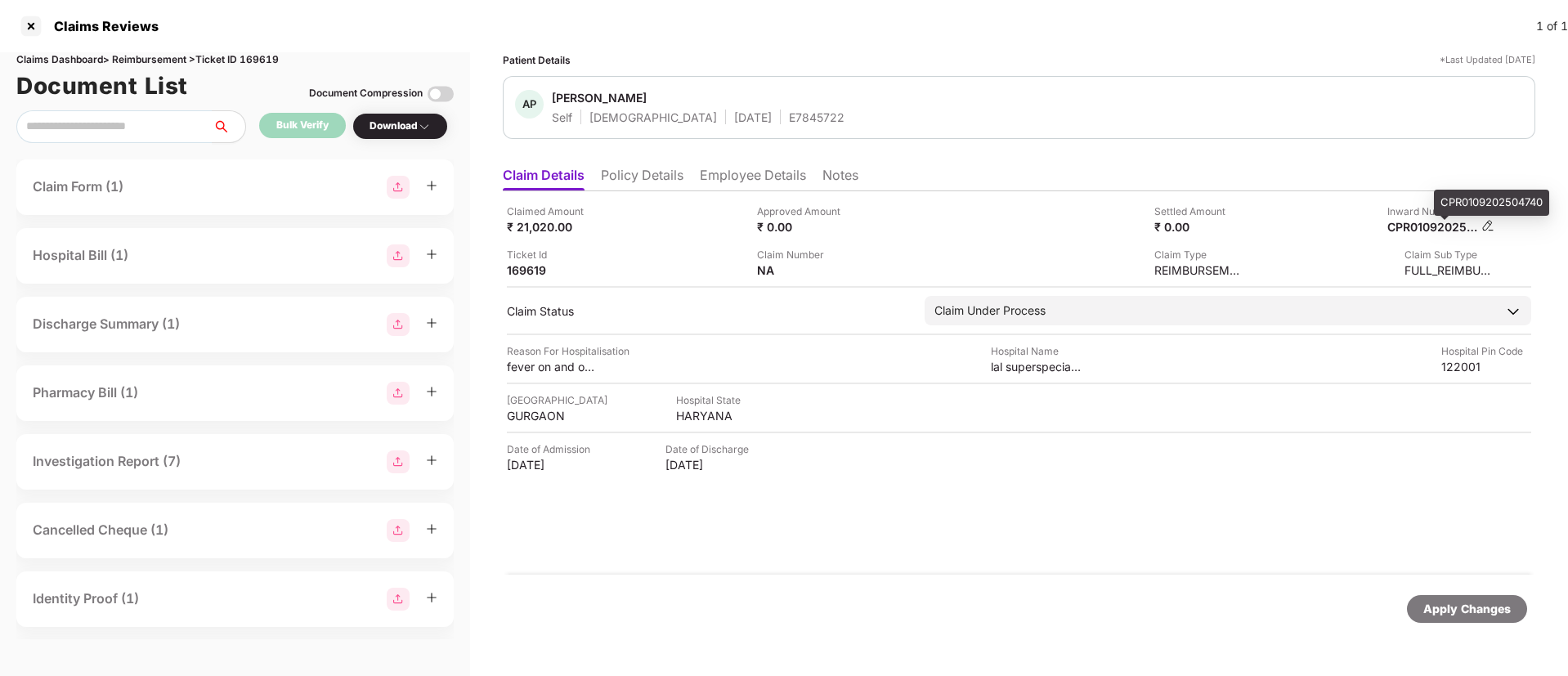
click at [1422, 231] on div "CPR0109202504740" at bounding box center [1432, 226] width 90 height 16
click at [789, 123] on div "E7845722" at bounding box center [816, 118] width 55 height 16
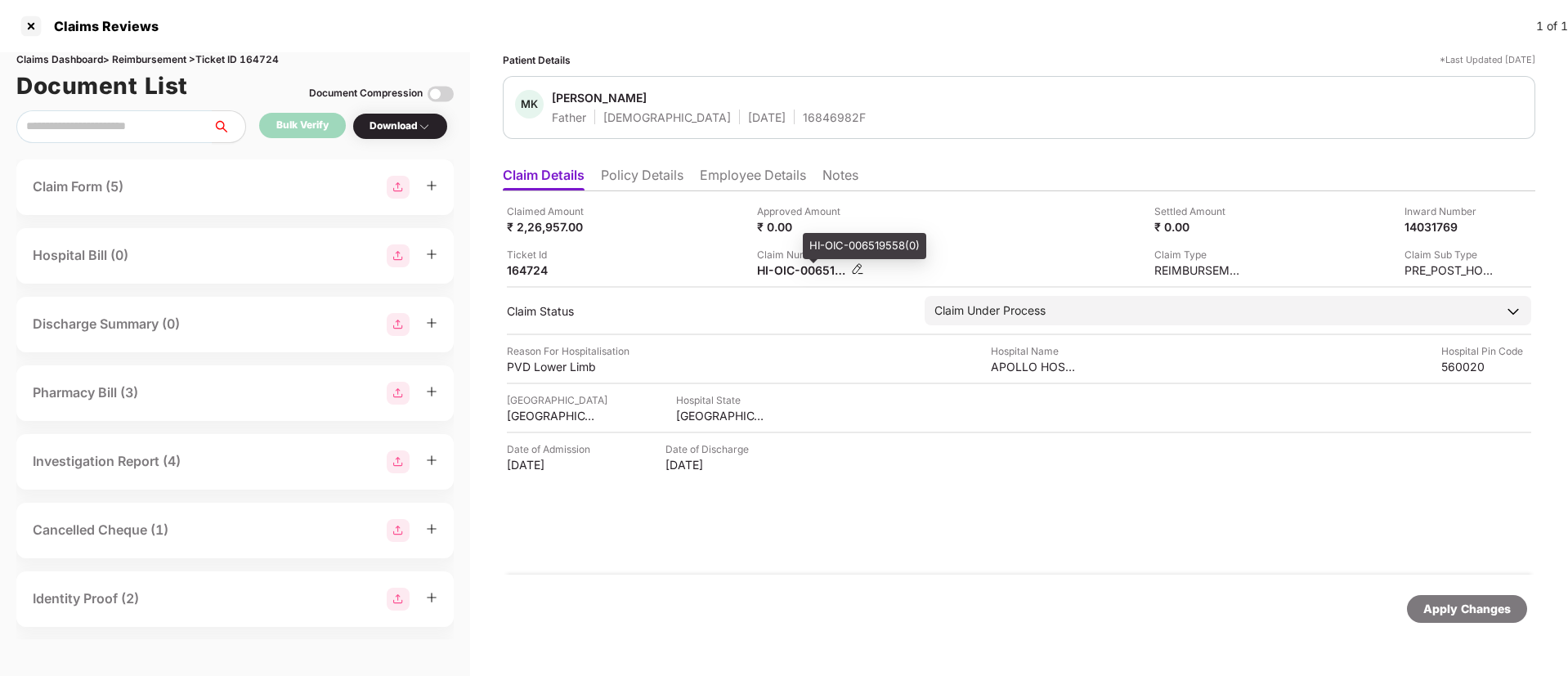
click at [809, 274] on div "HI-OIC-006519558(0)" at bounding box center [801, 270] width 90 height 16
copy div
click at [681, 252] on div "Ticket Id 164724" at bounding box center [626, 262] width 238 height 31
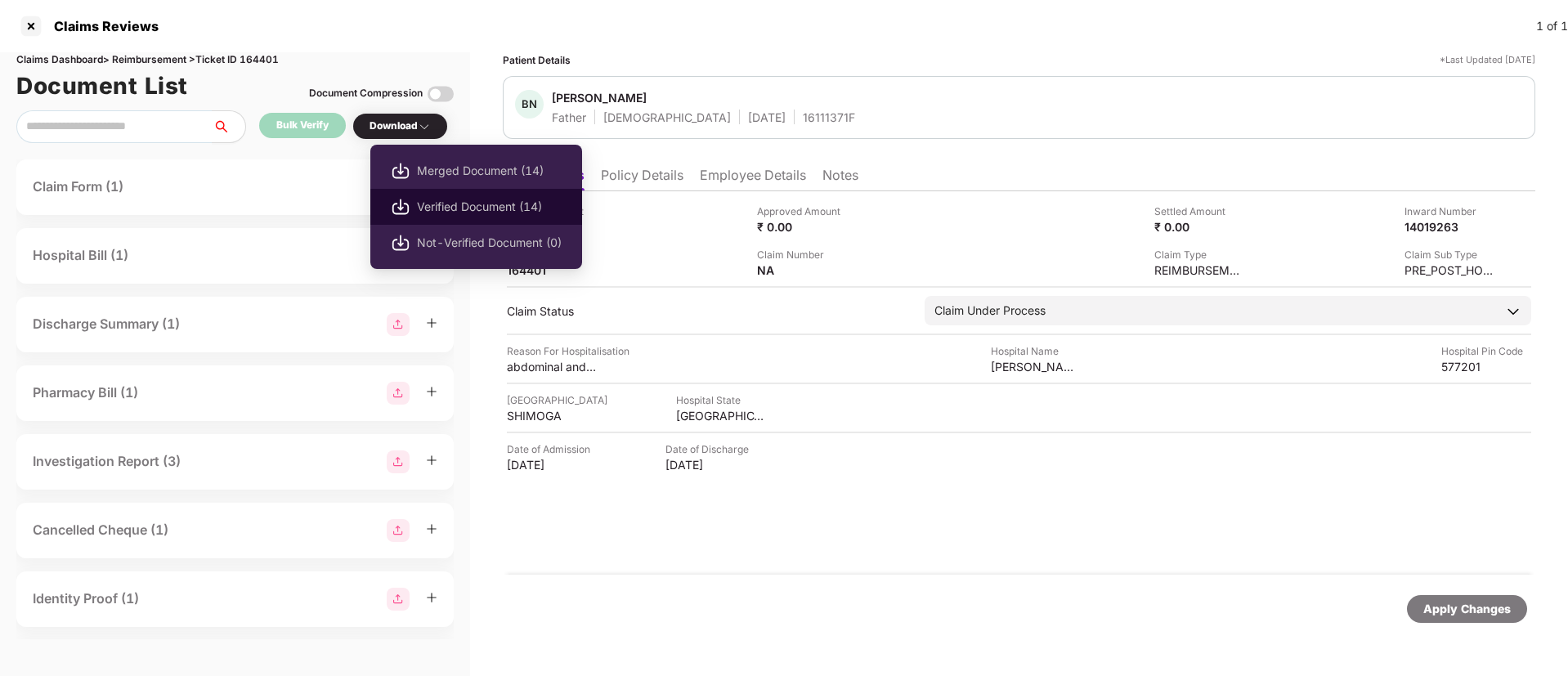
click at [437, 198] on span "Verified Document (14)" at bounding box center [489, 207] width 145 height 18
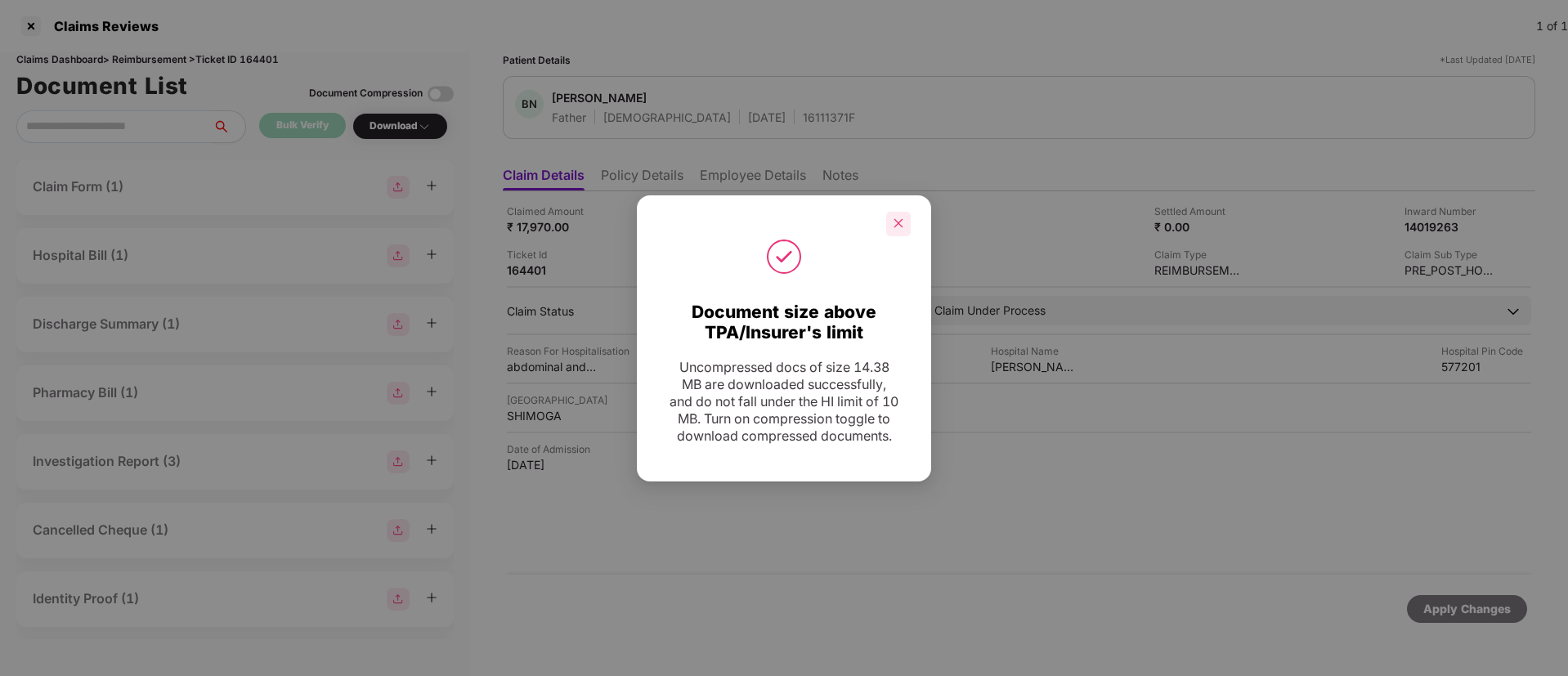
click at [898, 219] on icon "close" at bounding box center [899, 222] width 9 height 9
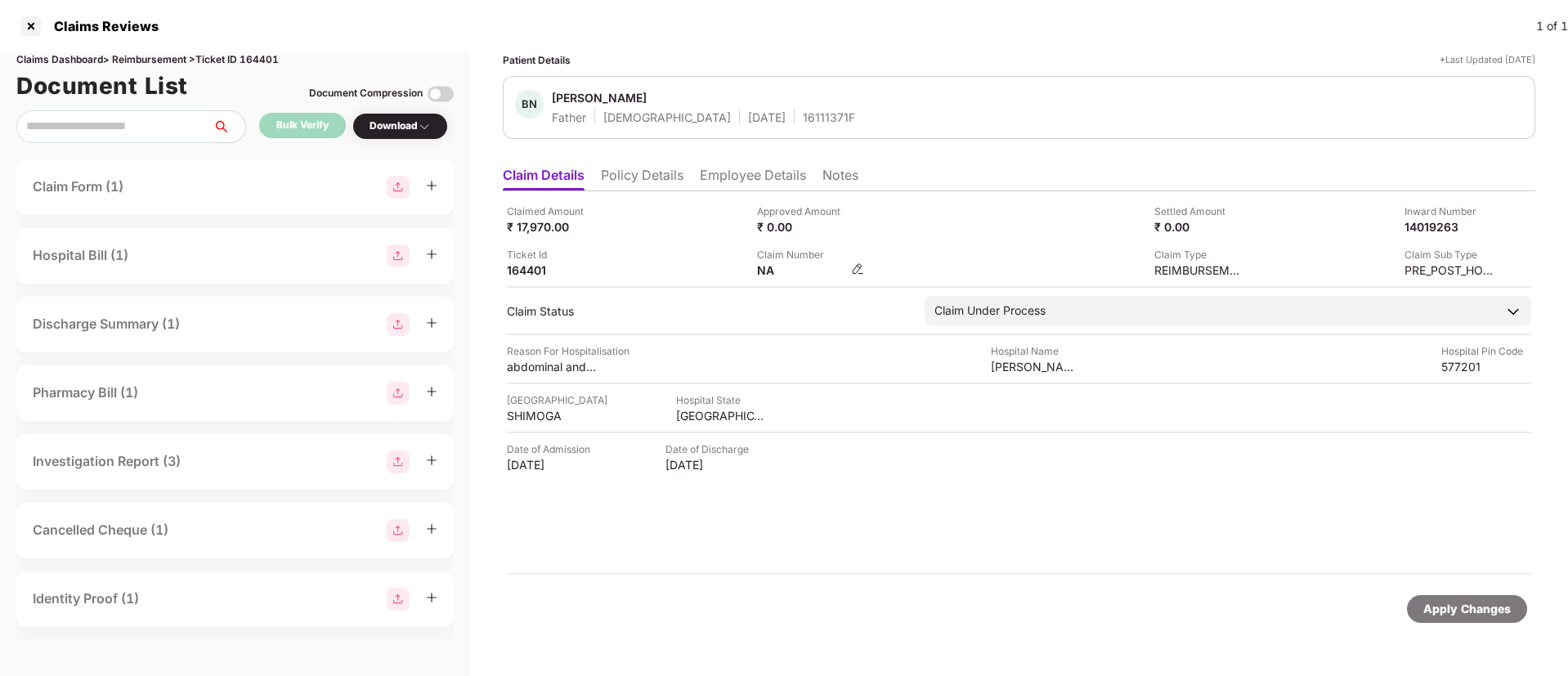
click at [853, 271] on img at bounding box center [857, 268] width 13 height 13
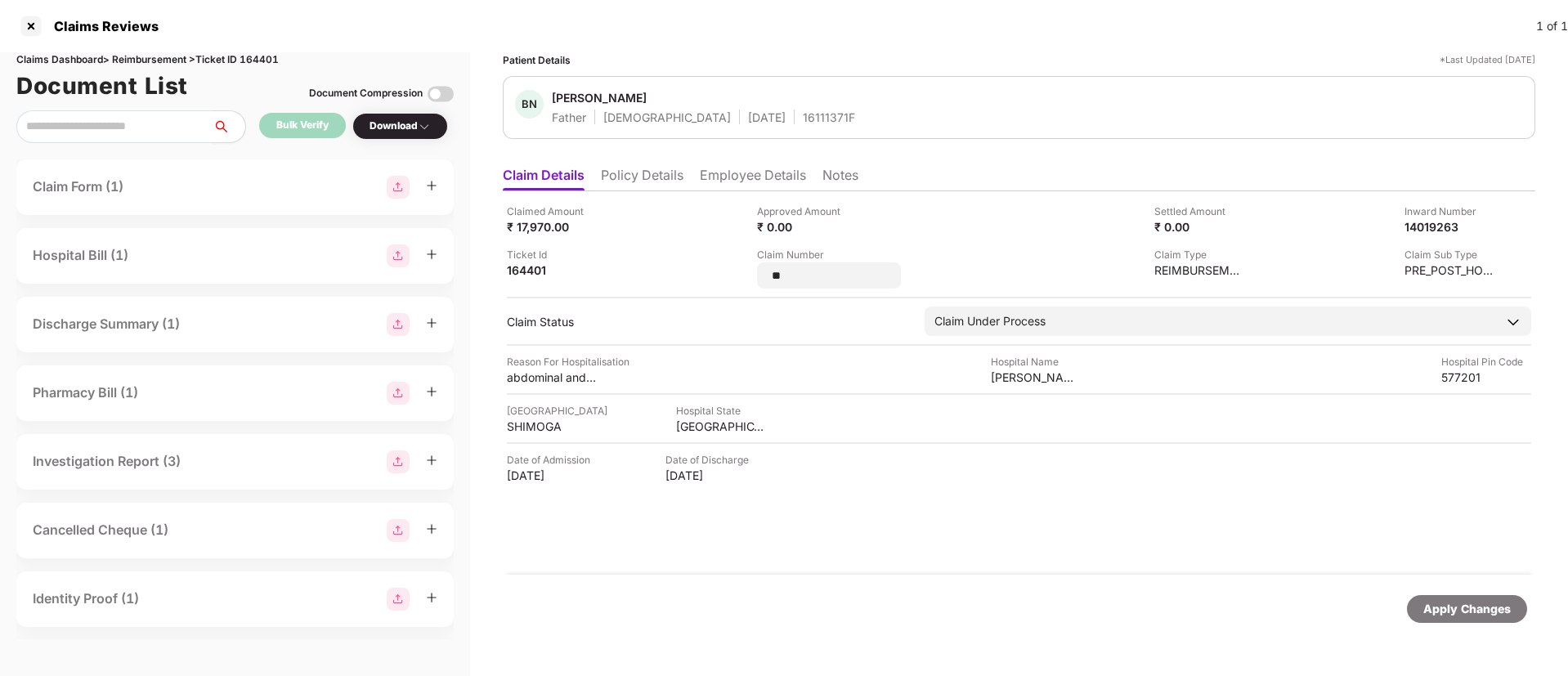
type input "*"
type input "**********"
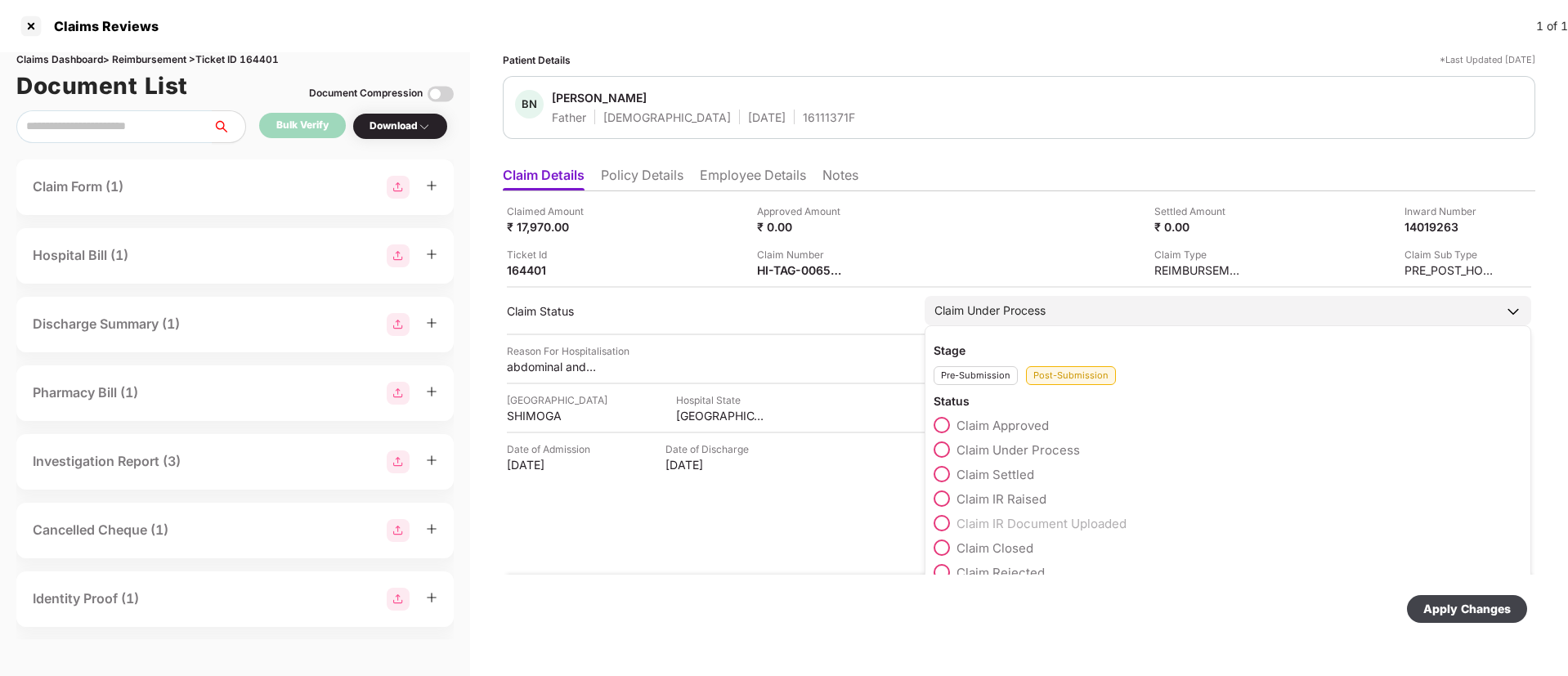
click at [940, 480] on span at bounding box center [941, 474] width 17 height 17
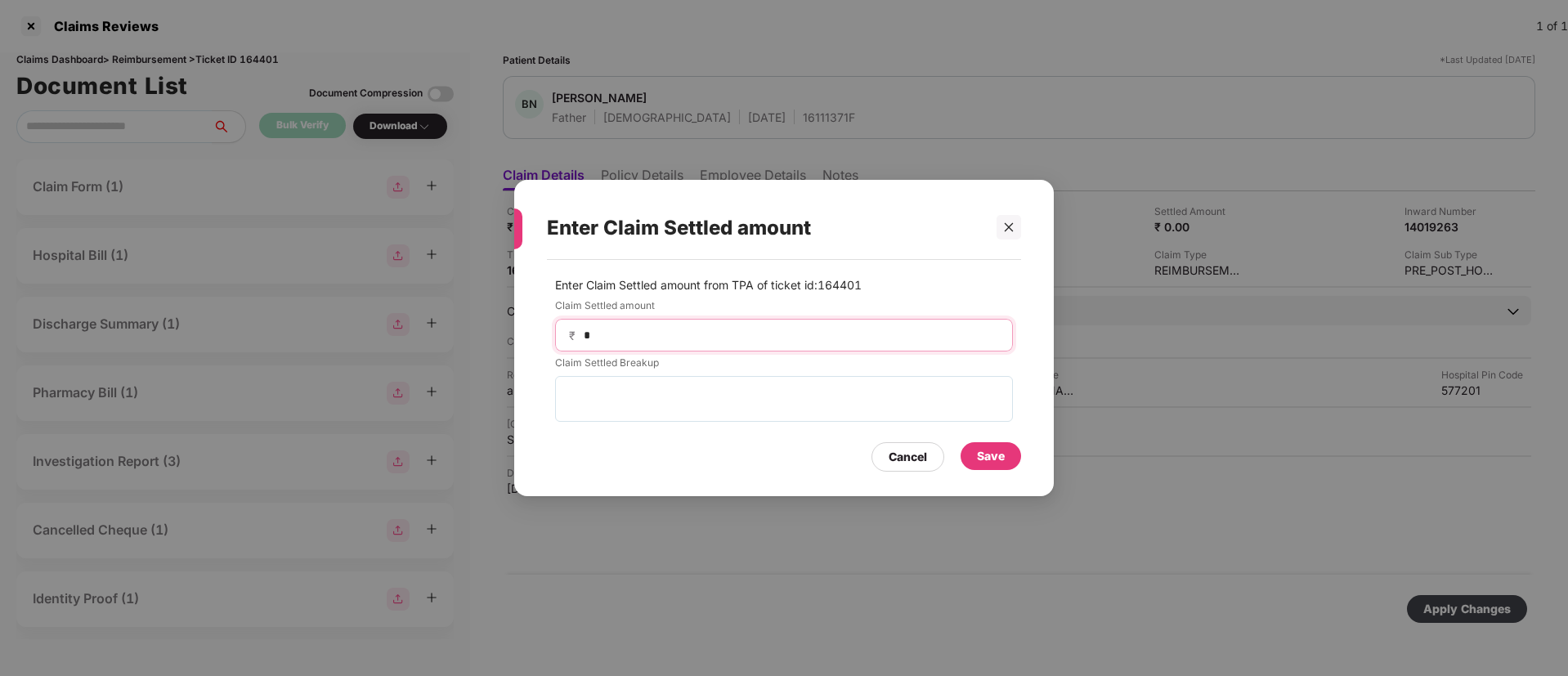
click at [690, 328] on input "*" at bounding box center [790, 336] width 417 height 17
type input "*****"
click at [991, 460] on div "Save" at bounding box center [990, 456] width 28 height 18
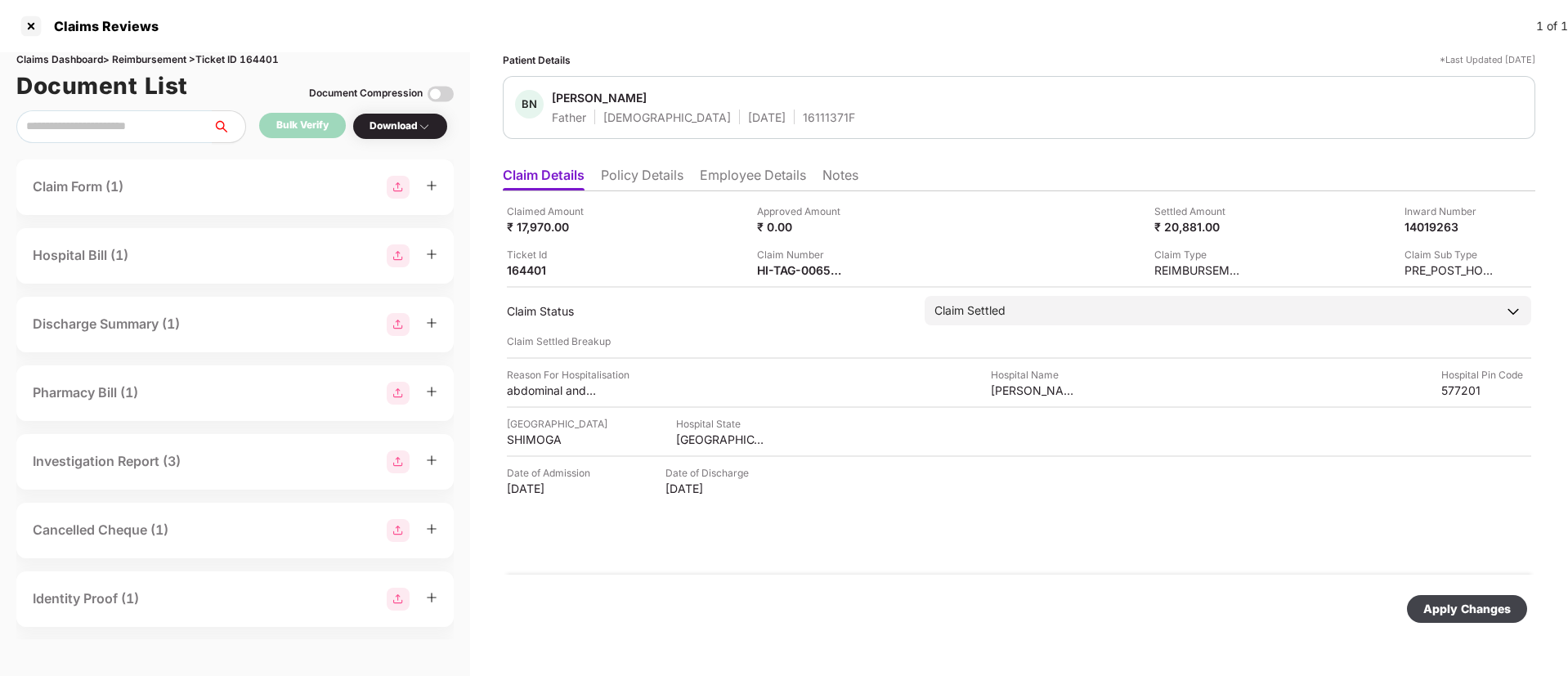
click at [1440, 596] on div "Apply Changes" at bounding box center [1467, 609] width 120 height 28
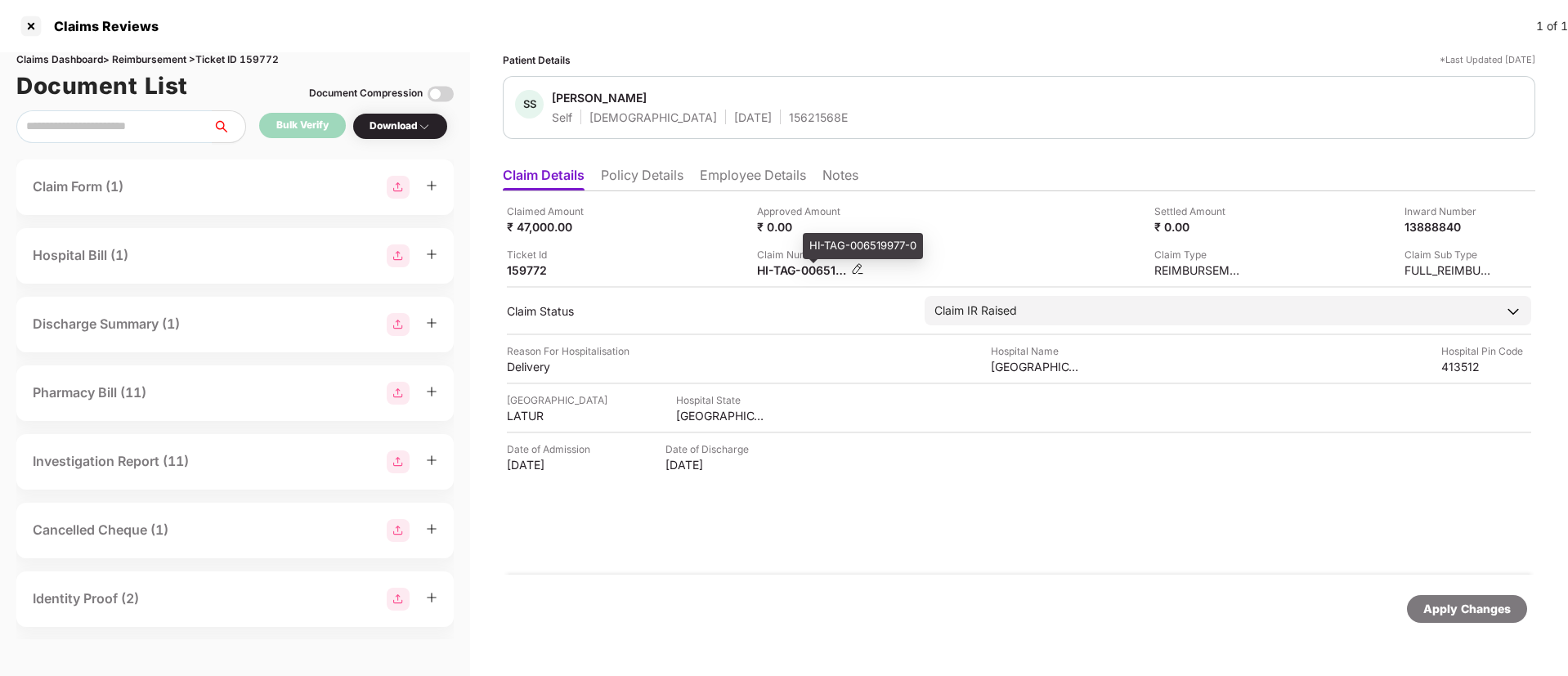
click at [771, 269] on div "HI-TAG-006519977-0" at bounding box center [801, 270] width 90 height 16
copy div
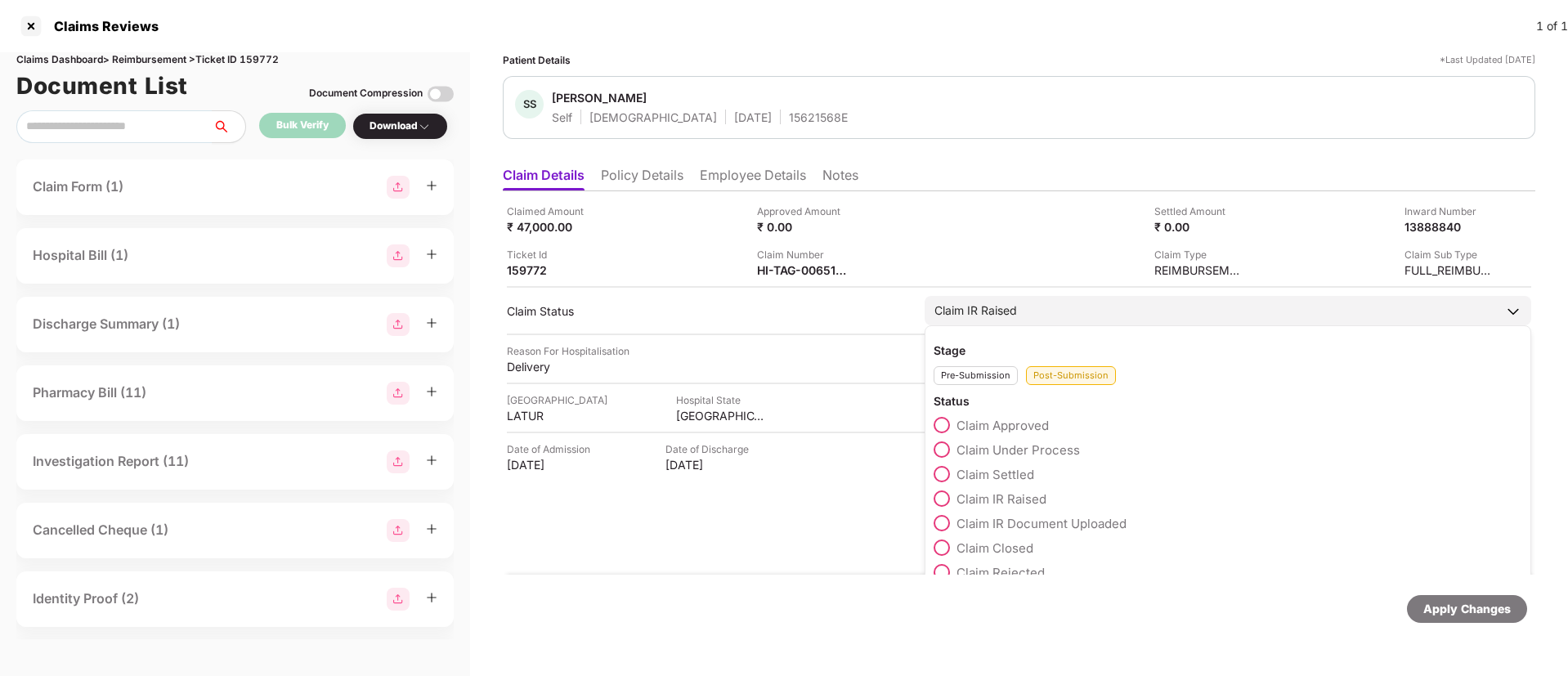
click at [949, 448] on span at bounding box center [941, 449] width 17 height 17
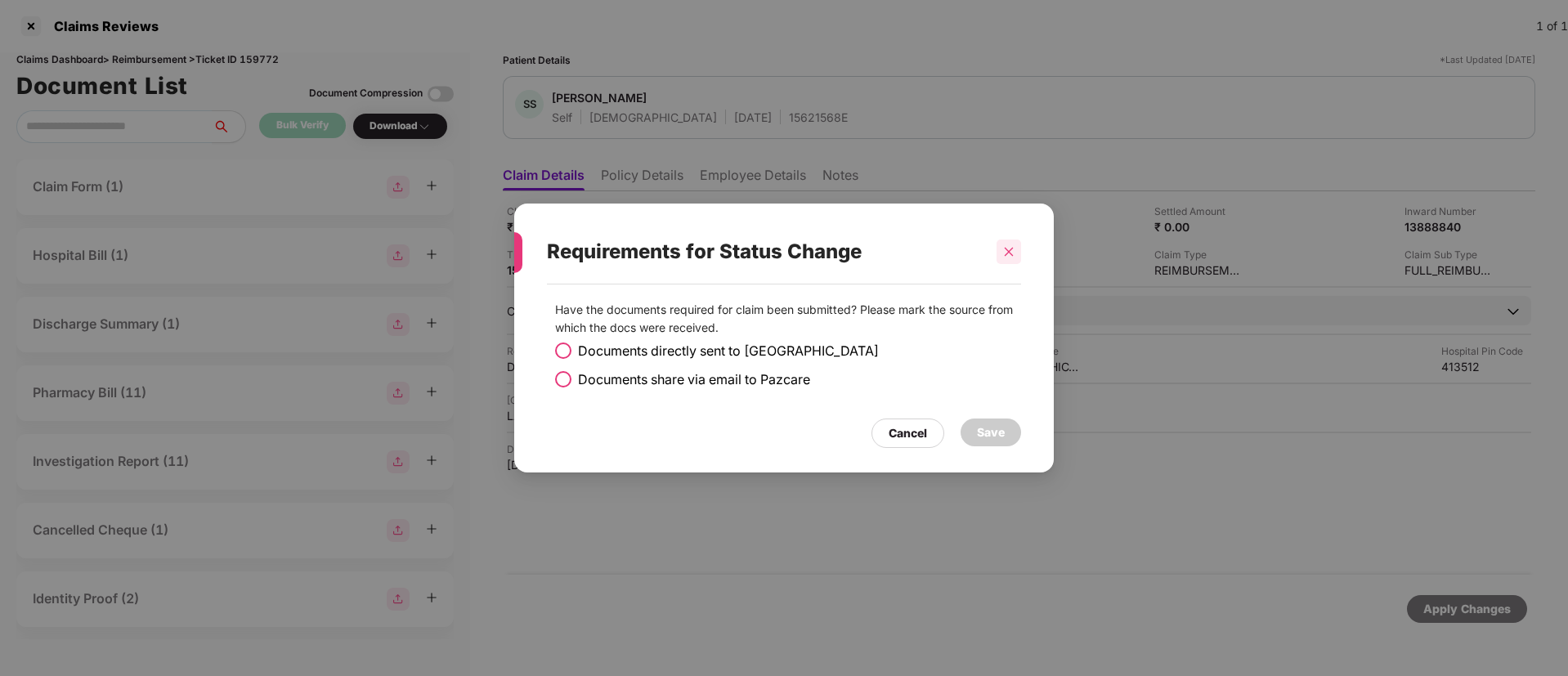
click at [1007, 258] on div at bounding box center [1008, 252] width 24 height 24
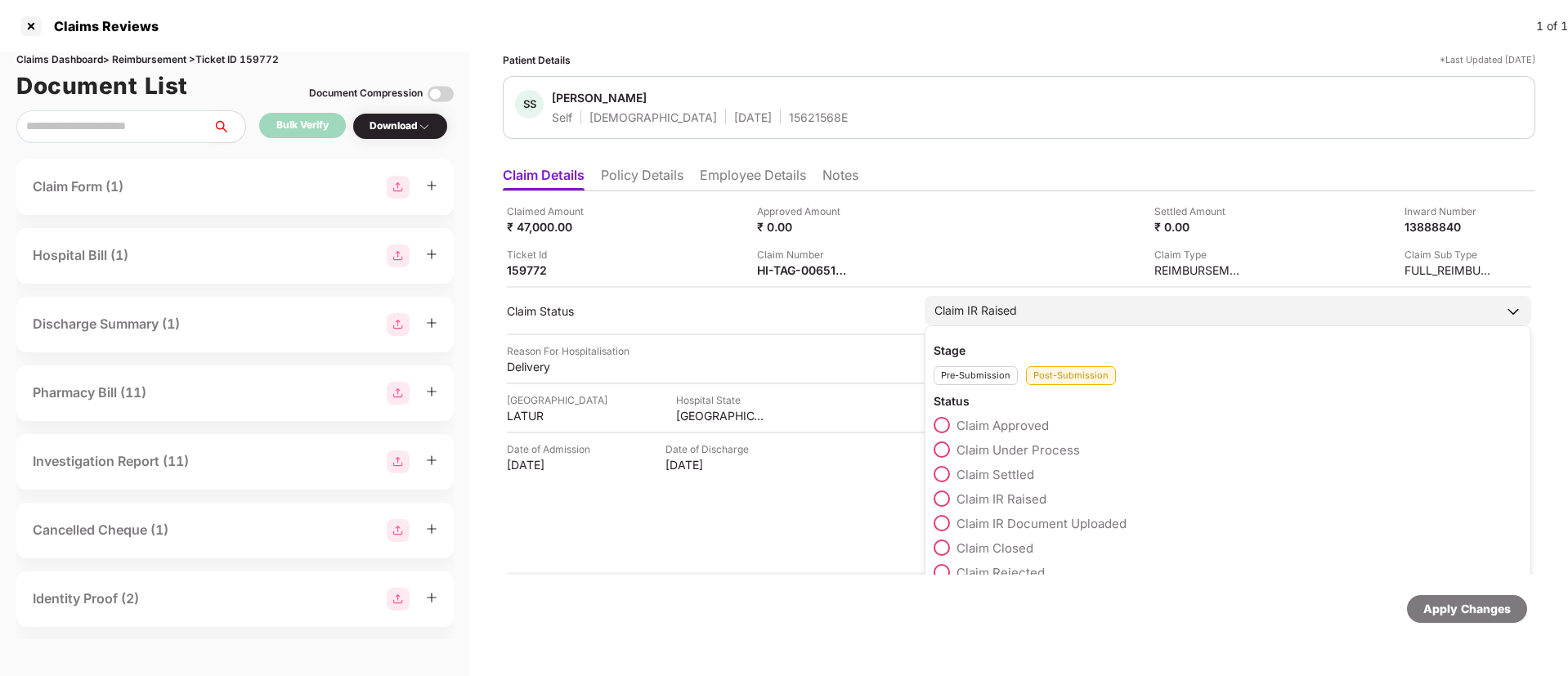
click at [940, 452] on span at bounding box center [941, 449] width 17 height 17
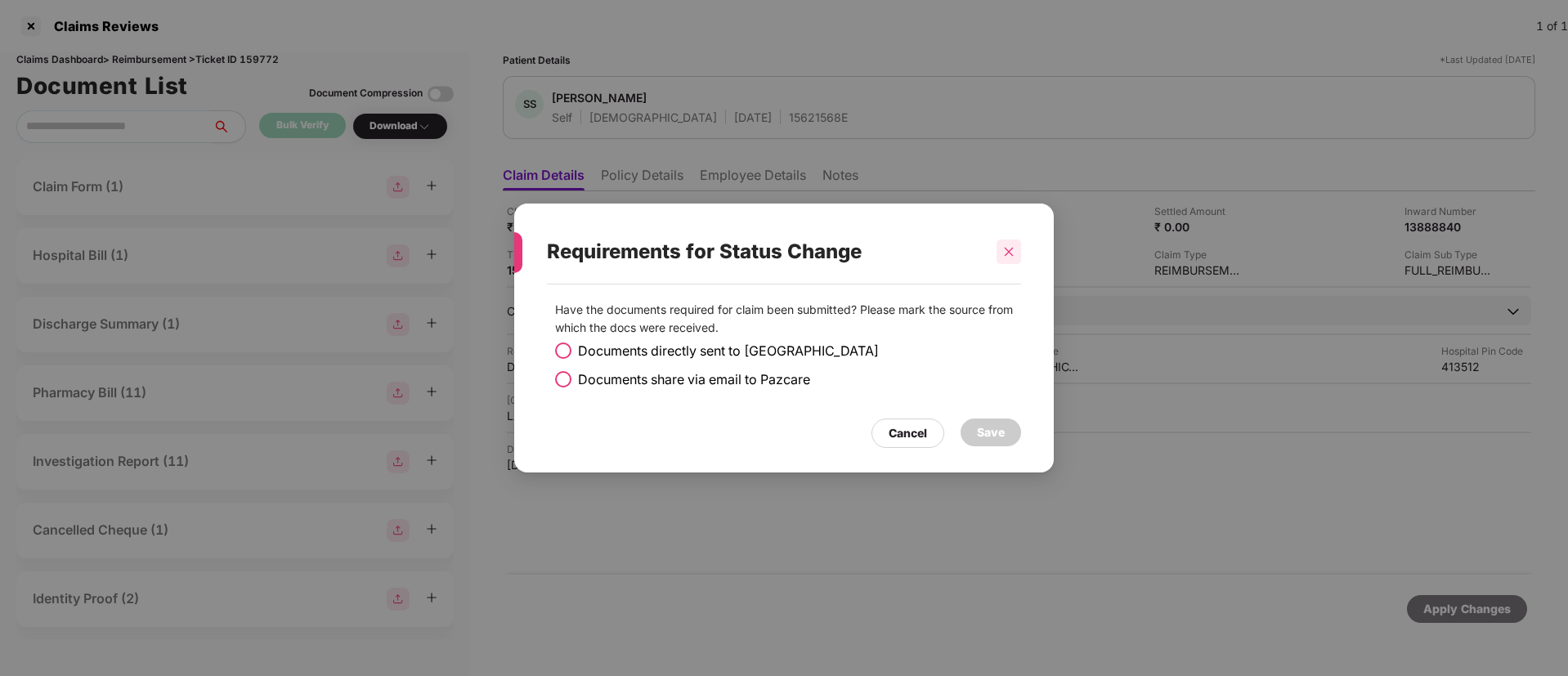
click at [1009, 254] on icon "close" at bounding box center [1008, 252] width 12 height 12
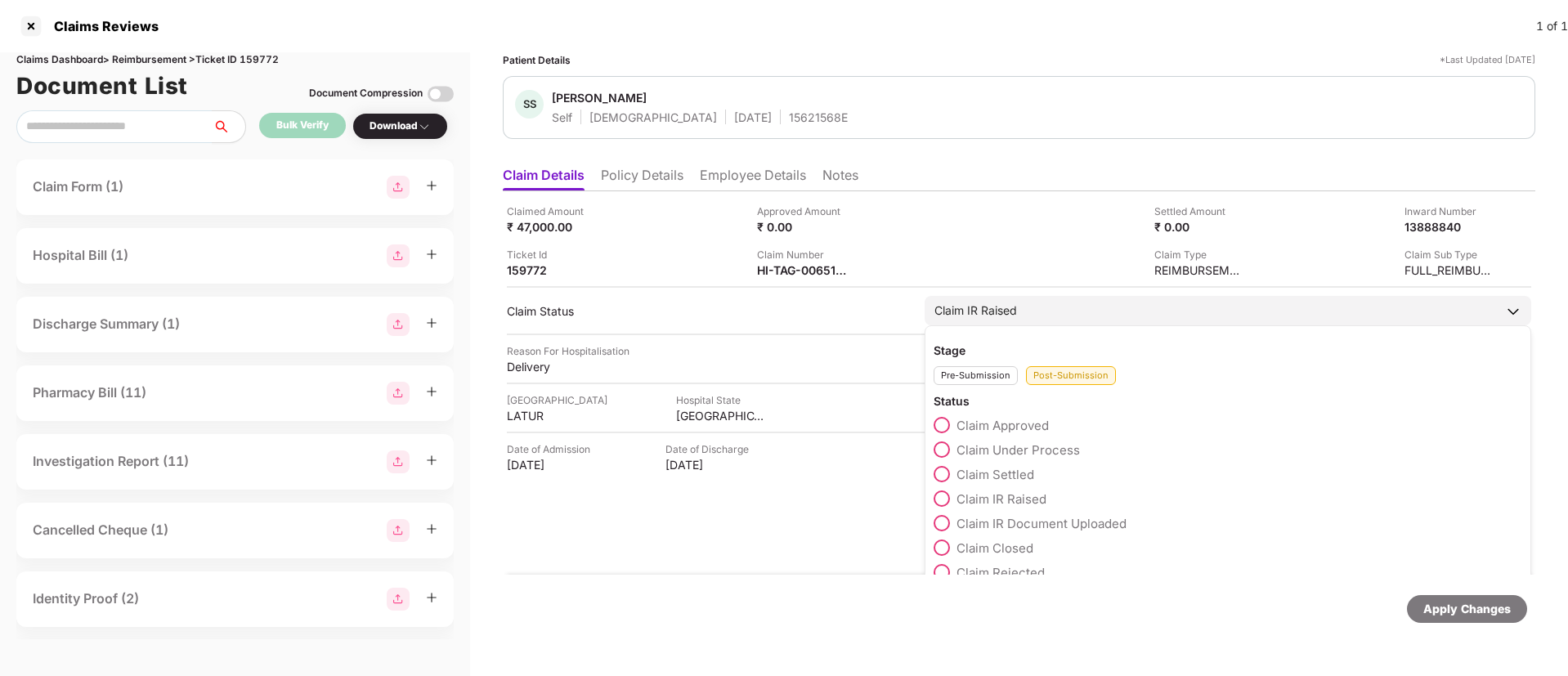
click at [943, 450] on span at bounding box center [941, 449] width 17 height 17
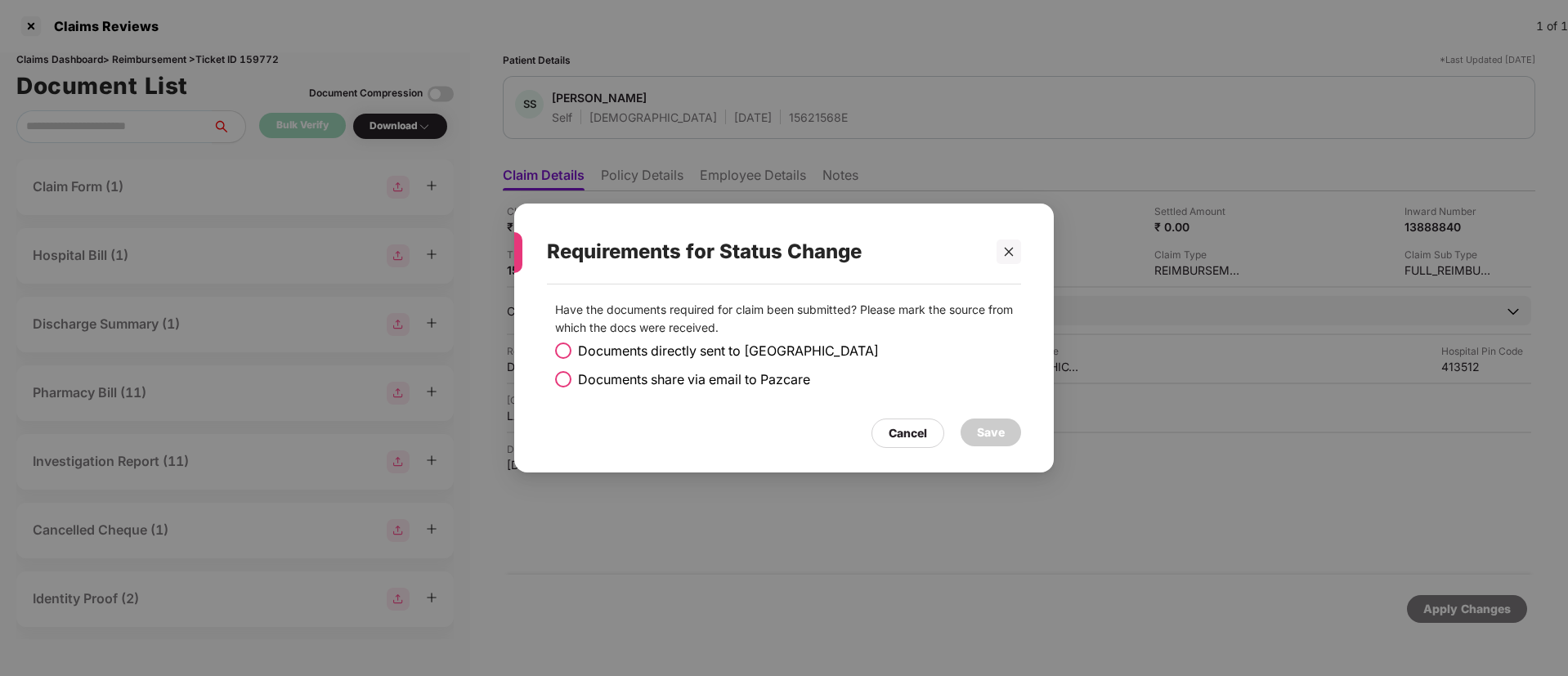
click at [565, 379] on span at bounding box center [562, 379] width 17 height 17
click at [1011, 425] on div "Save" at bounding box center [991, 432] width 60 height 28
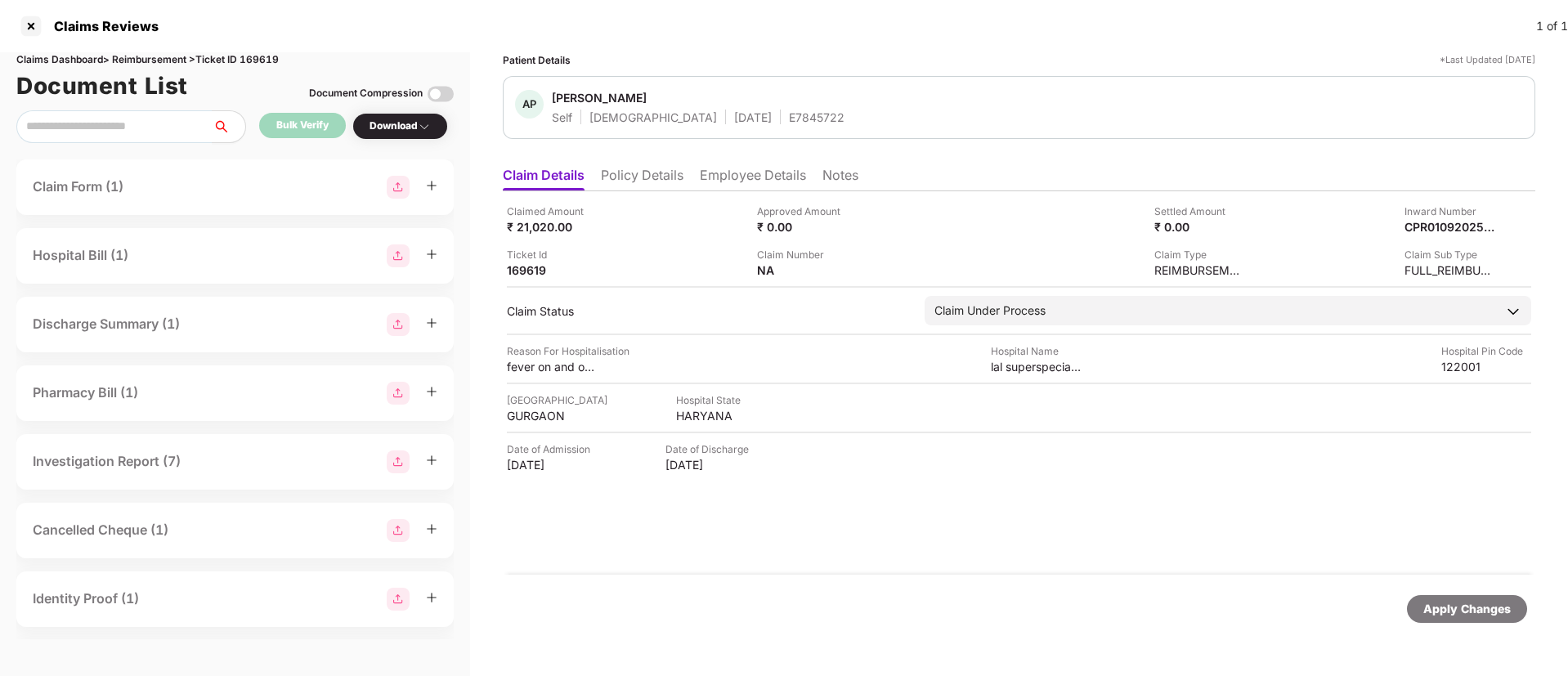
click at [699, 254] on div "Ticket Id 169619" at bounding box center [626, 262] width 238 height 31
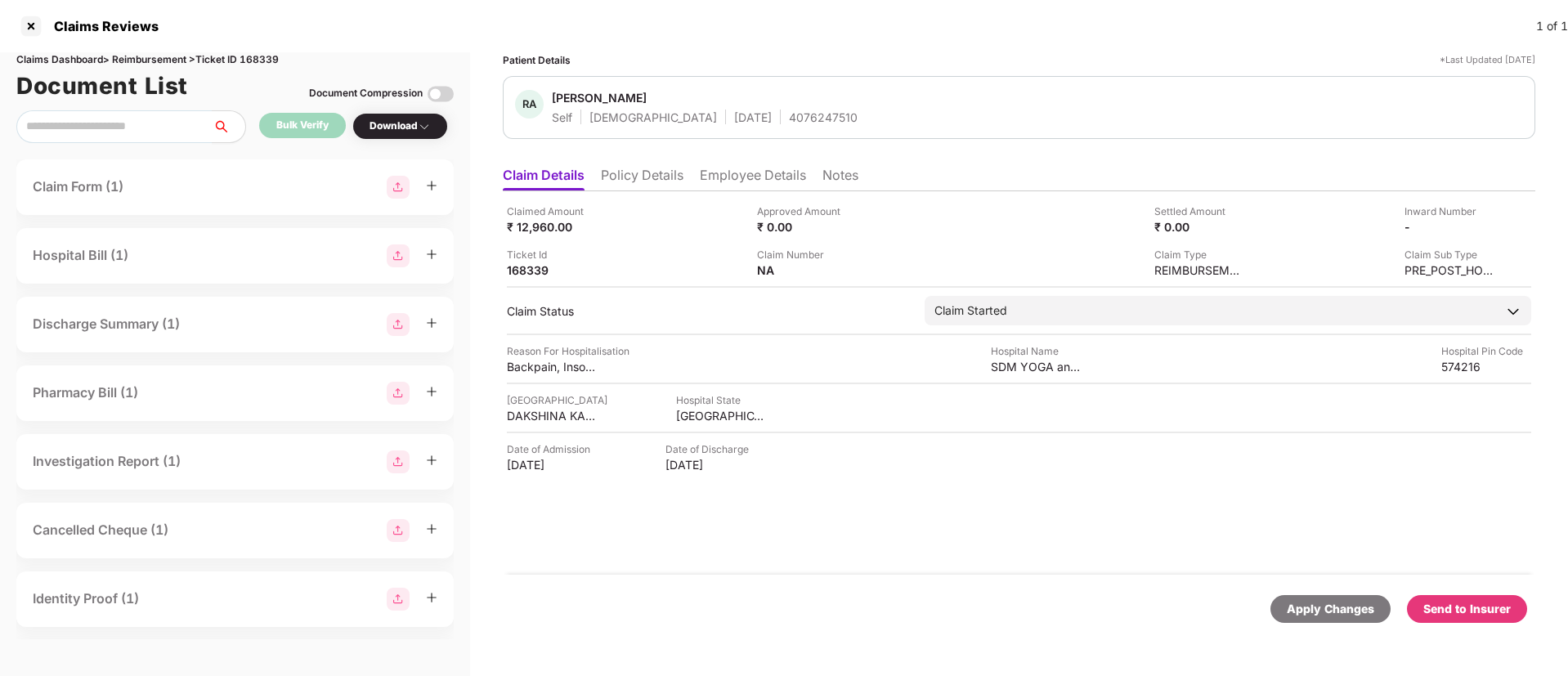
click at [631, 172] on li "Policy Details" at bounding box center [641, 179] width 83 height 23
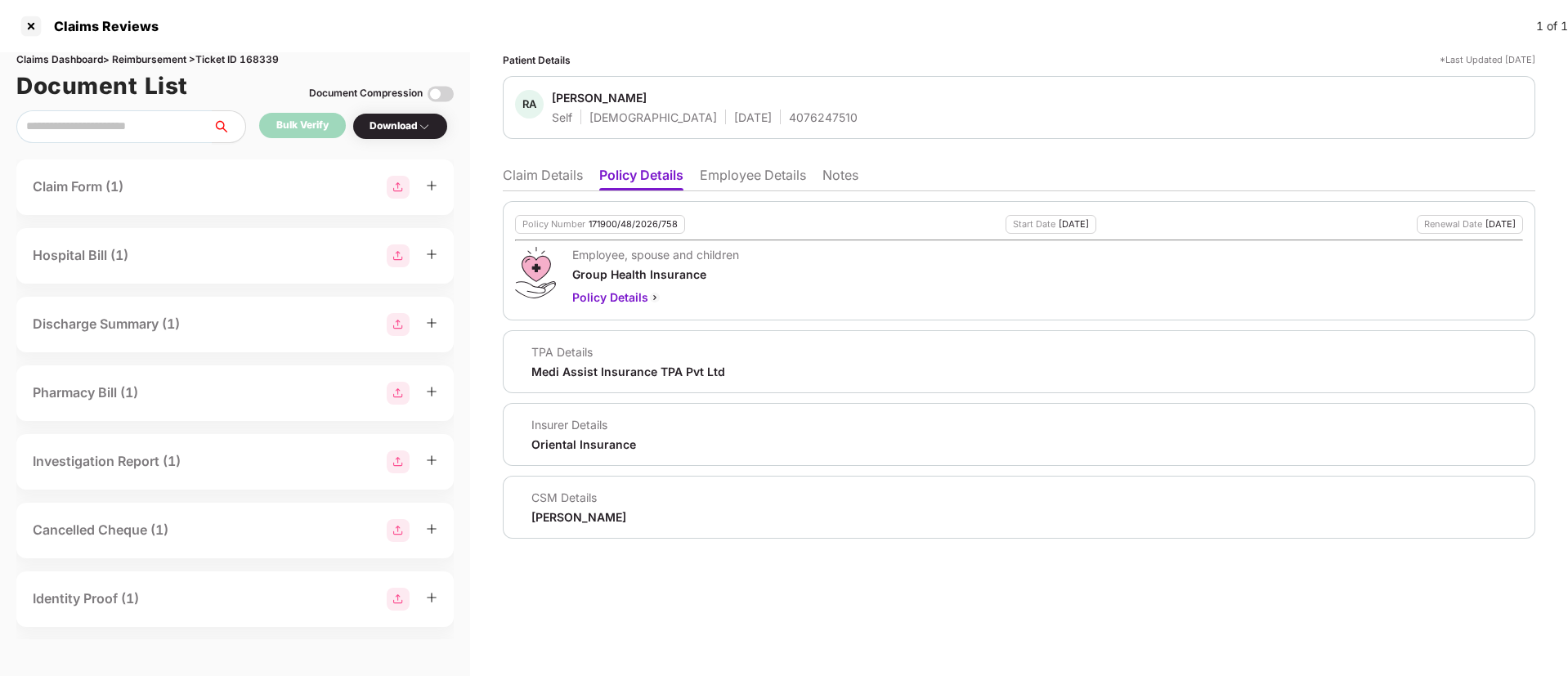
click at [734, 174] on li "Employee Details" at bounding box center [752, 179] width 106 height 23
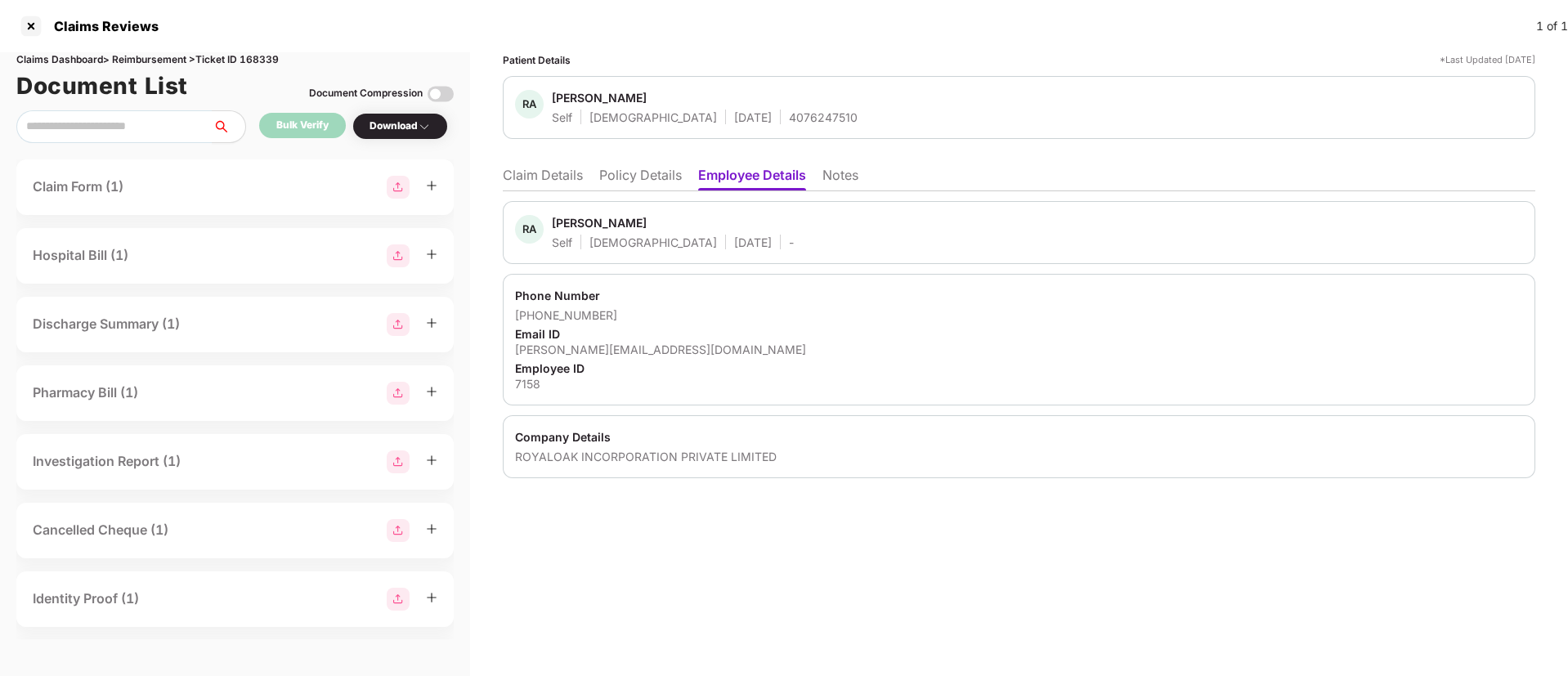
click at [630, 168] on li "Policy Details" at bounding box center [640, 179] width 83 height 23
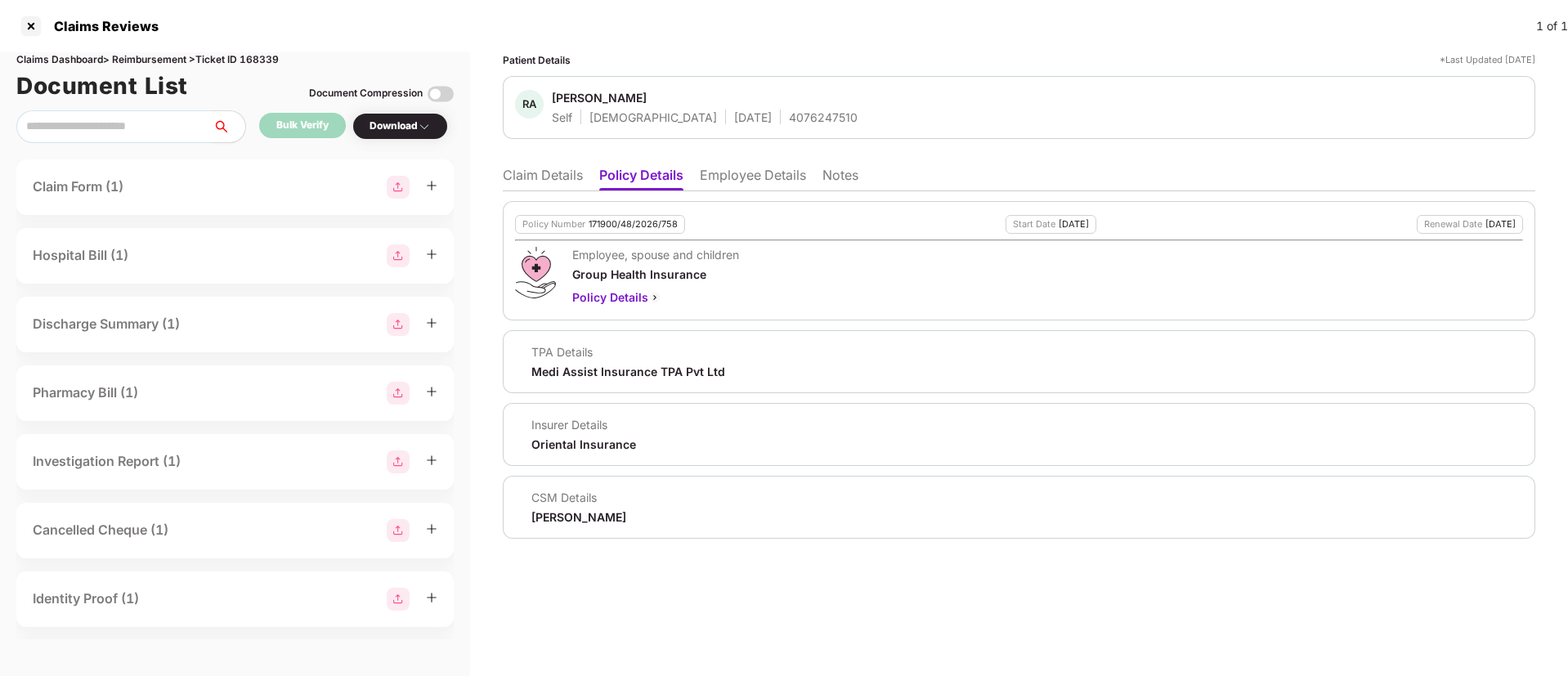
click at [748, 176] on li "Employee Details" at bounding box center [752, 179] width 106 height 23
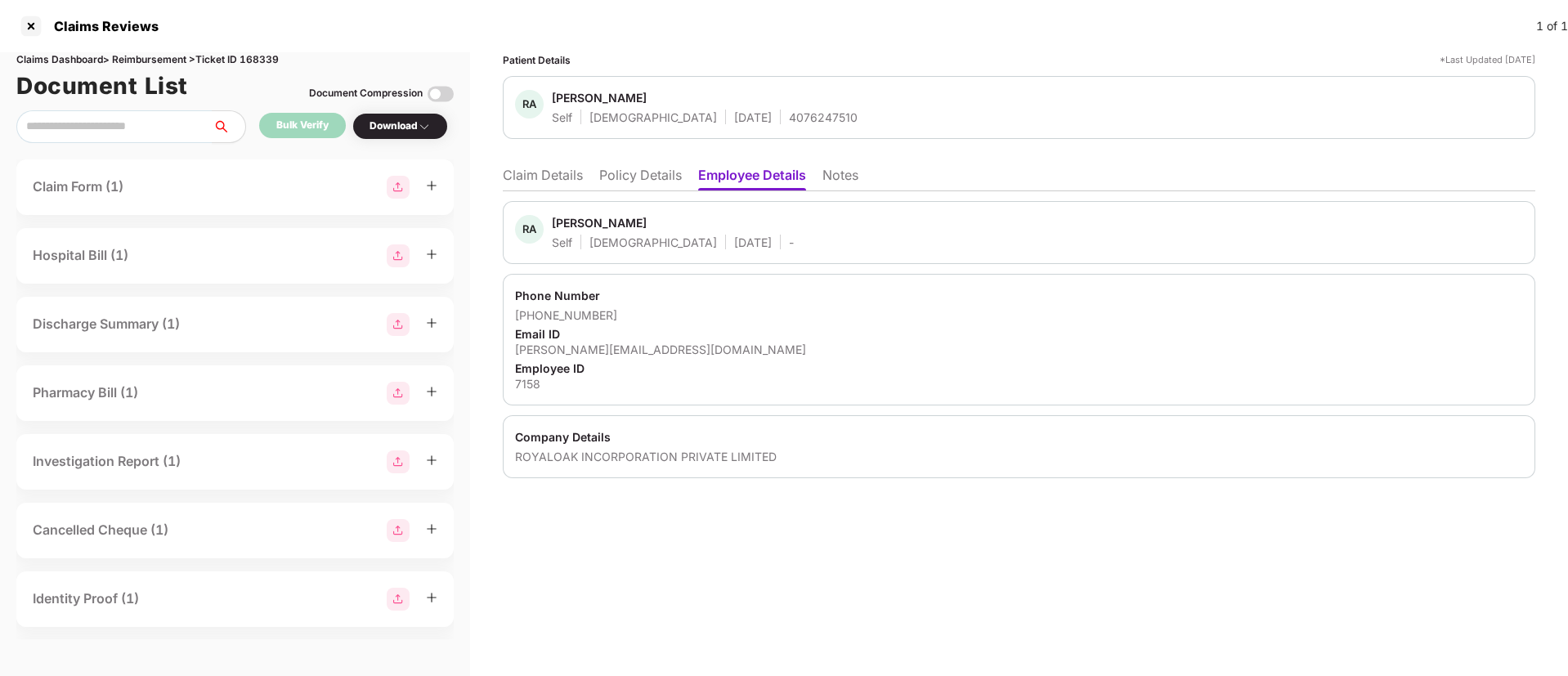
click at [635, 178] on li "Policy Details" at bounding box center [640, 179] width 83 height 23
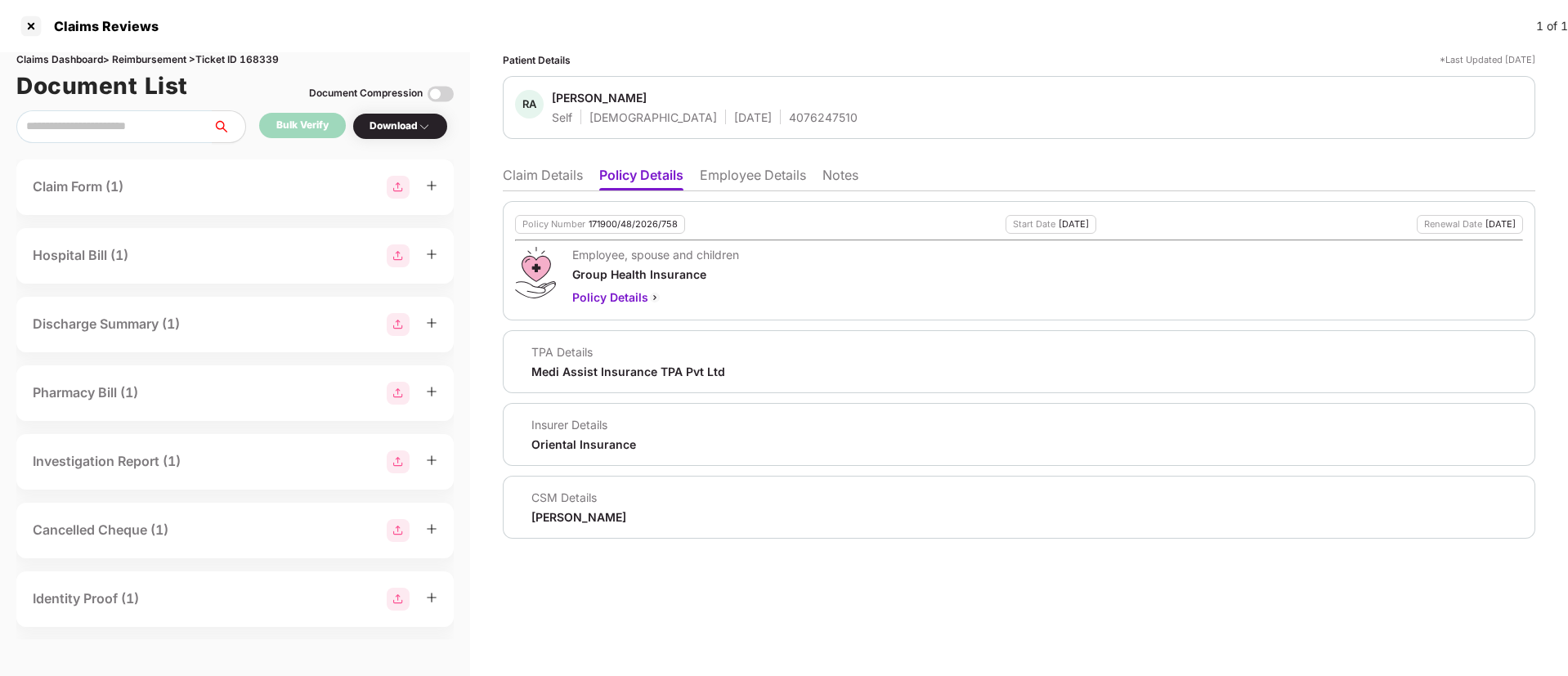
click at [558, 183] on li "Claim Details" at bounding box center [542, 179] width 80 height 23
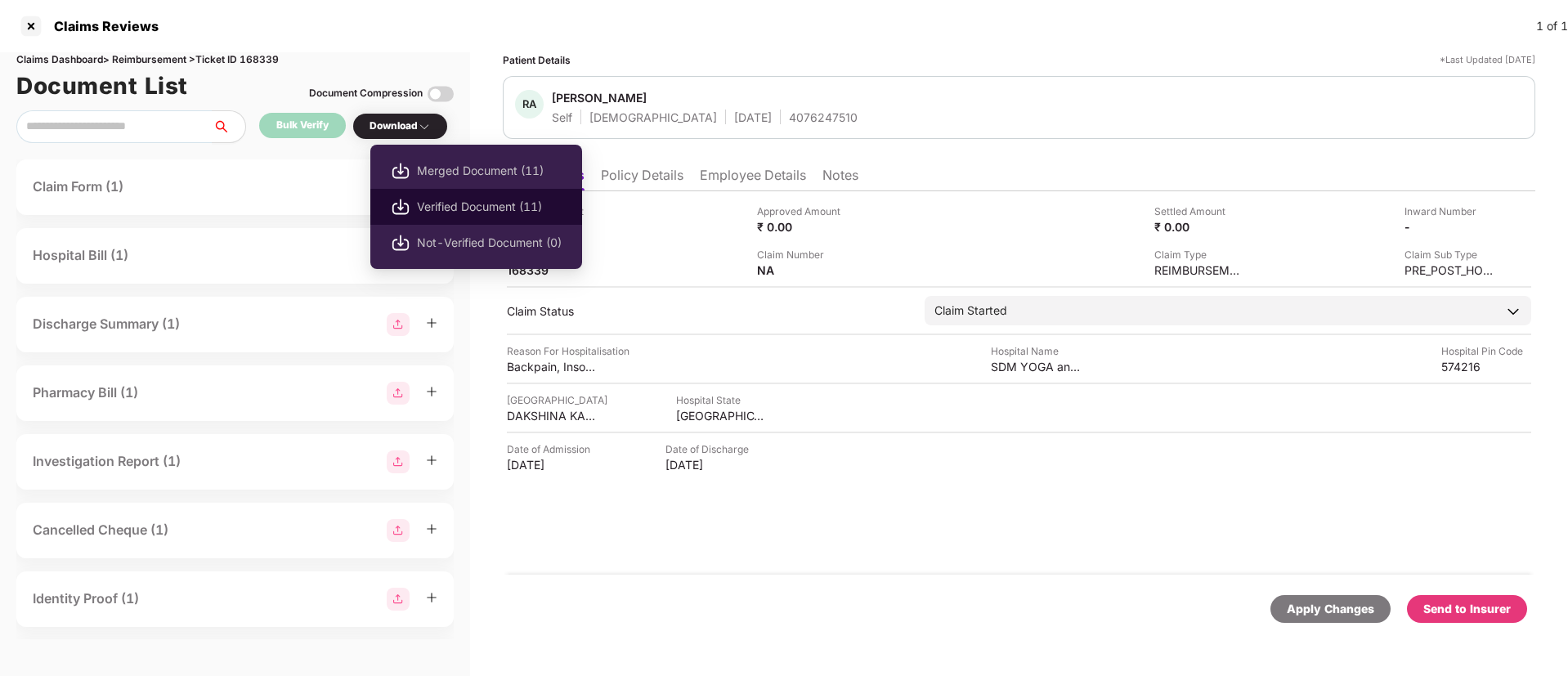
click at [446, 203] on span "Verified Document (11)" at bounding box center [489, 207] width 145 height 18
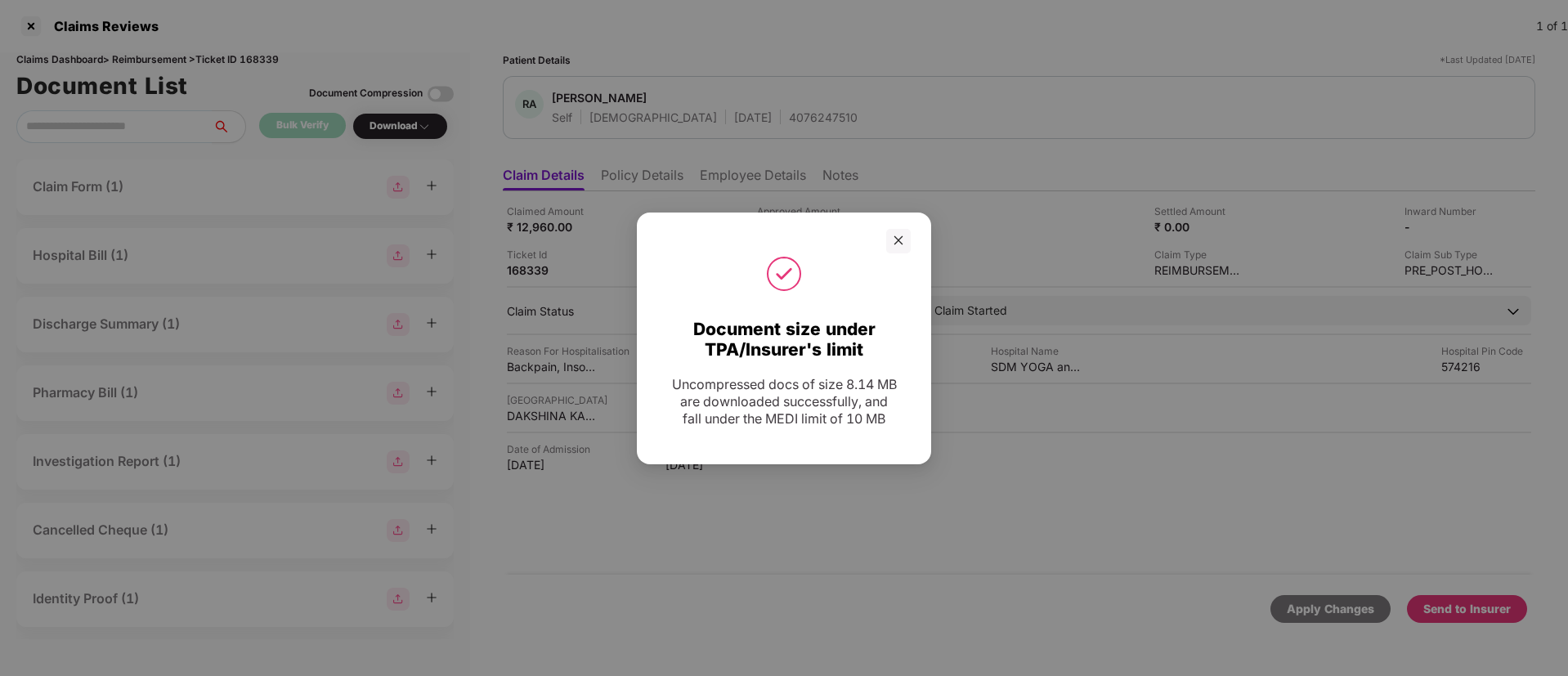
drag, startPoint x: 897, startPoint y: 245, endPoint x: 921, endPoint y: 278, distance: 40.8
click at [898, 245] on icon "close" at bounding box center [899, 240] width 12 height 12
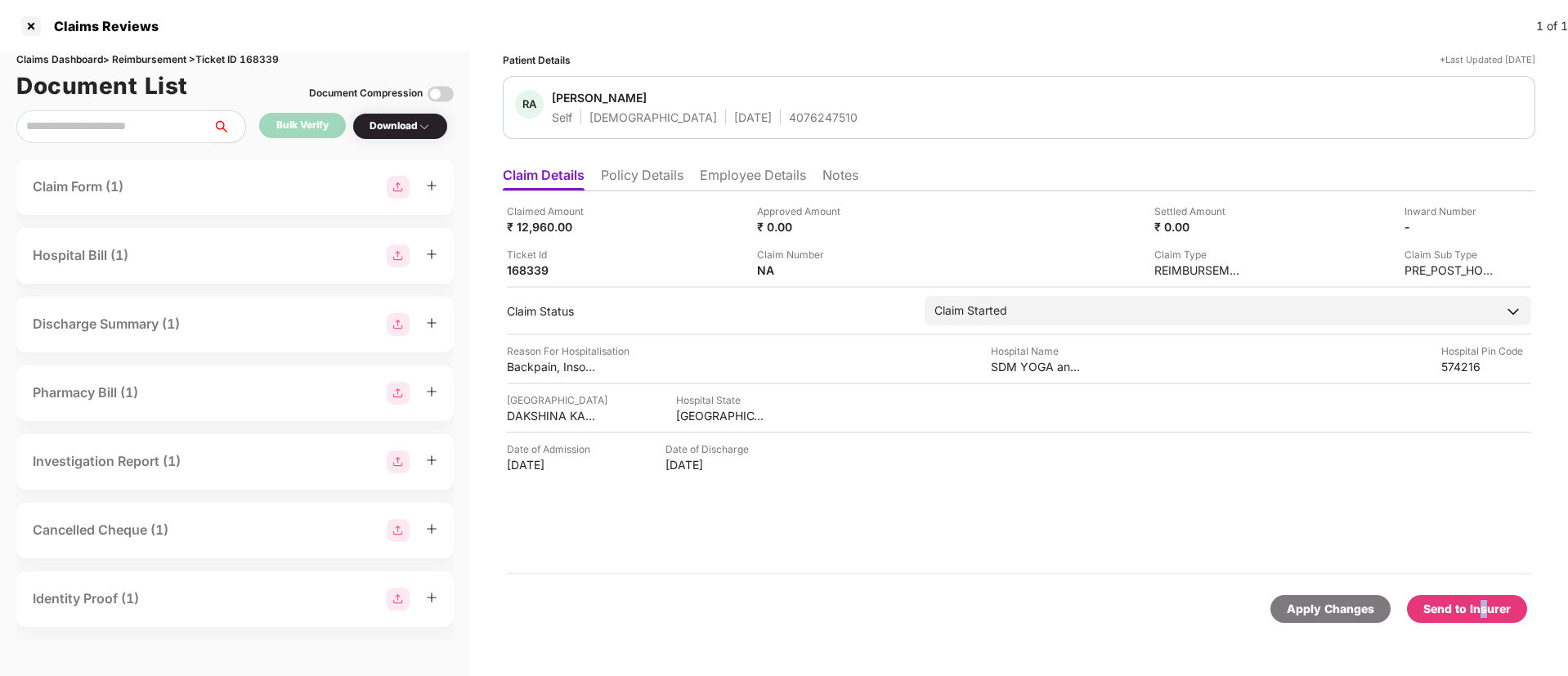
click at [1485, 610] on div "Send to Insurer" at bounding box center [1467, 609] width 87 height 18
click at [636, 167] on ul "Claim Details Policy Details Employee Details Notes" at bounding box center [1018, 175] width 1033 height 33
click at [648, 176] on li "Policy Details" at bounding box center [641, 179] width 83 height 23
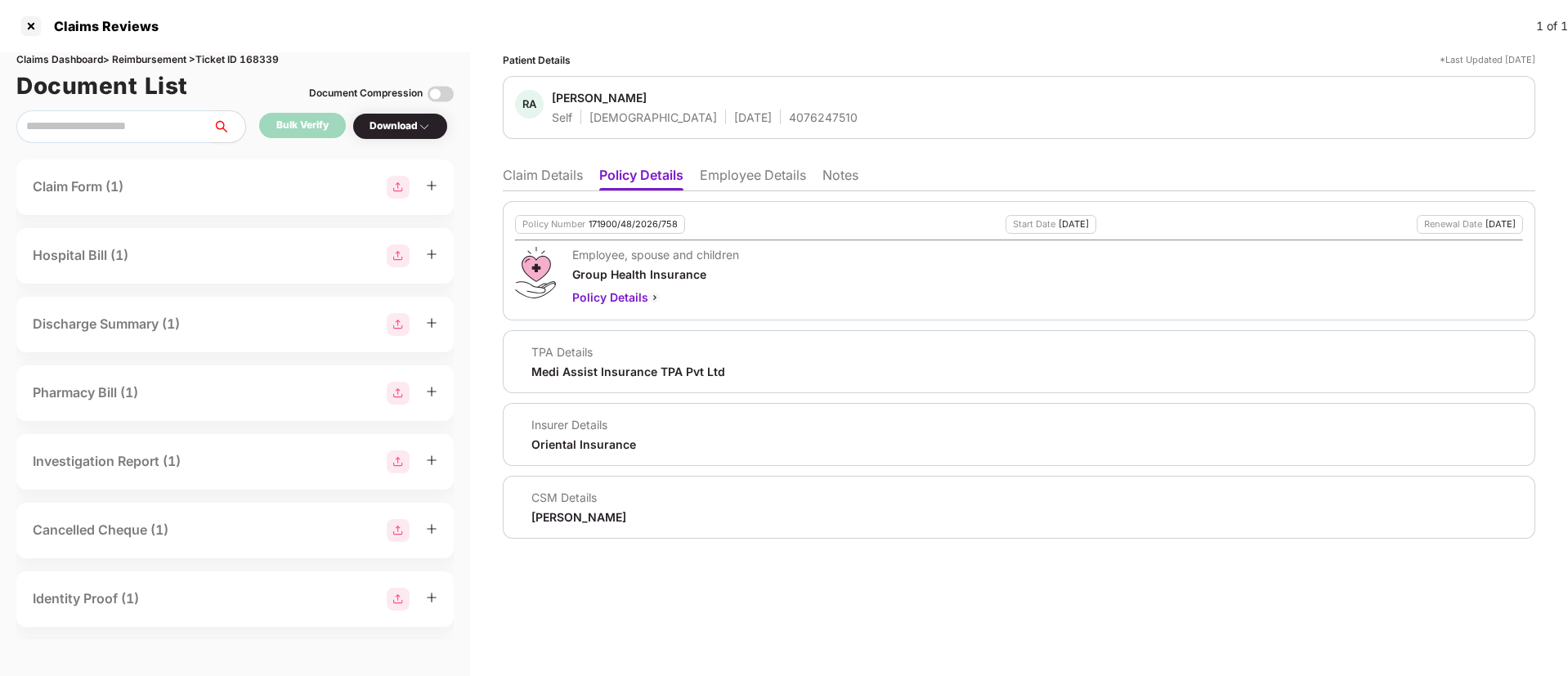
click at [523, 173] on li "Claim Details" at bounding box center [542, 179] width 80 height 23
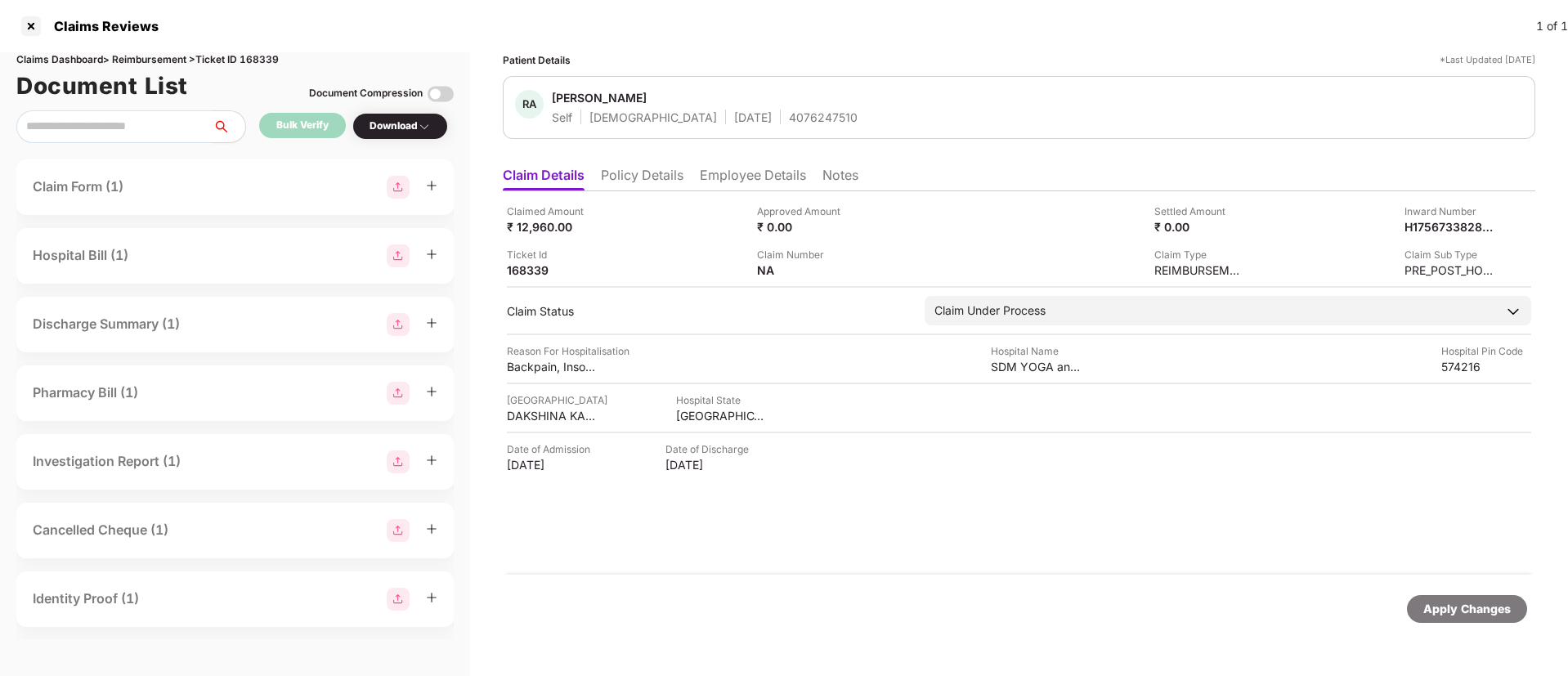
click at [642, 187] on li "Policy Details" at bounding box center [641, 179] width 83 height 23
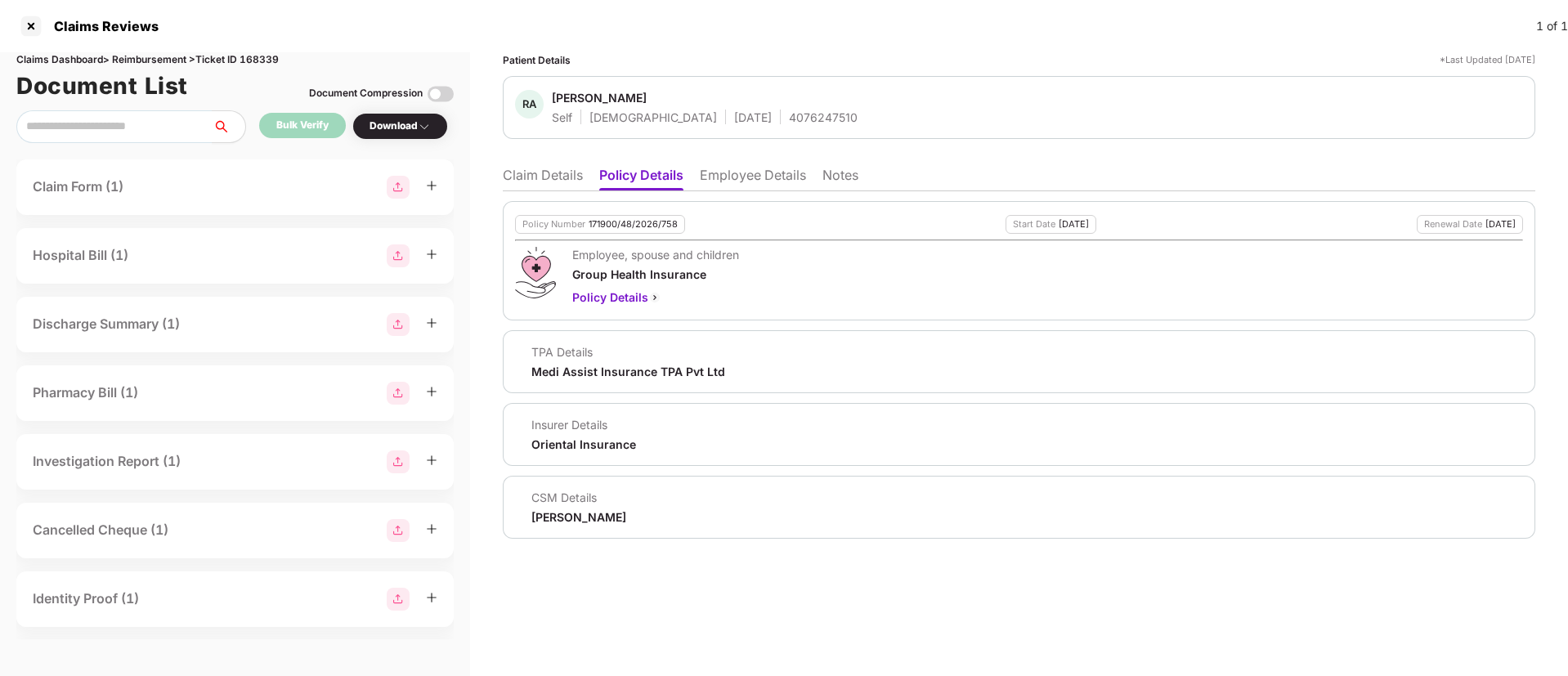
click at [734, 178] on li "Employee Details" at bounding box center [752, 179] width 106 height 23
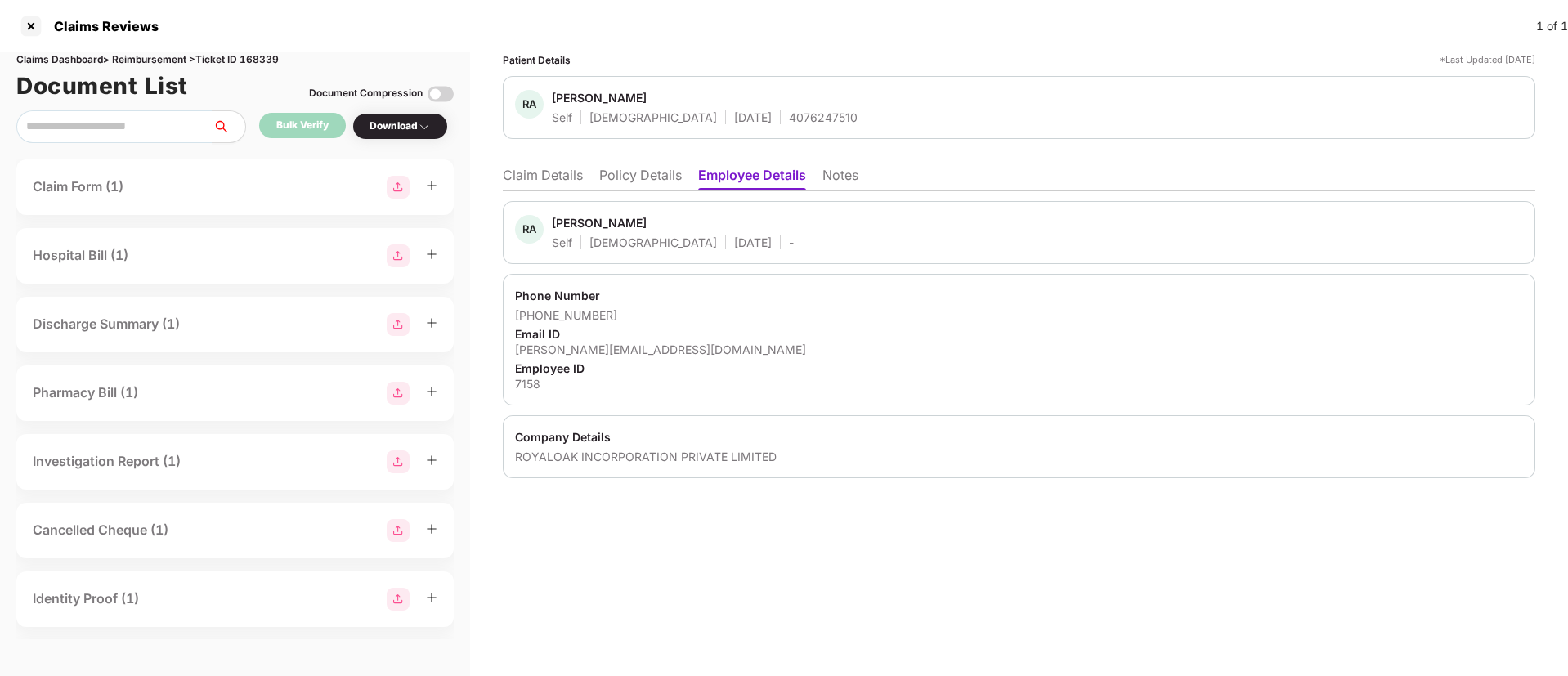
click at [648, 183] on li "Policy Details" at bounding box center [640, 179] width 83 height 23
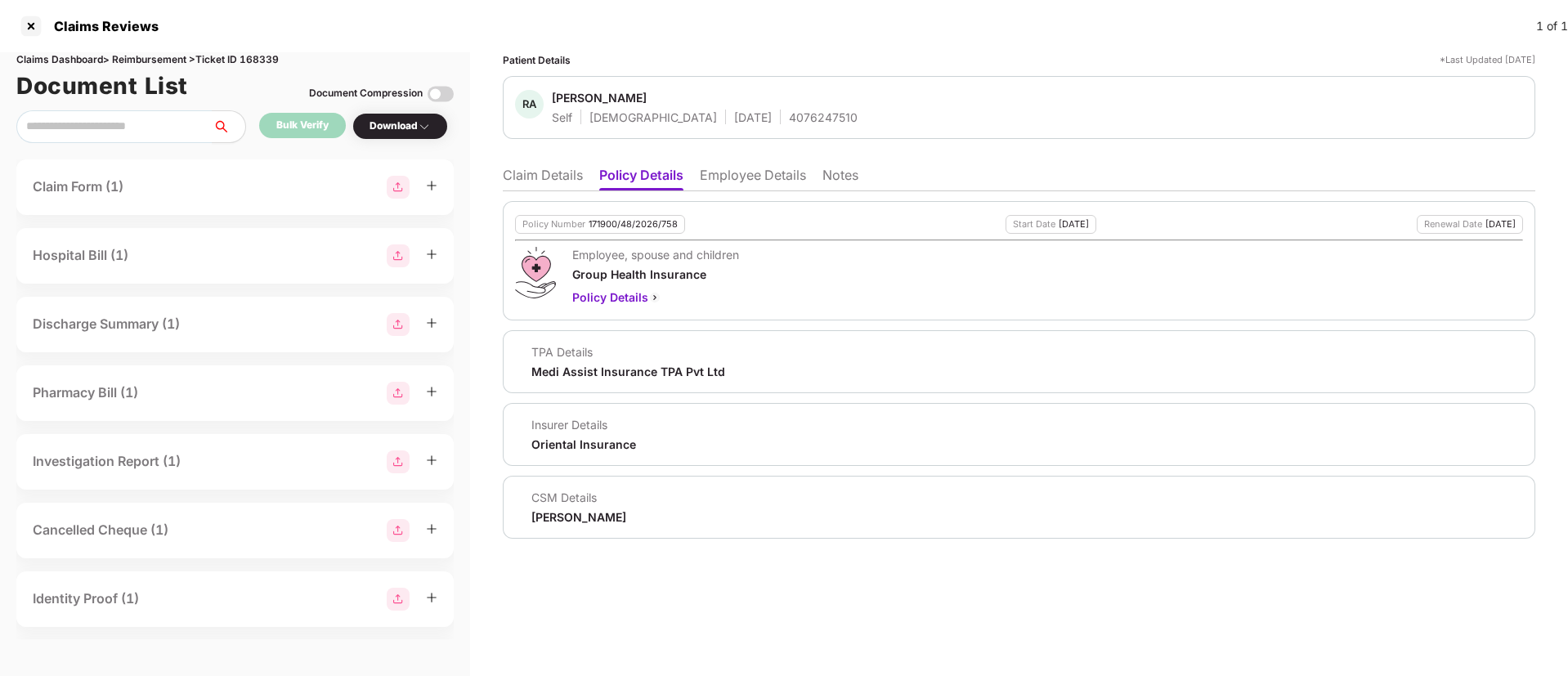
click at [521, 179] on li "Claim Details" at bounding box center [542, 179] width 80 height 23
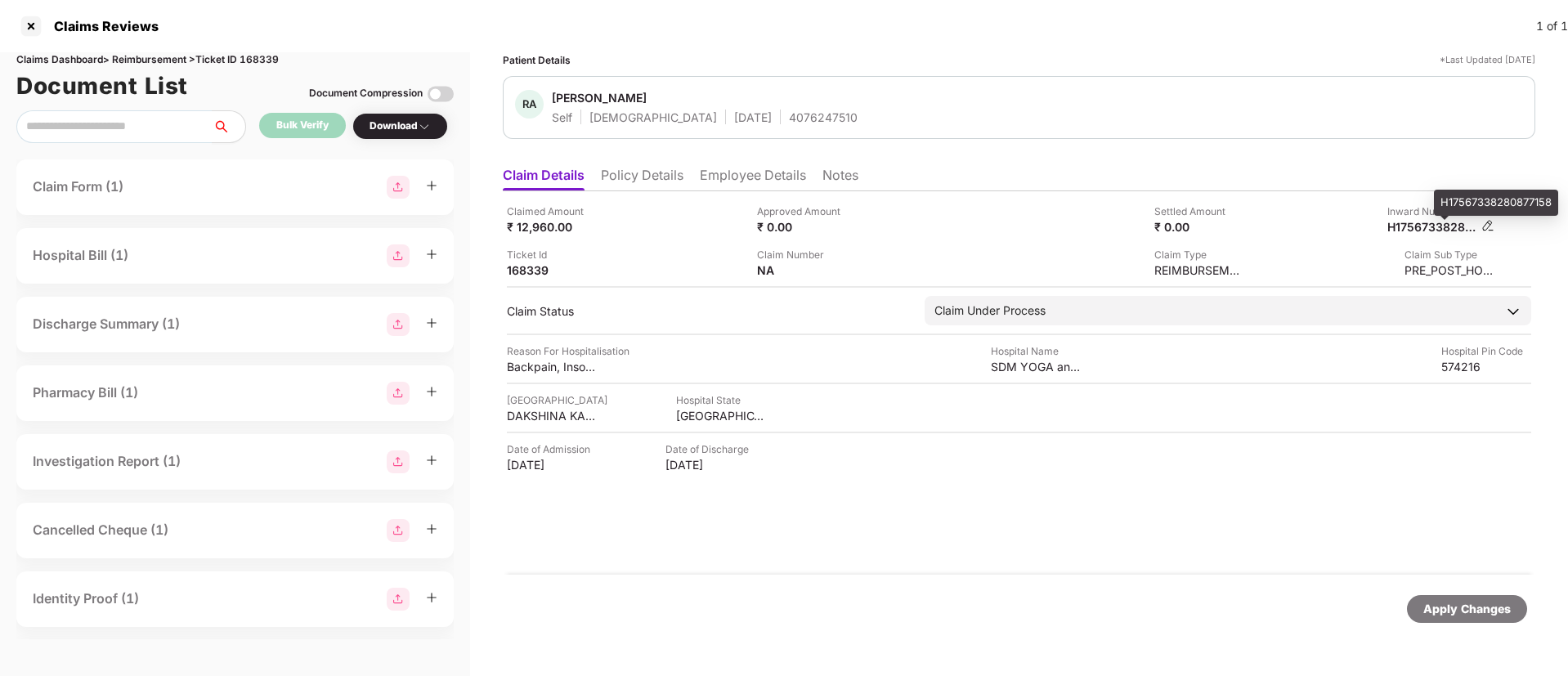
click at [1432, 225] on div "H17567338280877158" at bounding box center [1432, 226] width 90 height 16
copy div
click at [789, 111] on div "4076247510" at bounding box center [823, 118] width 69 height 16
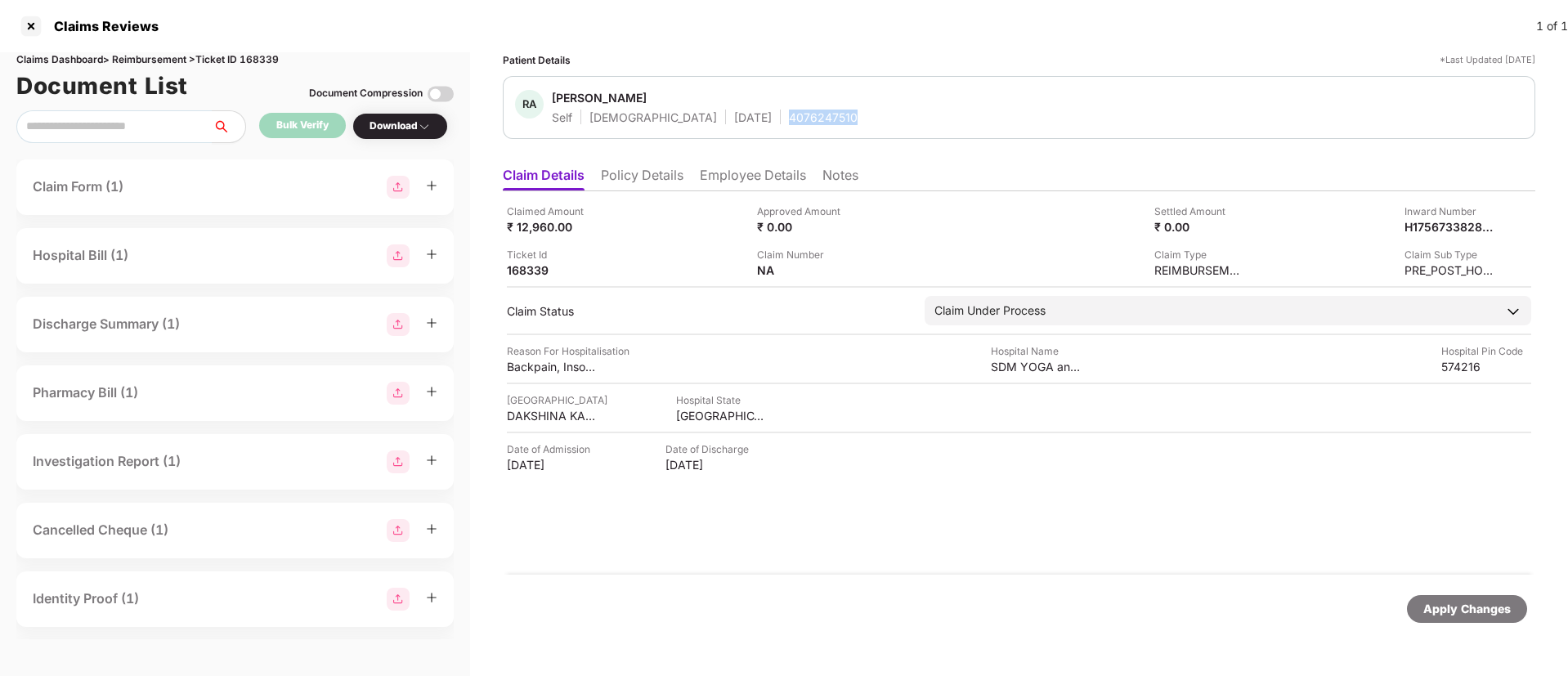
click at [789, 111] on div "4076247510" at bounding box center [823, 118] width 69 height 16
copy div "4076247510"
click at [644, 179] on li "Policy Details" at bounding box center [641, 179] width 83 height 23
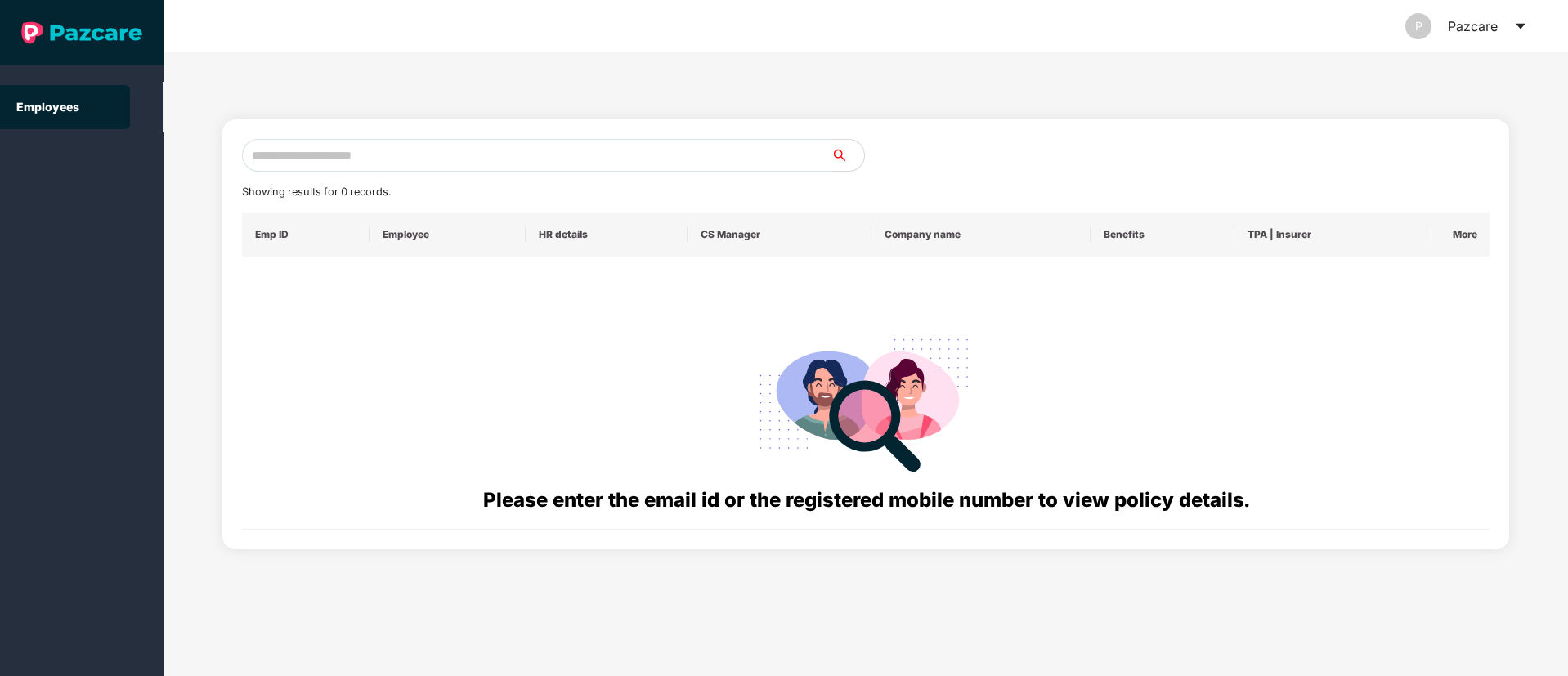
click at [290, 149] on input "text" at bounding box center [536, 155] width 590 height 33
paste input "**********"
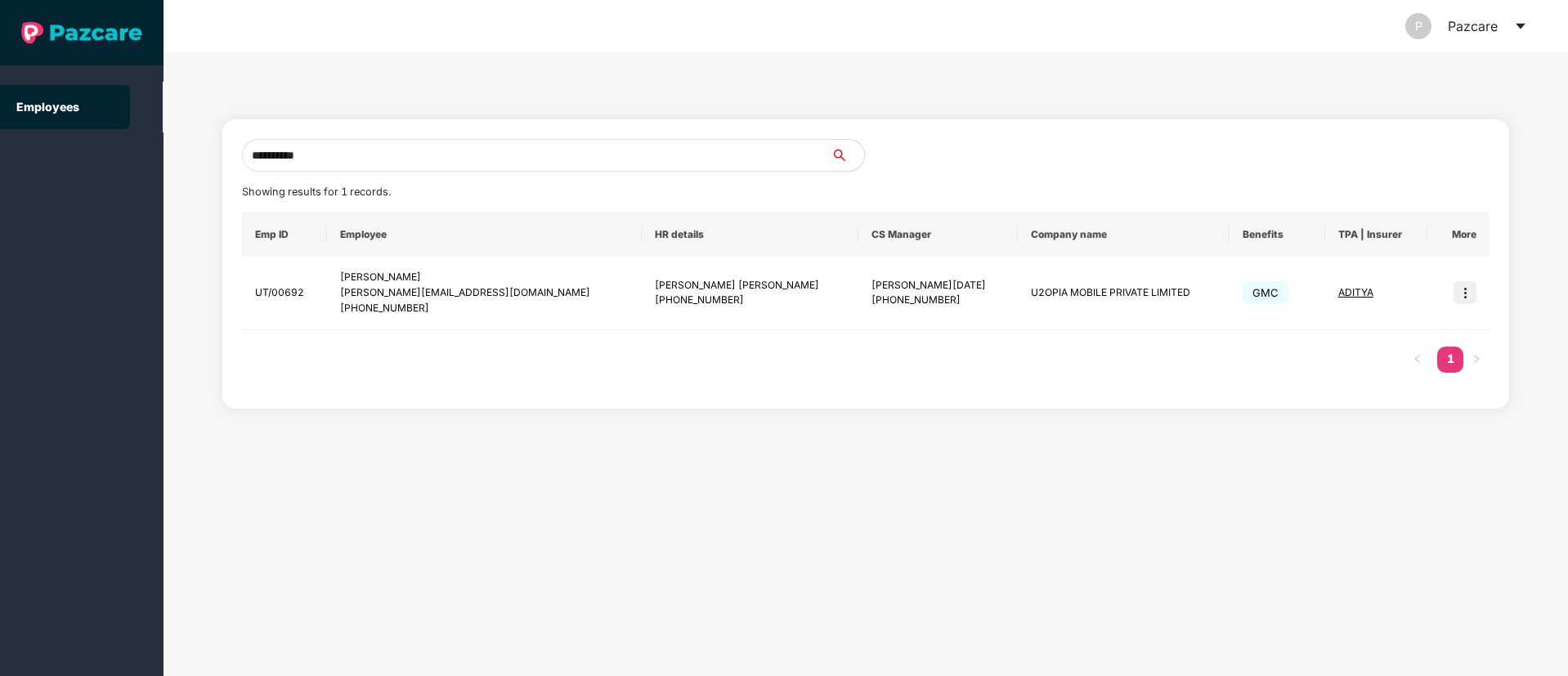
type input "**********"
